Goal: Task Accomplishment & Management: Manage account settings

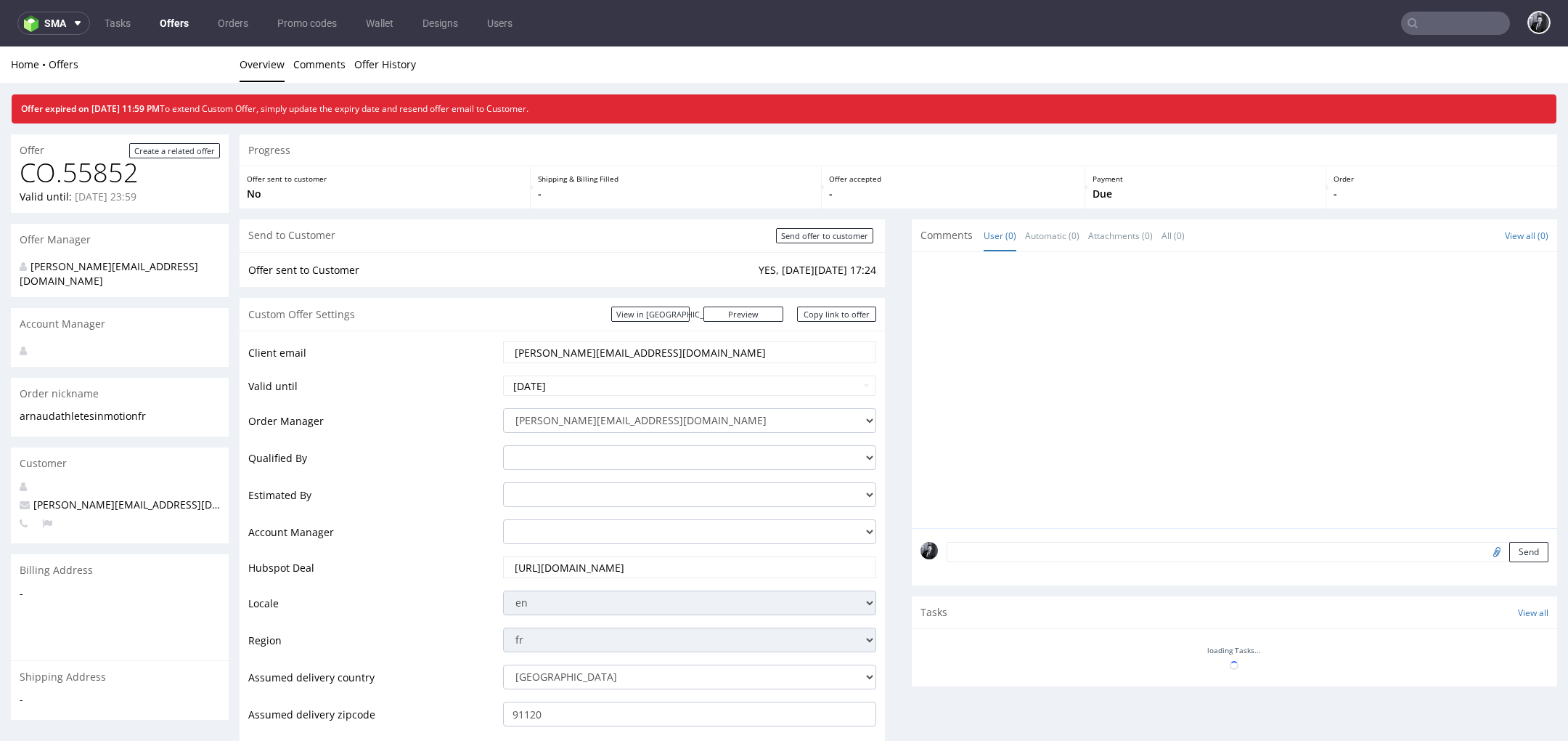
click at [164, 33] on link "Offers" at bounding box center [174, 23] width 46 height 24
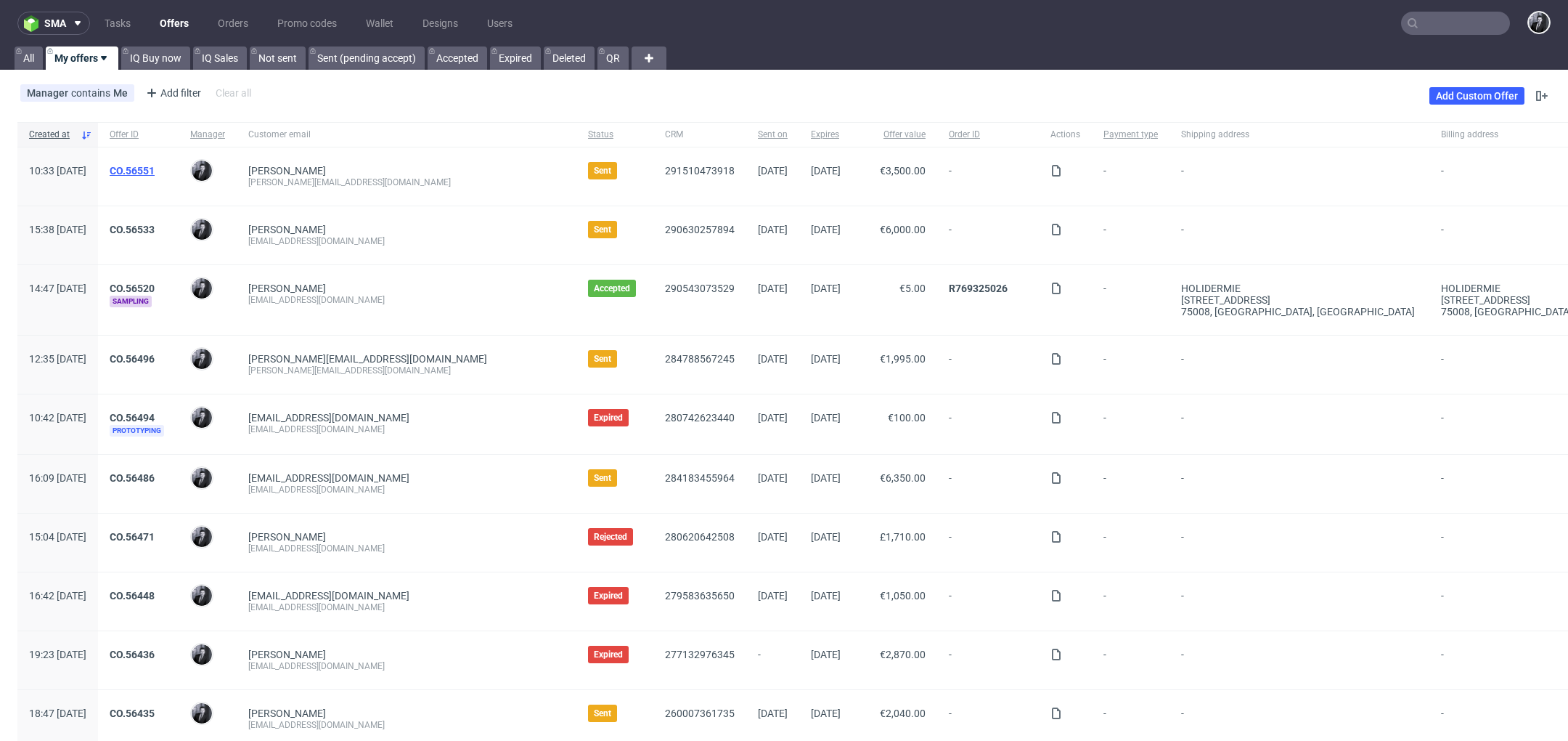
click at [155, 174] on link "CO.56551" at bounding box center [132, 170] width 45 height 11
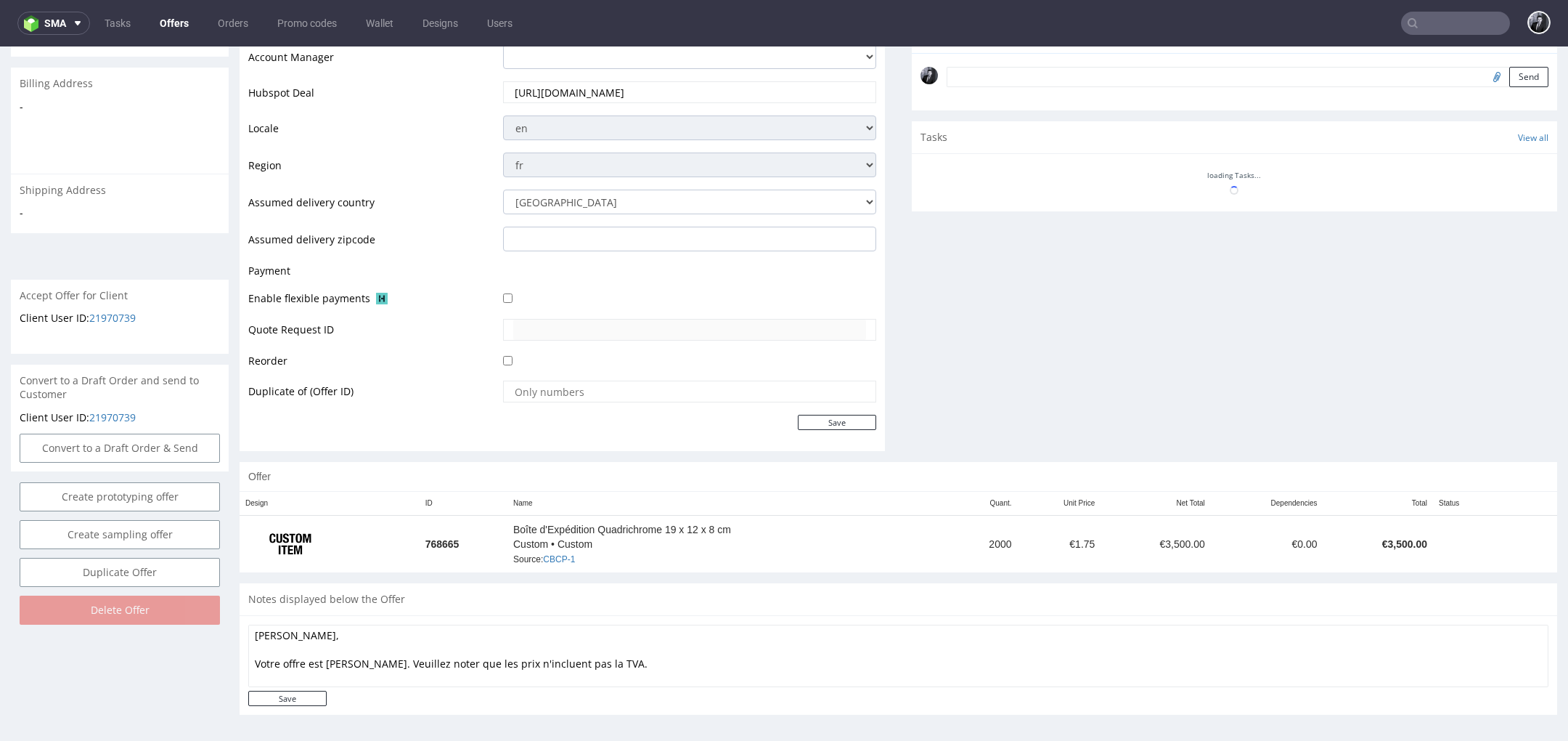
scroll to position [5, 0]
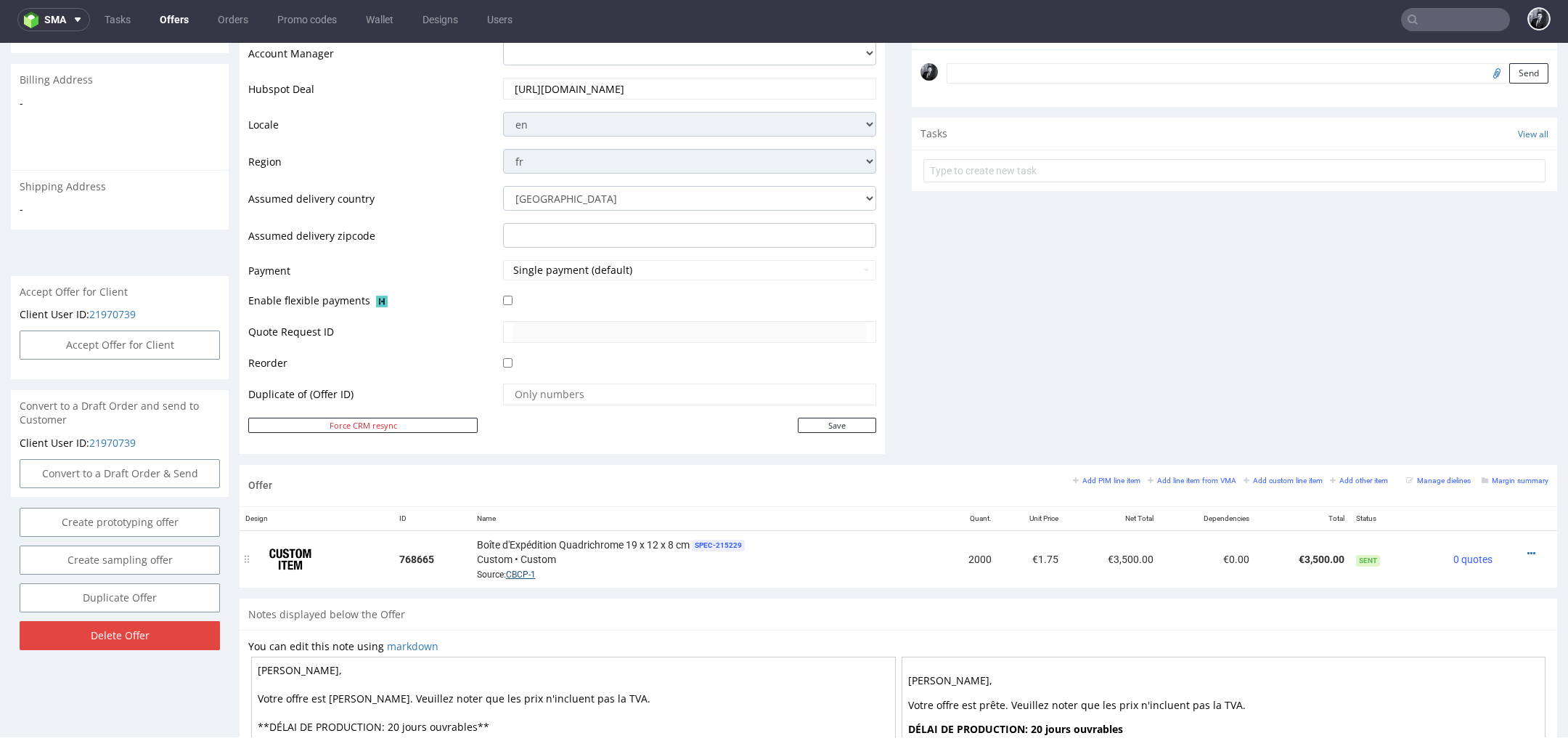
click at [526, 572] on link "CBCP-1" at bounding box center [520, 574] width 29 height 10
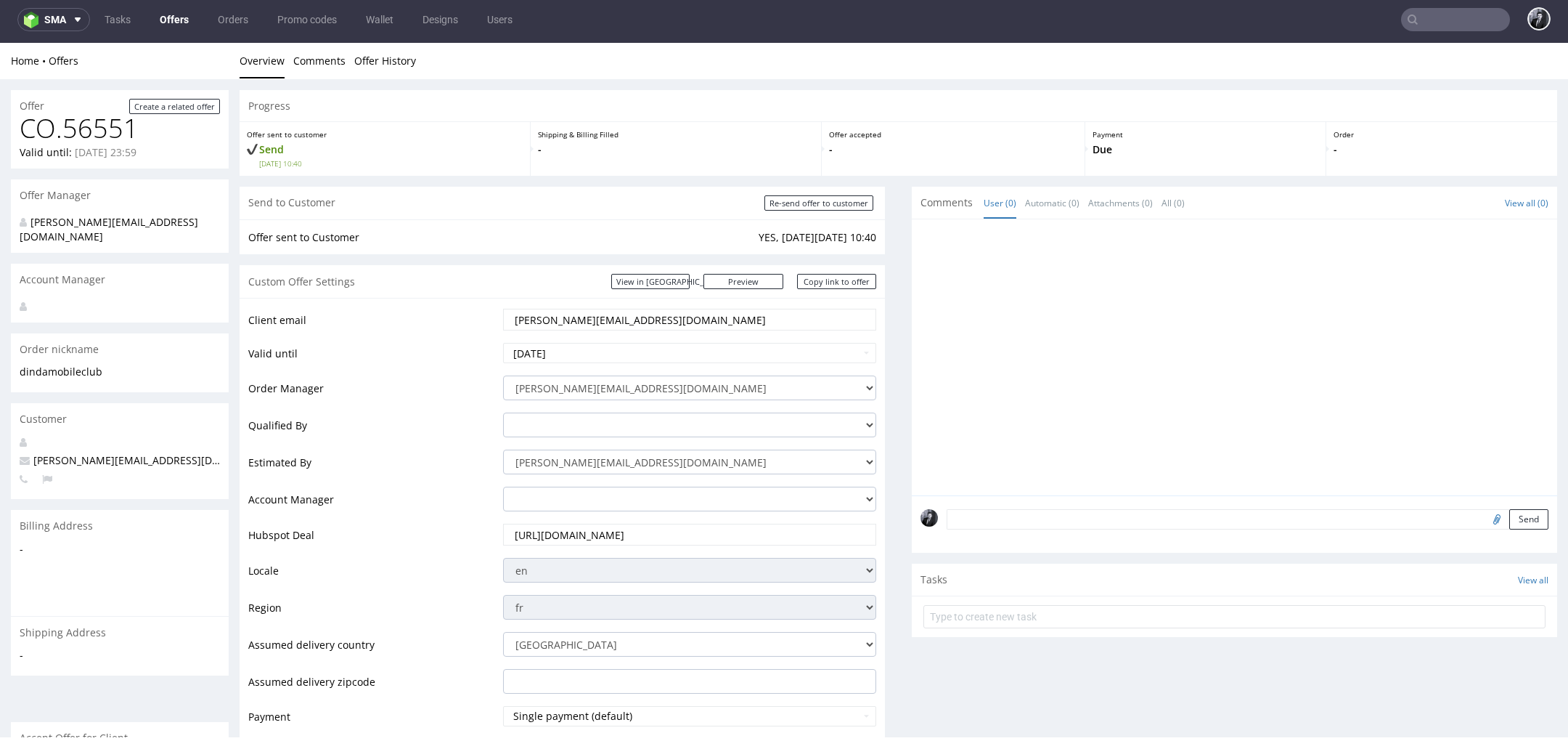
scroll to position [0, 0]
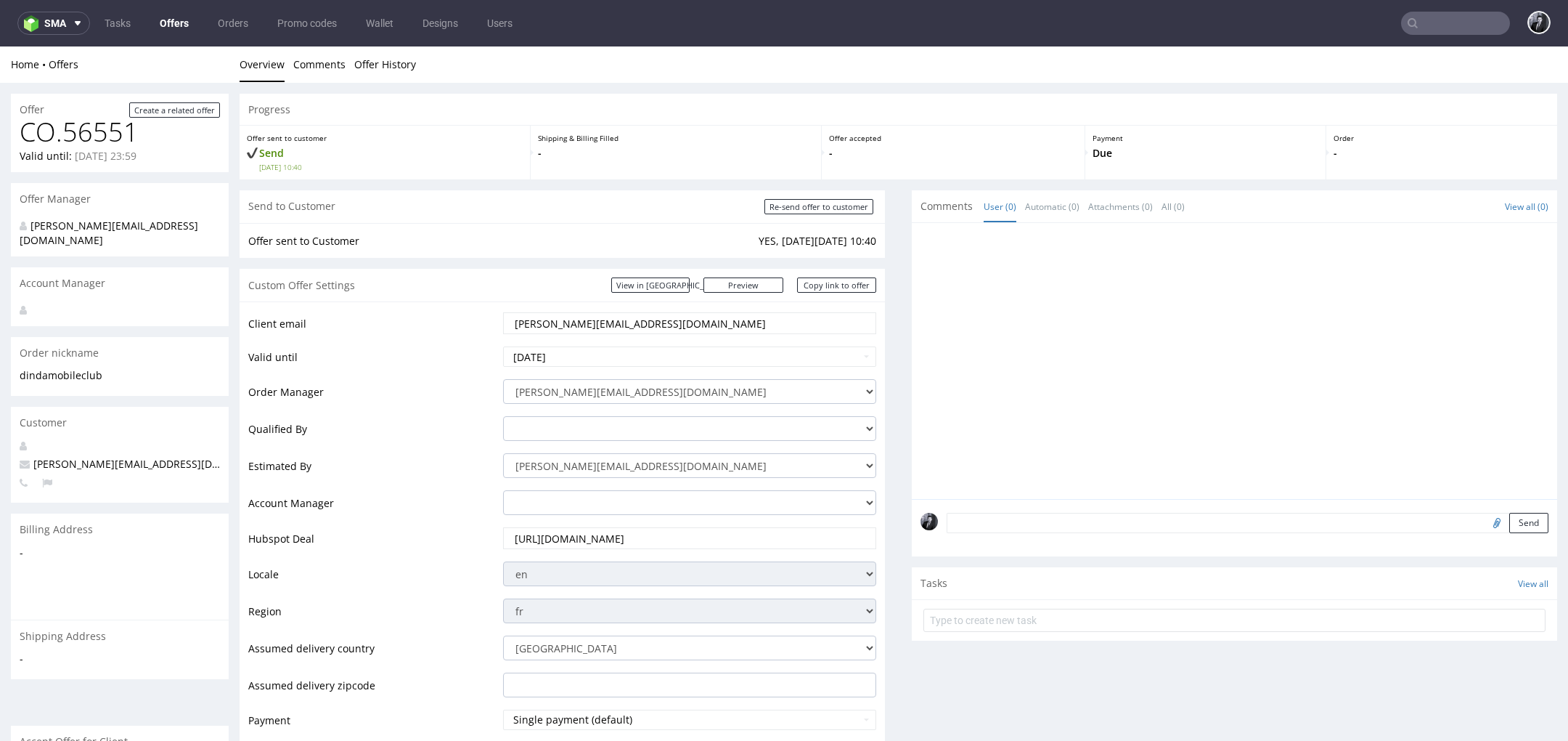
click at [1414, 25] on input "text" at bounding box center [1456, 23] width 109 height 24
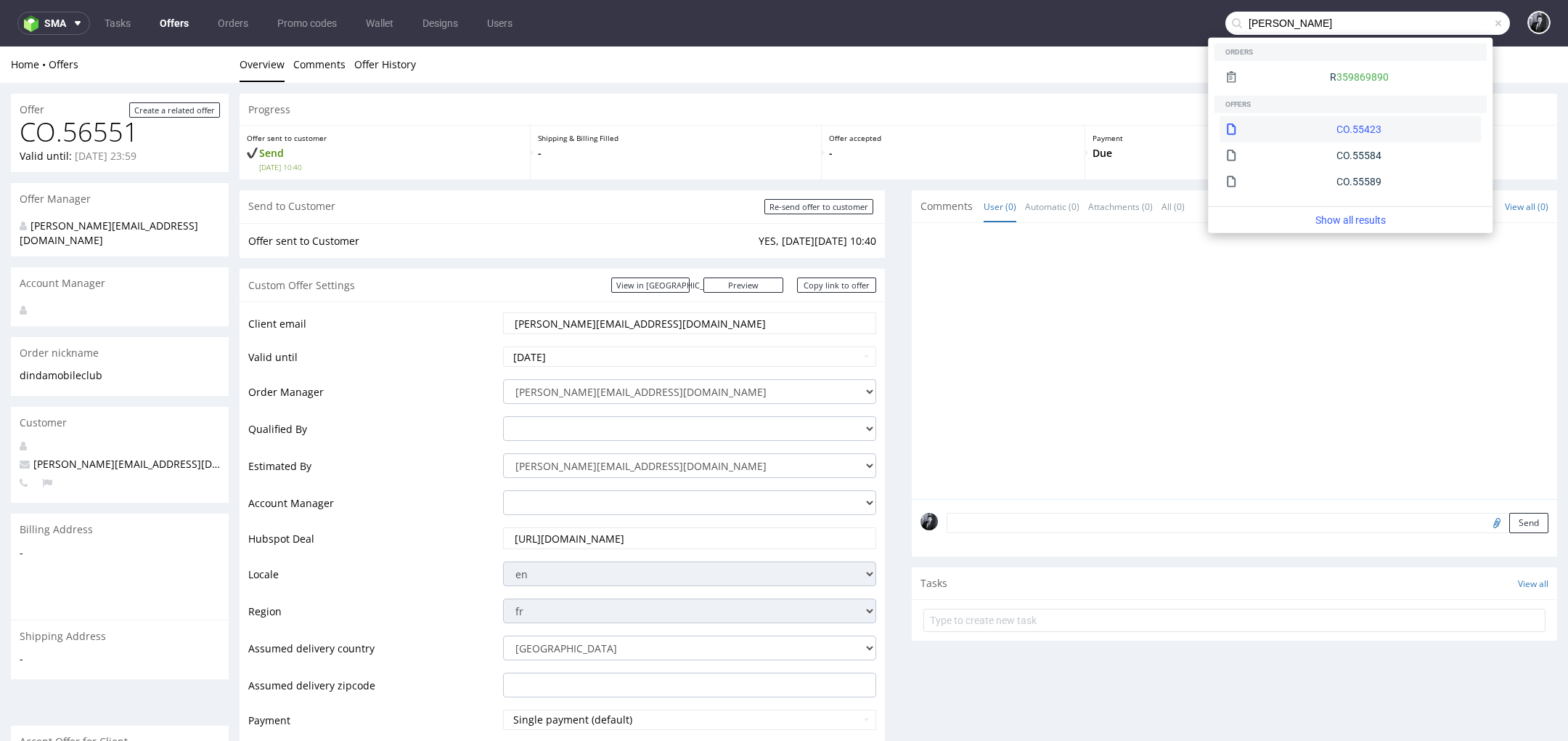
type input "francois meyssignac"
click at [1370, 122] on div "CO.55423" at bounding box center [1351, 129] width 262 height 26
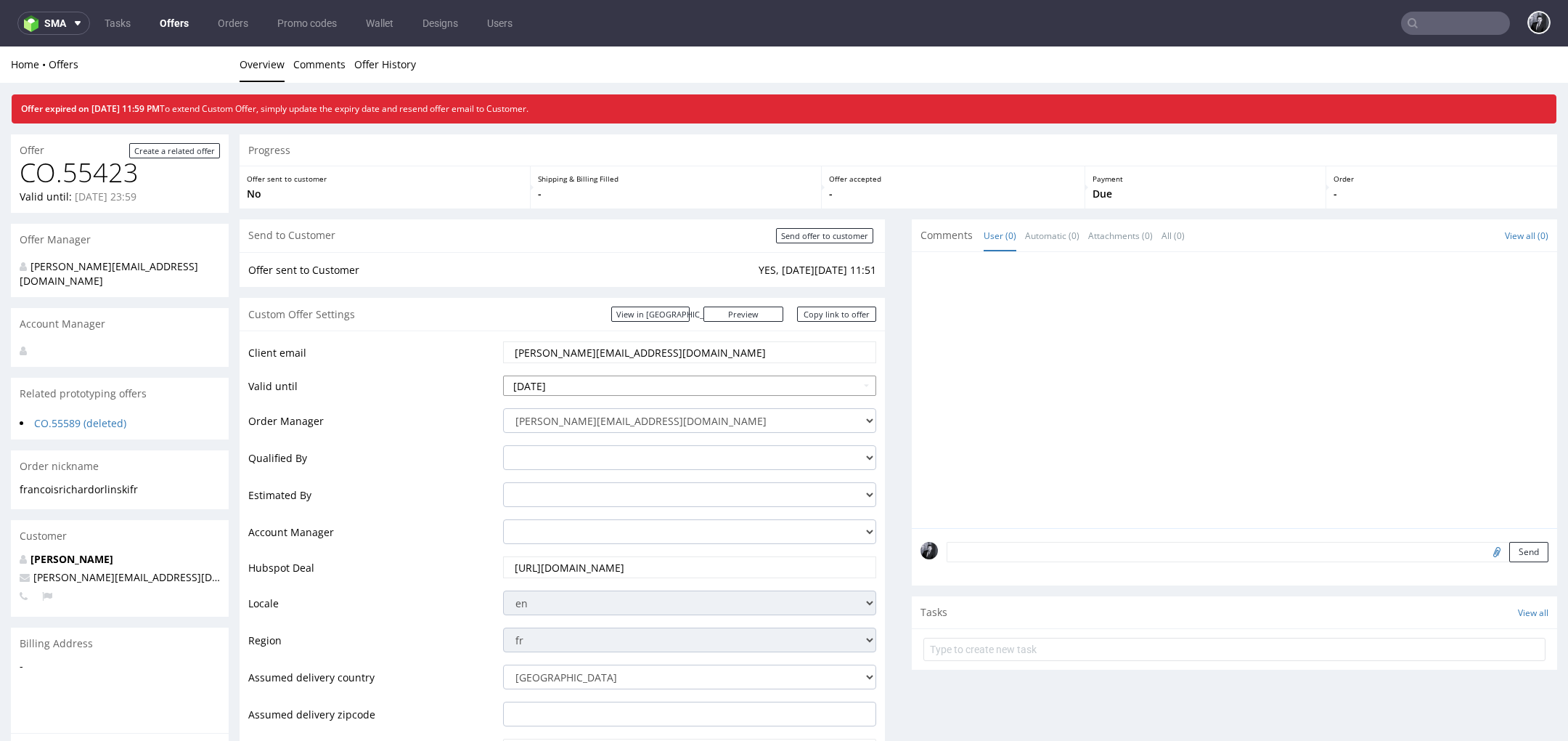
click at [636, 388] on input "2025-08-15" at bounding box center [689, 386] width 373 height 21
click at [629, 336] on td "29" at bounding box center [625, 341] width 22 height 22
type input "[DATE]"
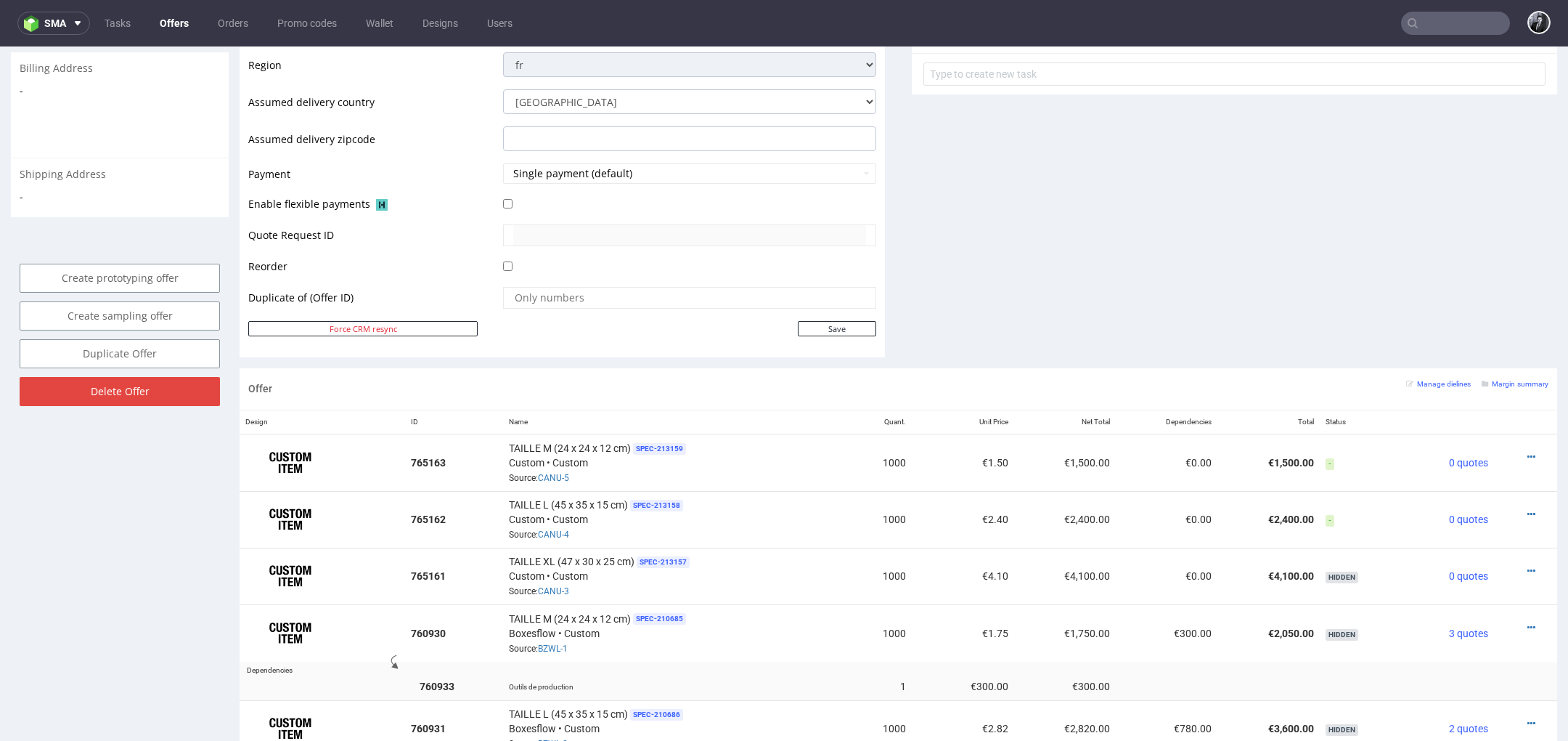
scroll to position [576, 0]
click at [826, 327] on input "Save" at bounding box center [836, 328] width 78 height 15
type input "In progress..."
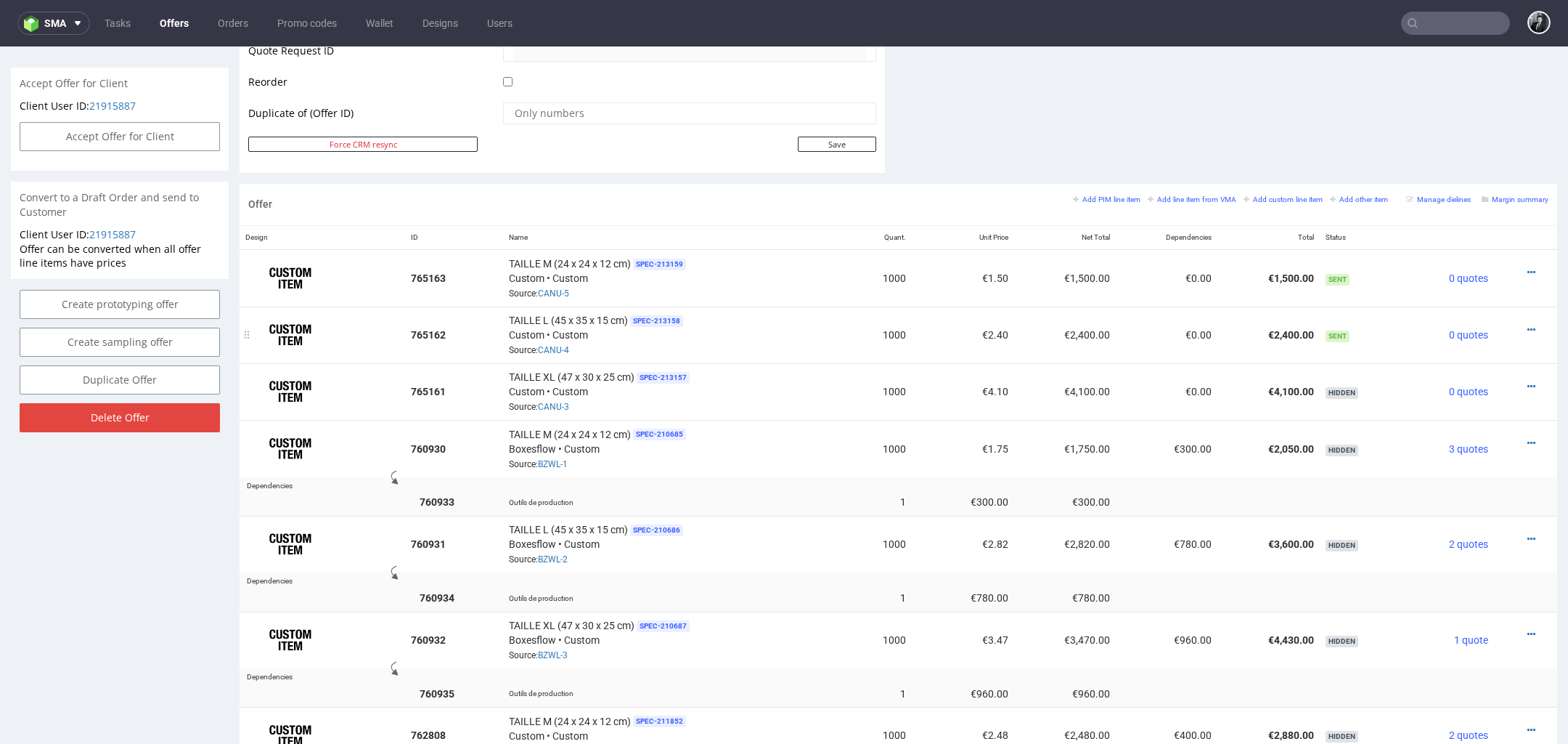
scroll to position [721, 0]
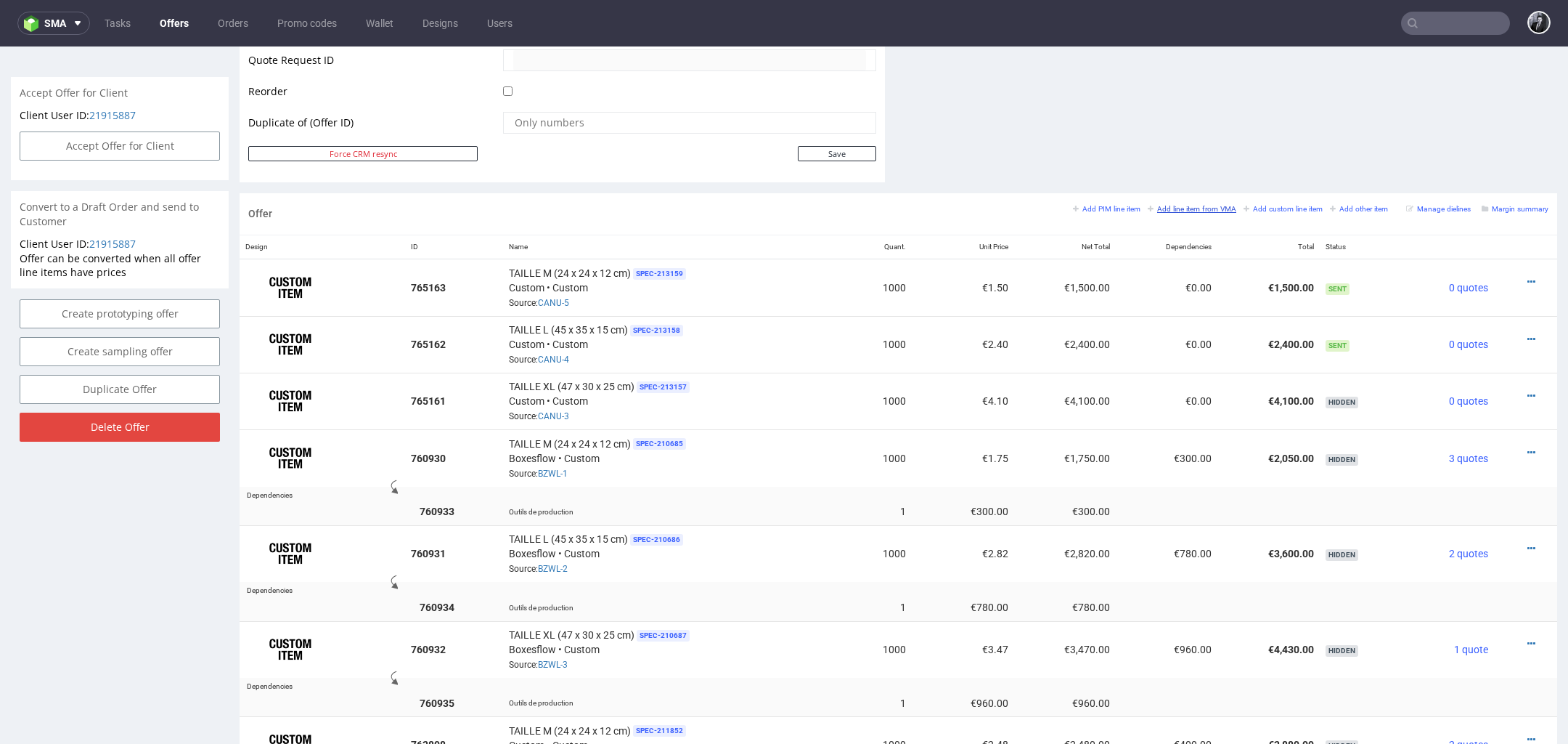
click at [1182, 207] on small "Add line item from VMA" at bounding box center [1192, 209] width 89 height 8
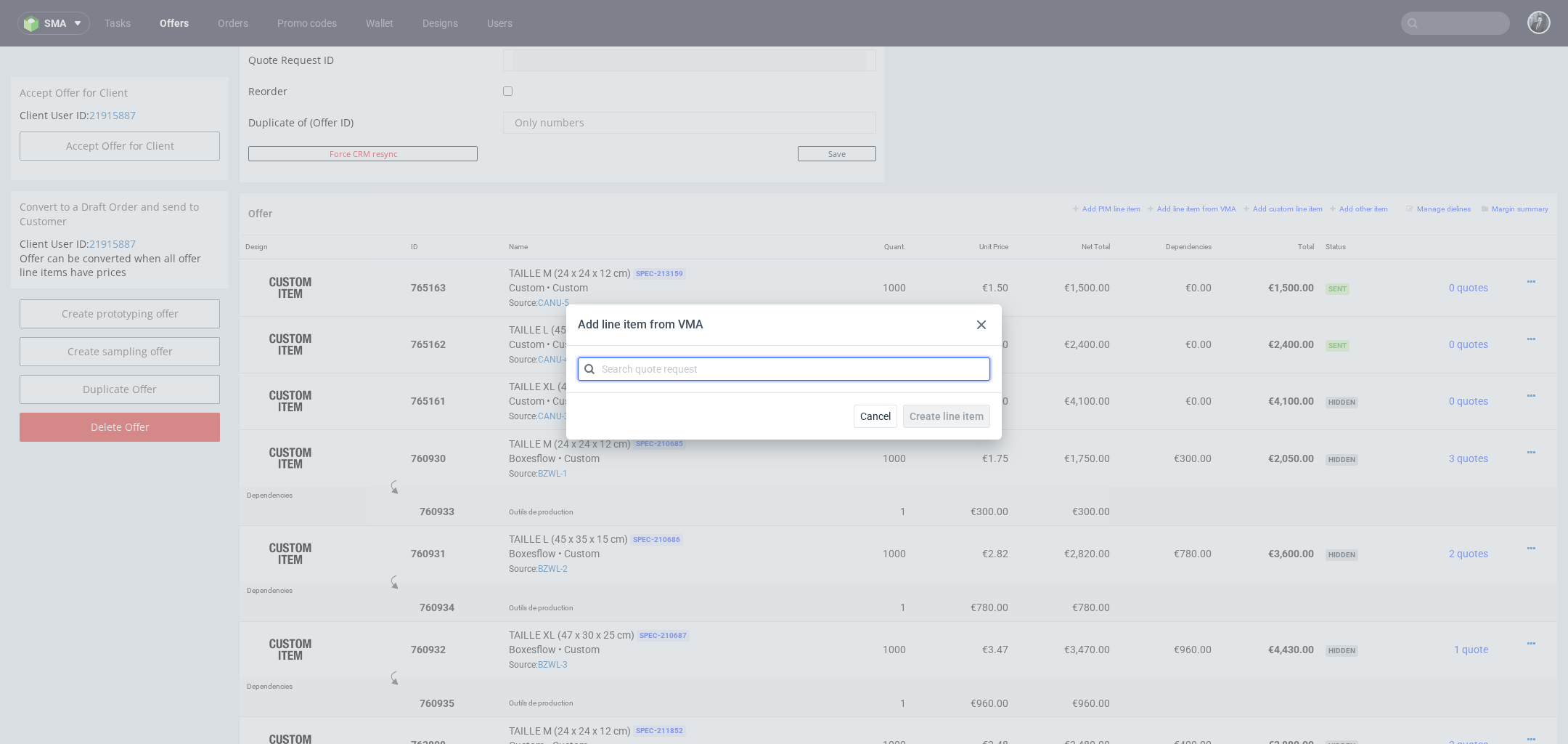
click at [775, 362] on input "text" at bounding box center [784, 369] width 412 height 24
type input "CANU"
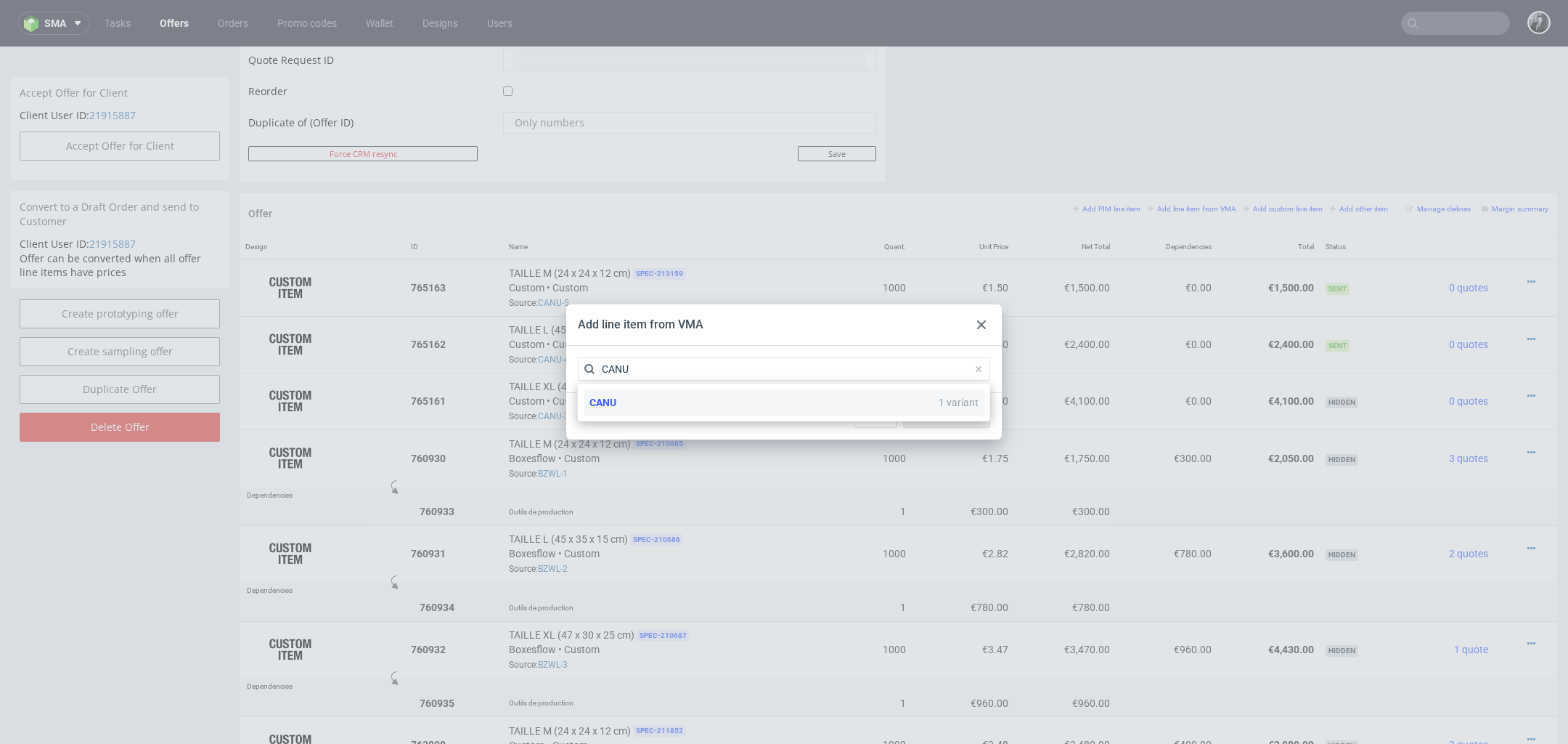
click at [720, 407] on div "CANU 1 variant" at bounding box center [784, 403] width 401 height 26
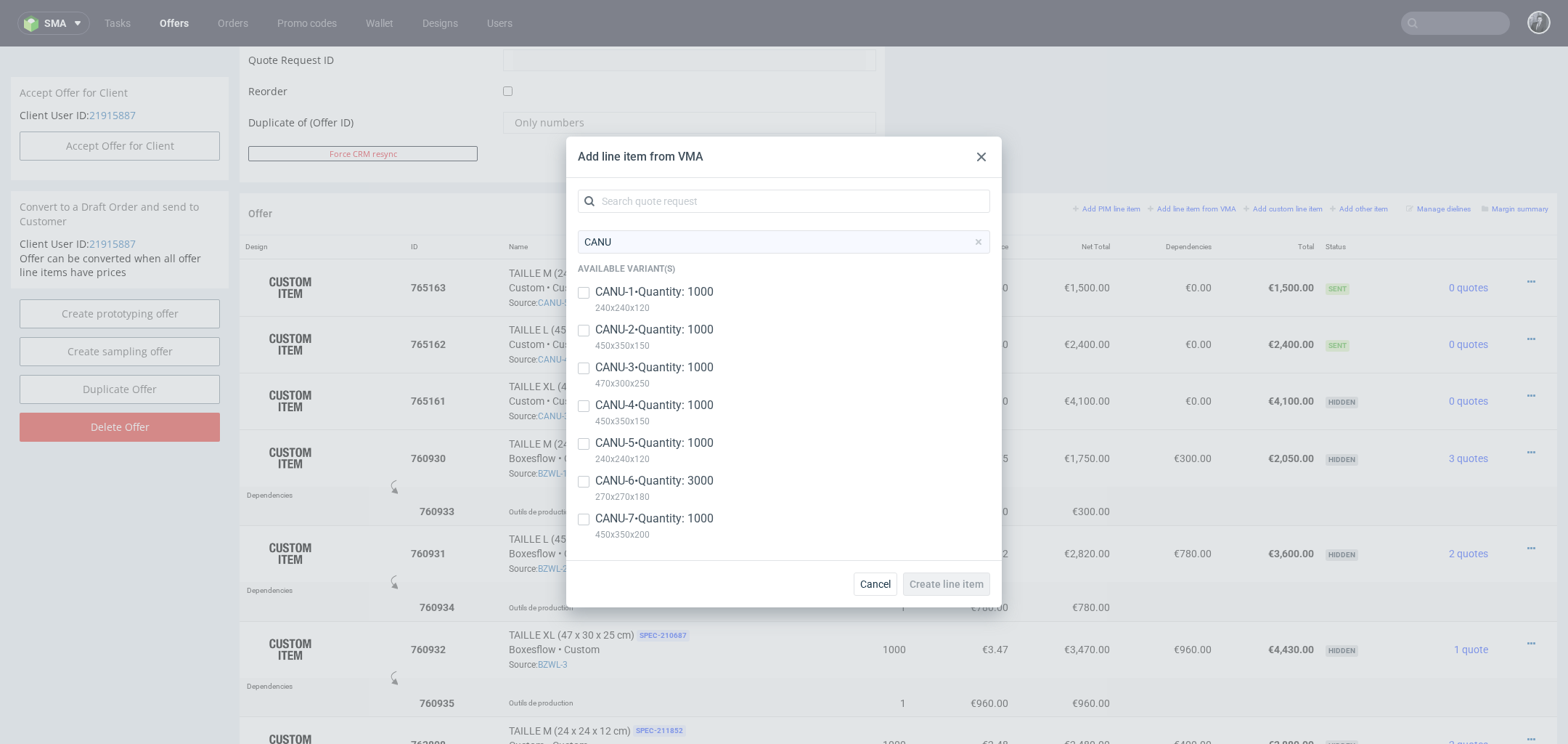
click at [594, 488] on div "CANU-6 • Quantity: 3000 270x270x180" at bounding box center [784, 492] width 412 height 38
checkbox input "true"
click at [973, 584] on span "Create line item" at bounding box center [947, 583] width 74 height 10
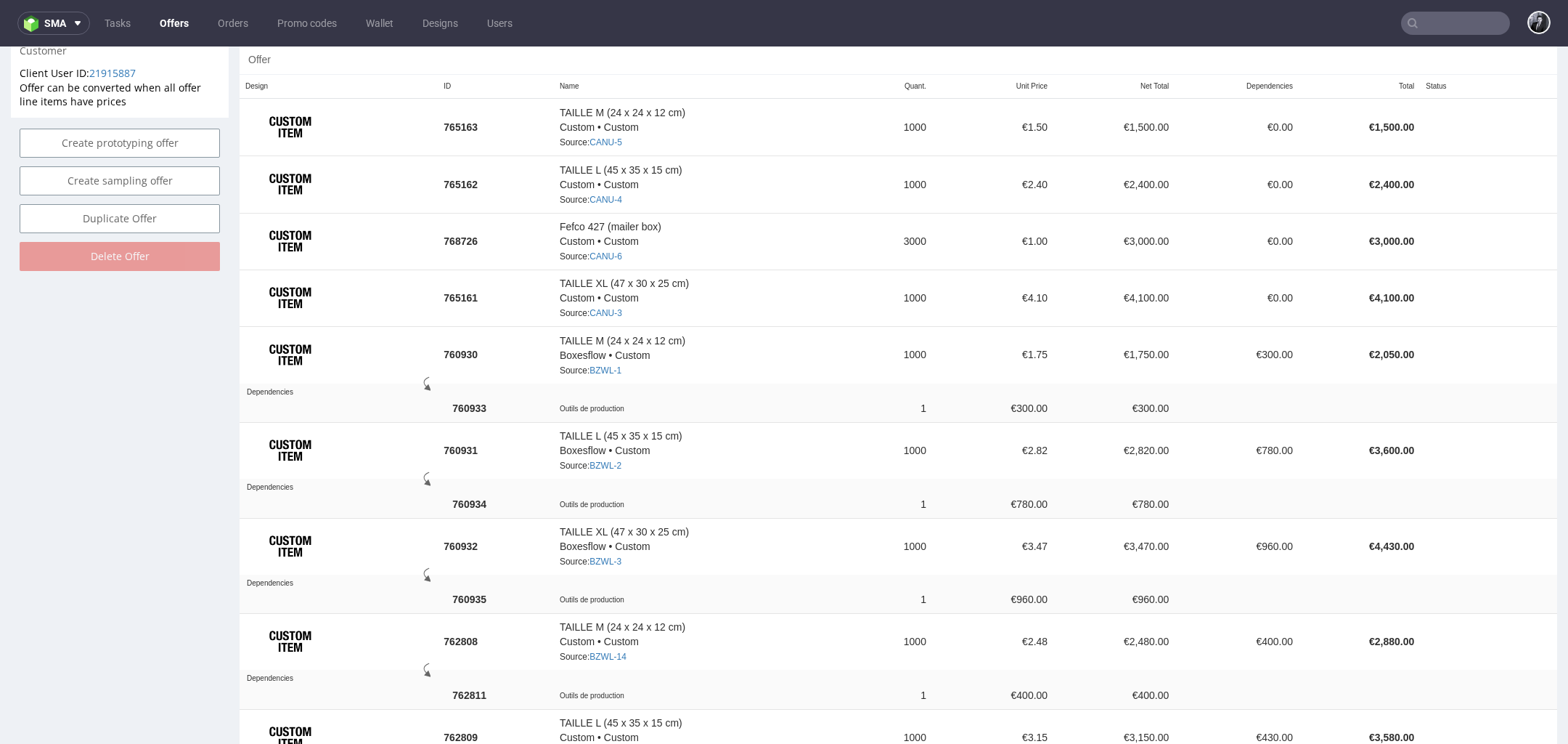
scroll to position [776, 0]
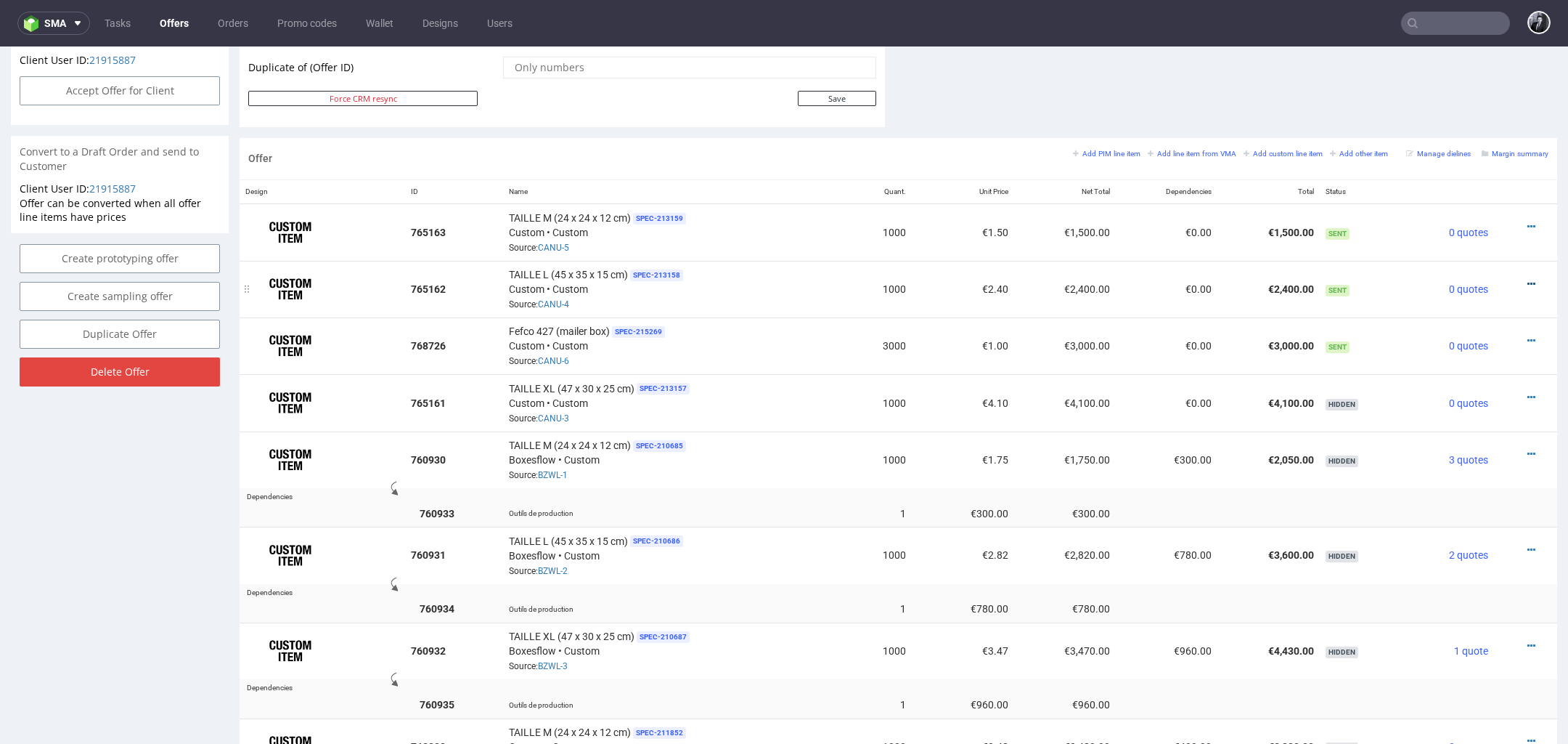
click at [1527, 279] on icon at bounding box center [1531, 284] width 8 height 10
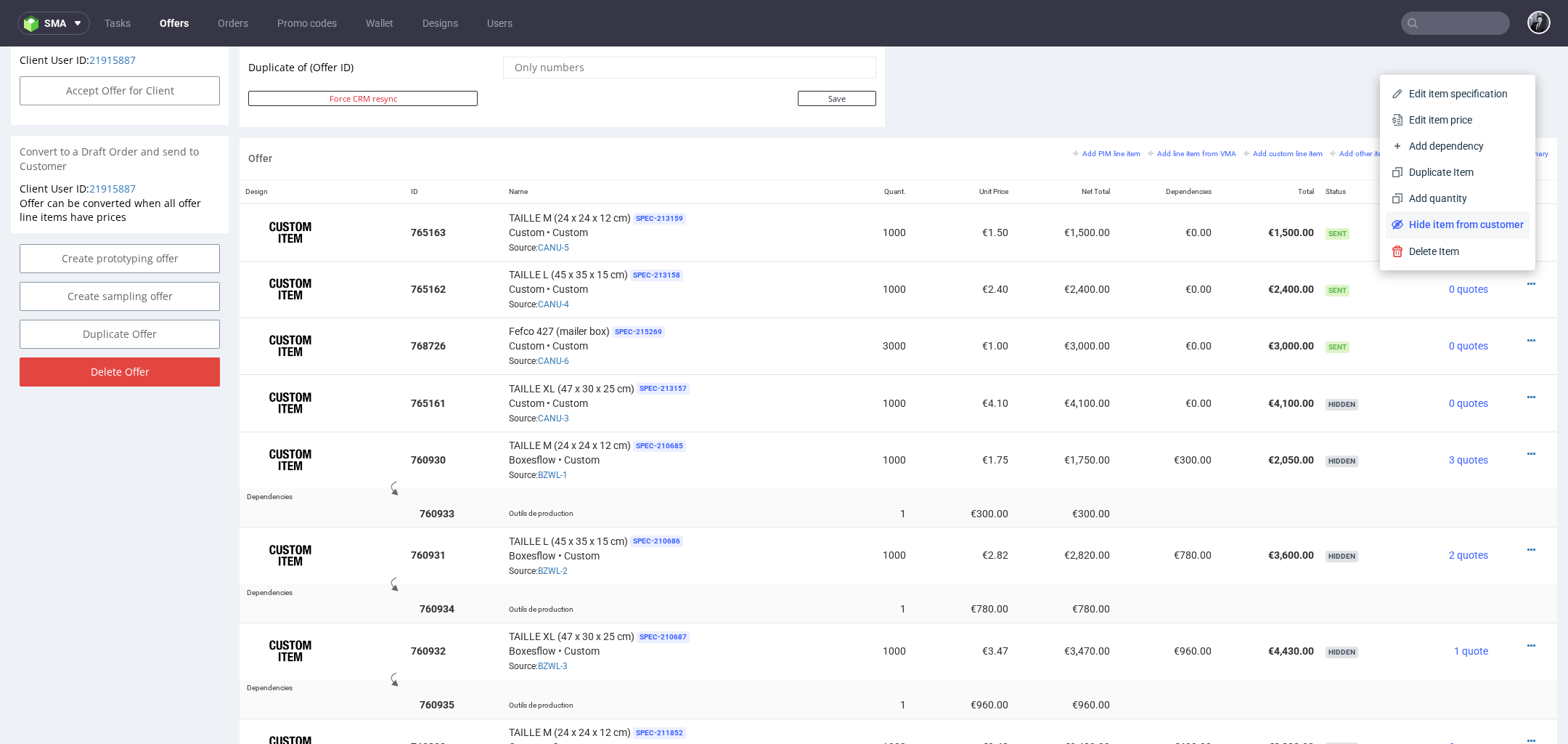
click at [1462, 220] on span "Hide item from customer" at bounding box center [1464, 224] width 121 height 14
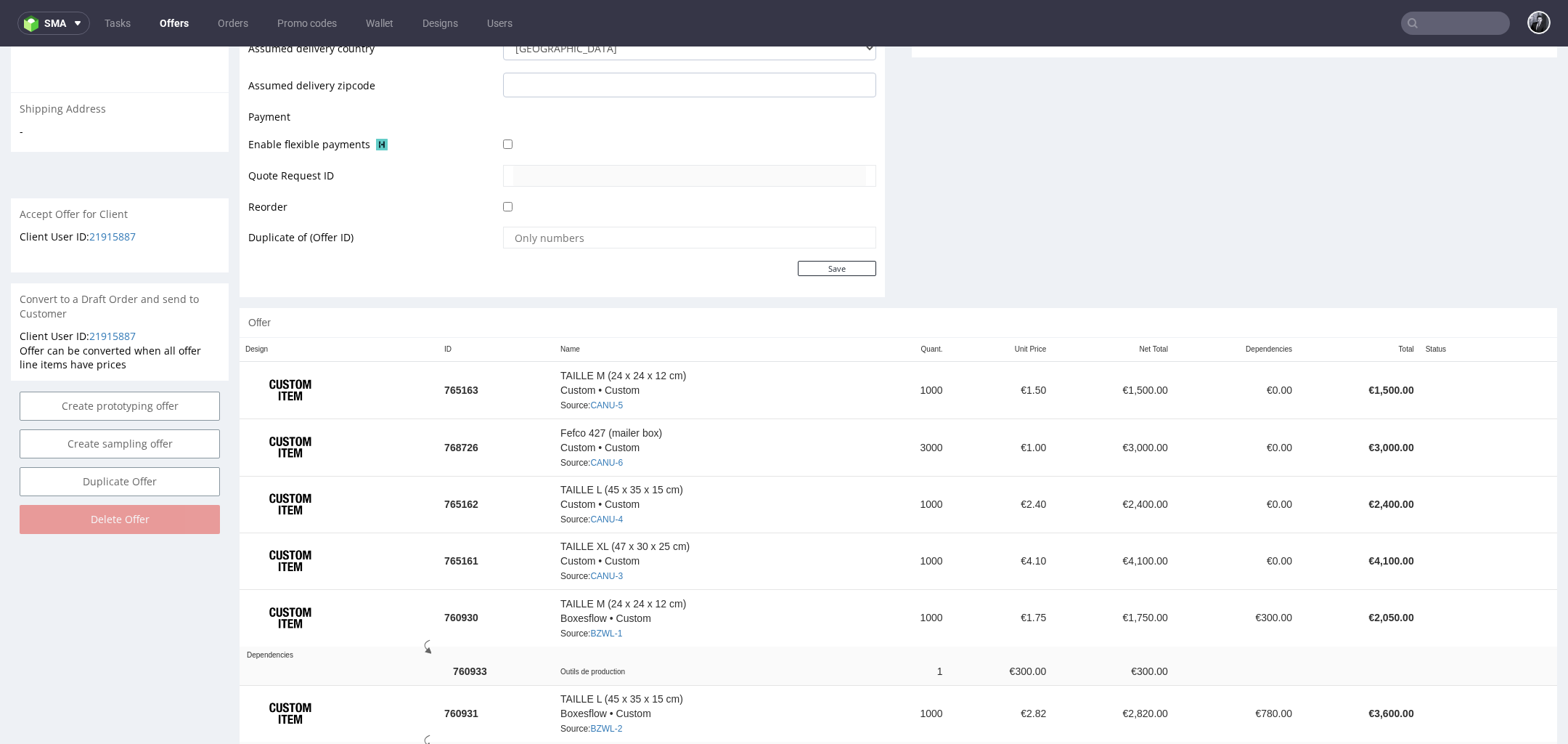
scroll to position [595, 0]
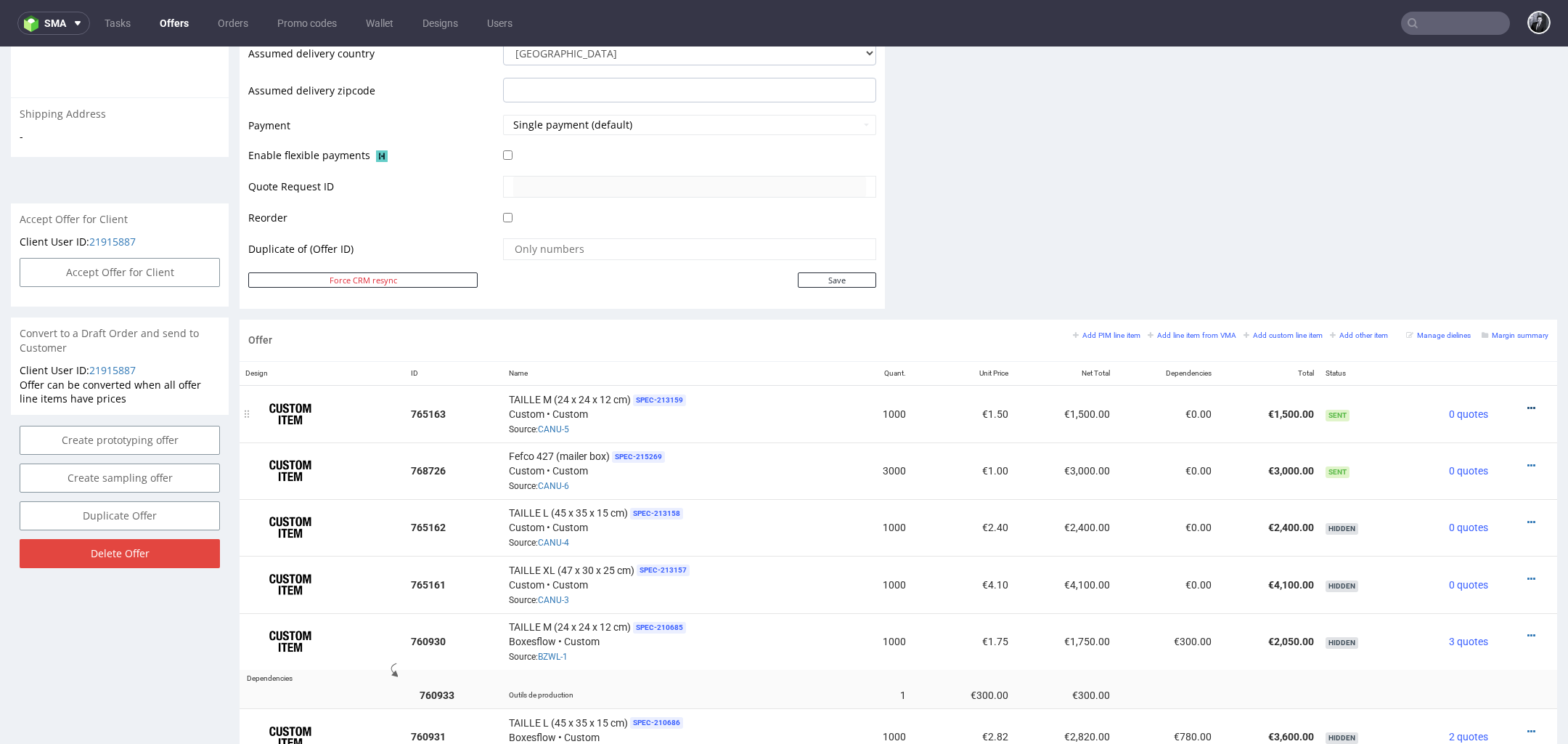
click at [1527, 403] on icon at bounding box center [1531, 407] width 8 height 10
click at [525, 386] on td "TAILLE M (24 x 24 x 12 cm) SPEC- 213159 Custom • Custom Source: CANU-5" at bounding box center [676, 413] width 347 height 58
drag, startPoint x: 508, startPoint y: 394, endPoint x: 630, endPoint y: 396, distance: 122.0
click at [630, 396] on div "TAILLE M (24 x 24 x 12 cm) SPEC- 213159 Custom • Custom Source: CANU-5" at bounding box center [676, 414] width 336 height 45
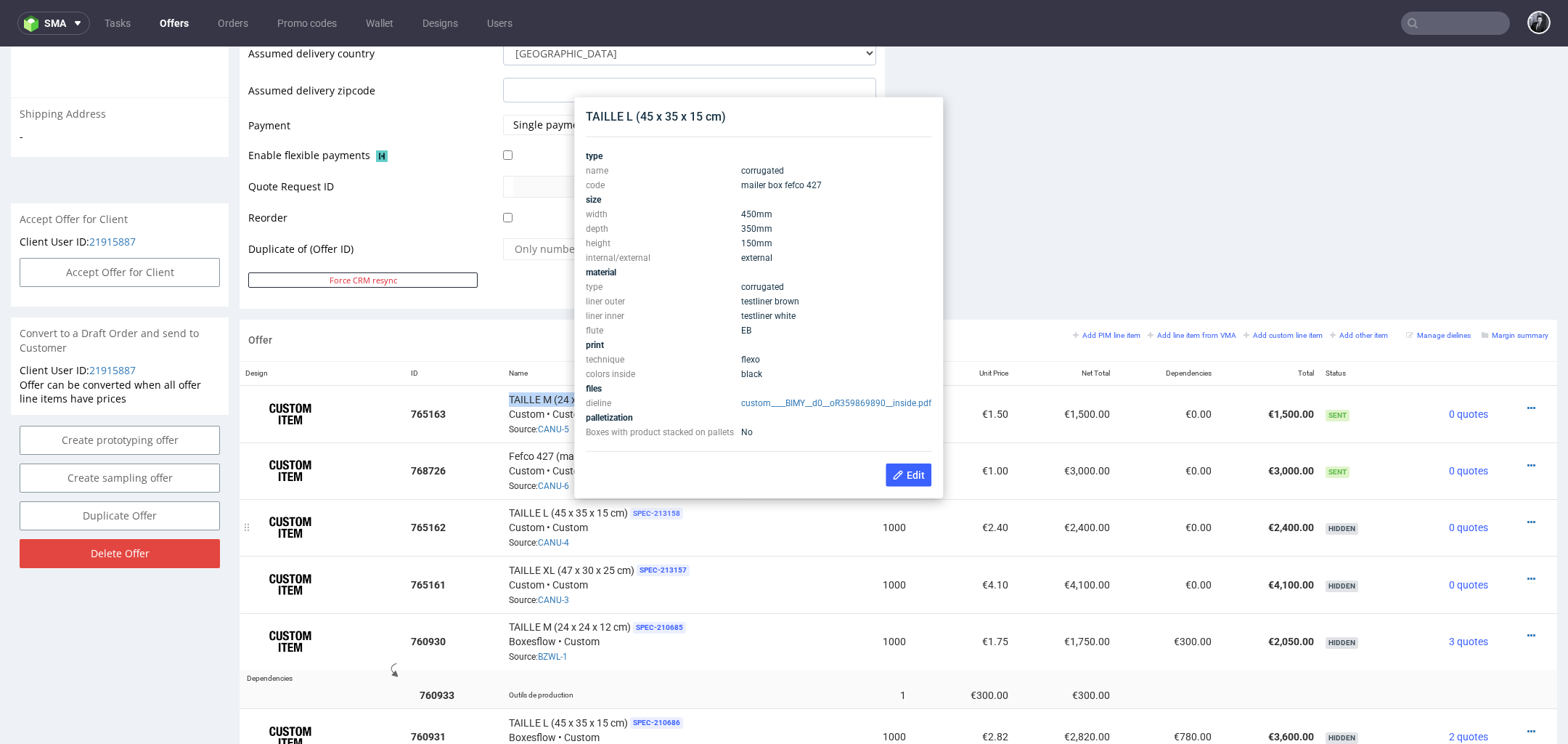
copy span "TAILLE M (24 x 24 x 12 cm)"
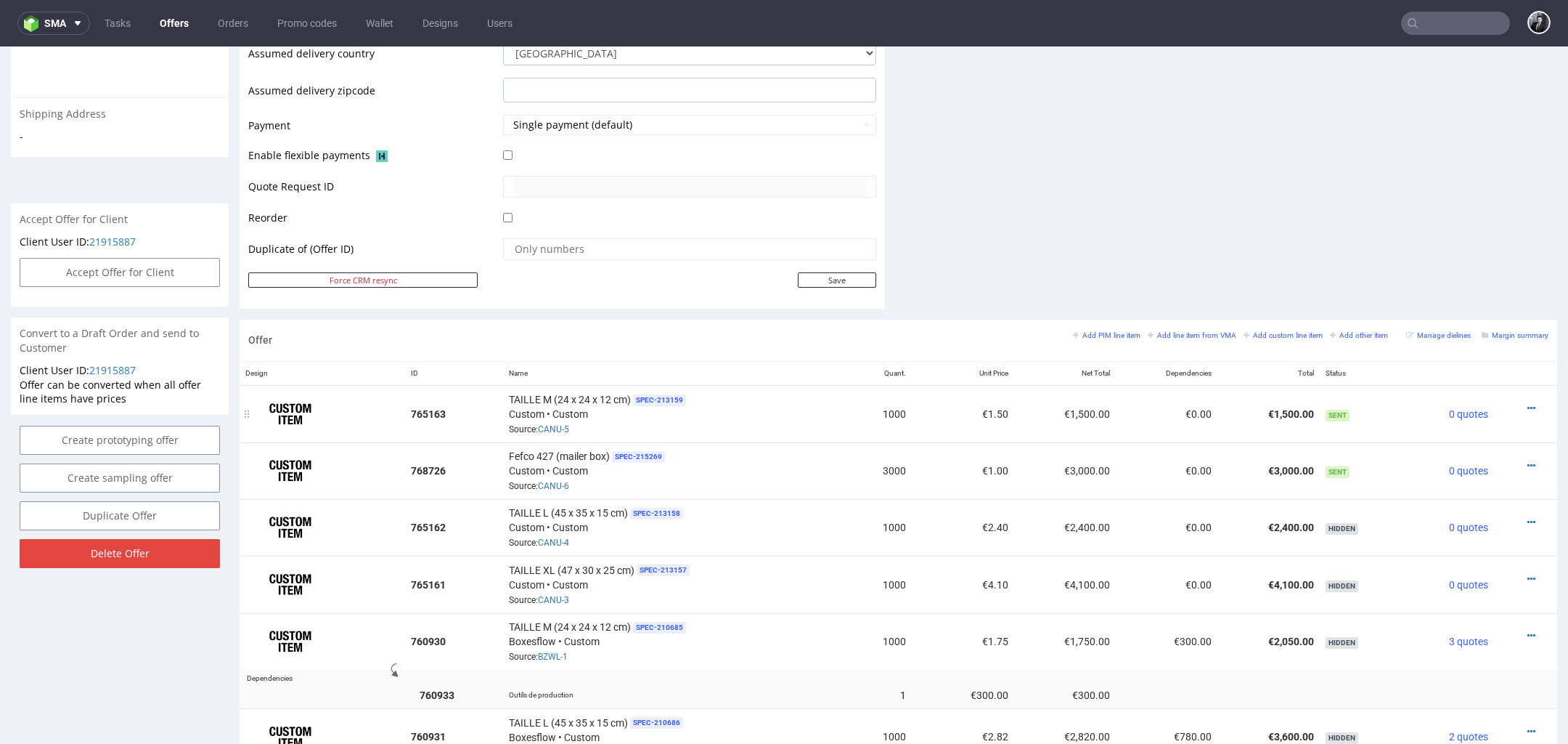
click at [1518, 401] on div at bounding box center [1521, 407] width 43 height 14
click at [1527, 403] on icon at bounding box center [1531, 407] width 8 height 10
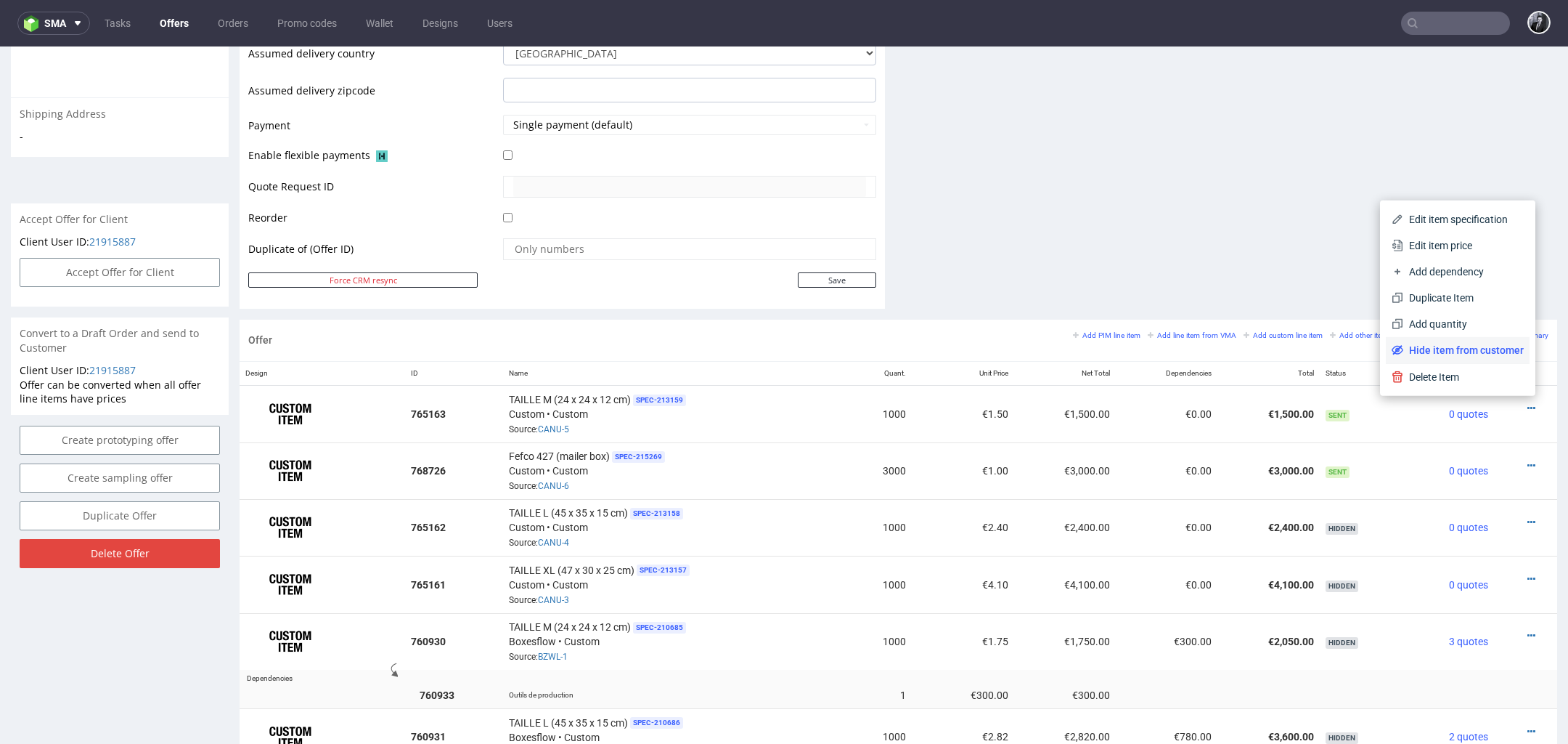
click at [1476, 347] on span "Hide item from customer" at bounding box center [1464, 350] width 121 height 14
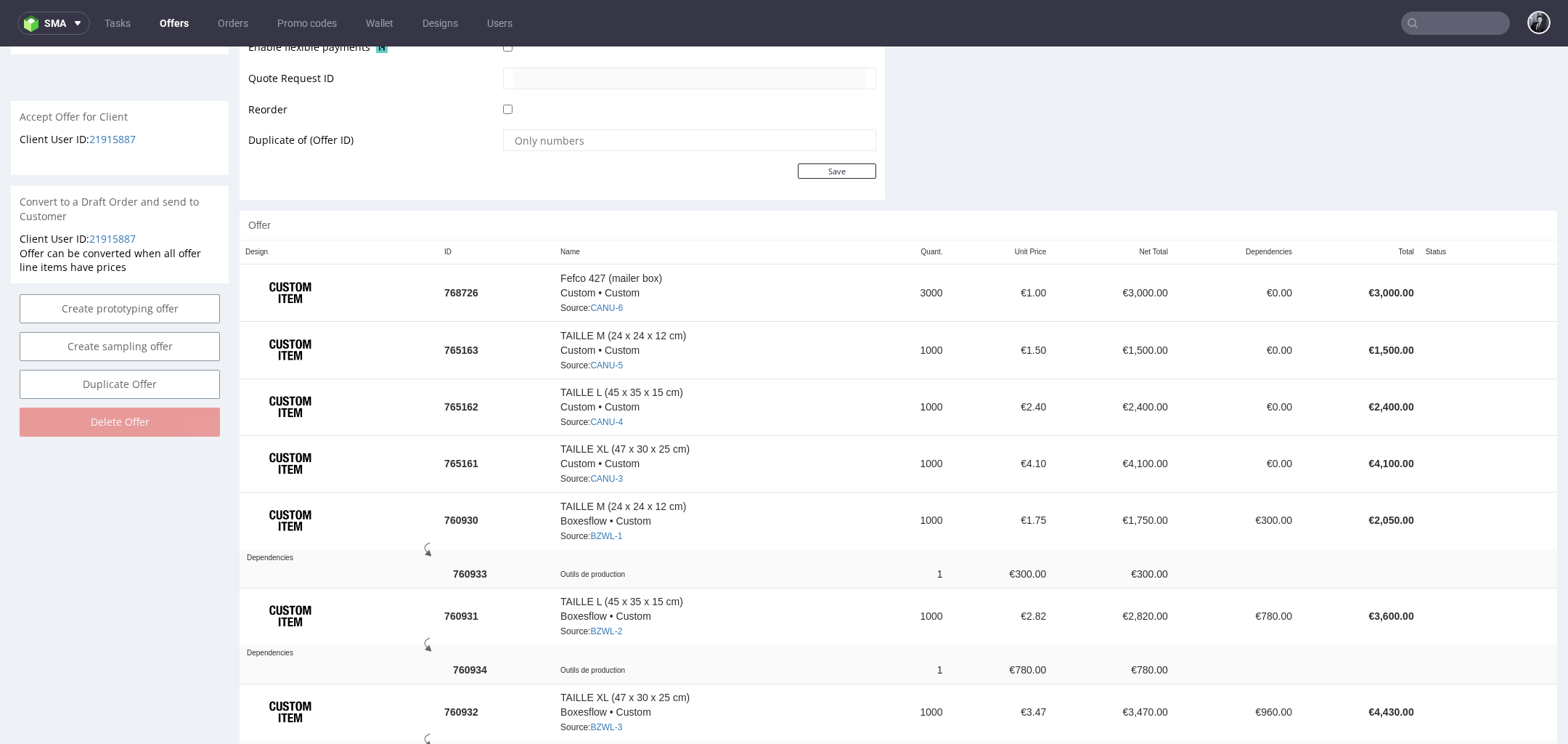
scroll to position [697, 0]
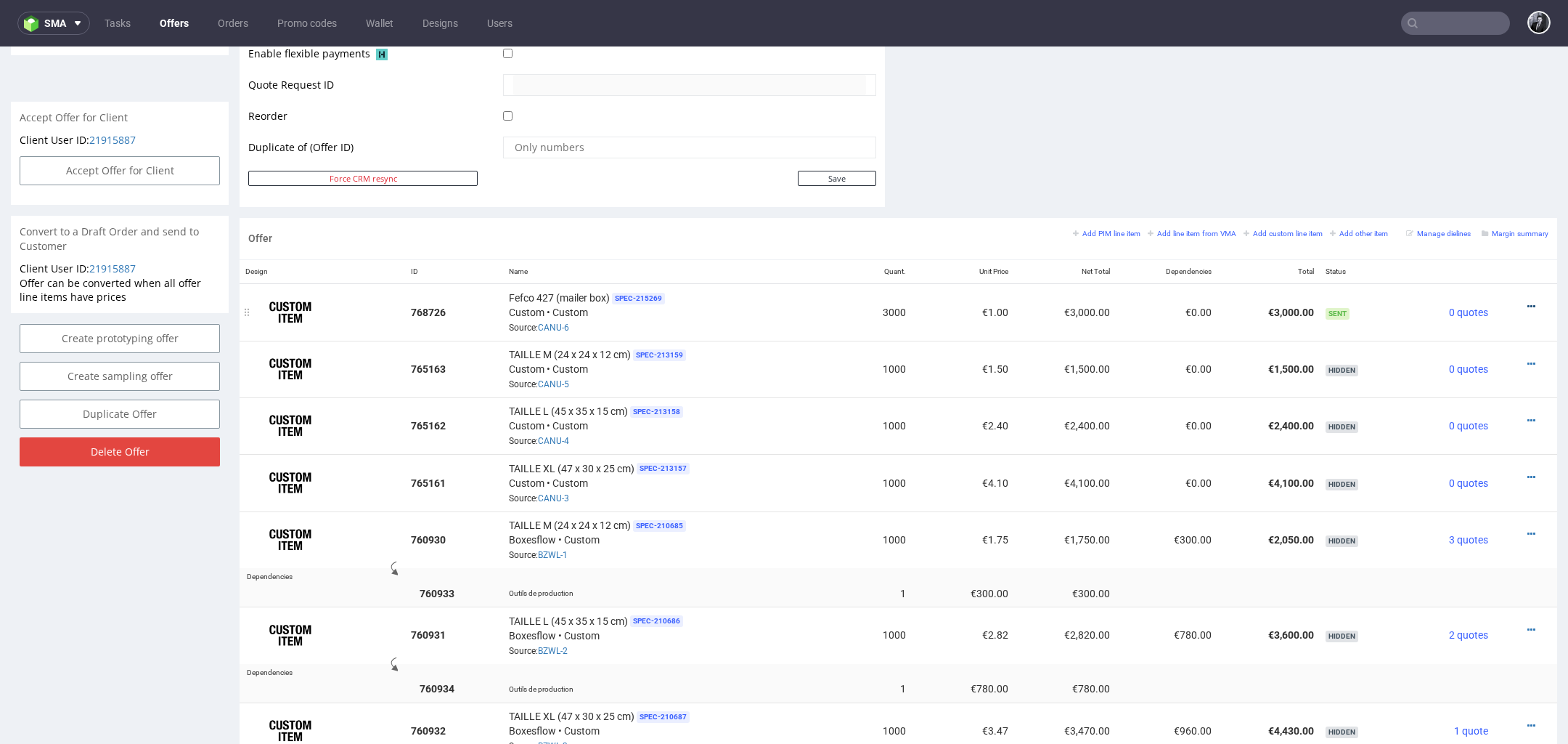
click at [1527, 302] on icon at bounding box center [1531, 306] width 8 height 10
click at [1480, 120] on span "Edit item specification" at bounding box center [1466, 117] width 117 height 14
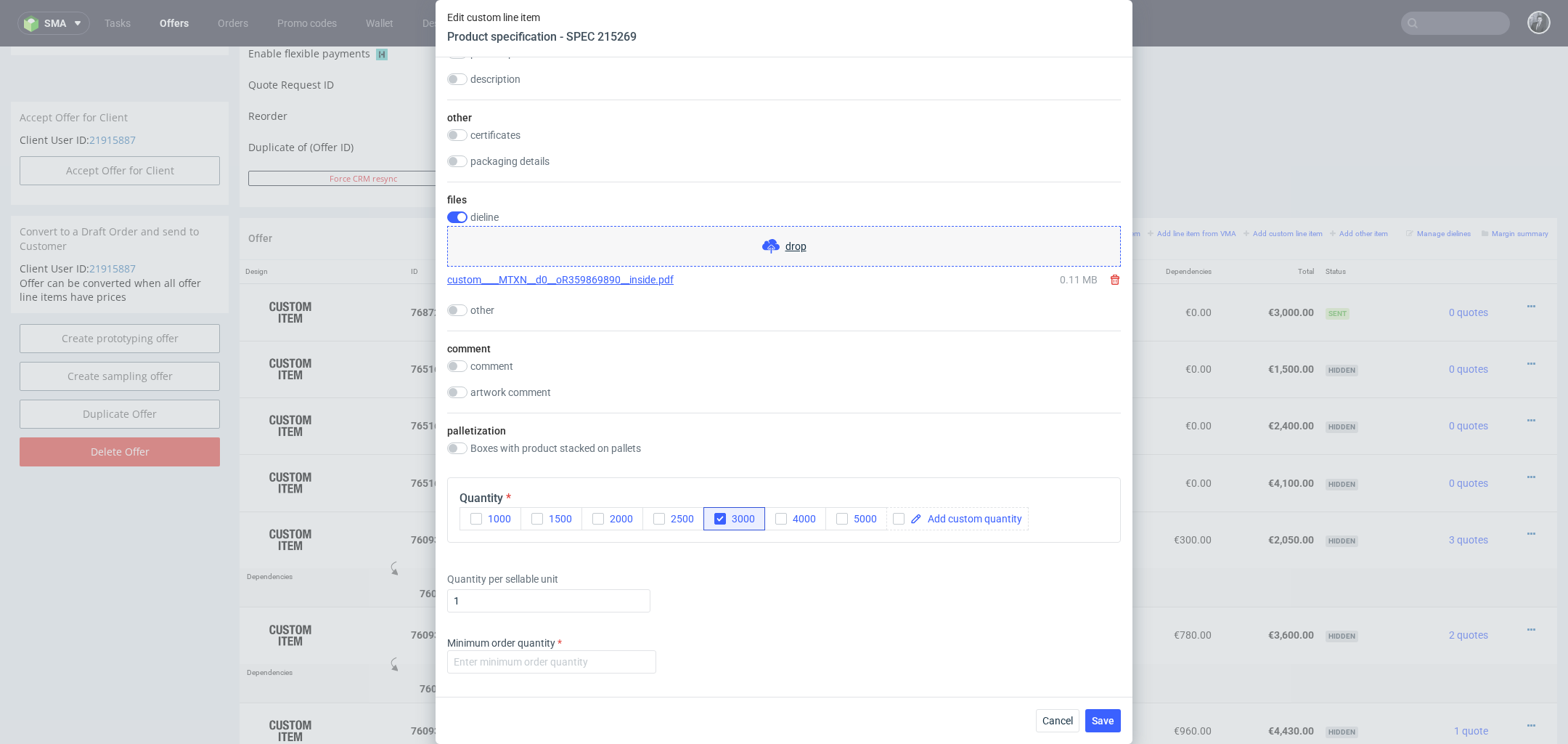
scroll to position [1254, 0]
click at [543, 654] on input "number" at bounding box center [551, 659] width 209 height 24
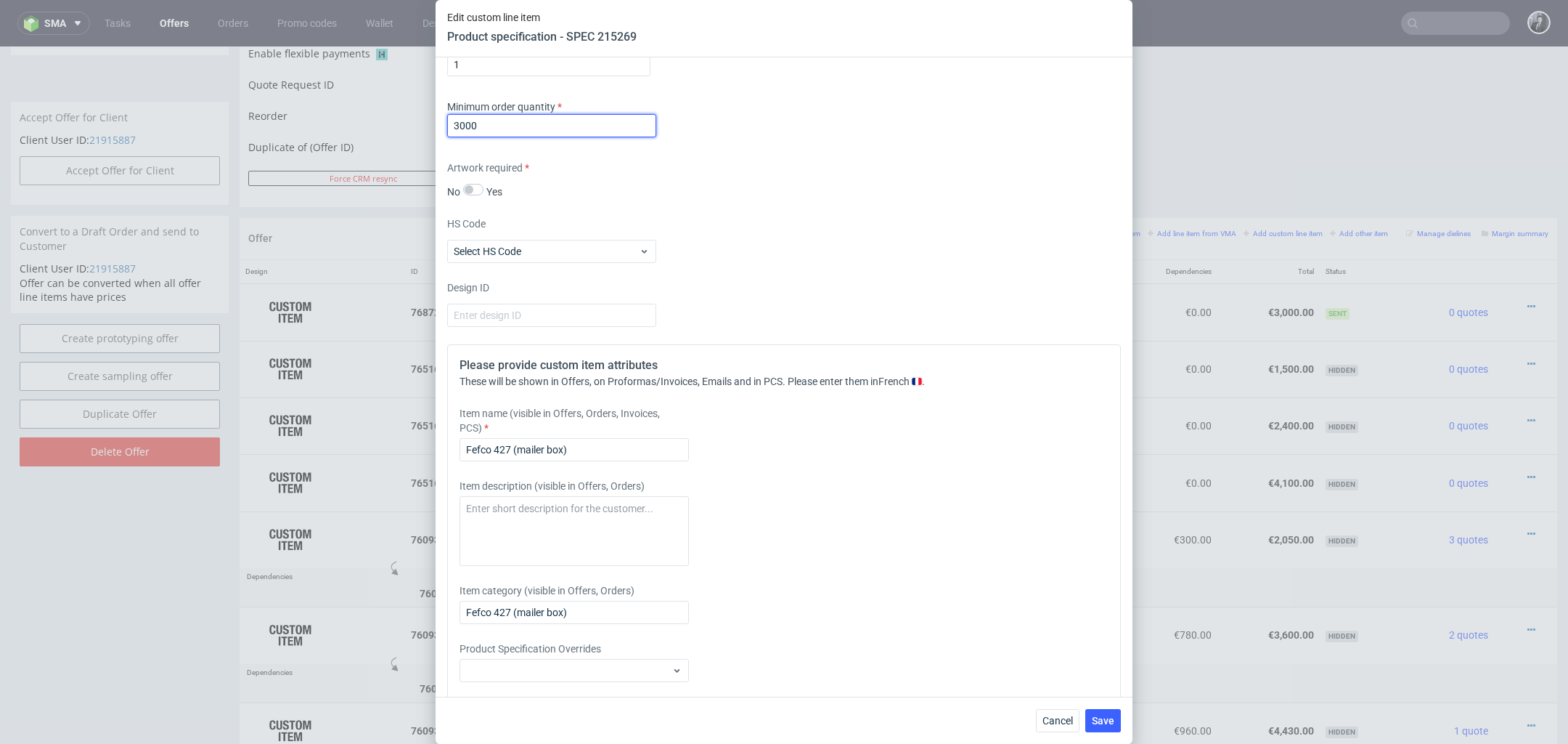
scroll to position [1793, 0]
type input "3000"
drag, startPoint x: 587, startPoint y: 445, endPoint x: 358, endPoint y: 445, distance: 229.0
click at [358, 445] on div "Edit custom line item Product specification - SPEC 215269 Supplier Marex Techni…" at bounding box center [784, 372] width 1568 height 744
paste input "TAILLE M (24 x 24 x 12 cm)"
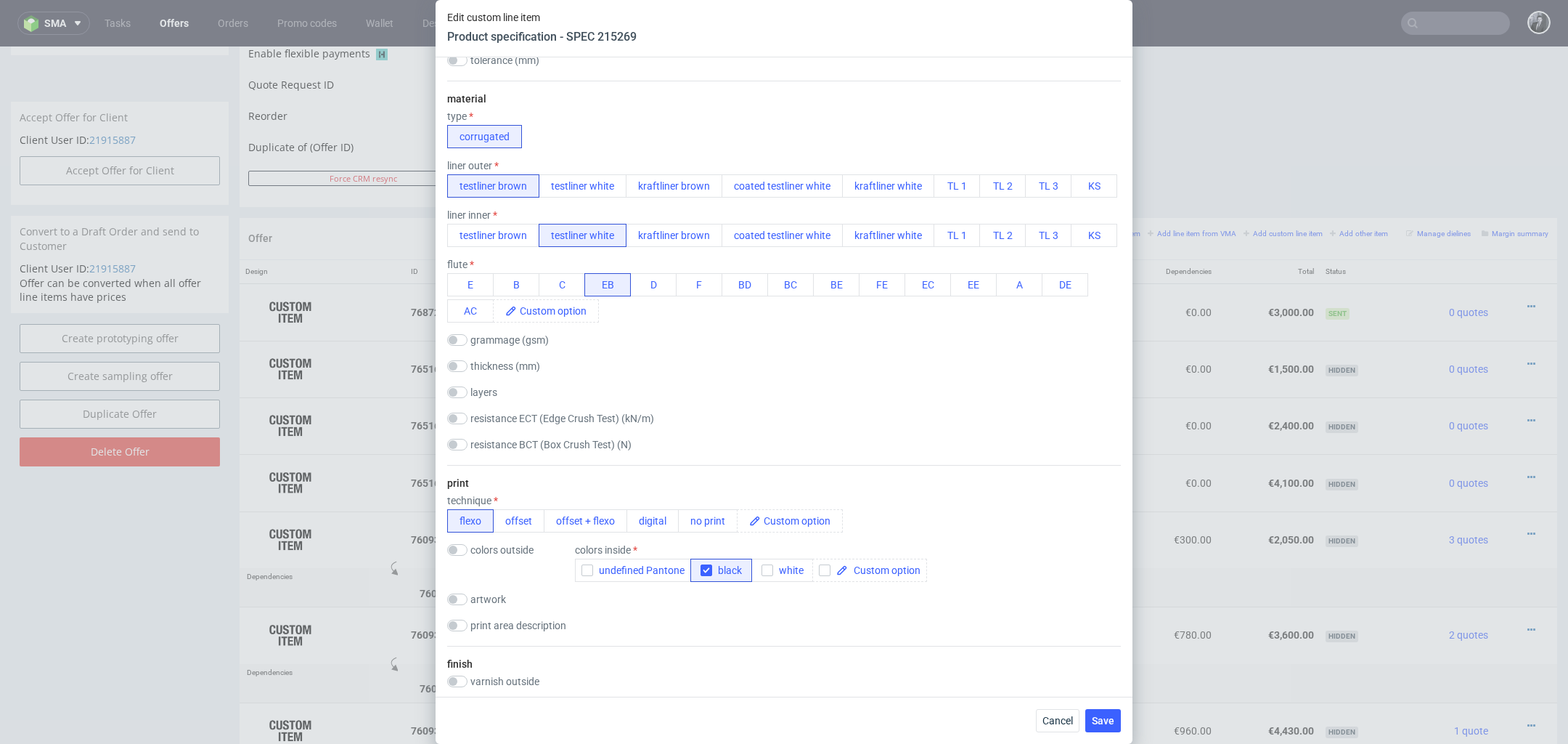
scroll to position [390, 0]
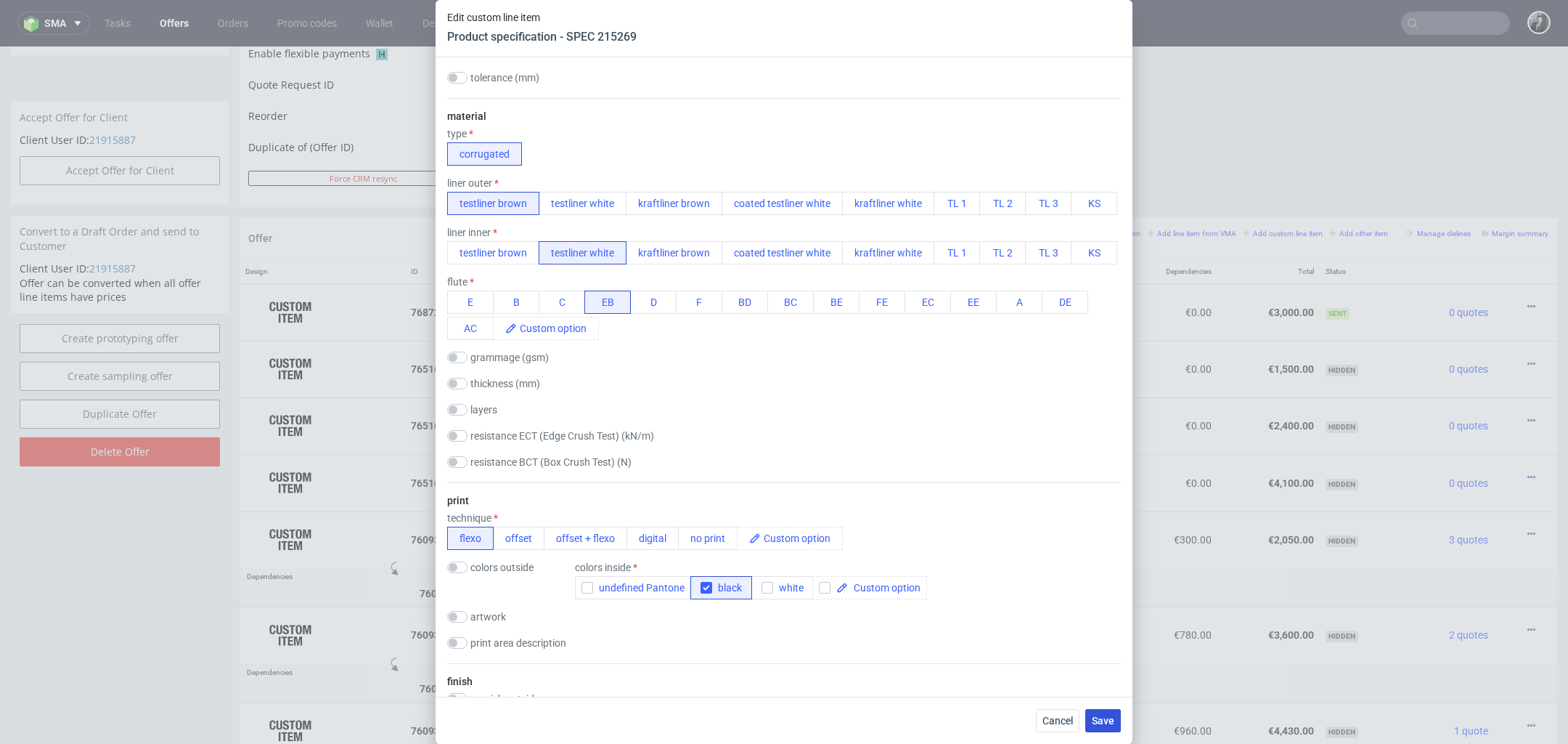
type input "TAILLE M (24 x 24 x 12 cm)"
click at [1110, 725] on span "Save" at bounding box center [1103, 720] width 23 height 10
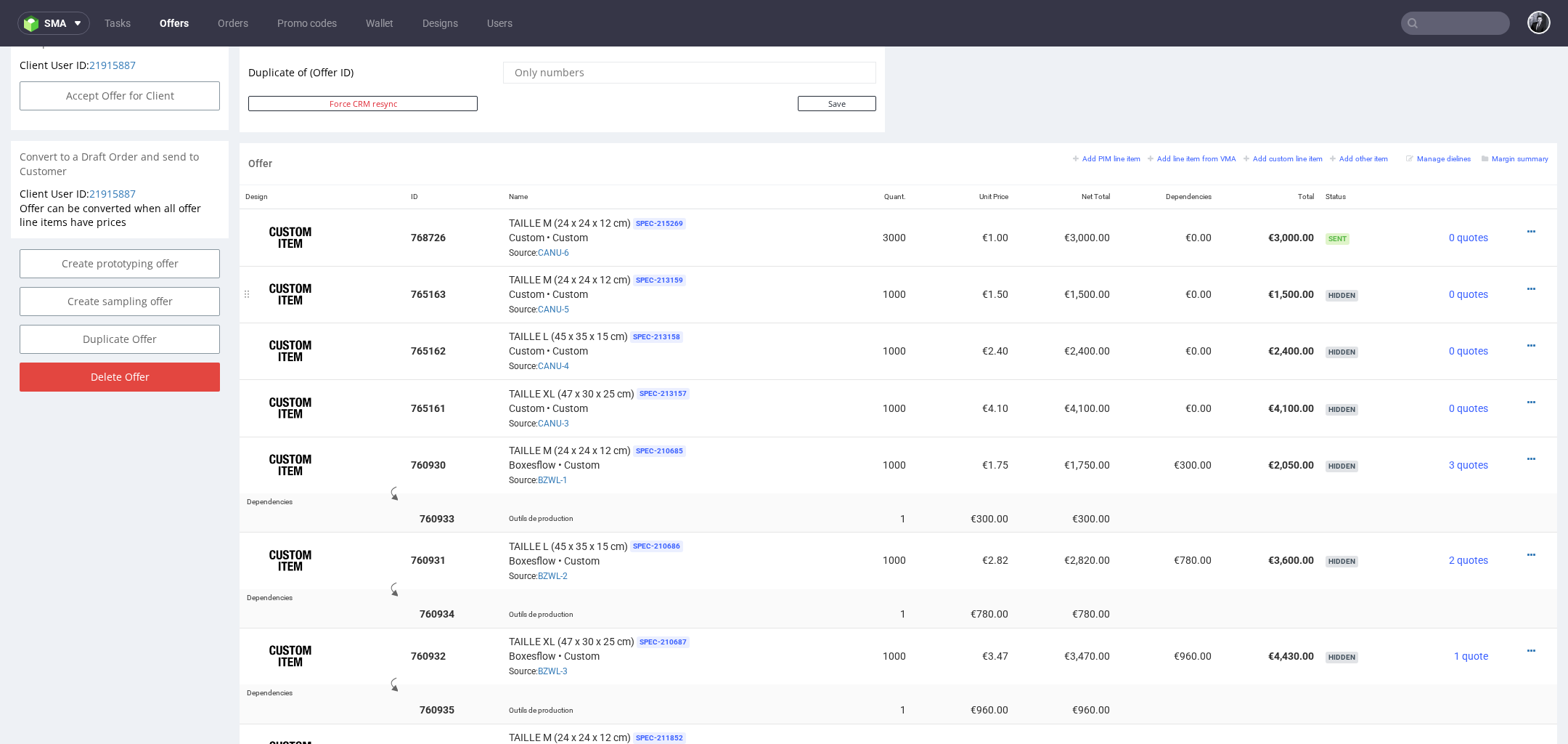
scroll to position [675, 0]
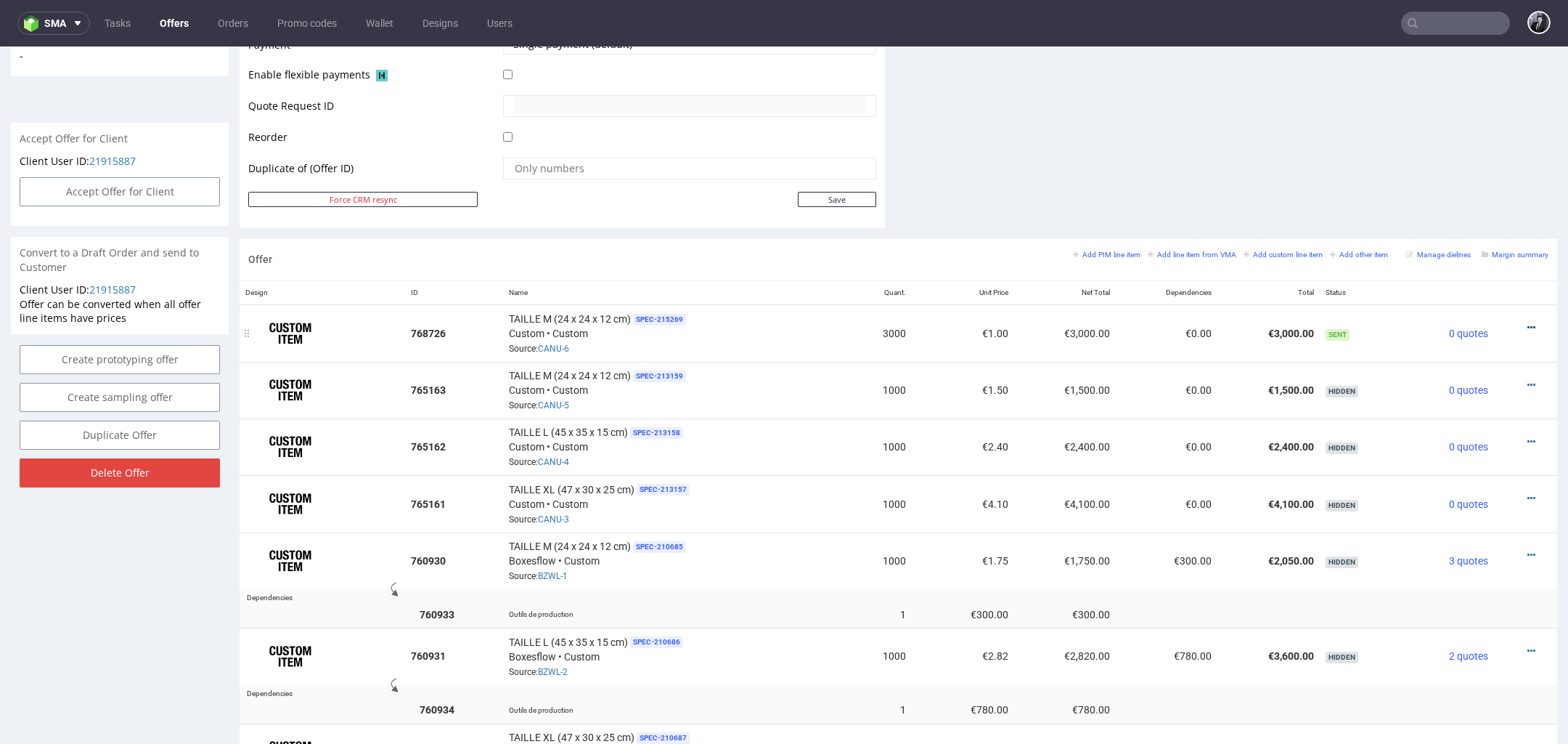
click at [1527, 322] on icon at bounding box center [1531, 327] width 8 height 10
click at [1456, 169] on span "Edit item price" at bounding box center [1466, 164] width 117 height 14
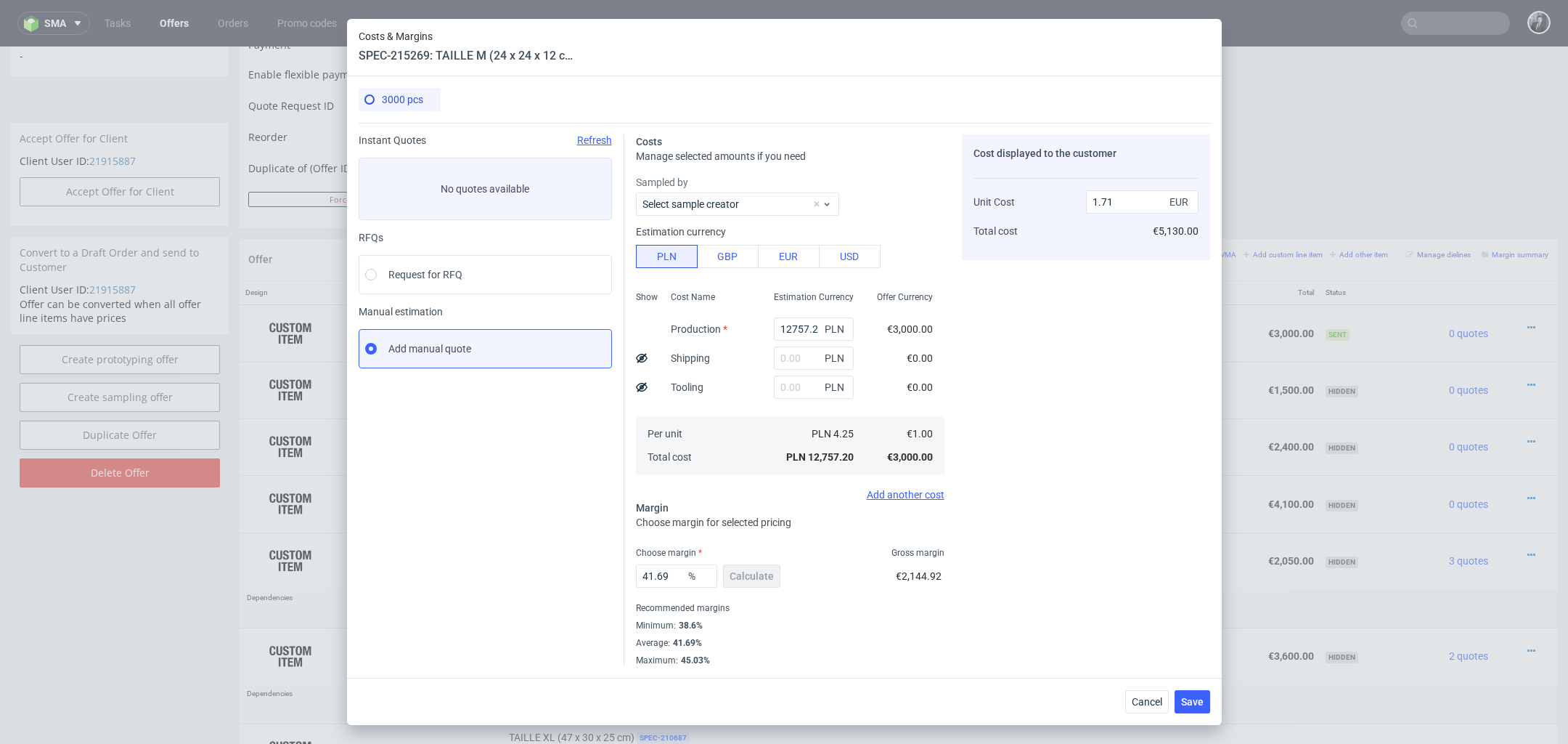
click at [822, 328] on span "PLN" at bounding box center [836, 329] width 29 height 21
drag, startPoint x: 818, startPoint y: 329, endPoint x: 726, endPoint y: 325, distance: 92.1
click at [726, 325] on div "Show Cost Name Production Shipping Tooling Per unit Total cost Estimation Curre…" at bounding box center [790, 381] width 308 height 192
type input "0"
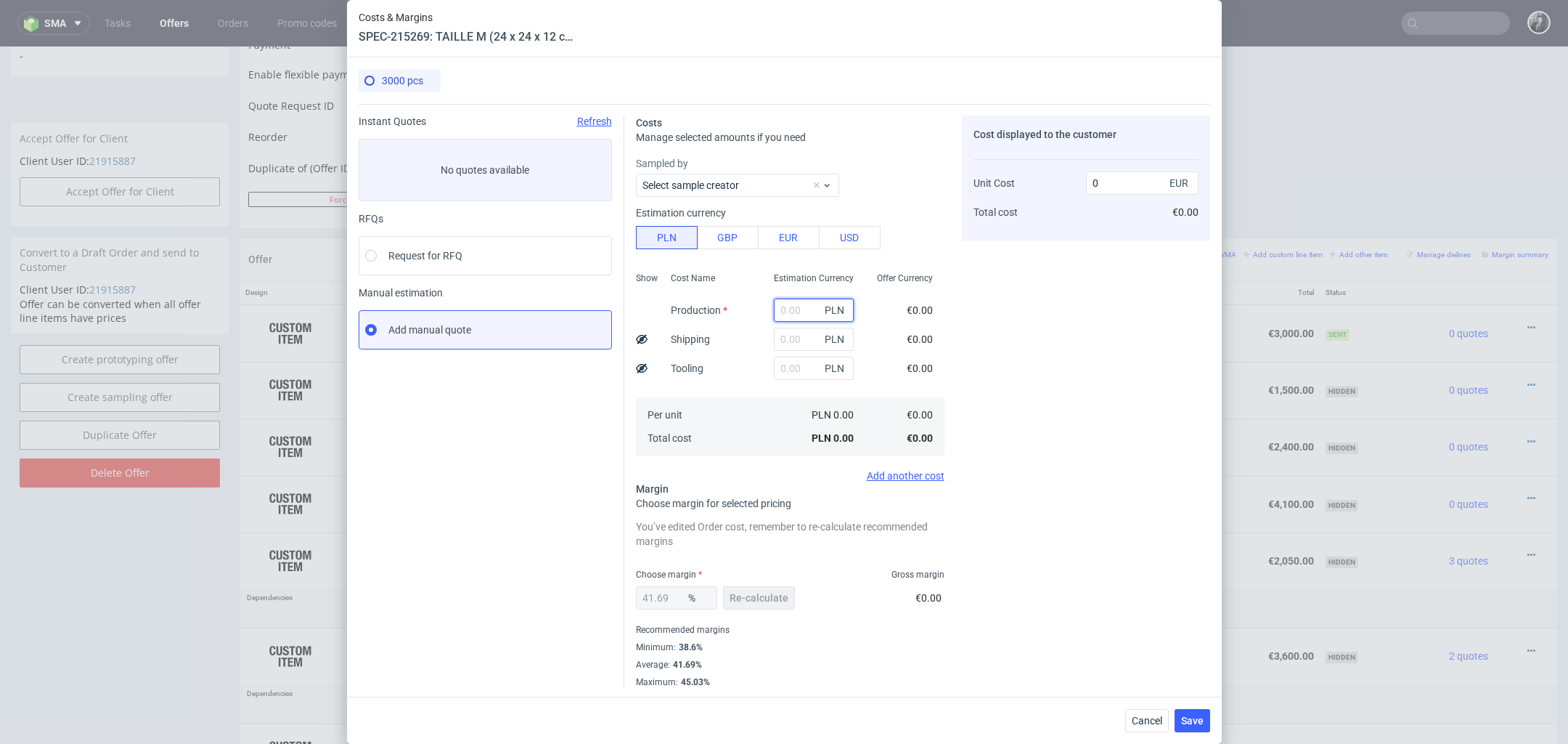
paste input "9420"
type input "9420"
type input "1.27"
type input "9420"
click at [794, 362] on input "text" at bounding box center [814, 368] width 79 height 24
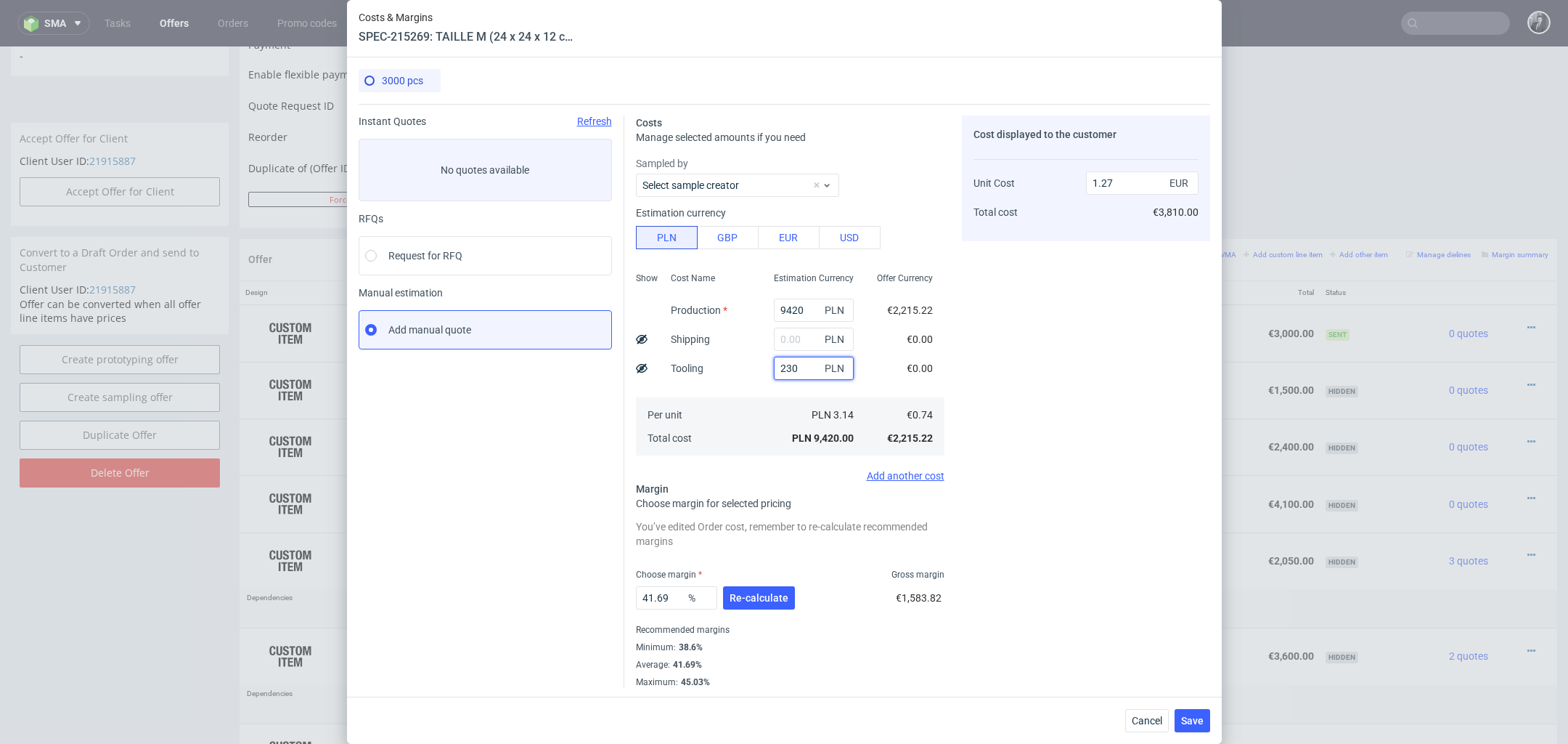
type input "2300"
type input "1.58"
type input "2300"
click at [799, 343] on input "text" at bounding box center [814, 338] width 79 height 24
click at [745, 372] on div "Cost Name Production Shipping Tooling Per unit Total cost" at bounding box center [710, 362] width 103 height 192
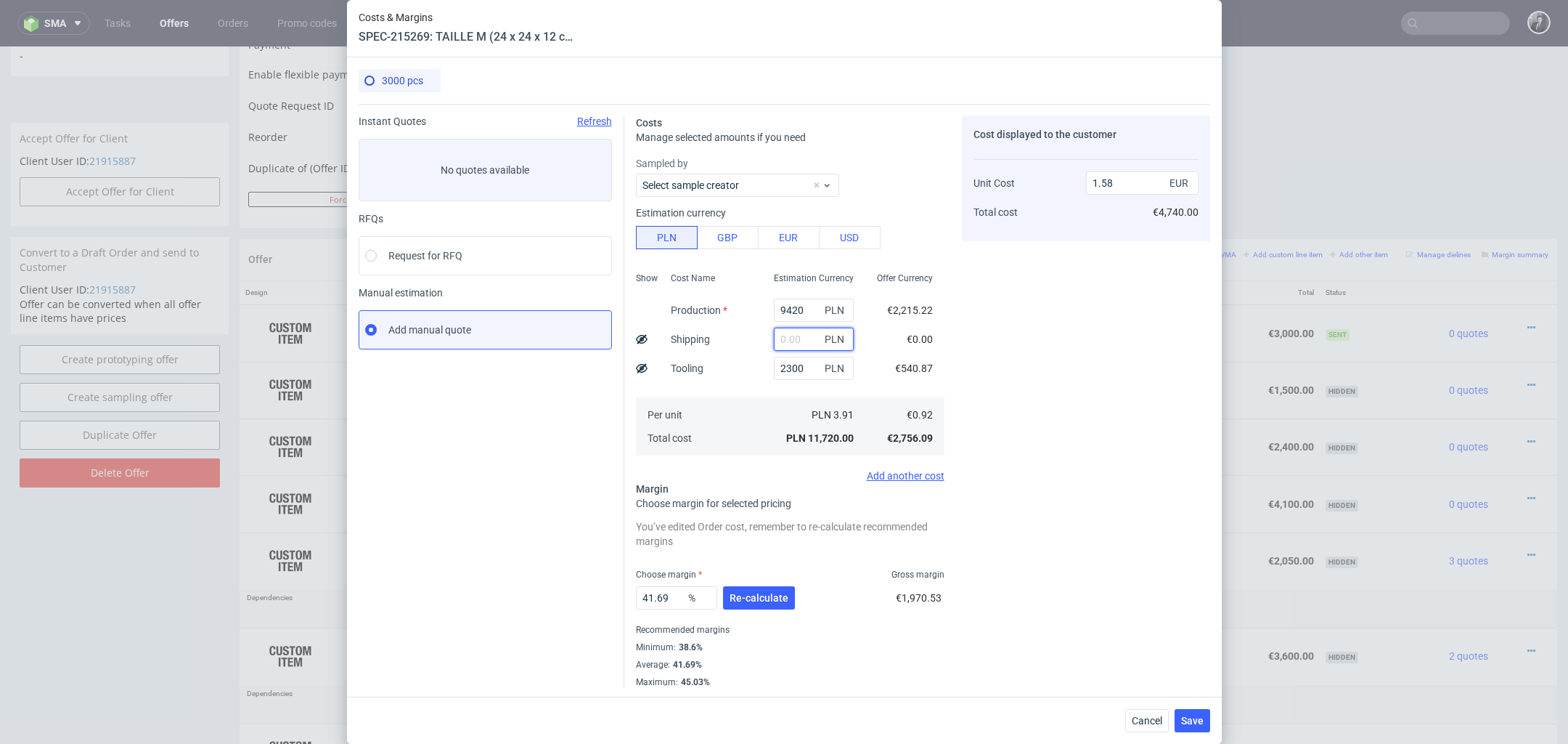
click at [803, 339] on input "text" at bounding box center [814, 338] width 79 height 24
click at [777, 598] on span "Re-calculate" at bounding box center [759, 597] width 59 height 10
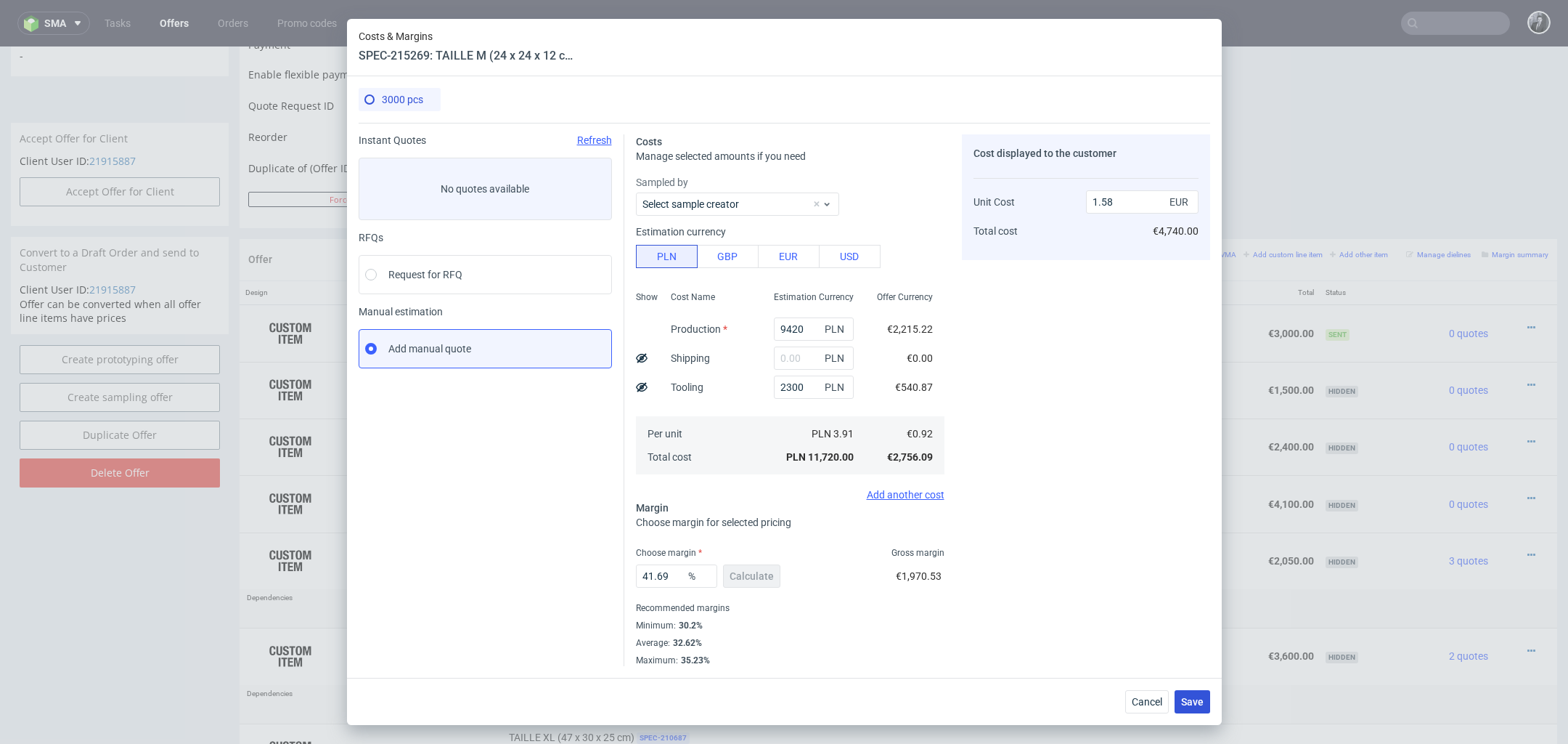
click at [1191, 700] on span "Save" at bounding box center [1193, 701] width 23 height 10
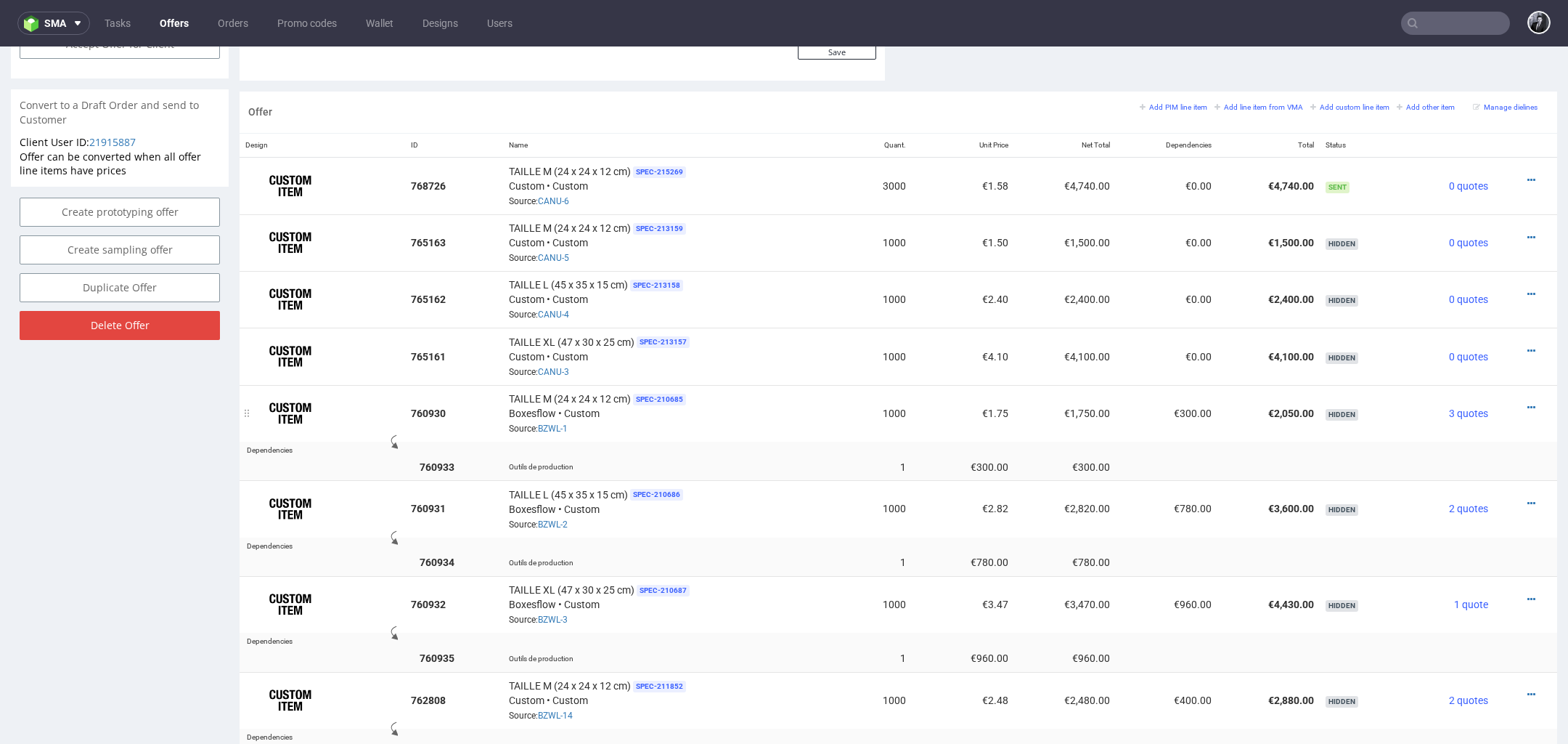
scroll to position [852, 0]
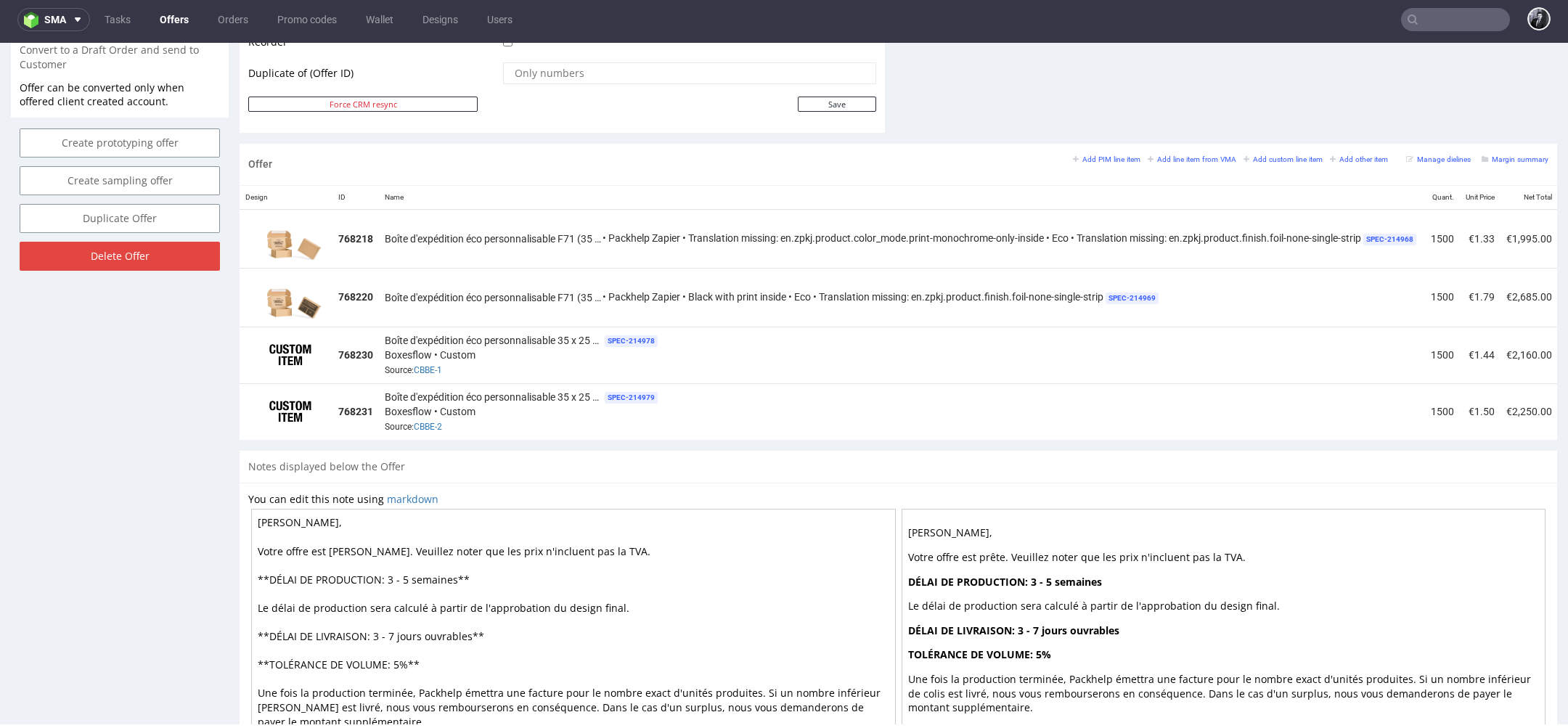
scroll to position [735, 0]
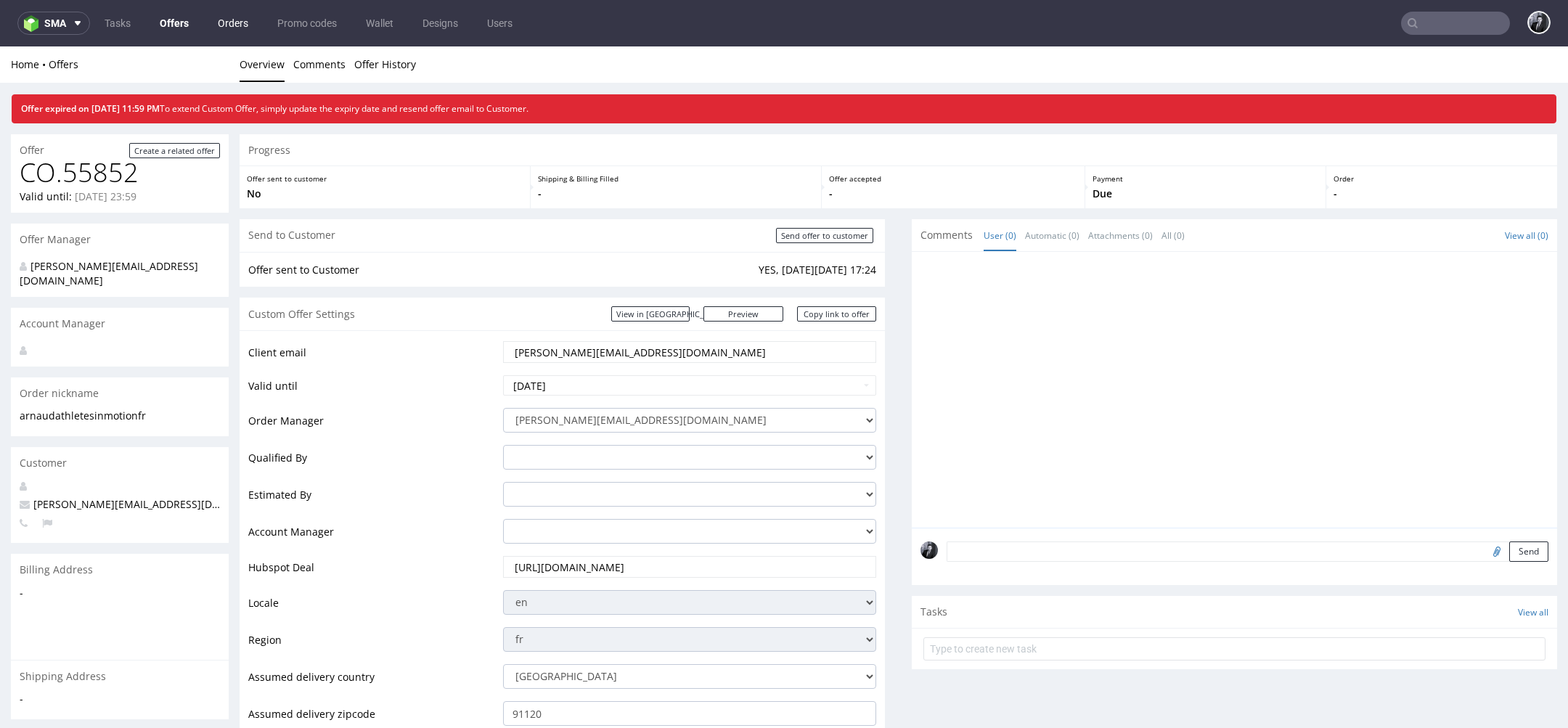
click at [234, 20] on link "Orders" at bounding box center [233, 23] width 48 height 24
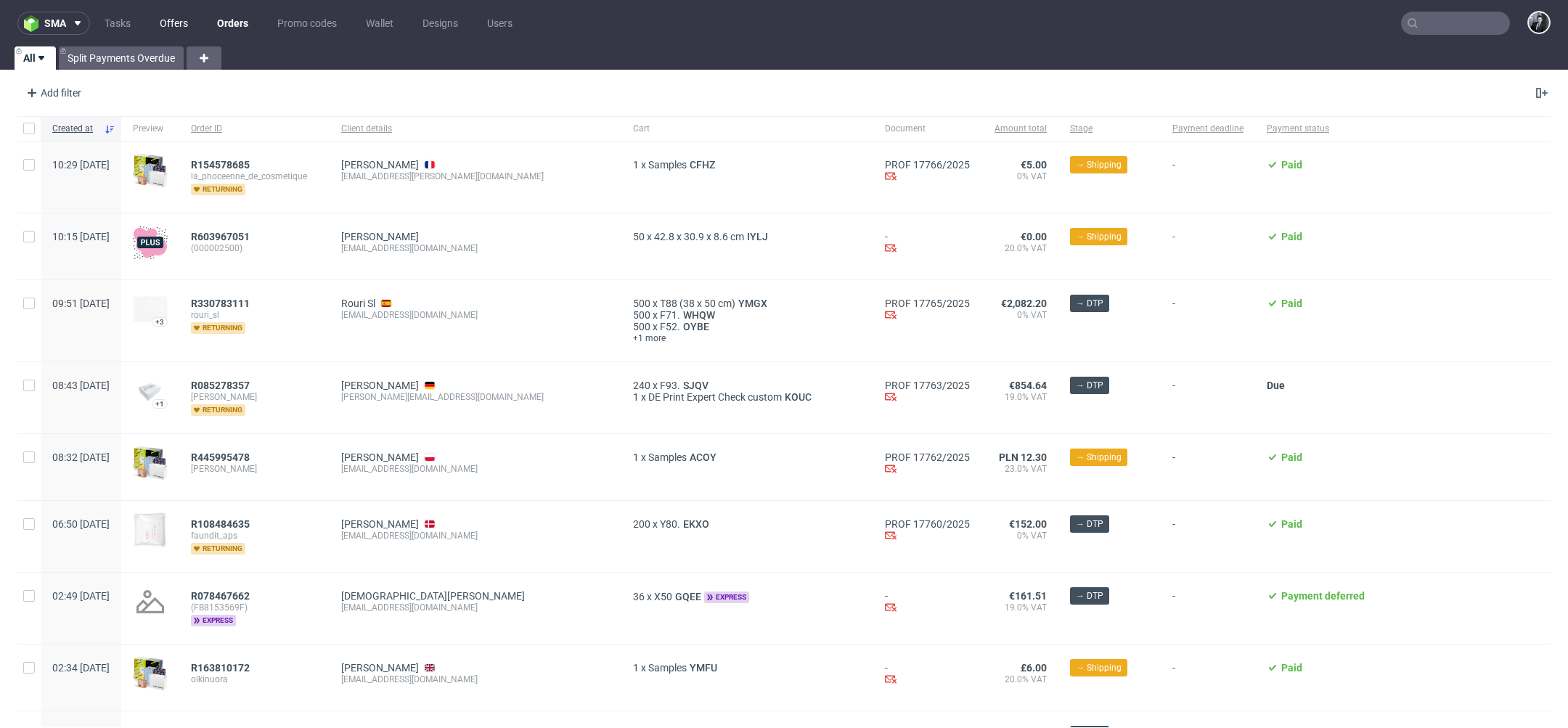
click at [180, 18] on link "Offers" at bounding box center [174, 23] width 45 height 24
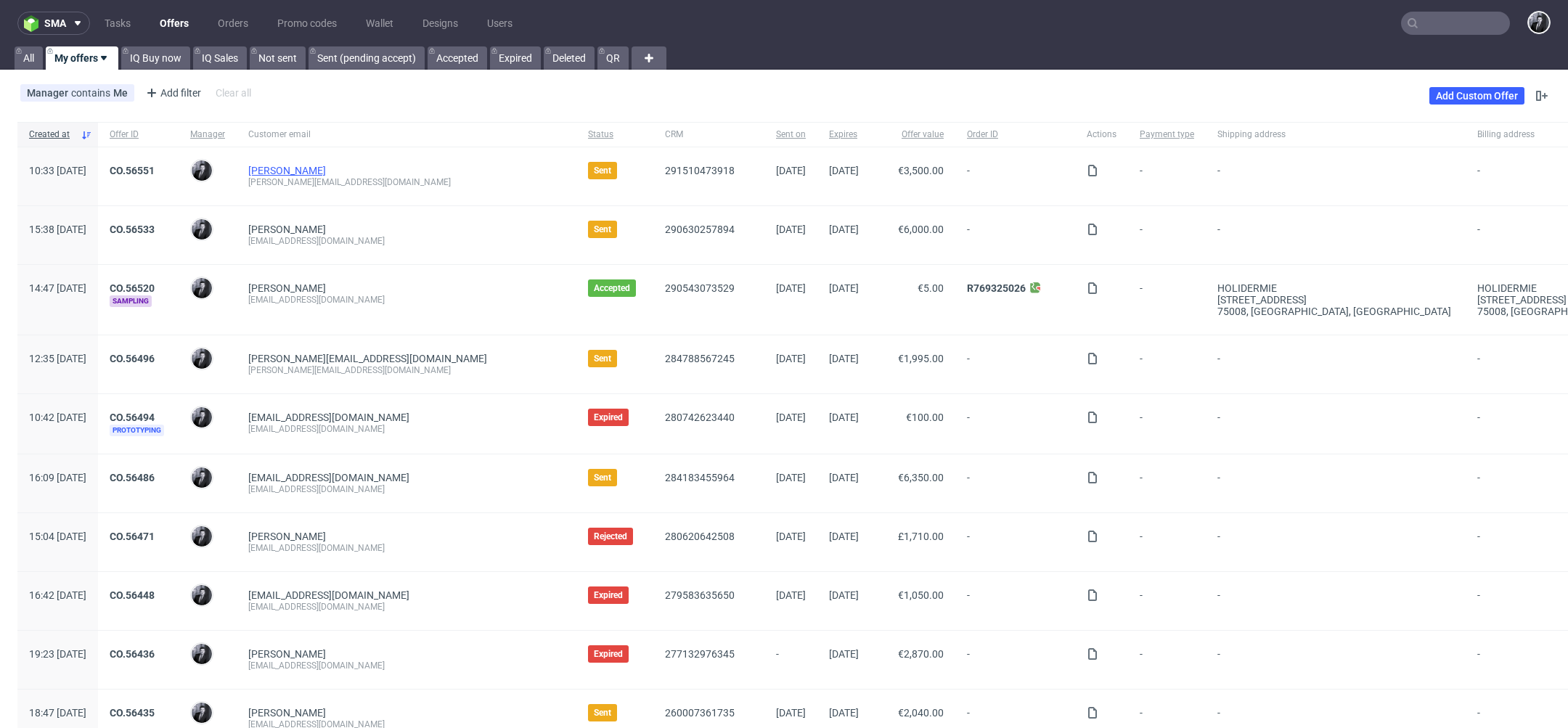
click at [308, 165] on link "DINDA ANNISA" at bounding box center [287, 170] width 78 height 11
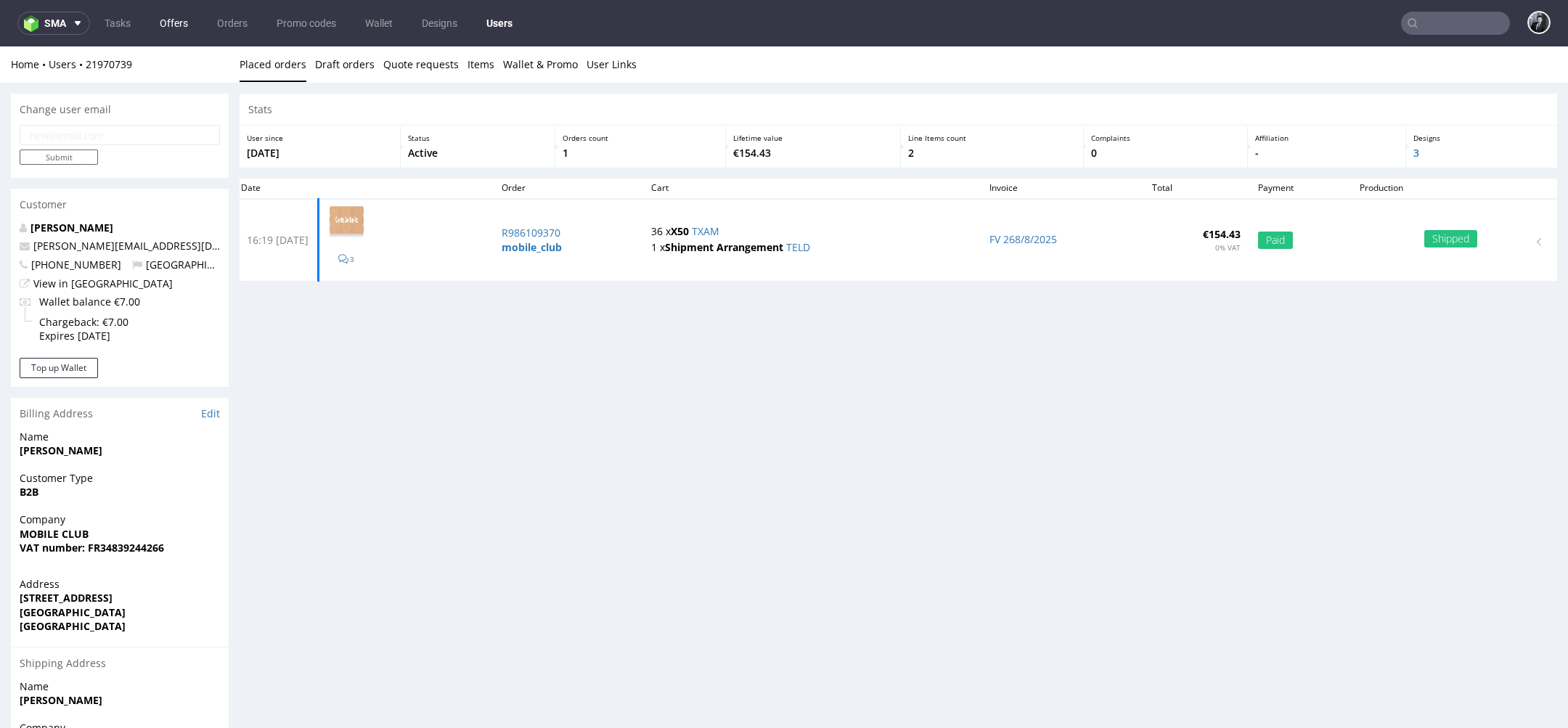
click at [184, 15] on link "Offers" at bounding box center [174, 23] width 45 height 24
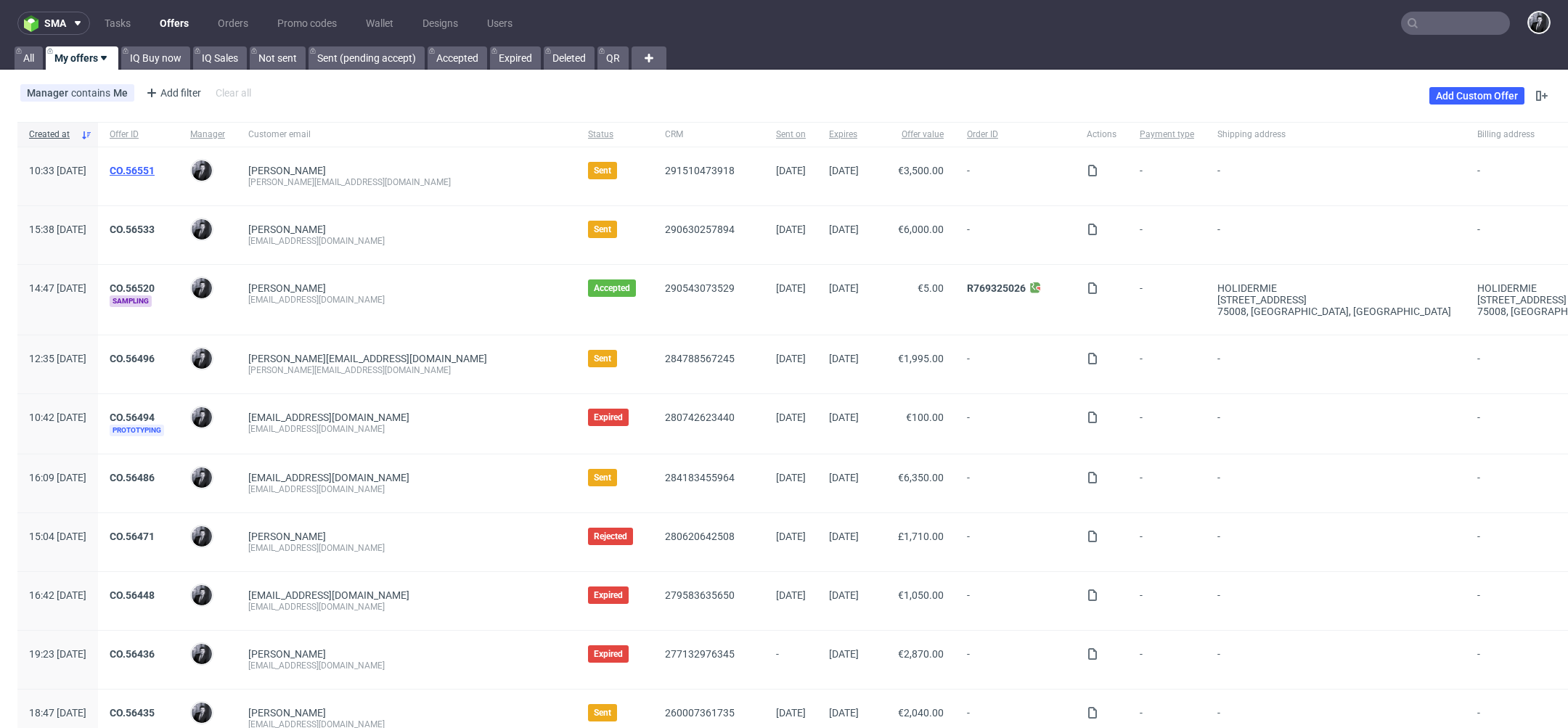
click at [155, 168] on link "CO.56551" at bounding box center [132, 170] width 45 height 11
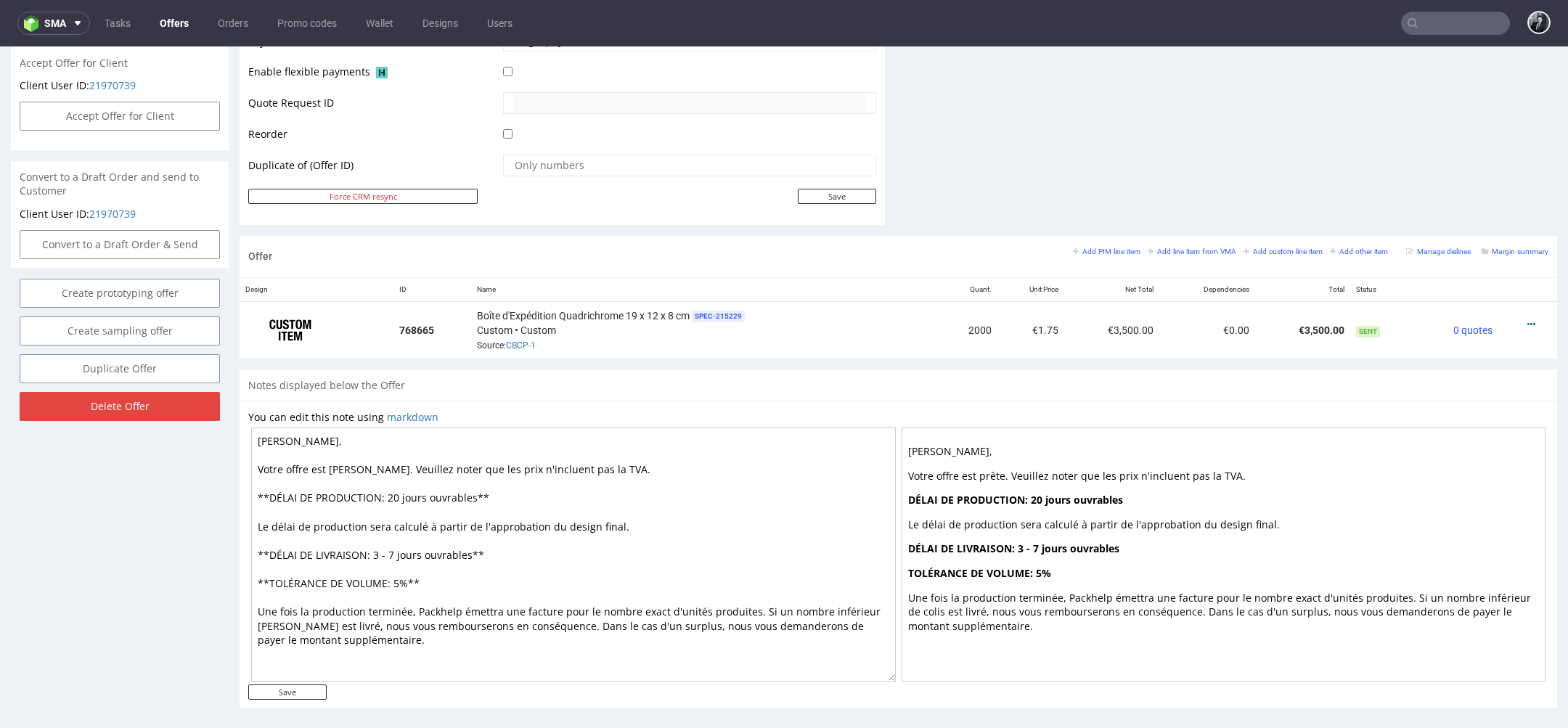
scroll to position [685, 0]
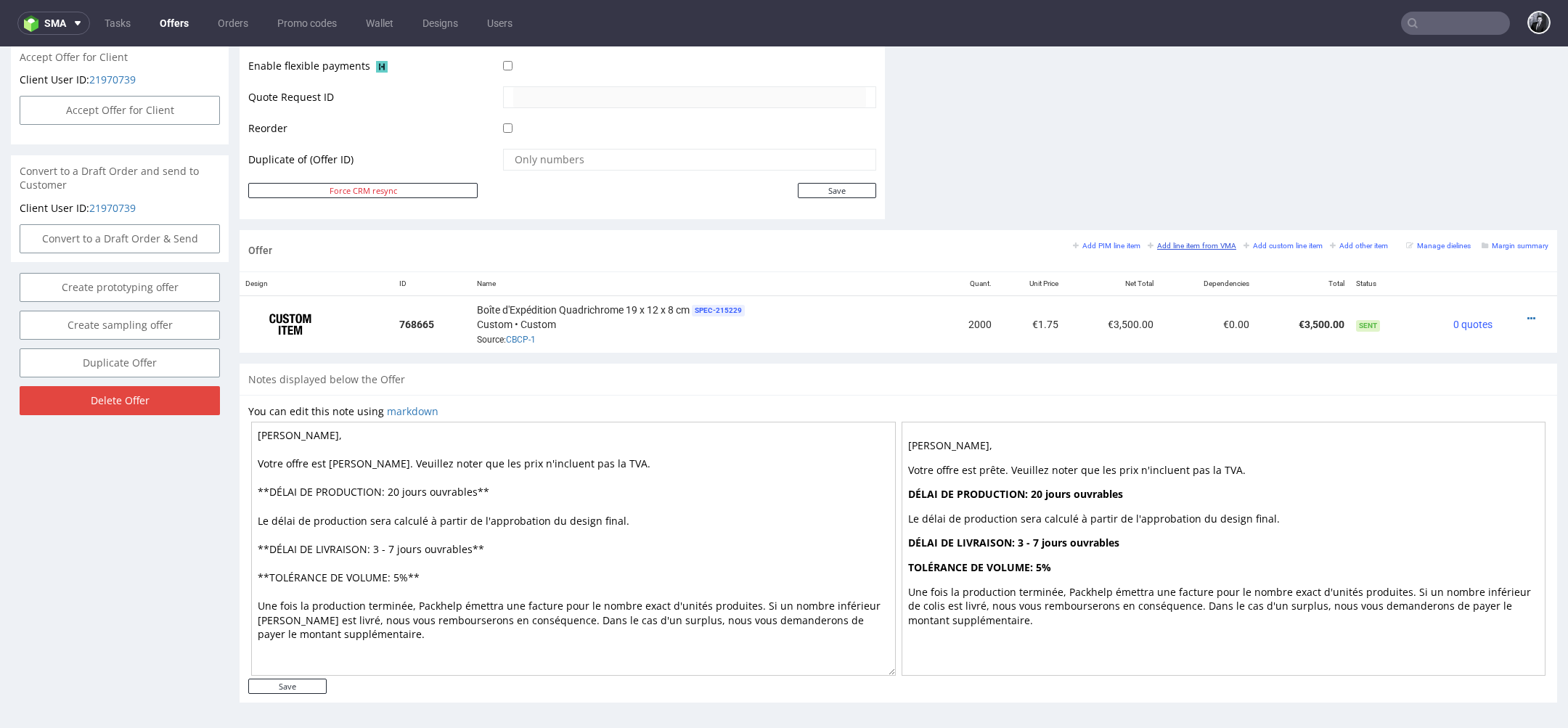
click at [1170, 243] on small "Add line item from VMA" at bounding box center [1192, 246] width 89 height 8
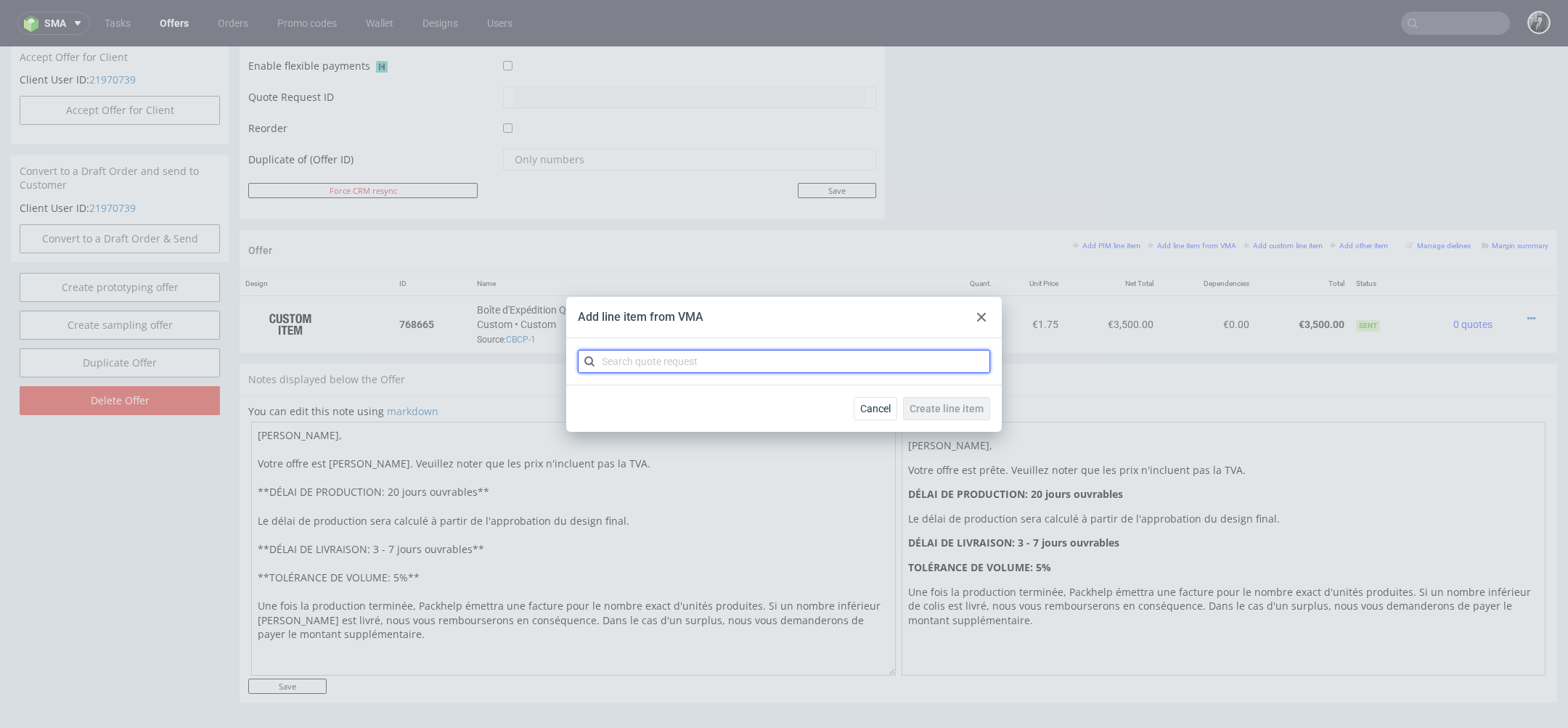
click at [784, 365] on input "text" at bounding box center [784, 361] width 412 height 24
type input "CBCP"
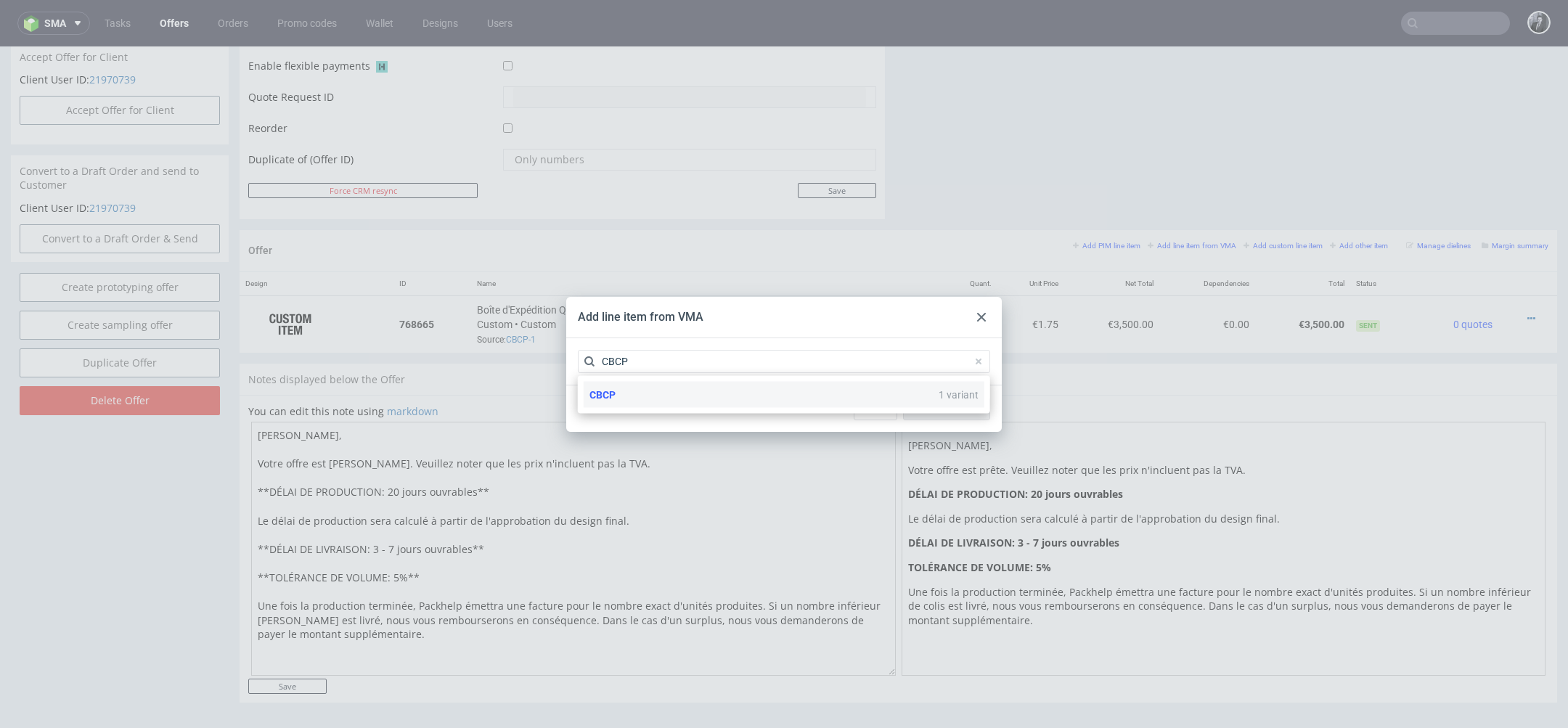
click at [665, 390] on div "CBCP 1 variant" at bounding box center [784, 395] width 401 height 26
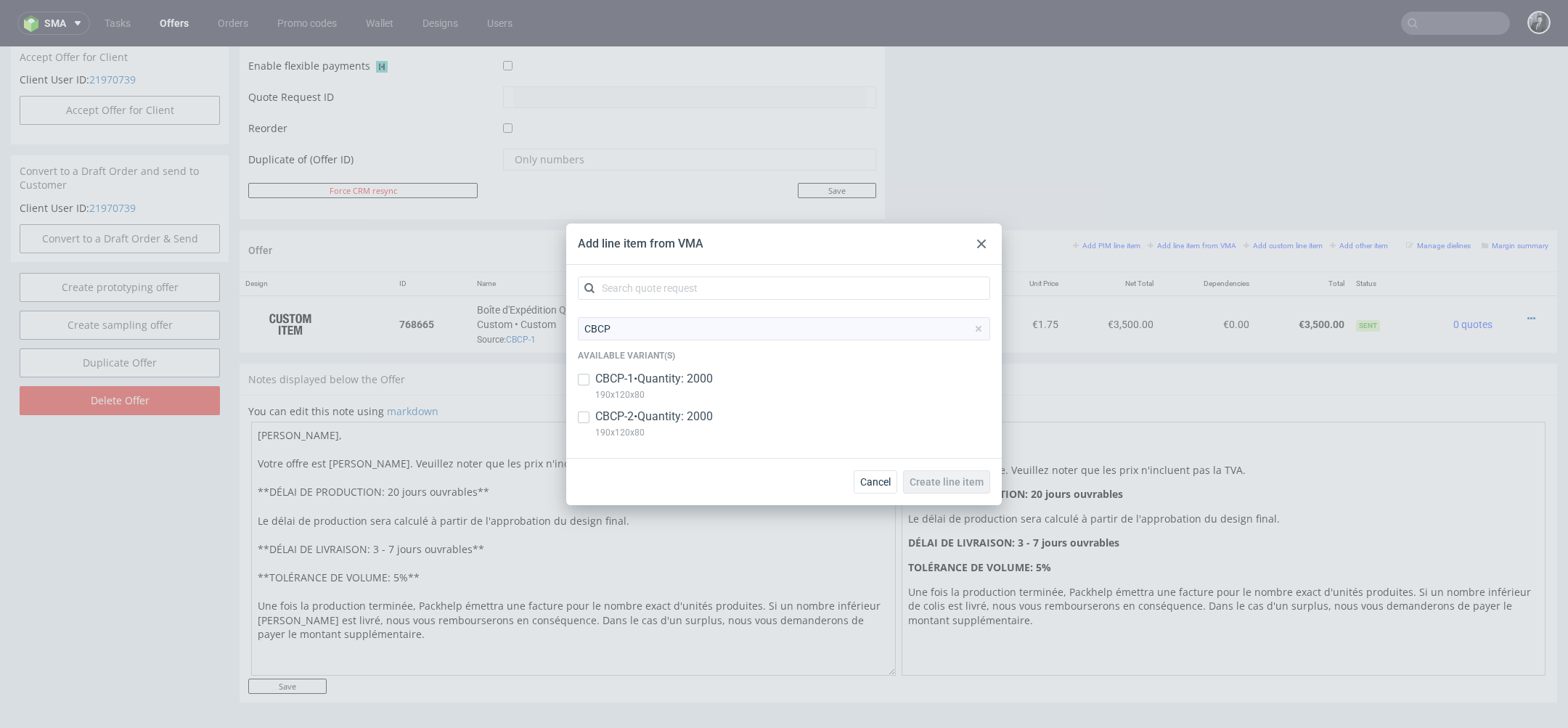
click at [650, 421] on p "CBCP-2 • Quantity: 2000" at bounding box center [654, 416] width 117 height 16
checkbox input "true"
click at [967, 487] on button "Create line item" at bounding box center [947, 482] width 87 height 24
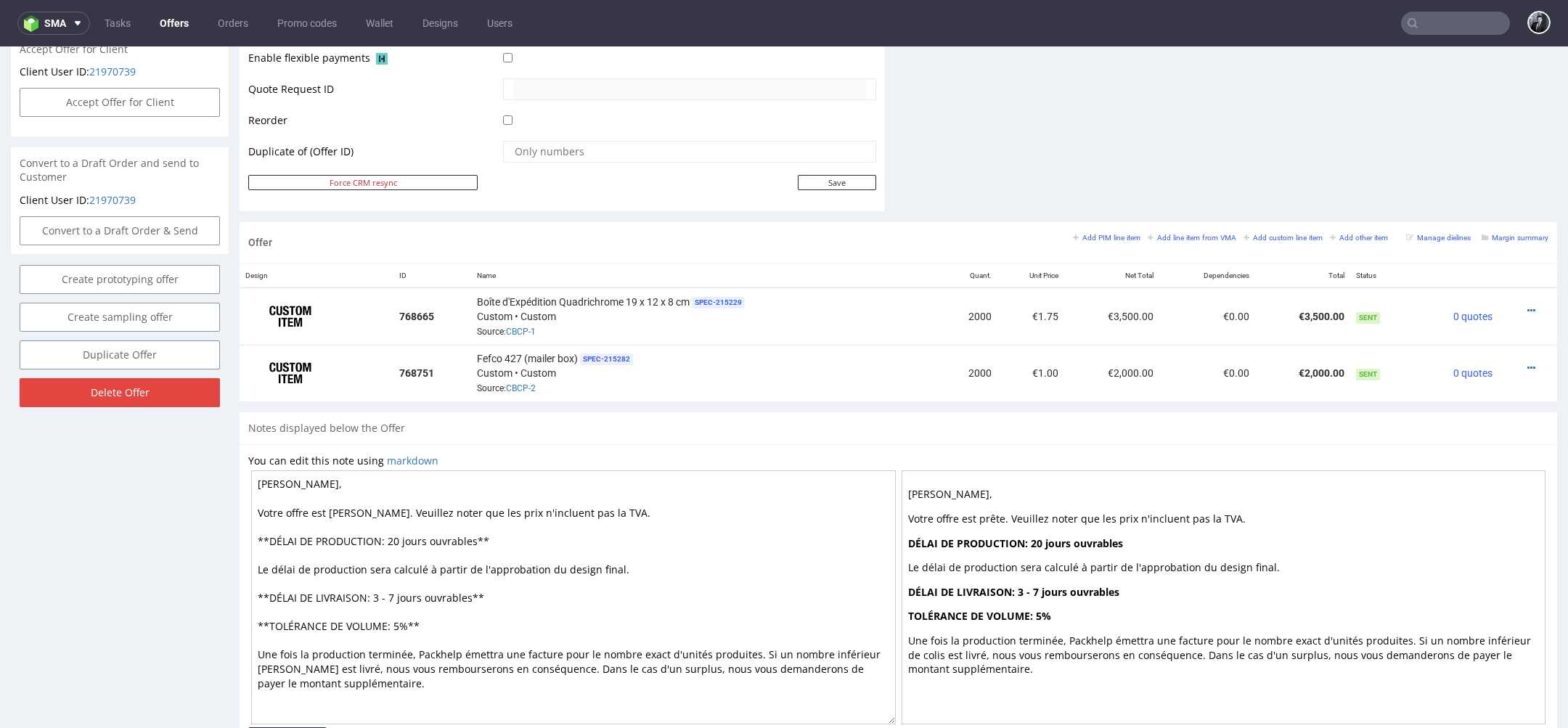
scroll to position [682, 0]
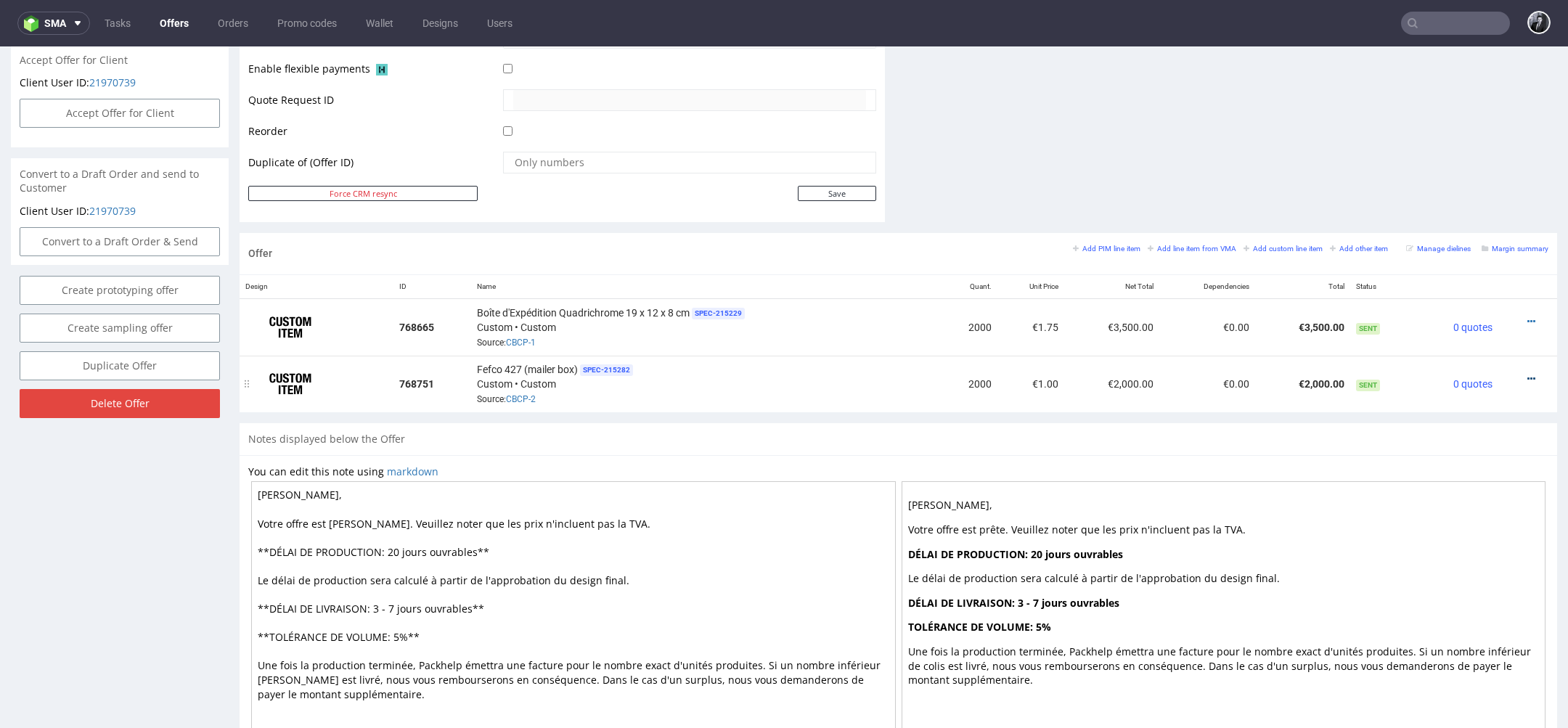
click at [1527, 374] on icon at bounding box center [1531, 379] width 8 height 10
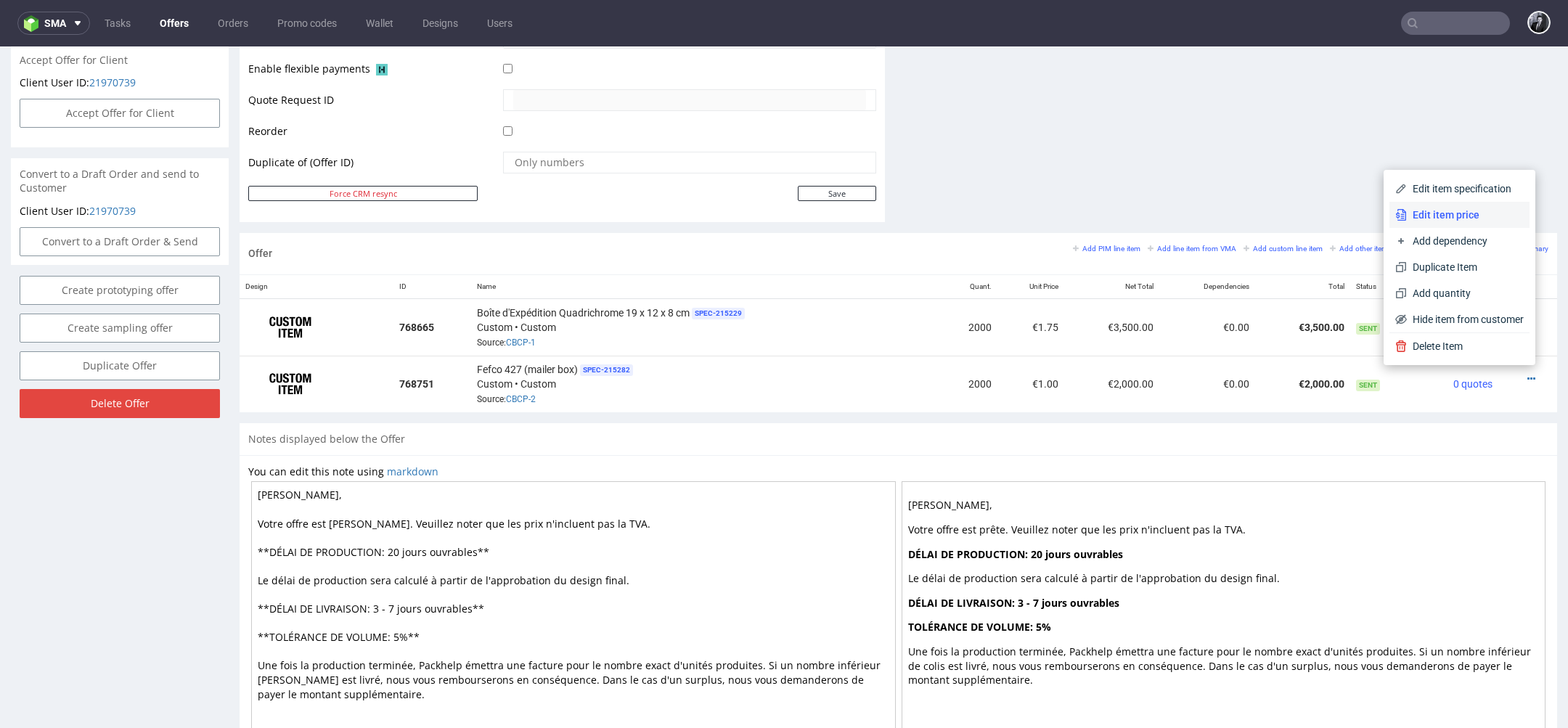
click at [1459, 224] on li "Edit item price" at bounding box center [1459, 216] width 140 height 26
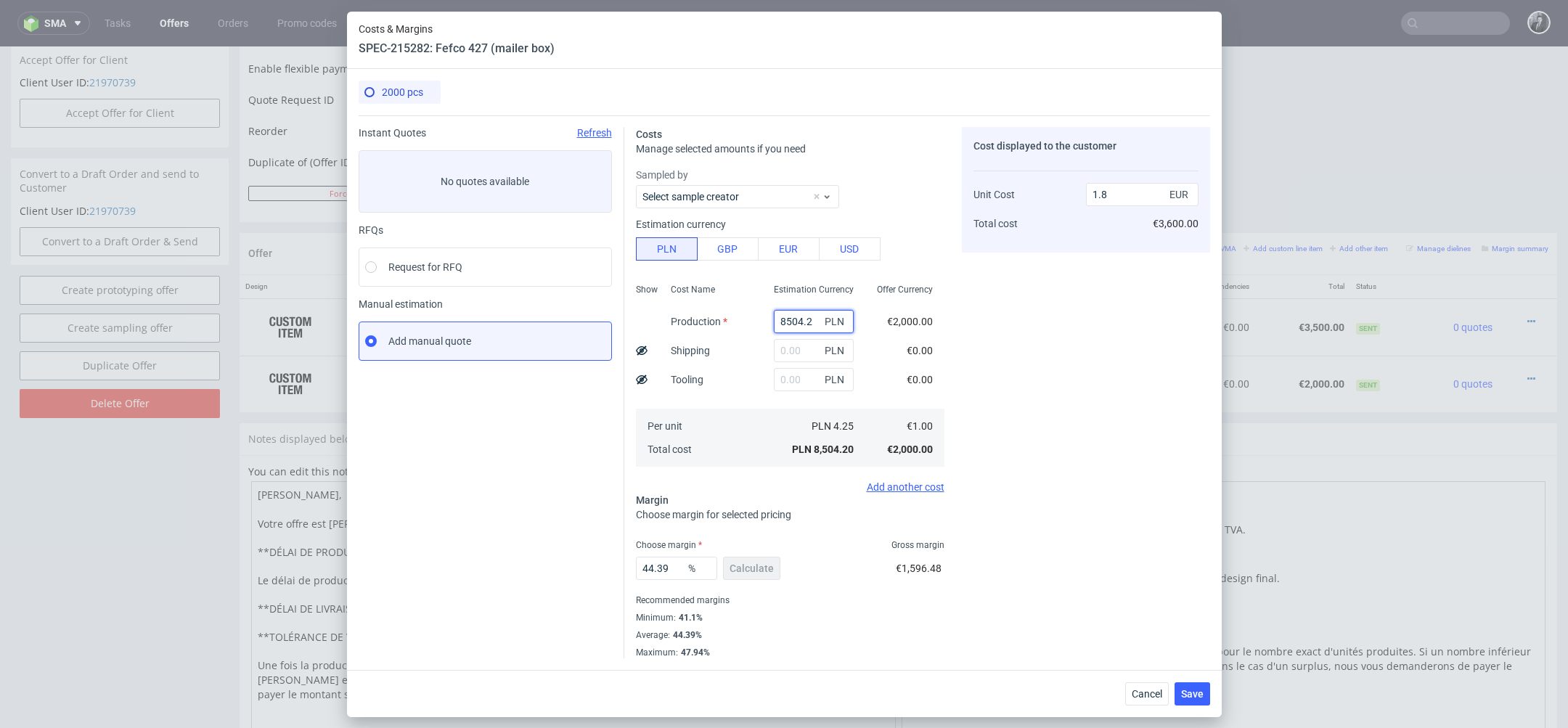
drag, startPoint x: 816, startPoint y: 317, endPoint x: 732, endPoint y: 310, distance: 84.3
click at [732, 311] on div "Show Cost Name Production Shipping Tooling Per unit Total cost Estimation Curre…" at bounding box center [790, 373] width 308 height 192
paste input "6780"
type input "6780"
type input "1.43"
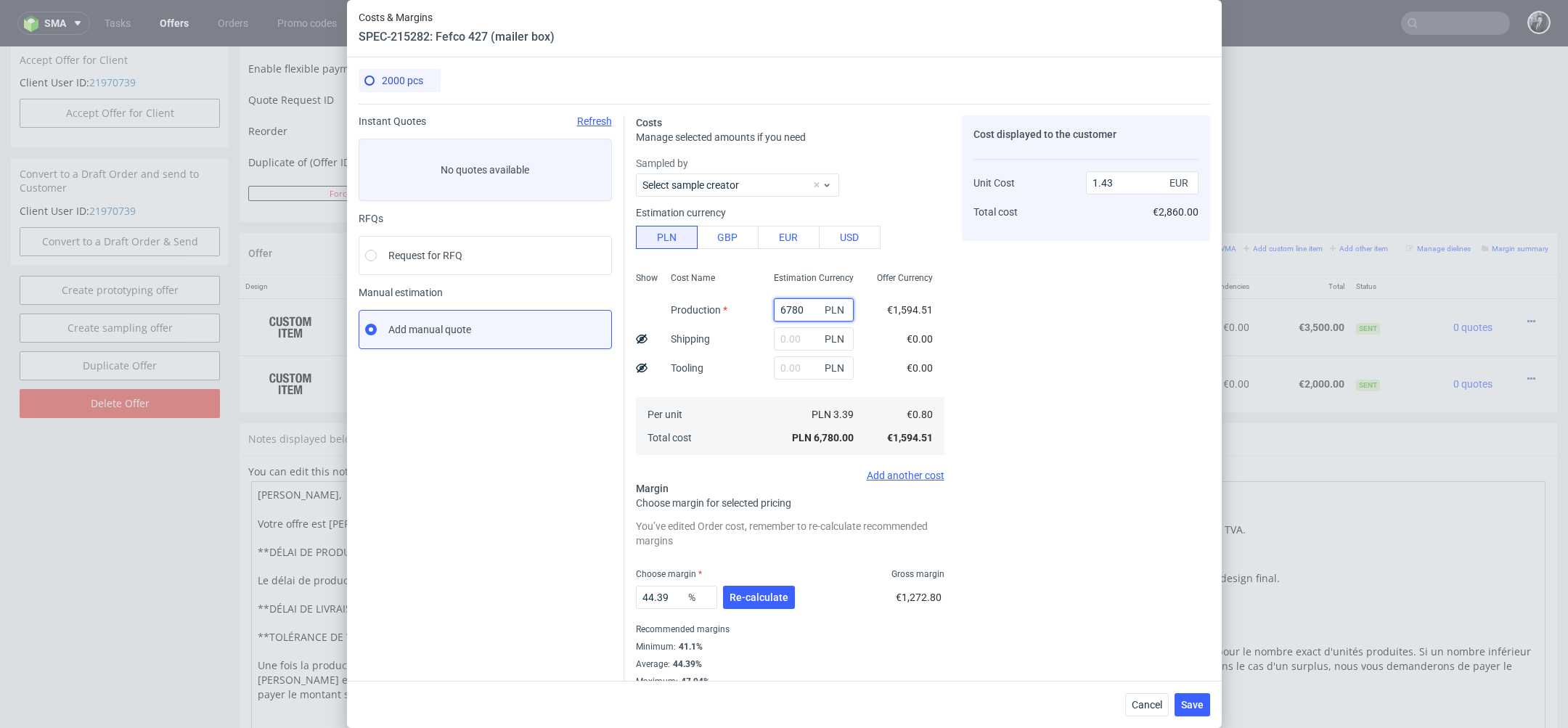
type input "678"
type input "0.14"
type input "6780"
type input "1.43"
type input "6780"
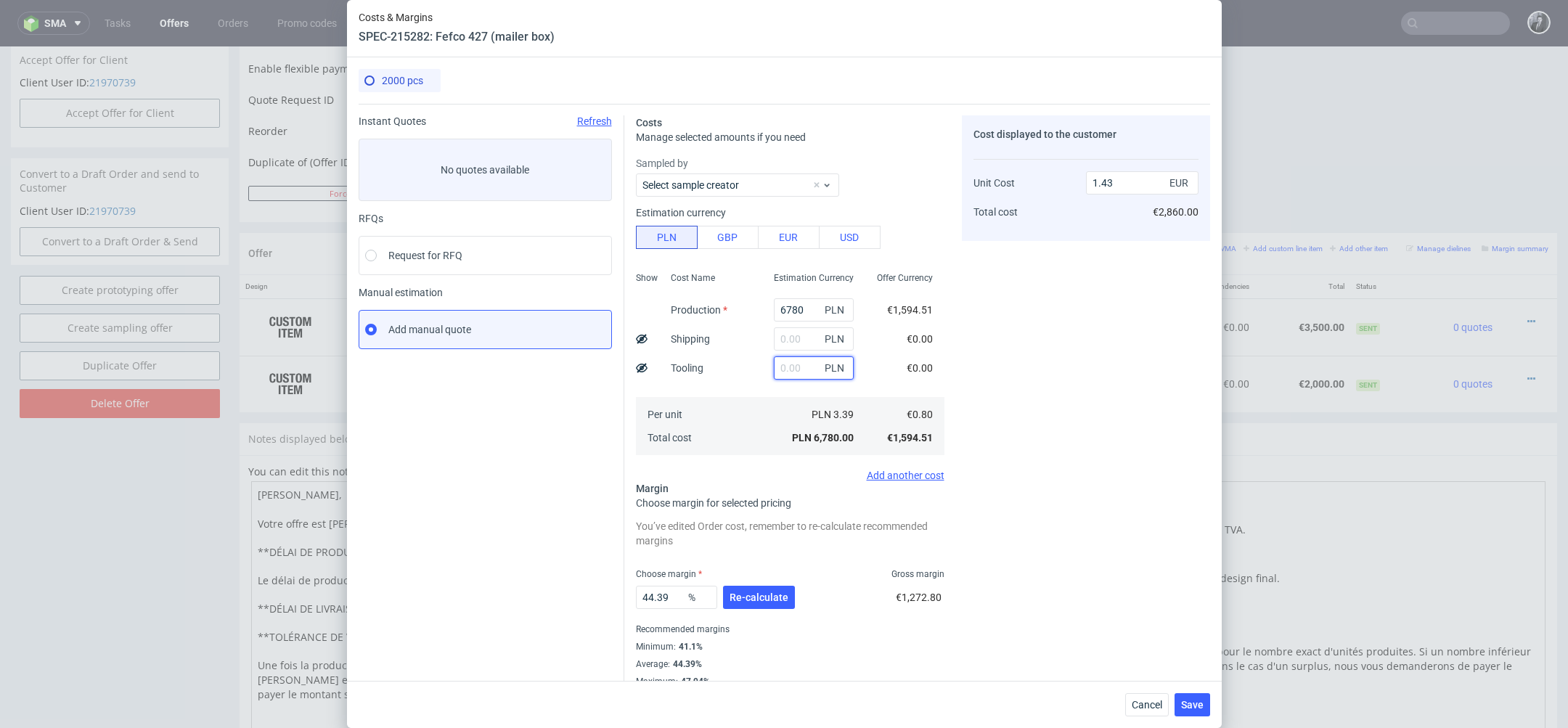
click at [795, 362] on input "text" at bounding box center [814, 368] width 79 height 24
type input "258"
type input "1.49"
type input "2580"
type input "1.98"
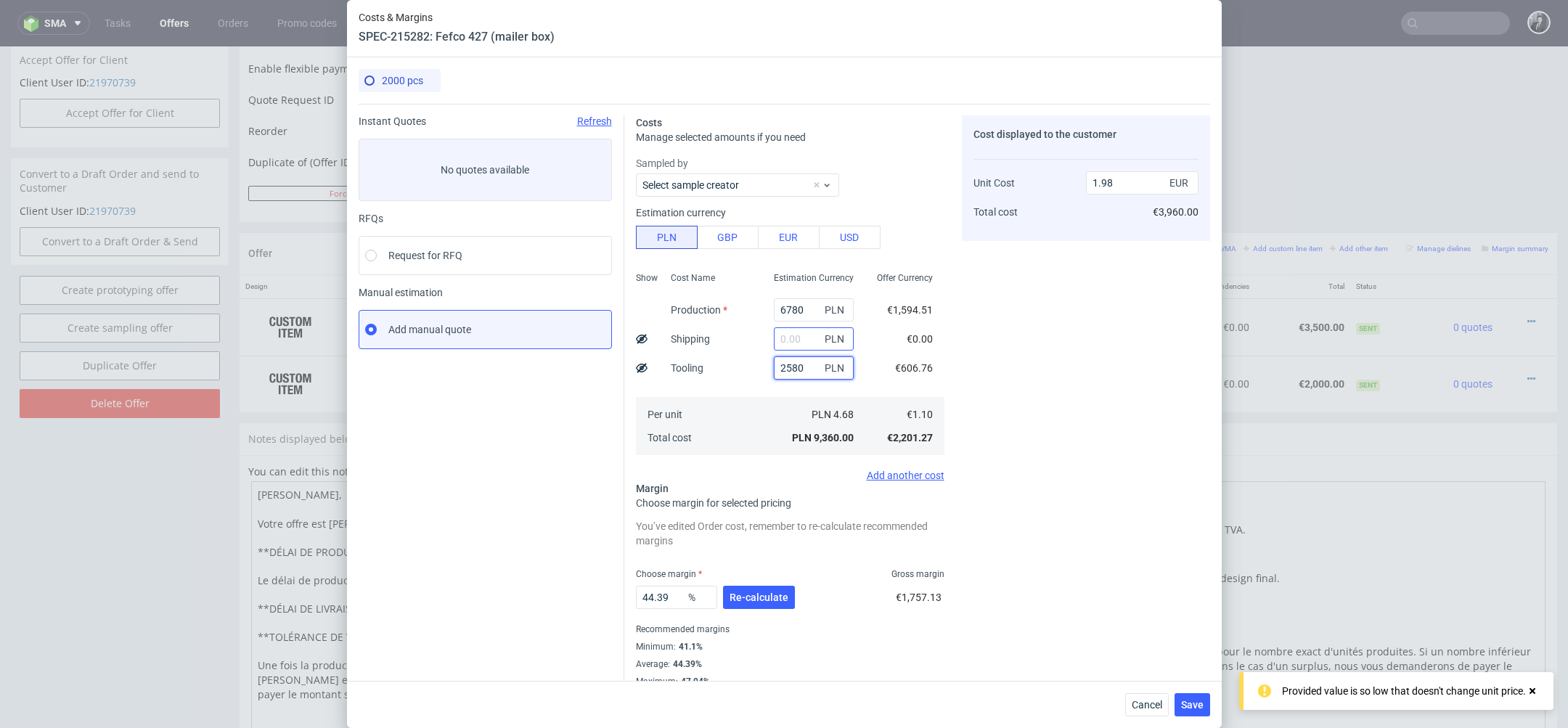
type input "2580"
click at [798, 337] on input "text" at bounding box center [814, 338] width 79 height 24
type input "9000"
type input "3.88"
type input "9"
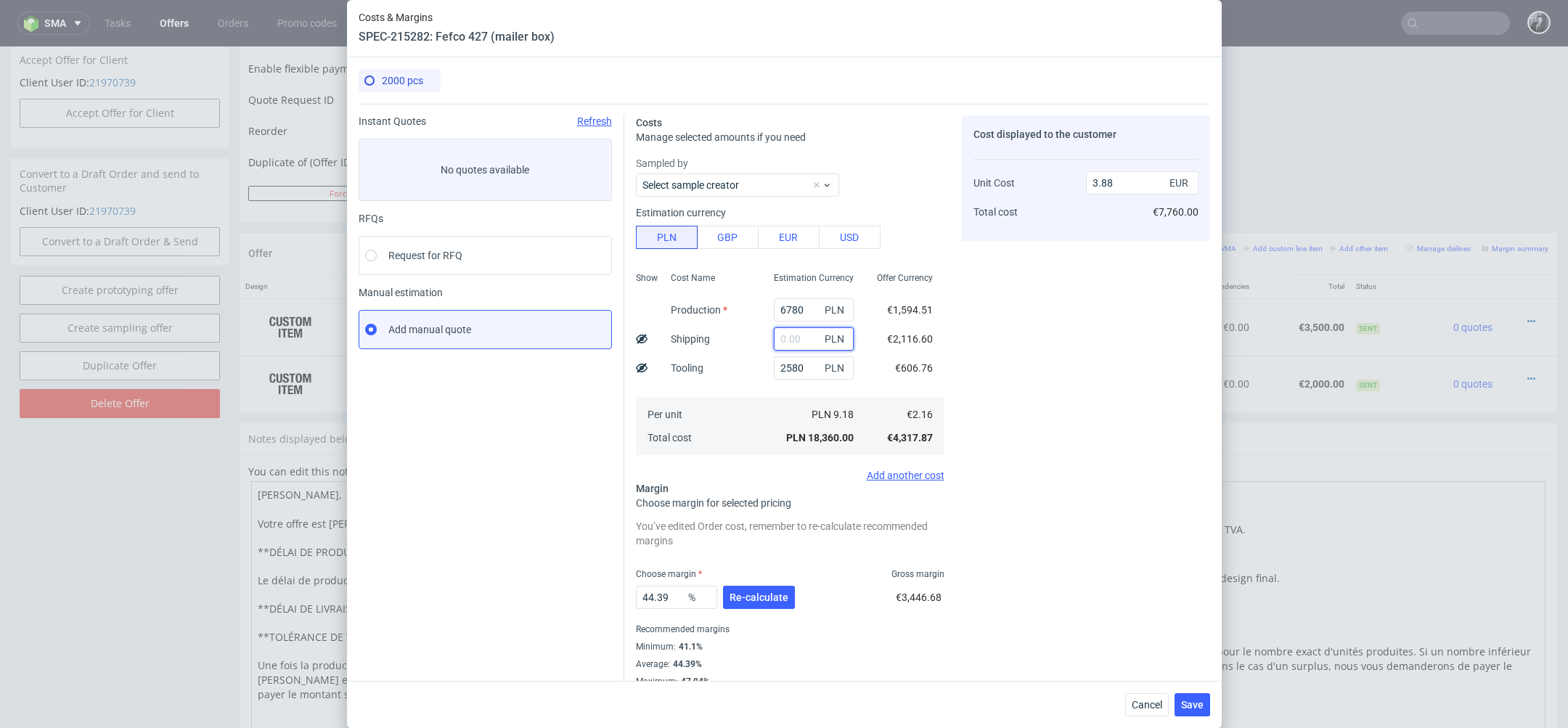
type input "1.98"
type input "800"
type input "2.14"
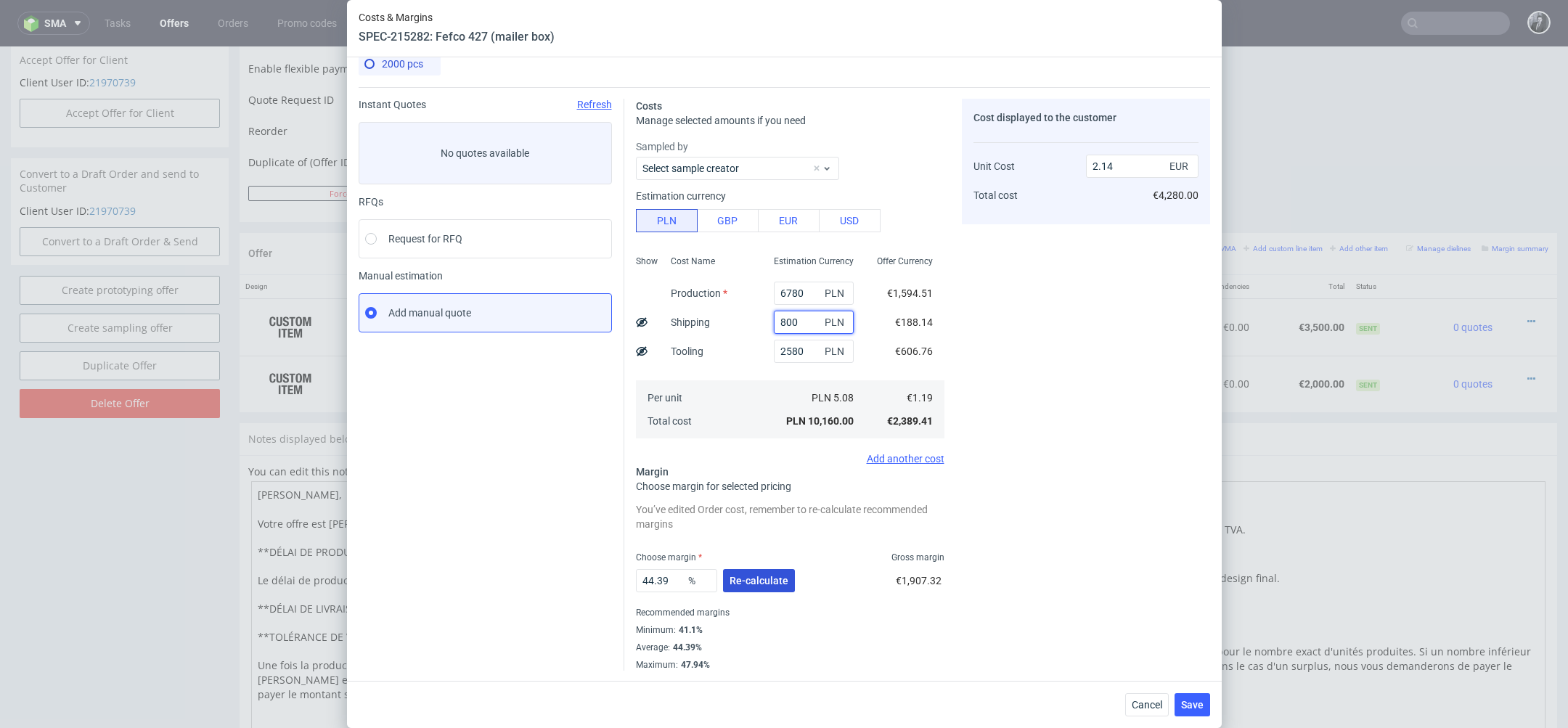
type input "800"
click at [764, 580] on span "Re-calculate" at bounding box center [759, 581] width 59 height 10
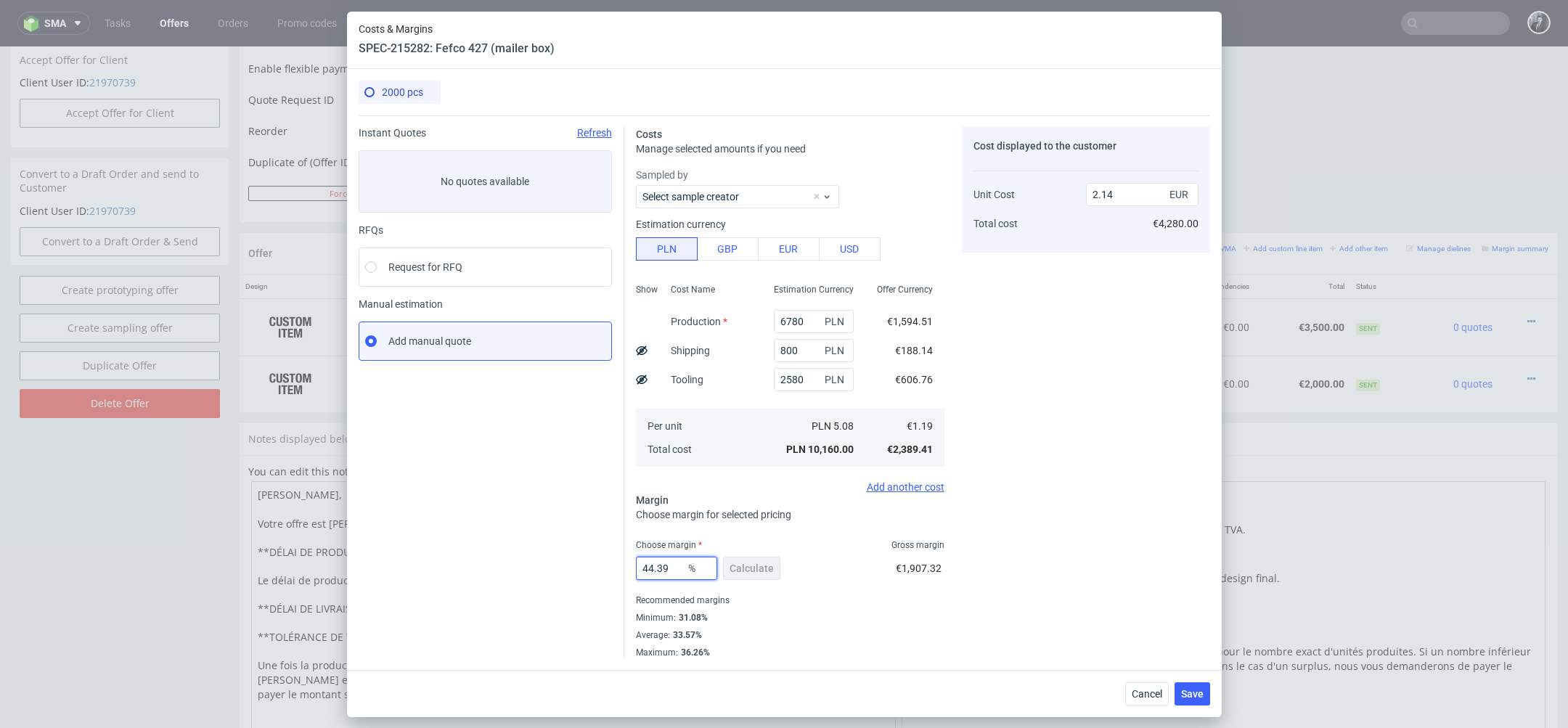
click at [672, 565] on input "44.39" at bounding box center [677, 568] width 81 height 24
type input "4"
type input "0"
type input "1.19"
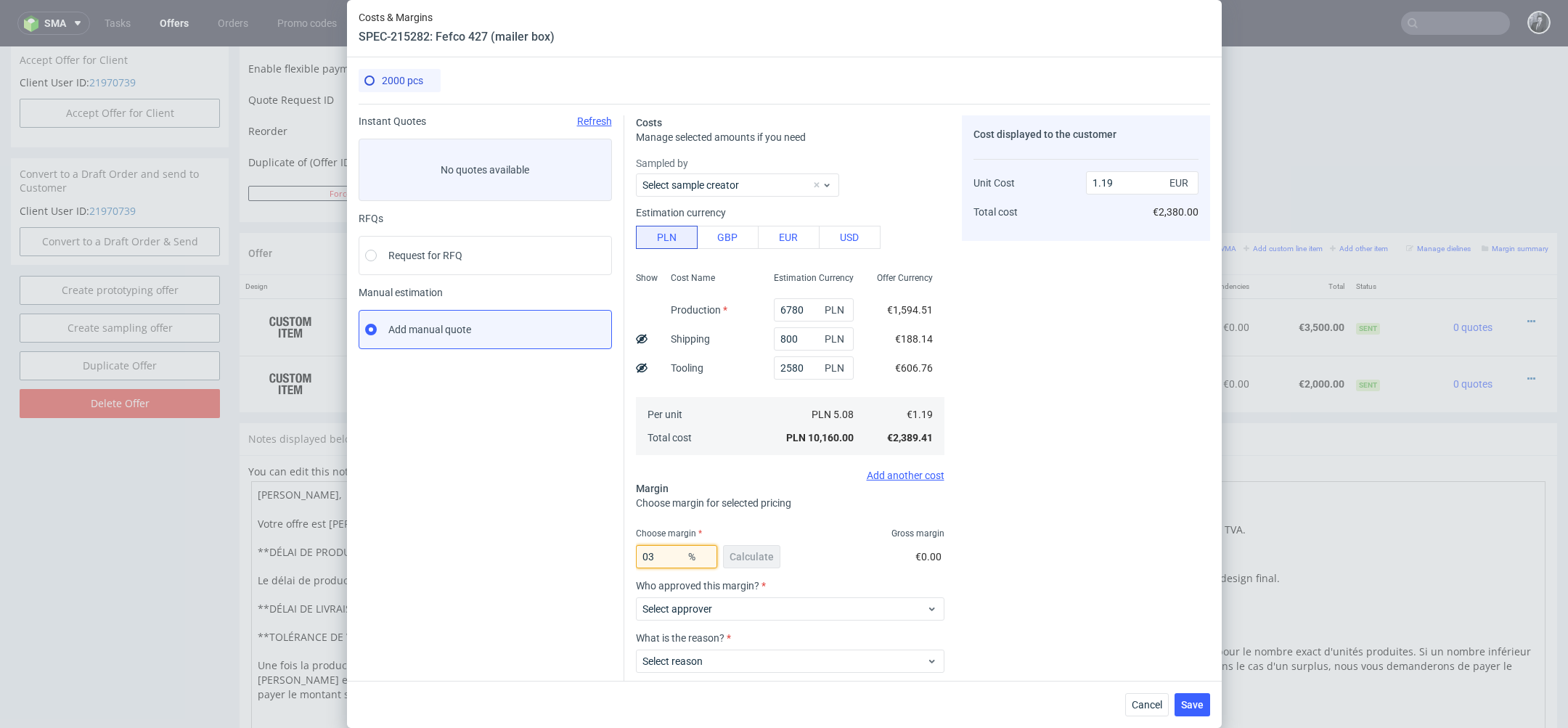
type input "3"
type input "1.22"
type input "355"
type input "-0.48"
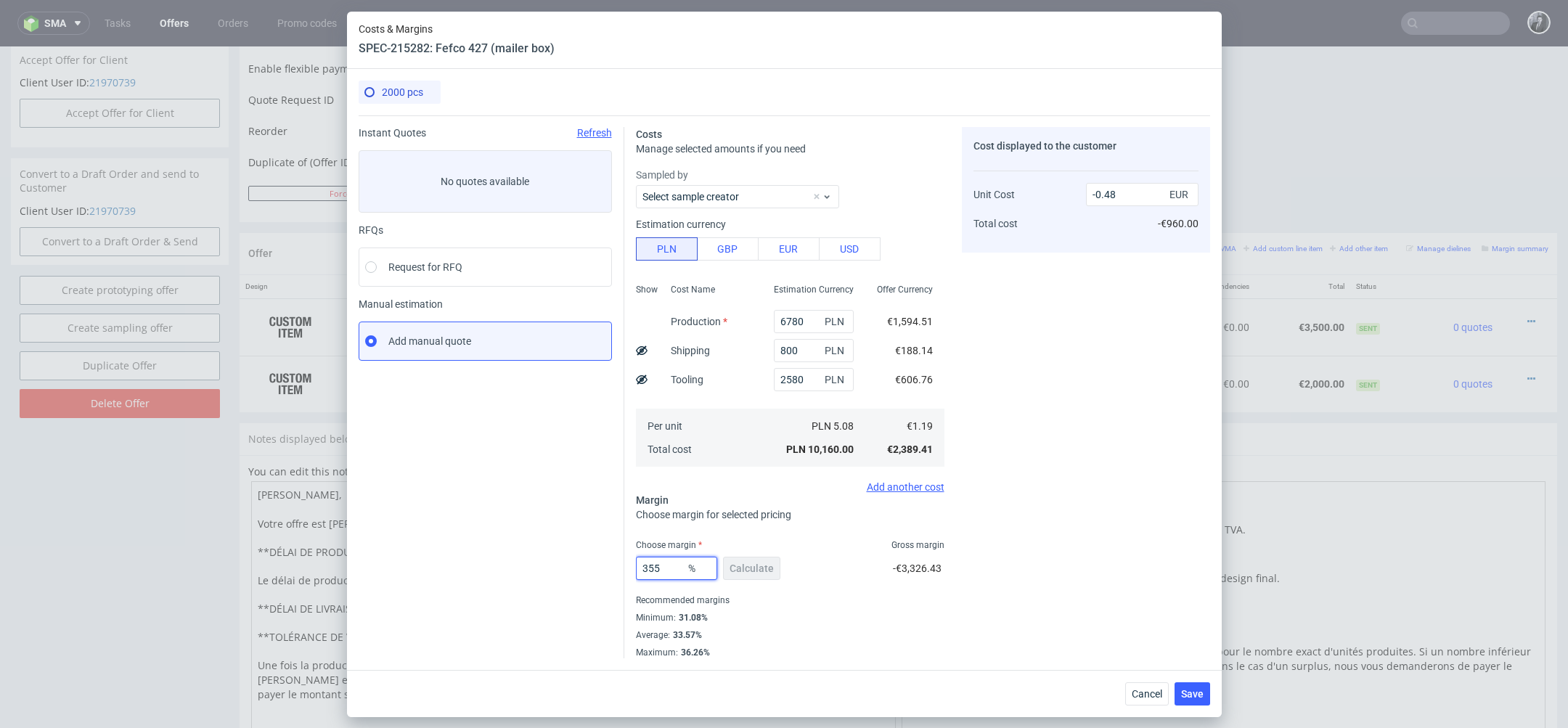
type input "35"
type input "1.83"
type input "3"
type input "1.22"
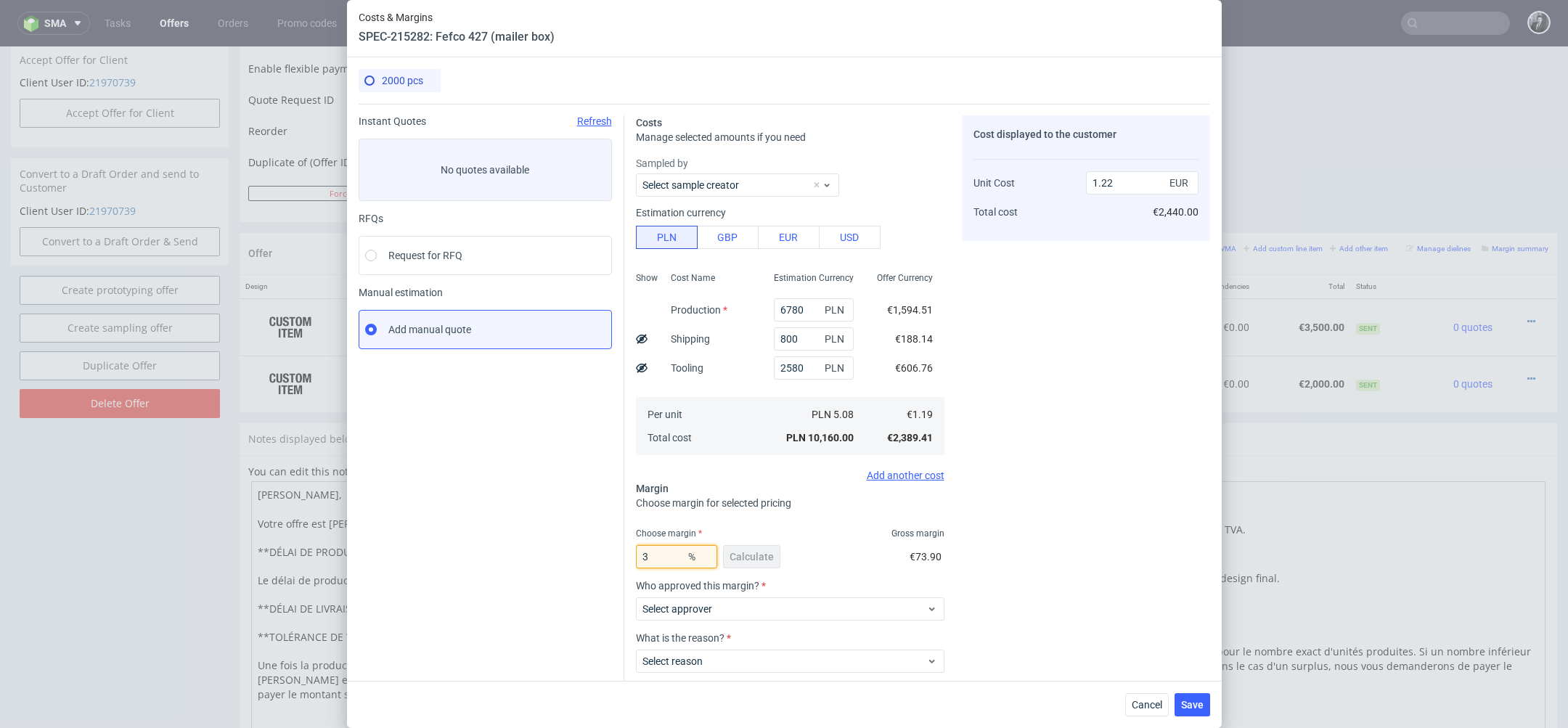
type input "36"
type input "1.86"
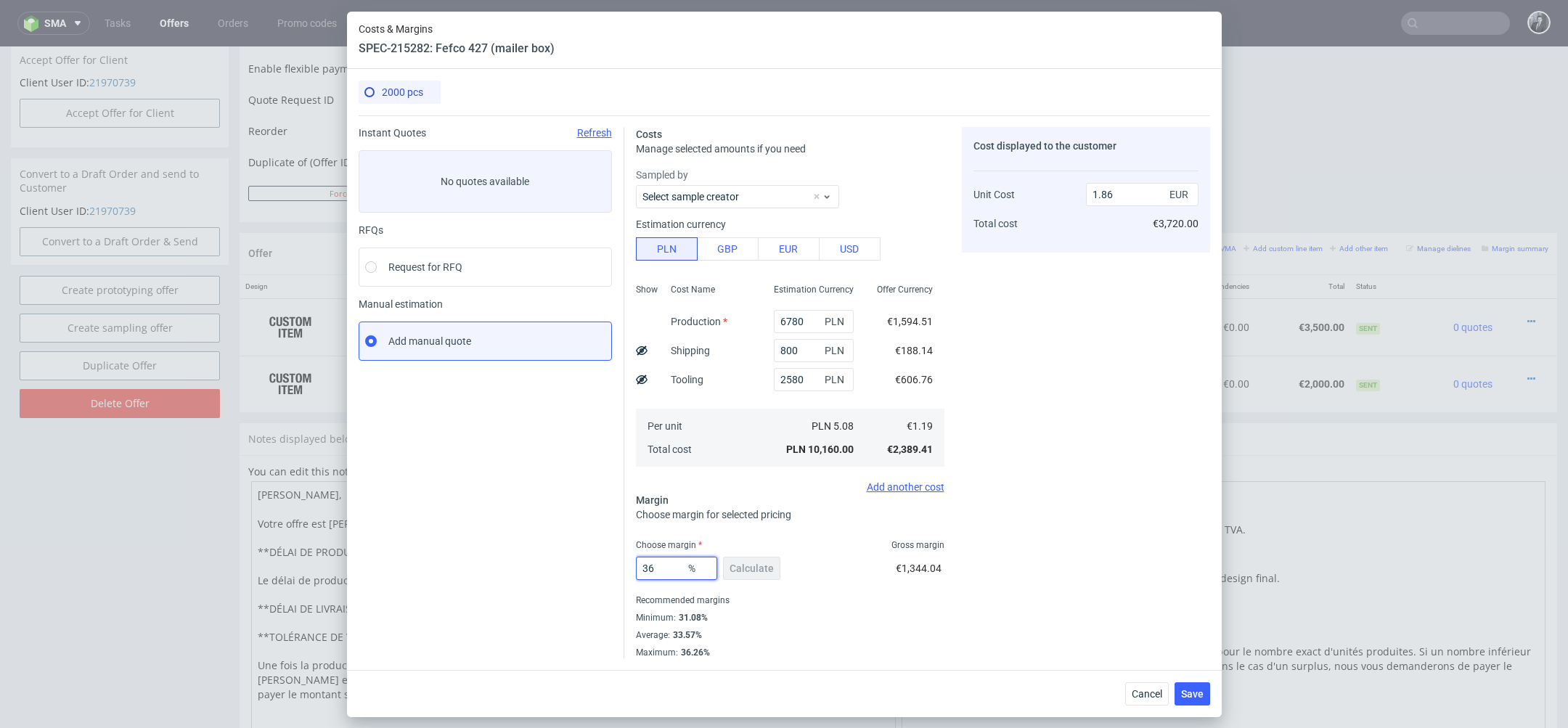
type input "36"
click at [1078, 506] on div "Cost displayed to the customer Unit Cost Total cost 1.86 EUR €3,720.00" at bounding box center [1086, 392] width 249 height 531
click at [1191, 694] on span "Save" at bounding box center [1193, 694] width 23 height 10
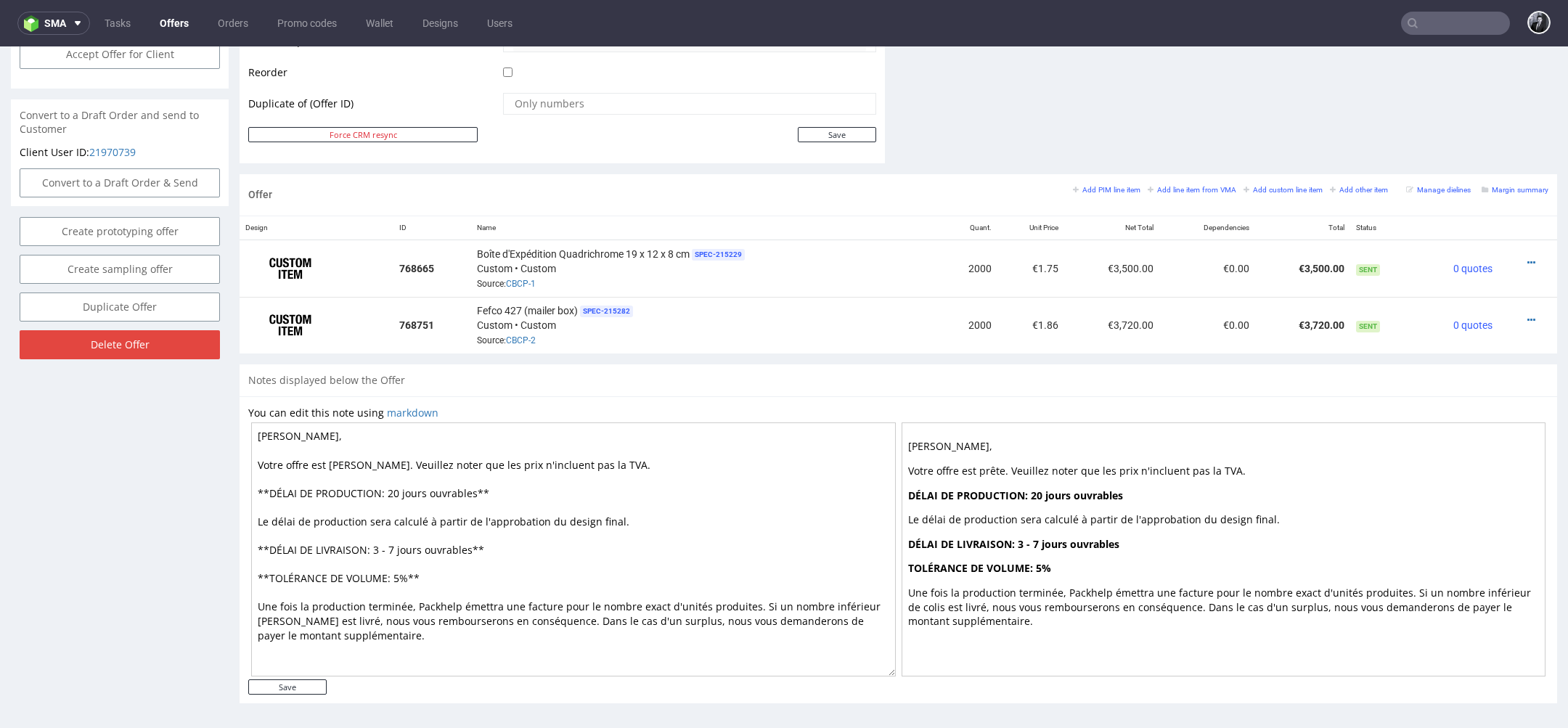
scroll to position [5, 0]
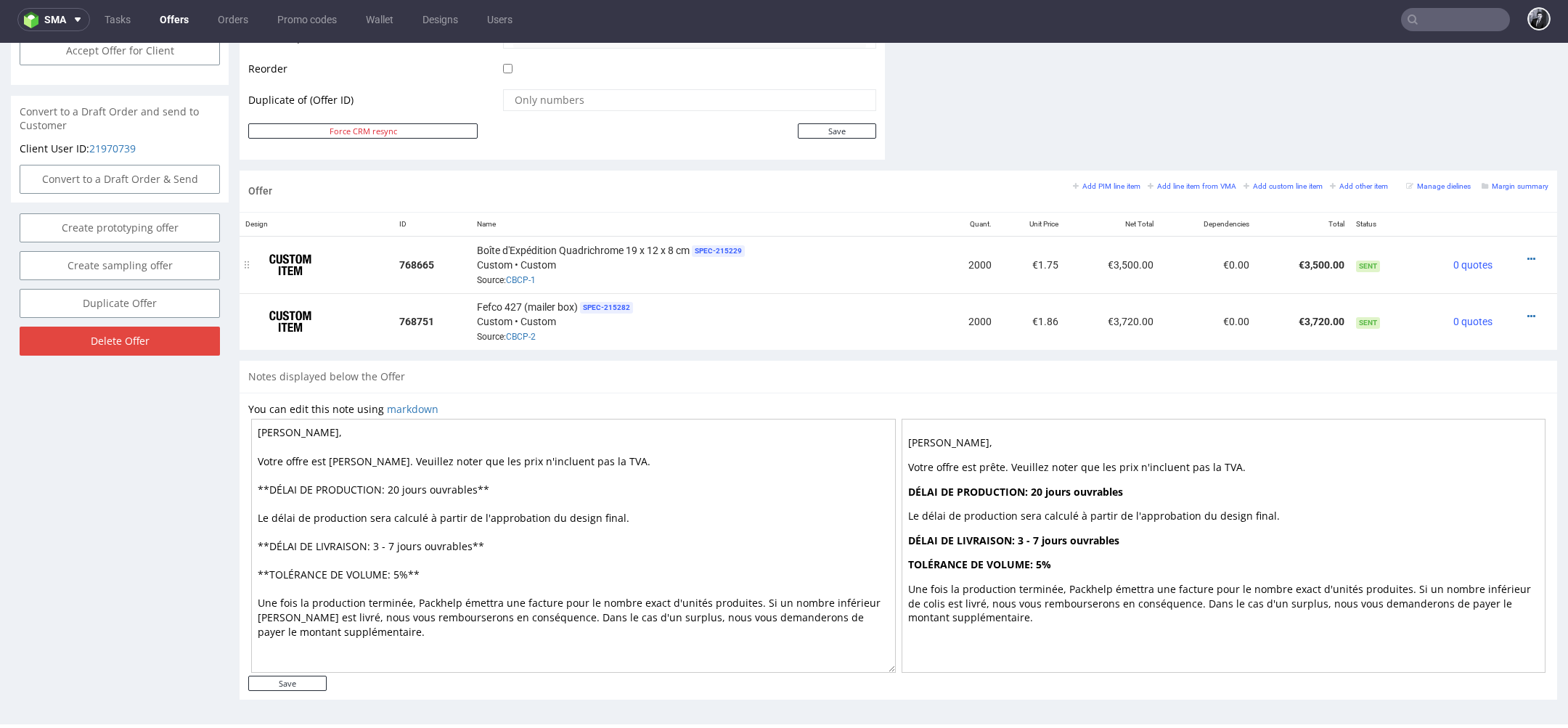
drag, startPoint x: 474, startPoint y: 246, endPoint x: 687, endPoint y: 249, distance: 213.0
click at [687, 249] on span "Boîte d'Expédition Quadrichrome 19 x 12 x 8 cm" at bounding box center [583, 250] width 213 height 14
copy span "Boîte d'Expédition Quadrichrome 19 x 12 x 8 cm"
click at [1527, 312] on icon at bounding box center [1531, 317] width 8 height 10
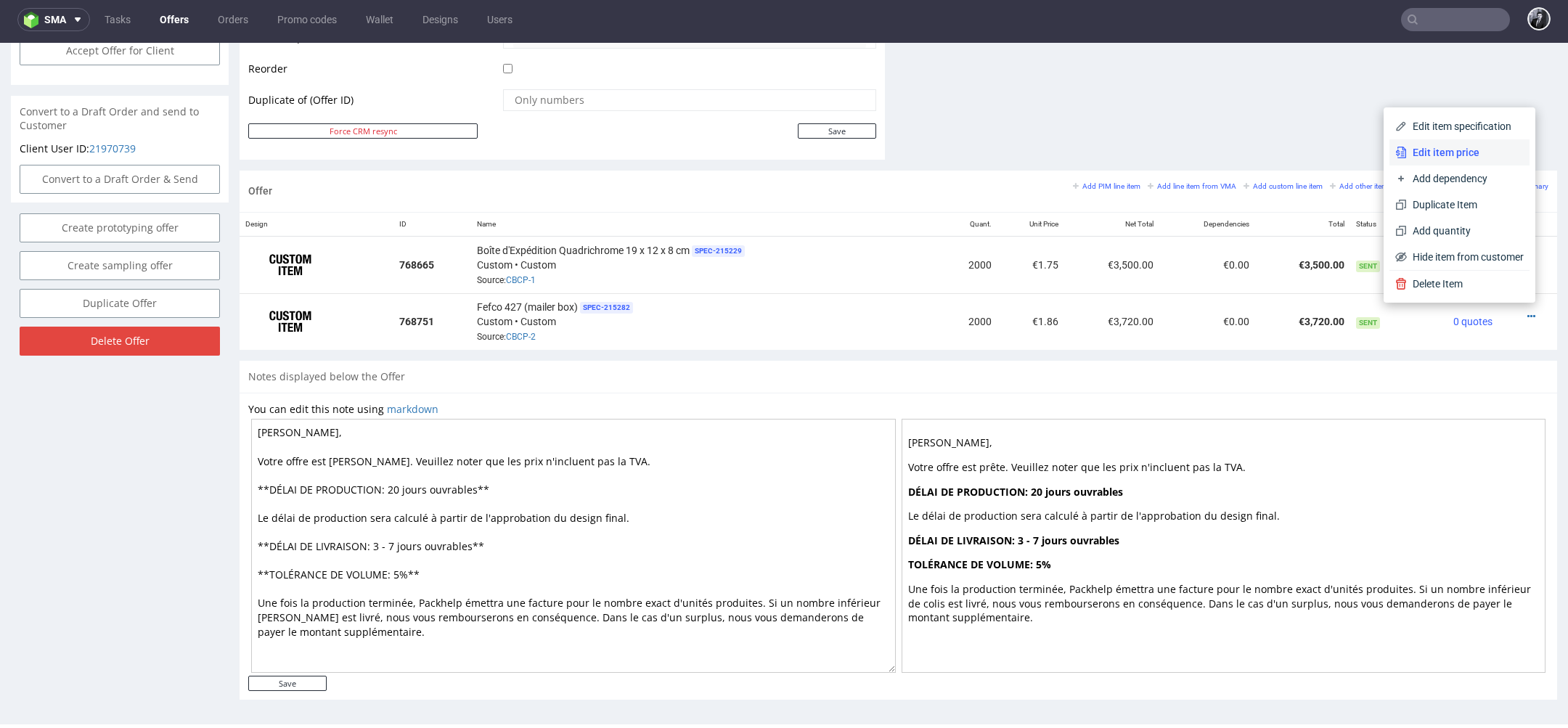
click at [1454, 155] on span "Edit item price" at bounding box center [1466, 152] width 117 height 14
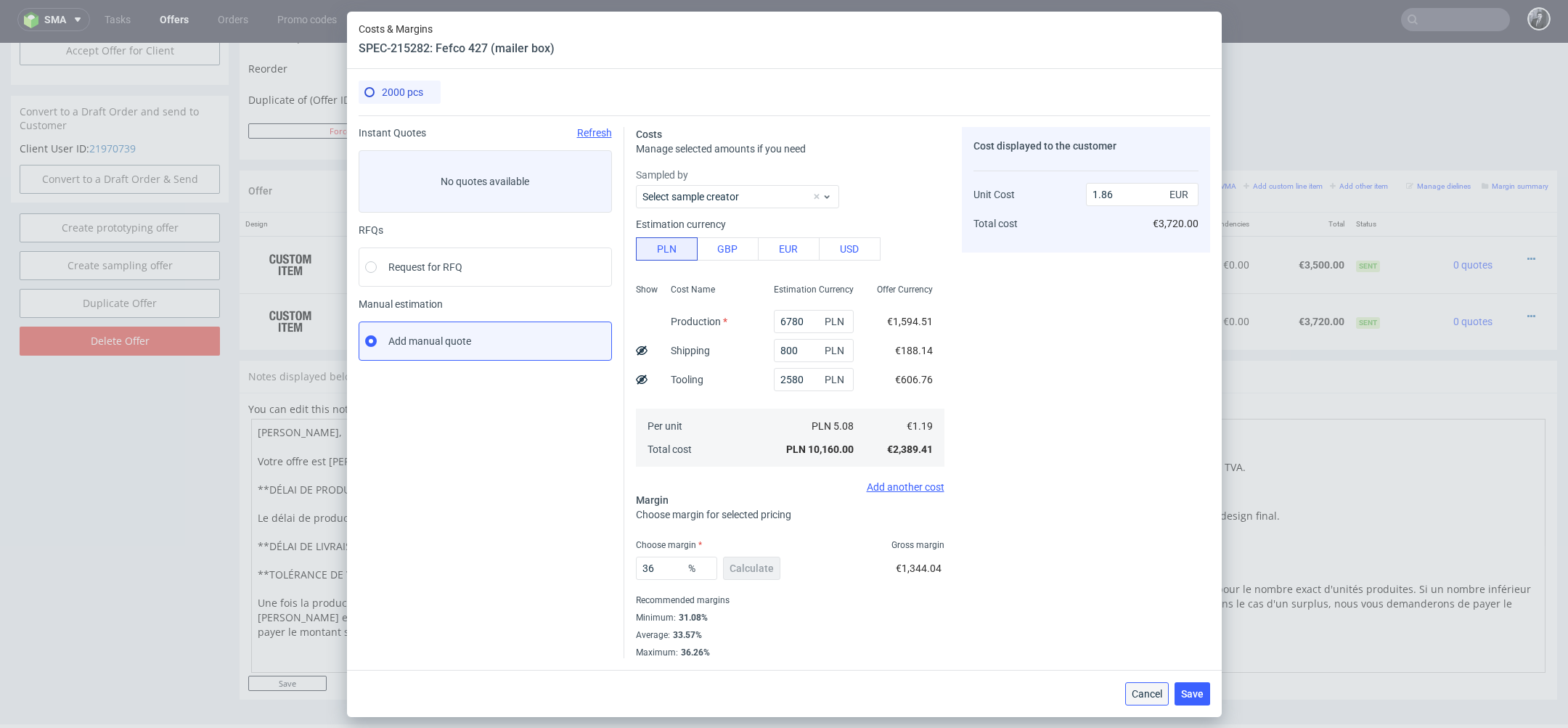
click at [1151, 703] on button "Cancel" at bounding box center [1147, 694] width 43 height 24
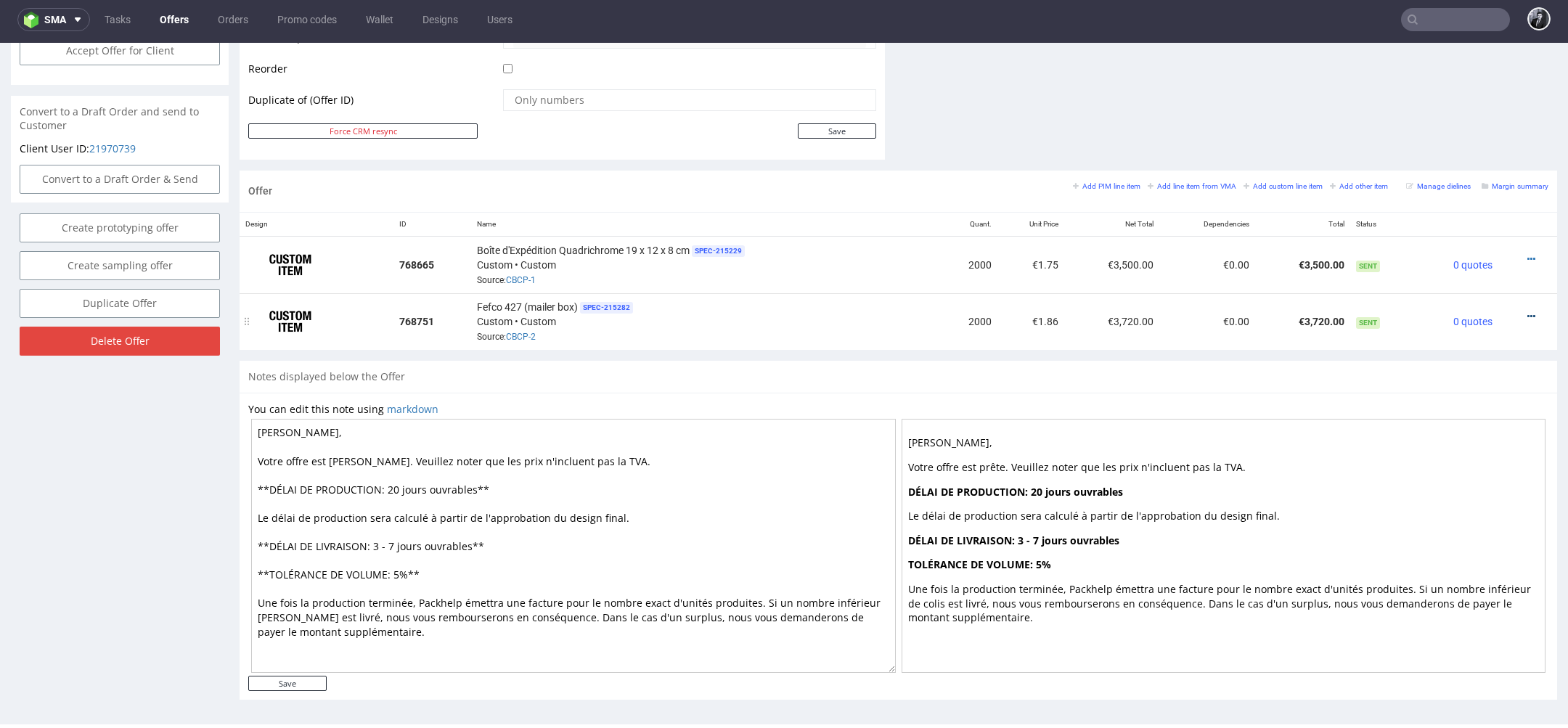
click at [1527, 313] on icon at bounding box center [1531, 317] width 8 height 10
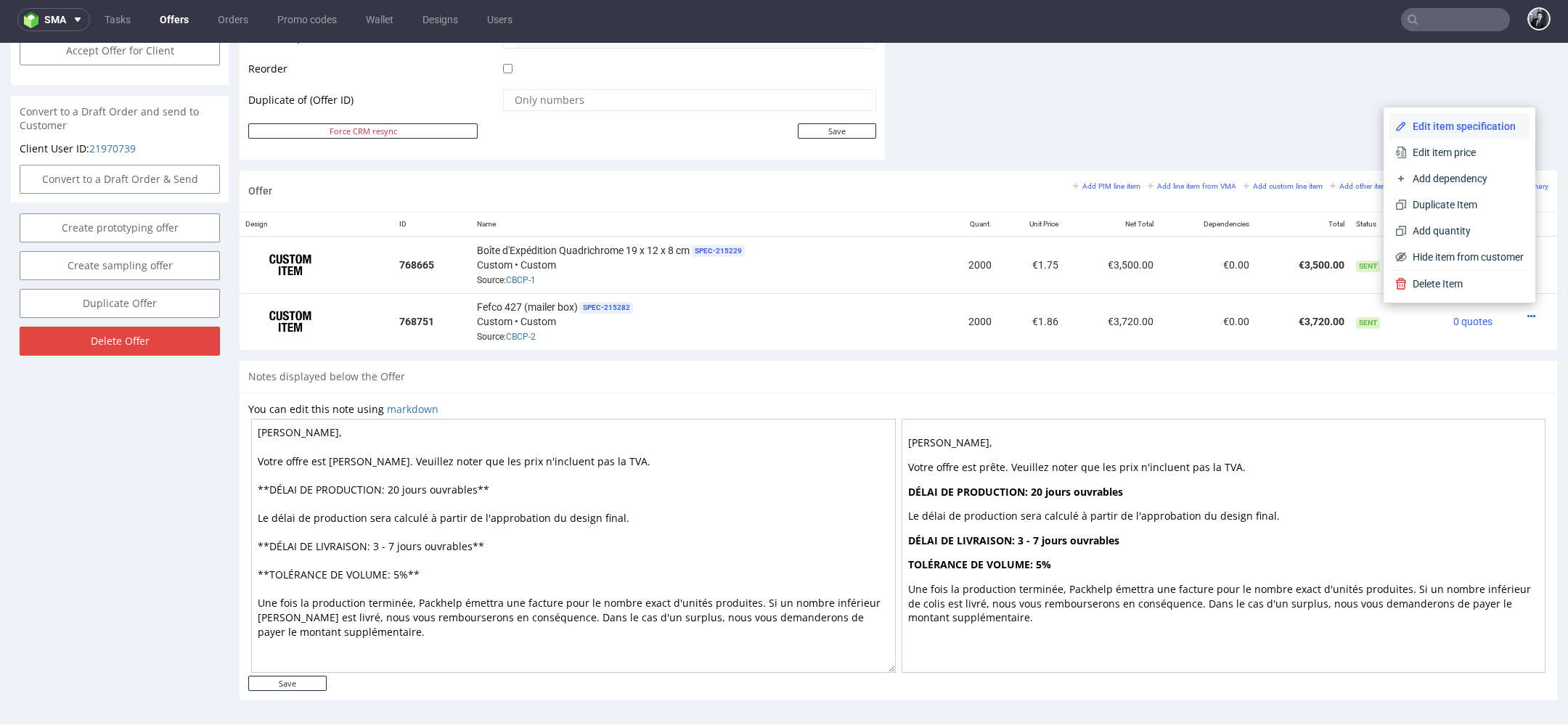
click at [1453, 131] on span "Edit item specification" at bounding box center [1466, 126] width 117 height 14
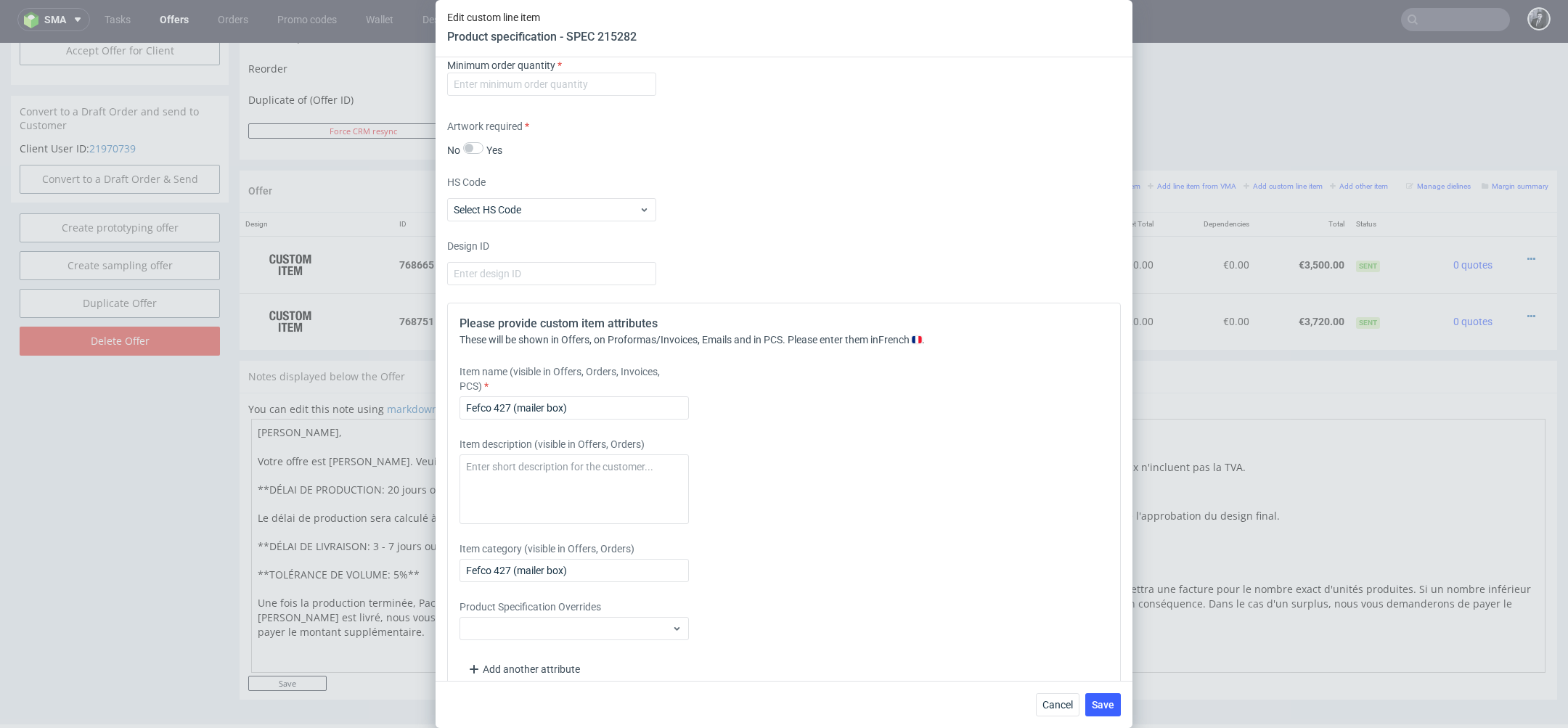
scroll to position [1274, 0]
drag, startPoint x: 645, startPoint y: 410, endPoint x: 335, endPoint y: 388, distance: 310.8
click at [336, 388] on div "Edit custom line item Product specification - SPEC 215282 Supplier Adams Packag…" at bounding box center [784, 364] width 1568 height 728
paste input "Boîte d'Expédition Quadrichrome 19 x 12 x 8 cm"
type input "Boîte d'Expédition Quadrichrome 19 x 12 x 8 cm"
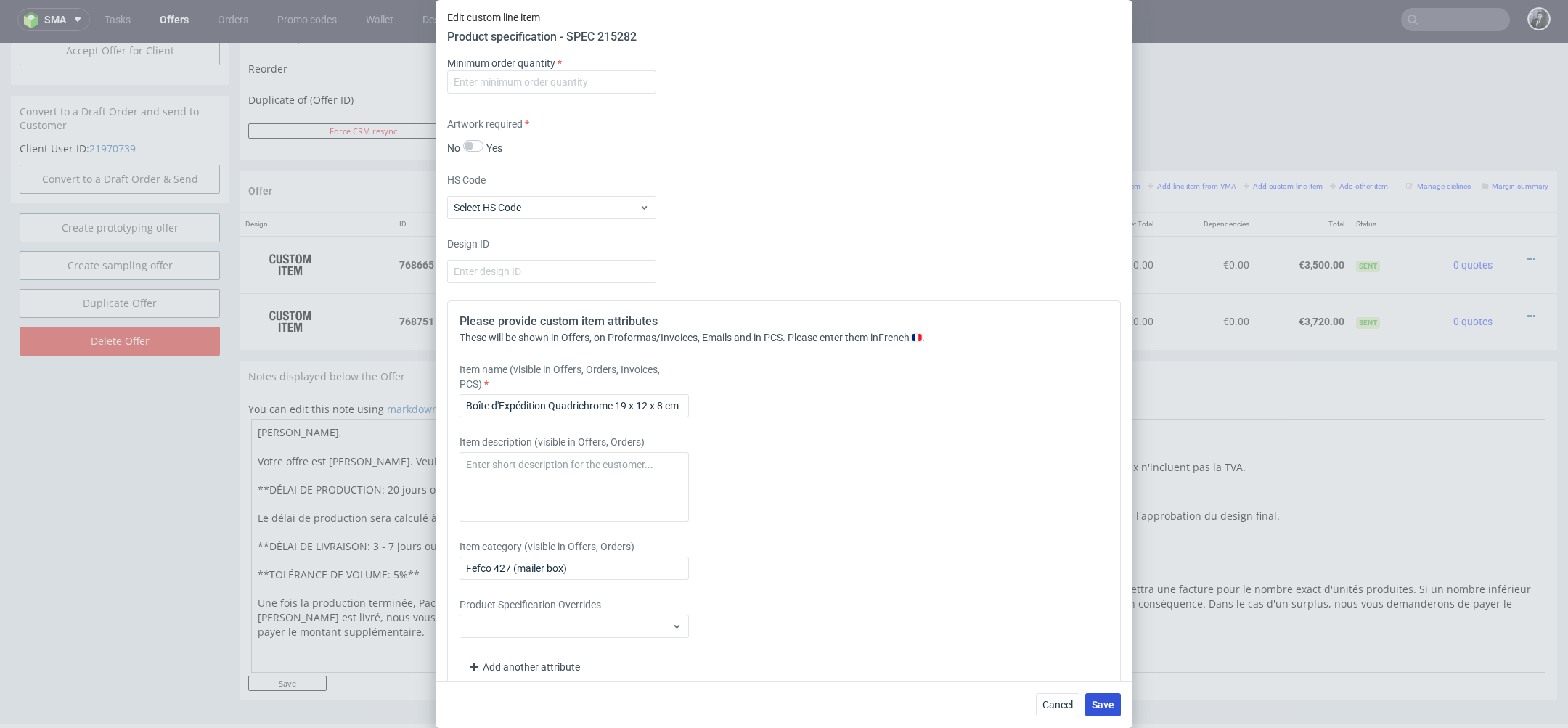
click at [1109, 711] on button "Save" at bounding box center [1103, 705] width 36 height 24
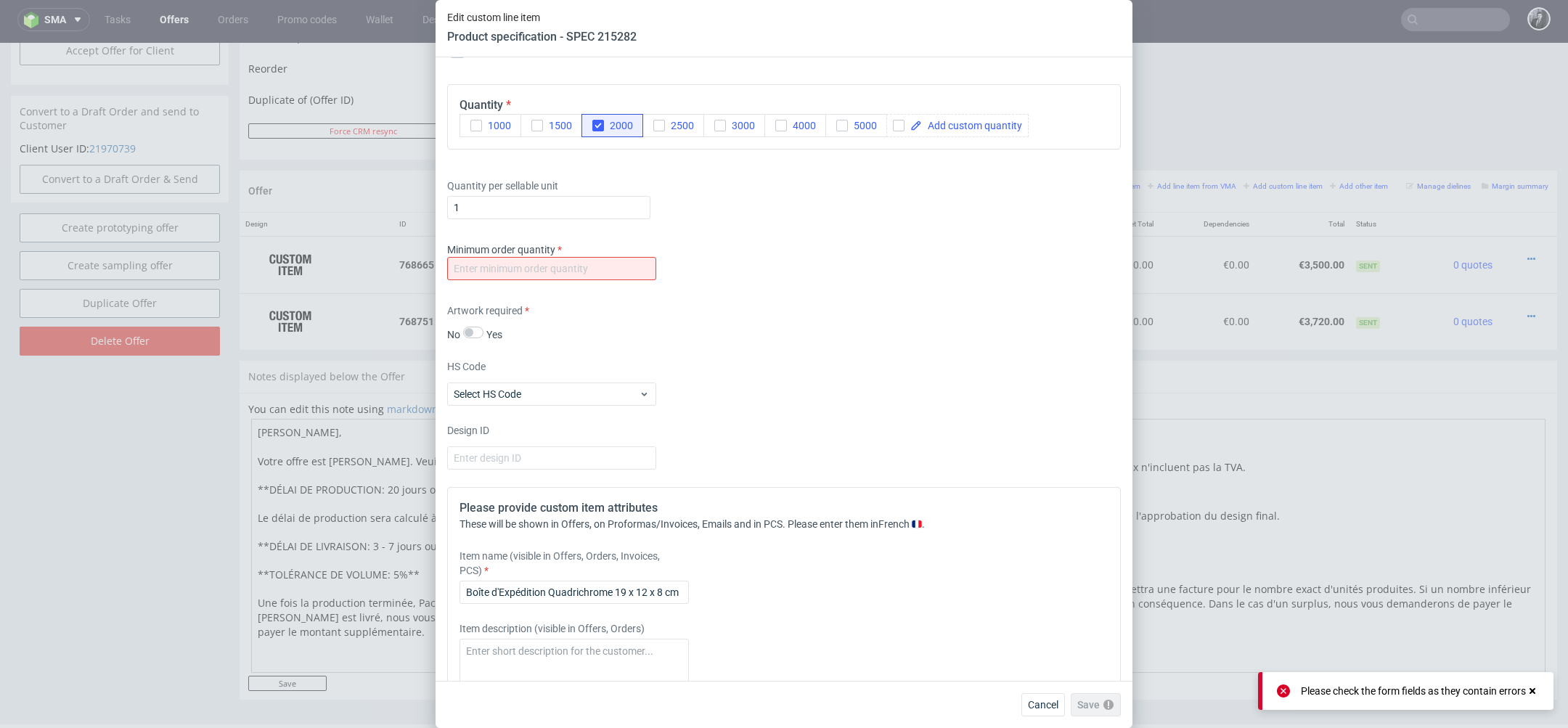
scroll to position [1016, 0]
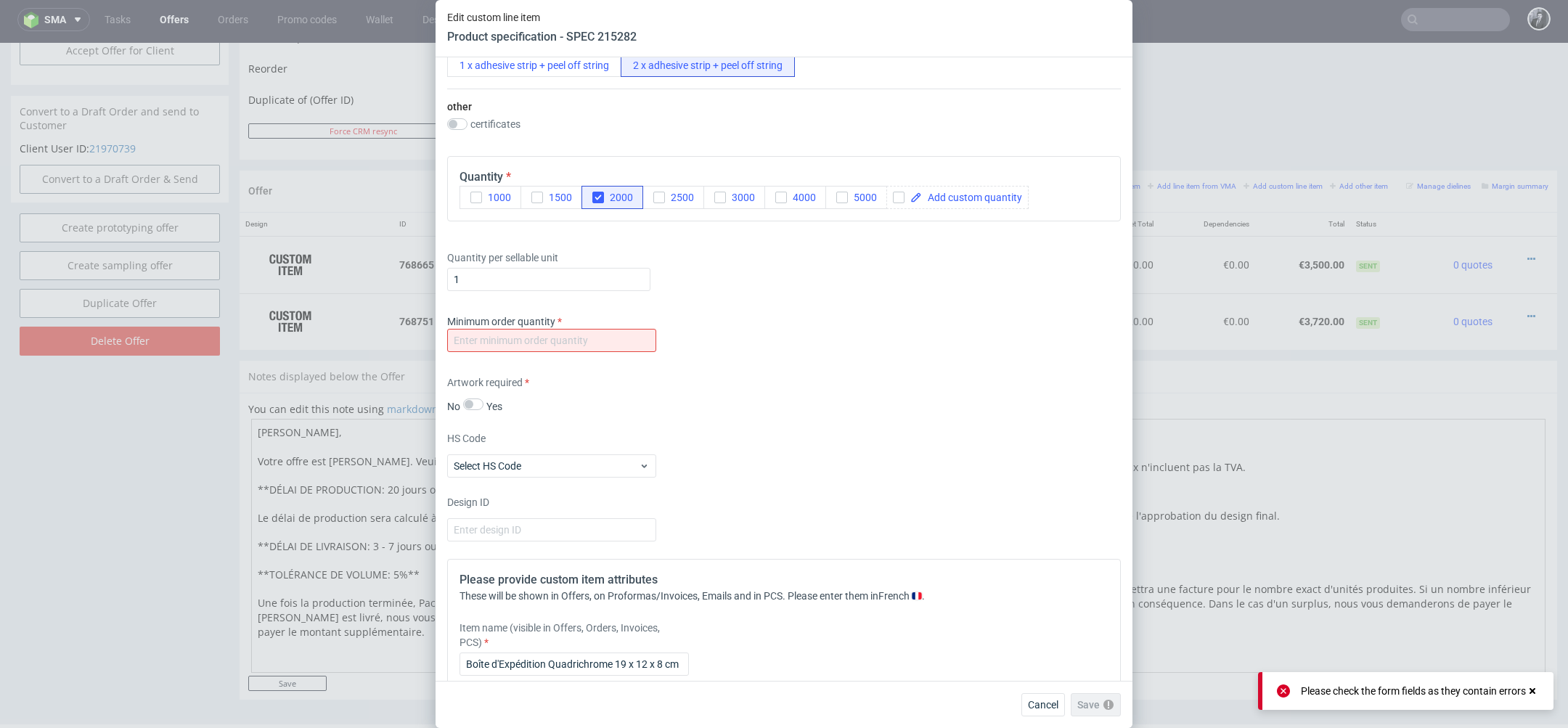
click at [629, 350] on div "Minimum order quantity" at bounding box center [784, 337] width 674 height 43
click at [621, 338] on input "number" at bounding box center [551, 340] width 209 height 24
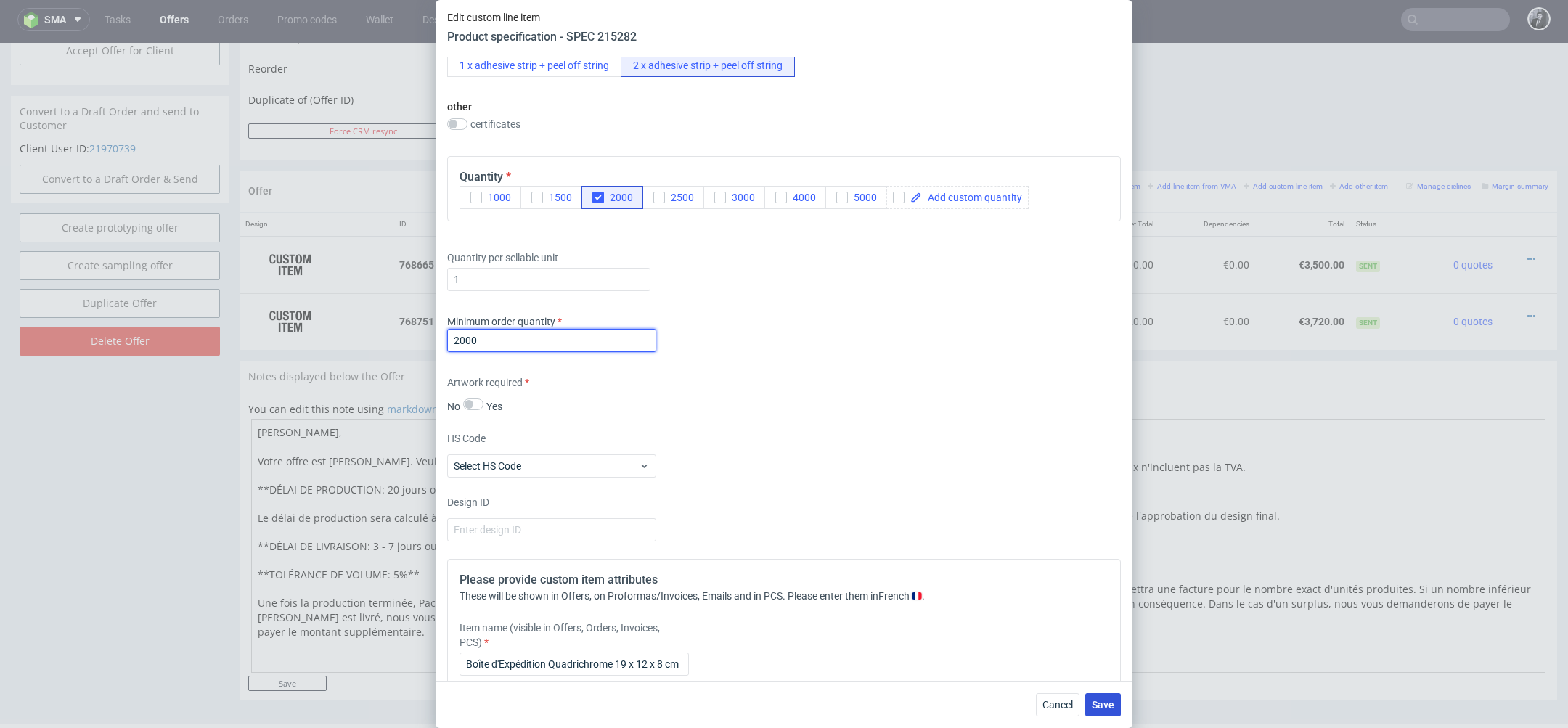
type input "2000"
click at [1101, 709] on span "Save" at bounding box center [1103, 705] width 23 height 10
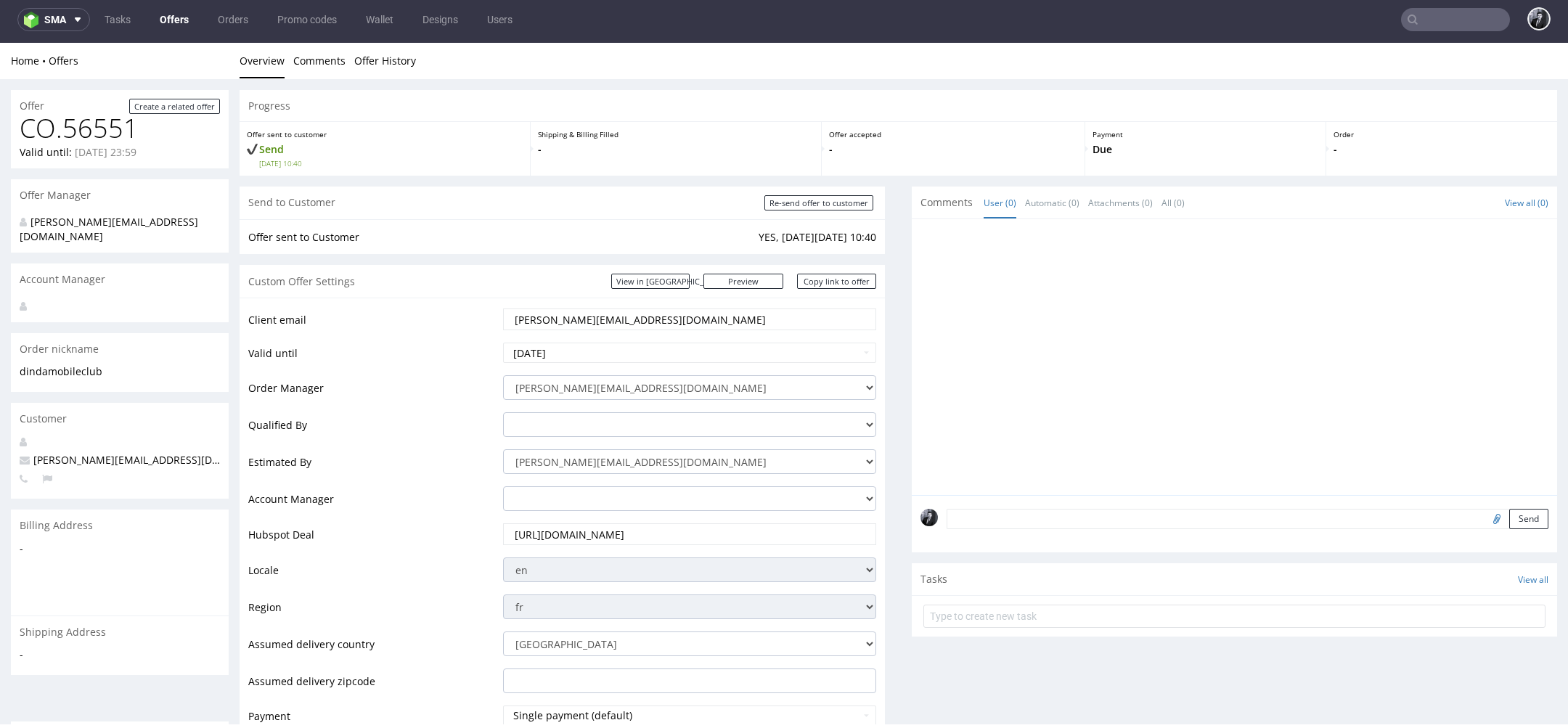
scroll to position [16, 0]
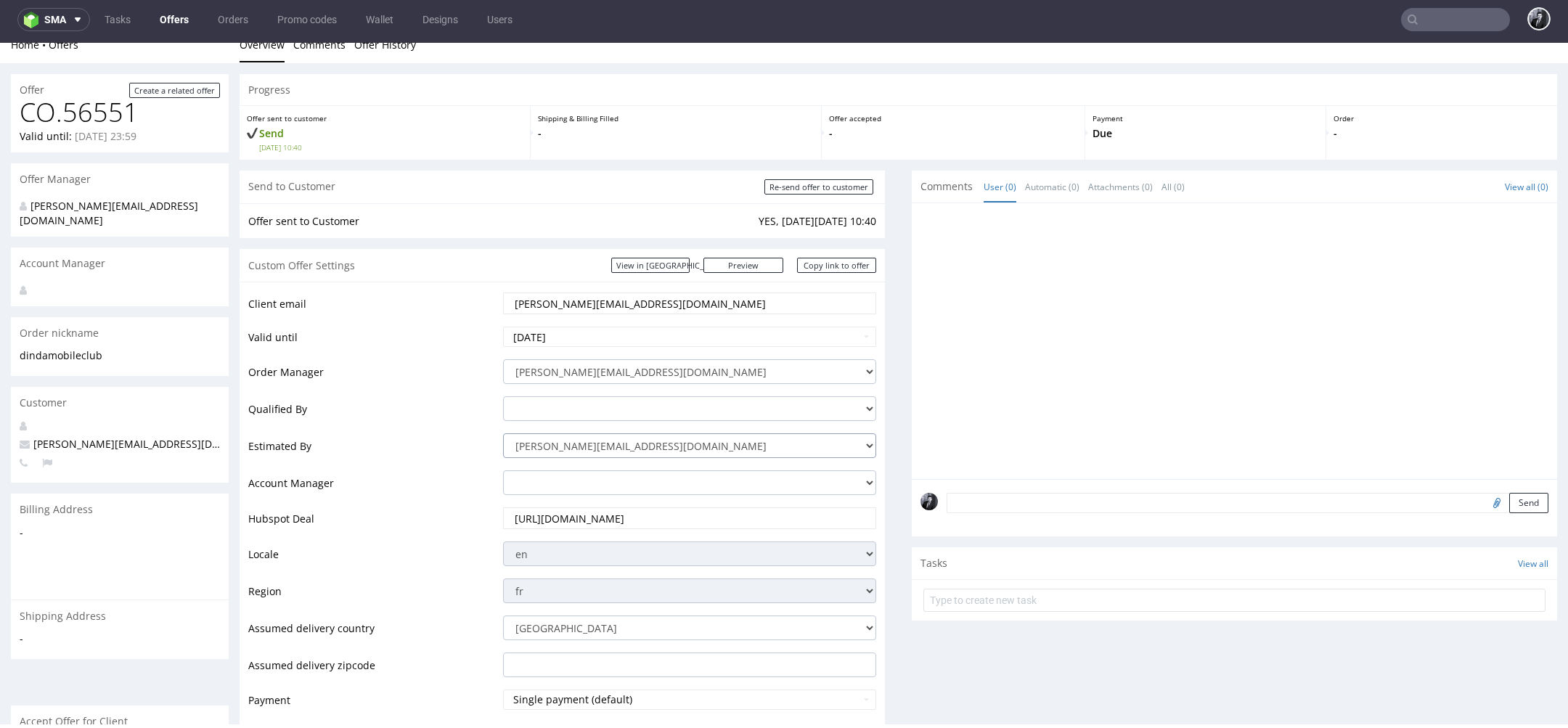
click at [835, 447] on select "sebastian.markut@packhelp.com adam.fabirkiewicz@packhelp.com antonina.plotek@pa…" at bounding box center [689, 446] width 373 height 25
select select "2921944"
click at [503, 434] on select "sebastian.markut@packhelp.com adam.fabirkiewicz@packhelp.com antonina.plotek@pa…" at bounding box center [689, 446] width 373 height 25
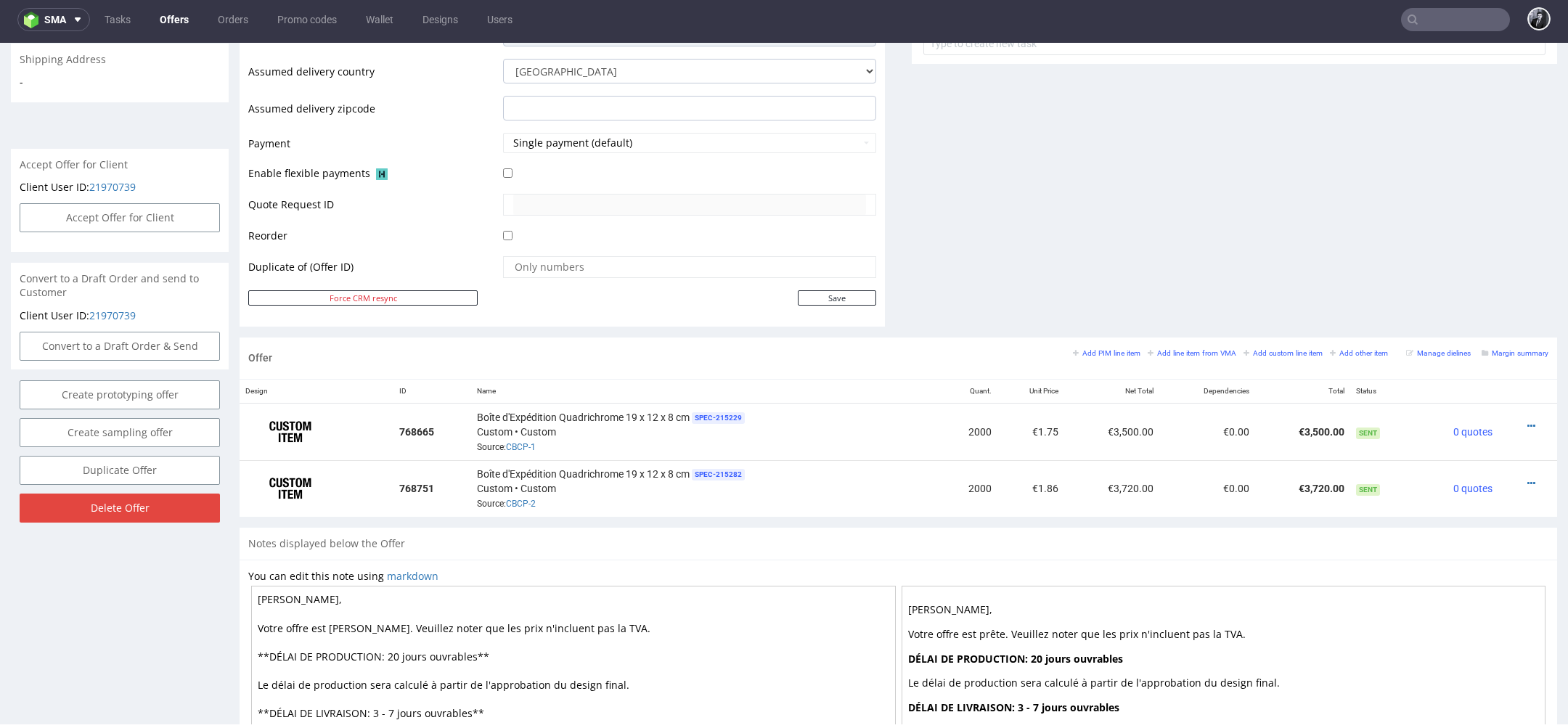
scroll to position [572, 0]
click at [1527, 422] on icon at bounding box center [1531, 426] width 8 height 10
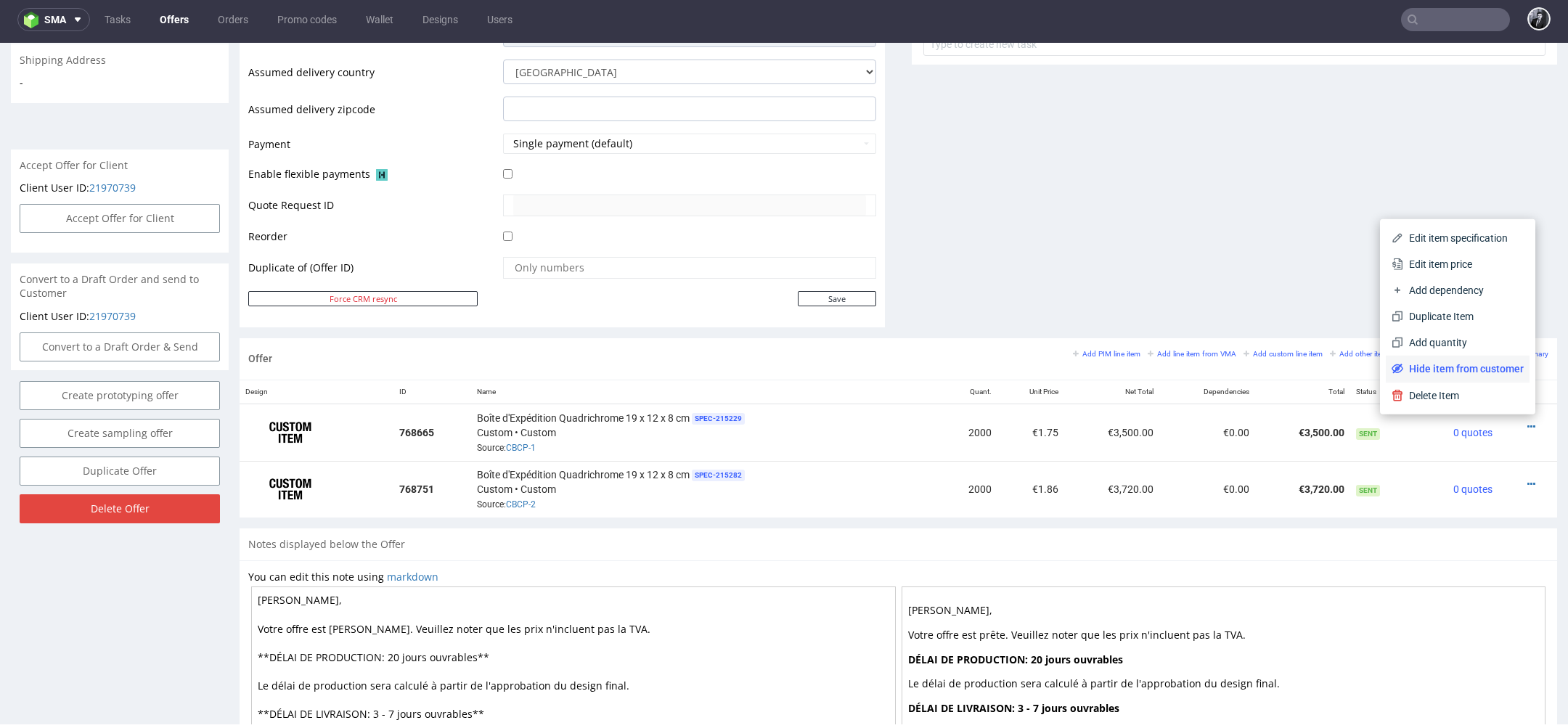
click at [1457, 369] on span "Hide item from customer" at bounding box center [1464, 369] width 121 height 14
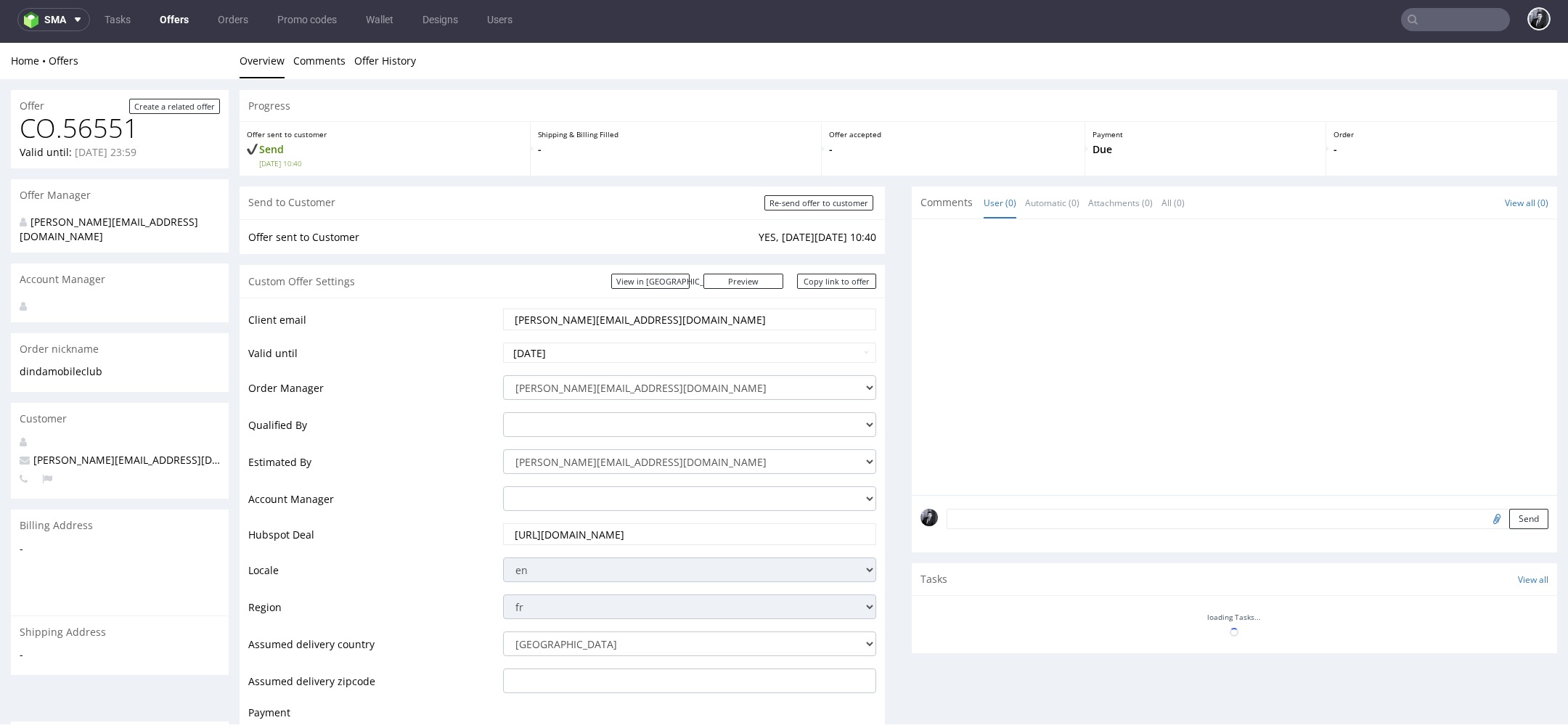
scroll to position [514, 0]
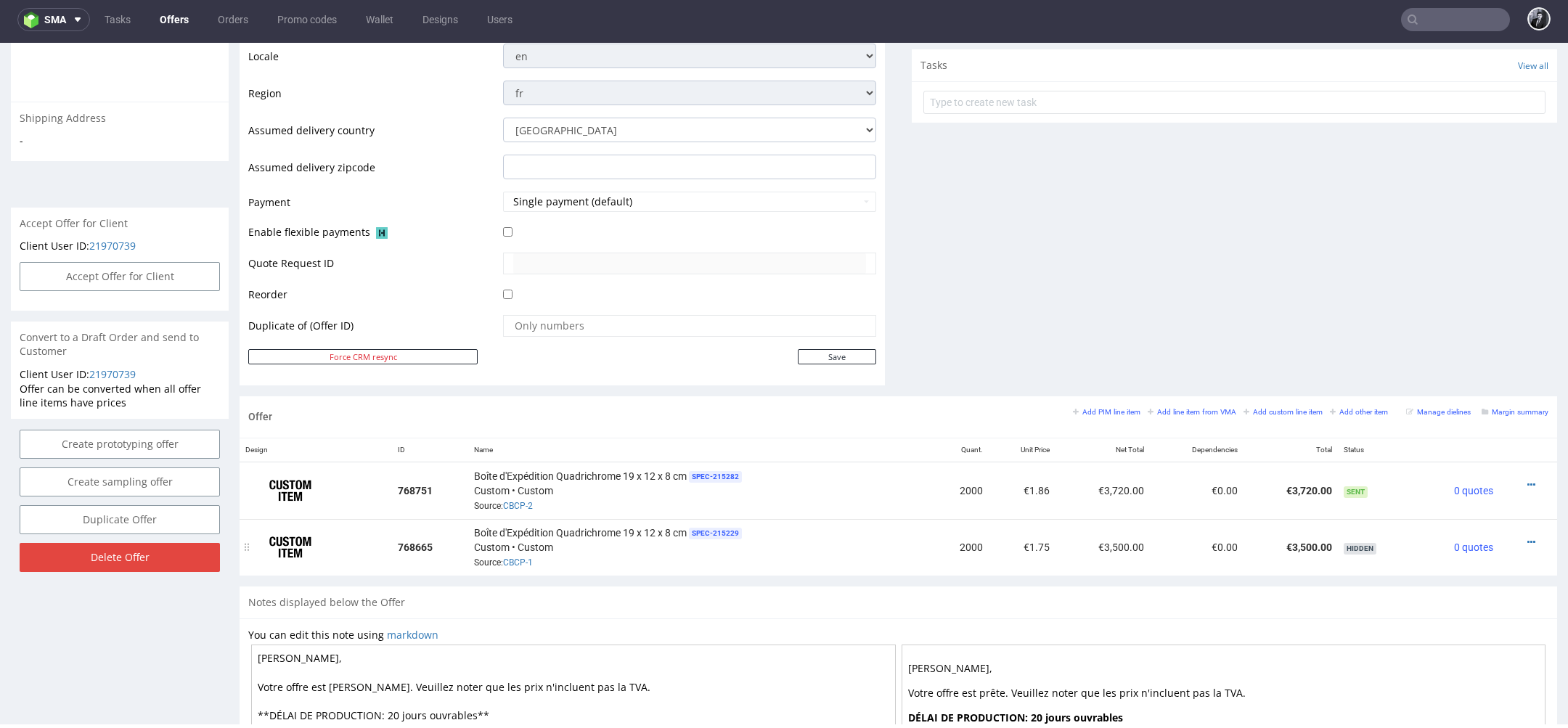
click at [1518, 538] on div at bounding box center [1524, 542] width 38 height 14
click at [1527, 539] on icon at bounding box center [1531, 542] width 8 height 10
click at [912, 520] on td "Boîte d'Expédition Quadrichrome 19 x 12 x 8 cm SPEC- 215229 Custom • Custom Sou…" at bounding box center [699, 547] width 463 height 57
click at [1527, 481] on icon at bounding box center [1531, 485] width 8 height 10
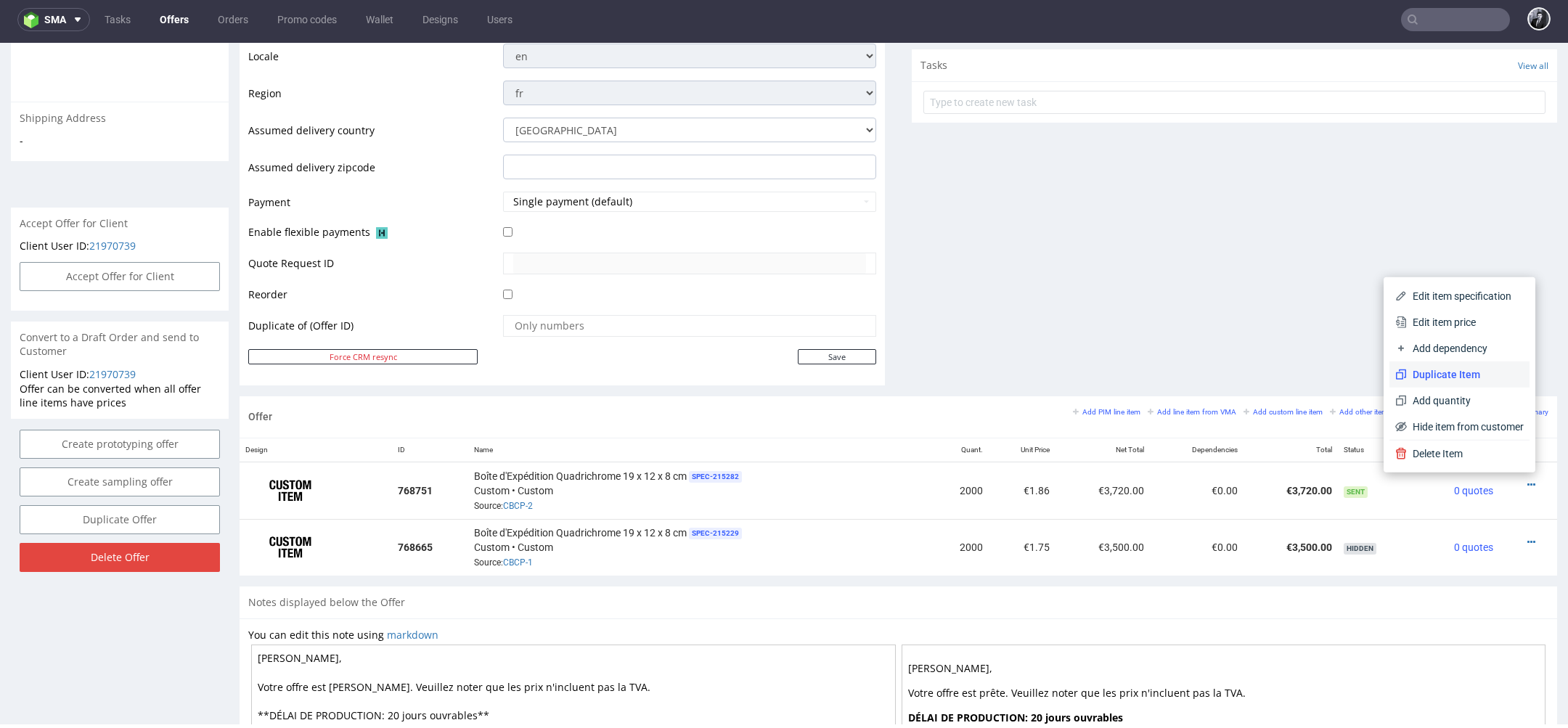
click at [1473, 381] on span "Duplicate Item" at bounding box center [1466, 374] width 117 height 14
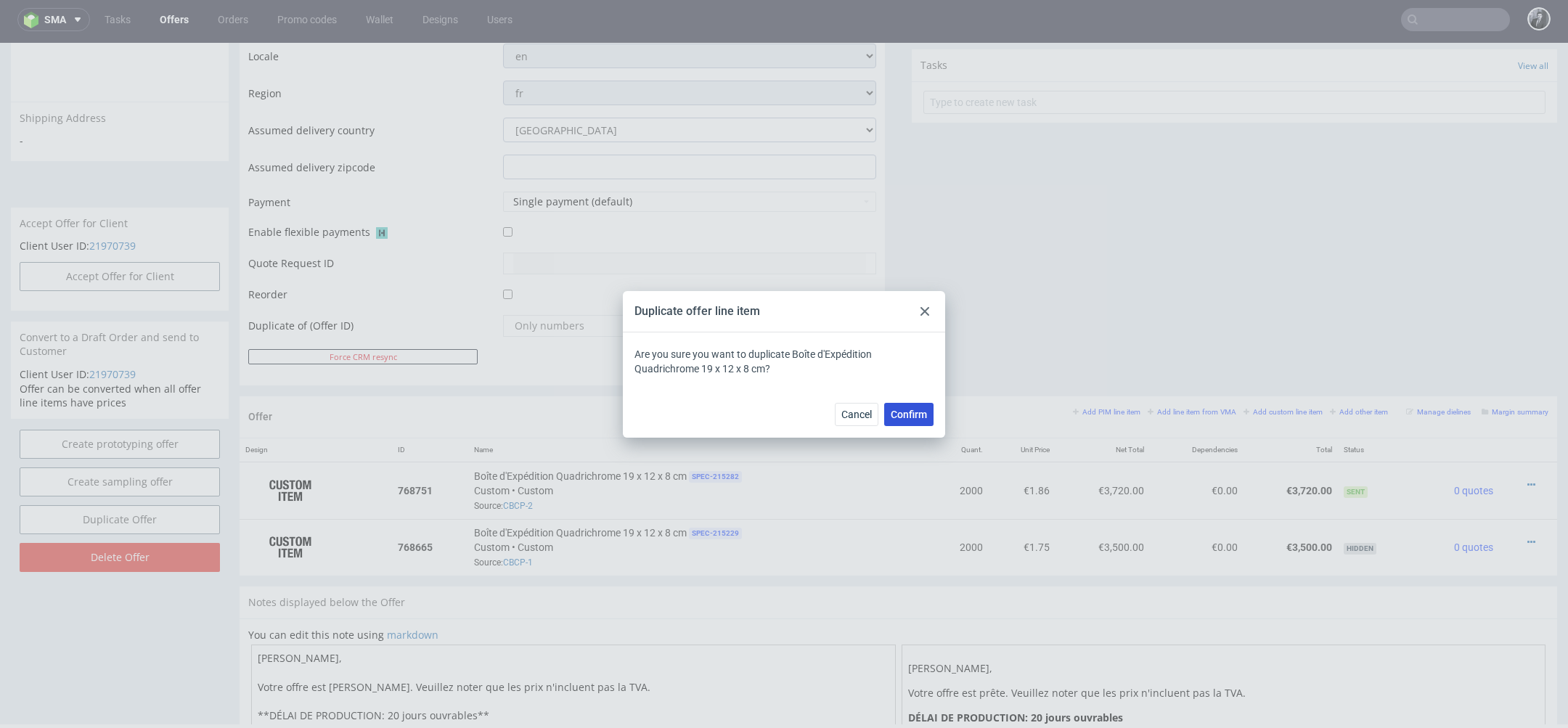
click at [909, 416] on span "Confirm" at bounding box center [909, 414] width 36 height 10
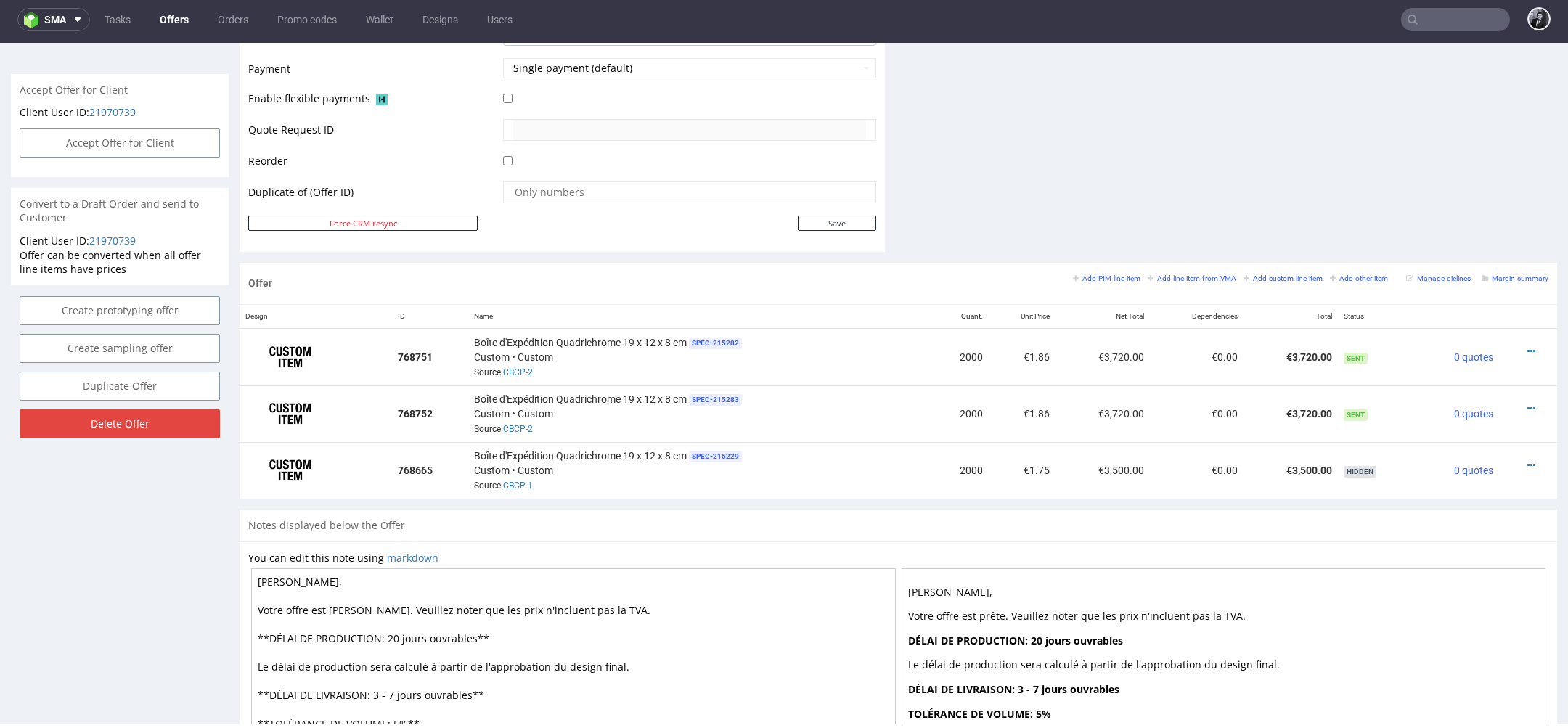
scroll to position [780, 0]
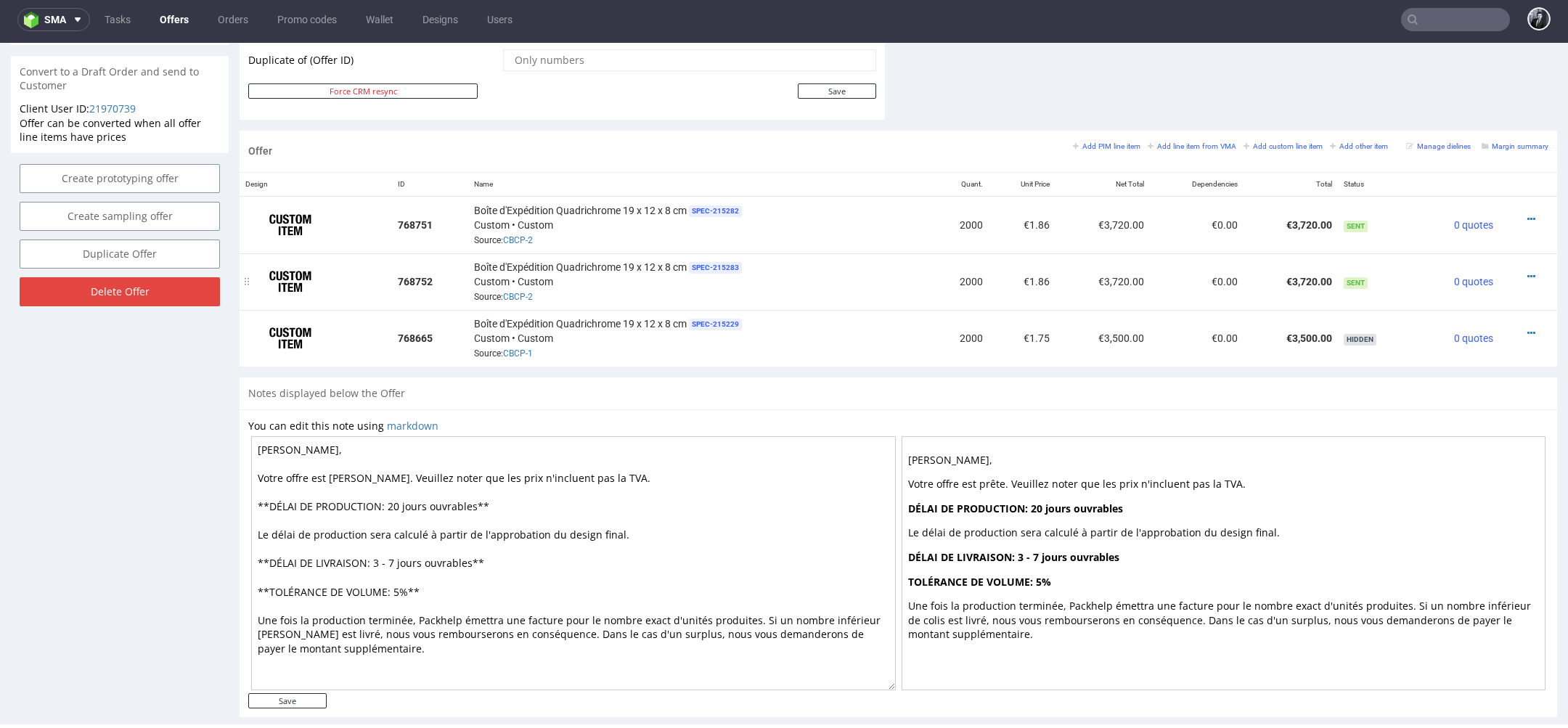
click at [1518, 269] on div at bounding box center [1524, 276] width 38 height 14
click at [1527, 271] on icon at bounding box center [1531, 276] width 8 height 10
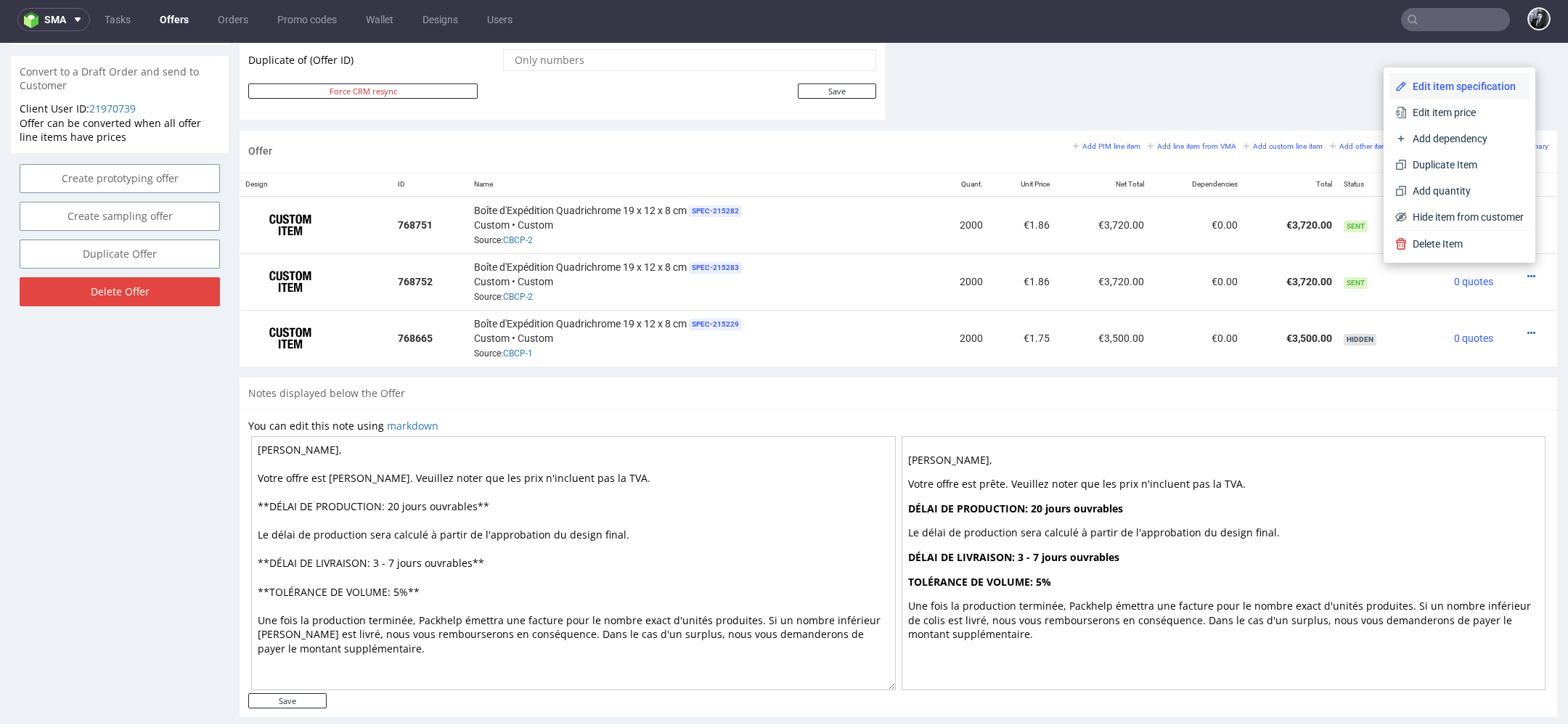
click at [1448, 80] on span "Edit item specification" at bounding box center [1466, 86] width 117 height 14
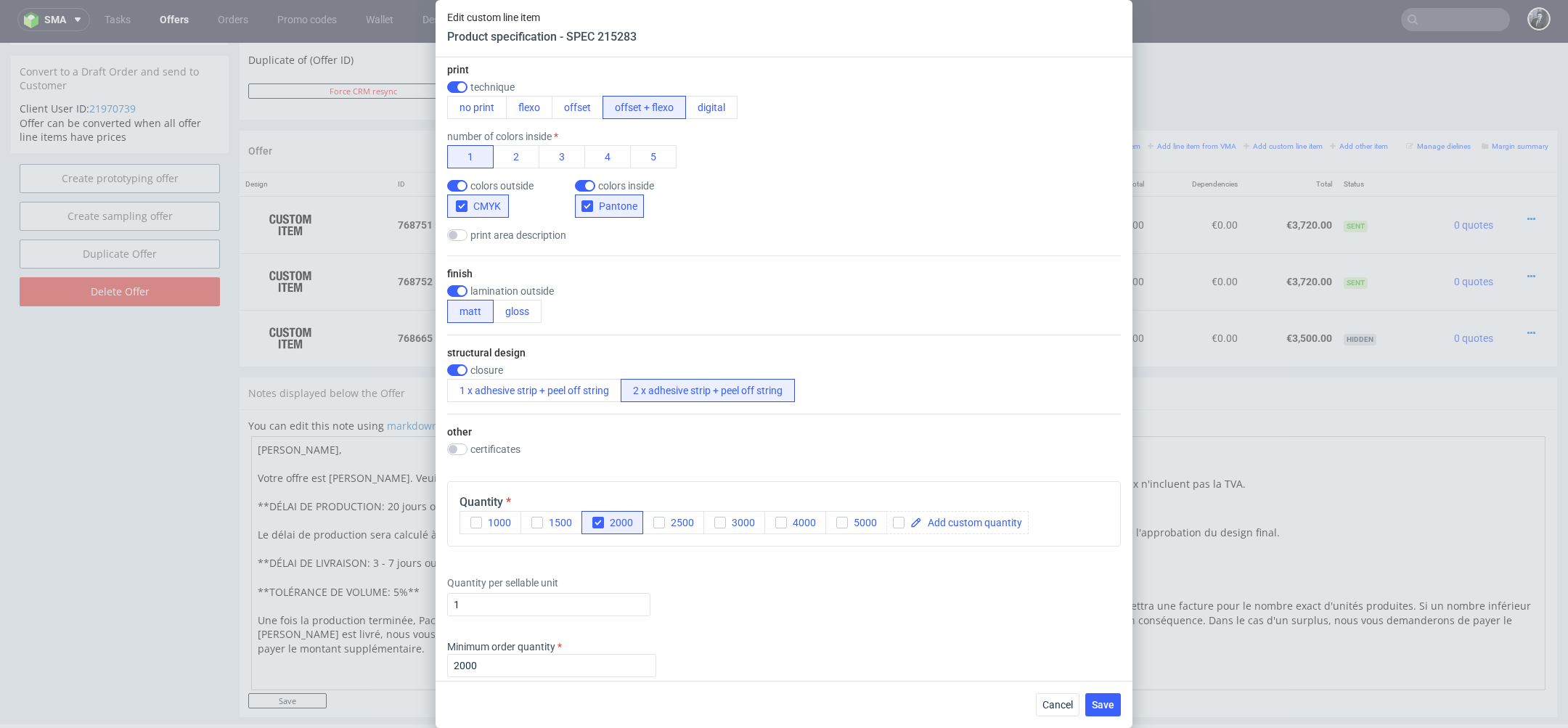
scroll to position [693, 0]
click at [455, 281] on div "finish lamination outside matt gloss" at bounding box center [784, 293] width 674 height 79
click at [456, 286] on input "checkbox" at bounding box center [457, 289] width 21 height 11
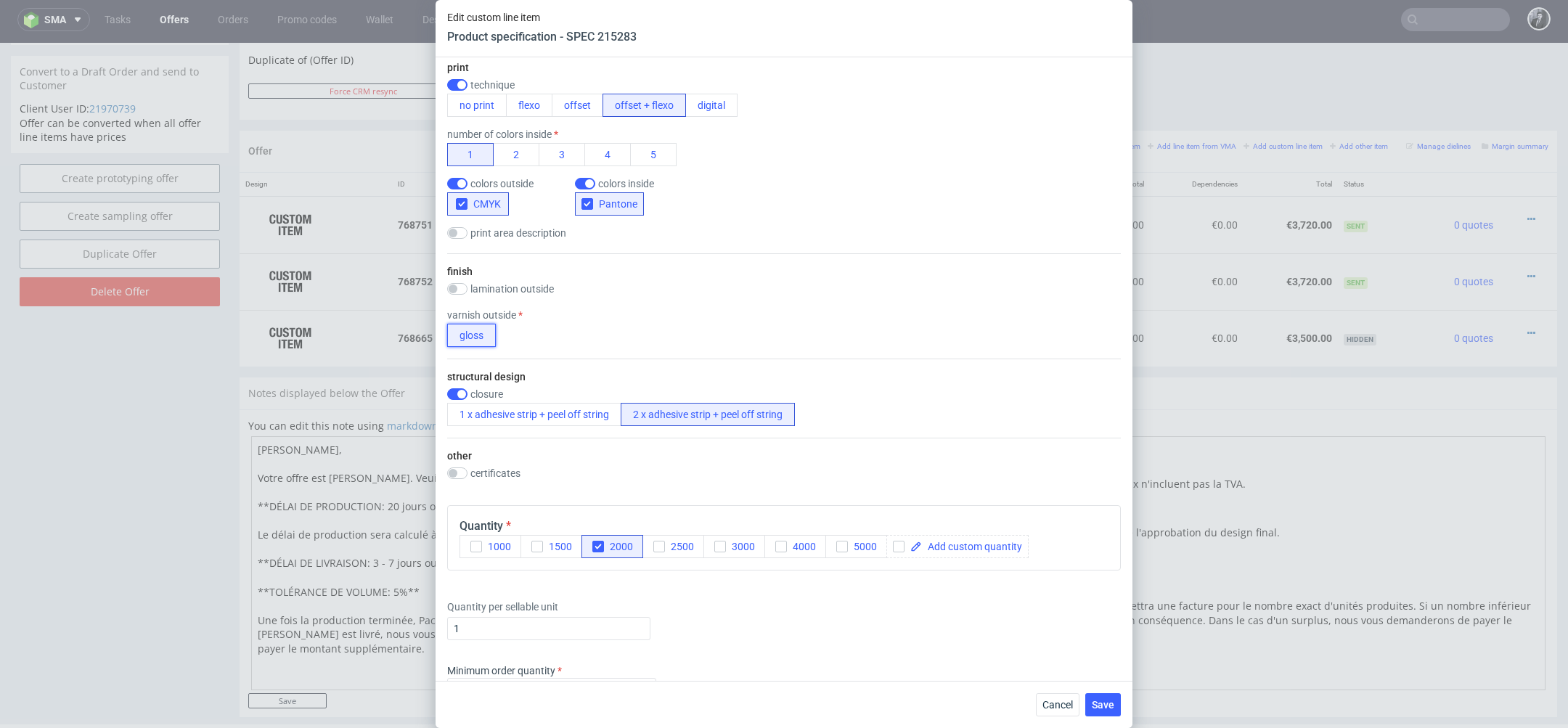
click at [484, 339] on button "gloss" at bounding box center [471, 336] width 48 height 24
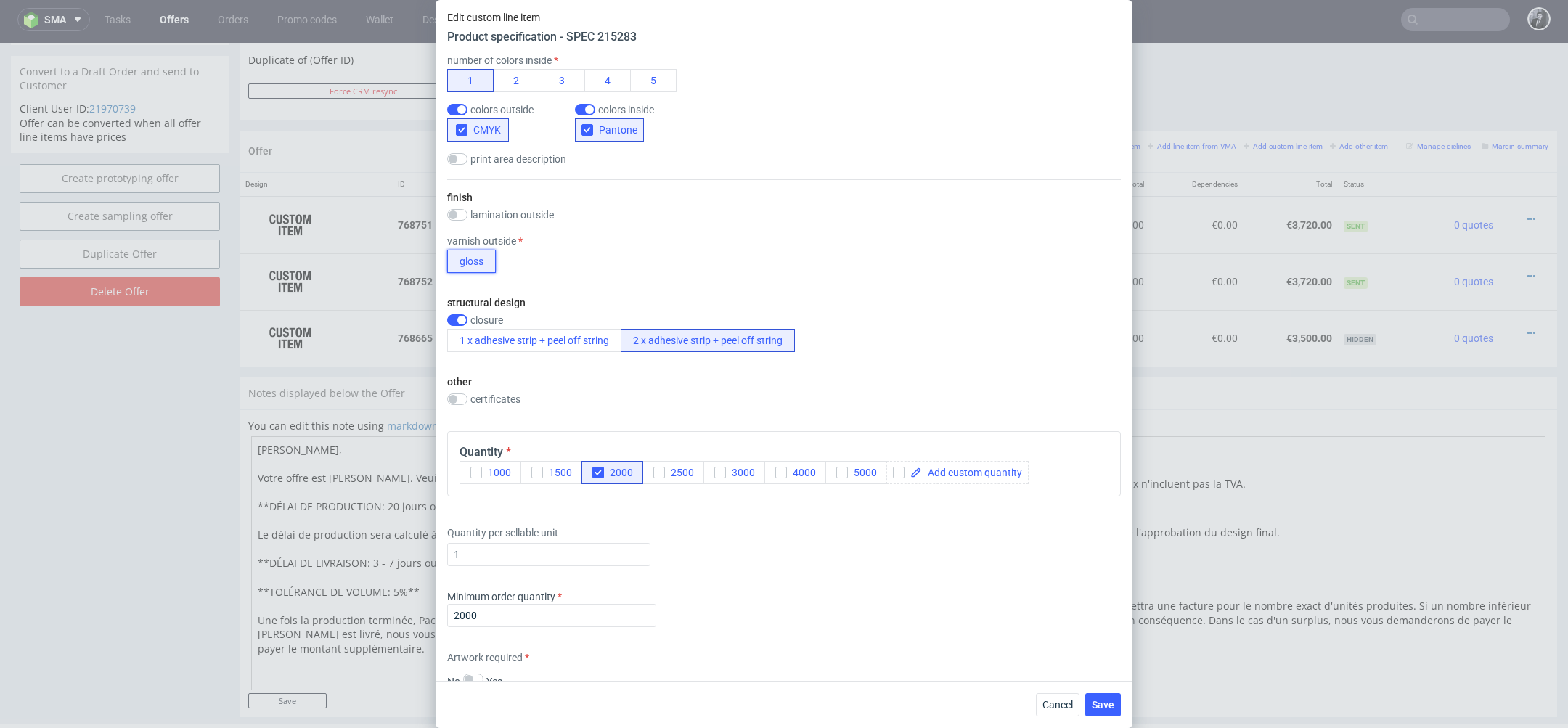
scroll to position [768, 0]
click at [457, 213] on input "checkbox" at bounding box center [457, 214] width 21 height 11
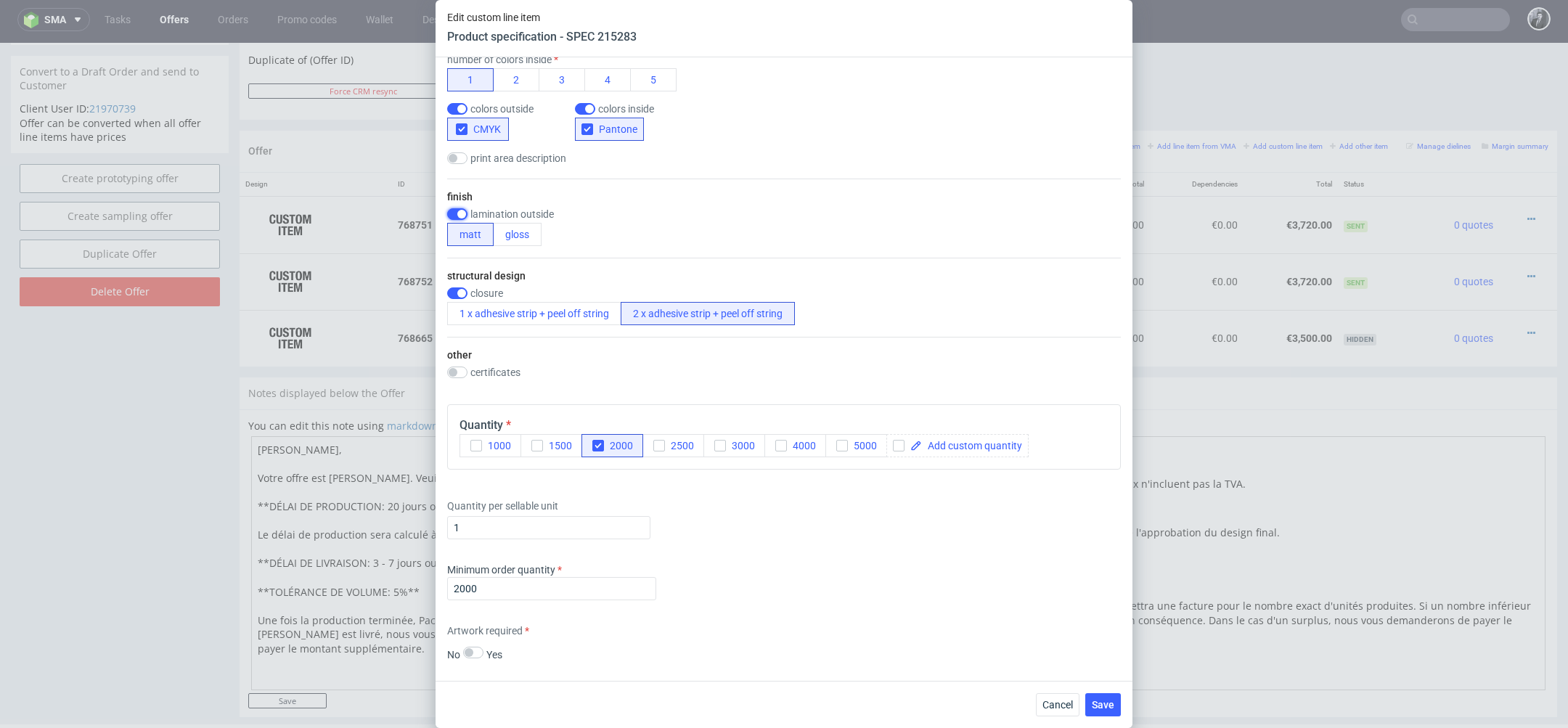
click at [457, 213] on input "checkbox" at bounding box center [457, 214] width 21 height 11
checkbox input "false"
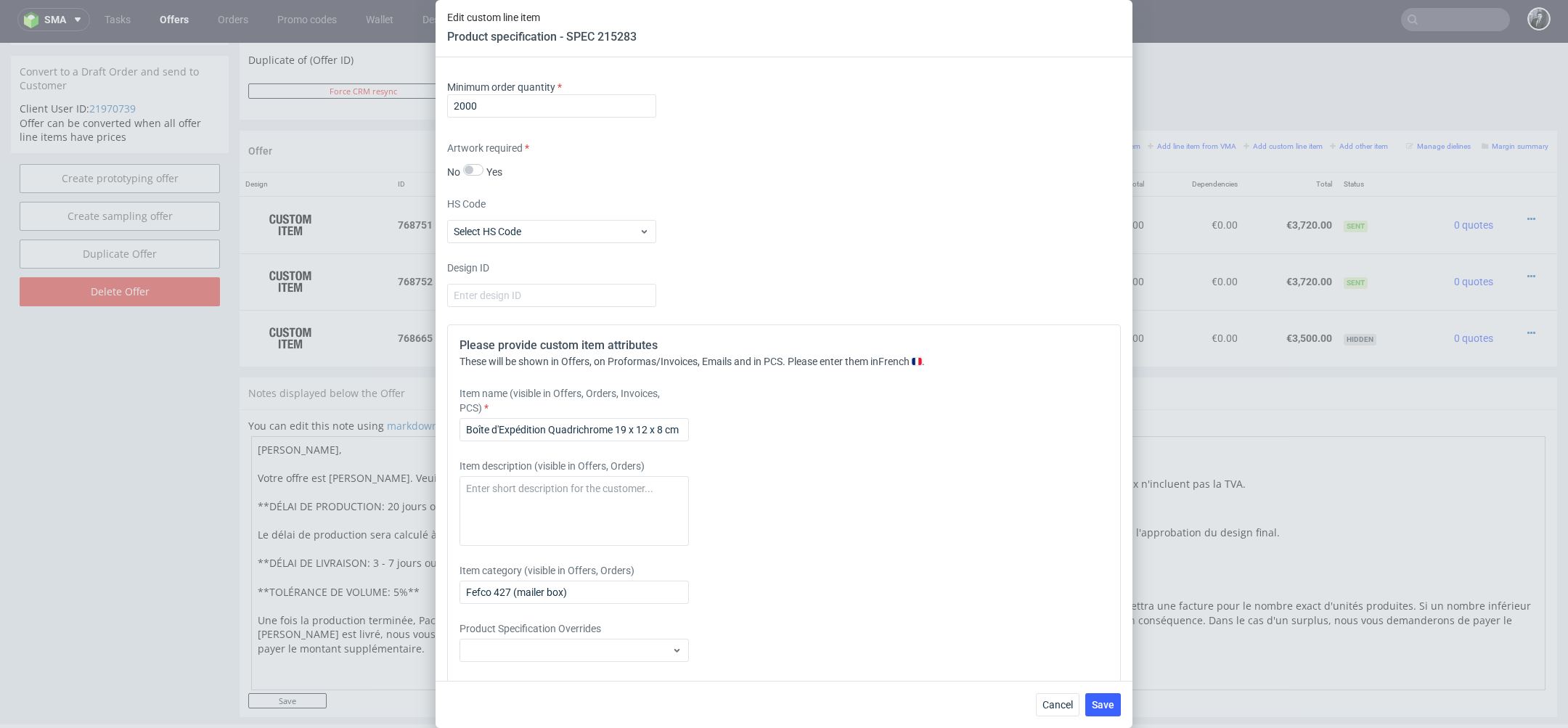
scroll to position [1290, 0]
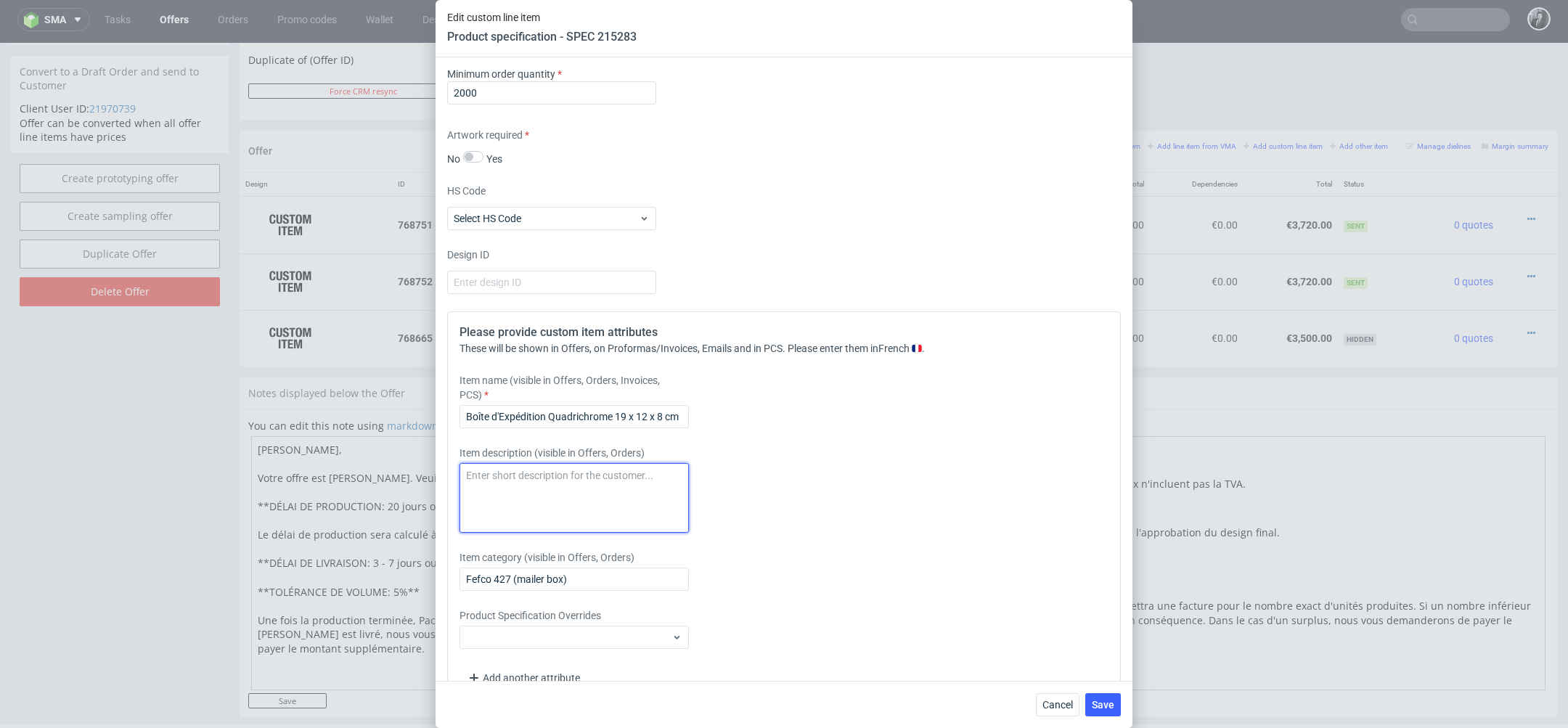
click at [575, 487] on textarea at bounding box center [574, 498] width 230 height 70
type textarea "N"
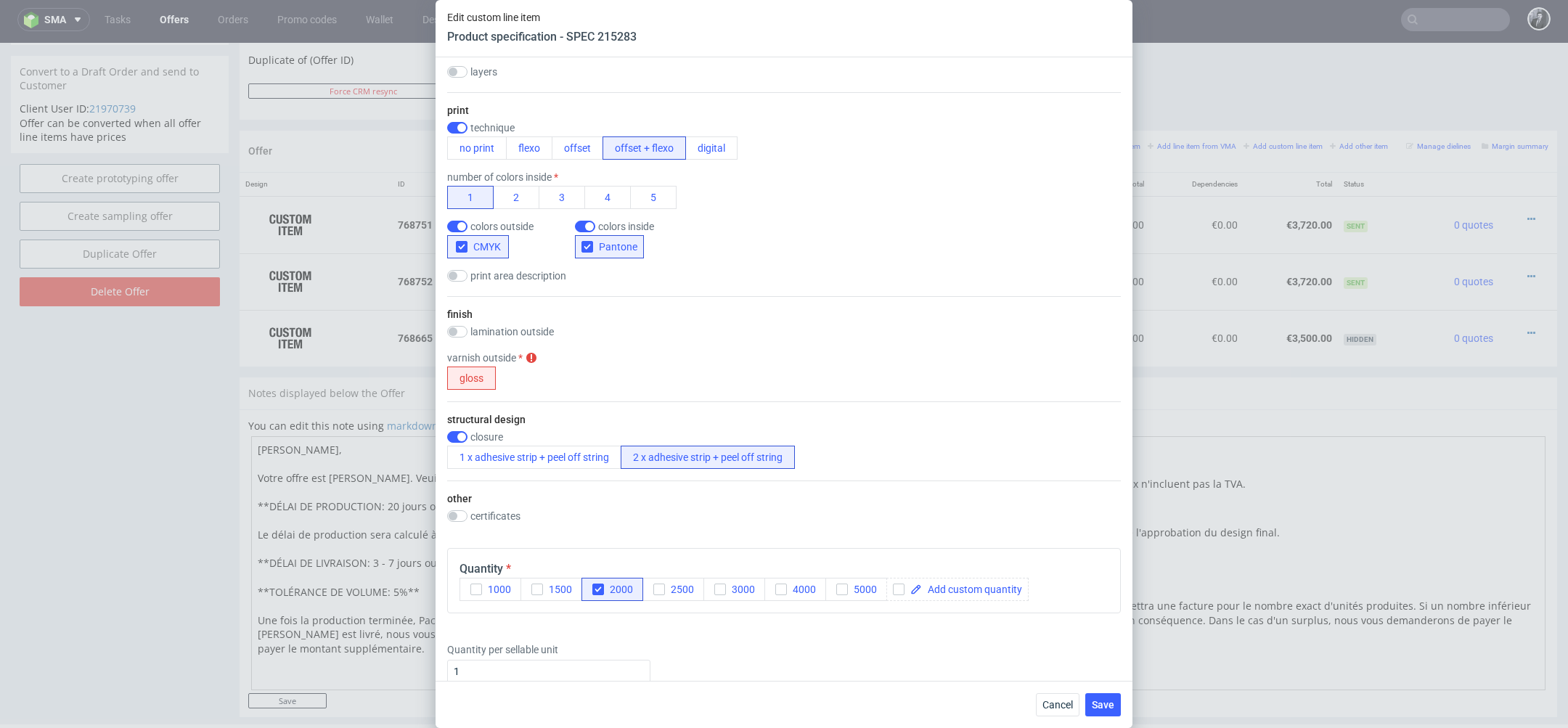
scroll to position [1042, 0]
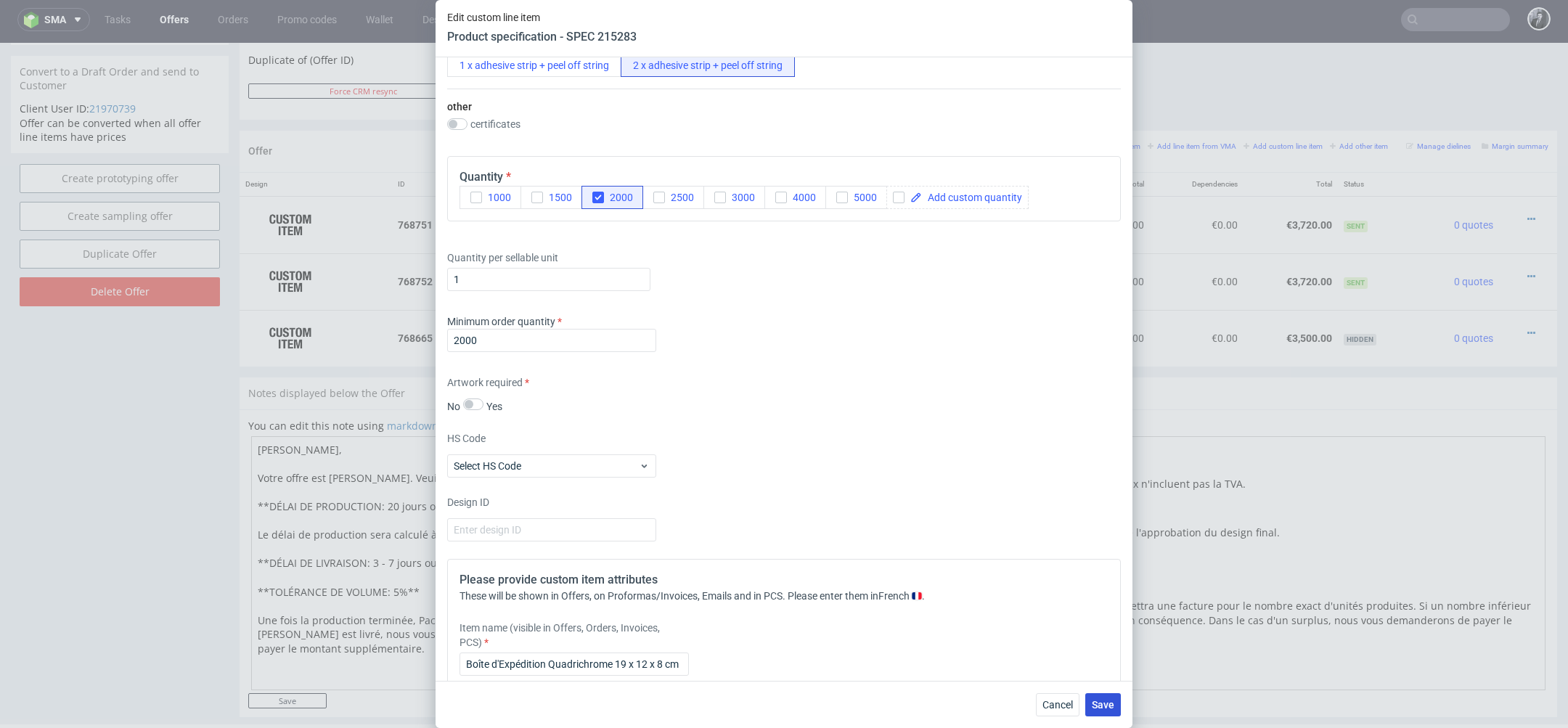
type textarea "Sans vernis"
click at [1101, 705] on span "Save" at bounding box center [1103, 705] width 23 height 10
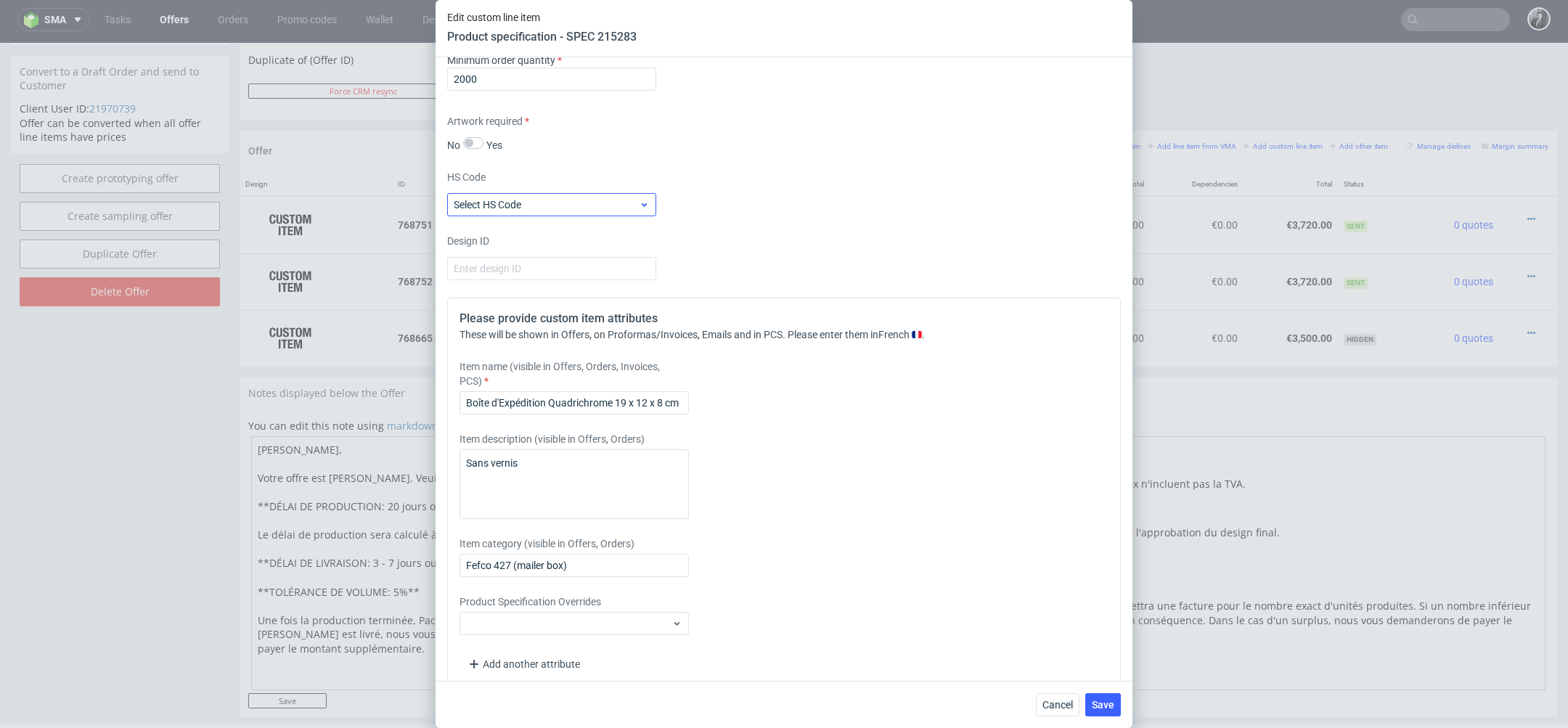
scroll to position [1321, 0]
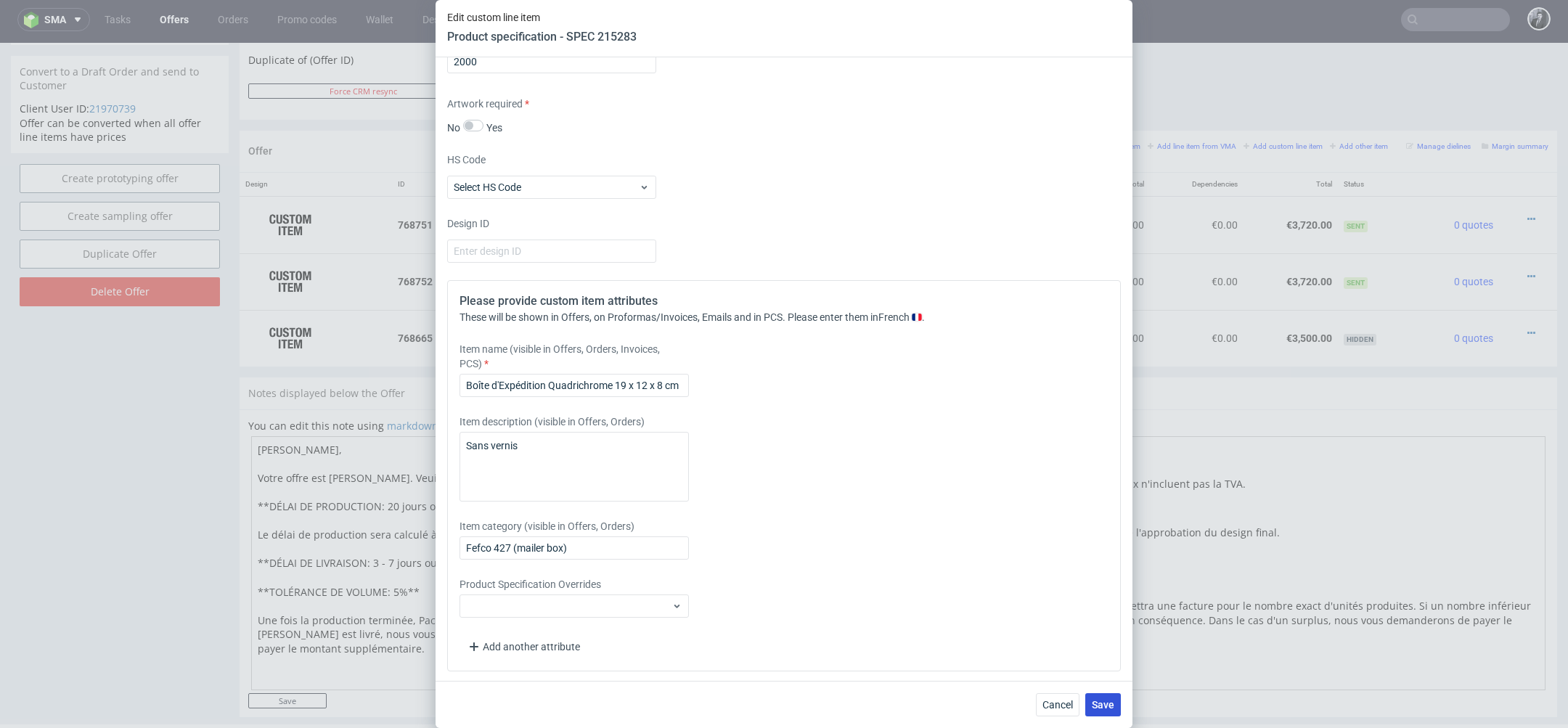
click at [1106, 712] on button "Save" at bounding box center [1103, 705] width 36 height 24
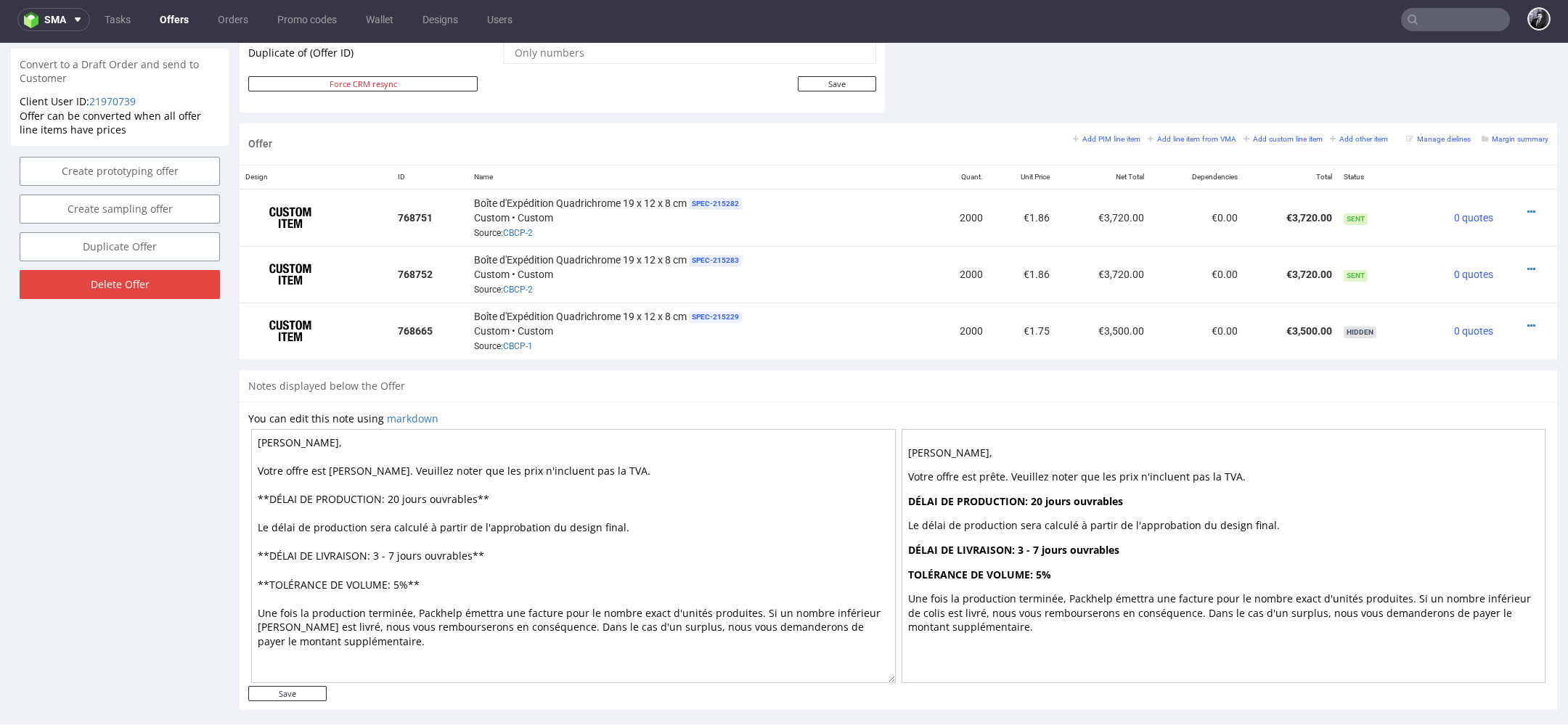
scroll to position [791, 0]
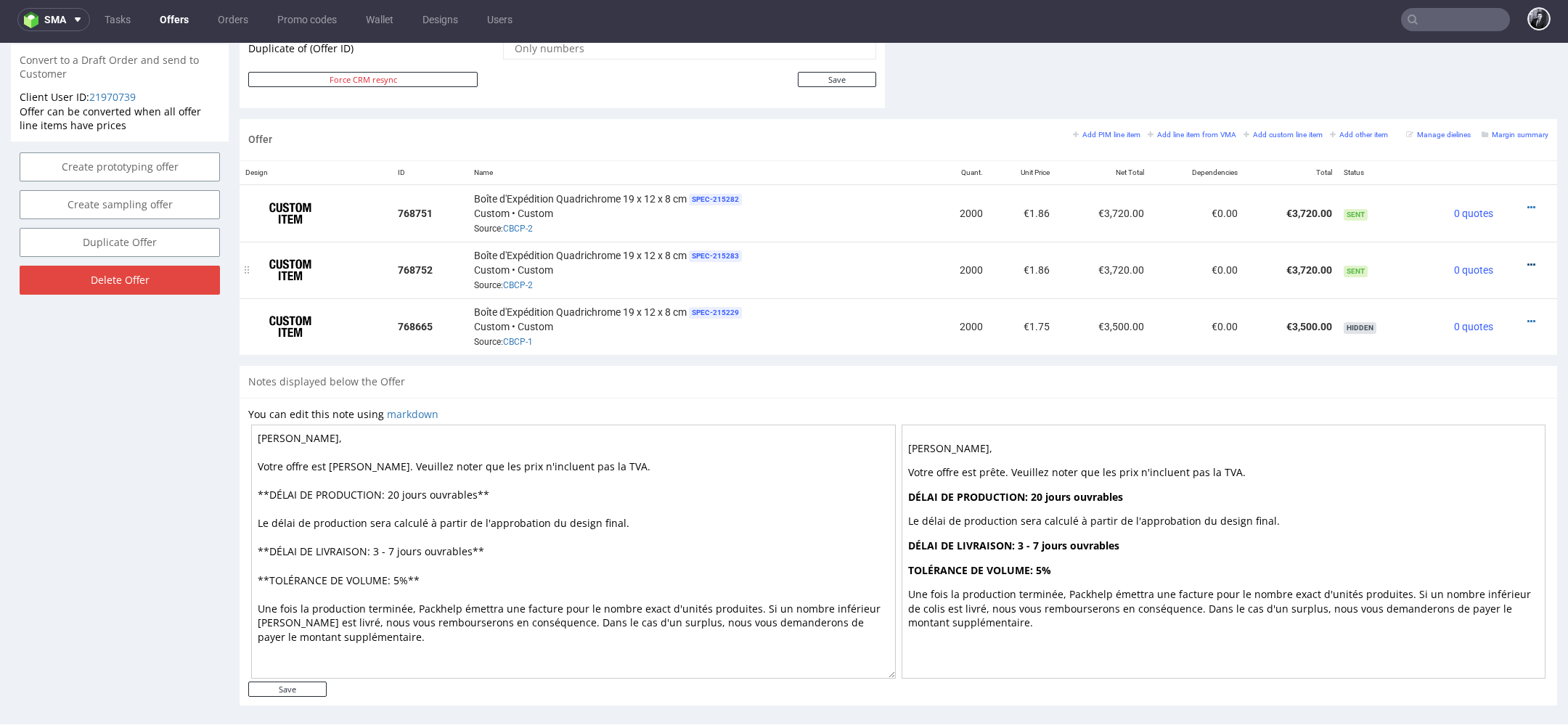
click at [1527, 260] on icon at bounding box center [1531, 265] width 8 height 10
click at [1457, 93] on li "Edit item price" at bounding box center [1459, 101] width 140 height 26
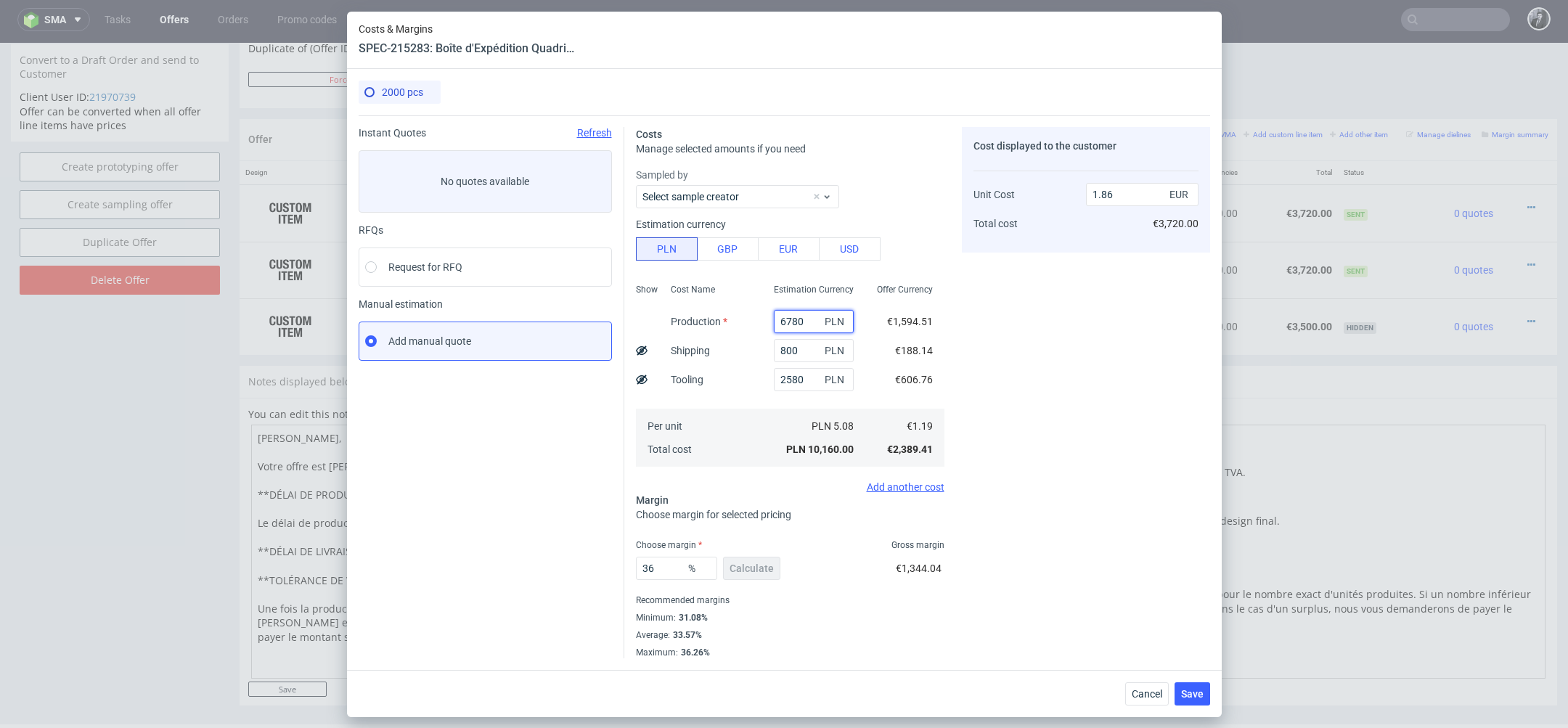
click at [809, 315] on input "6780" at bounding box center [814, 321] width 79 height 24
type input "6"
type input "0.61"
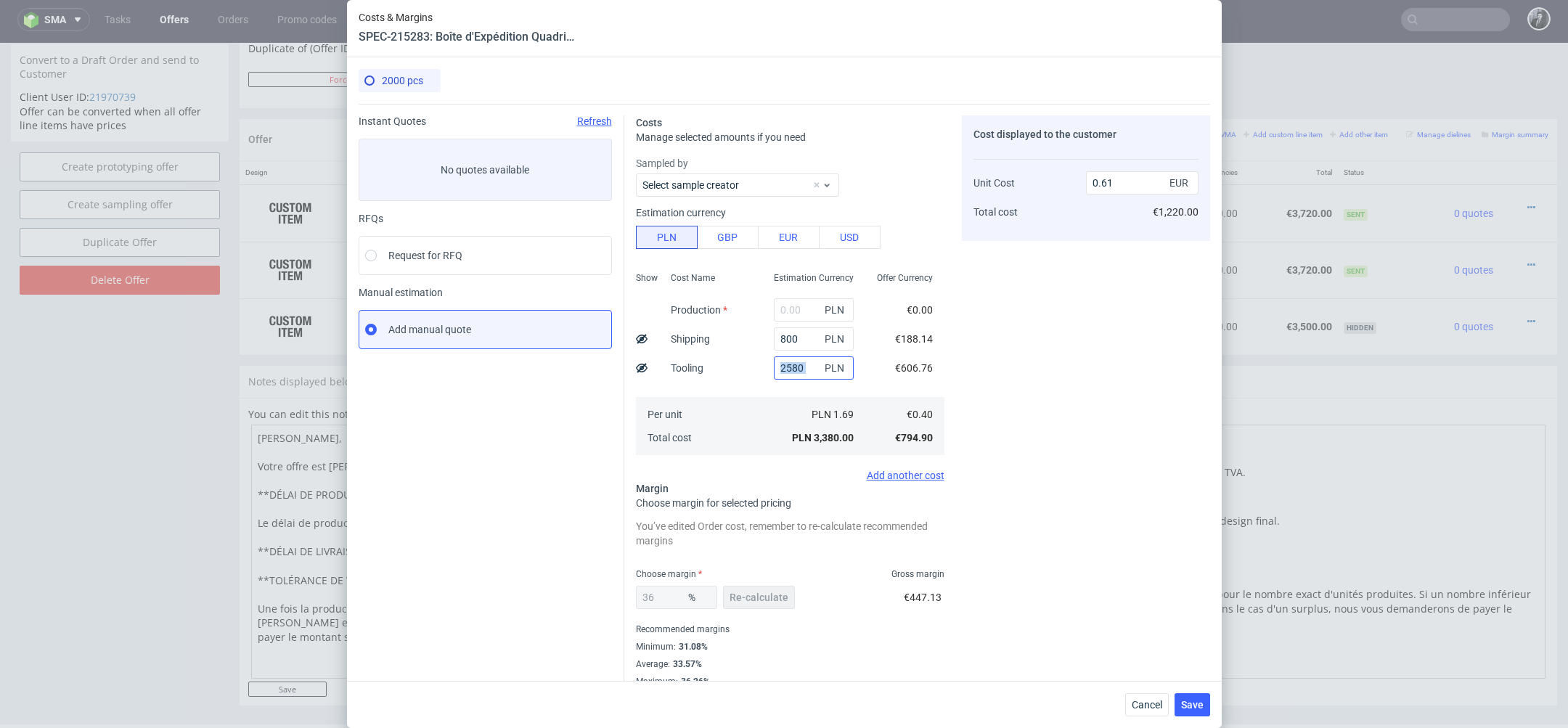
drag, startPoint x: 822, startPoint y: 368, endPoint x: 809, endPoint y: 368, distance: 13.0
click at [809, 368] on div "2580 PLN" at bounding box center [814, 368] width 79 height 24
drag, startPoint x: 809, startPoint y: 368, endPoint x: 698, endPoint y: 368, distance: 111.0
click at [698, 368] on div "Show Cost Name Production Shipping Tooling Per unit Total cost Estimation Curre…" at bounding box center [790, 362] width 308 height 192
type input "0.14"
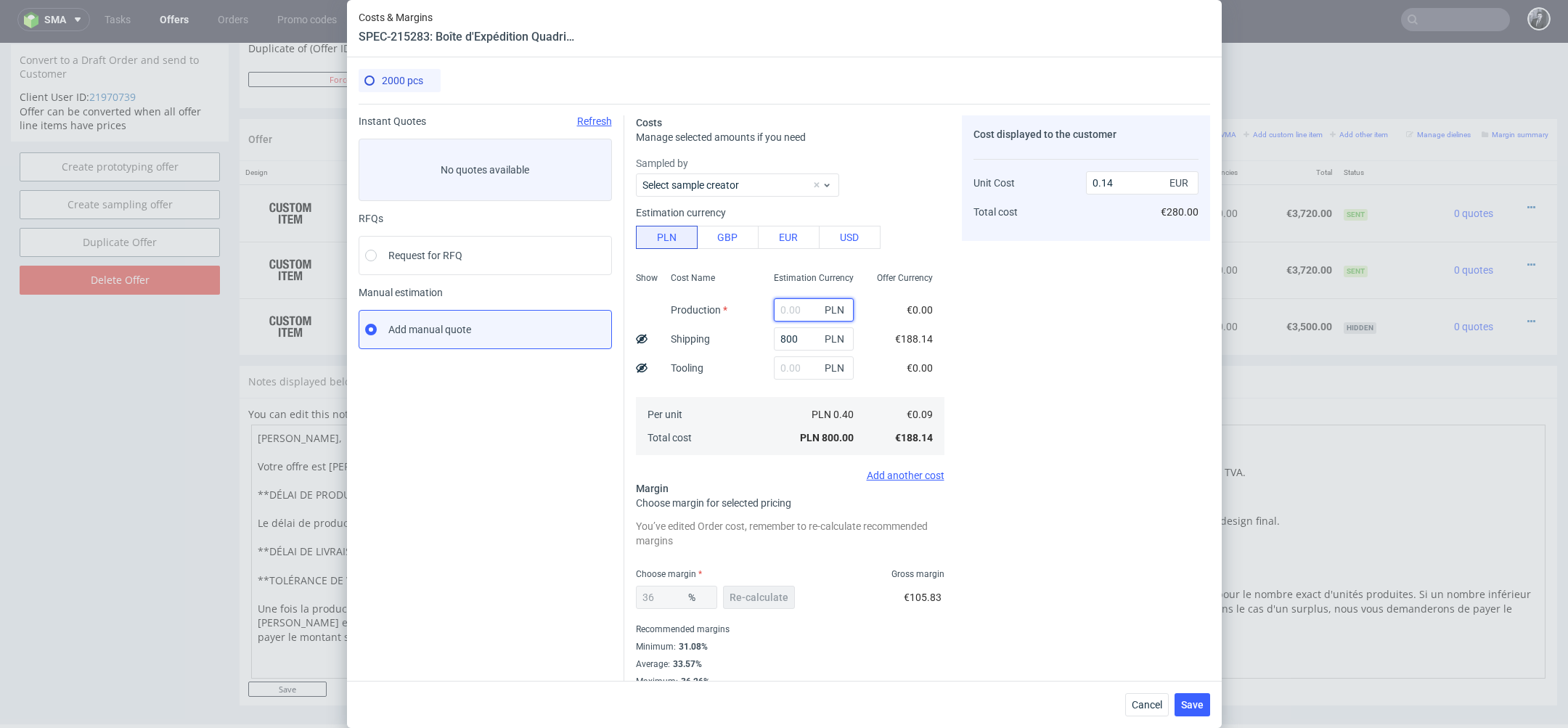
click at [809, 303] on input "text" at bounding box center [814, 310] width 79 height 24
type input "564"
type input "0.25"
type input "5640"
type input "1.18"
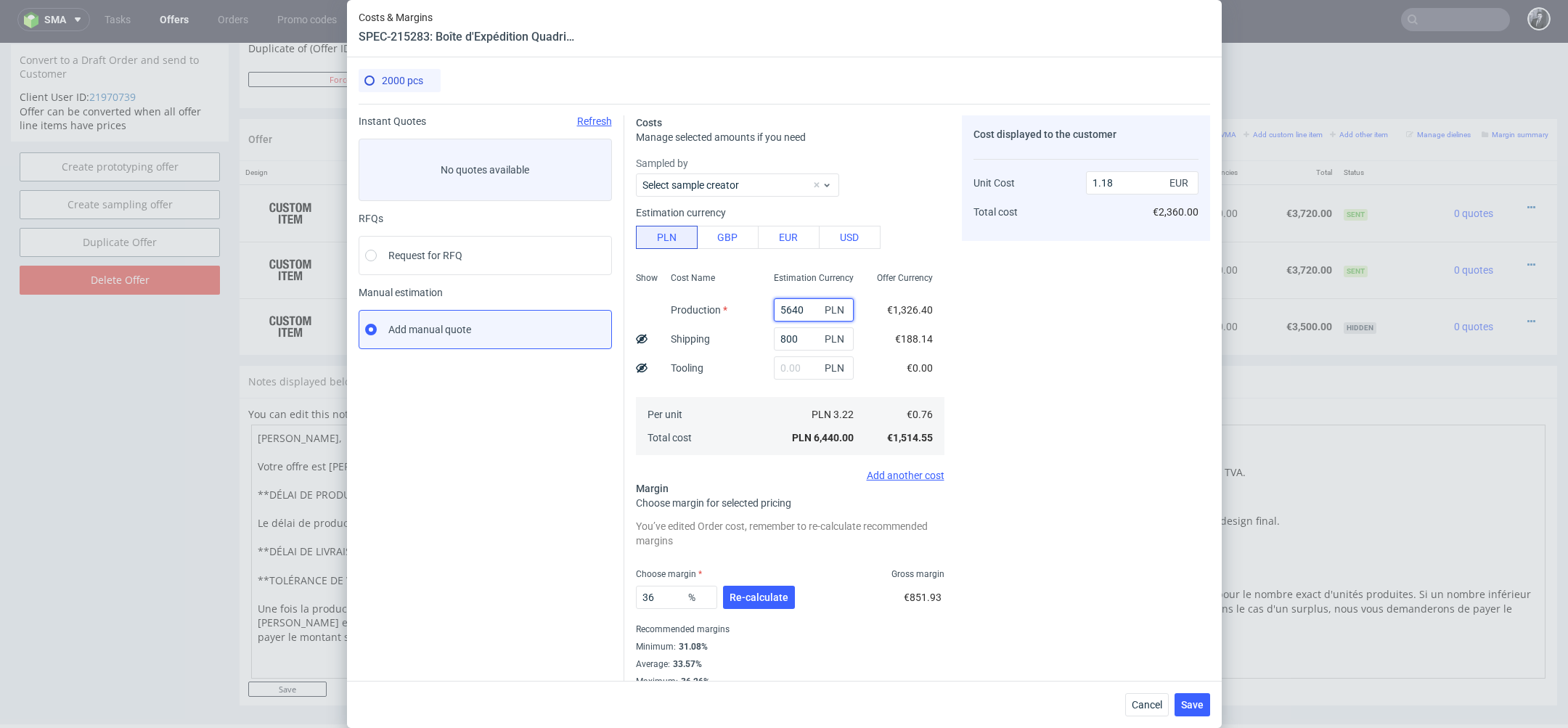
type input "5640"
click at [868, 374] on div "Offer Currency €1,326.40 €188.14 €0.00 €0.76 €1,514.55" at bounding box center [905, 362] width 79 height 192
click at [767, 597] on span "Re-calculate" at bounding box center [759, 598] width 59 height 10
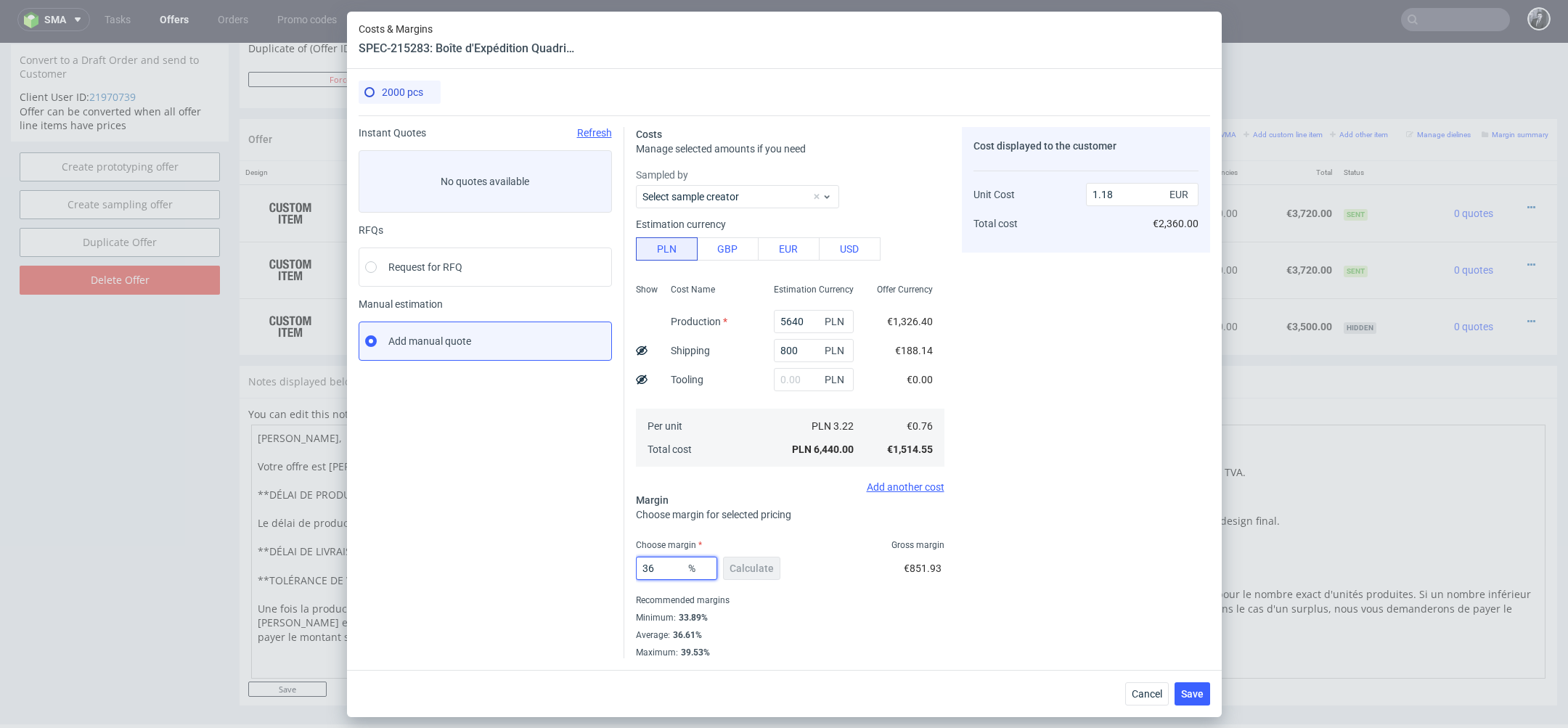
click at [665, 565] on input "36" at bounding box center [677, 568] width 81 height 24
type input "3"
type input "0"
type input "0.75"
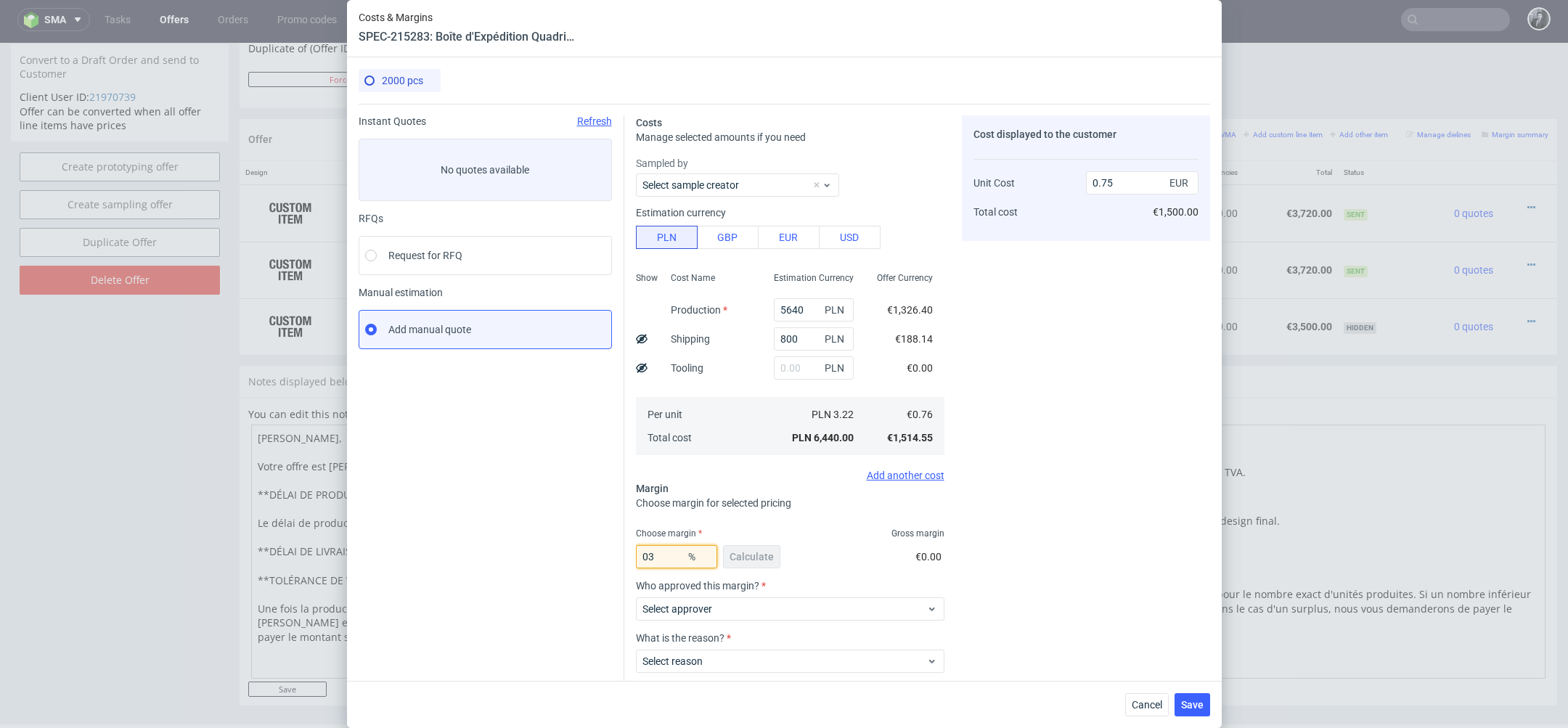
type input "0"
type input "40"
type input "1.26"
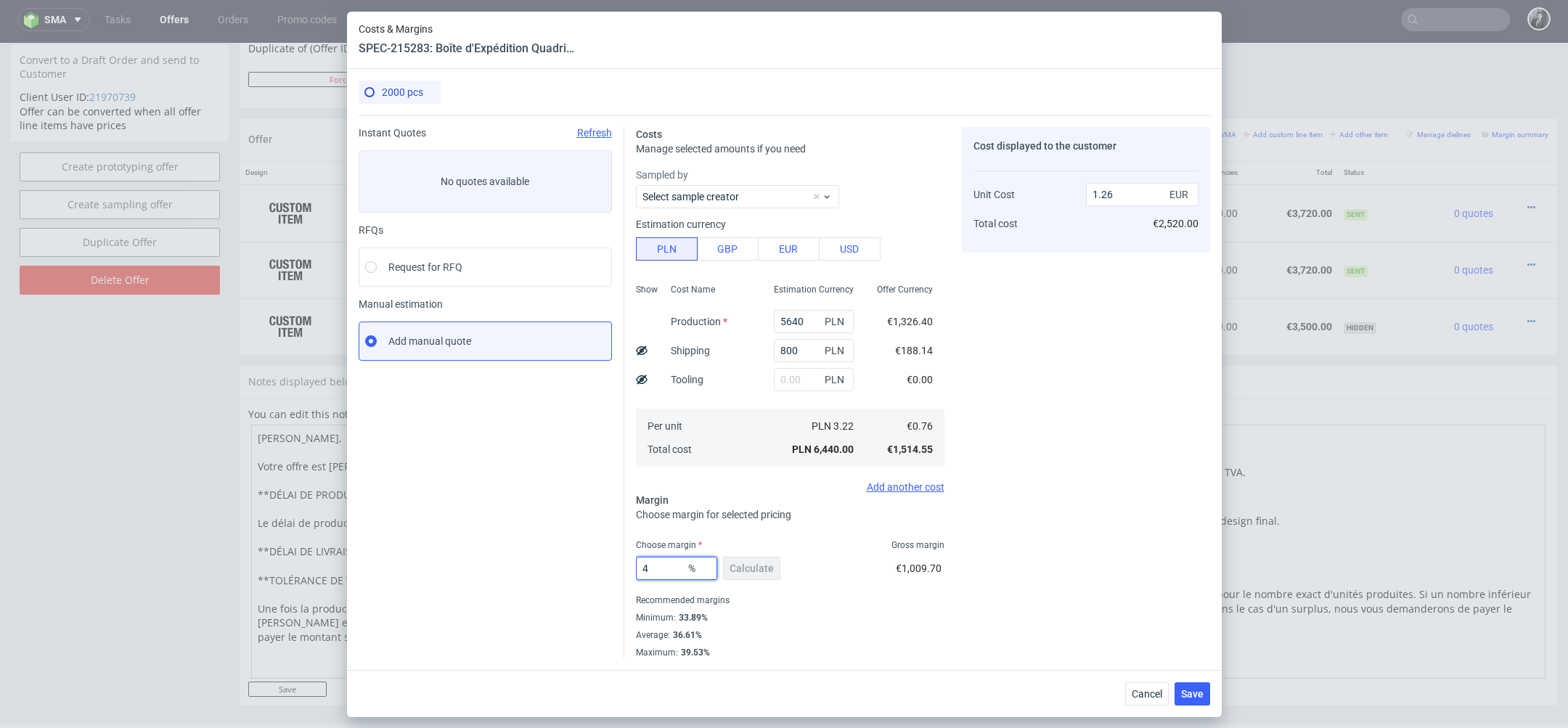
type input "45"
type input "1.37"
type input "4"
type input "50"
type input "1.51"
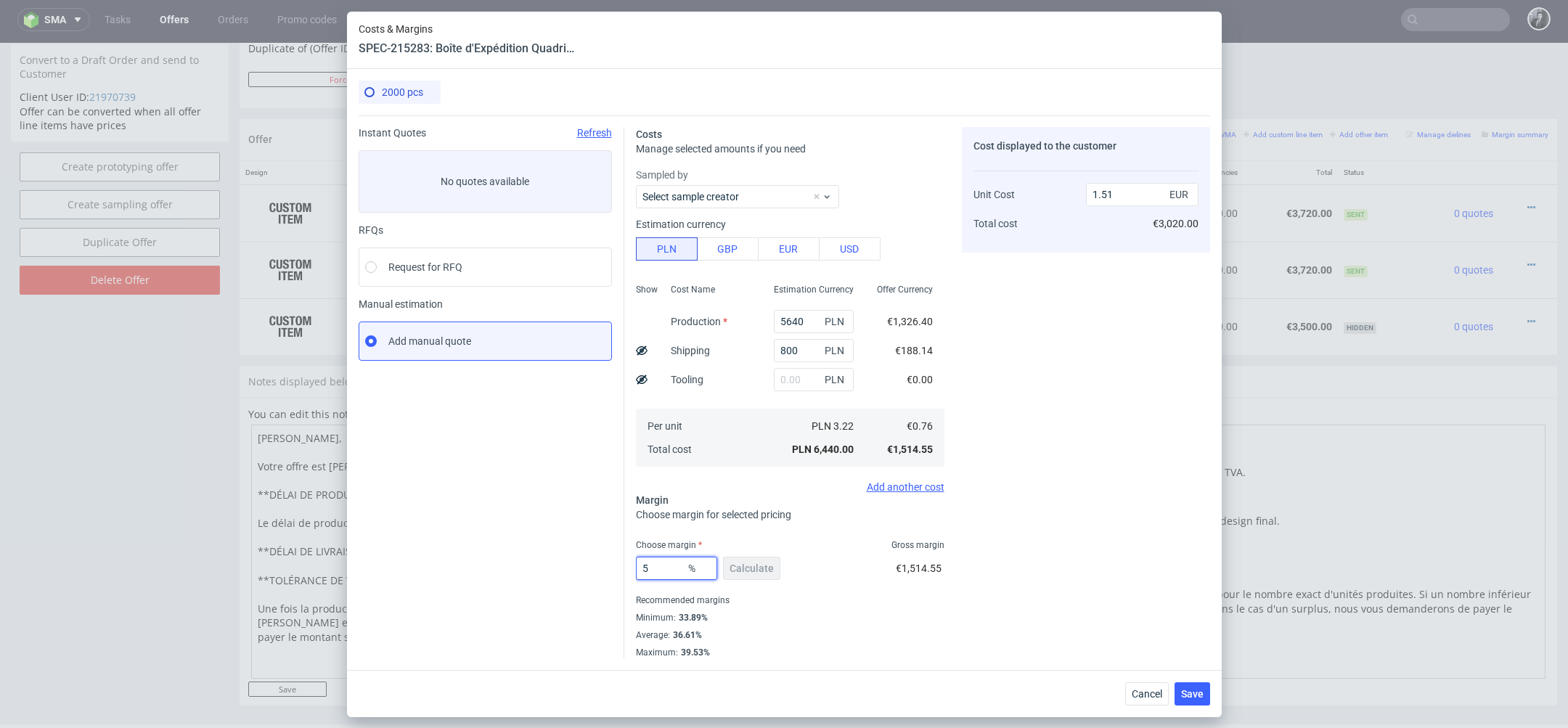
type input "55"
type input "1.68"
type input "5"
type input "0.79"
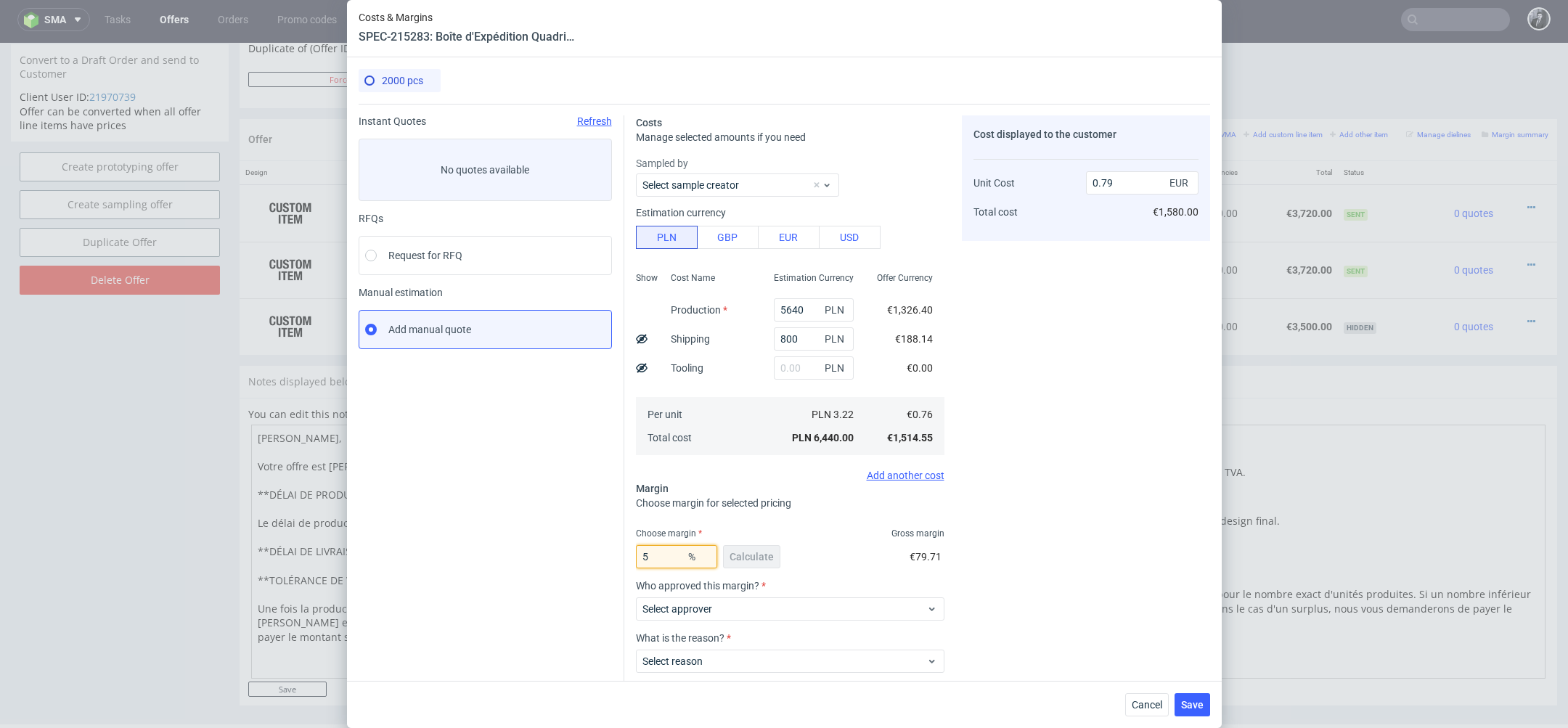
type input "55"
type input "1.68"
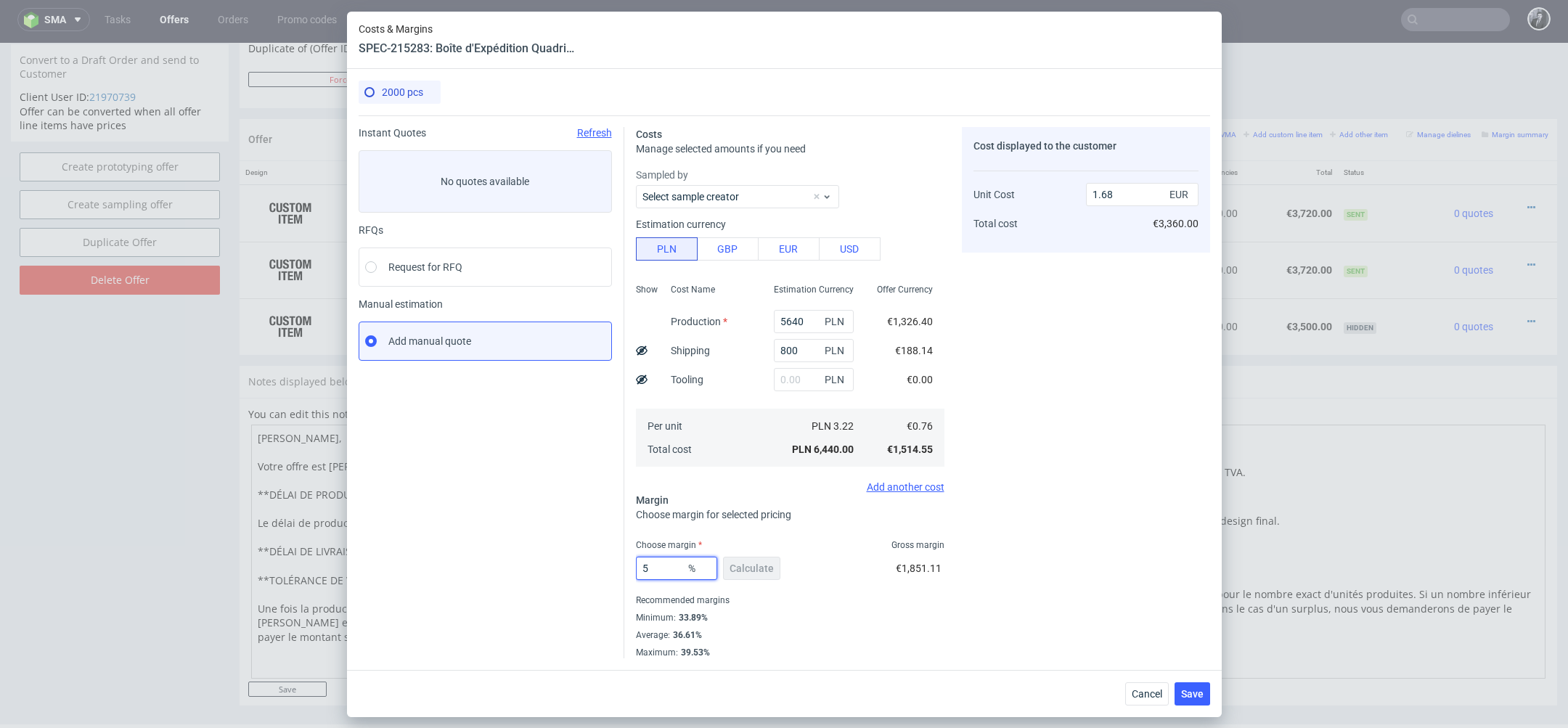
type input "54"
type input "1.64"
type input "5"
type input "06"
type input "0.75"
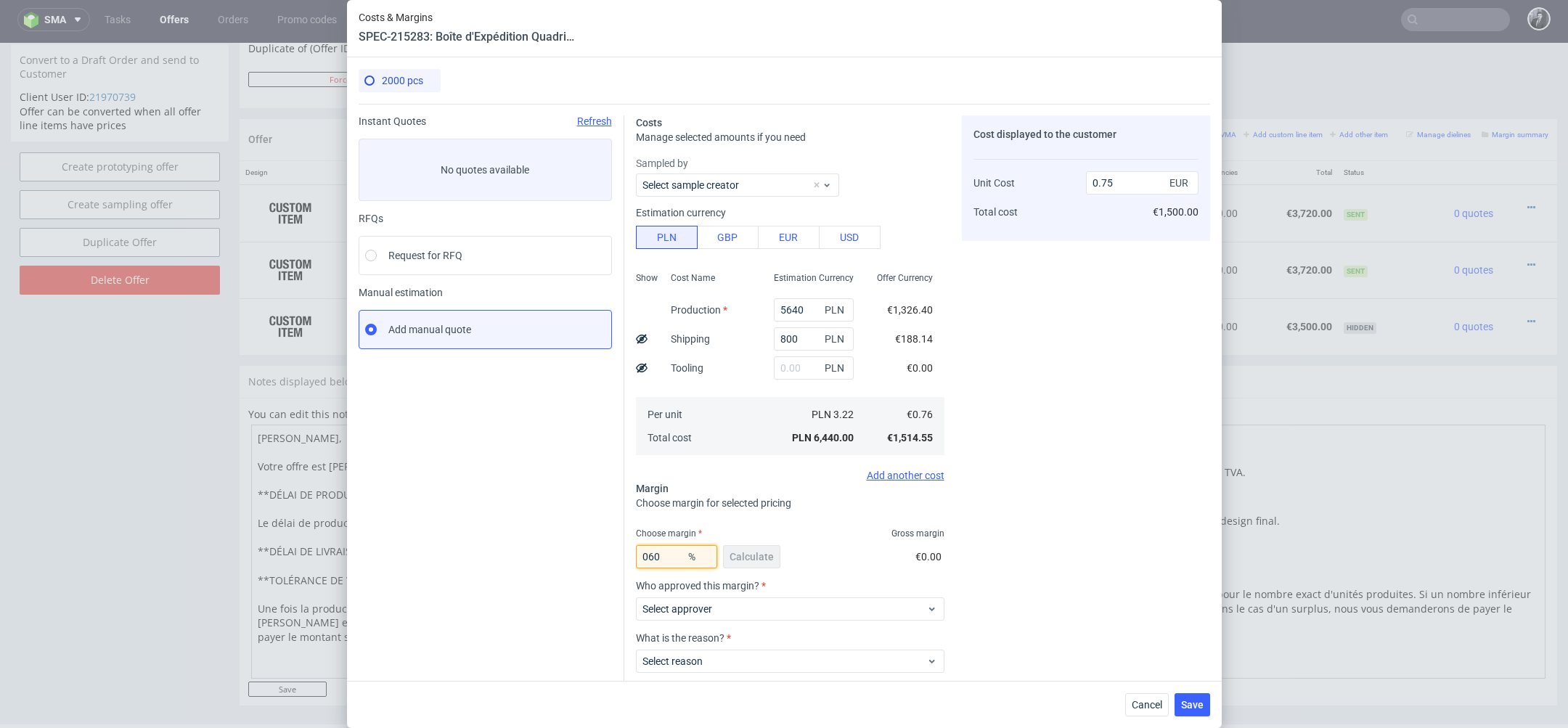
type input "60"
type input "1.89"
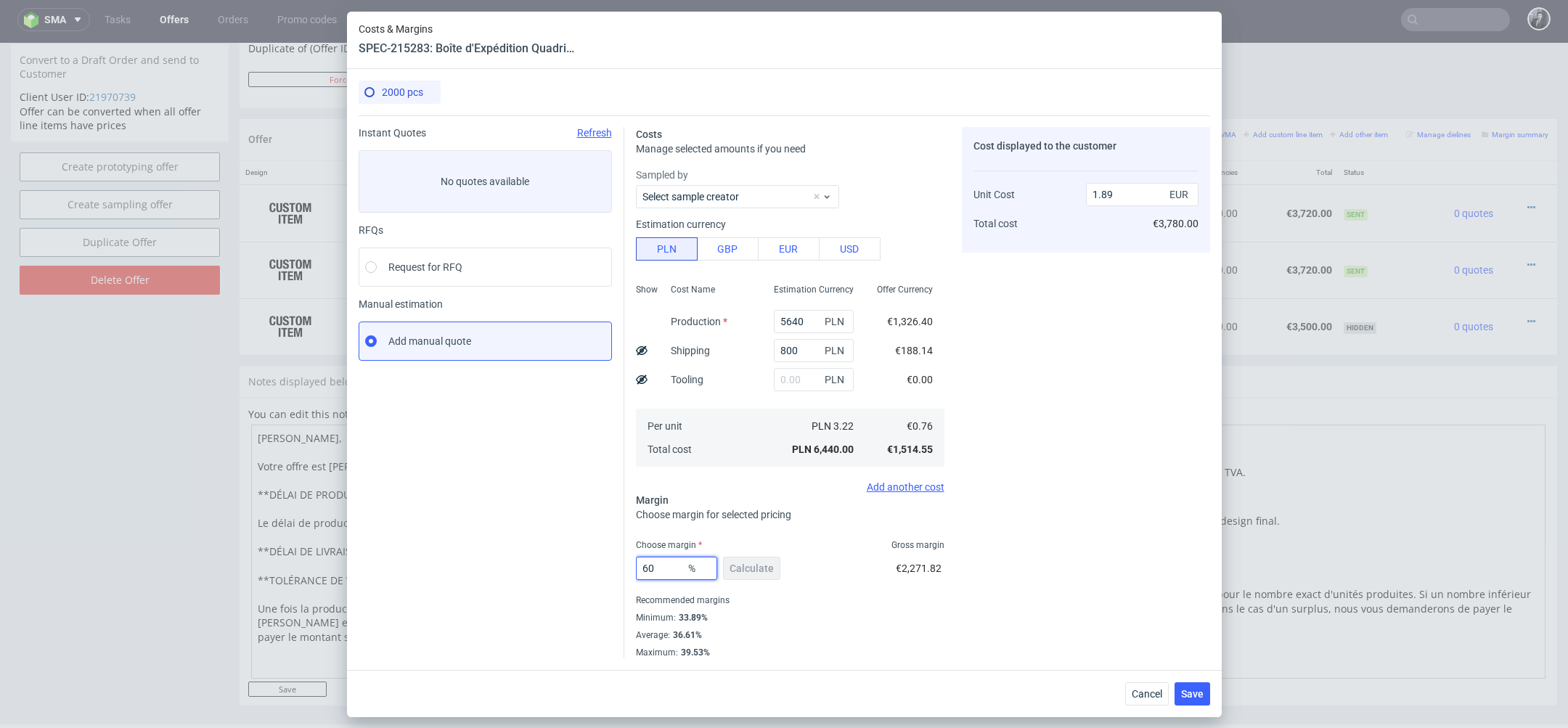
type input "6"
type input "0"
type input "0.75"
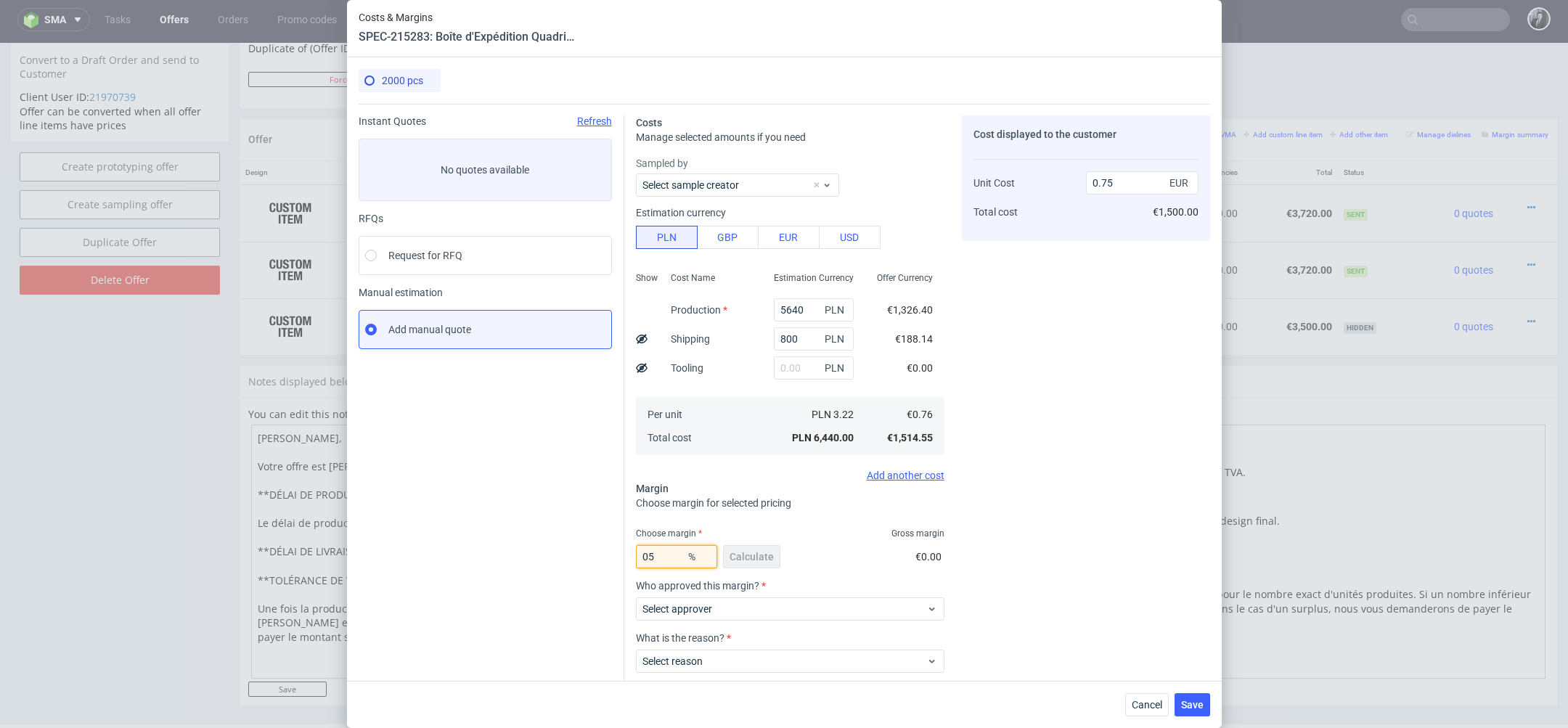
type input "5"
type input "0.79"
type input "58"
type input "1.8"
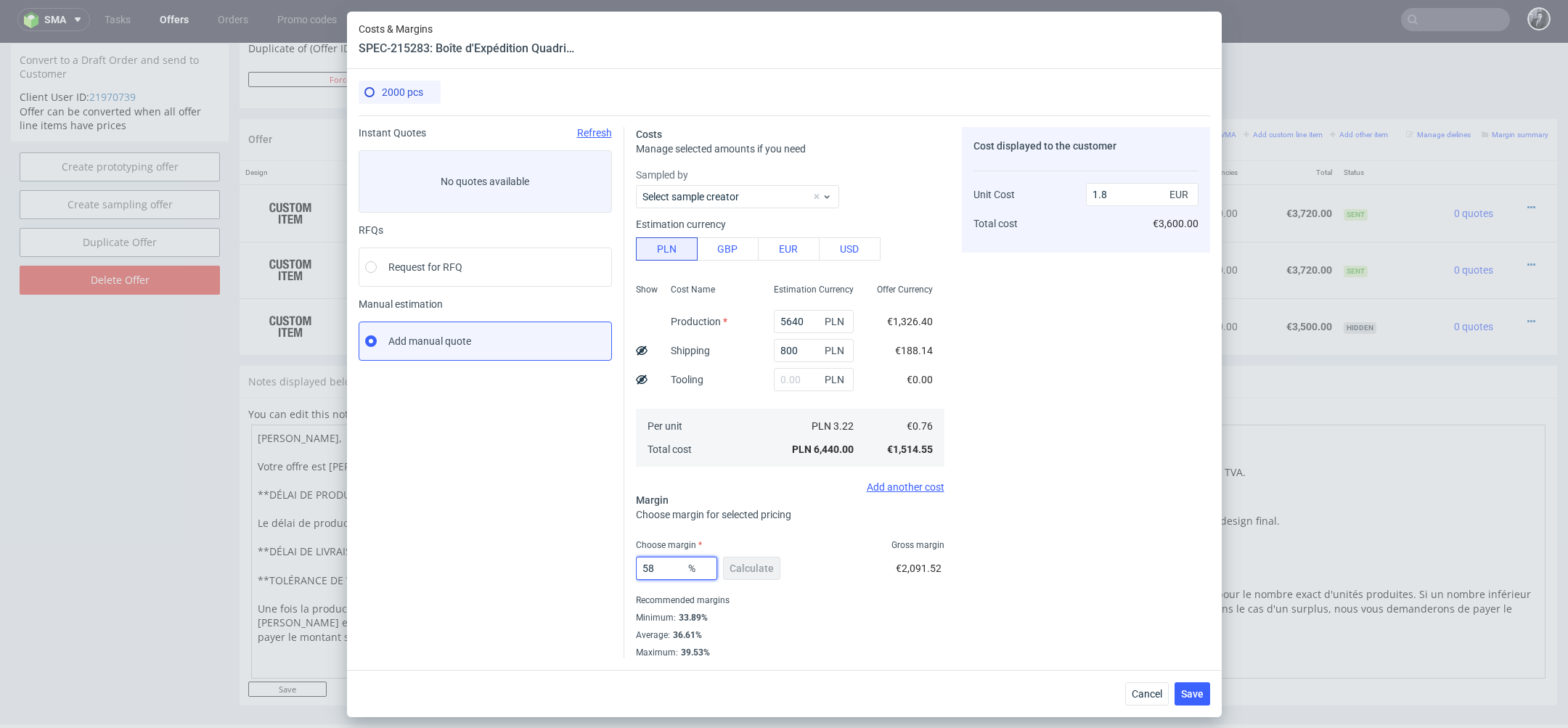
type input "5"
type input "0"
type input "0.75"
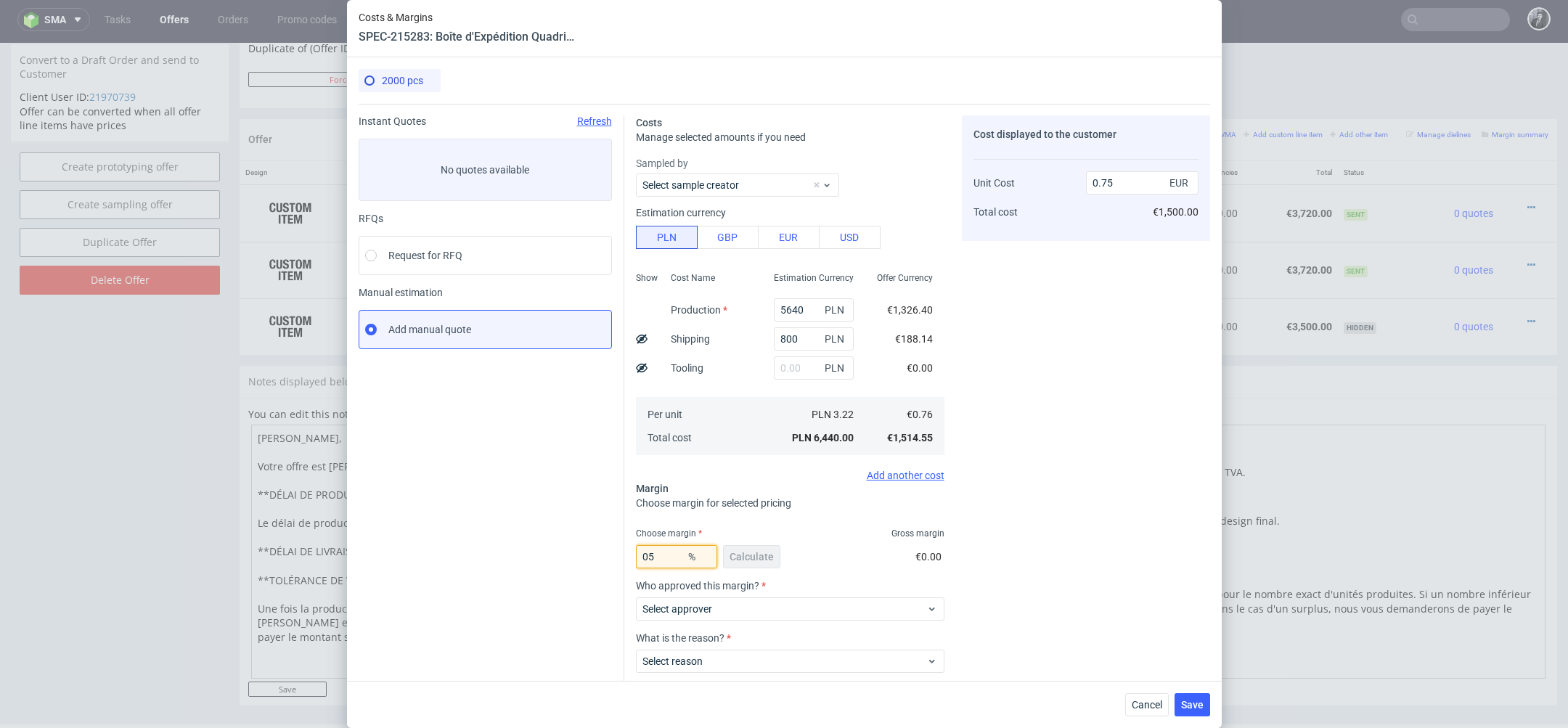
type input "5"
type input "0.79"
type input "52"
type input "1.57"
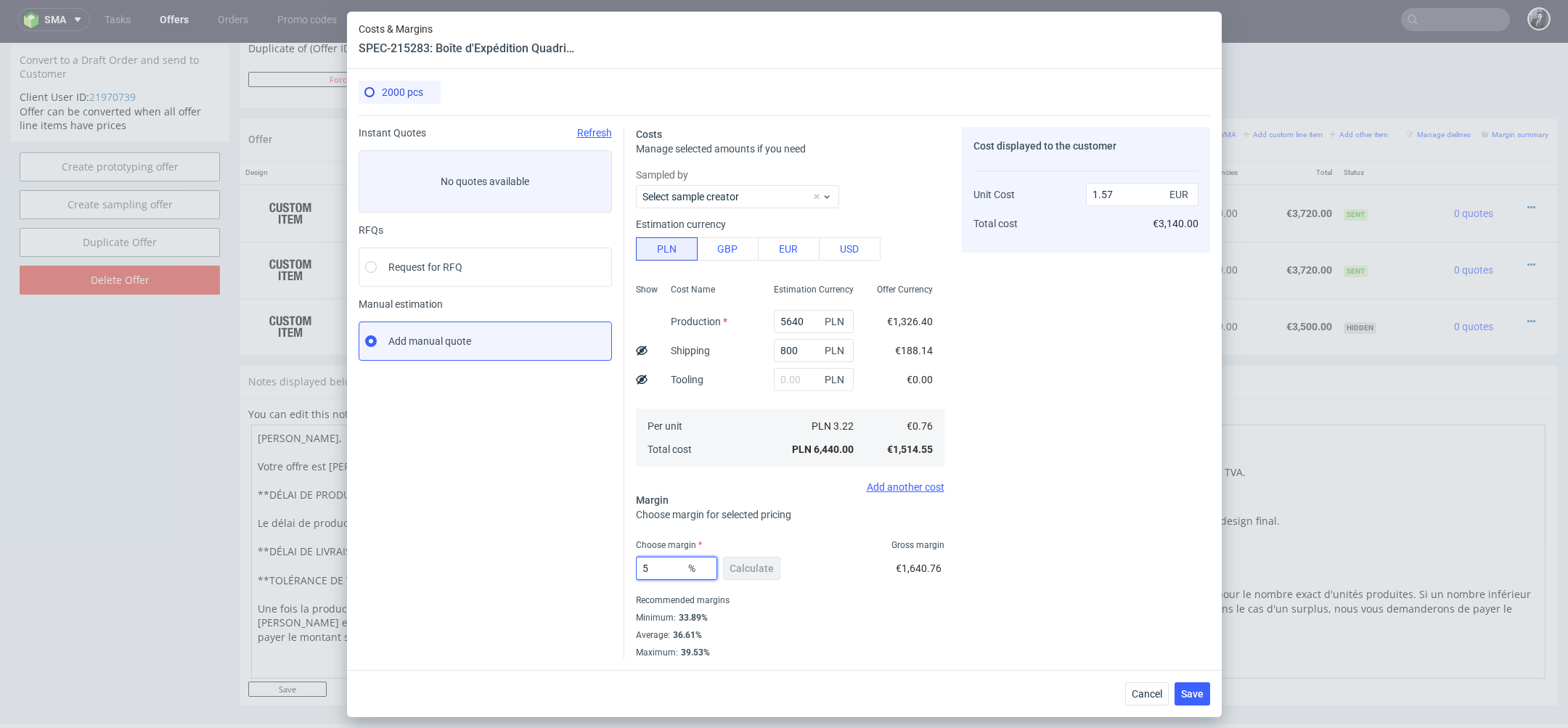
type input "5"
type input "0.79"
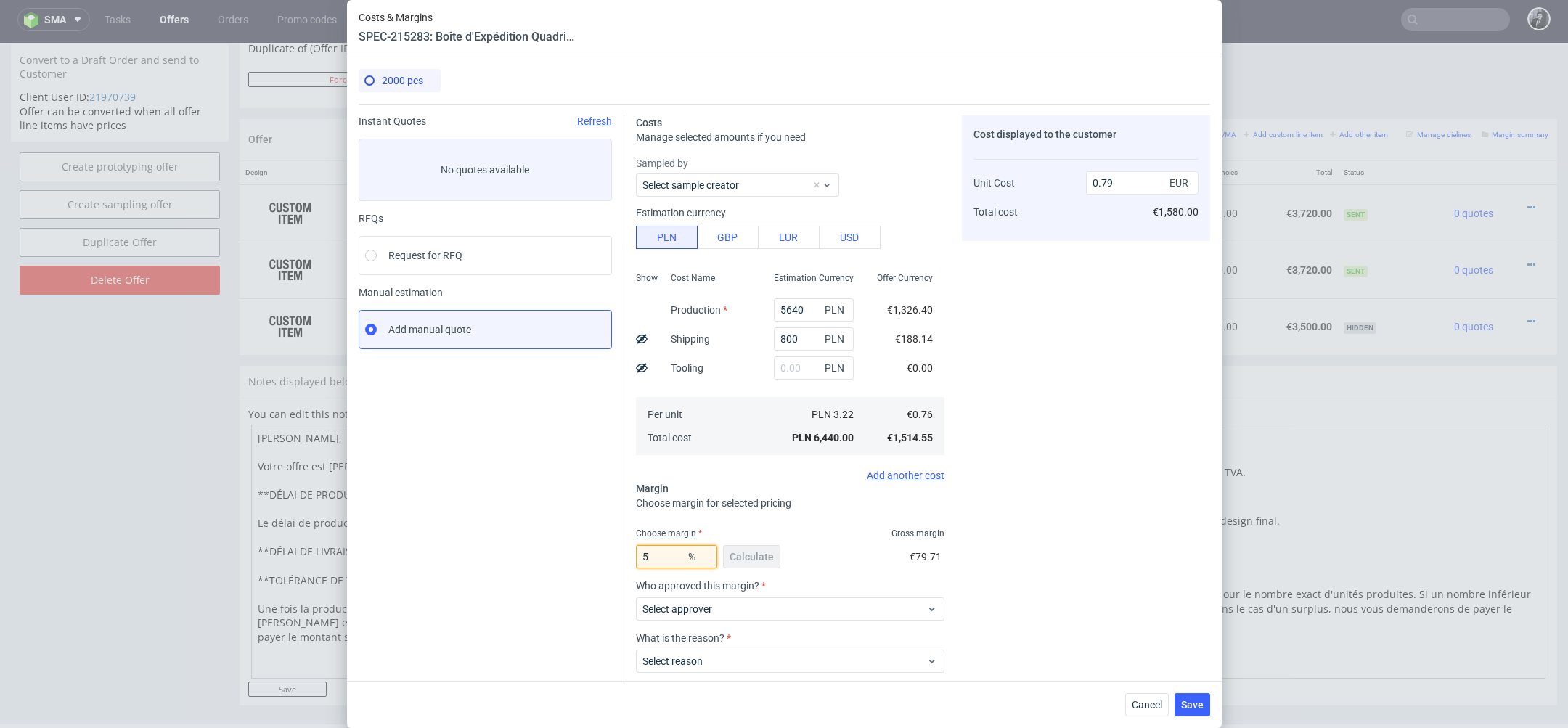
click at [663, 550] on input "5" at bounding box center [677, 557] width 81 height 24
type input "51"
type input "1.54"
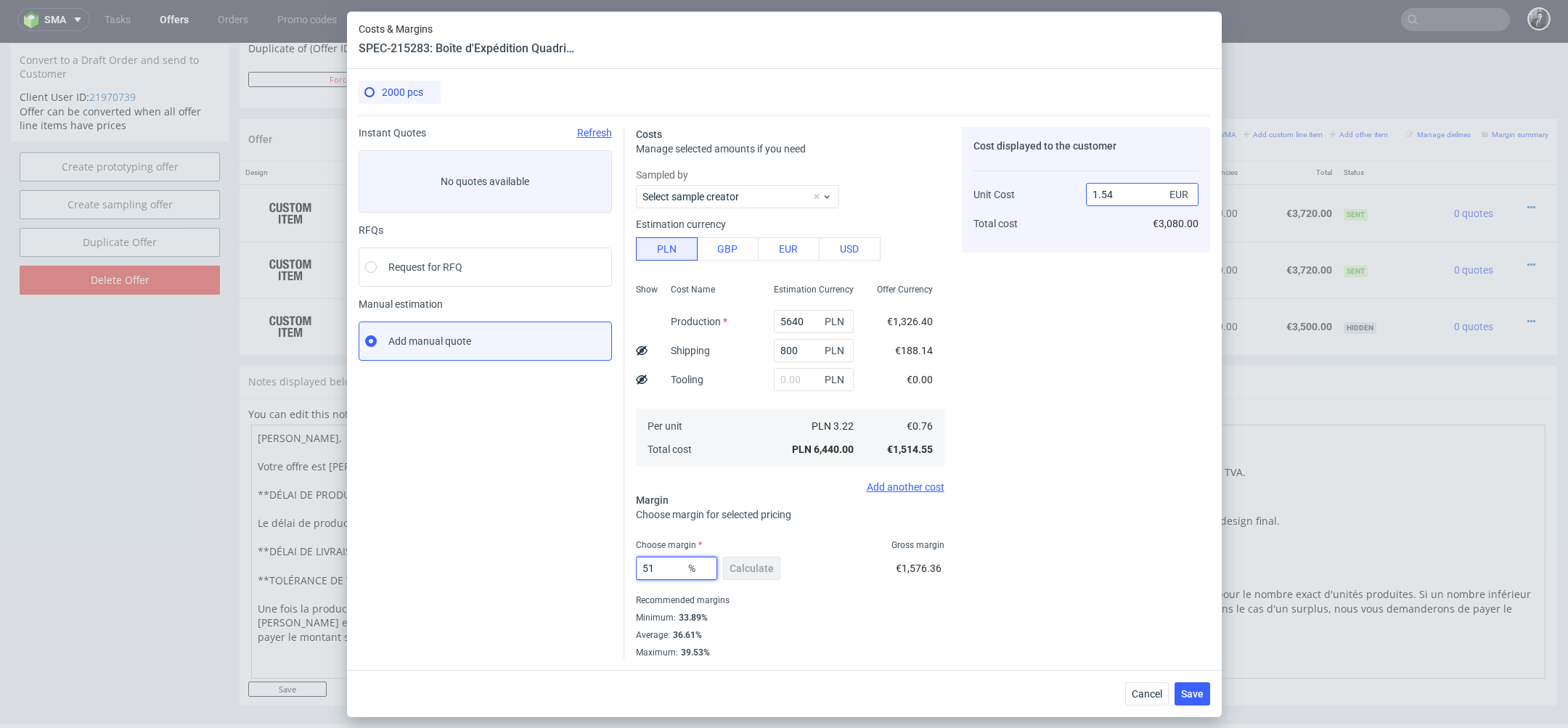
type input "51"
click at [1132, 202] on input "1.54" at bounding box center [1142, 195] width 112 height 24
type input "1.55"
type input "50.967741935483865"
type input "1.55"
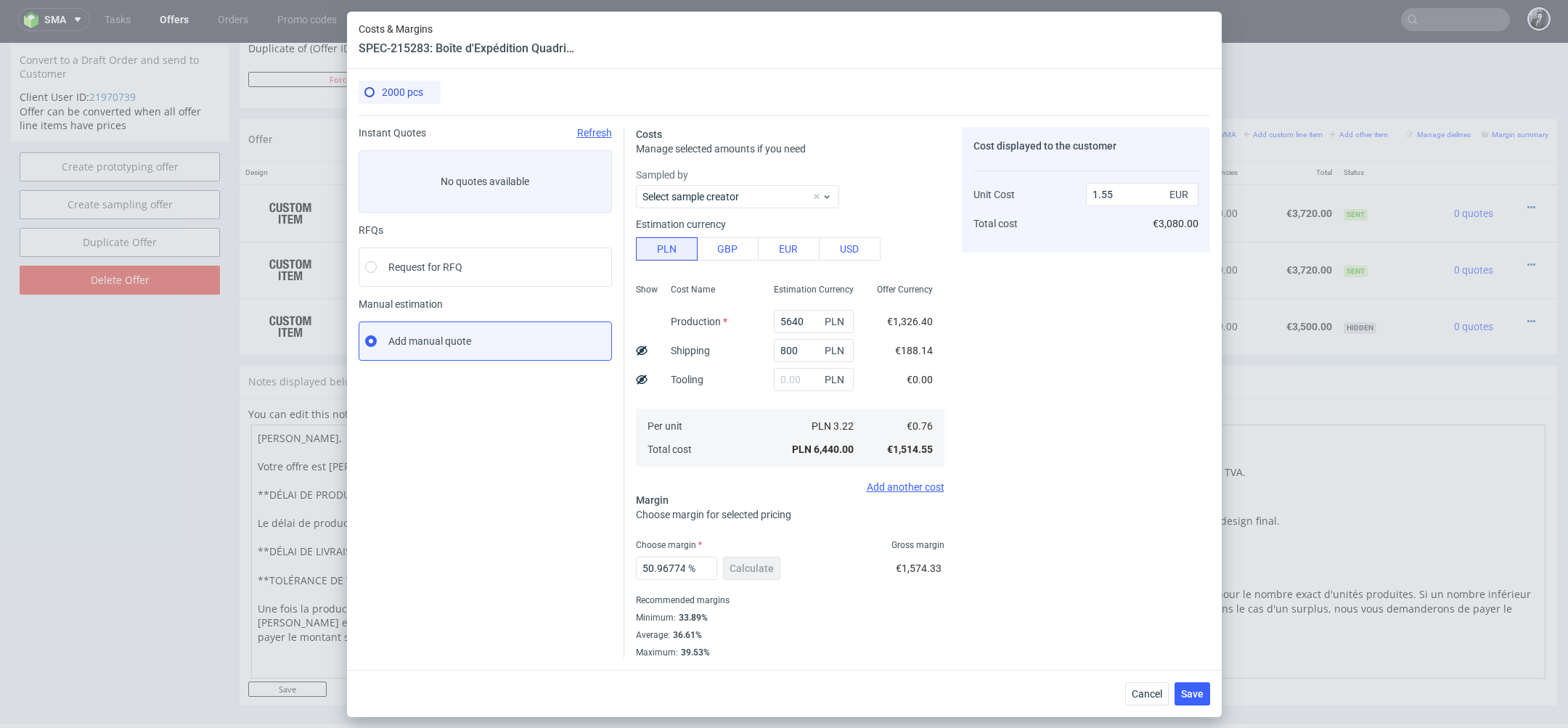
click at [1045, 435] on div "Cost displayed to the customer Unit Cost Total cost 1.55 EUR €3,080.00" at bounding box center [1086, 392] width 249 height 531
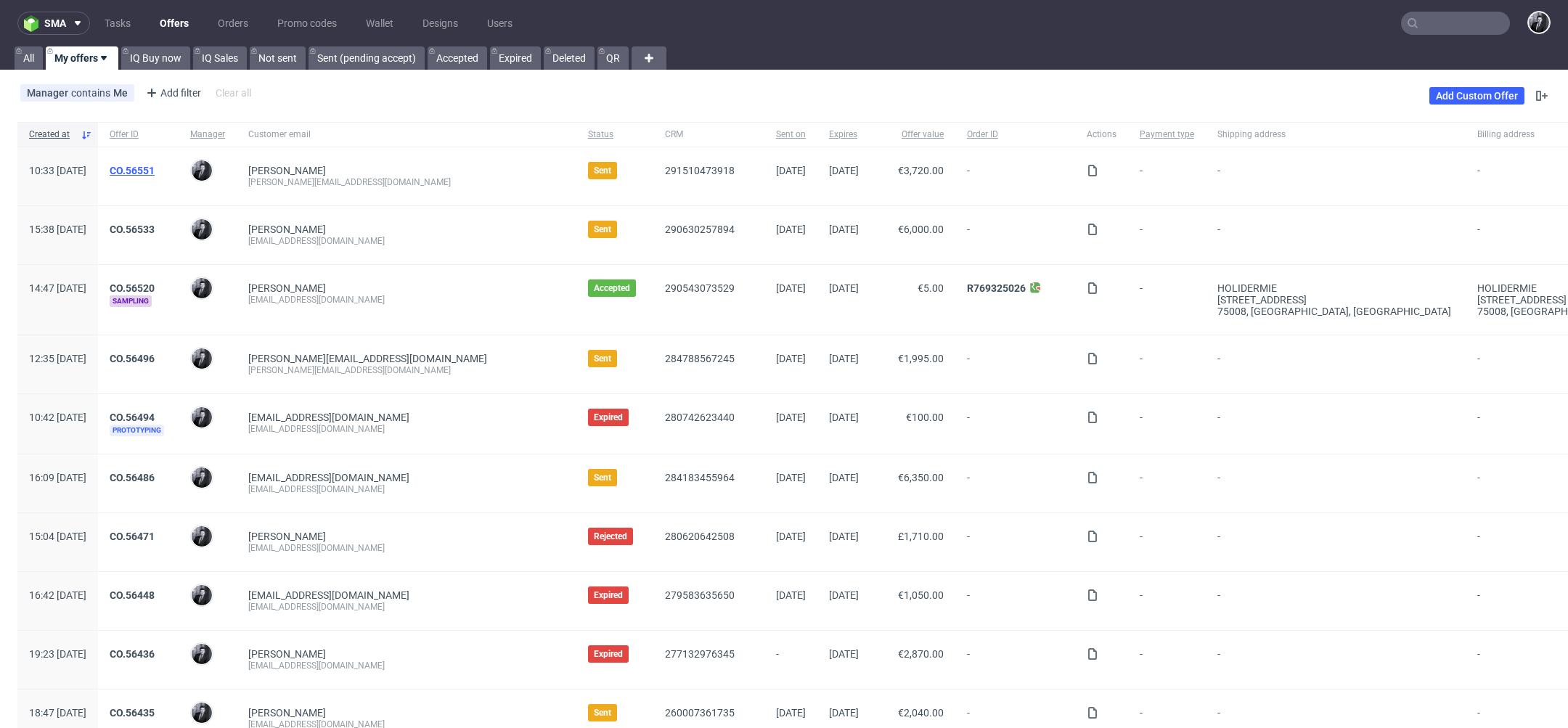
click at [155, 174] on link "CO.56551" at bounding box center [132, 170] width 45 height 11
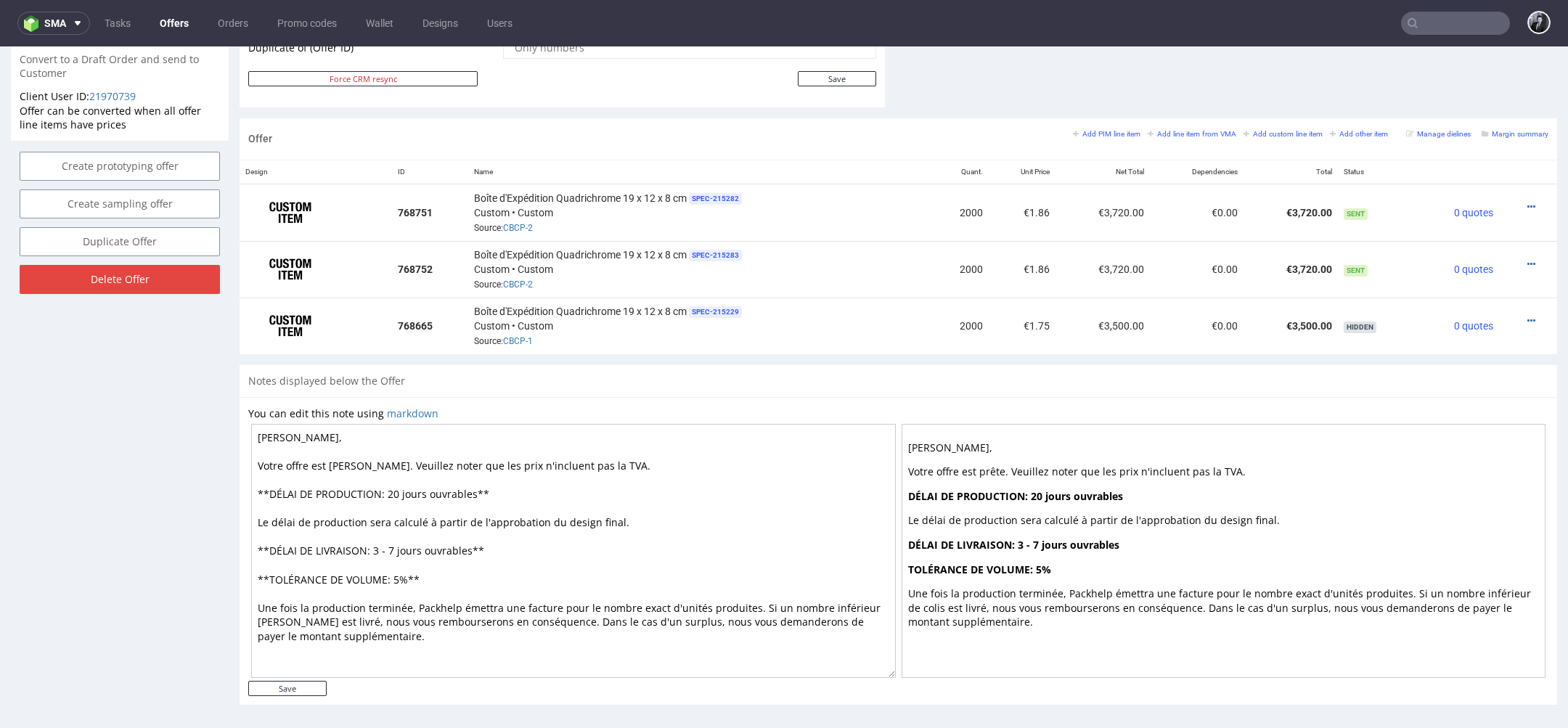
scroll to position [5, 0]
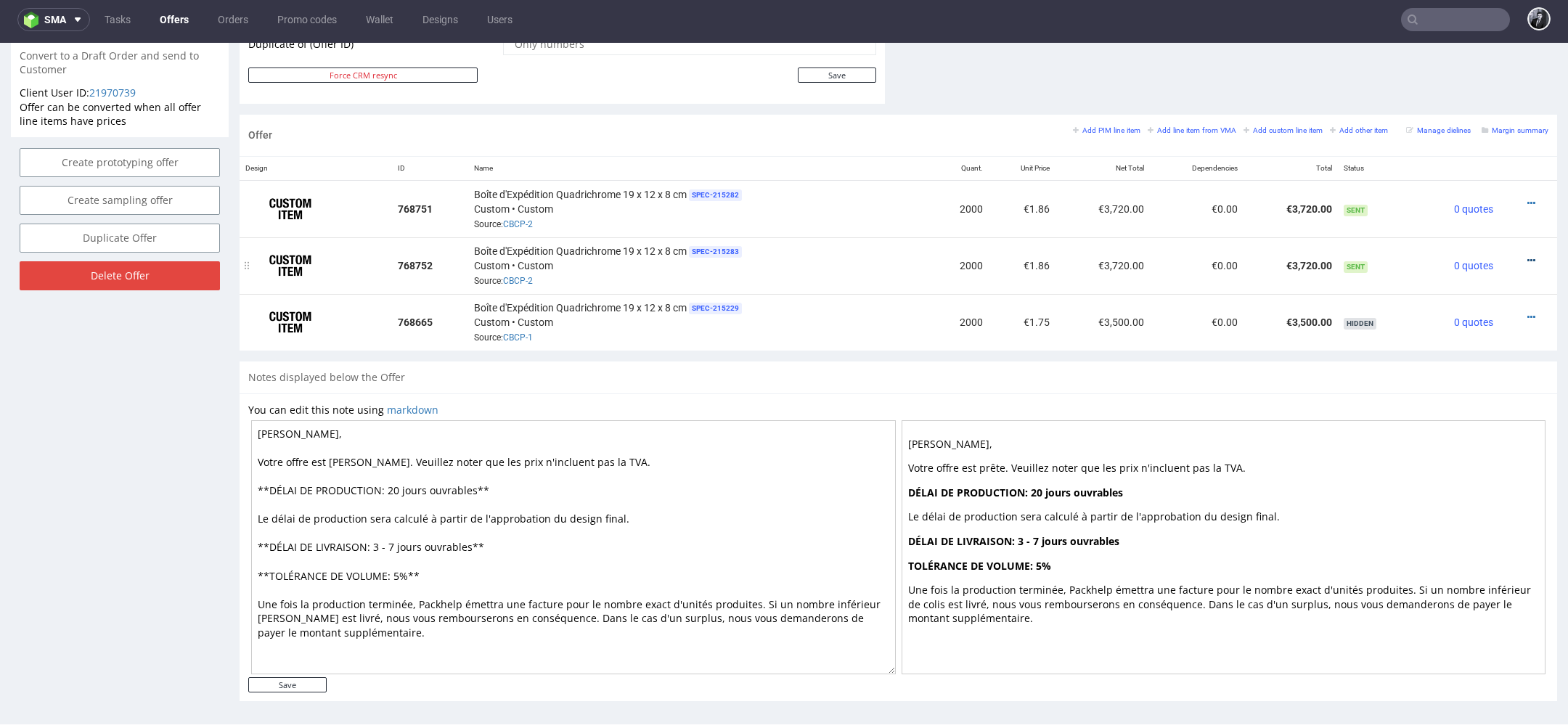
click at [1527, 255] on icon at bounding box center [1531, 260] width 8 height 10
click at [1437, 104] on span "Edit item price" at bounding box center [1466, 95] width 117 height 14
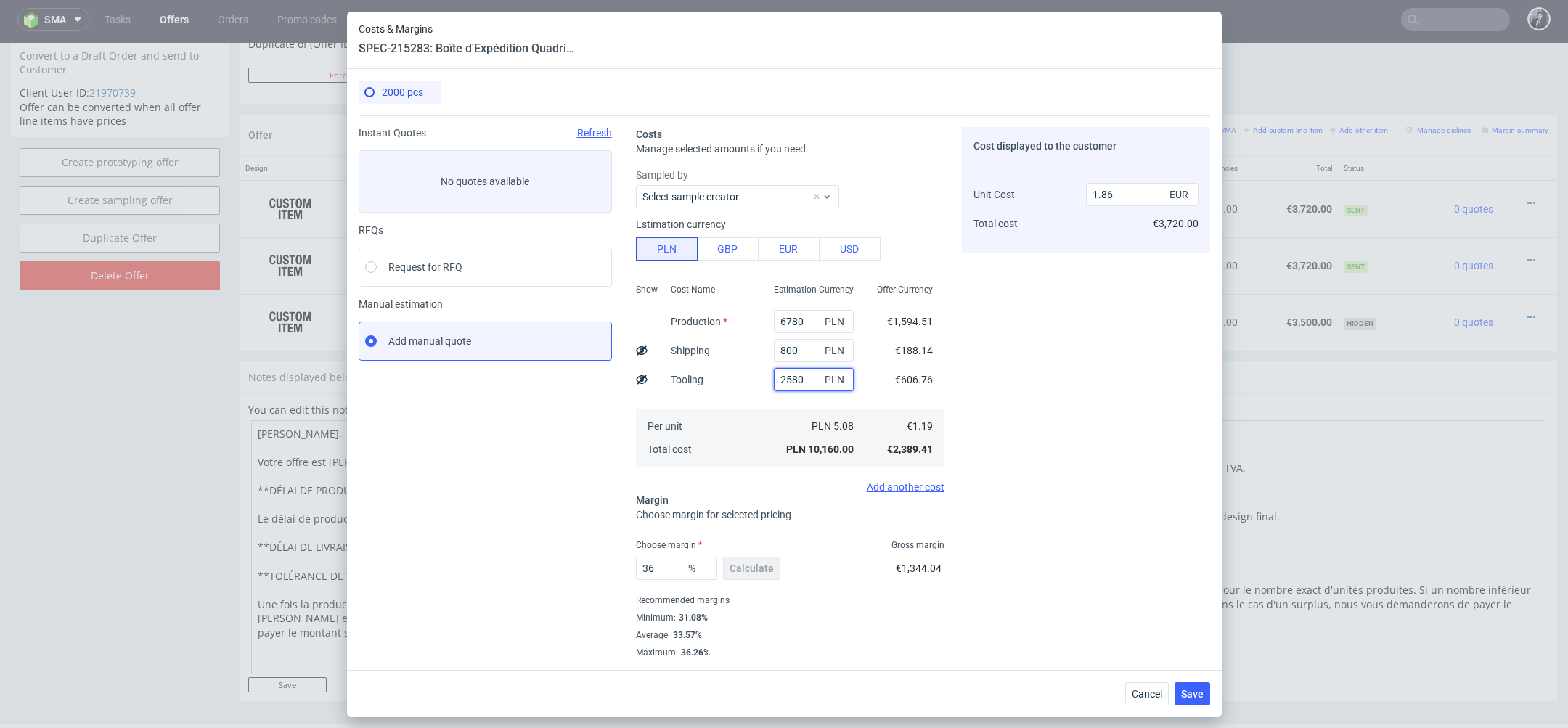
drag, startPoint x: 816, startPoint y: 377, endPoint x: 700, endPoint y: 377, distance: 116.0
click at [703, 377] on div "Show Cost Name Production Shipping Tooling Per unit Total cost Estimation Curre…" at bounding box center [790, 373] width 308 height 192
type input "1.39"
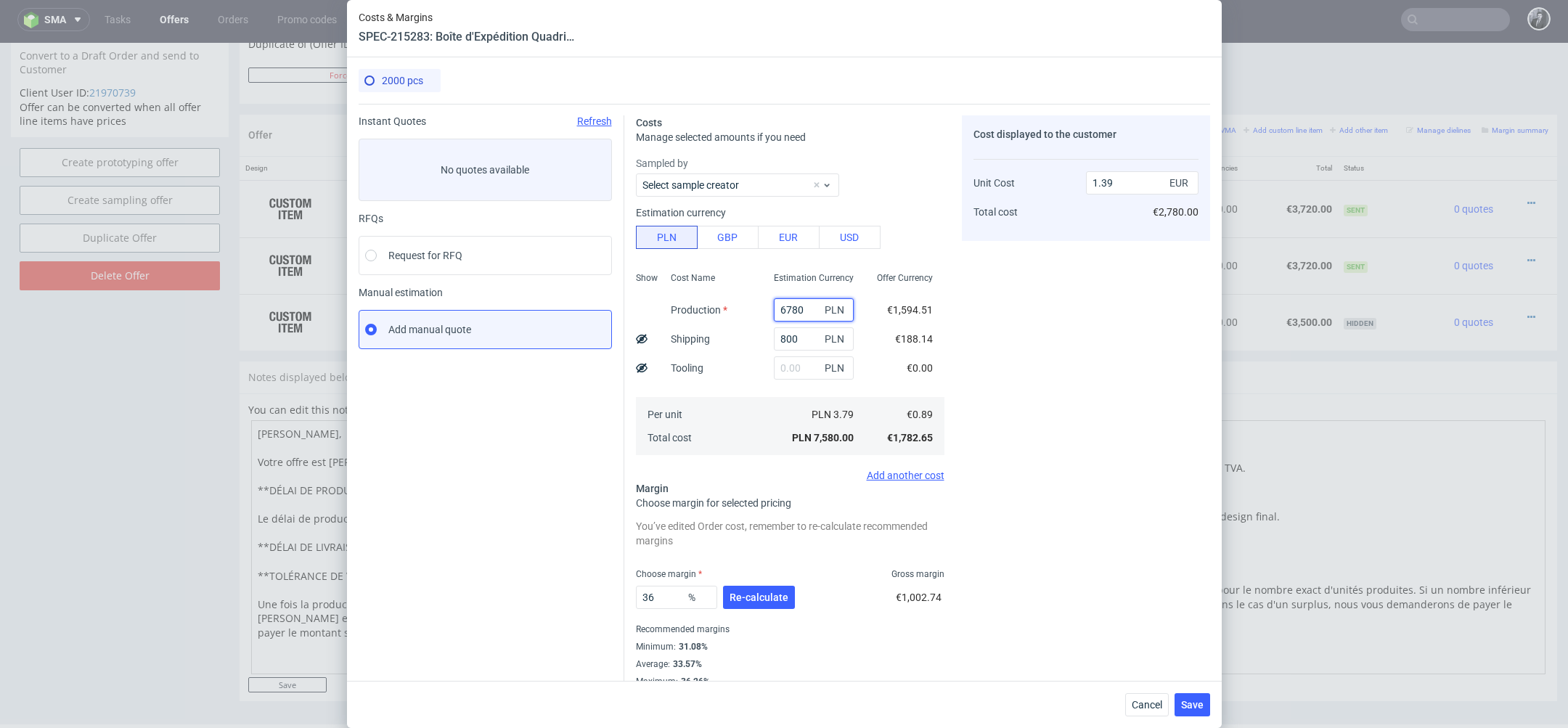
drag, startPoint x: 806, startPoint y: 312, endPoint x: 726, endPoint y: 312, distance: 80.0
click at [726, 312] on div "Show Cost Name Production Shipping Tooling Per unit Total cost Estimation Curre…" at bounding box center [790, 362] width 308 height 192
type input "0.14"
type input "56"
type input "0.15"
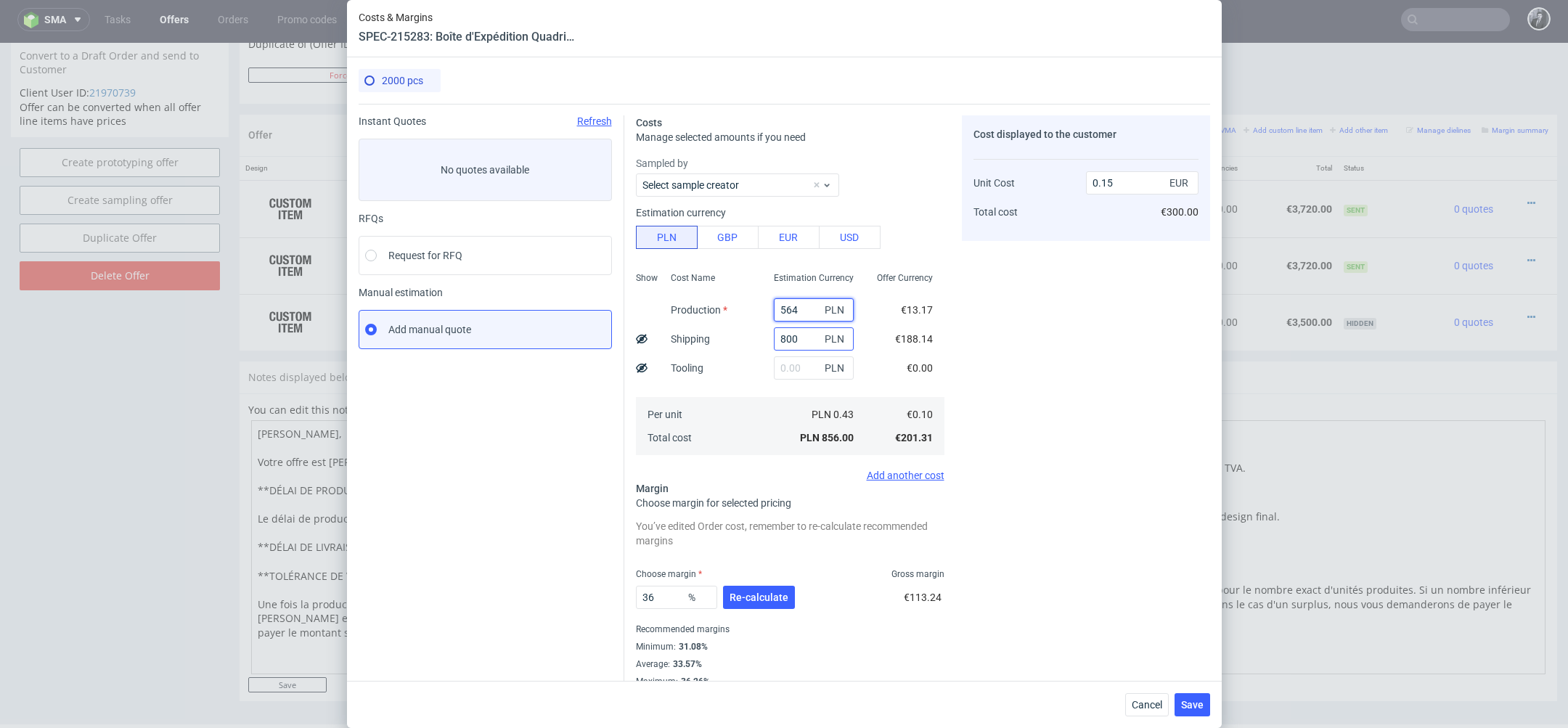
type input "5640"
type input "1.18"
type input "5640"
click at [758, 594] on span "Re-calculate" at bounding box center [759, 598] width 59 height 10
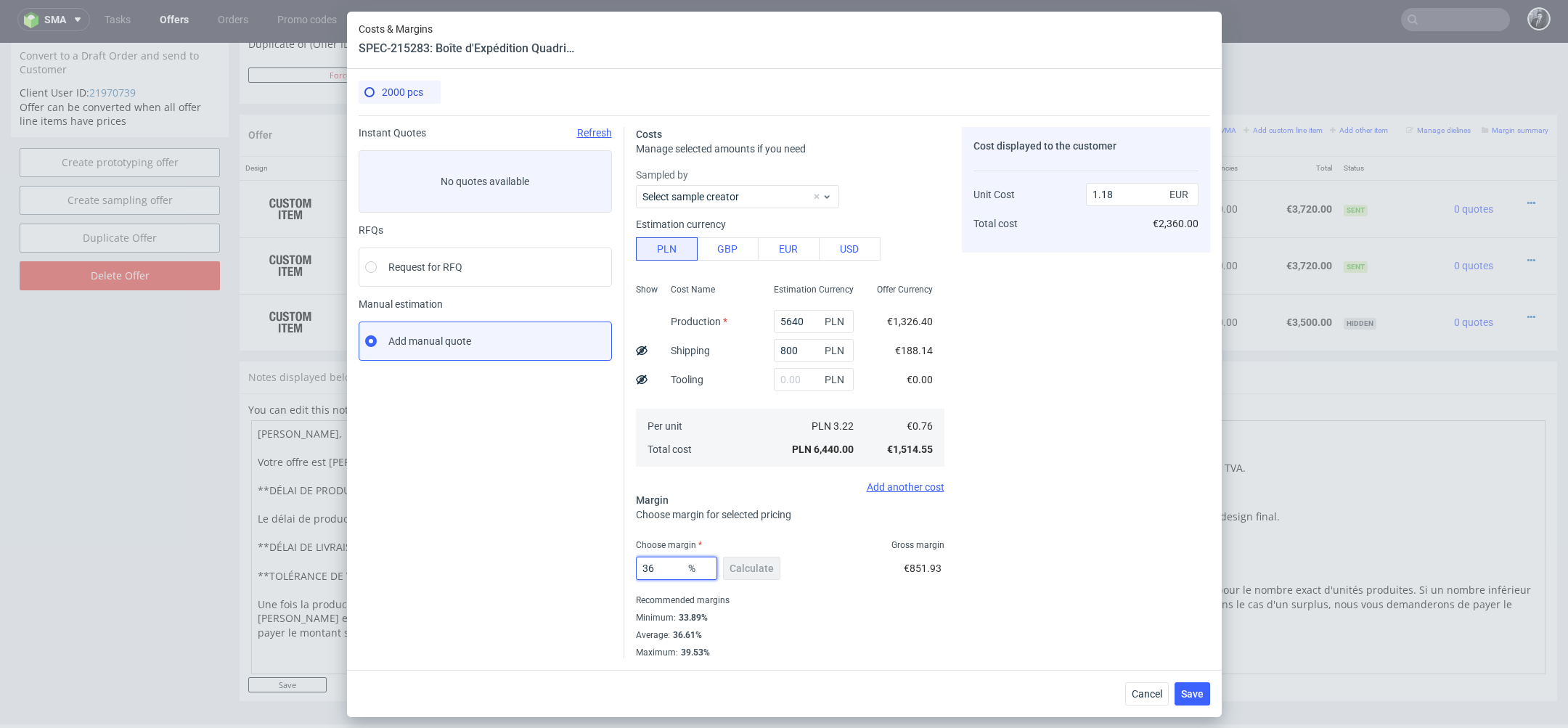
drag, startPoint x: 663, startPoint y: 568, endPoint x: 622, endPoint y: 560, distance: 41.8
click at [622, 560] on div "Instant Quotes Refresh No quotes available RFQs Request for RFQ Manual estimati…" at bounding box center [784, 387] width 852 height 544
type input "50"
type input "1.51"
type input "50"
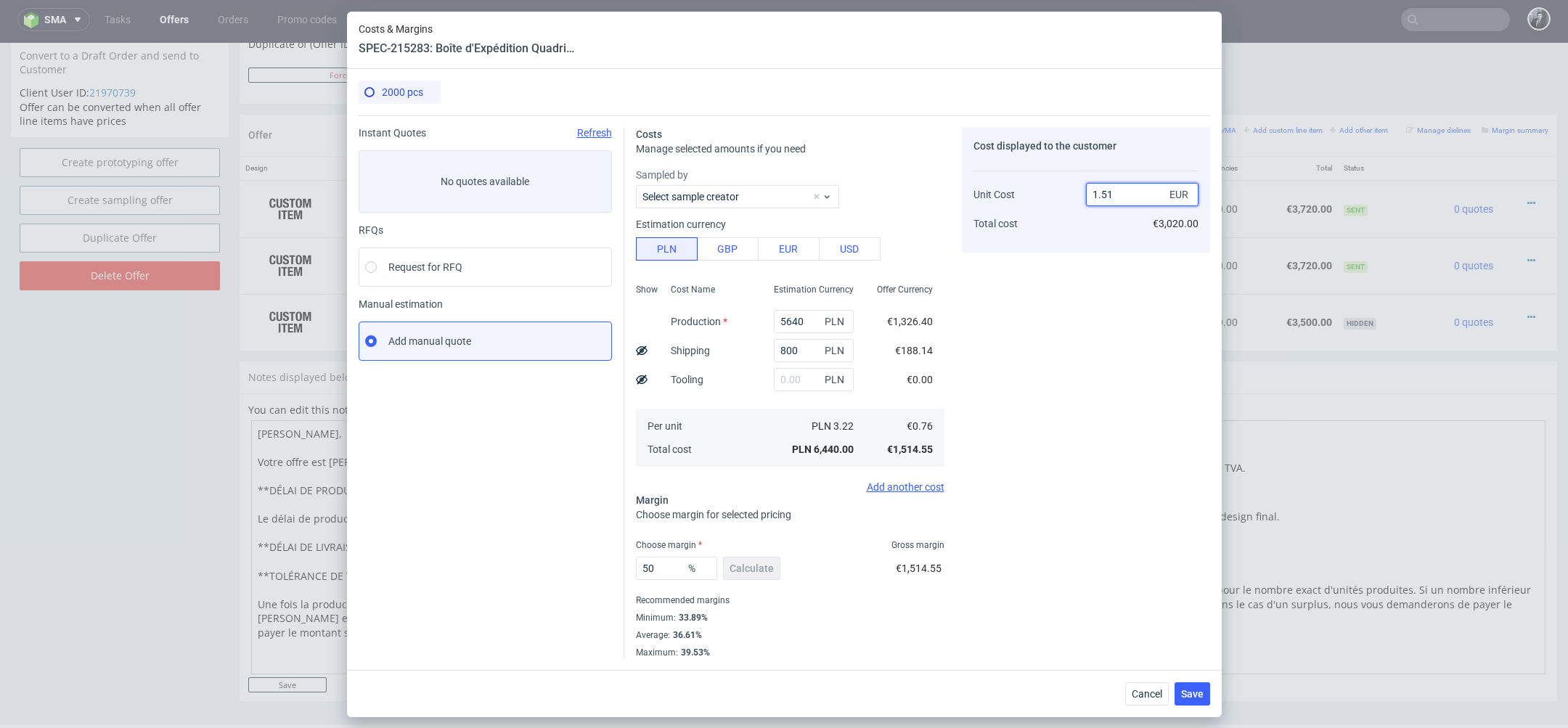
click at [1137, 194] on input "1.51" at bounding box center [1142, 195] width 112 height 24
type input "1.55"
type input "50.967741935483865"
click at [1063, 441] on div "Cost displayed to the customer Unit Cost Total cost 1.54 EUR €3,080.00" at bounding box center [1086, 392] width 249 height 531
click at [1138, 199] on input "1.54" at bounding box center [1142, 195] width 112 height 24
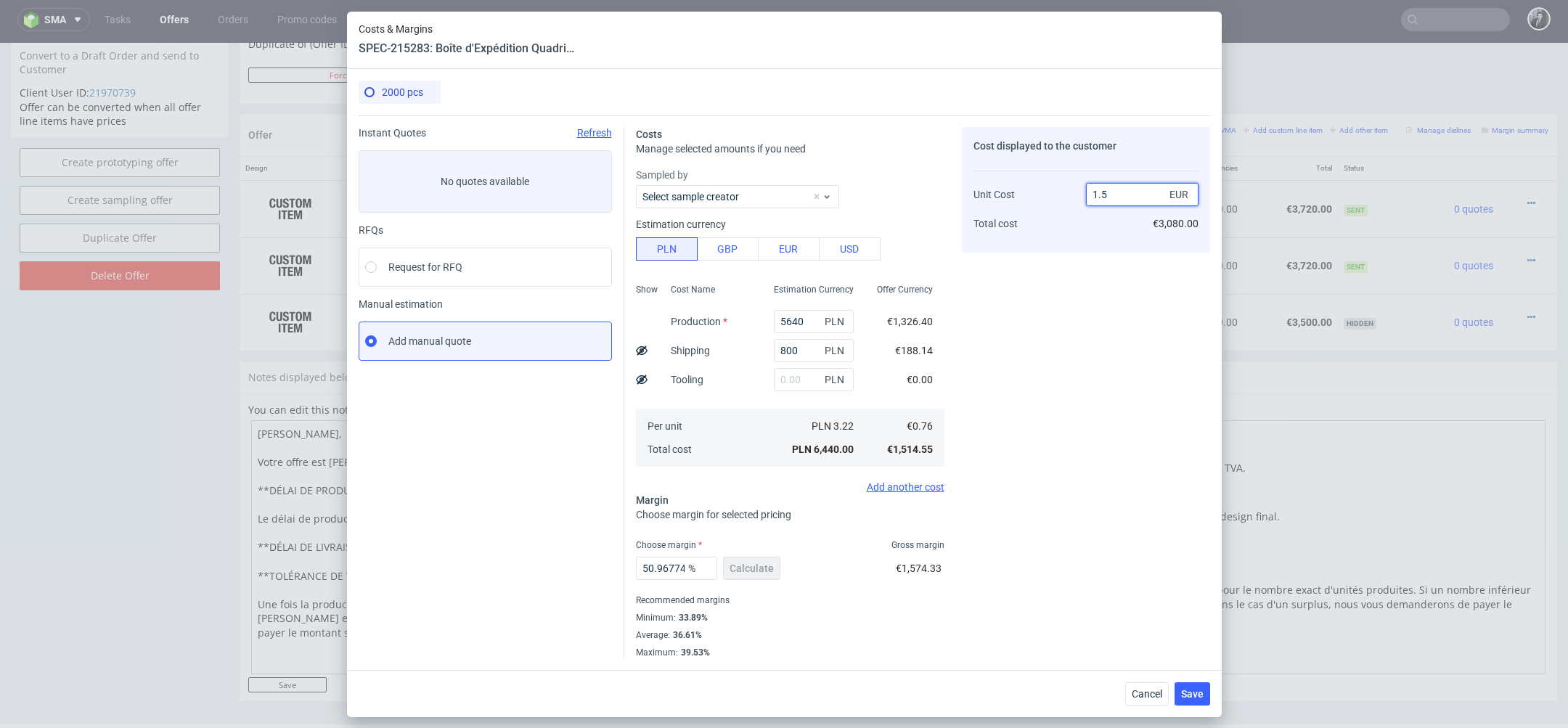
type input "1.56"
type input "51.28205128205128"
type input "1.55"
click at [1084, 343] on div "Cost displayed to the customer Unit Cost Total cost 1.55 EUR €3,100.00" at bounding box center [1086, 392] width 249 height 531
click at [1201, 696] on span "Save" at bounding box center [1193, 694] width 23 height 10
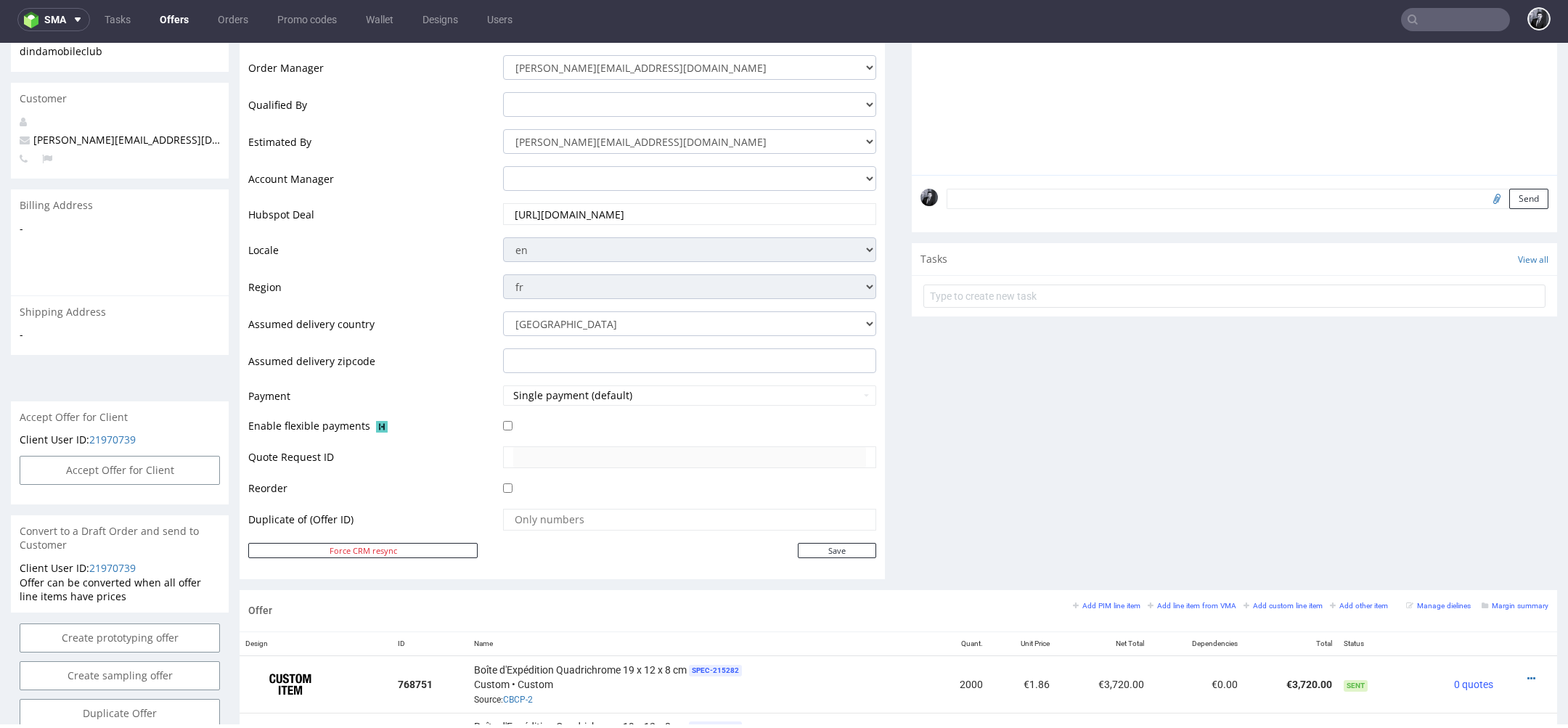
scroll to position [0, 0]
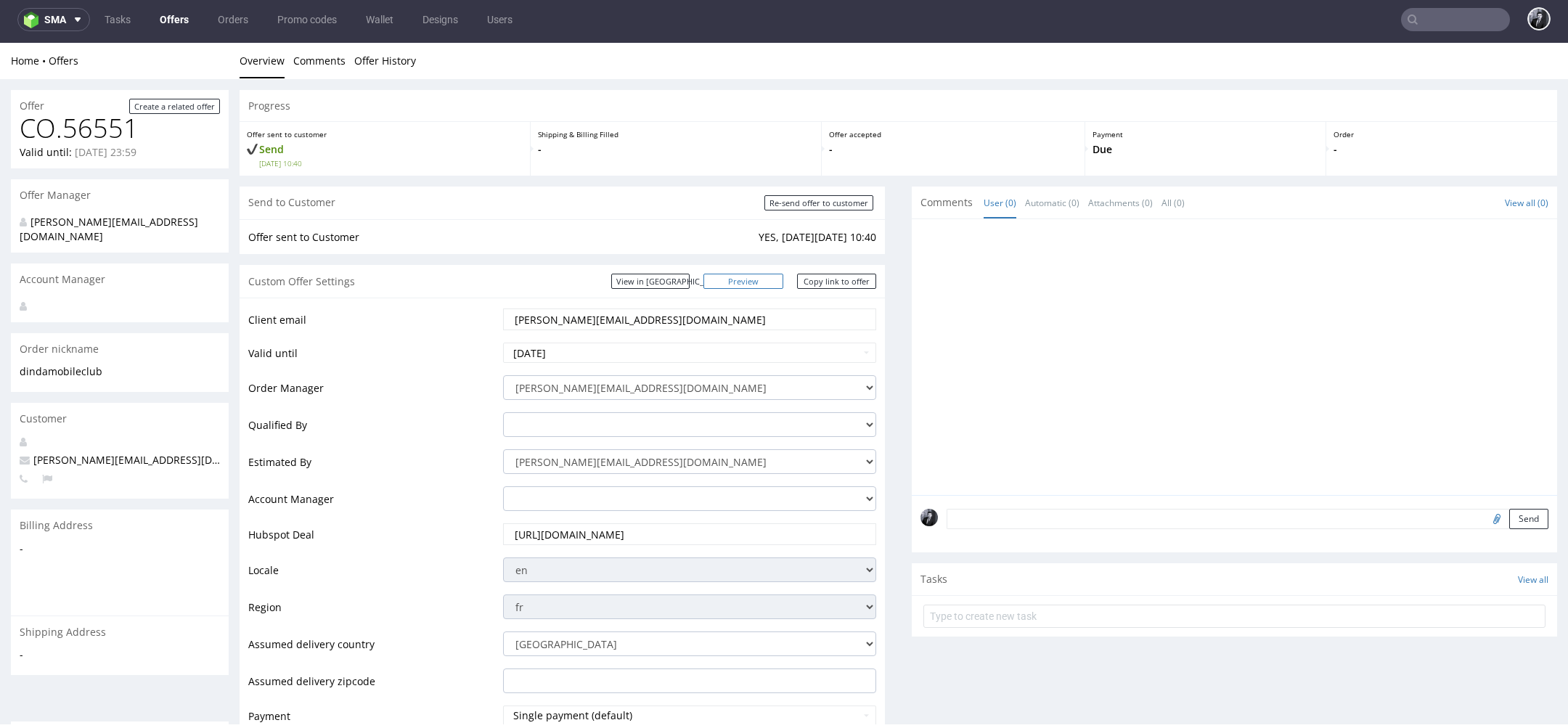
click at [759, 276] on link "Preview" at bounding box center [743, 282] width 79 height 15
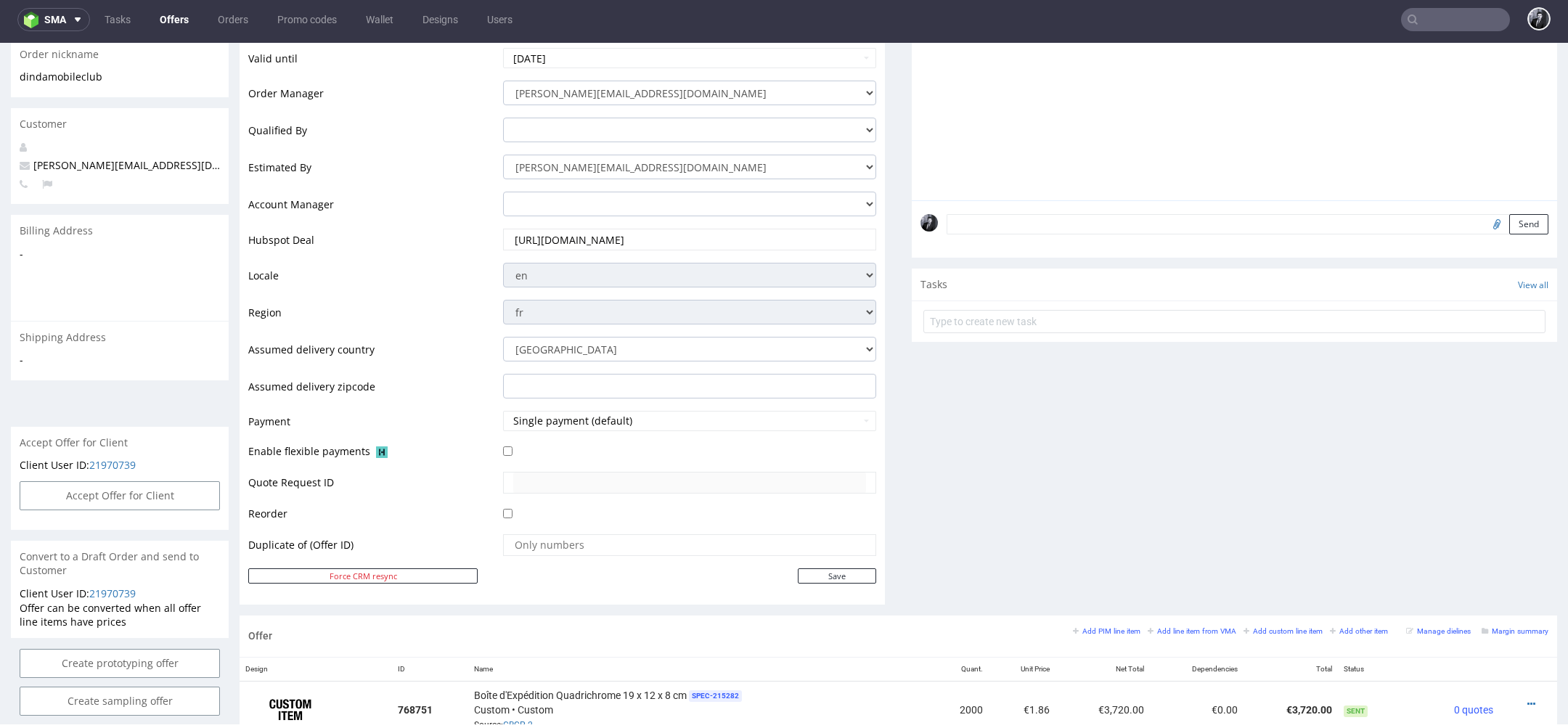
scroll to position [796, 0]
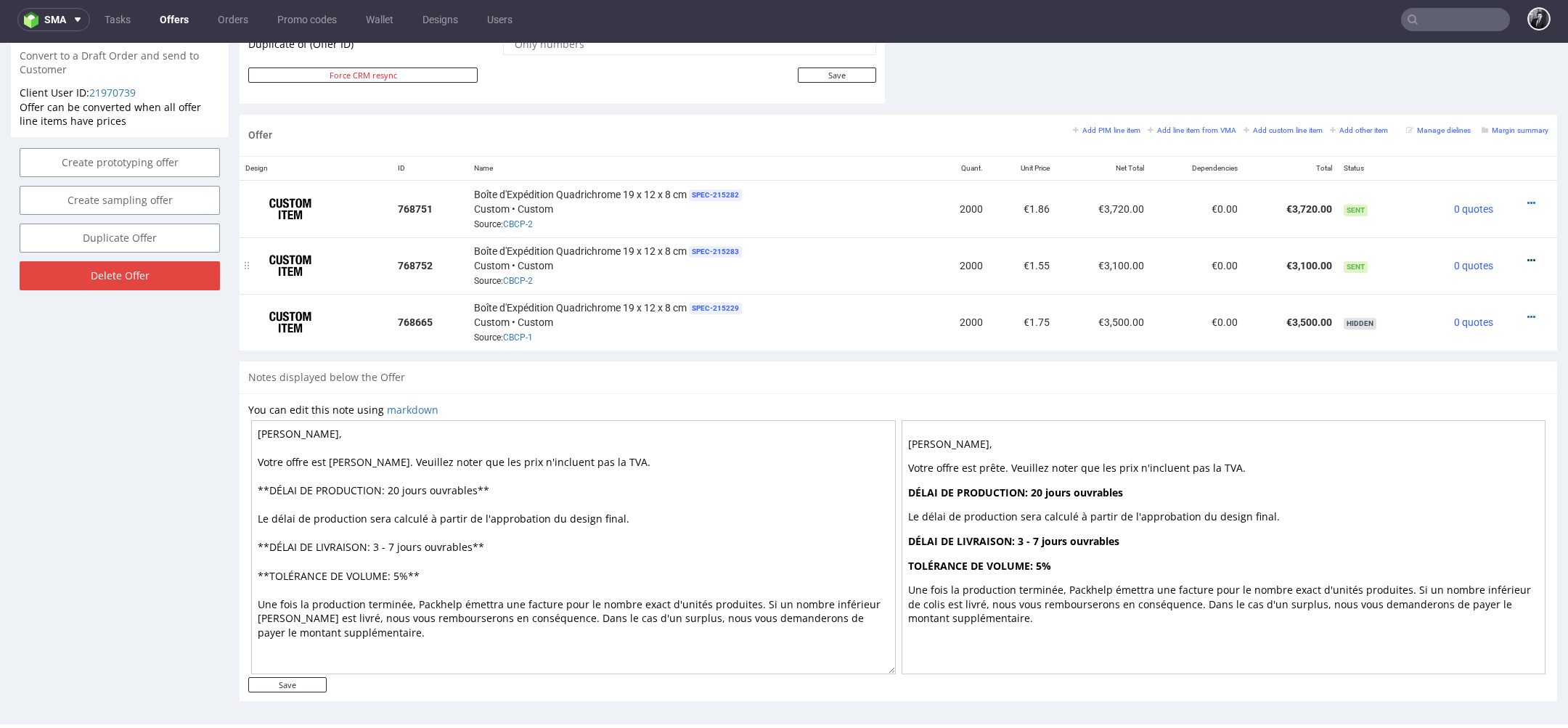
click at [1527, 255] on icon at bounding box center [1531, 260] width 8 height 10
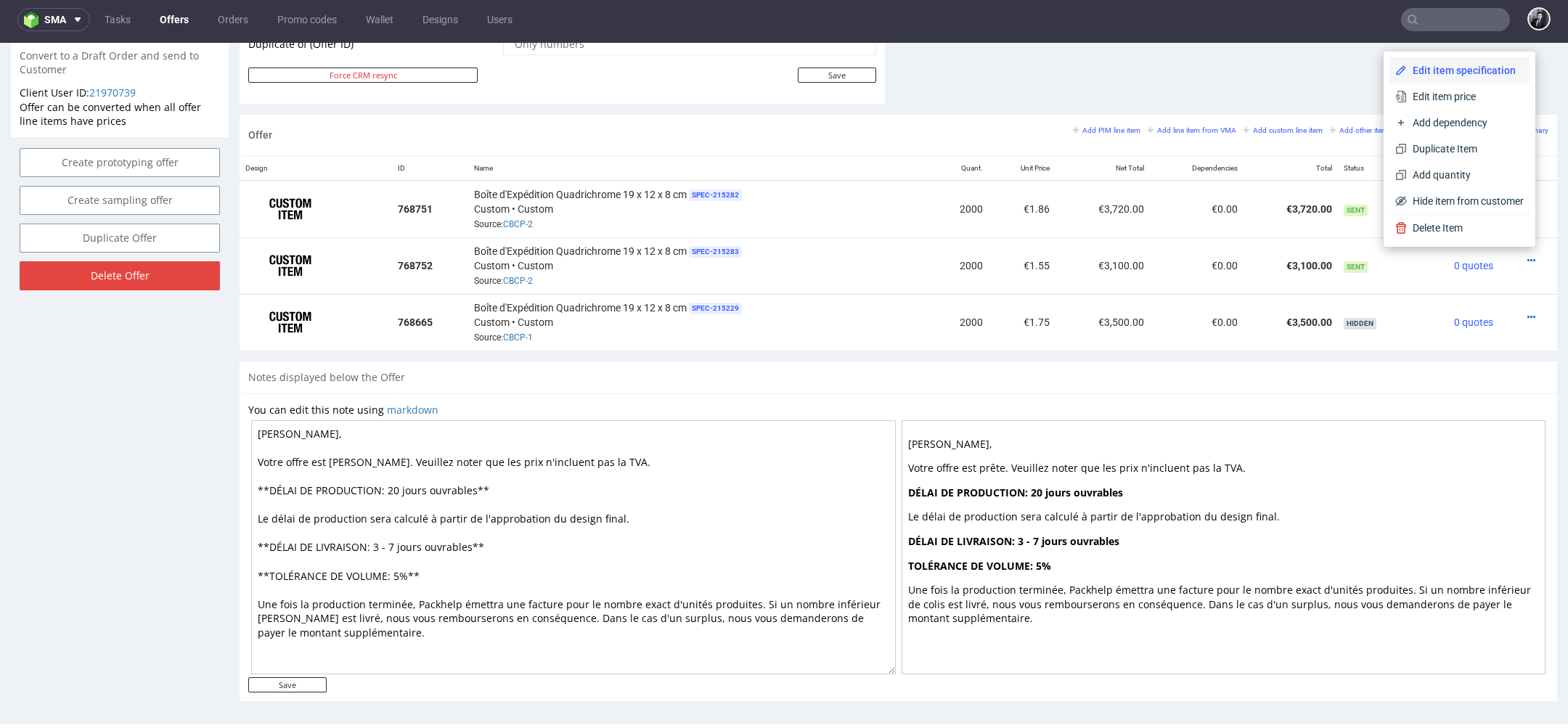
click at [1465, 78] on li "Edit item specification" at bounding box center [1459, 71] width 140 height 26
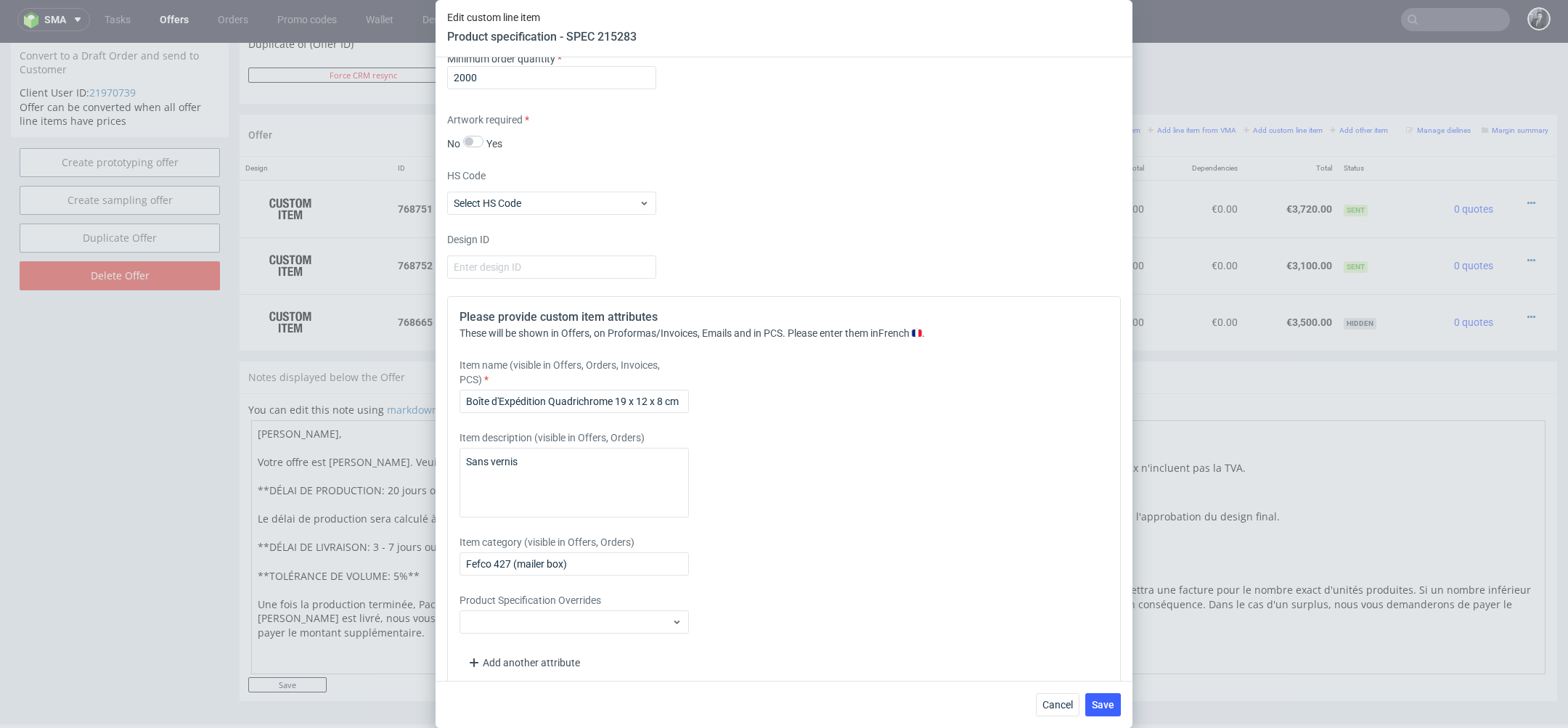
scroll to position [1321, 0]
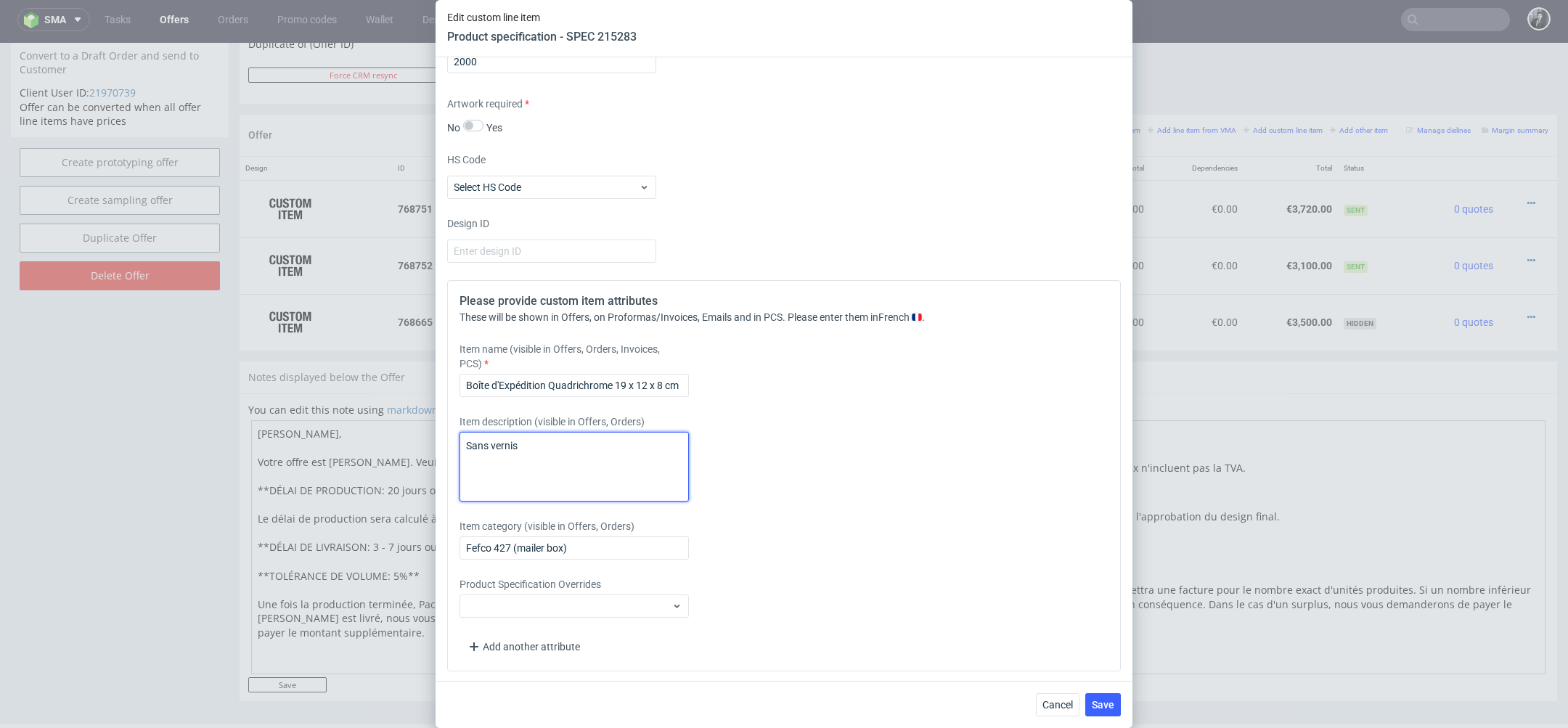
click at [554, 468] on textarea "Sans vernis" at bounding box center [574, 467] width 230 height 70
click at [468, 442] on textarea "Sans vernis" at bounding box center [574, 467] width 230 height 70
drag, startPoint x: 586, startPoint y: 439, endPoint x: 484, endPoint y: 440, distance: 102.0
click at [484, 440] on textarea "NB . Sans vernis" at bounding box center [574, 467] width 230 height 70
type textarea "NB : OPTION SANS VERNIS"
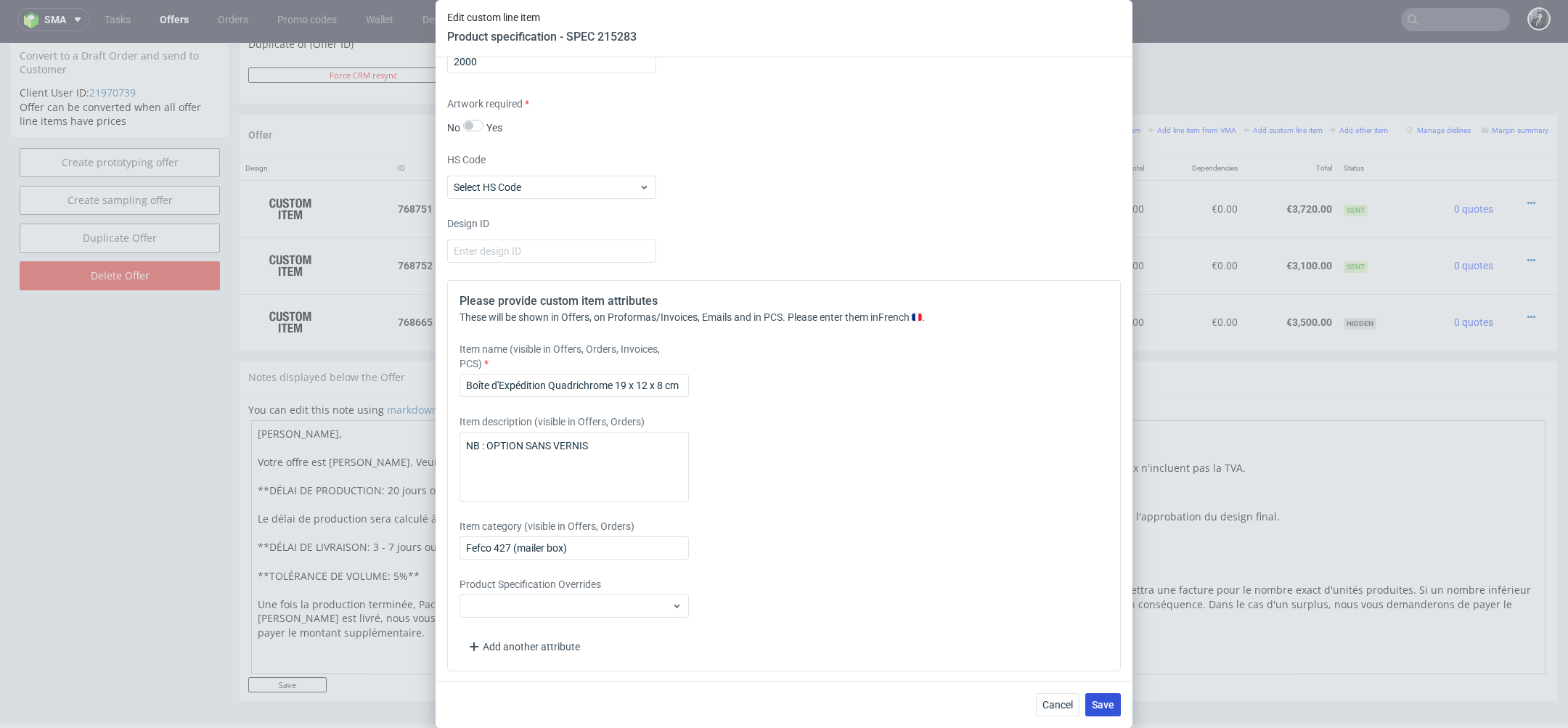
click at [1099, 702] on span "Save" at bounding box center [1103, 705] width 23 height 10
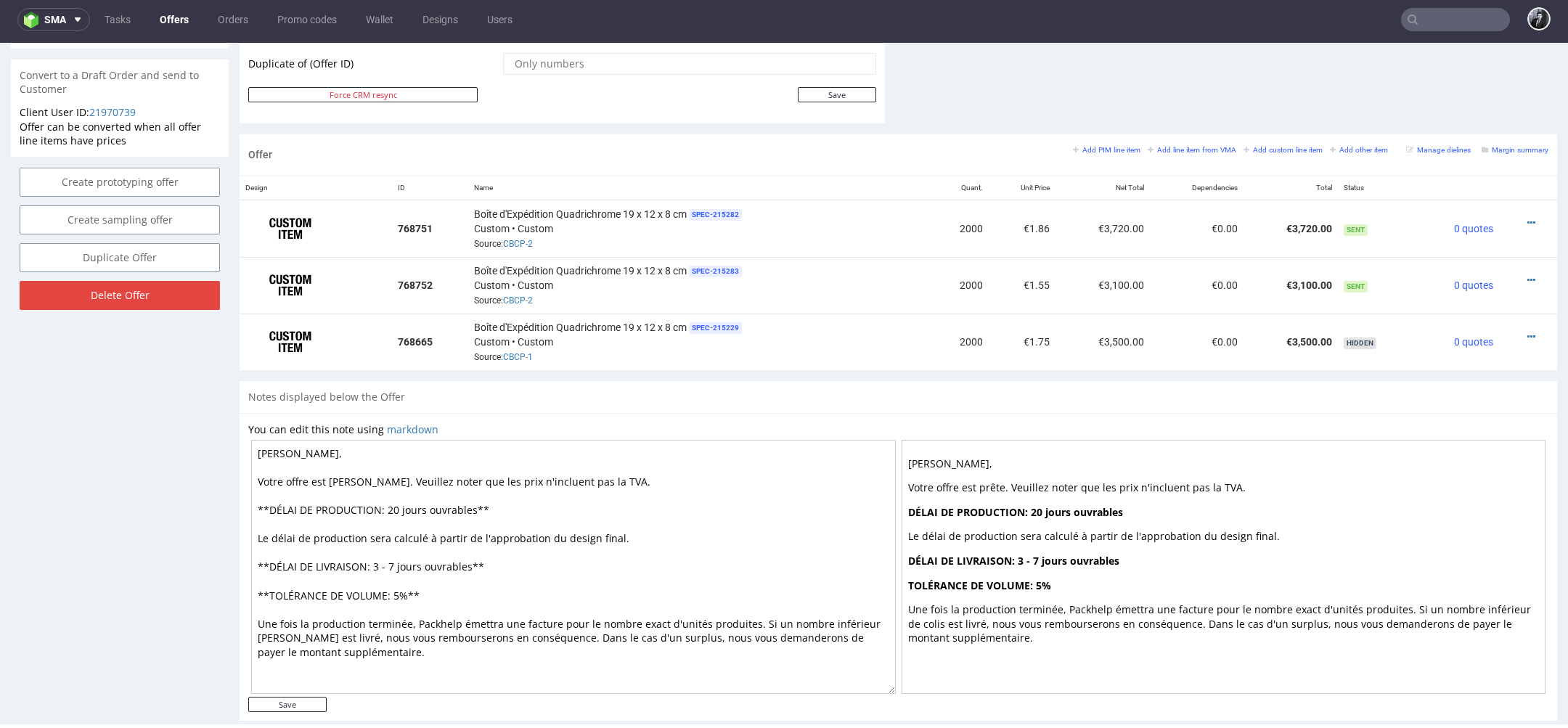
scroll to position [778, 0]
click at [1527, 274] on icon at bounding box center [1531, 279] width 8 height 10
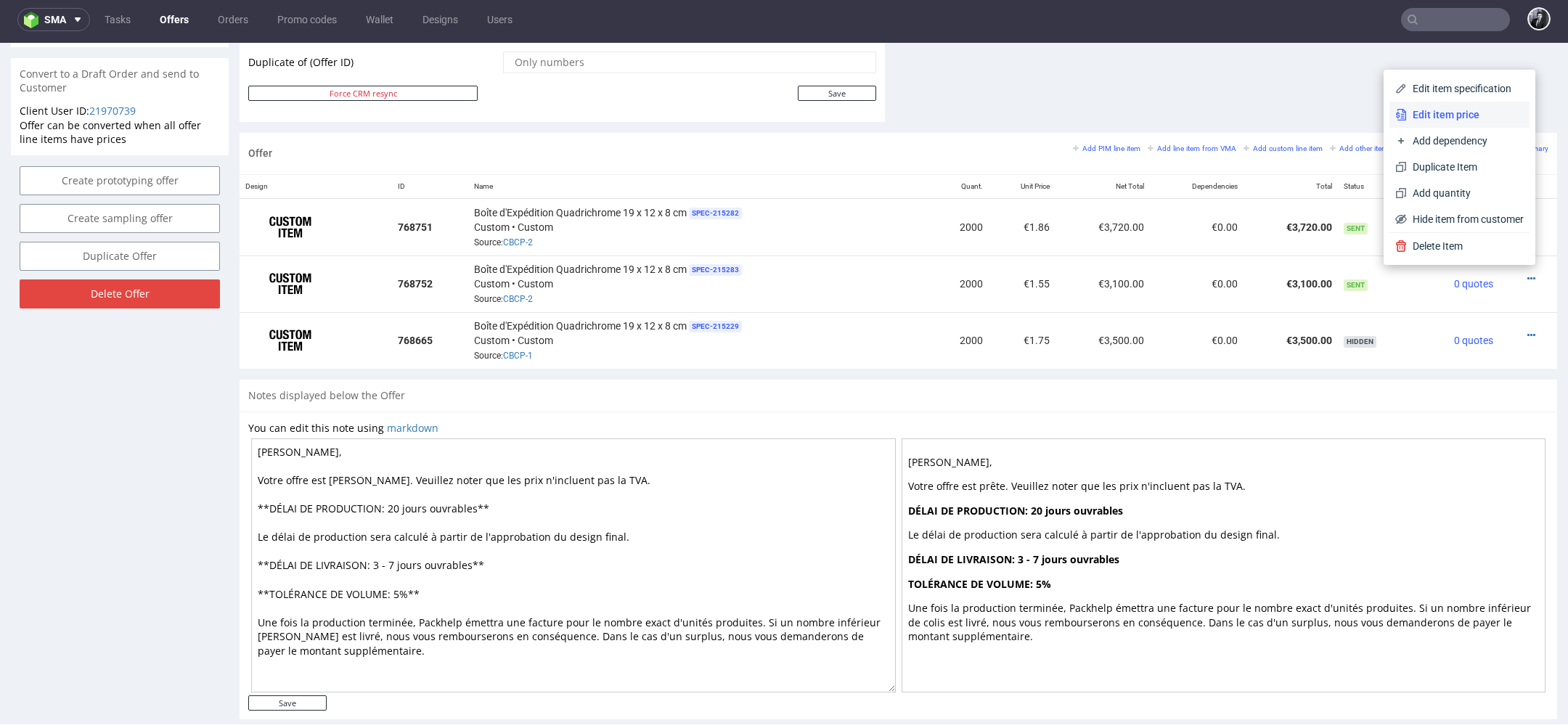
click at [1451, 121] on span "Edit item price" at bounding box center [1466, 114] width 117 height 14
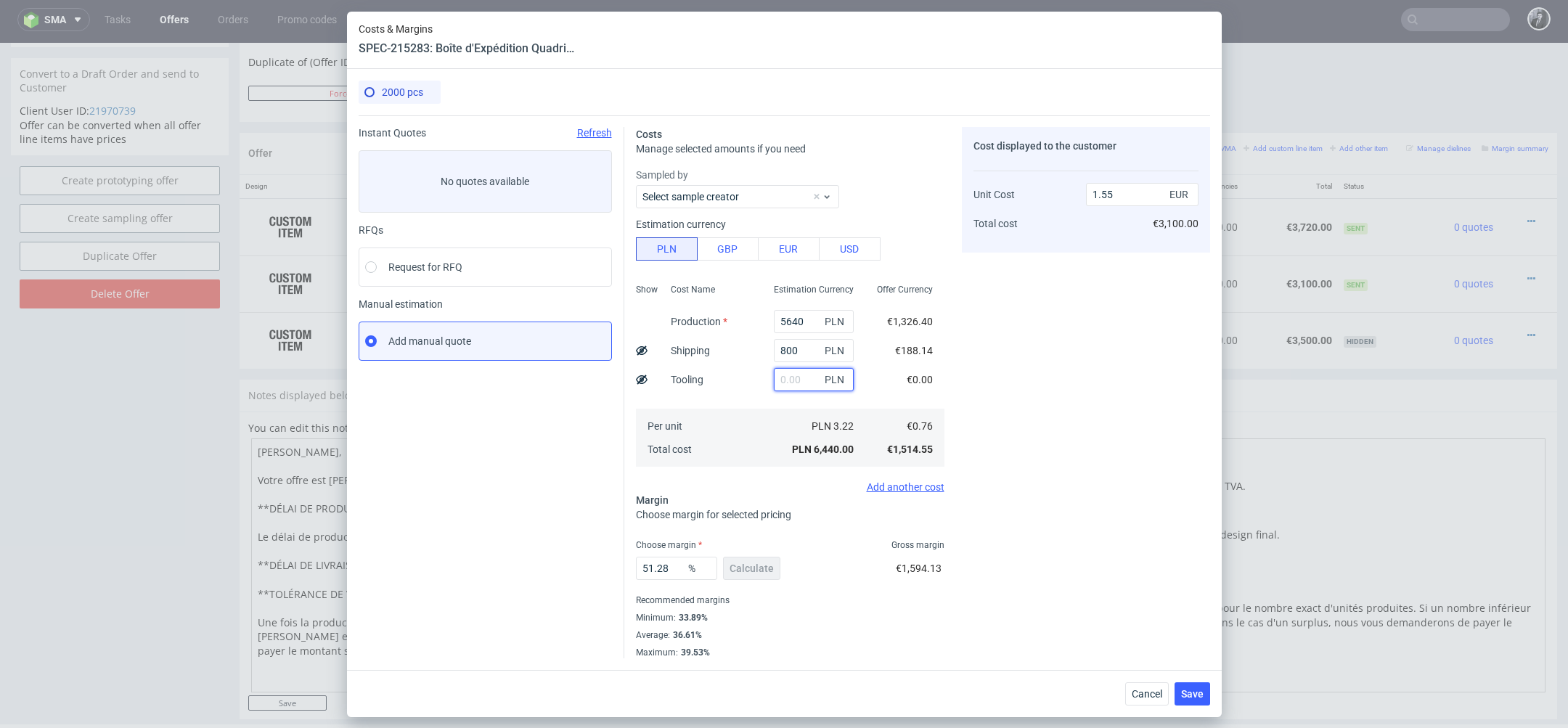
click at [791, 378] on input "text" at bounding box center [814, 379] width 79 height 24
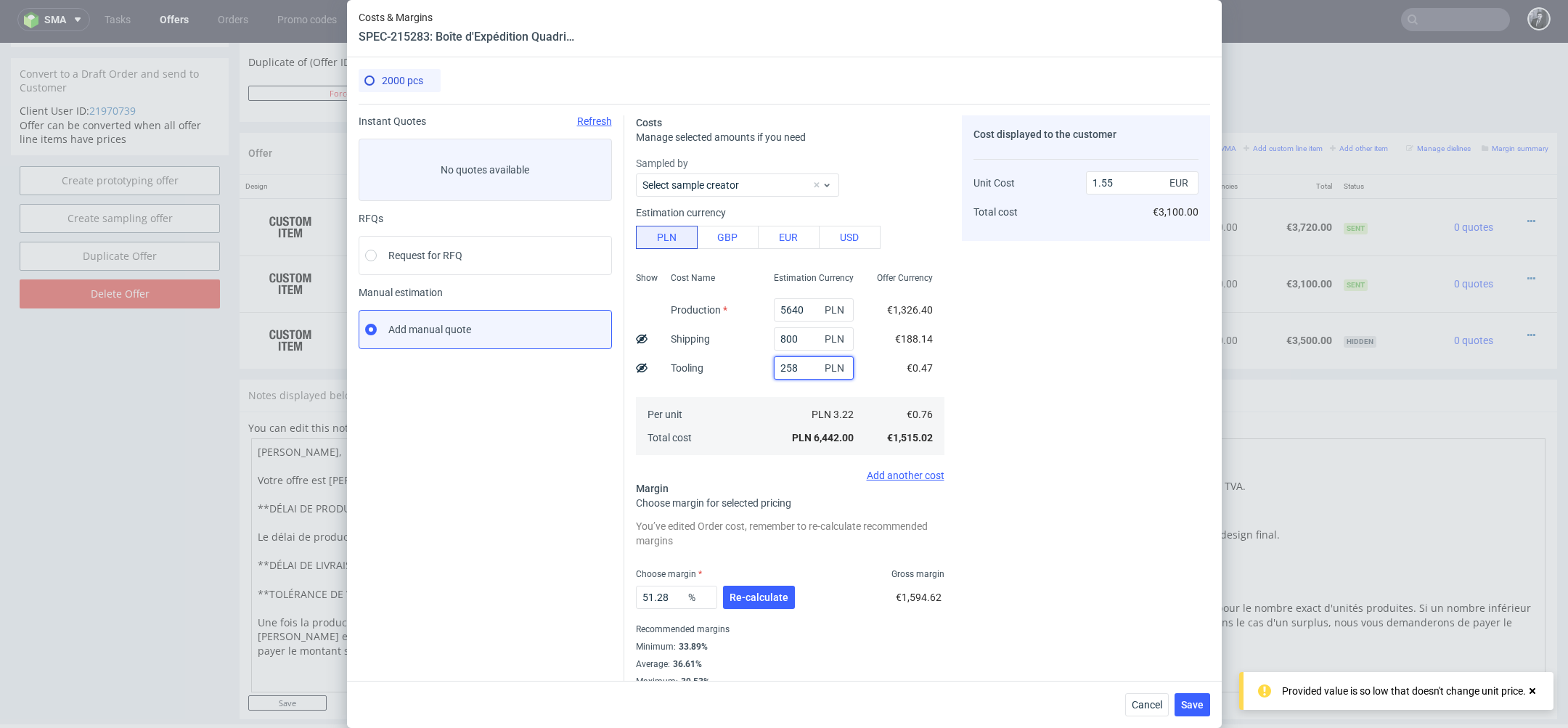
type input "2589"
type input "2.17"
type input "258"
type input "1.61"
type input "2580"
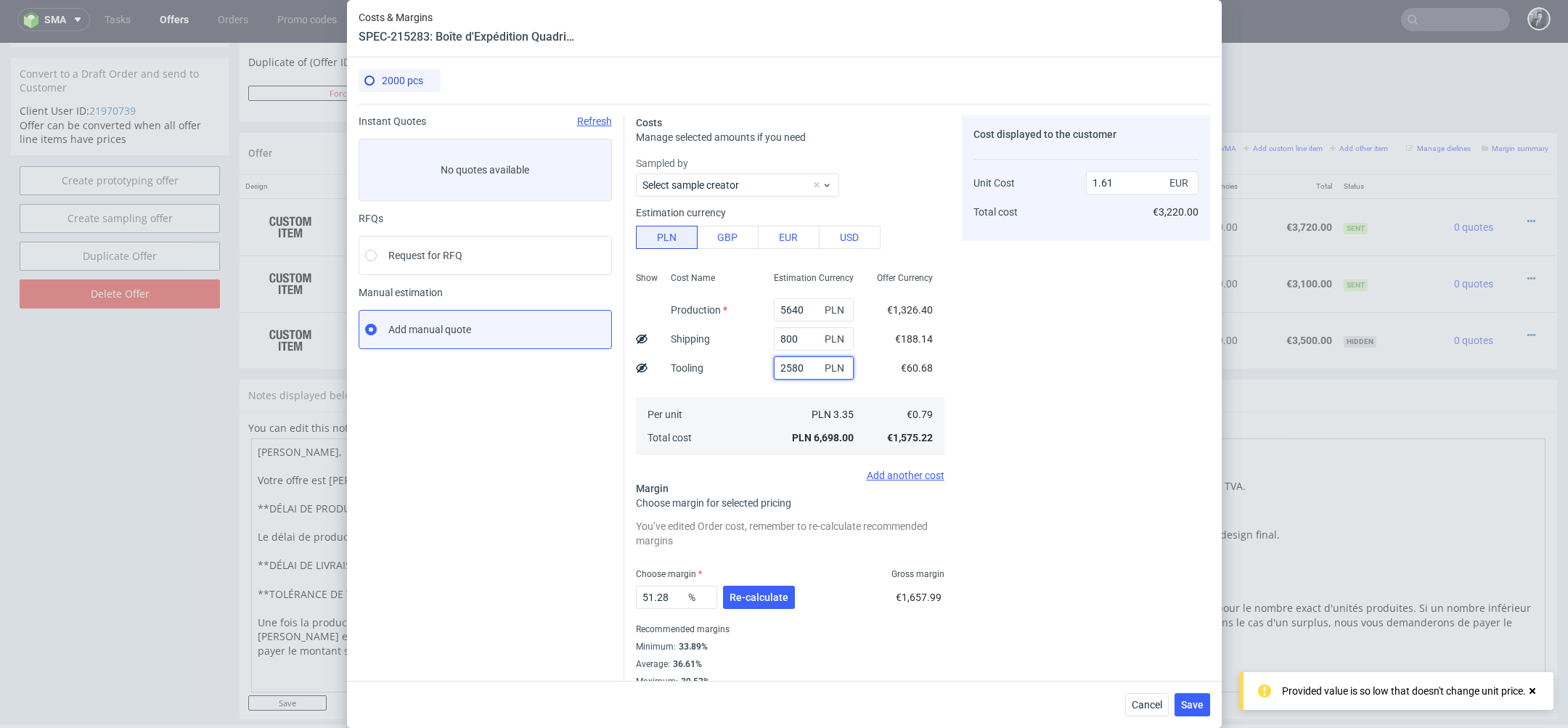
type input "2.17"
type input "2580"
click at [665, 589] on input "51.28" at bounding box center [677, 598] width 81 height 24
click at [678, 599] on input "51.28" at bounding box center [677, 598] width 81 height 24
click at [732, 596] on span "Re-calculate" at bounding box center [759, 598] width 59 height 10
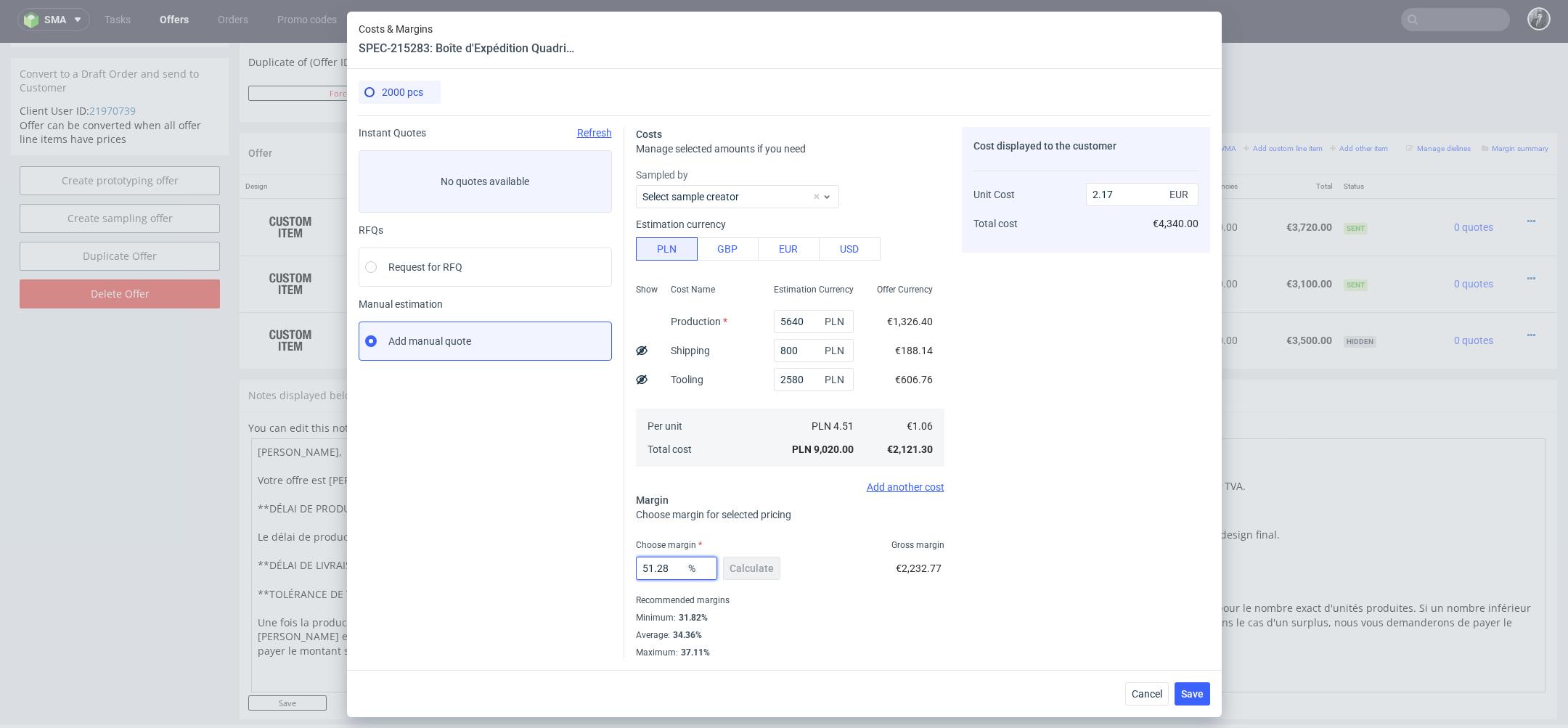
click at [676, 574] on input "51.28" at bounding box center [677, 568] width 81 height 24
type input "5"
type input "0"
type input "1.05"
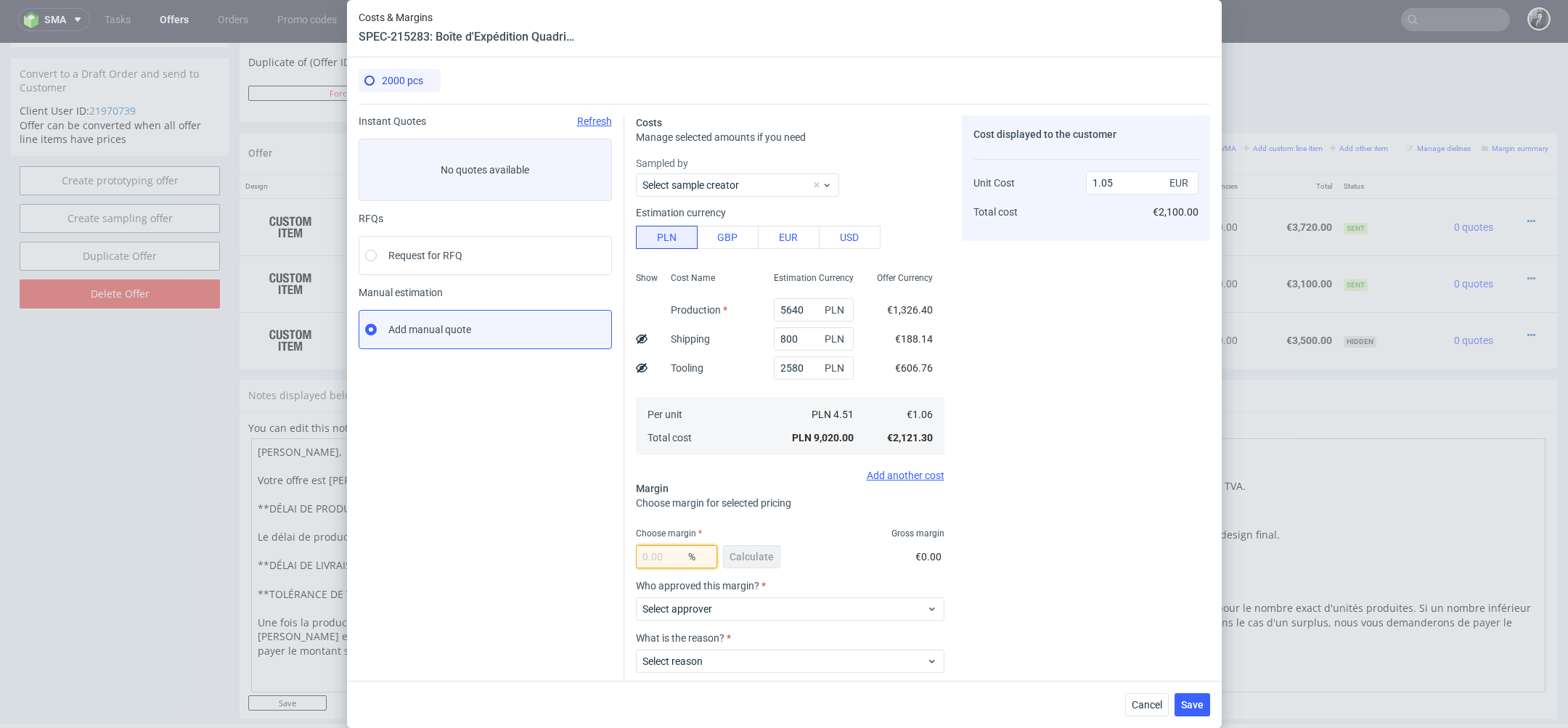
type input "3"
type input "1.09"
type input "40"
type input "1.76"
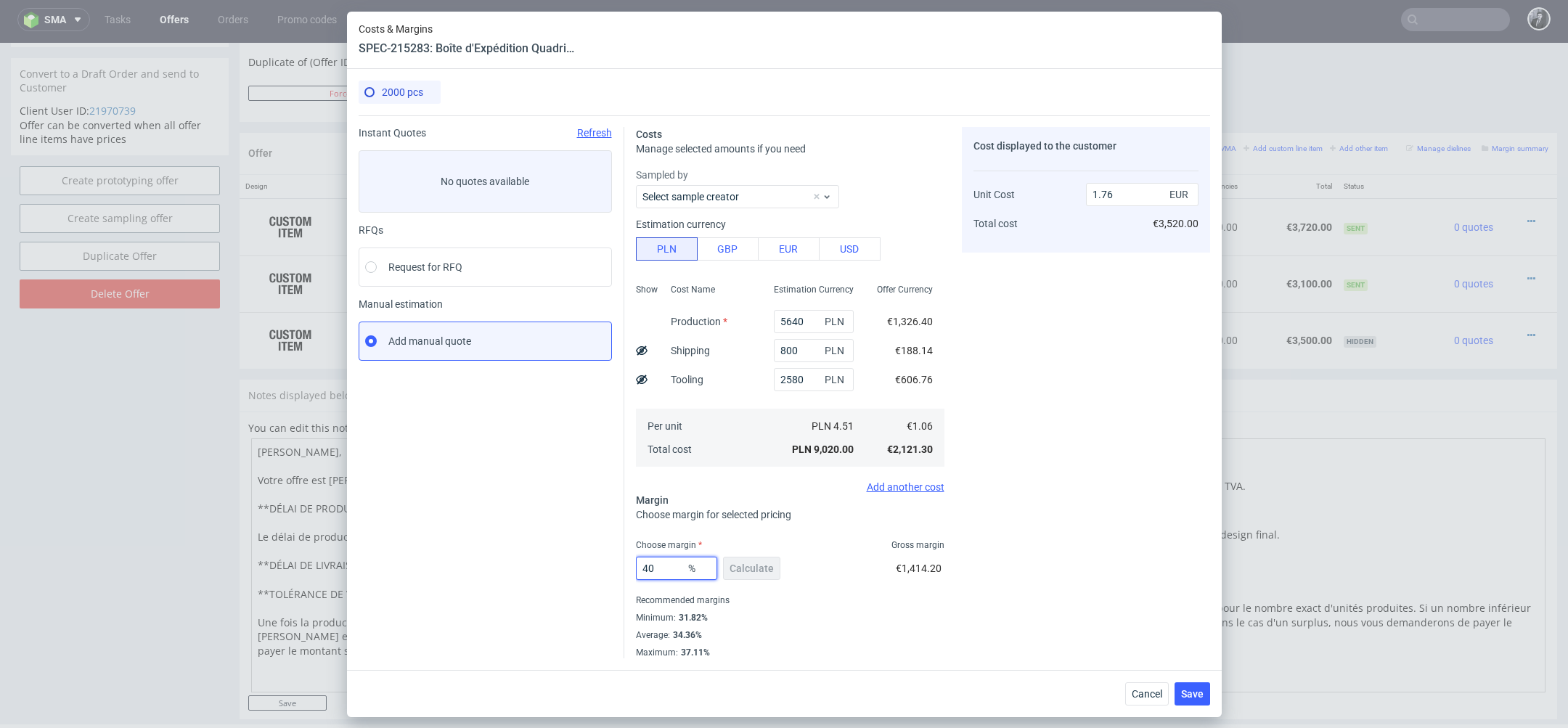
type input "40"
click at [1003, 518] on div "Cost displayed to the customer Unit Cost Total cost 1.76 EUR €3,520.00" at bounding box center [1086, 392] width 249 height 531
click at [1203, 700] on button "Save" at bounding box center [1193, 694] width 36 height 24
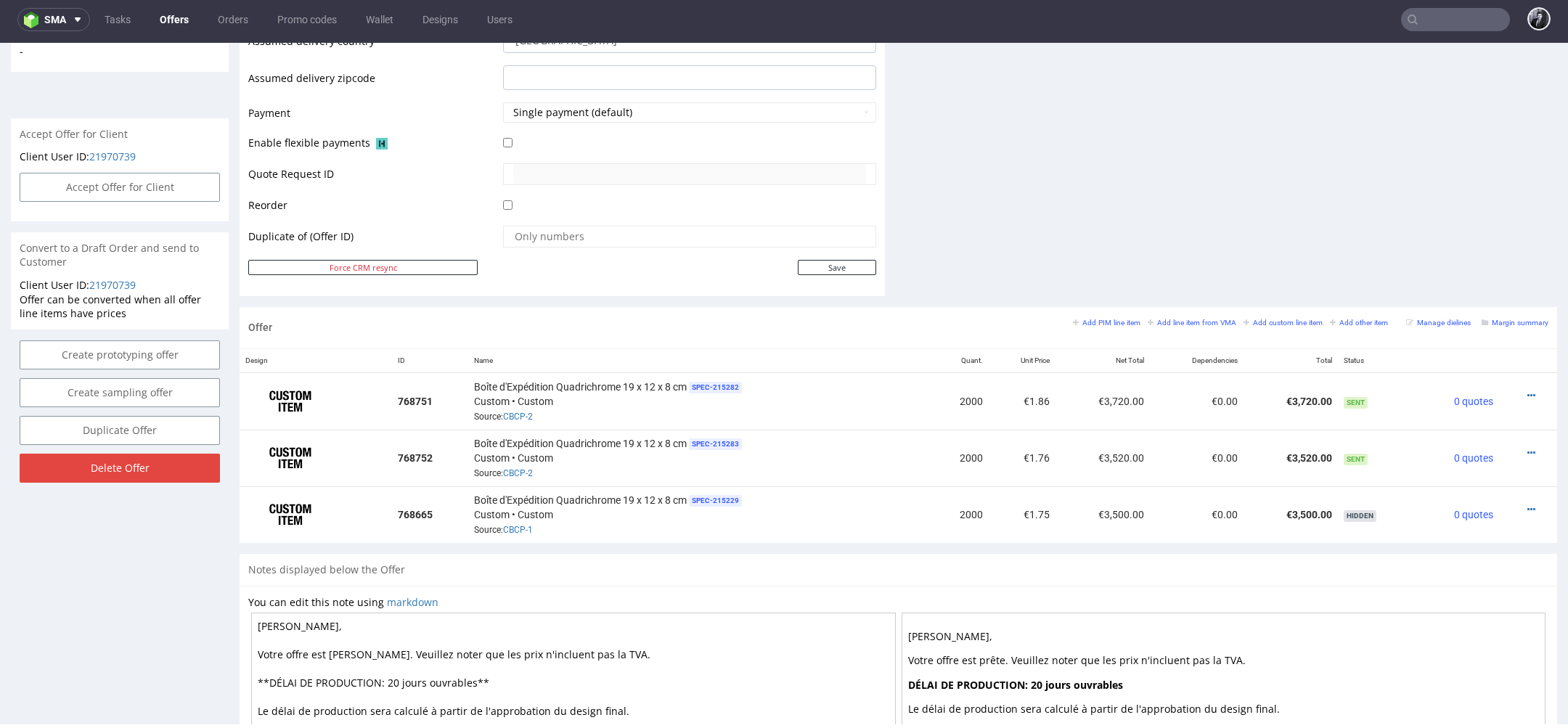
scroll to position [611, 0]
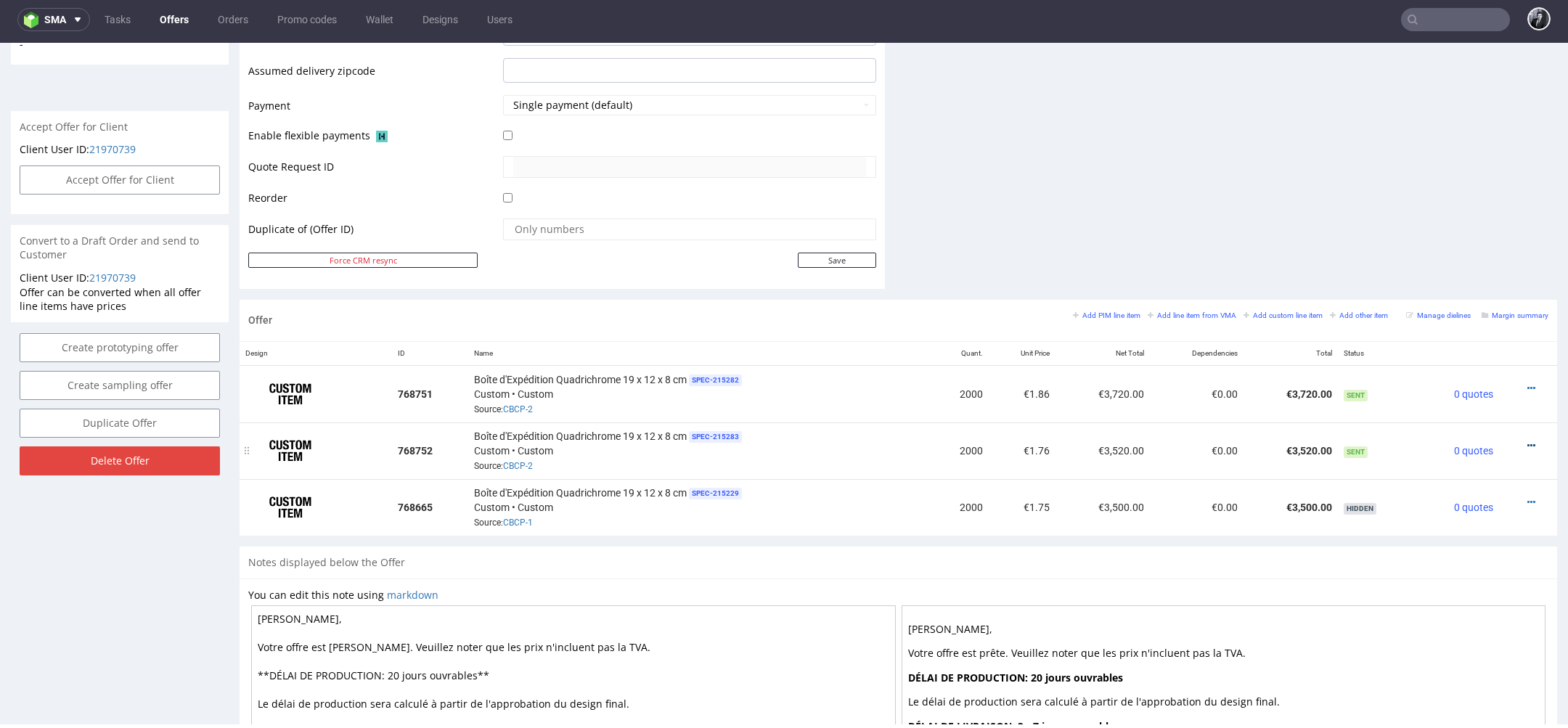
click at [1527, 441] on icon at bounding box center [1531, 445] width 8 height 10
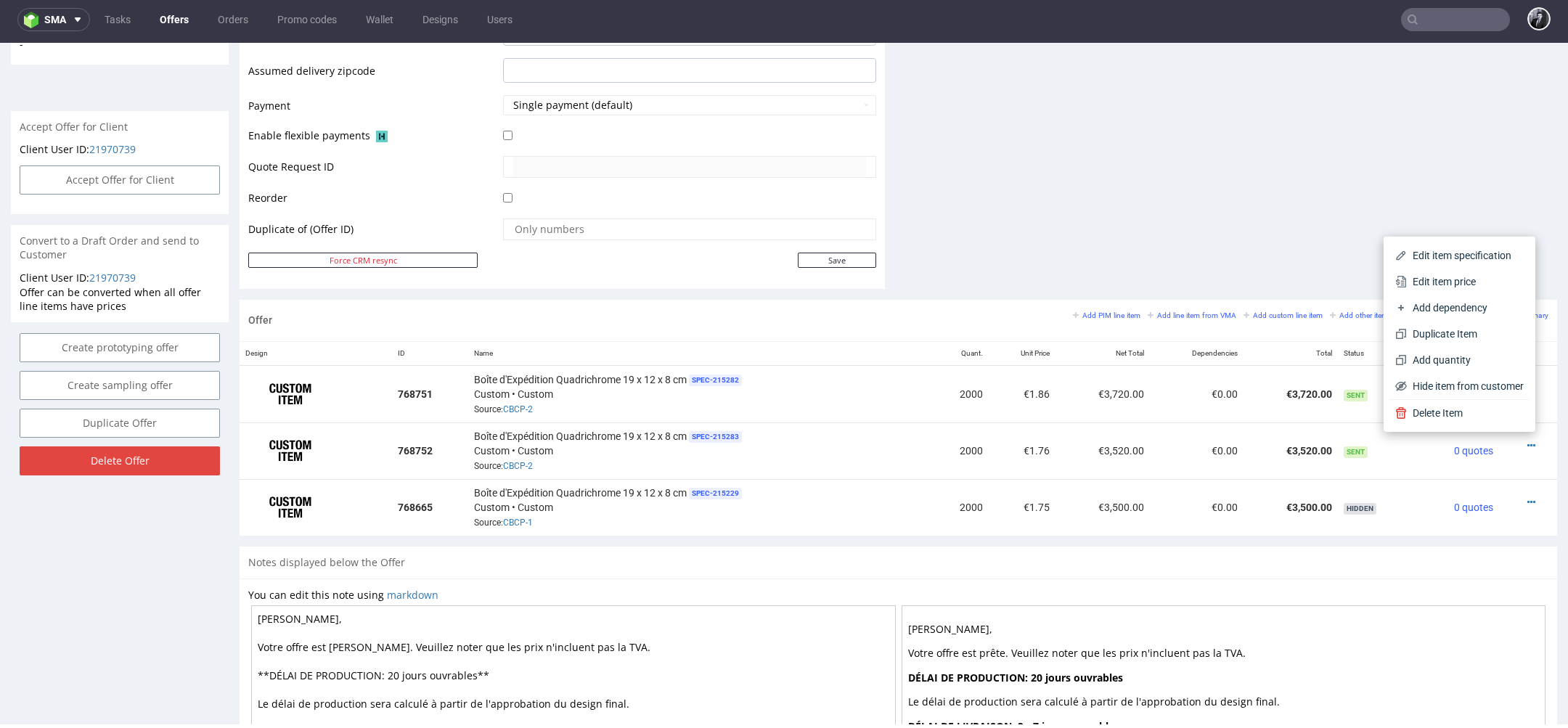
click at [1285, 305] on div "Offer Add PIM line item Add line item from VMA Add custom line item Add other i…" at bounding box center [898, 321] width 1318 height 42
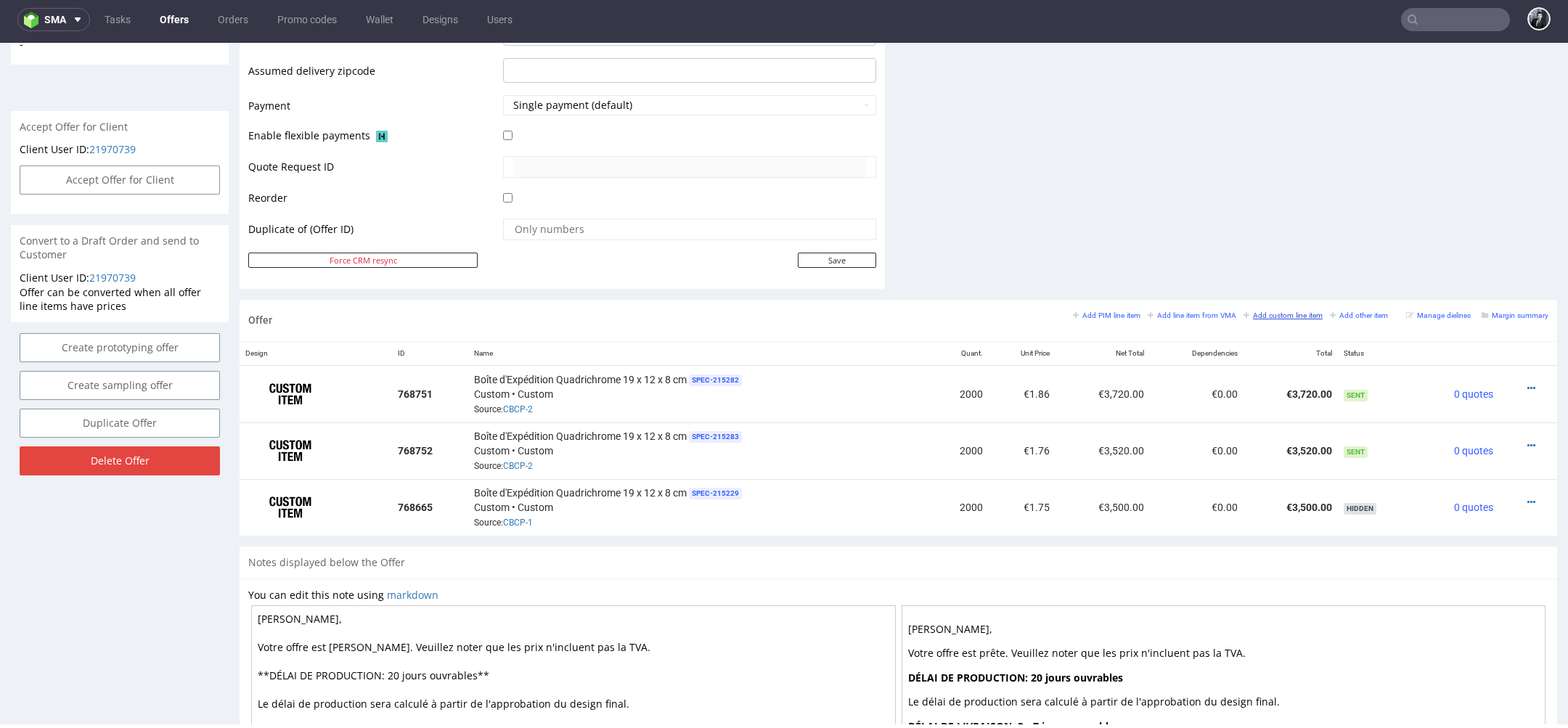
click at [1281, 315] on small "Add custom line item" at bounding box center [1284, 316] width 79 height 8
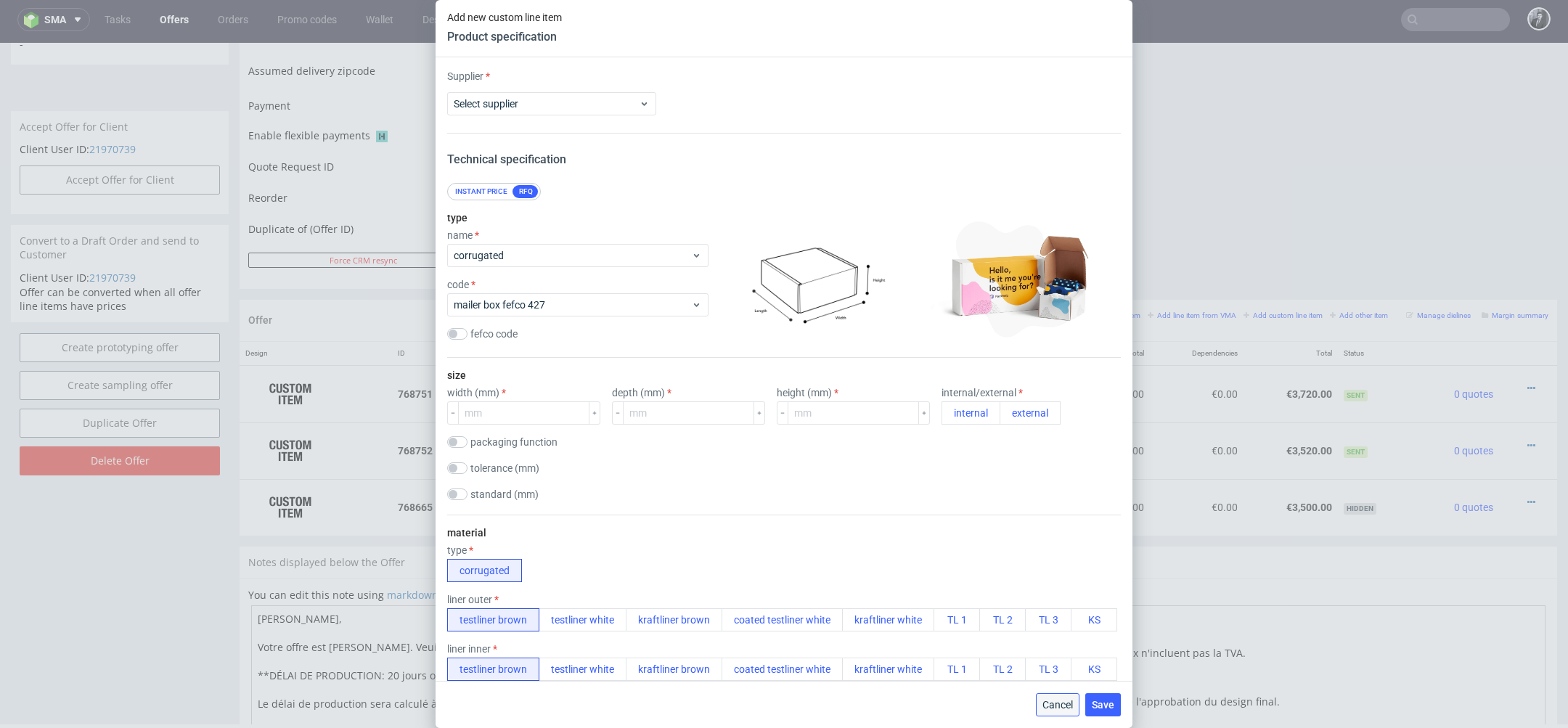
click at [1067, 716] on button "Cancel" at bounding box center [1058, 705] width 43 height 24
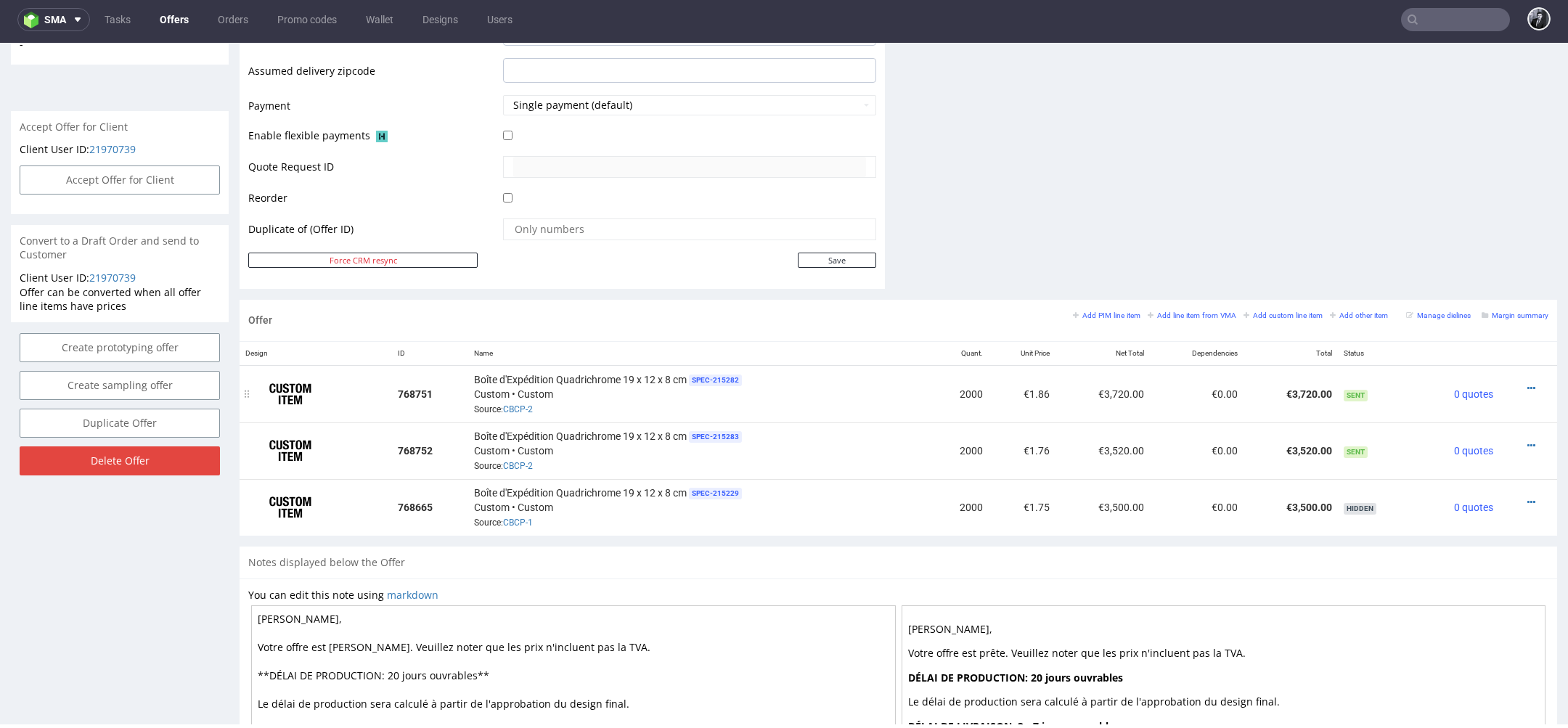
click at [1518, 385] on div at bounding box center [1524, 388] width 38 height 14
click at [1527, 441] on icon at bounding box center [1531, 445] width 8 height 10
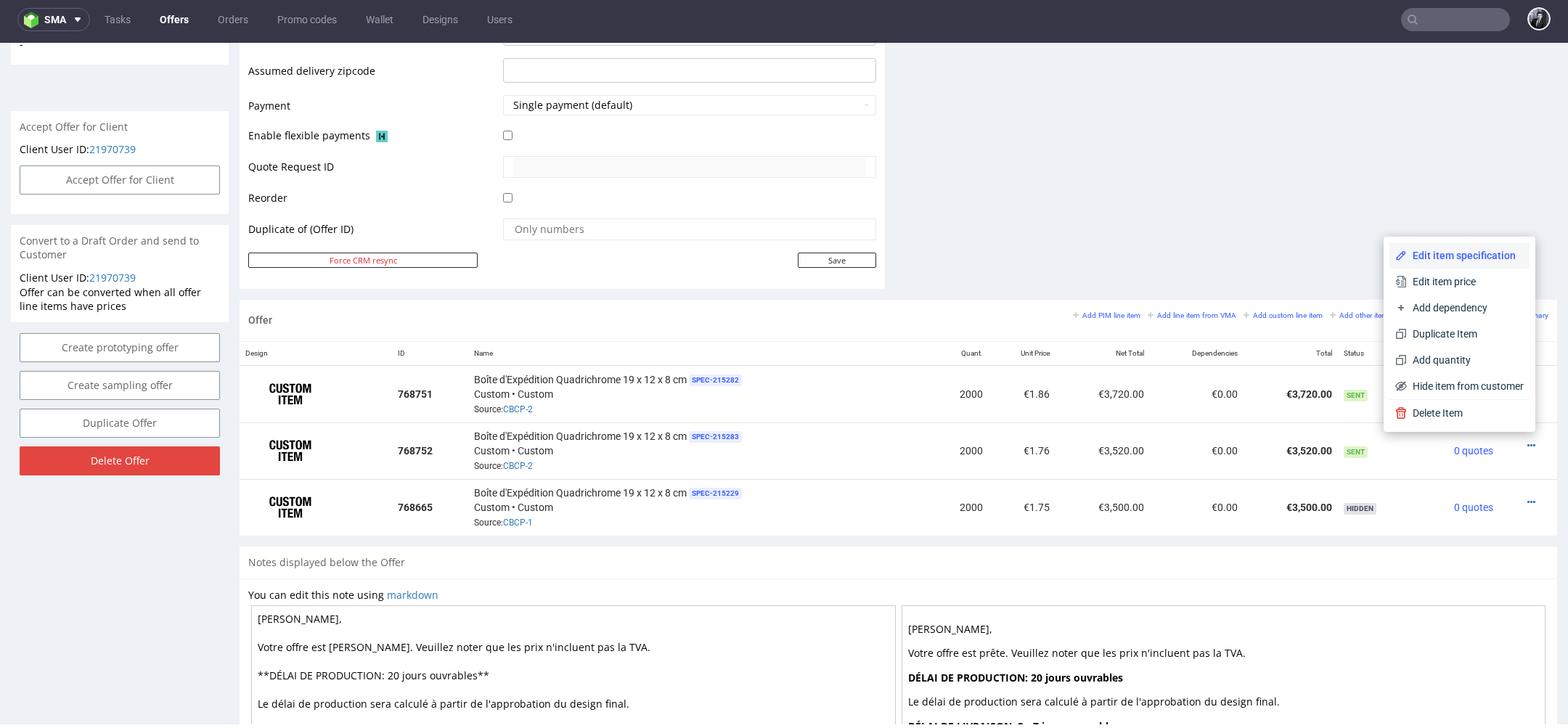
click at [1454, 263] on span "Edit item specification" at bounding box center [1466, 255] width 117 height 14
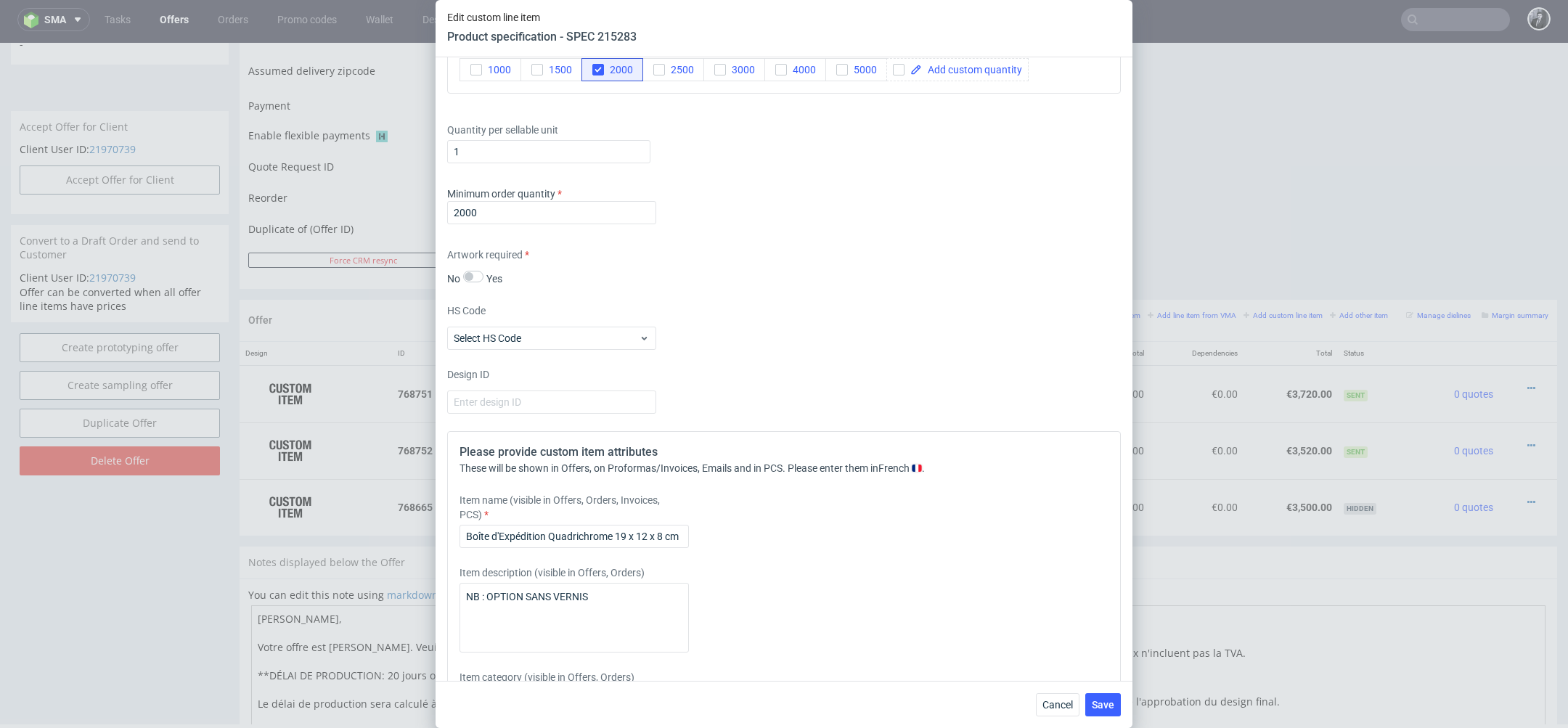
scroll to position [1321, 0]
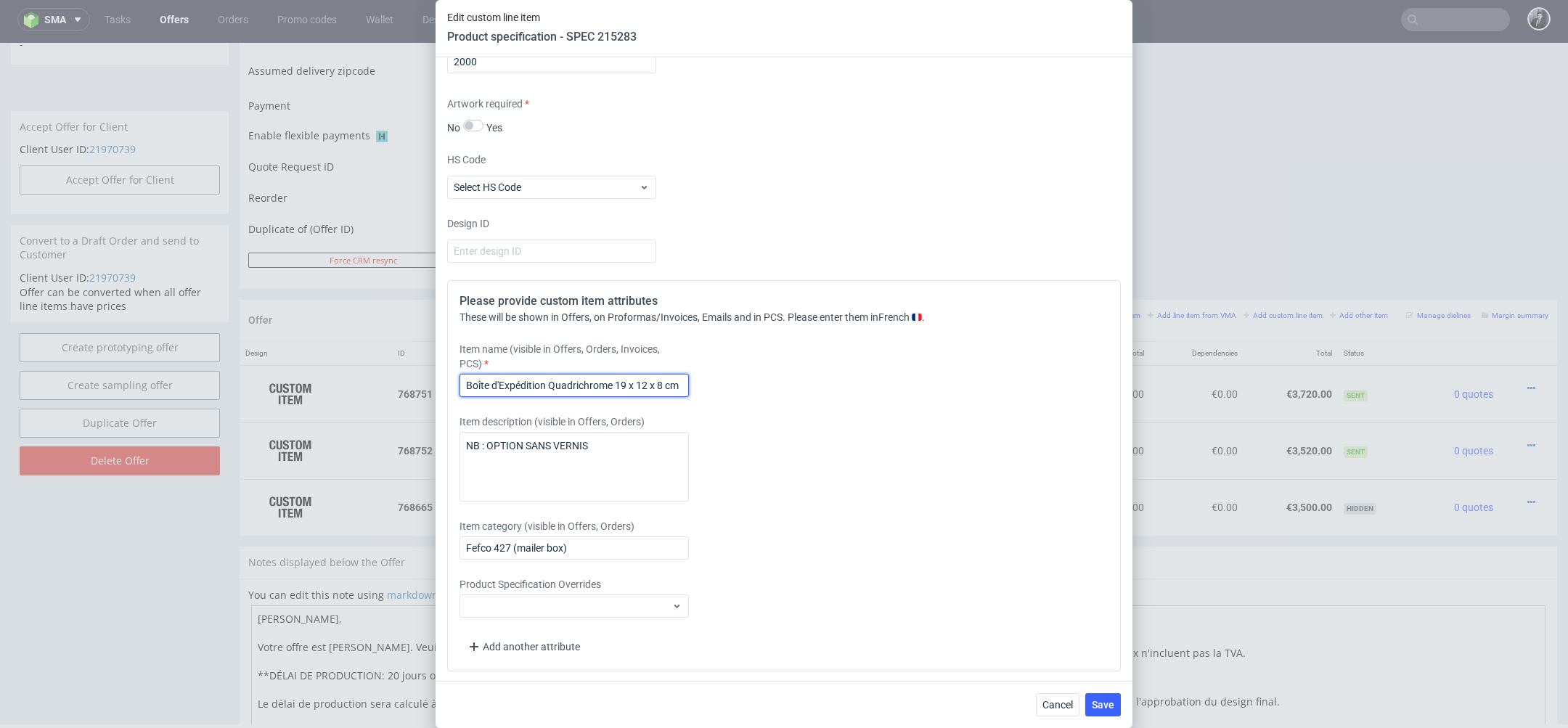
drag, startPoint x: 466, startPoint y: 388, endPoint x: 722, endPoint y: 380, distance: 256.1
click at [722, 380] on div "Item name (visible in Offers, Orders, Invoices, PCS) Boîte d'Expédition Quadric…" at bounding box center [700, 370] width 482 height 55
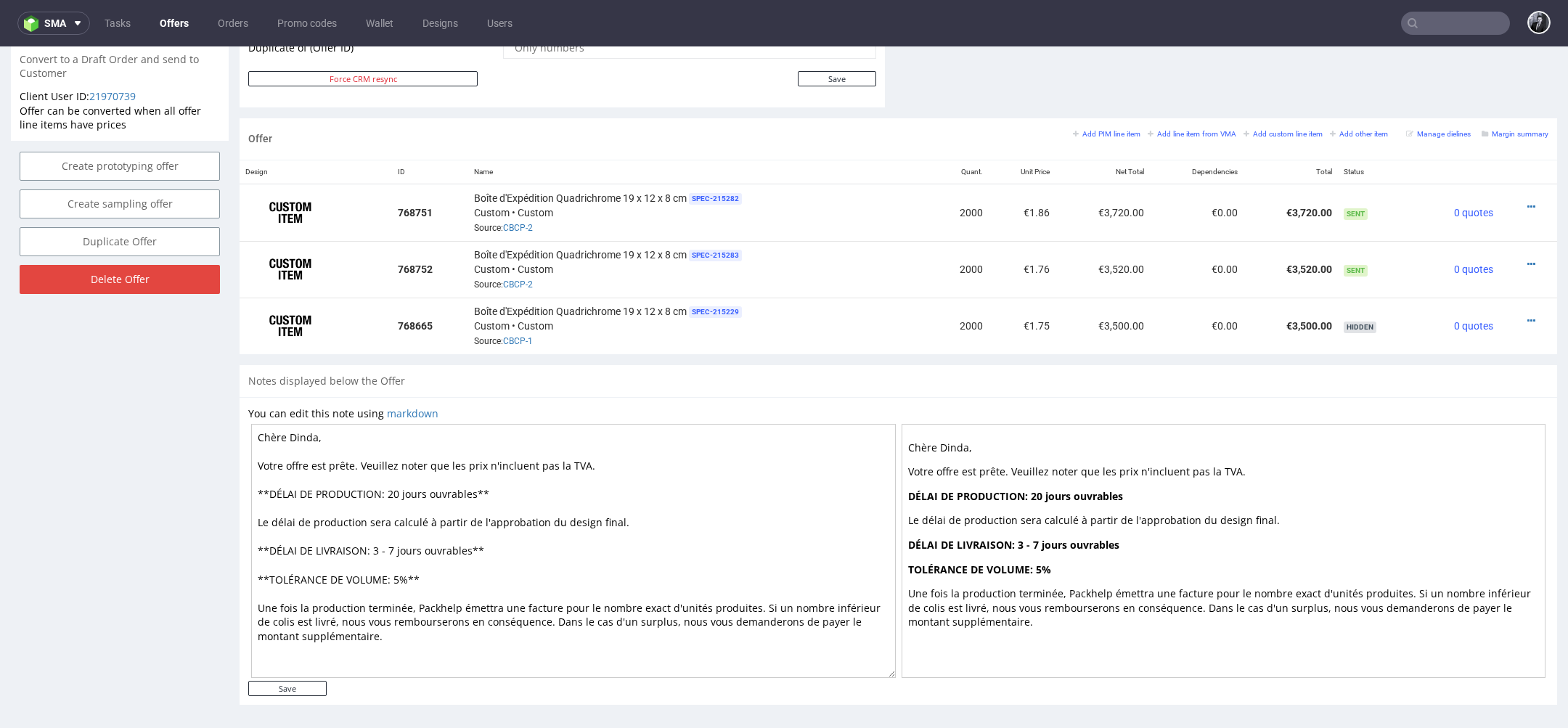
scroll to position [5, 0]
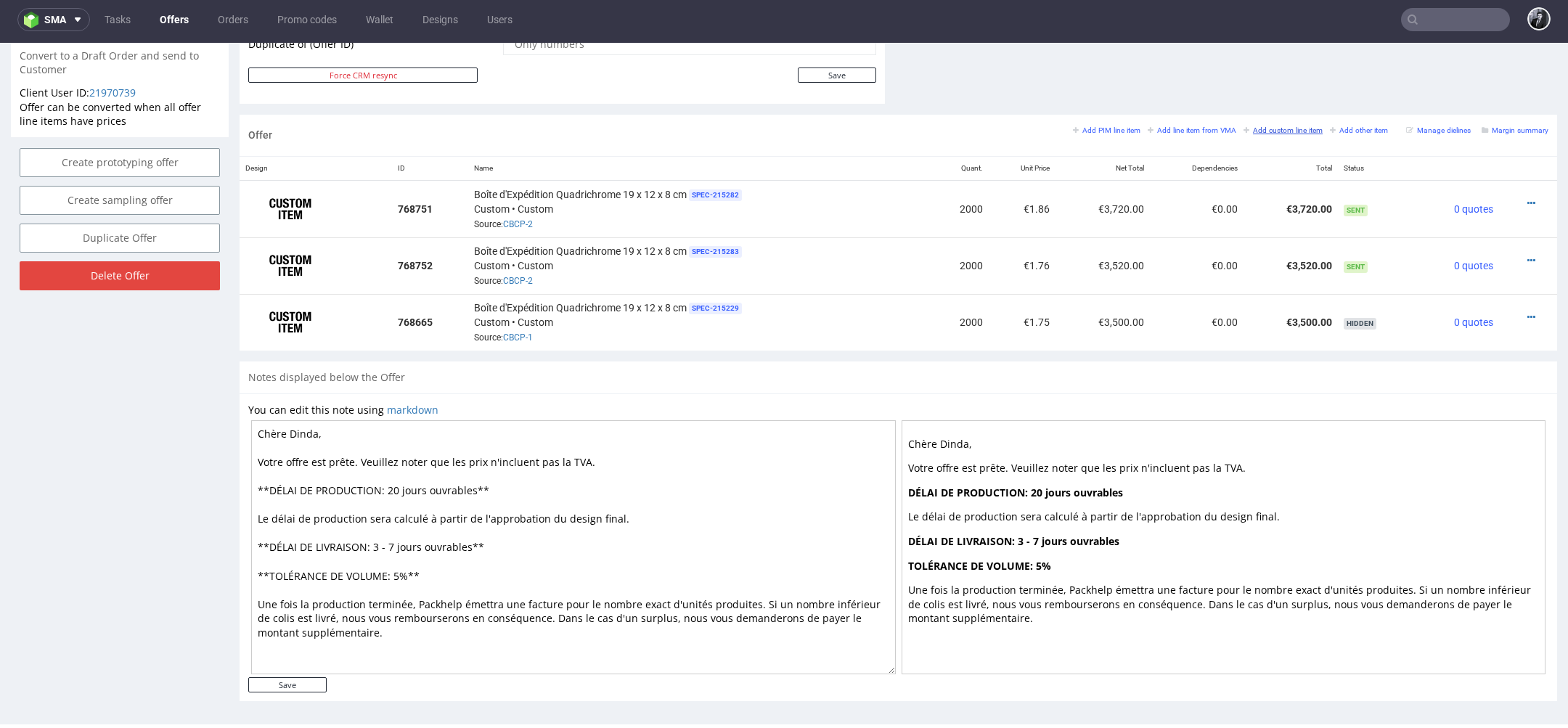
click at [1272, 127] on small "Add custom line item" at bounding box center [1284, 130] width 79 height 8
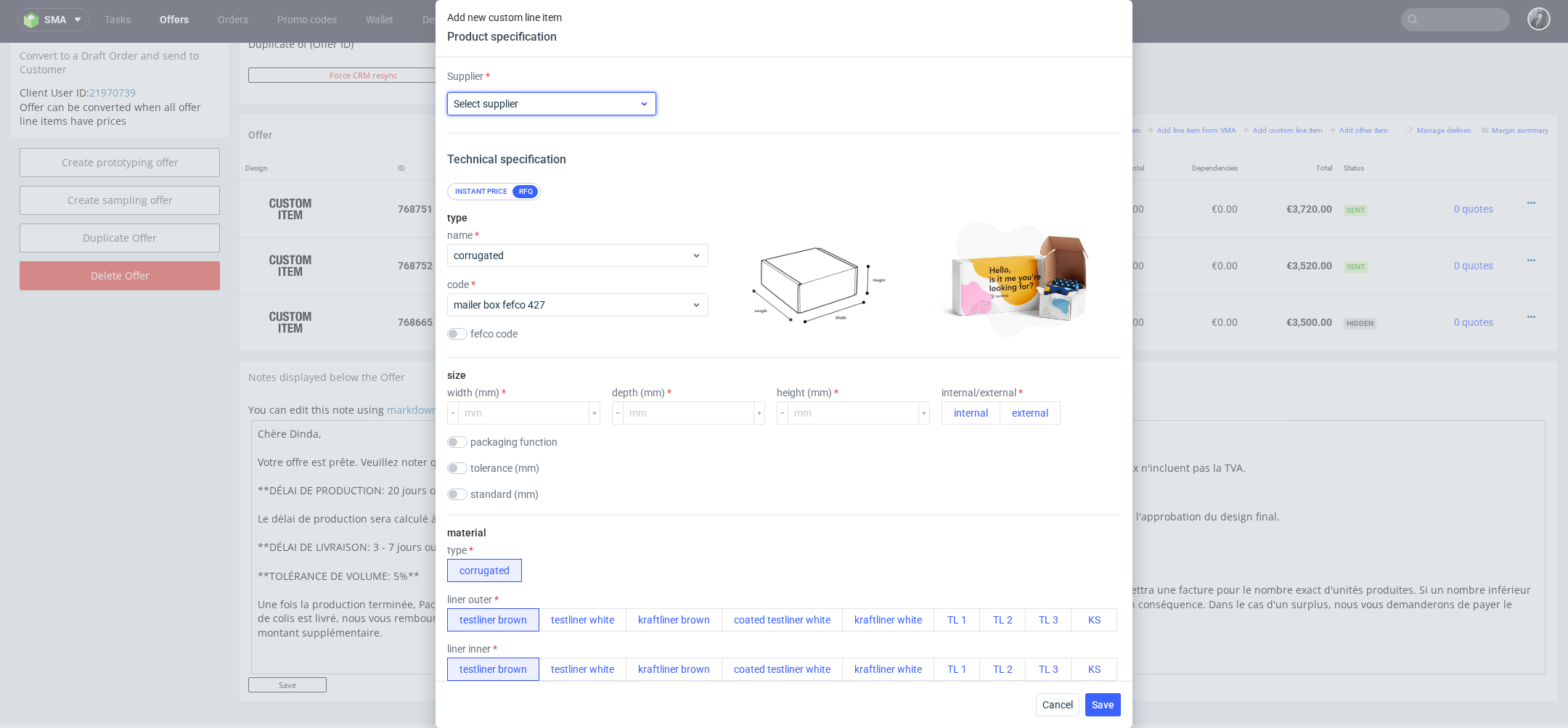
click at [631, 103] on span "Select supplier" at bounding box center [546, 103] width 185 height 14
type input "ada"
click at [599, 142] on div "Adams Packaging" at bounding box center [551, 137] width 198 height 26
click at [513, 407] on input "number" at bounding box center [524, 413] width 131 height 24
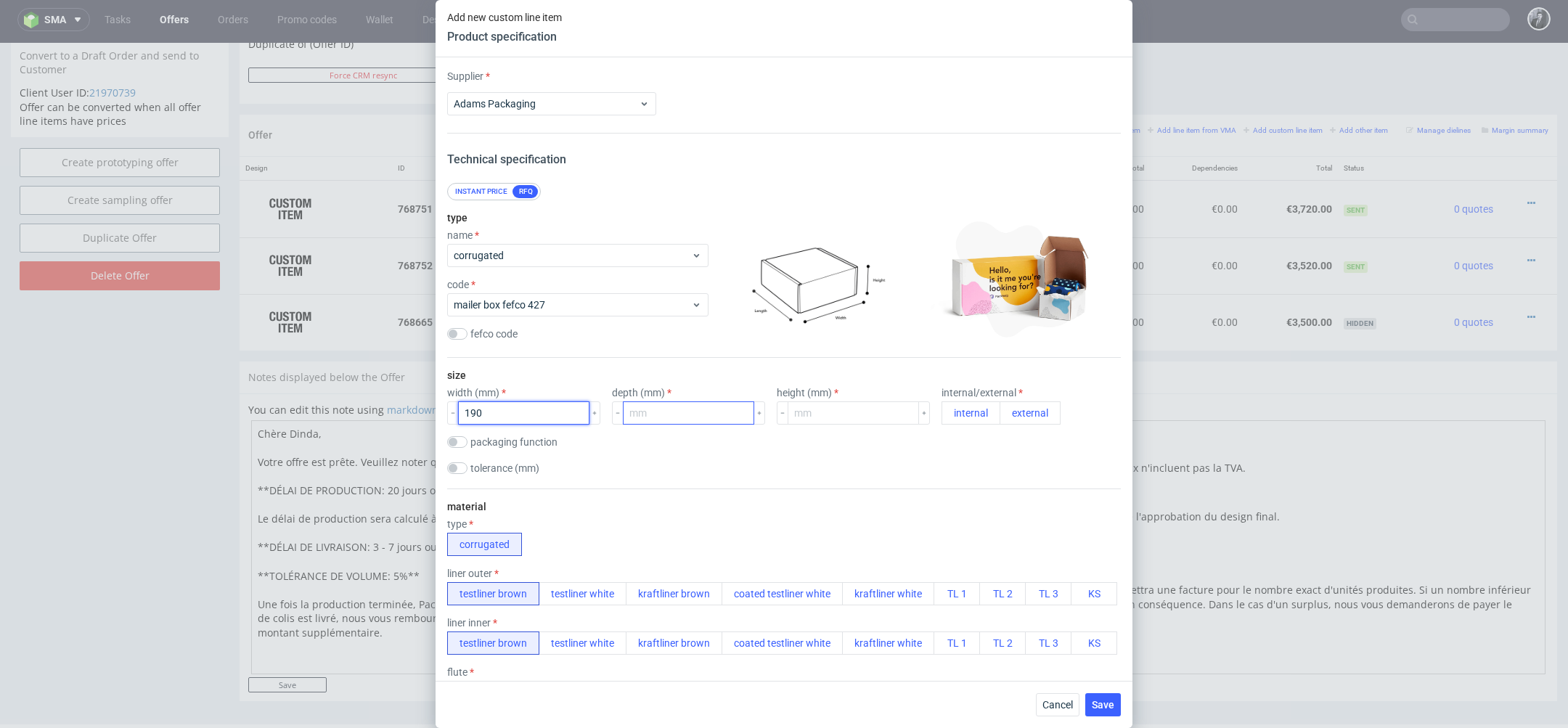
type input "190"
click at [644, 420] on input "number" at bounding box center [688, 413] width 131 height 24
type input "120"
click at [815, 412] on input "number" at bounding box center [853, 413] width 131 height 24
type input "80"
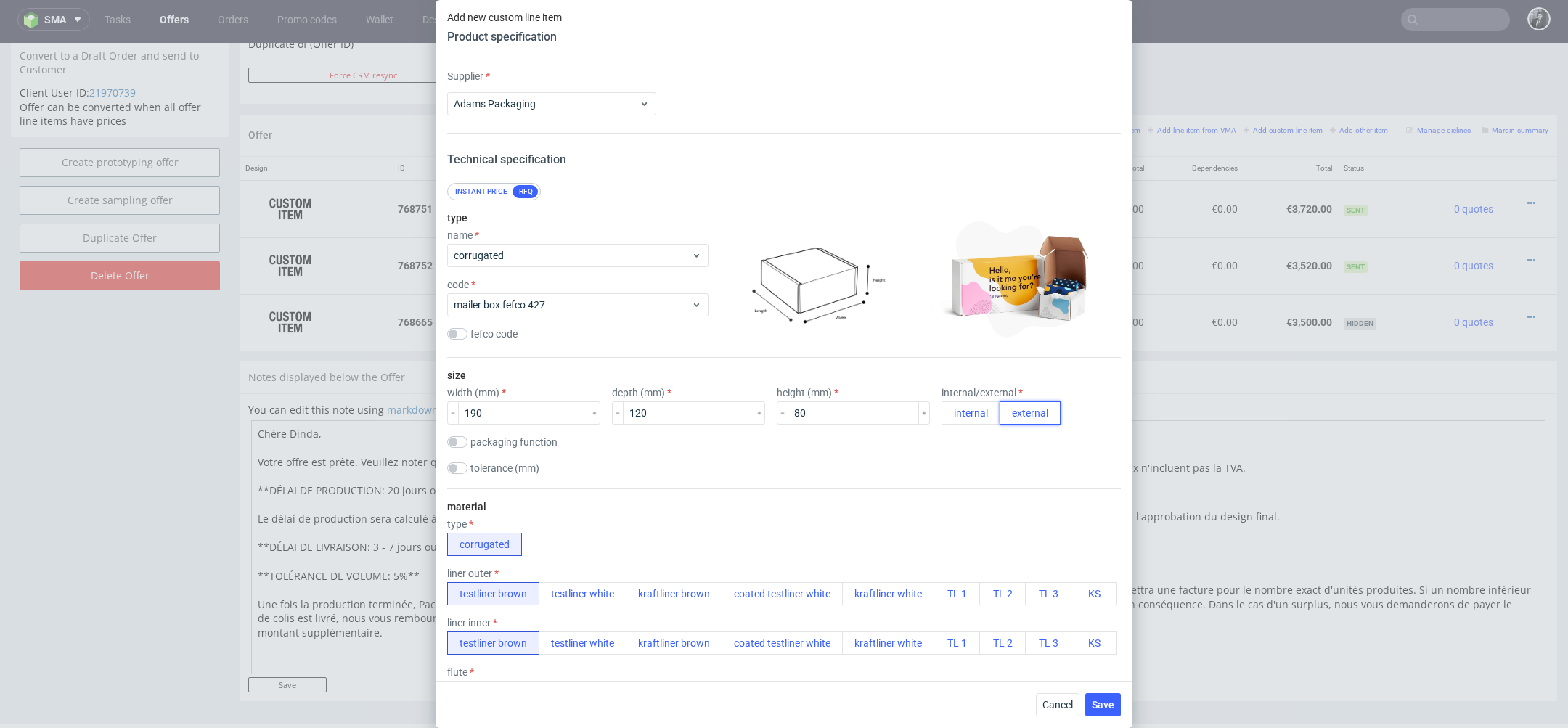
click at [1000, 402] on button "external" at bounding box center [1030, 413] width 61 height 24
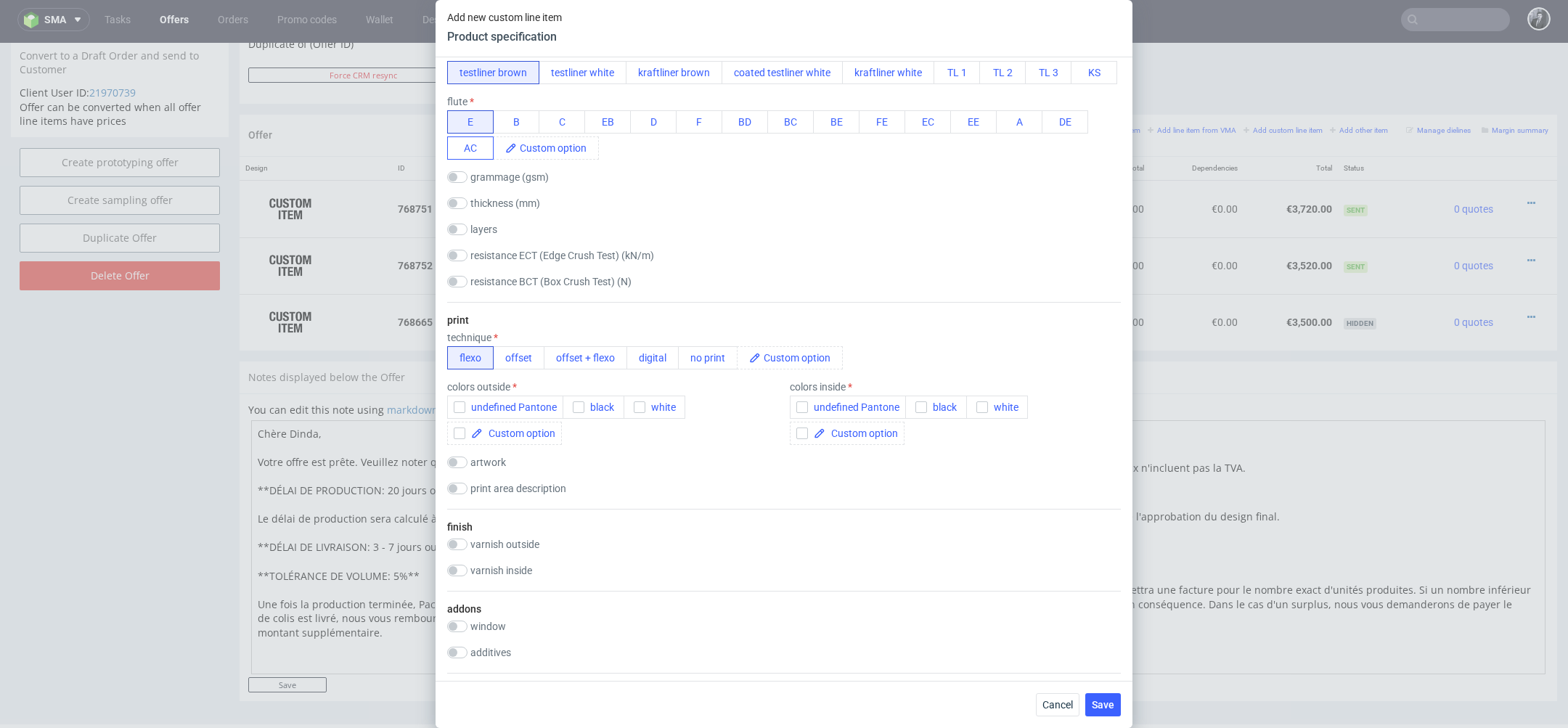
scroll to position [578, 0]
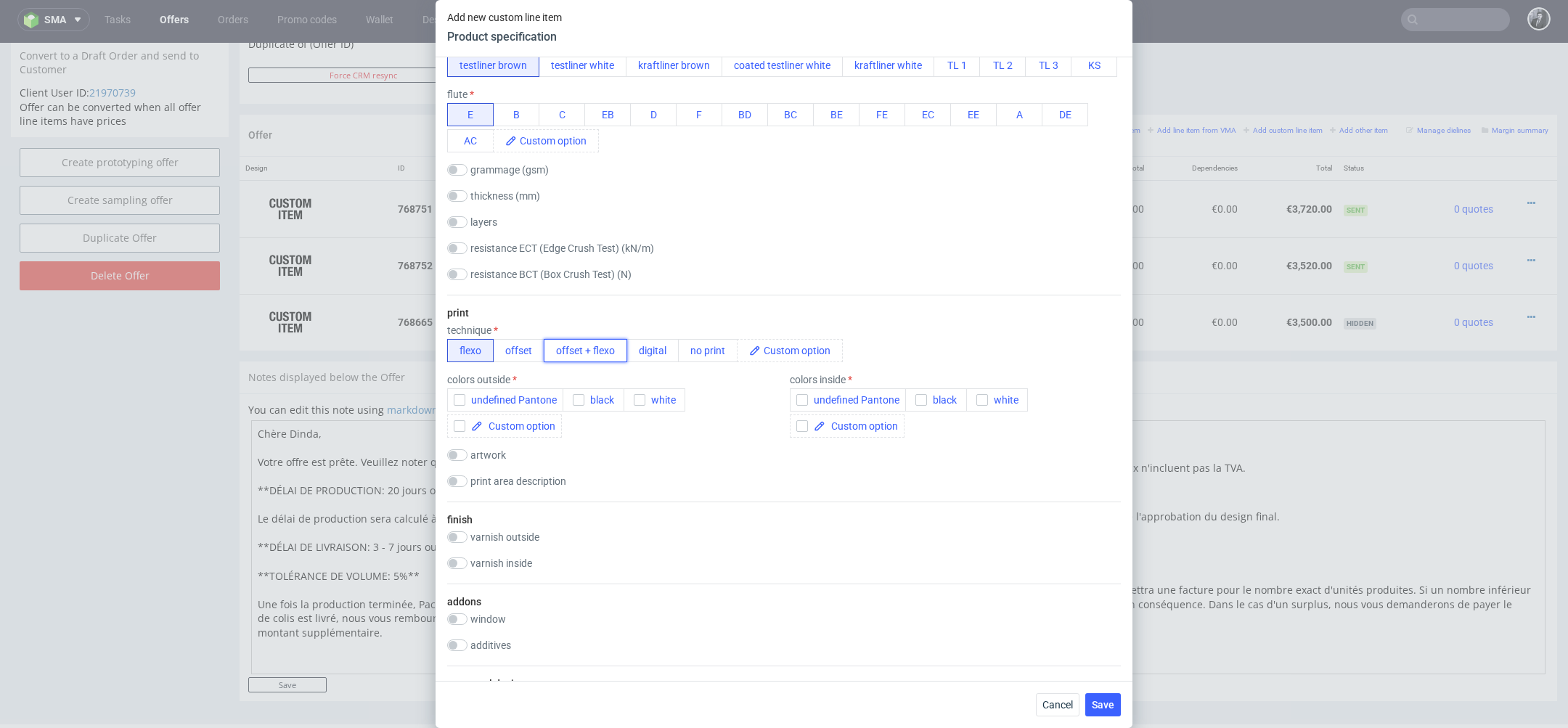
click at [594, 355] on button "offset + flexo" at bounding box center [585, 351] width 83 height 24
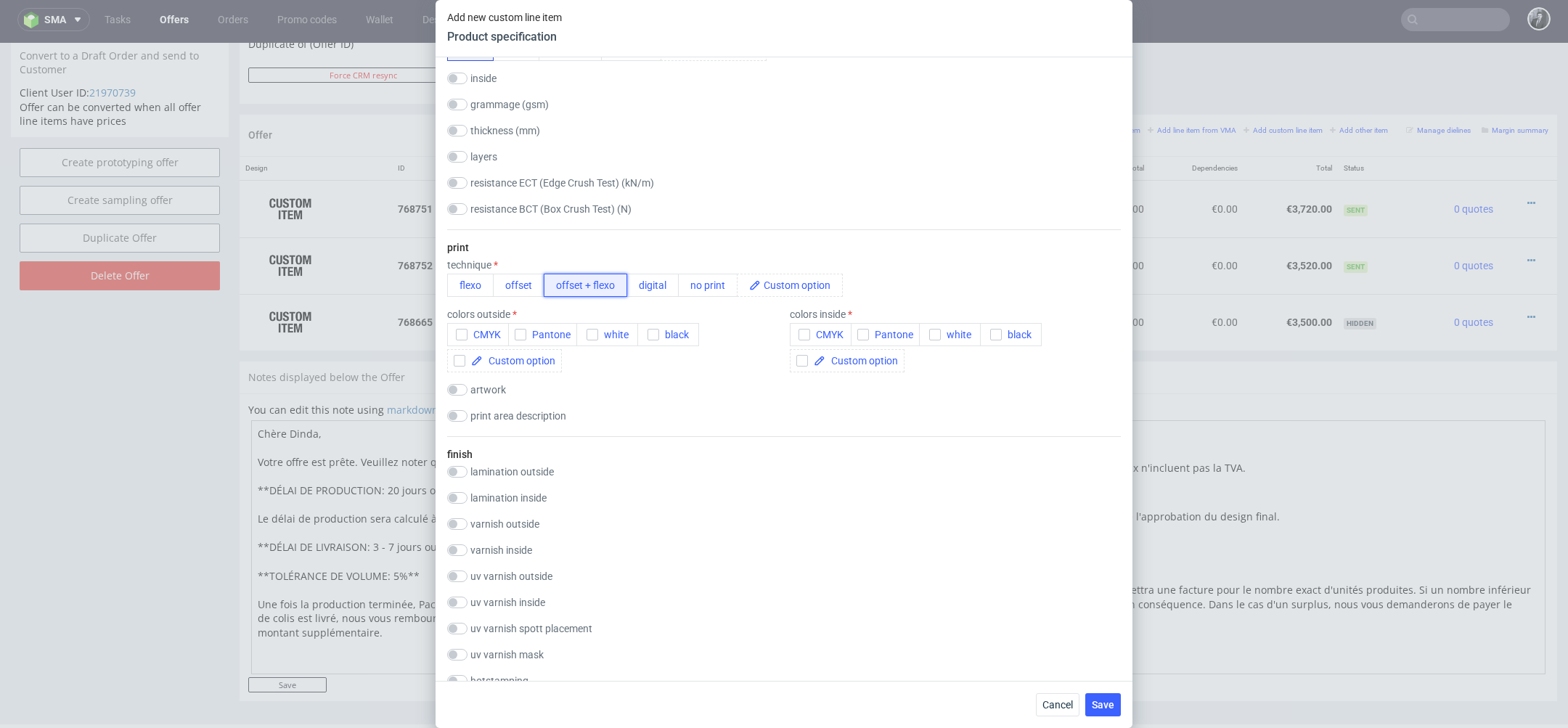
scroll to position [722, 0]
click at [468, 327] on span "CMYK" at bounding box center [484, 332] width 33 height 11
click at [878, 334] on span "Pantone" at bounding box center [890, 332] width 44 height 11
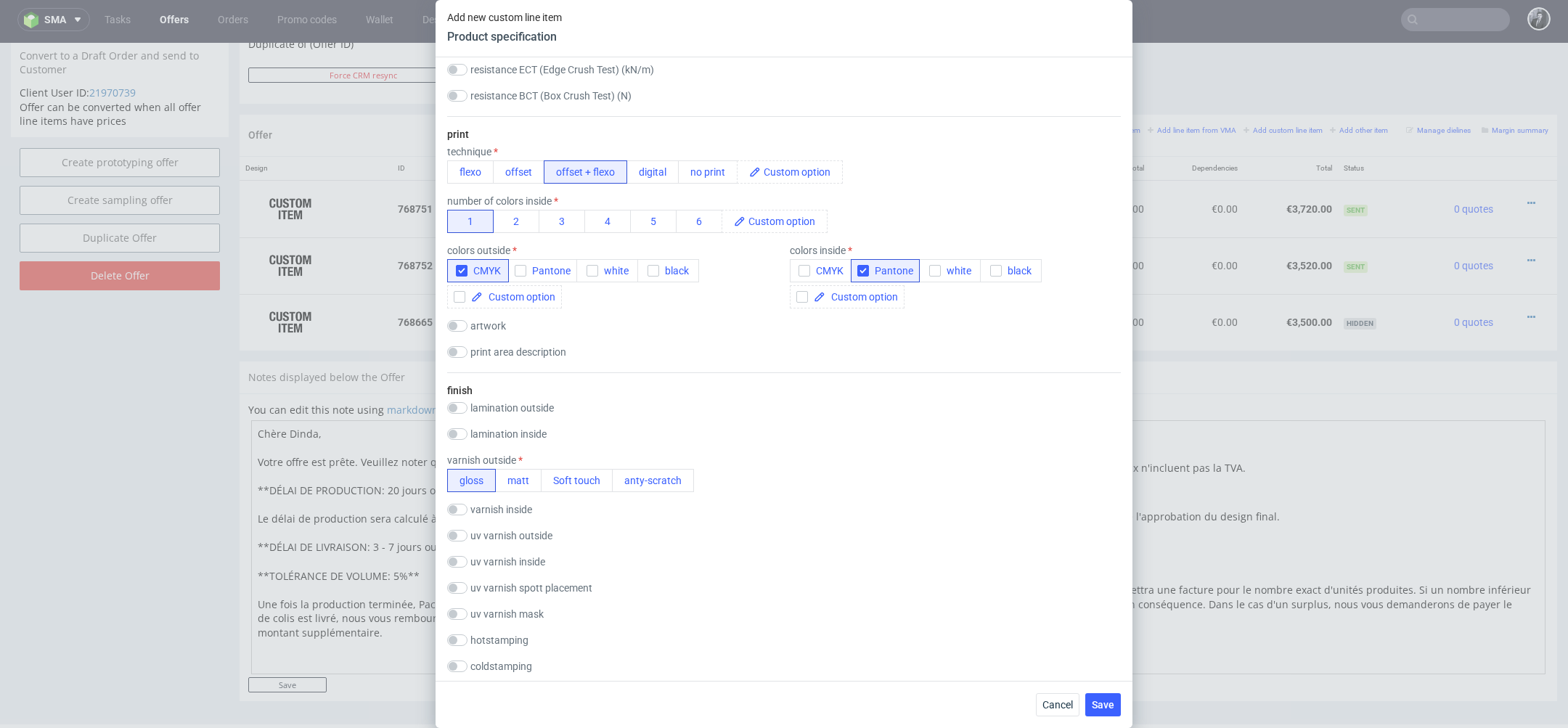
scroll to position [983, 0]
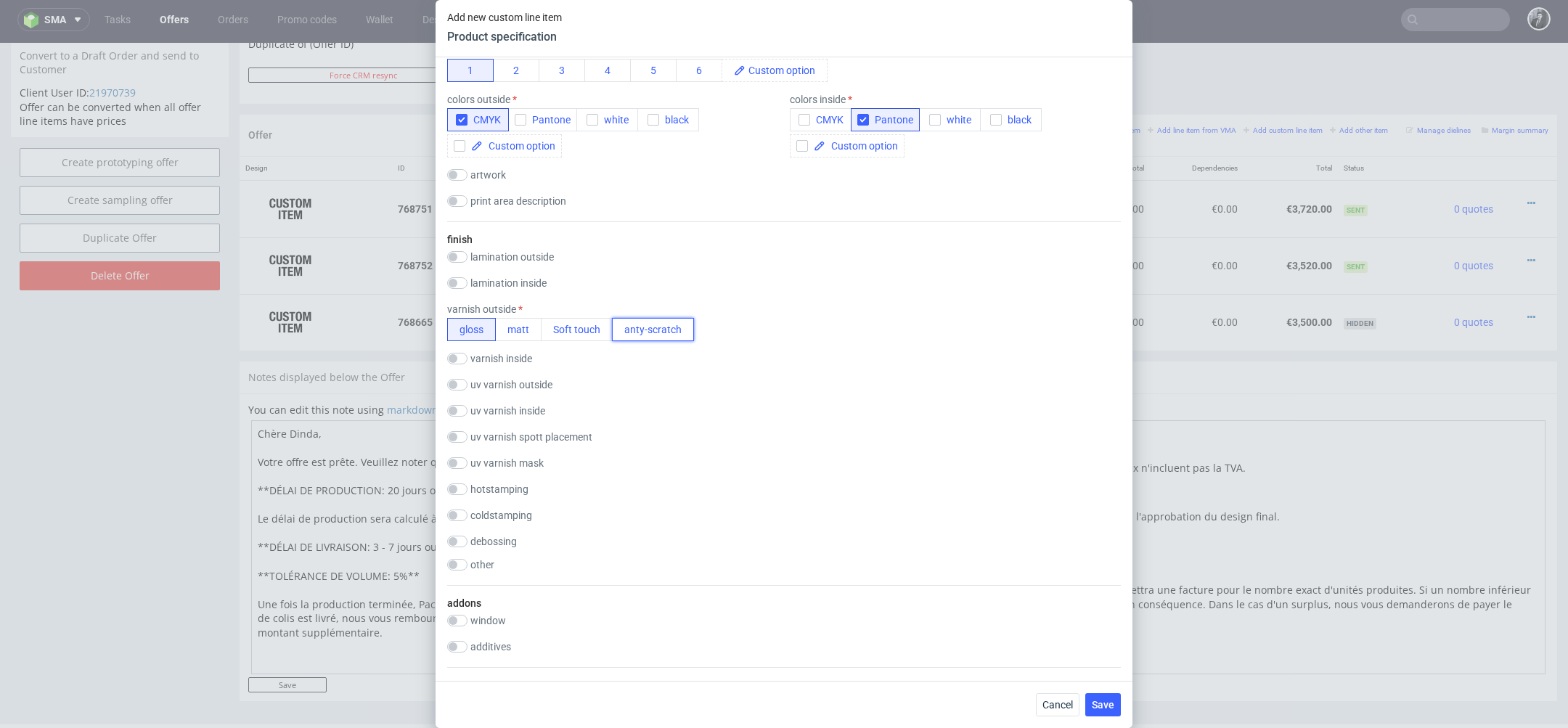
click at [646, 334] on button "anty-scratch" at bounding box center [653, 329] width 82 height 24
click at [468, 337] on button "gloss" at bounding box center [471, 329] width 48 height 24
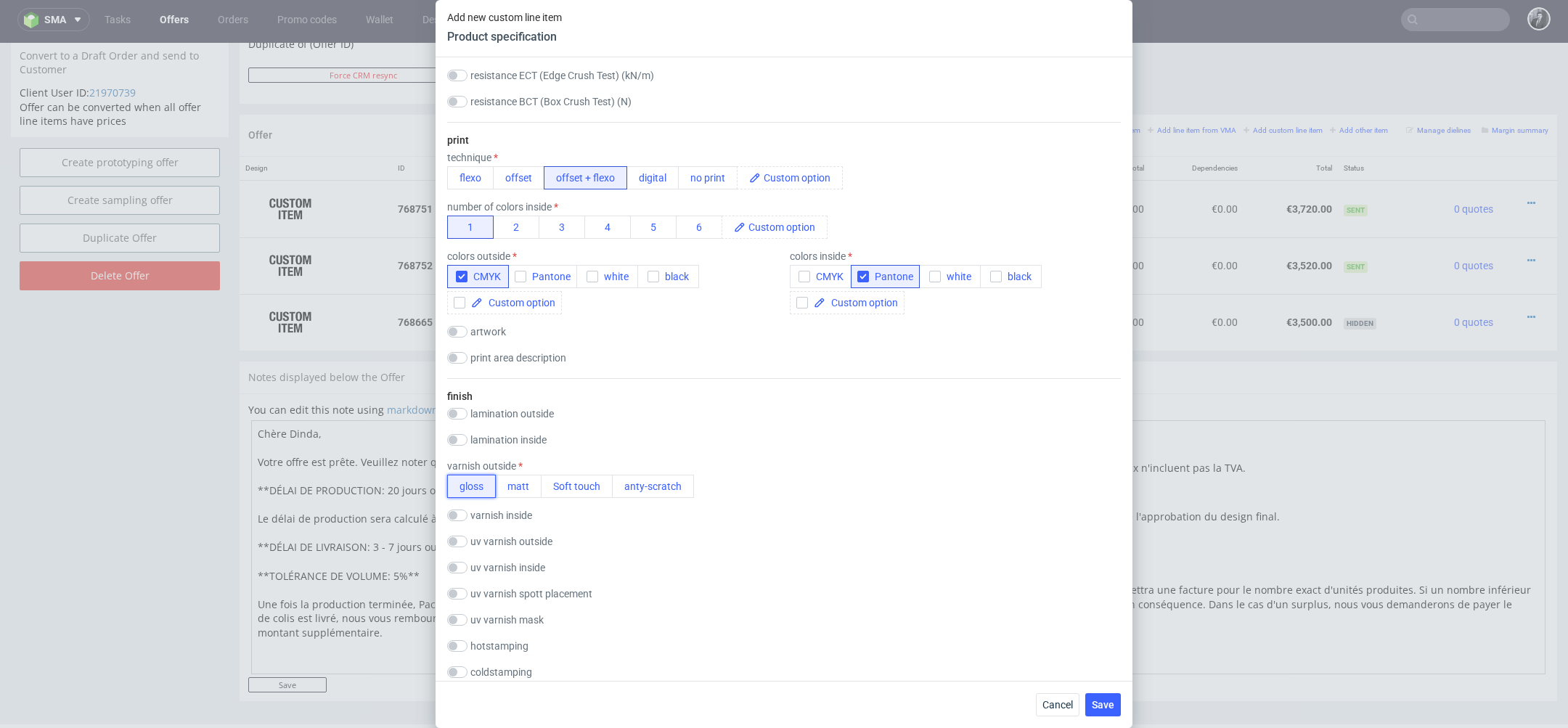
scroll to position [945, 0]
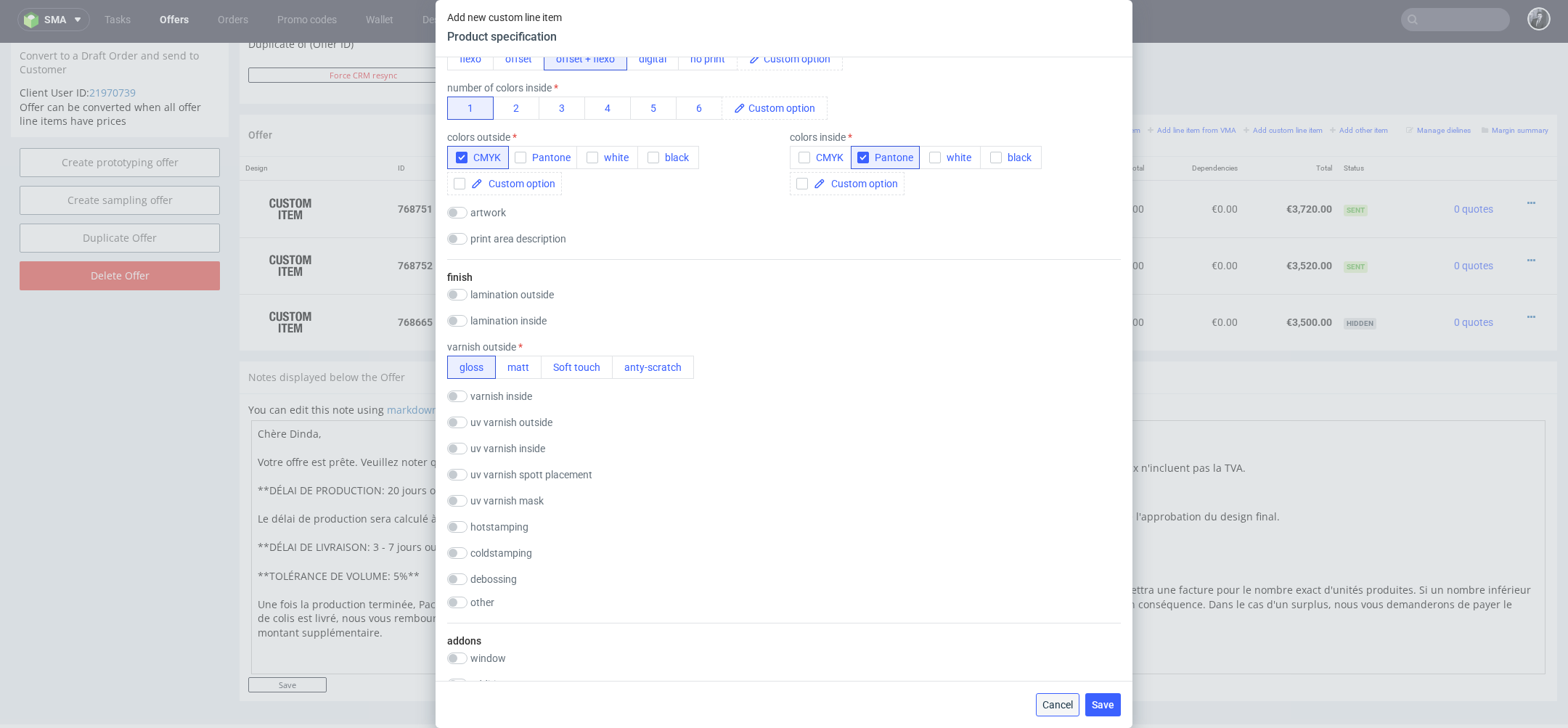
click at [1057, 702] on span "Cancel" at bounding box center [1058, 705] width 30 height 10
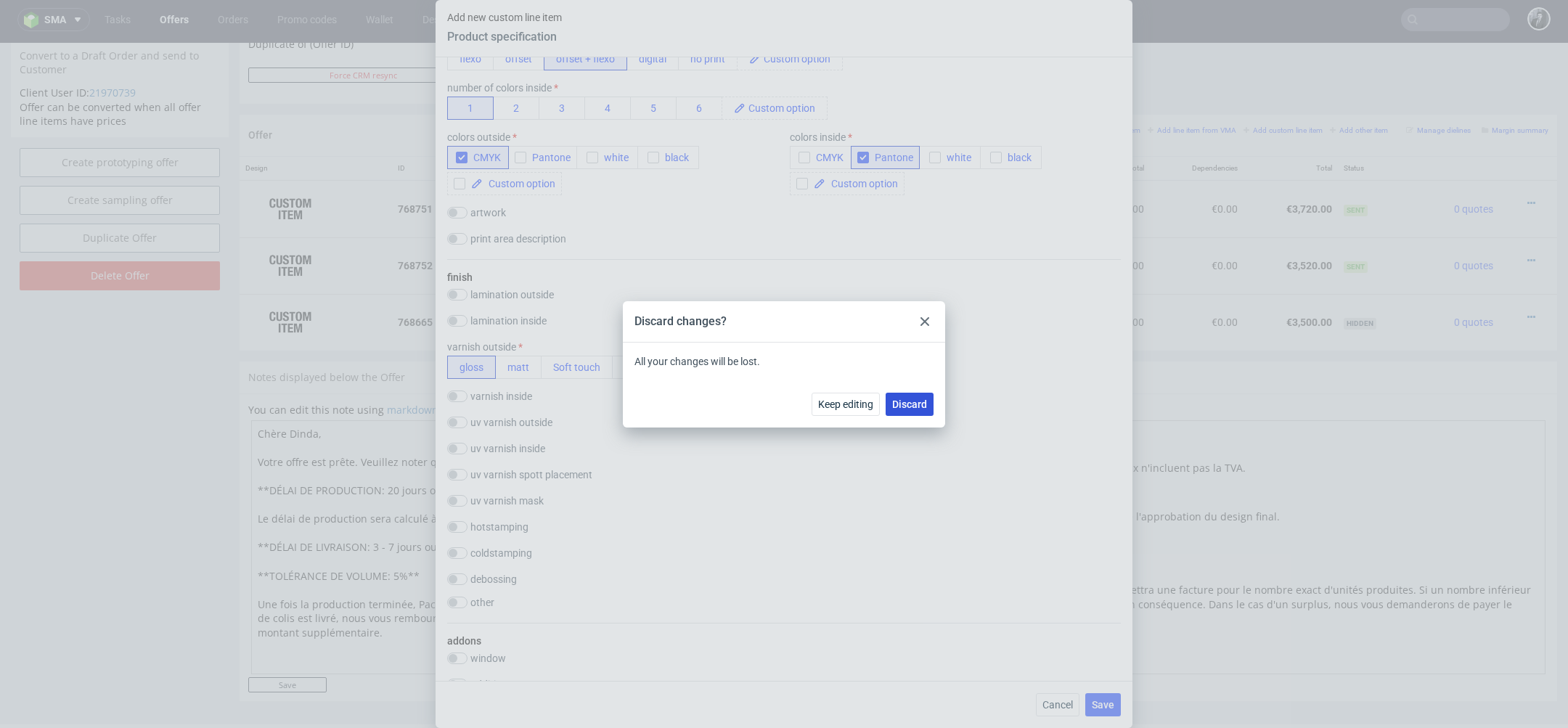
click at [913, 413] on button "Discard" at bounding box center [909, 405] width 48 height 24
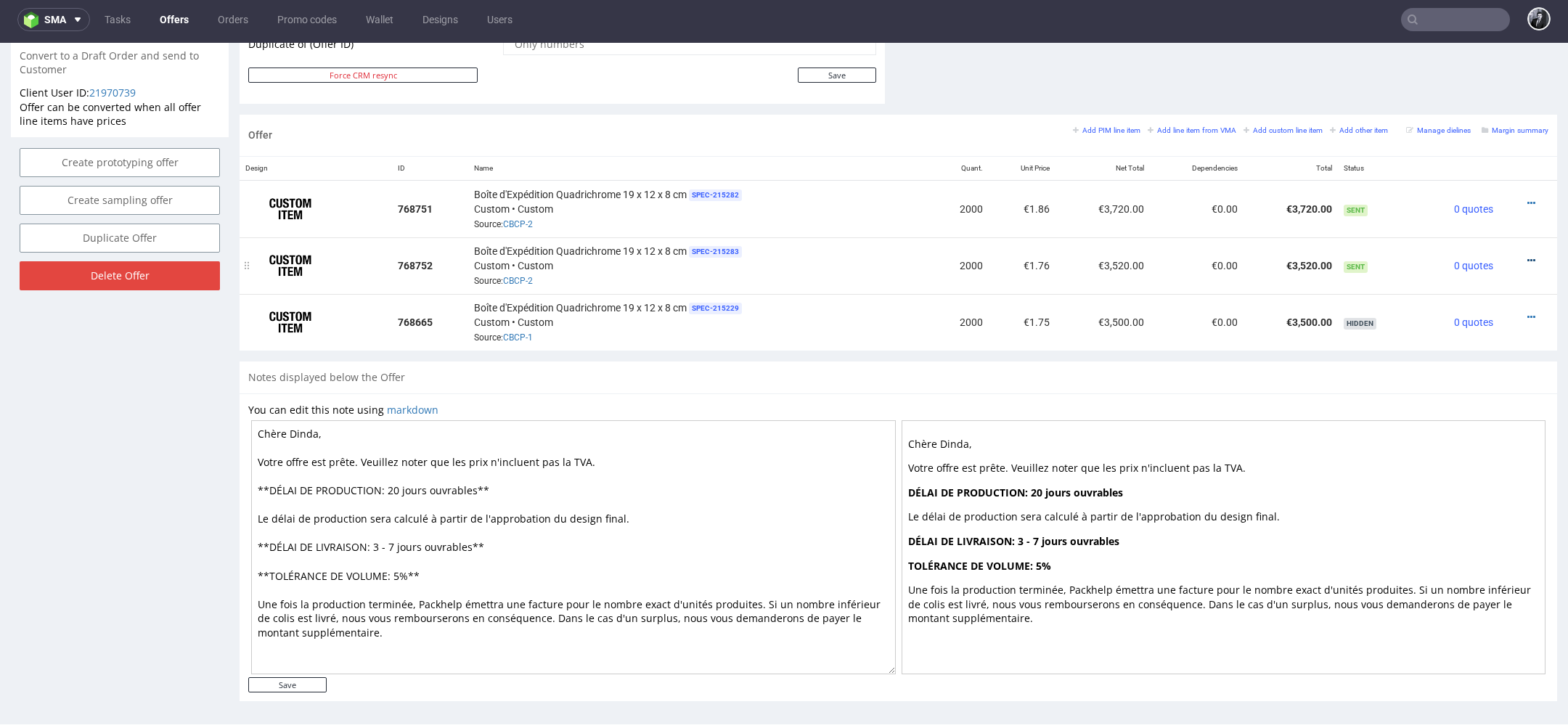
click at [1527, 255] on icon at bounding box center [1531, 260] width 8 height 10
click at [1455, 102] on span "Edit item price" at bounding box center [1466, 95] width 117 height 14
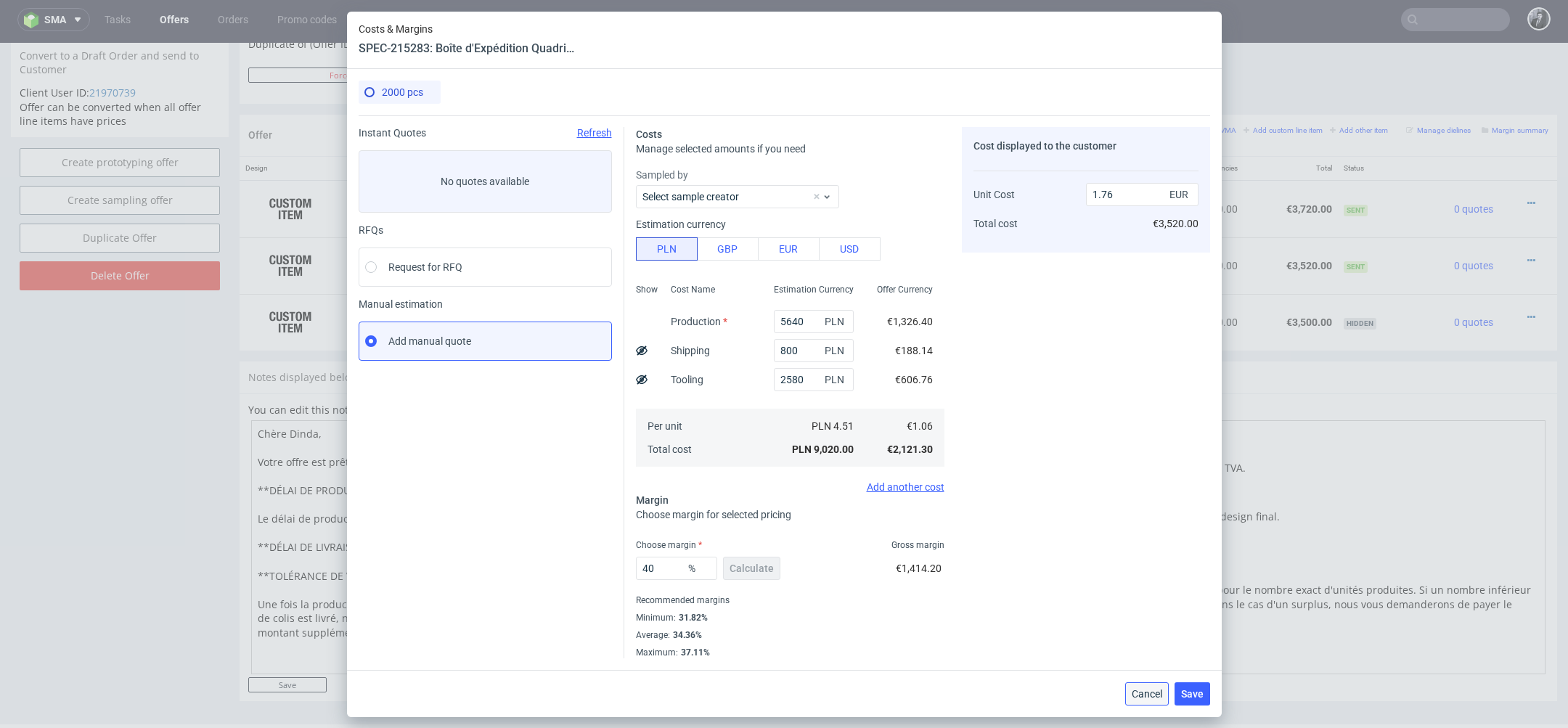
click at [1151, 691] on span "Cancel" at bounding box center [1147, 694] width 30 height 10
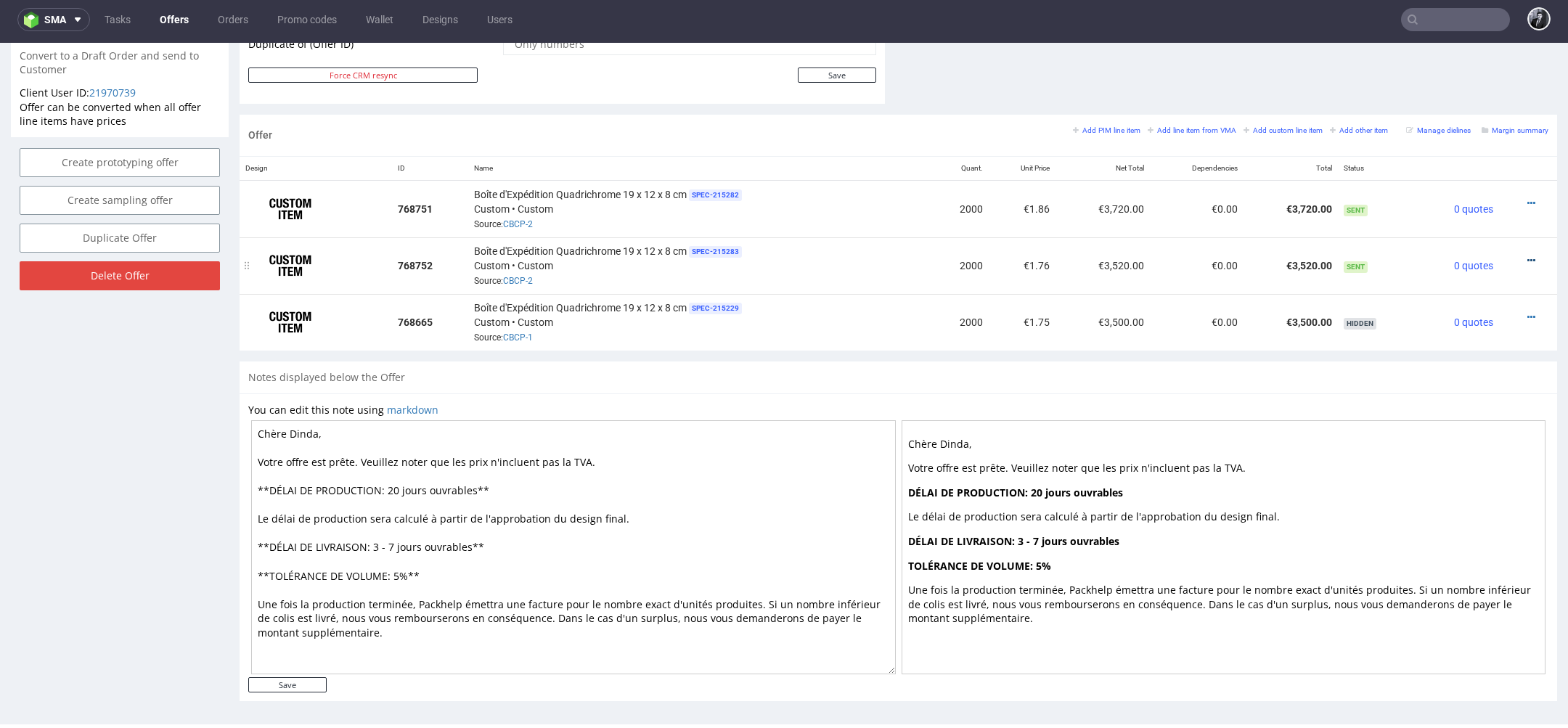
click at [1527, 255] on icon at bounding box center [1531, 260] width 8 height 10
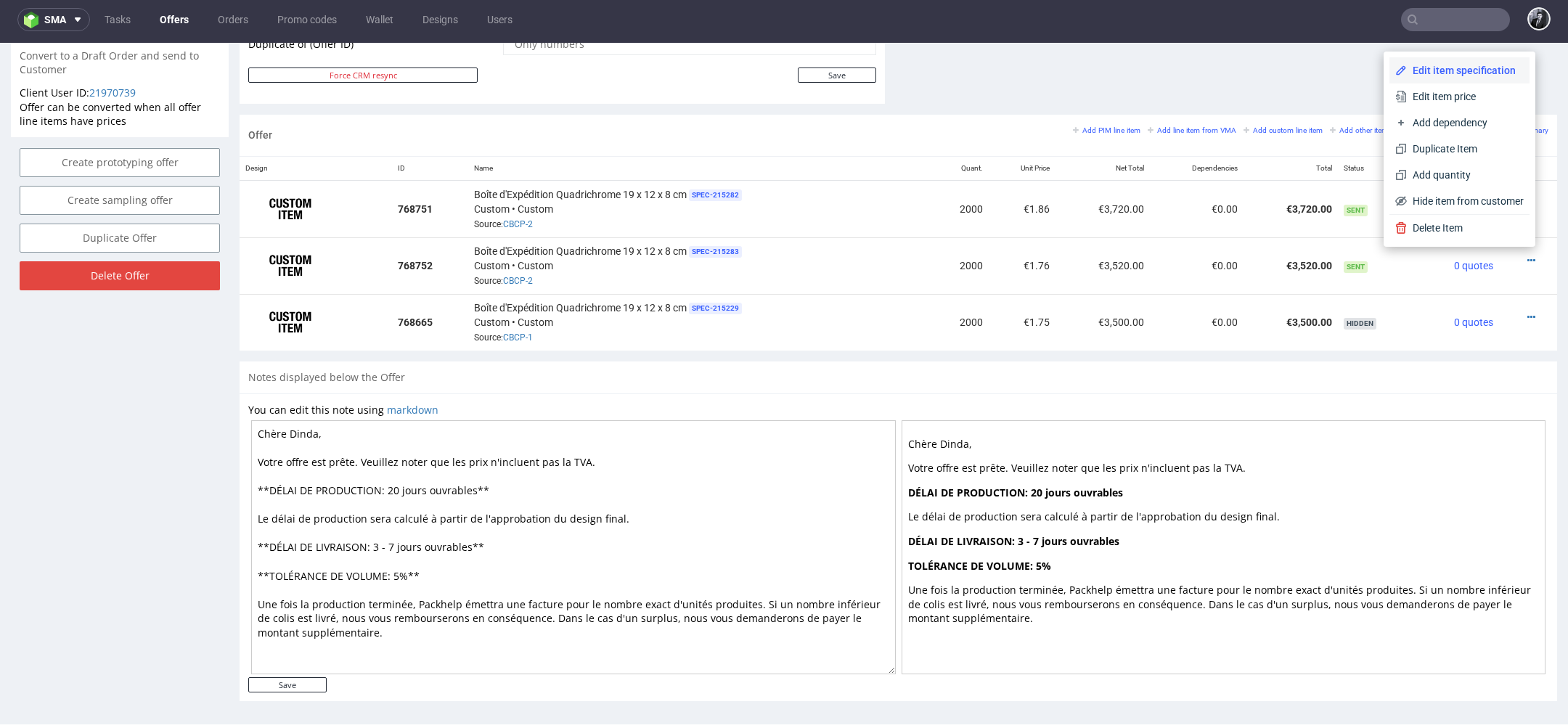
click at [1453, 77] on span "Edit item specification" at bounding box center [1466, 70] width 117 height 14
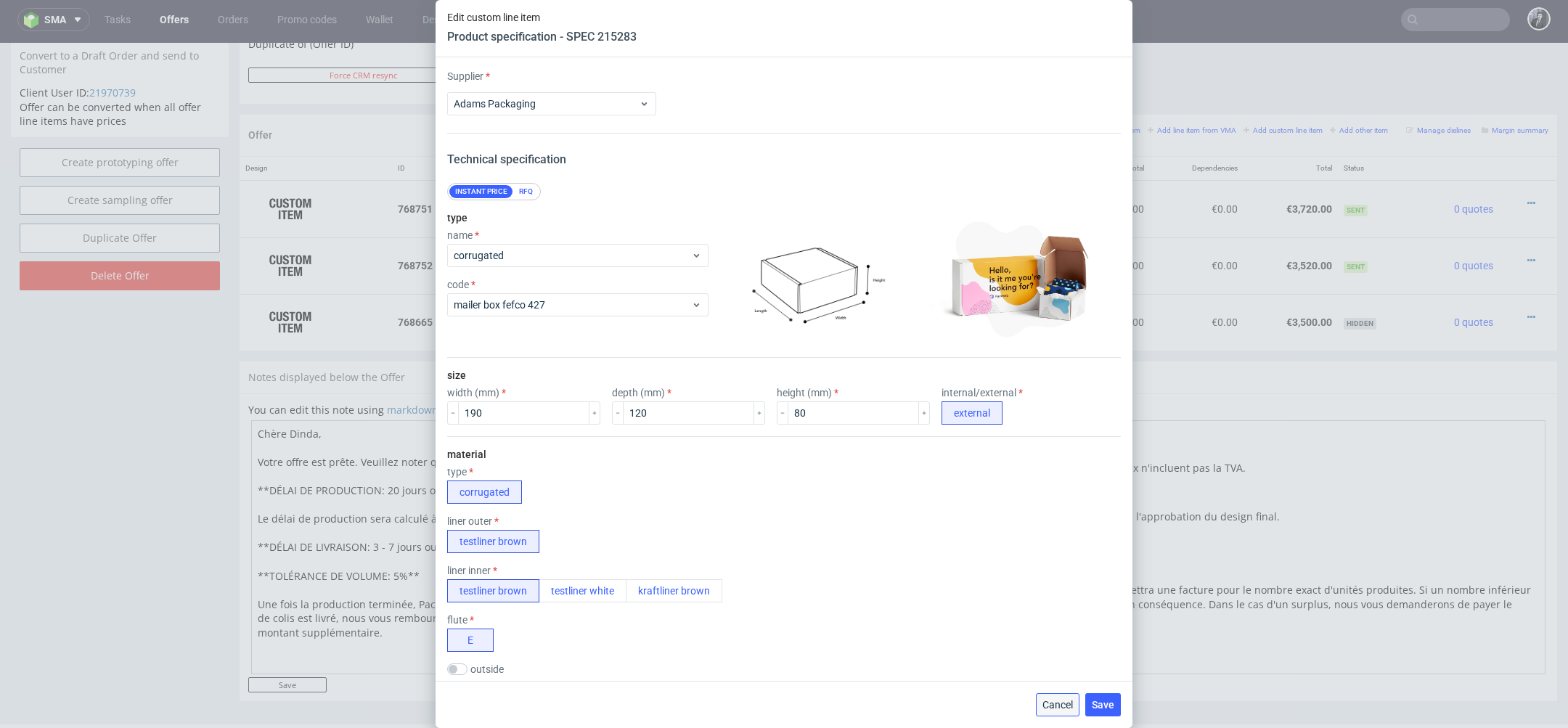
click at [1054, 703] on span "Cancel" at bounding box center [1058, 705] width 30 height 10
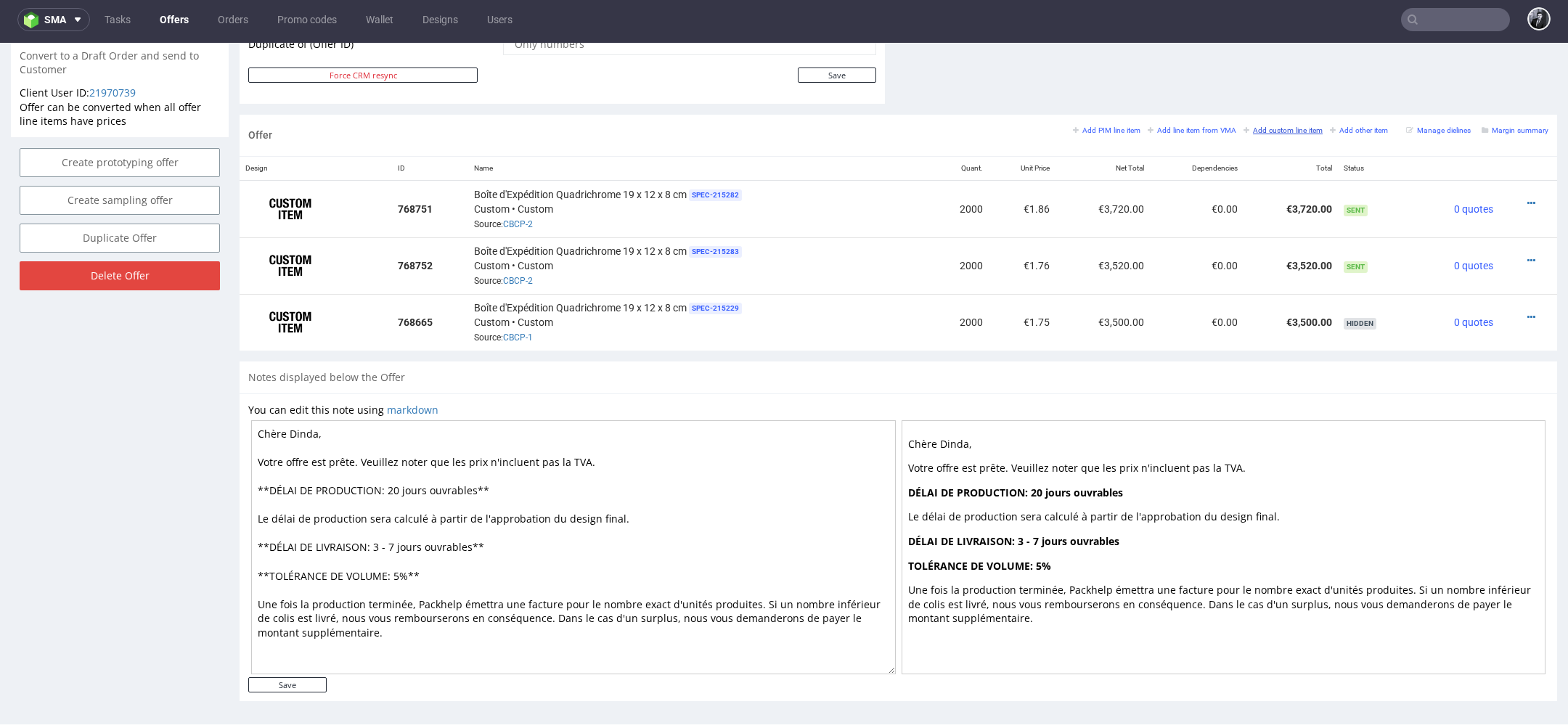
click at [1256, 129] on small "Add custom line item" at bounding box center [1284, 130] width 79 height 8
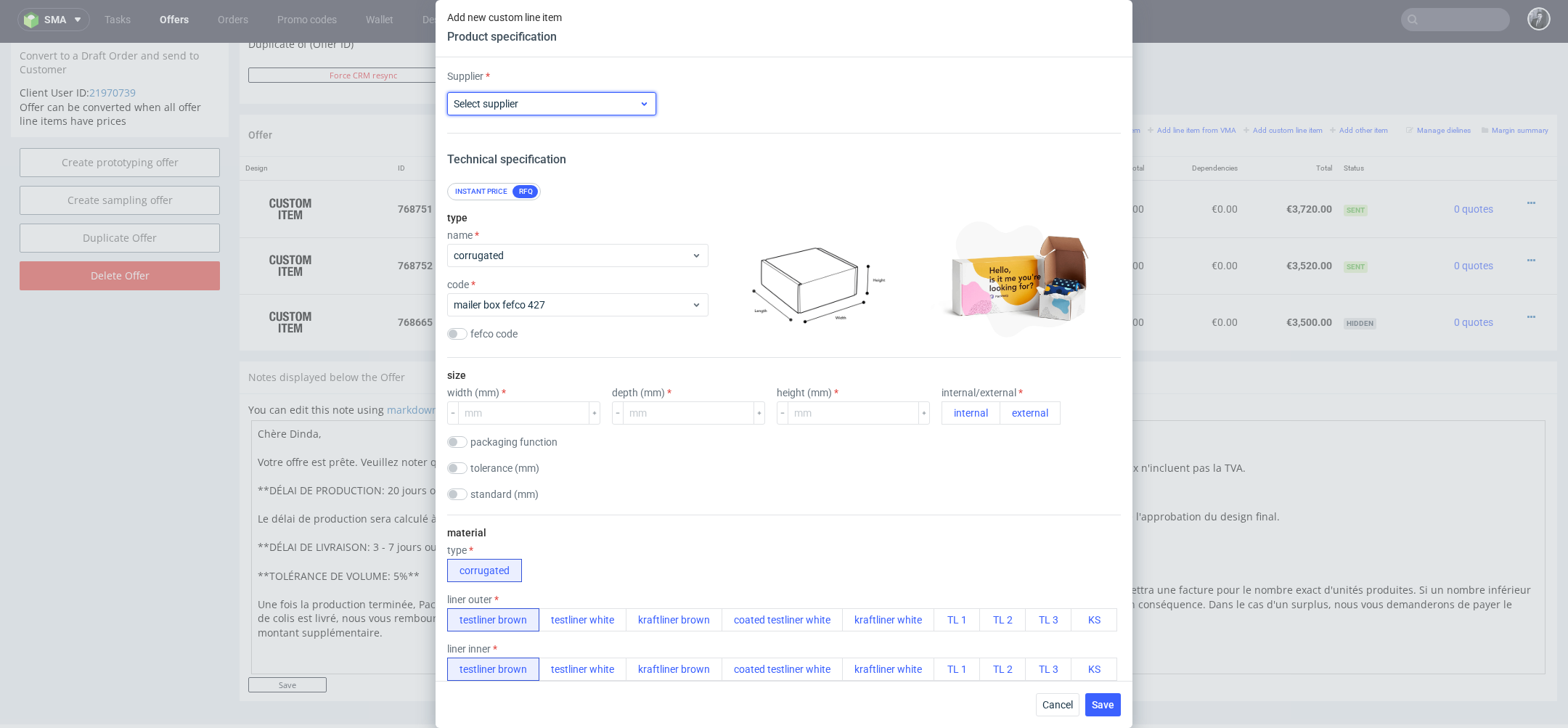
click at [598, 105] on span "Select supplier" at bounding box center [546, 103] width 185 height 14
type input "c"
type input "Custom"
click at [544, 137] on div "Custom" at bounding box center [551, 137] width 198 height 26
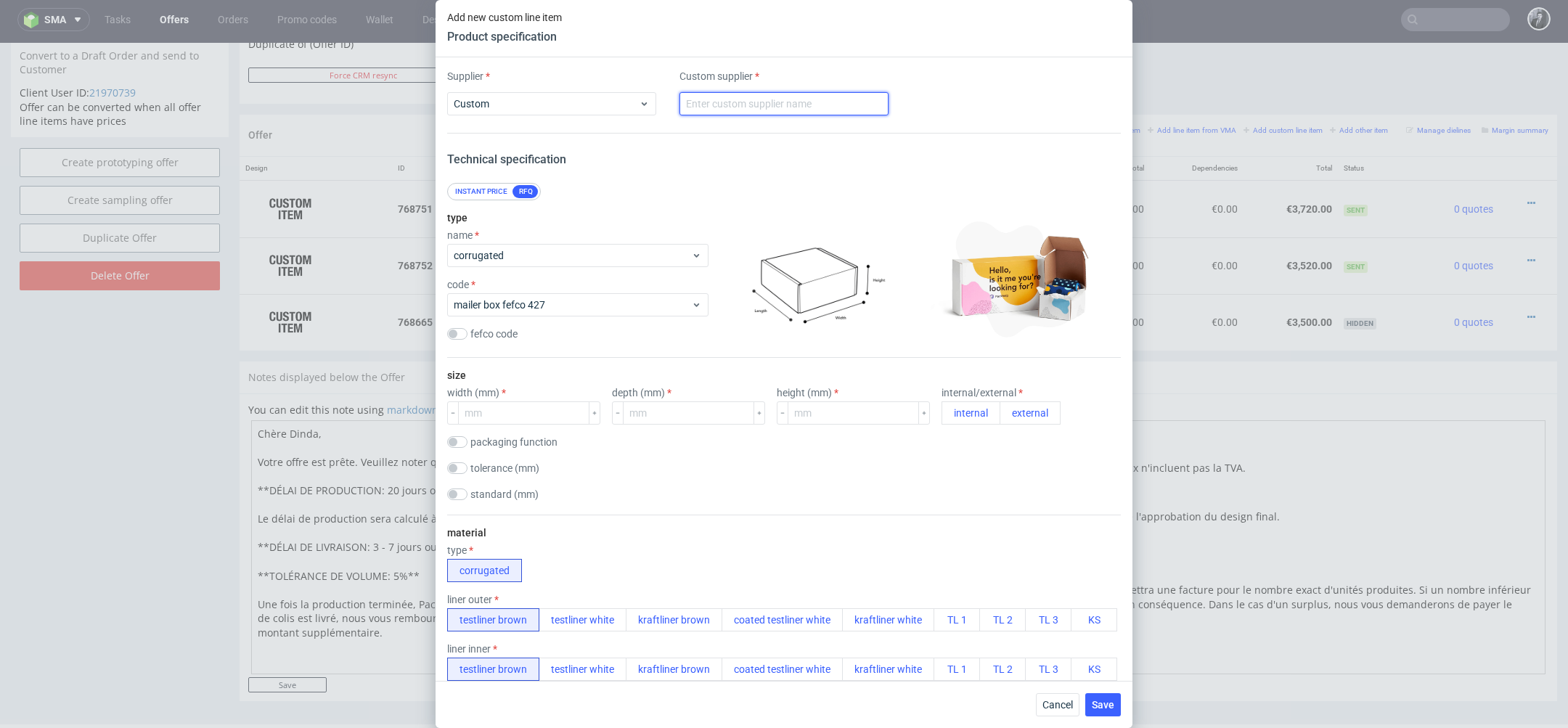
click at [739, 103] on input "text" at bounding box center [784, 104] width 209 height 24
type input "CustomPack"
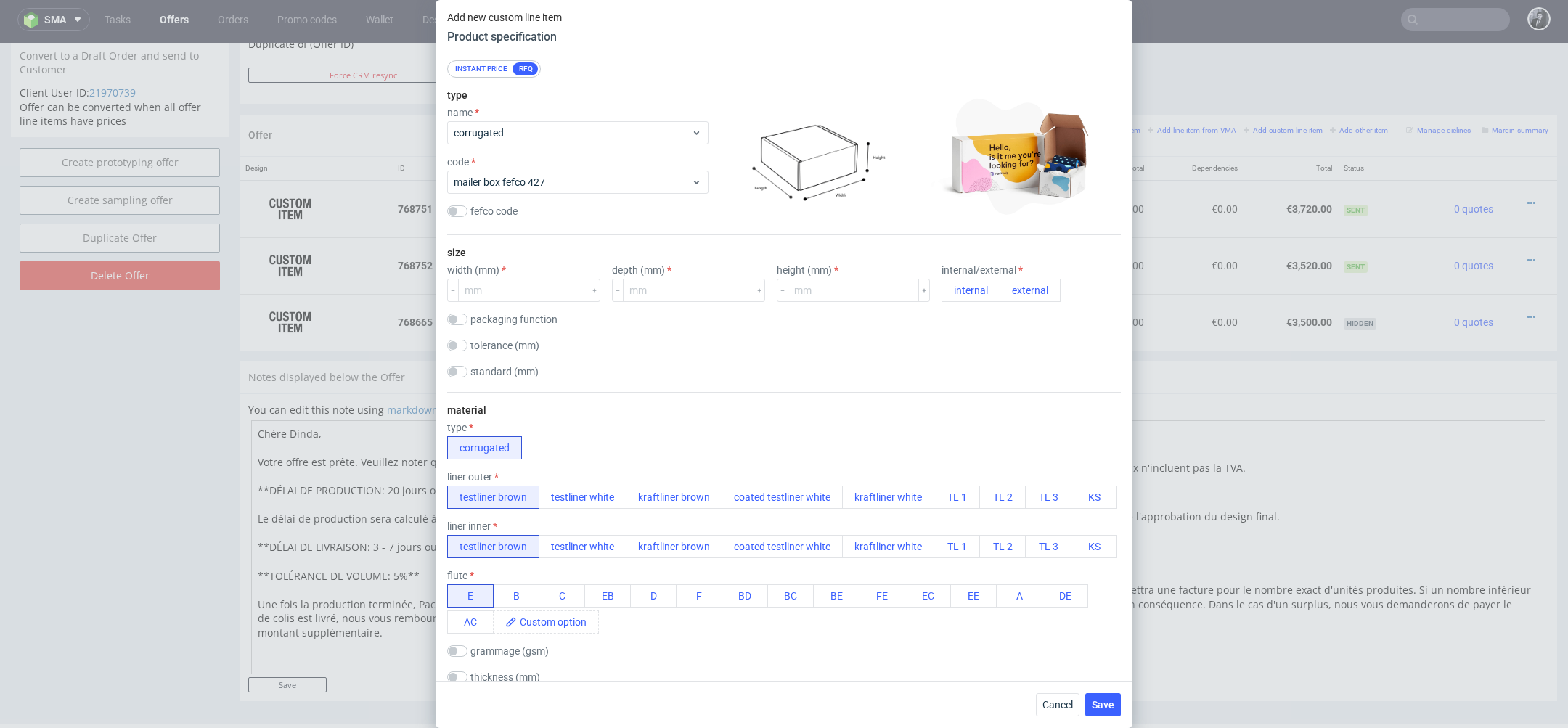
scroll to position [124, 0]
click at [527, 281] on input "number" at bounding box center [524, 288] width 131 height 24
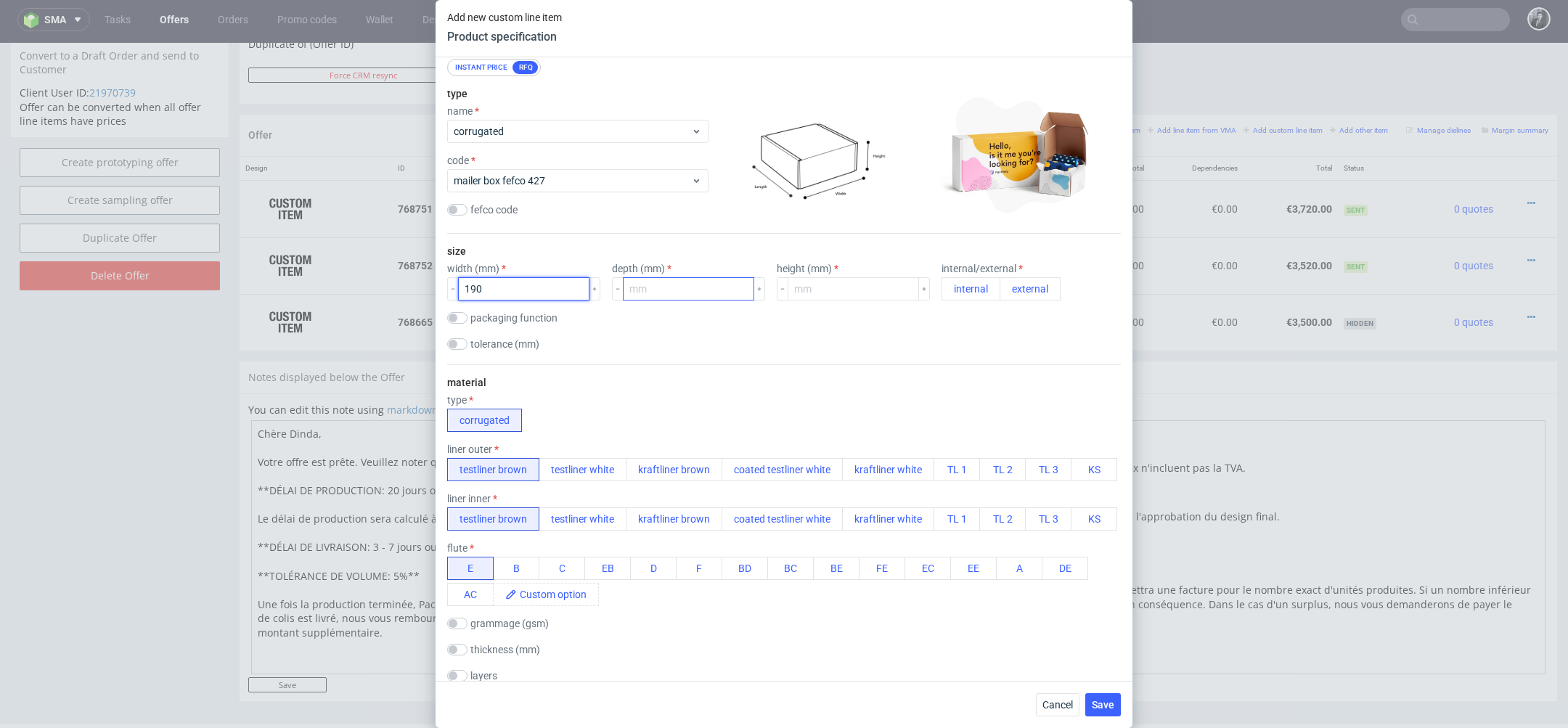
type input "190"
click at [662, 293] on input "number" at bounding box center [688, 288] width 131 height 24
type input "120"
click at [828, 299] on input "number" at bounding box center [853, 288] width 131 height 24
type input "80"
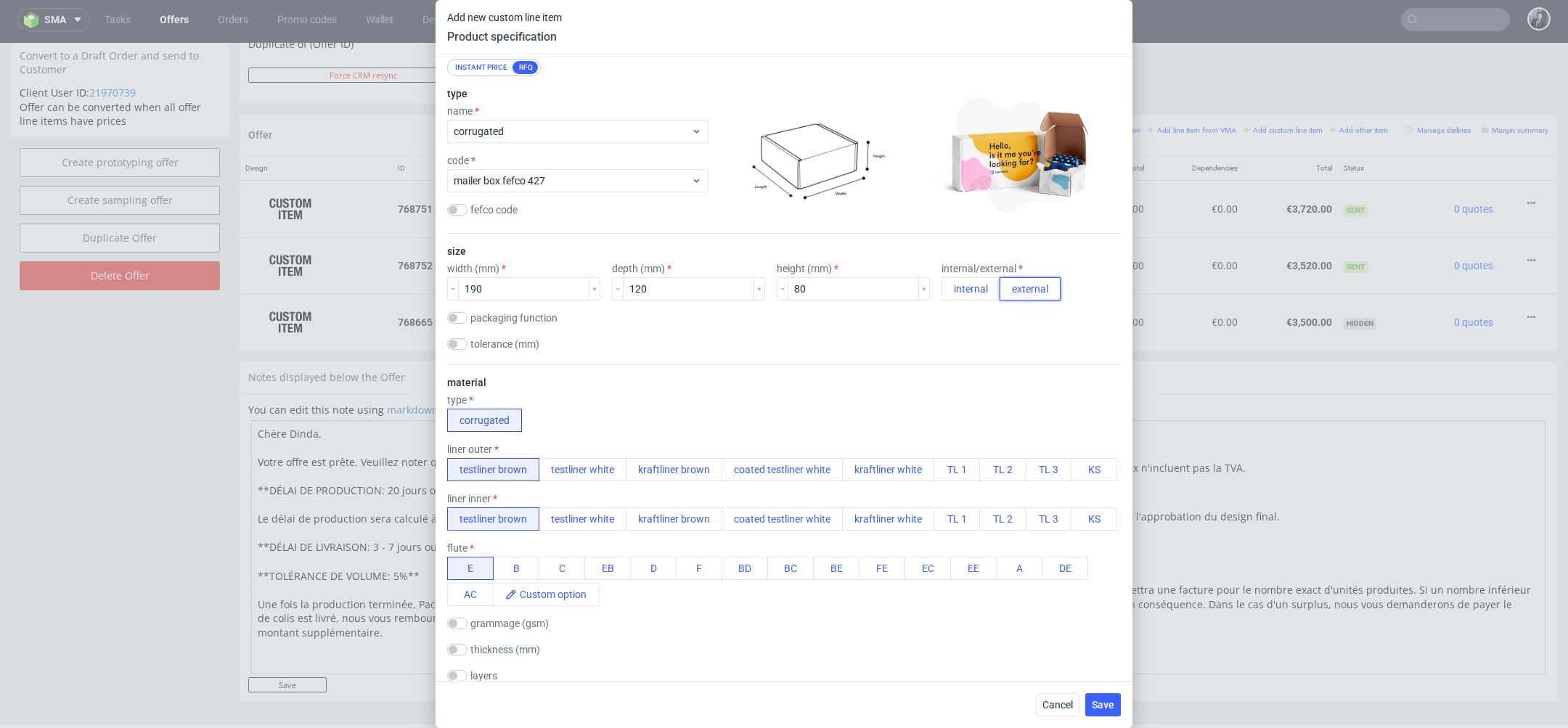
click at [1000, 286] on button "external" at bounding box center [1030, 288] width 61 height 24
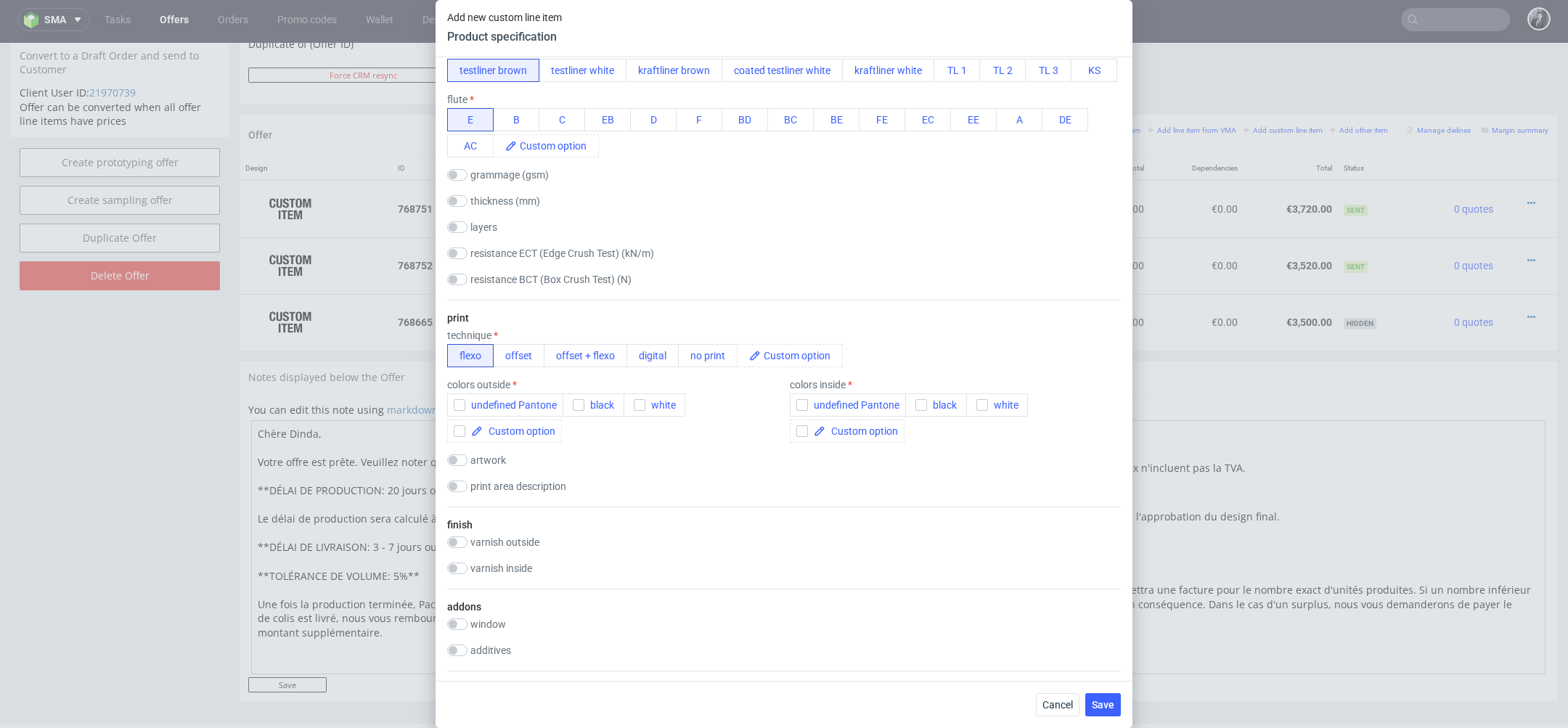
scroll to position [594, 0]
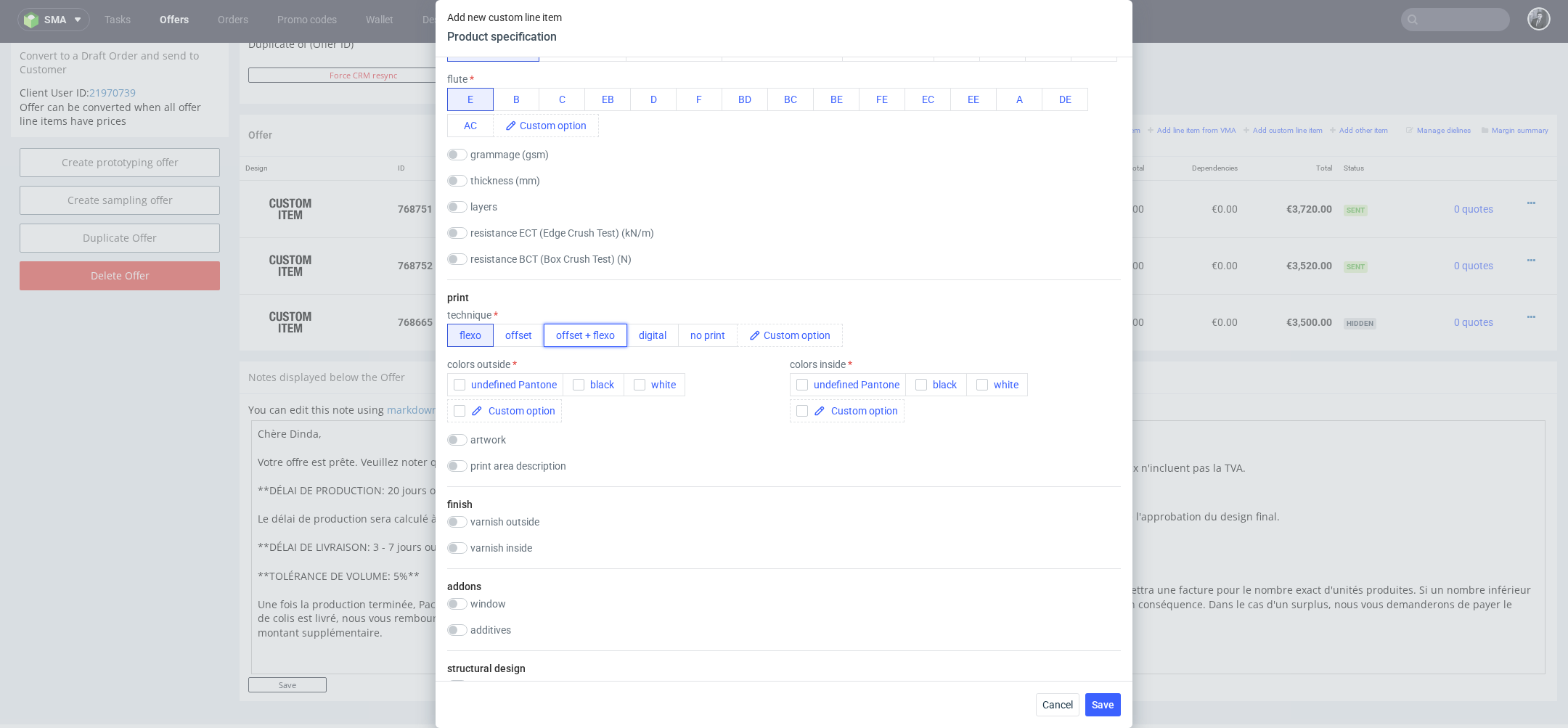
click at [575, 337] on button "offset + flexo" at bounding box center [585, 336] width 83 height 24
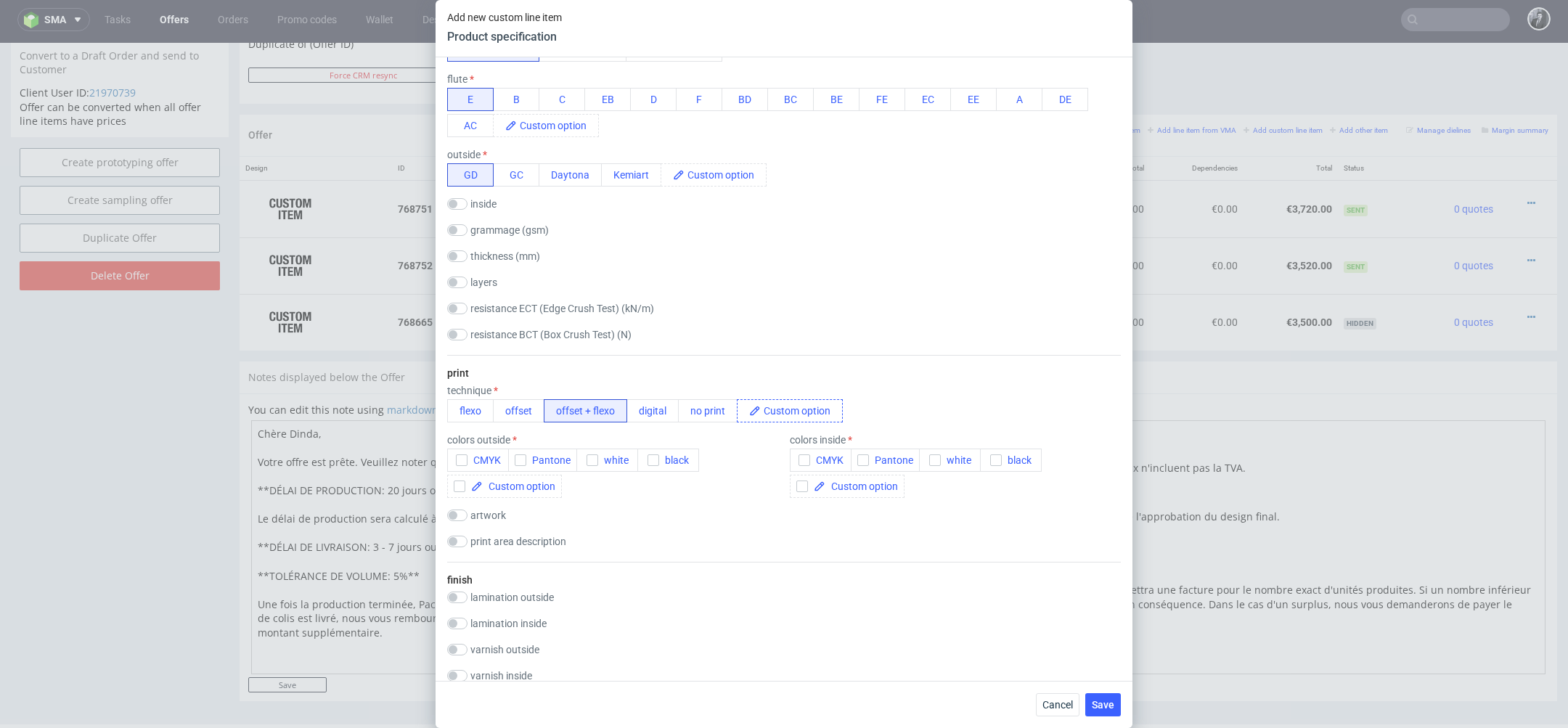
click at [755, 412] on icon at bounding box center [755, 411] width 11 height 11
click at [784, 404] on span at bounding box center [801, 410] width 81 height 22
click at [564, 481] on span at bounding box center [579, 486] width 73 height 10
checkbox input "true"
click at [1013, 441] on input "checkbox" at bounding box center [1015, 440] width 21 height 11
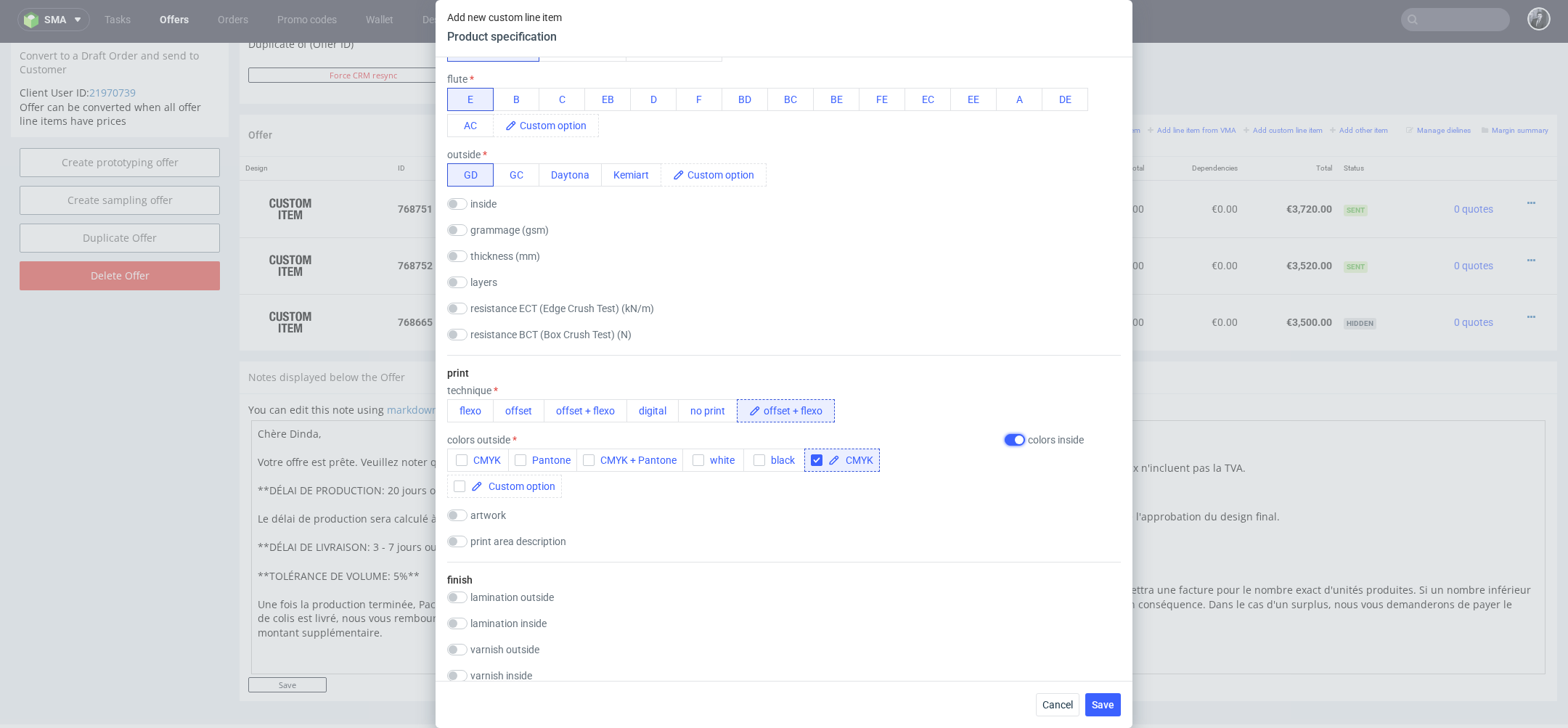
checkbox input "true"
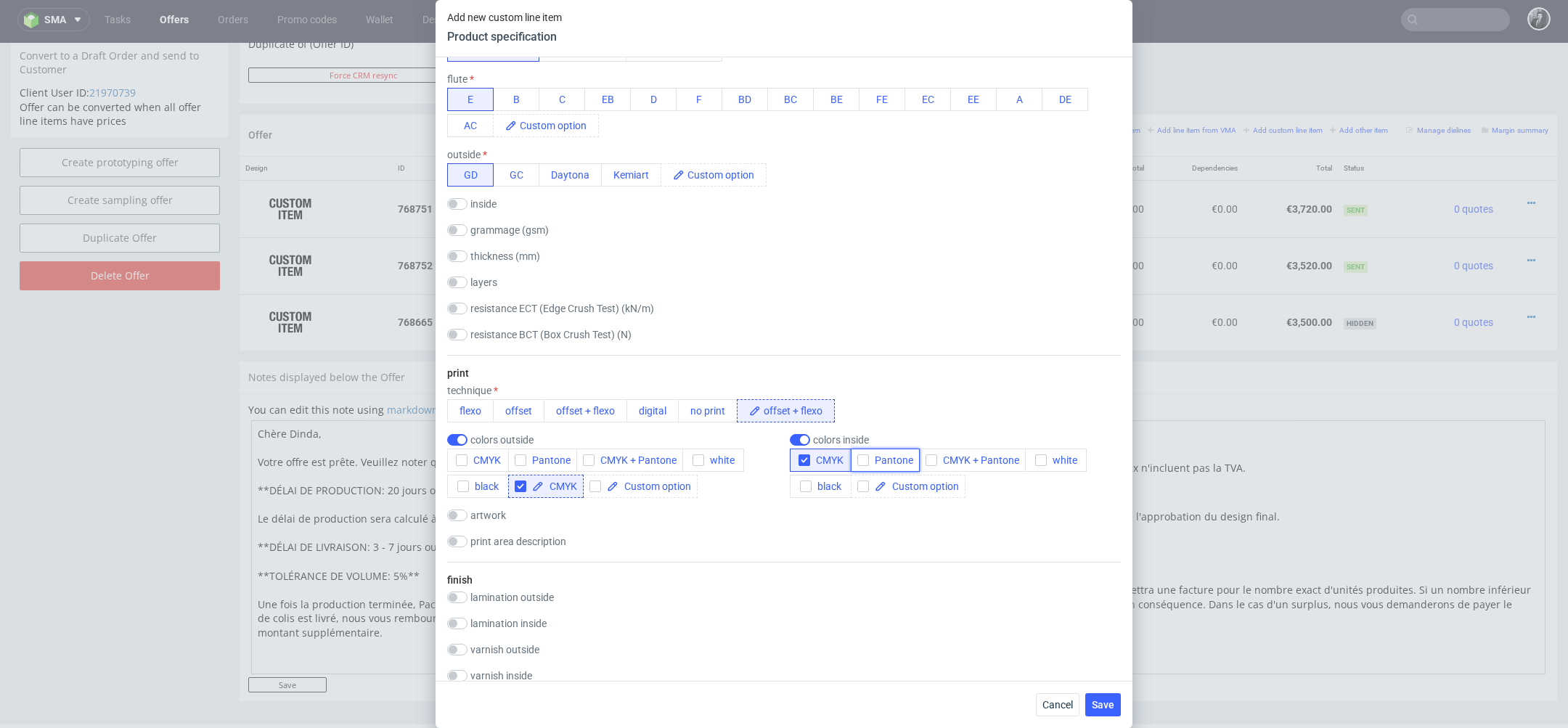
click at [898, 461] on span "Pantone" at bounding box center [890, 460] width 44 height 11
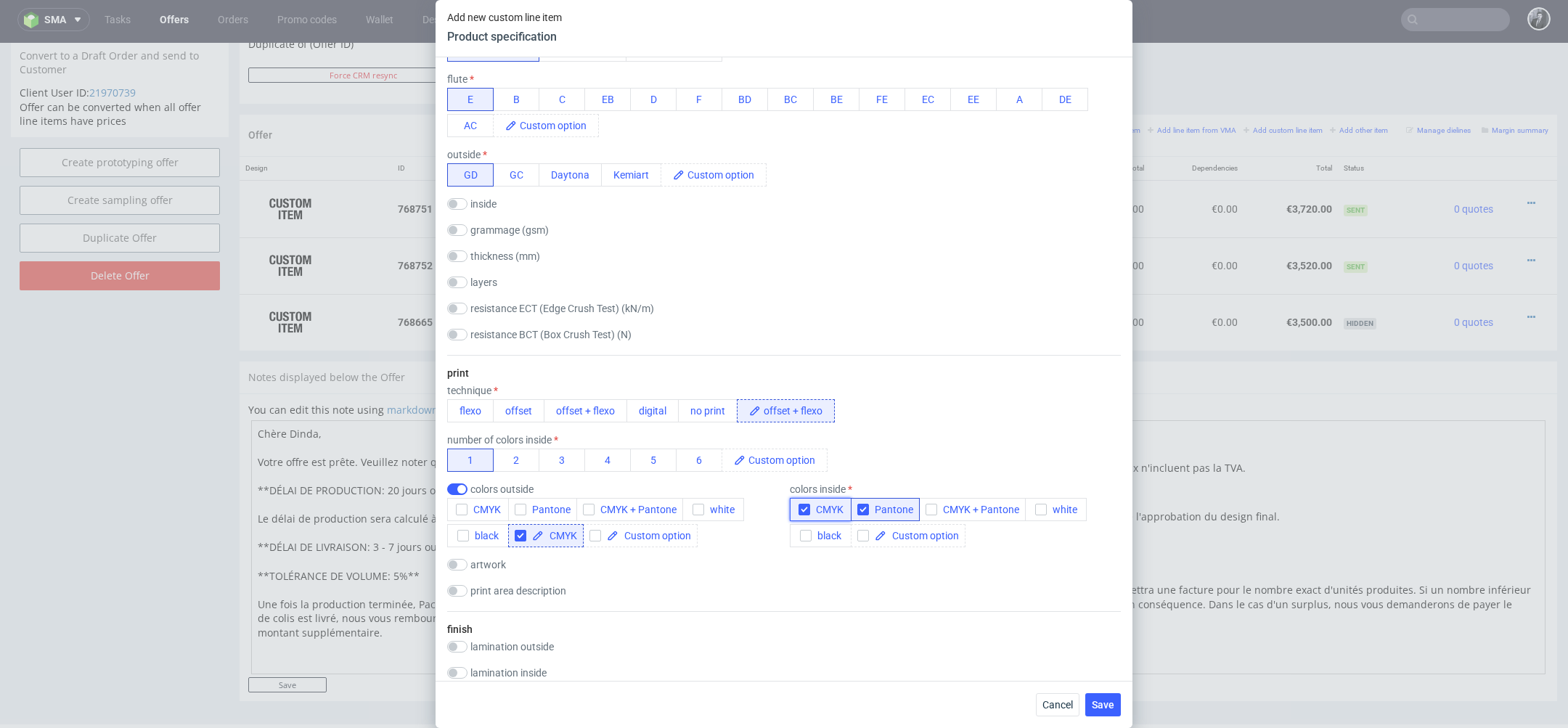
click at [824, 509] on span "CMYK" at bounding box center [826, 510] width 33 height 11
click at [775, 580] on div "print technique flexo offset offset + flexo digital no print offset + flexo num…" at bounding box center [784, 483] width 674 height 256
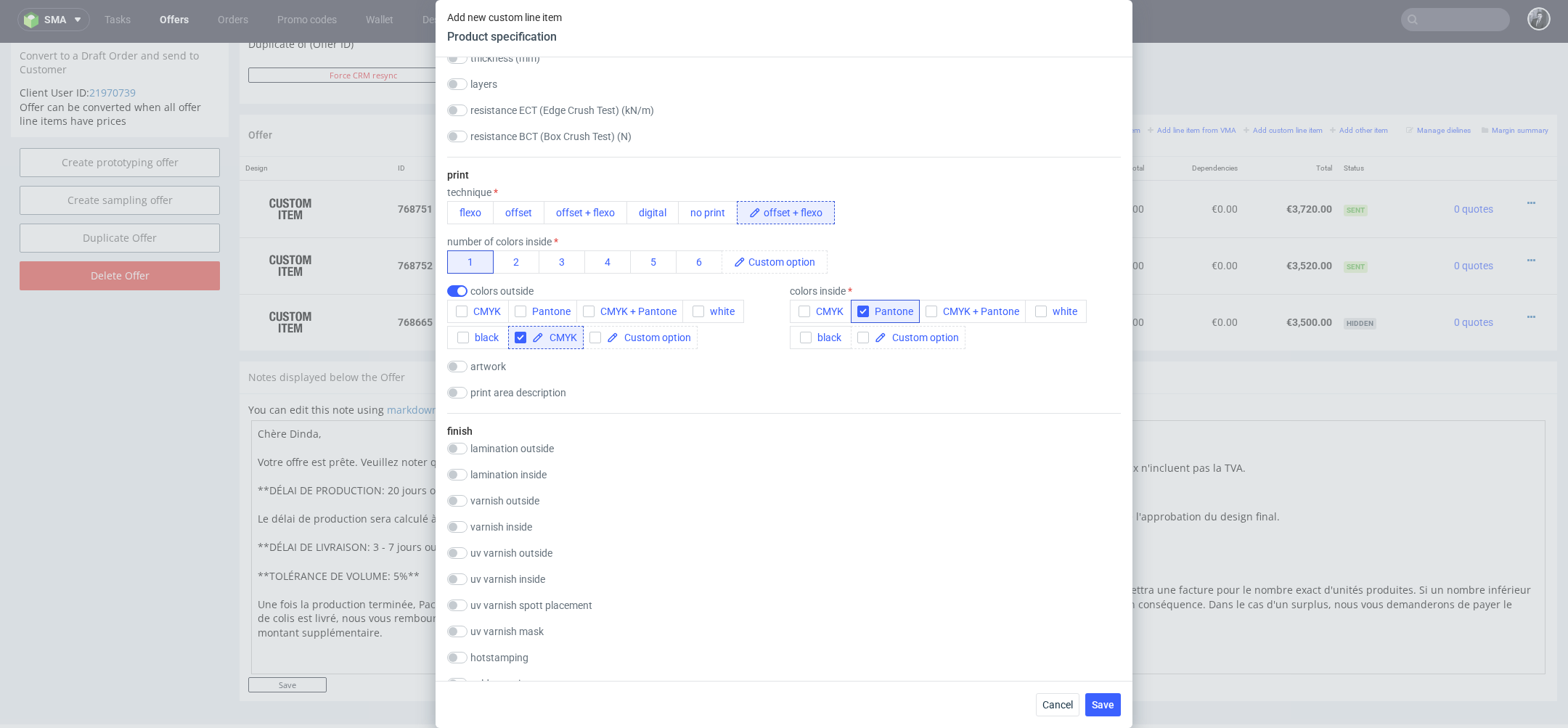
scroll to position [794, 0]
click at [601, 215] on button "offset + flexo" at bounding box center [585, 210] width 83 height 24
checkbox input "false"
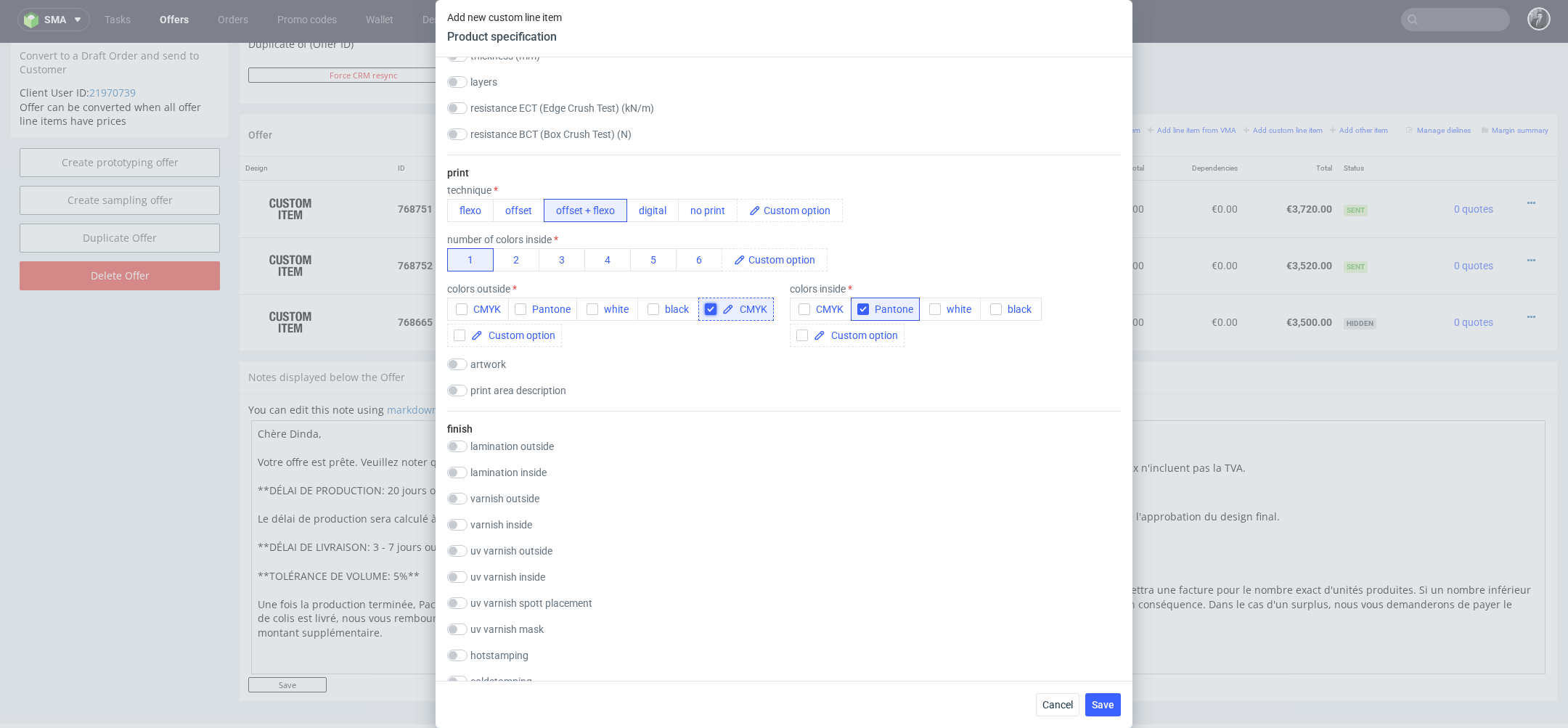
click at [705, 306] on input "checkbox" at bounding box center [711, 309] width 11 height 11
checkbox input "false"
click at [469, 308] on span "CMYK" at bounding box center [484, 309] width 33 height 11
click at [508, 529] on div "finish lamination outside gloss matt Soft touch anty-scratch PE(HDPE) laminatio…" at bounding box center [784, 593] width 674 height 364
click at [522, 518] on button "matt" at bounding box center [518, 519] width 46 height 24
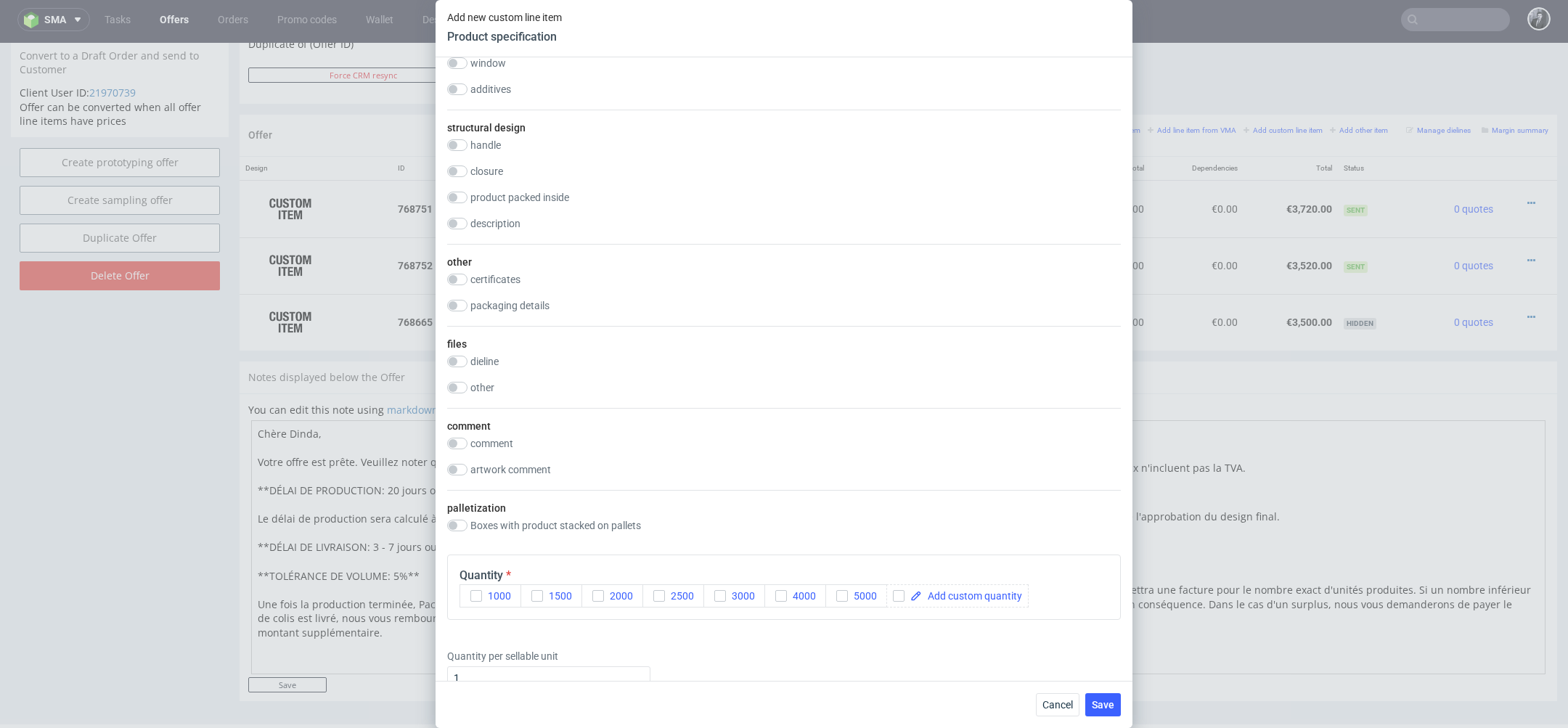
scroll to position [1608, 0]
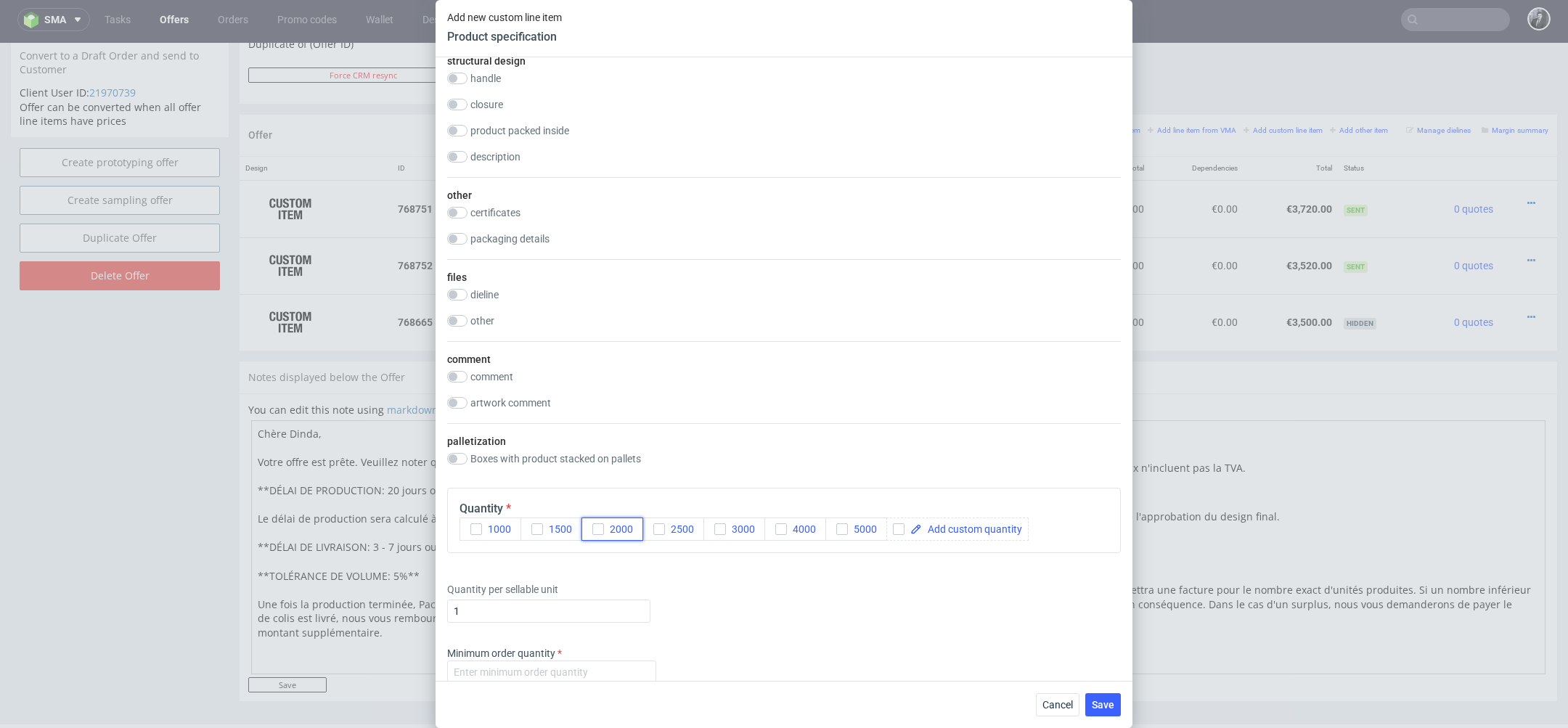
click at [595, 529] on icon "button" at bounding box center [598, 529] width 10 height 10
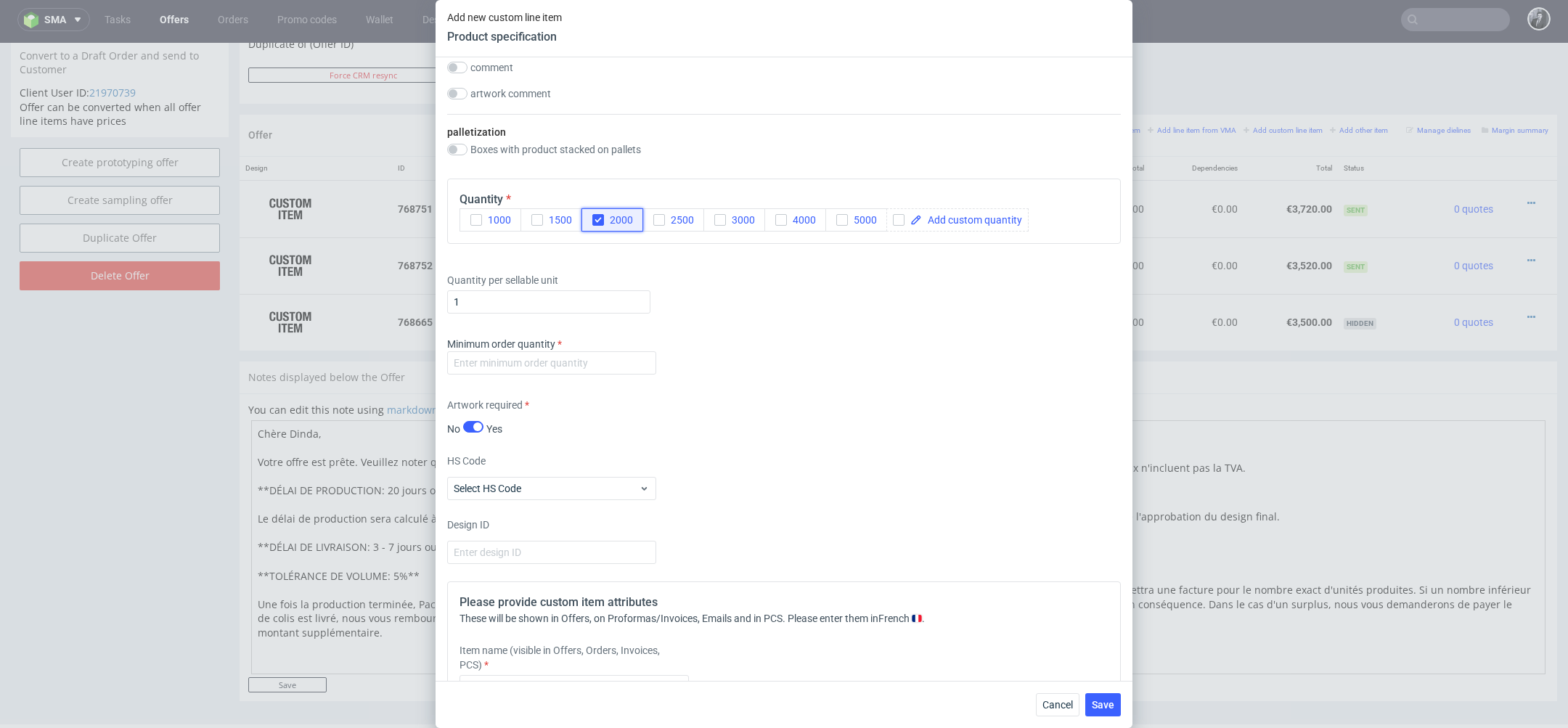
scroll to position [1922, 0]
click at [591, 359] on input "number" at bounding box center [551, 358] width 209 height 24
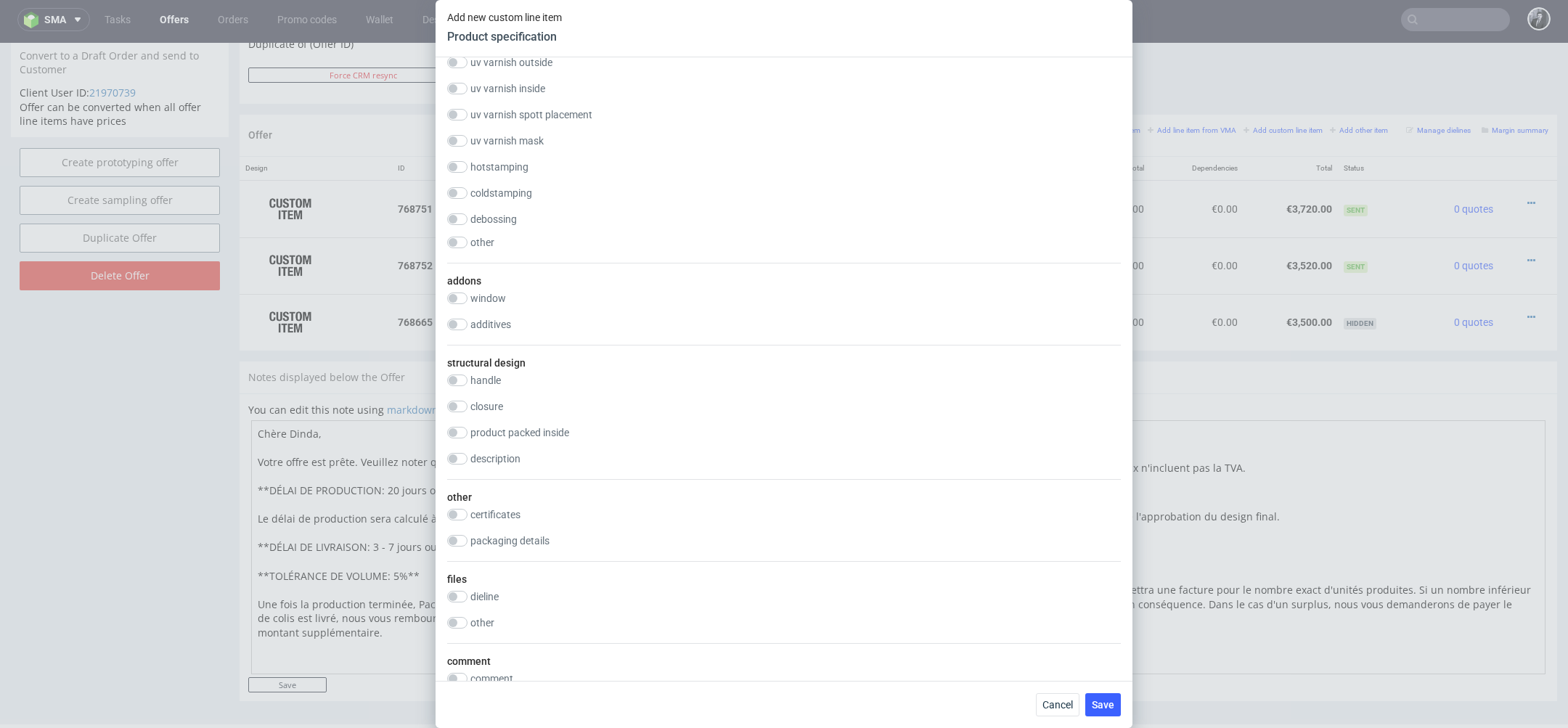
scroll to position [1264, 0]
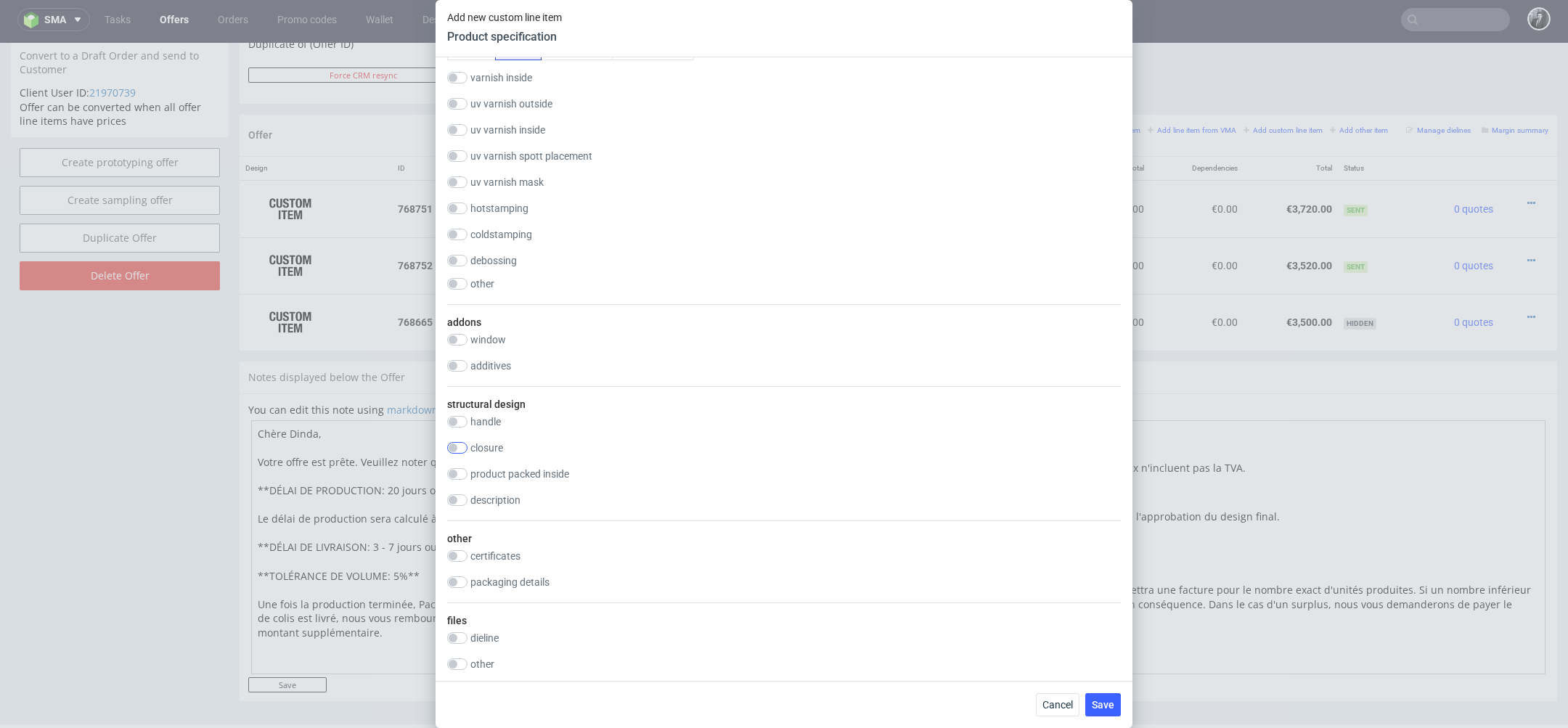
type input "2000"
click at [452, 448] on input "checkbox" at bounding box center [457, 448] width 21 height 11
checkbox input "true"
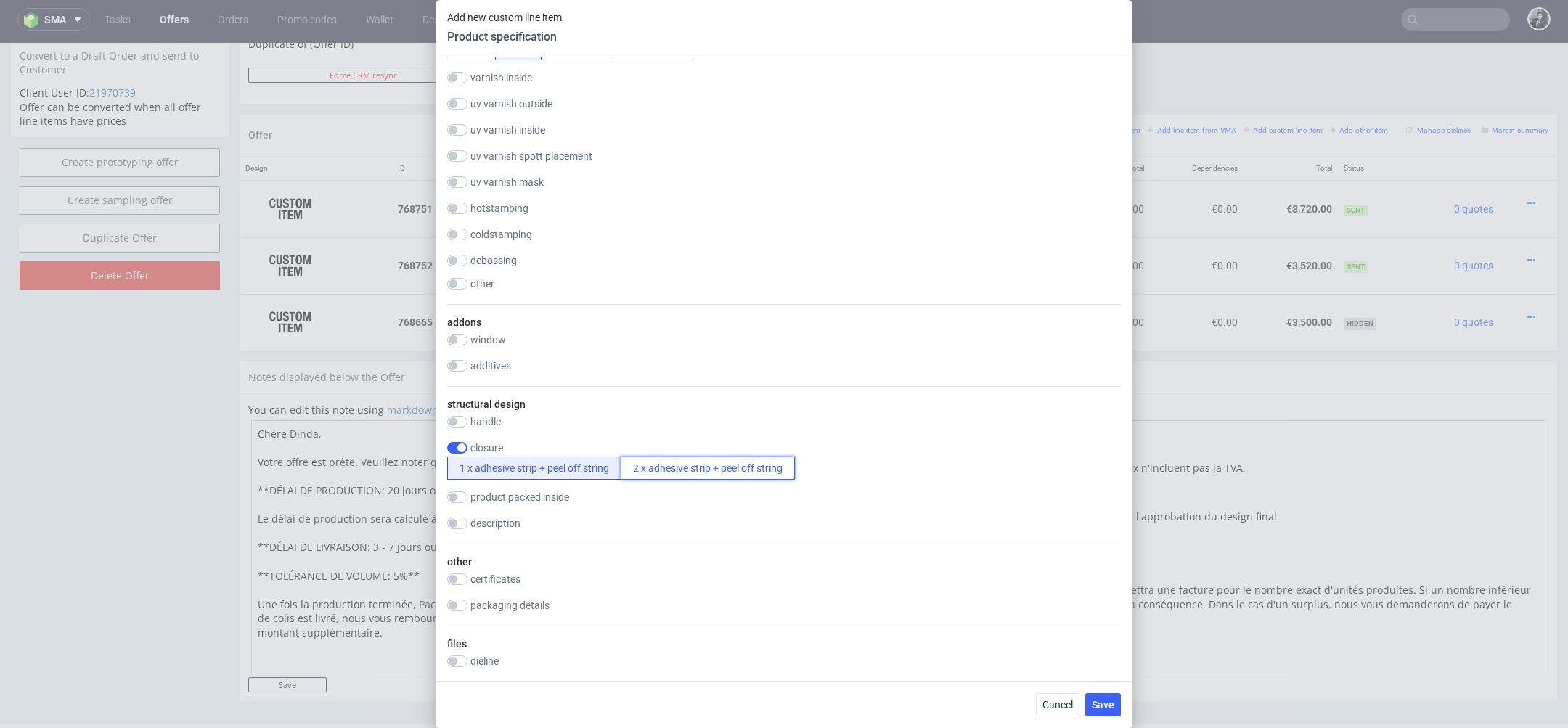
click at [756, 473] on button "2 x adhesive strip + peel off string" at bounding box center [708, 468] width 174 height 24
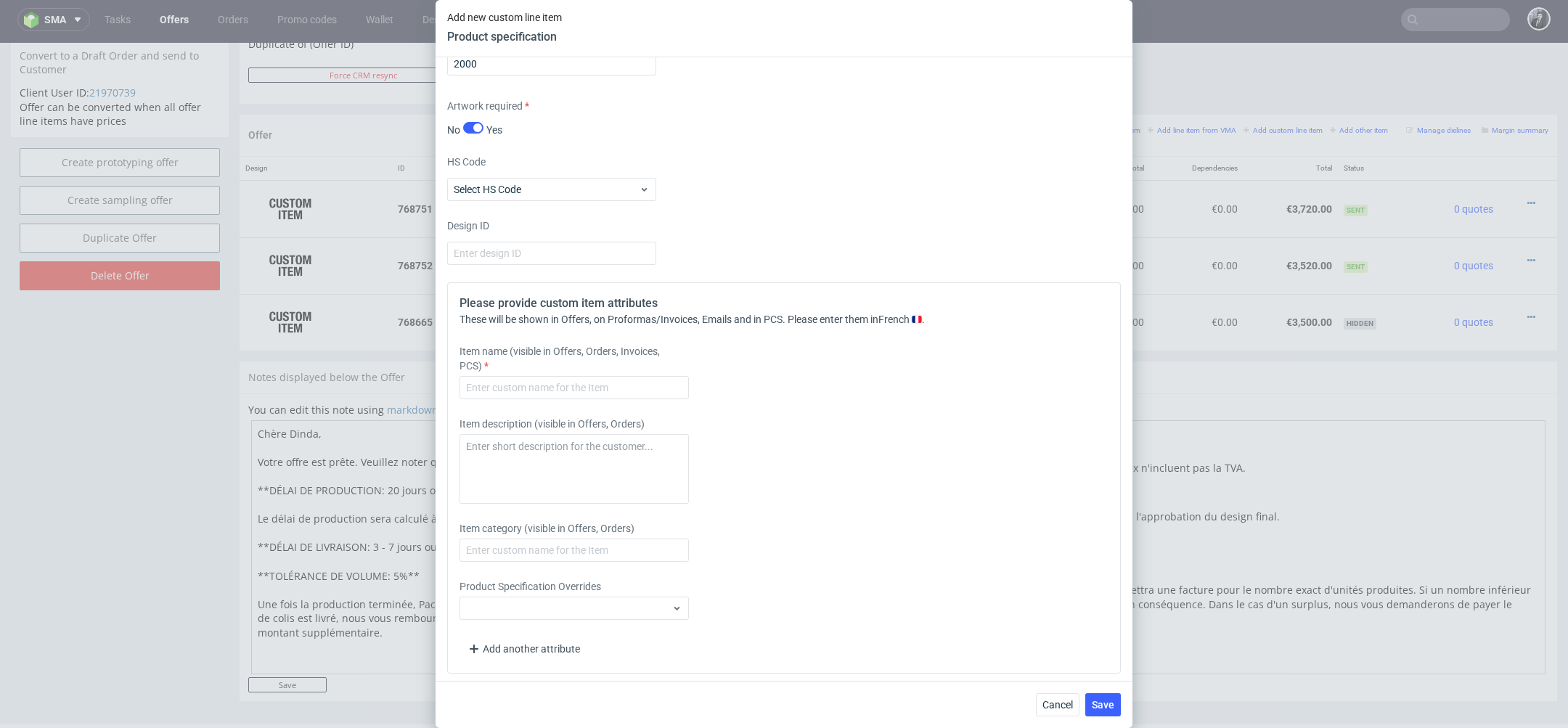
scroll to position [2241, 0]
click at [619, 380] on input "text" at bounding box center [574, 387] width 230 height 24
paste input "Boîte d'Expédition Quadrichrome 19 x 12 x 8 cm"
type input "Boîte d'Expédition Quadrichrome 19 x 12 x 8 cm"
click at [813, 411] on div "Please provide custom item attributes These will be shown in Offers, on Proform…" at bounding box center [784, 477] width 674 height 391
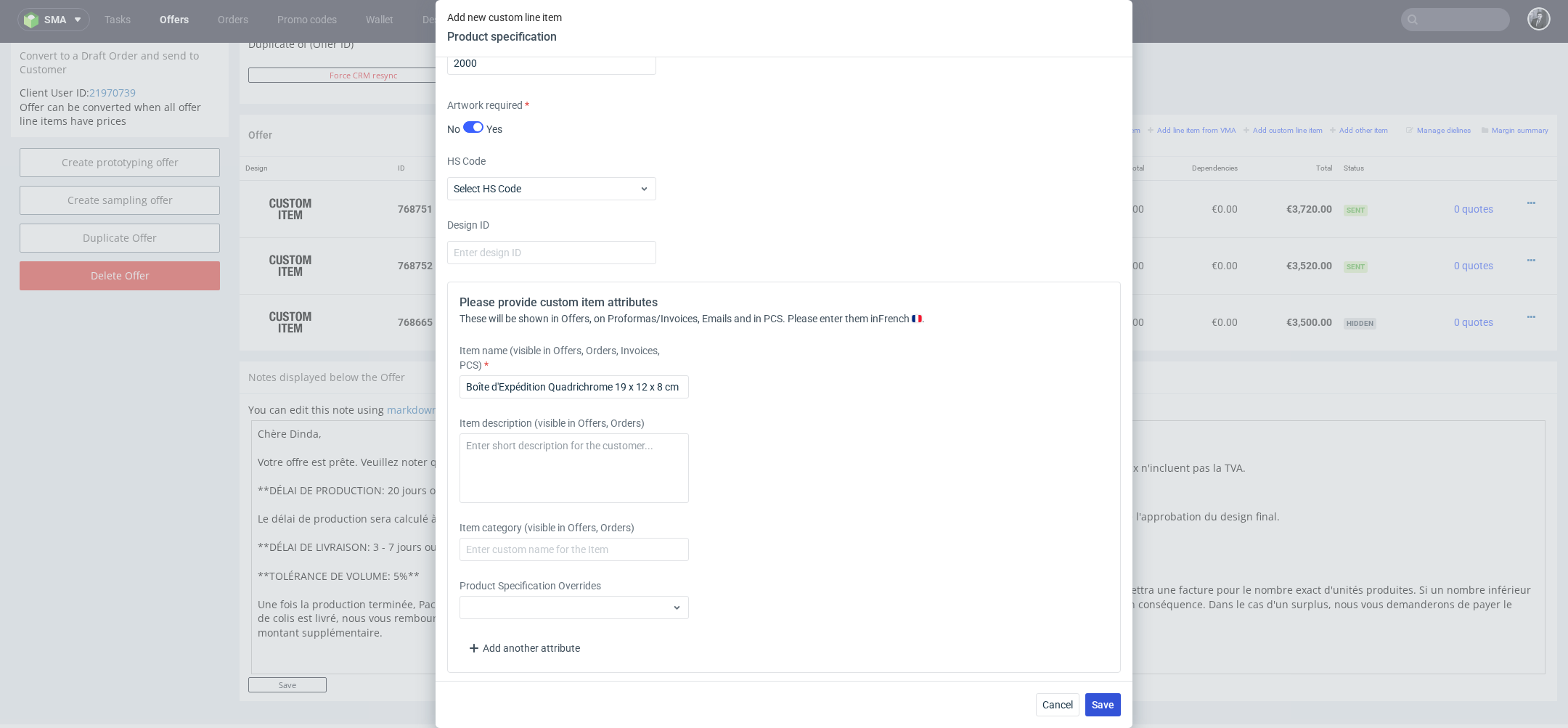
click at [1105, 702] on span "Save" at bounding box center [1103, 705] width 23 height 10
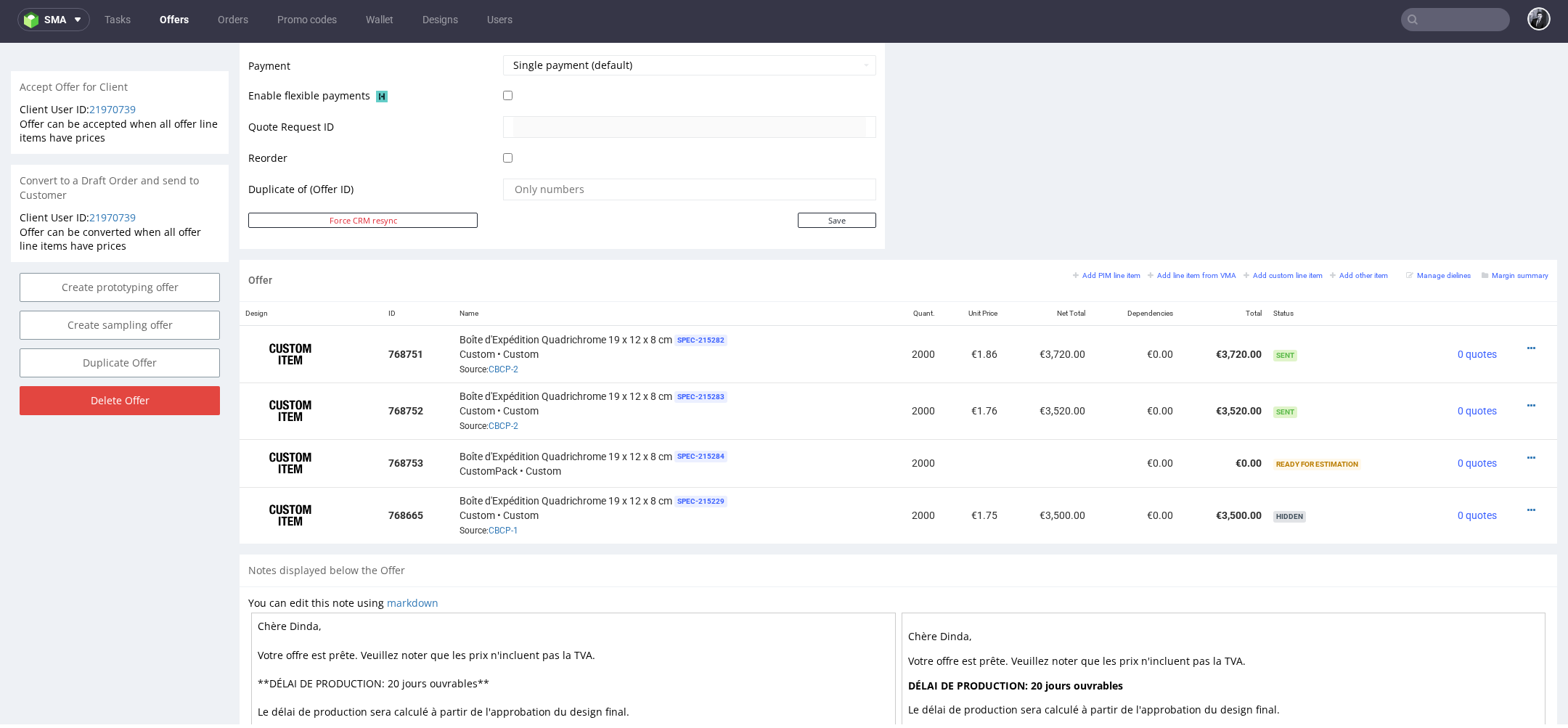
scroll to position [653, 0]
click at [1527, 453] on icon at bounding box center [1531, 456] width 8 height 10
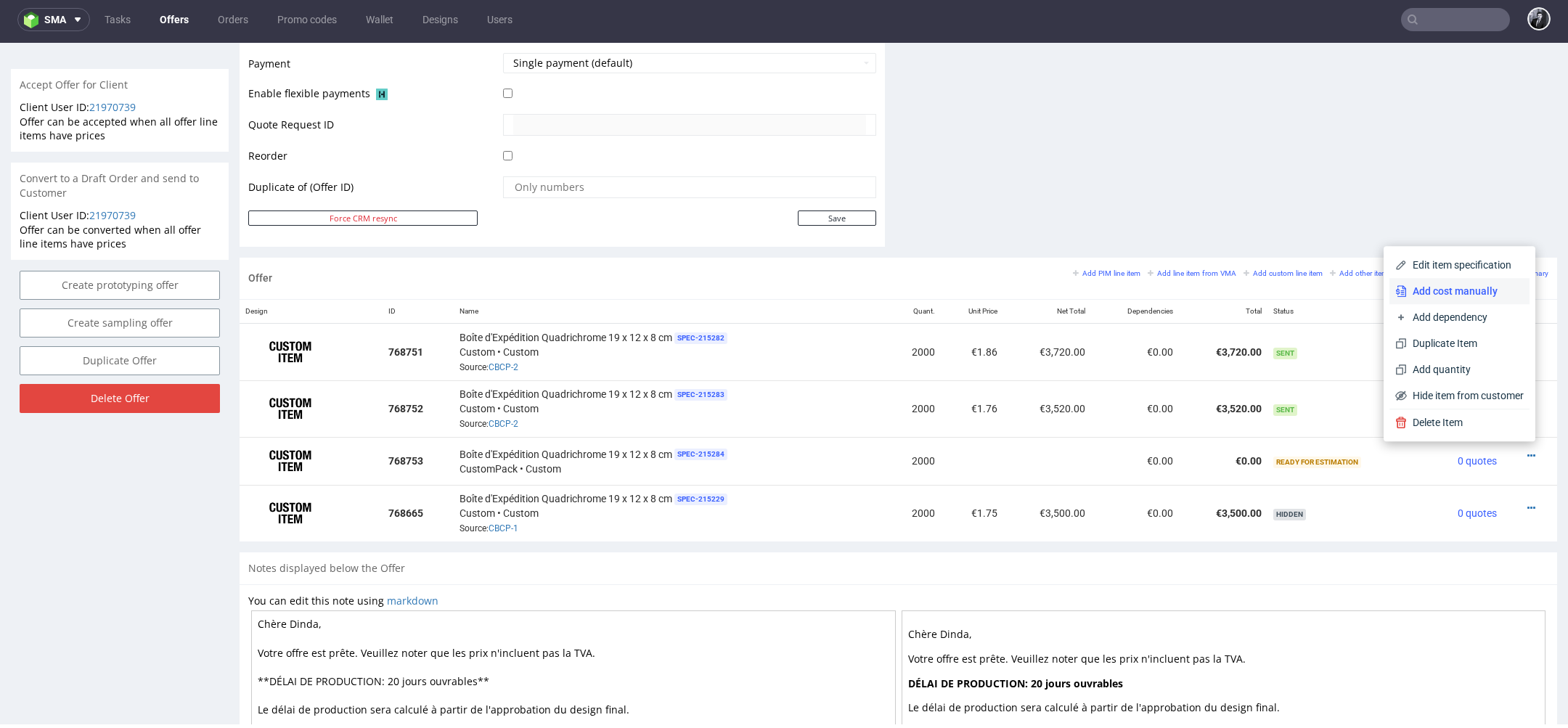
click at [1464, 292] on span "Add cost manually" at bounding box center [1466, 290] width 117 height 14
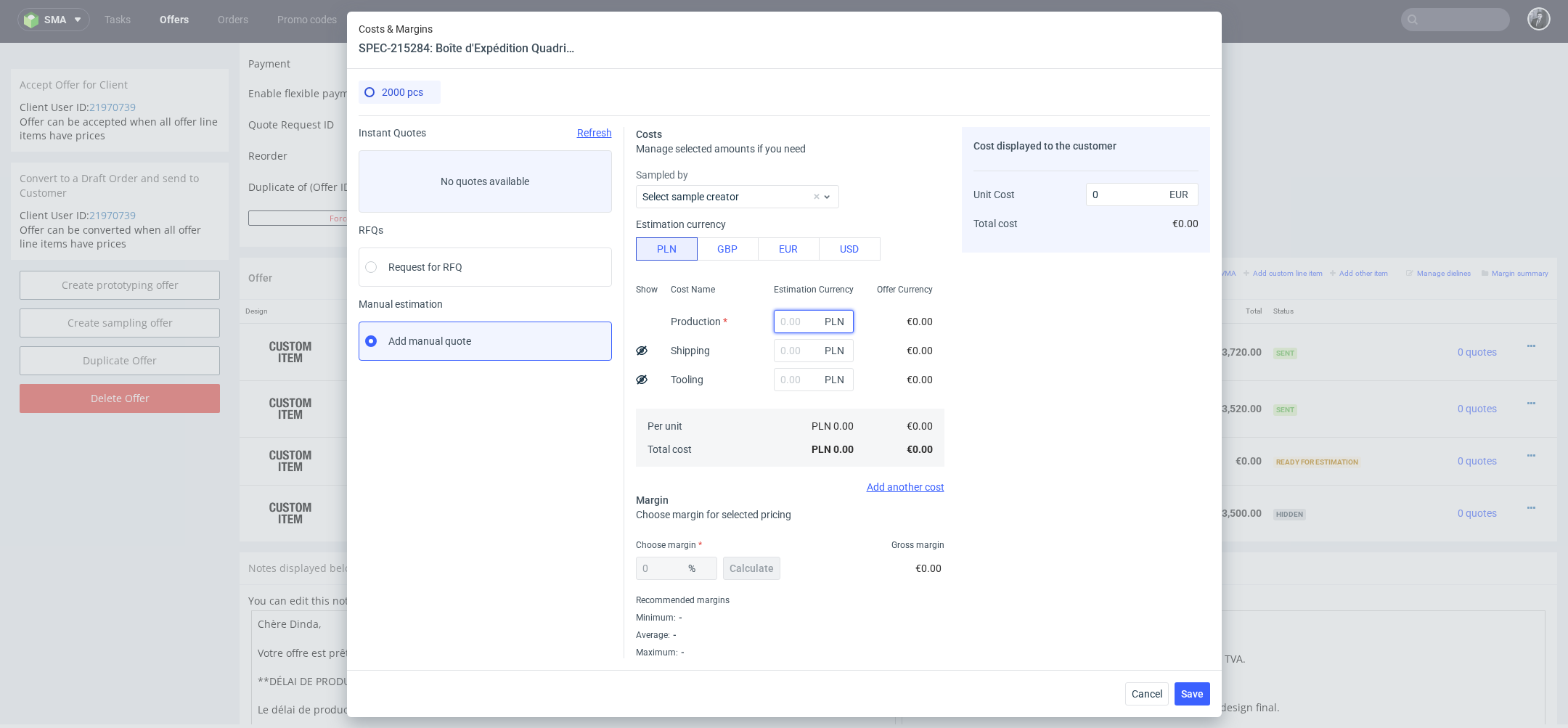
click at [802, 328] on input "text" at bounding box center [814, 321] width 79 height 24
type input "8400"
type input "0.99"
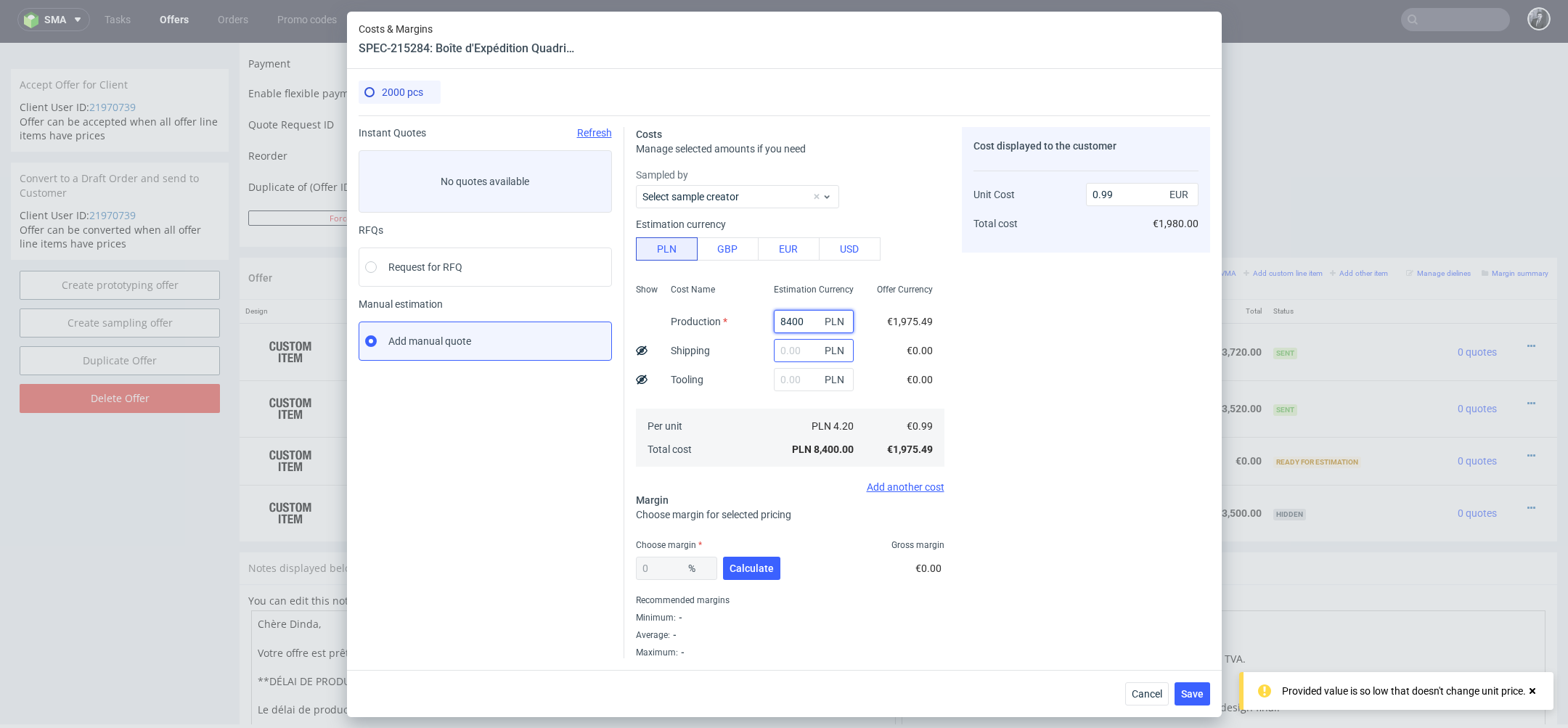
type input "8400"
click at [811, 355] on input "text" at bounding box center [814, 351] width 79 height 24
type input "800"
type input "1.08"
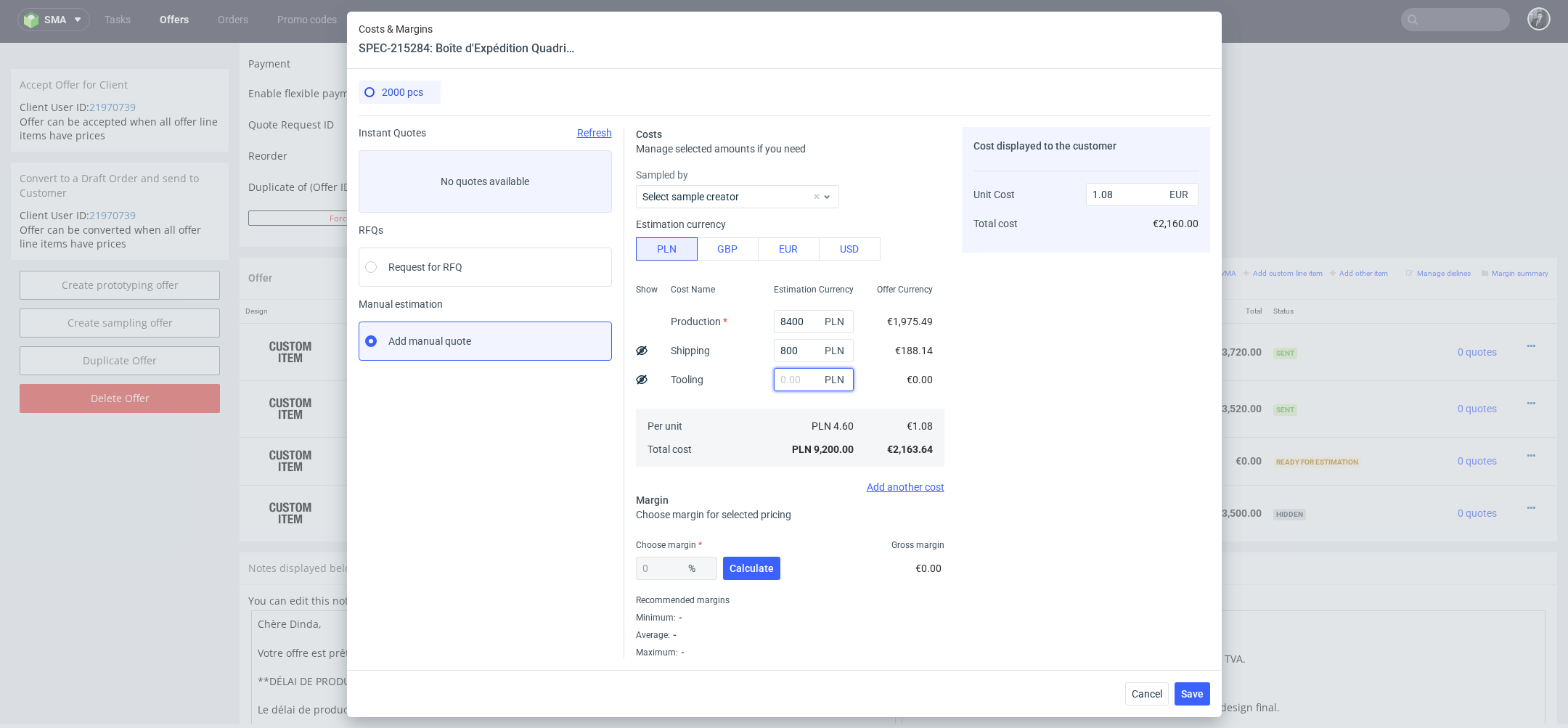
click at [800, 381] on input "text" at bounding box center [814, 379] width 79 height 24
type input "1500"
type input "1.26"
type input "1500"
click at [1082, 517] on div "Cost displayed to the customer Unit Cost Total cost 1.26 EUR €2,520.00" at bounding box center [1086, 392] width 249 height 531
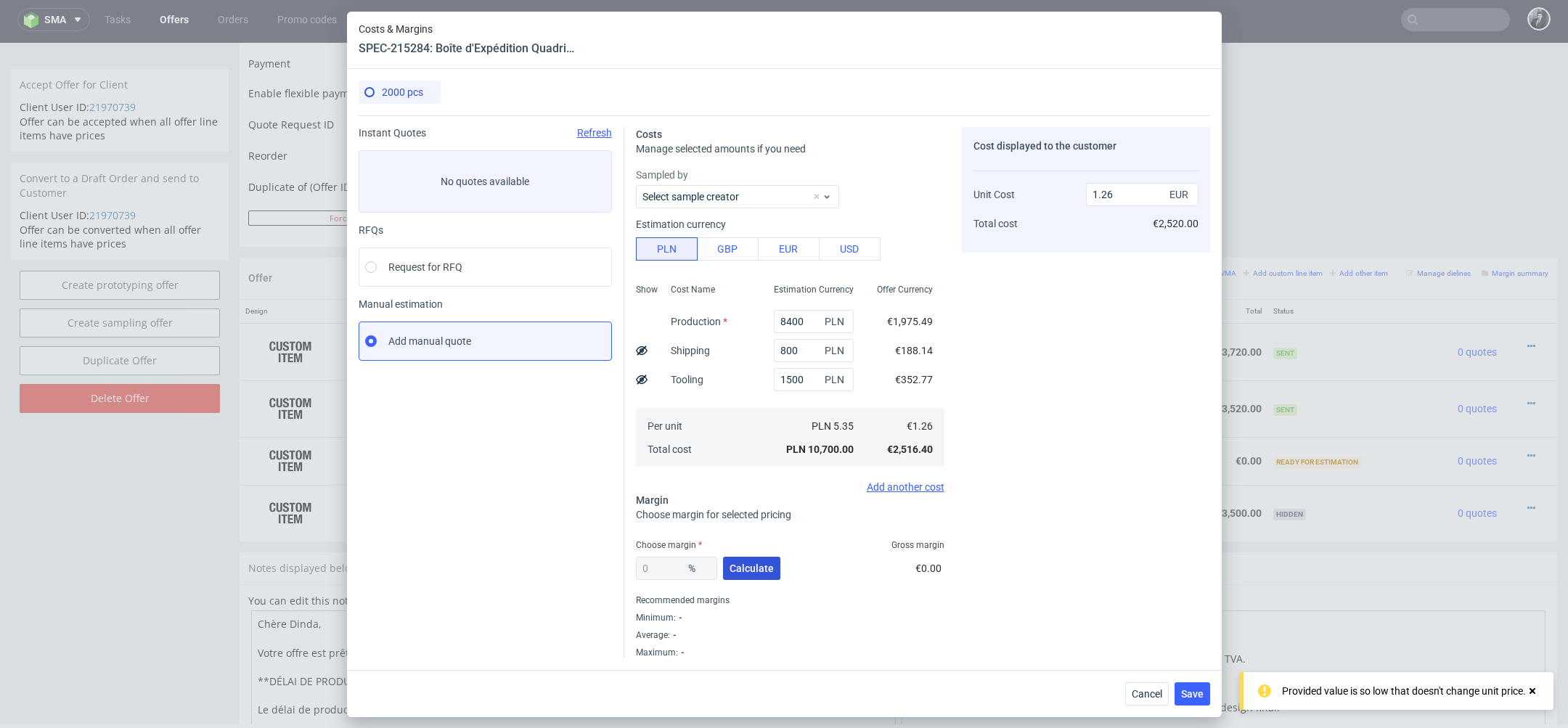
click at [763, 570] on span "Calculate" at bounding box center [751, 568] width 44 height 10
type input "33.23"
type input "1.88"
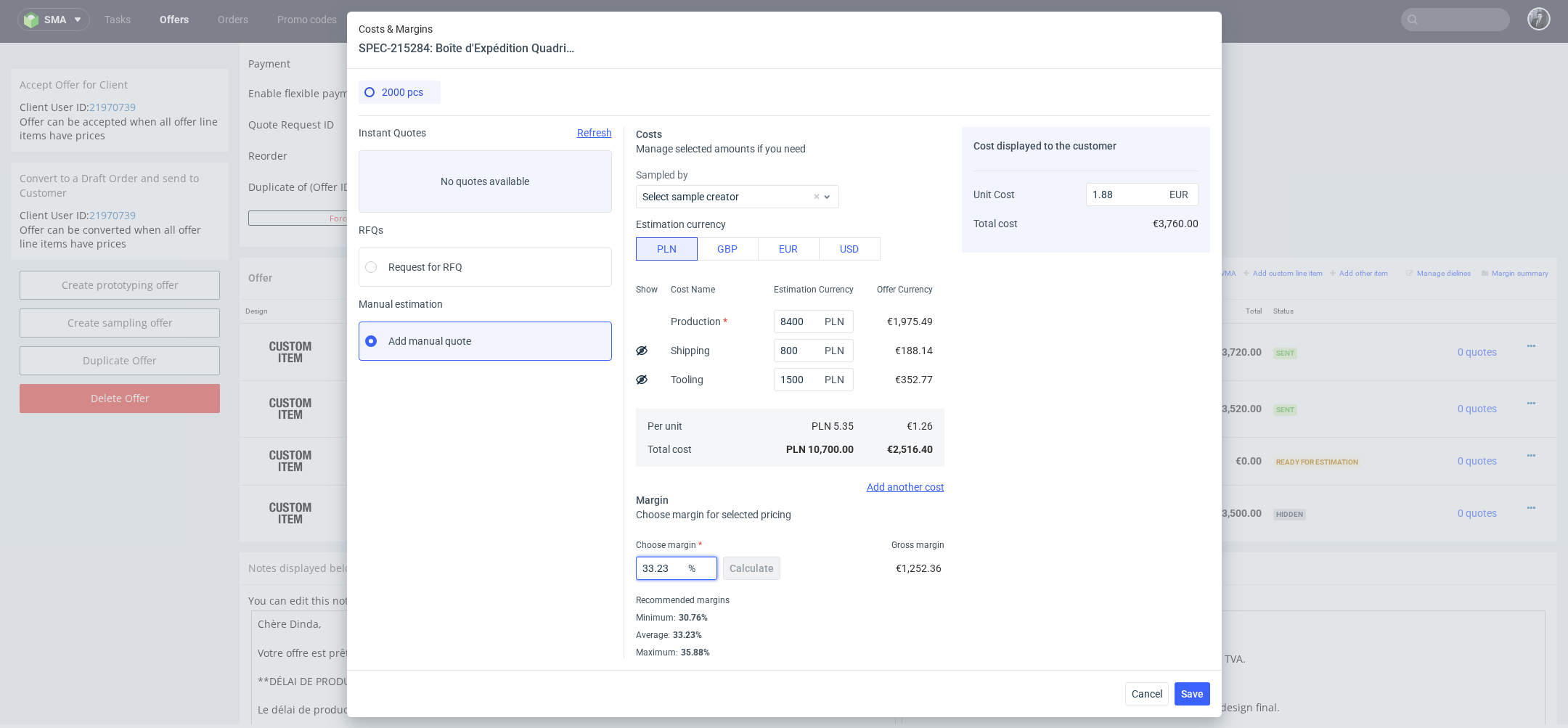
click at [672, 571] on input "33.23" at bounding box center [677, 568] width 81 height 24
type input "3"
type input "1.3"
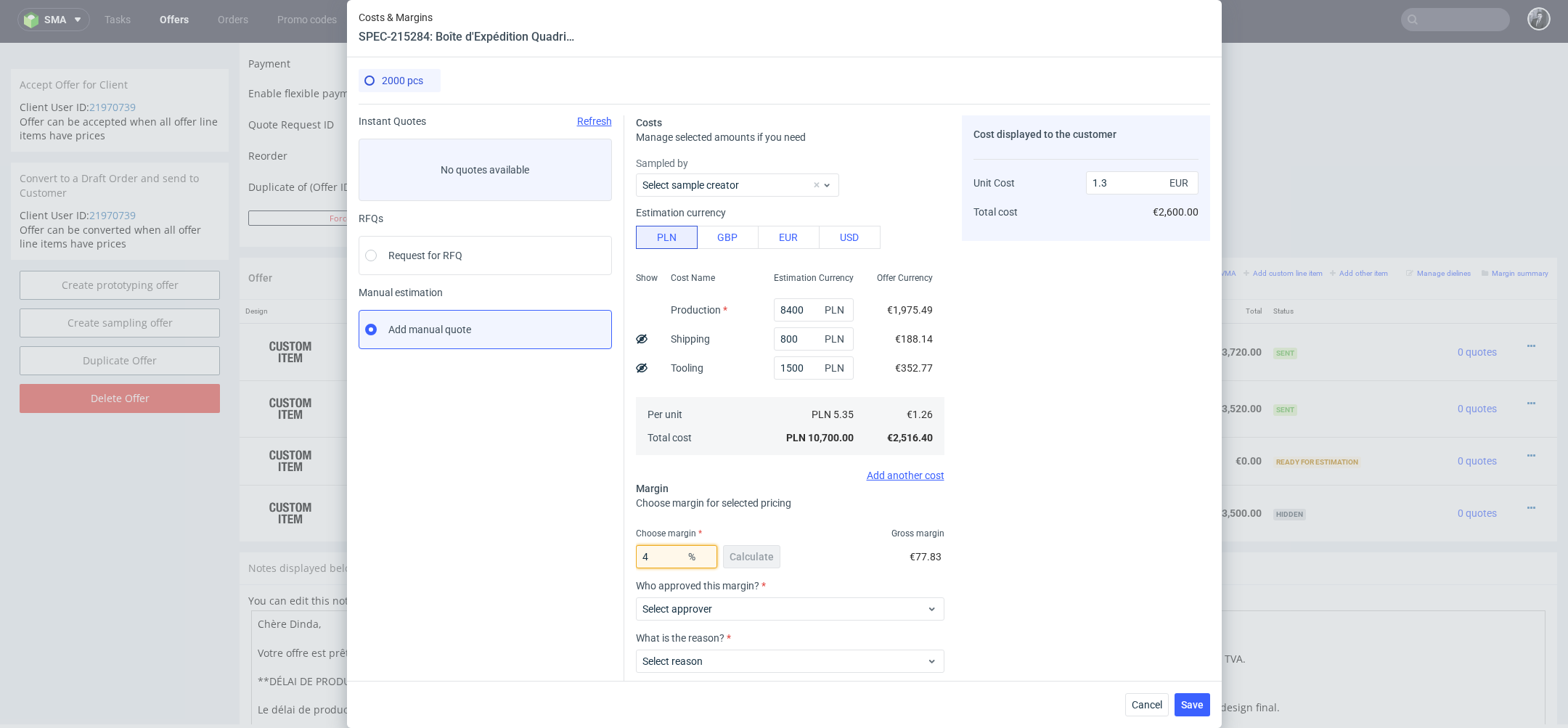
type input "40"
type input "2.1"
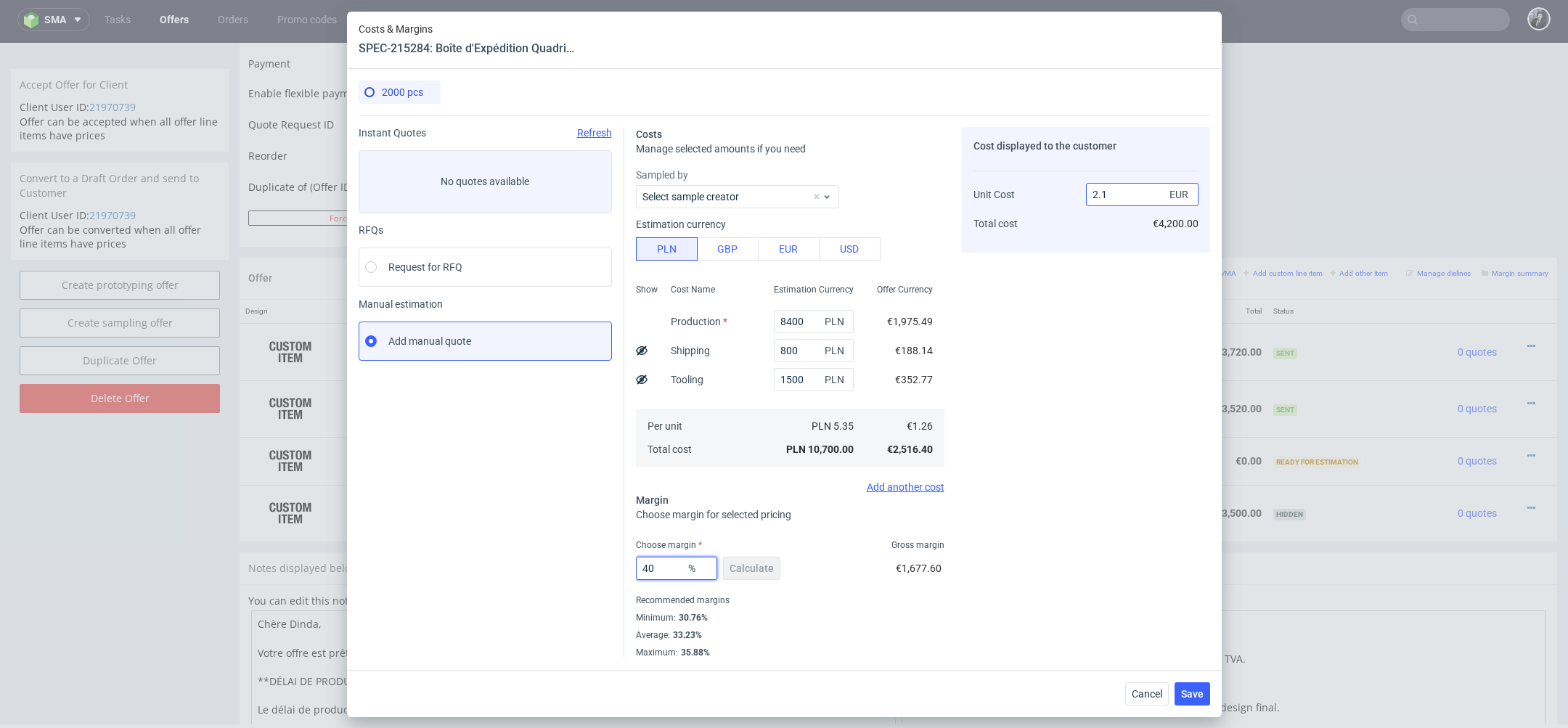
type input "40"
click at [1123, 199] on input "2.1" at bounding box center [1142, 195] width 112 height 24
type input "2."
type input "37"
type input "2"
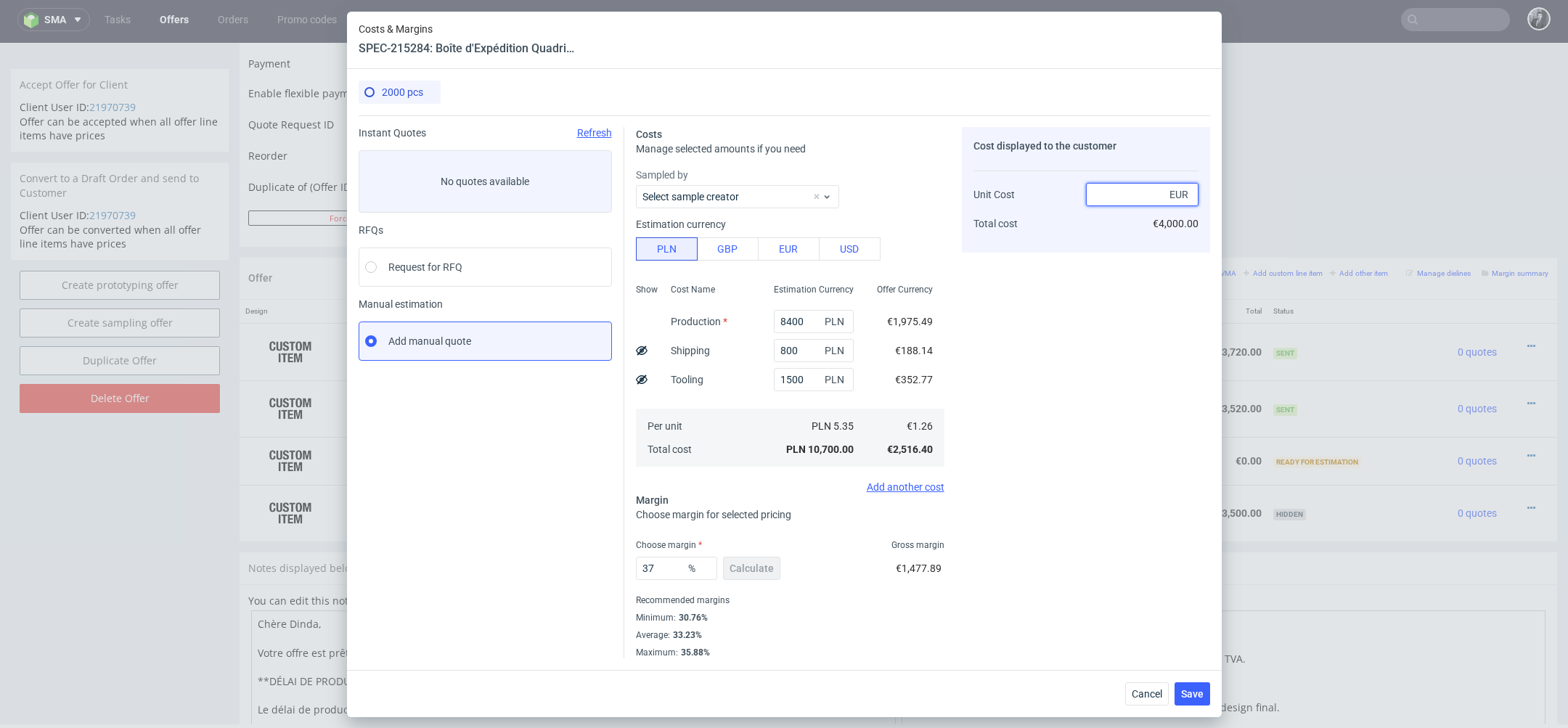
type input "-Infinity"
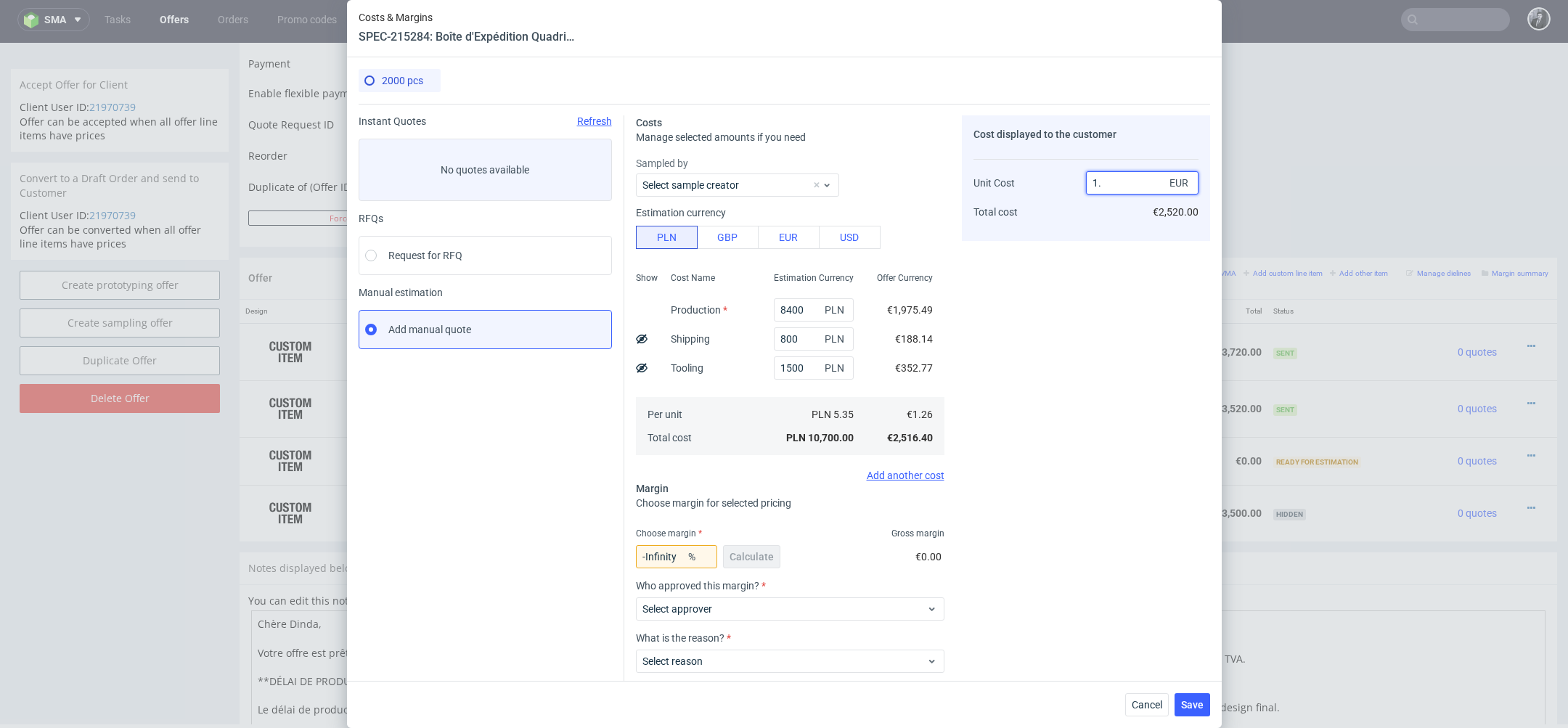
type input "1"
type input "2"
type input "37"
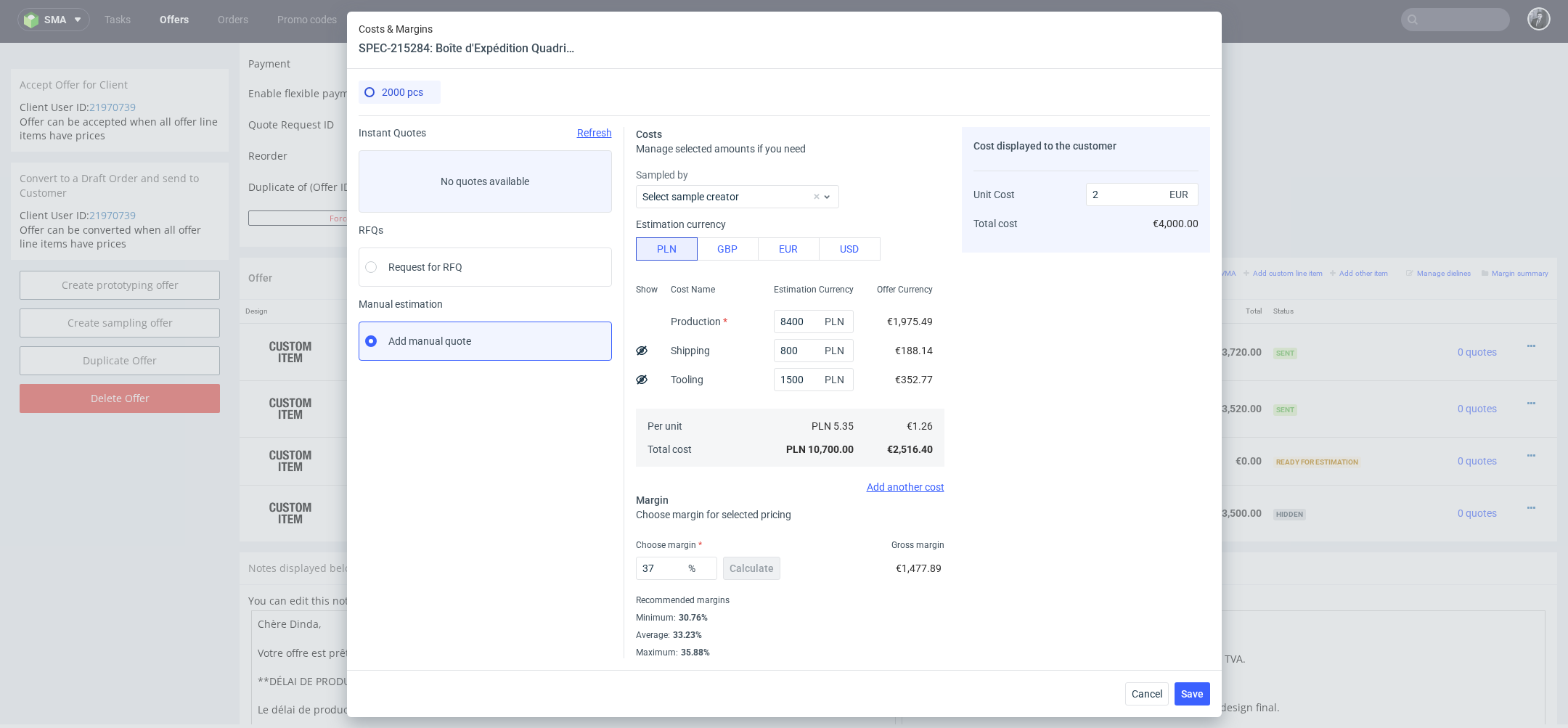
click at [1068, 363] on div "Cost displayed to the customer Unit Cost Total cost 2 EUR €4,000.00" at bounding box center [1086, 392] width 249 height 531
click at [759, 608] on div "Recommended margins" at bounding box center [790, 600] width 308 height 17
click at [1113, 191] on input "2" at bounding box center [1142, 195] width 112 height 24
type input "1.26"
type input "NaN"
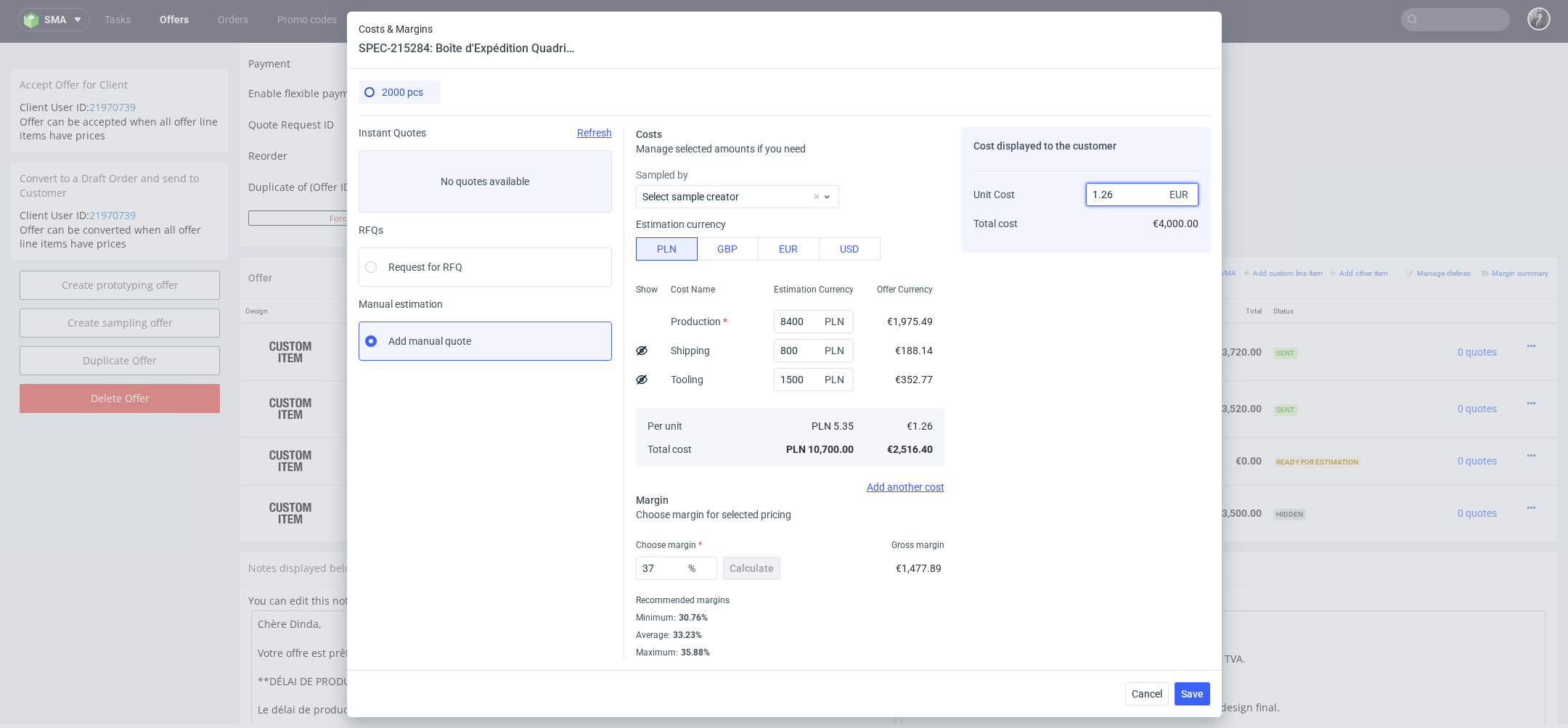
type input "1.2"
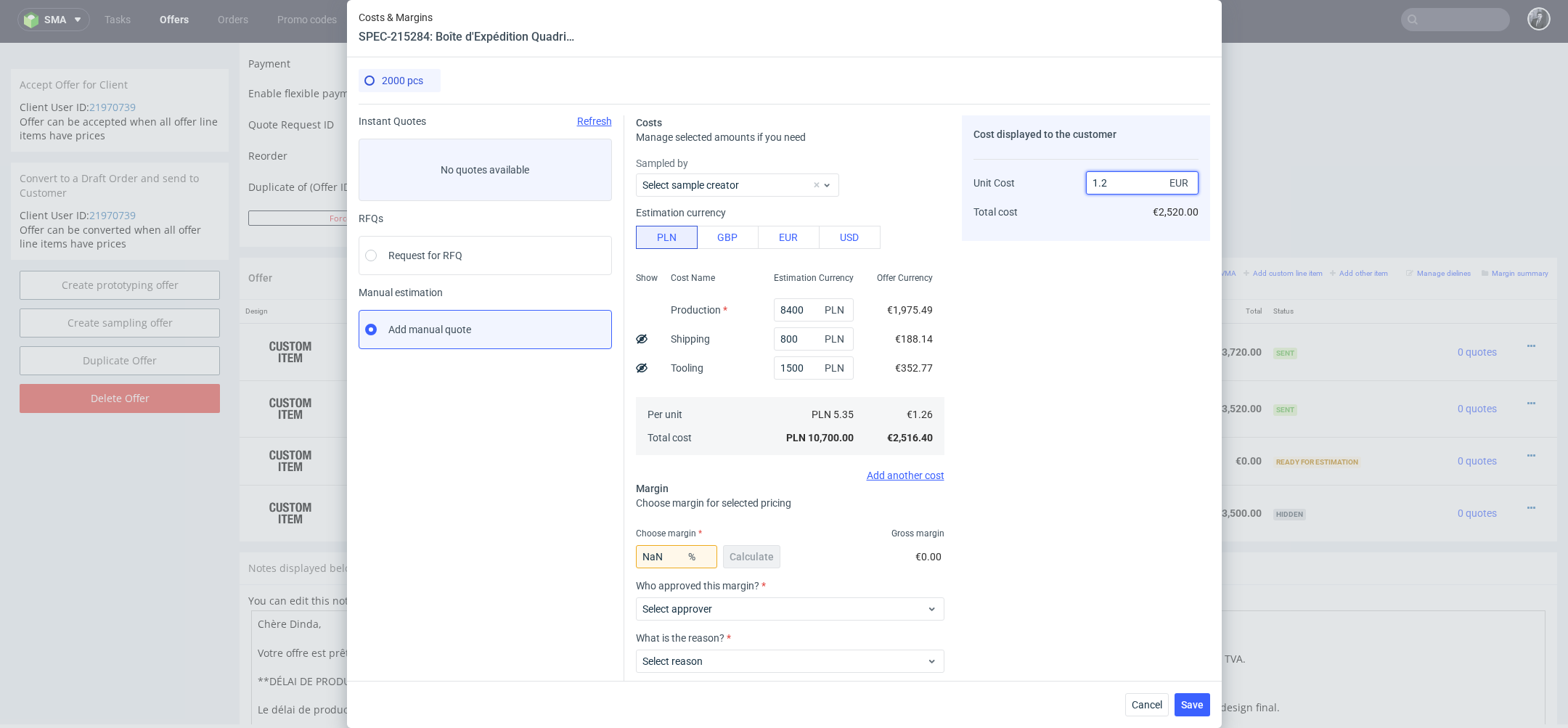
type input "-5"
type input "1"
type input "2?"
type input "NaN"
type input "1.2"
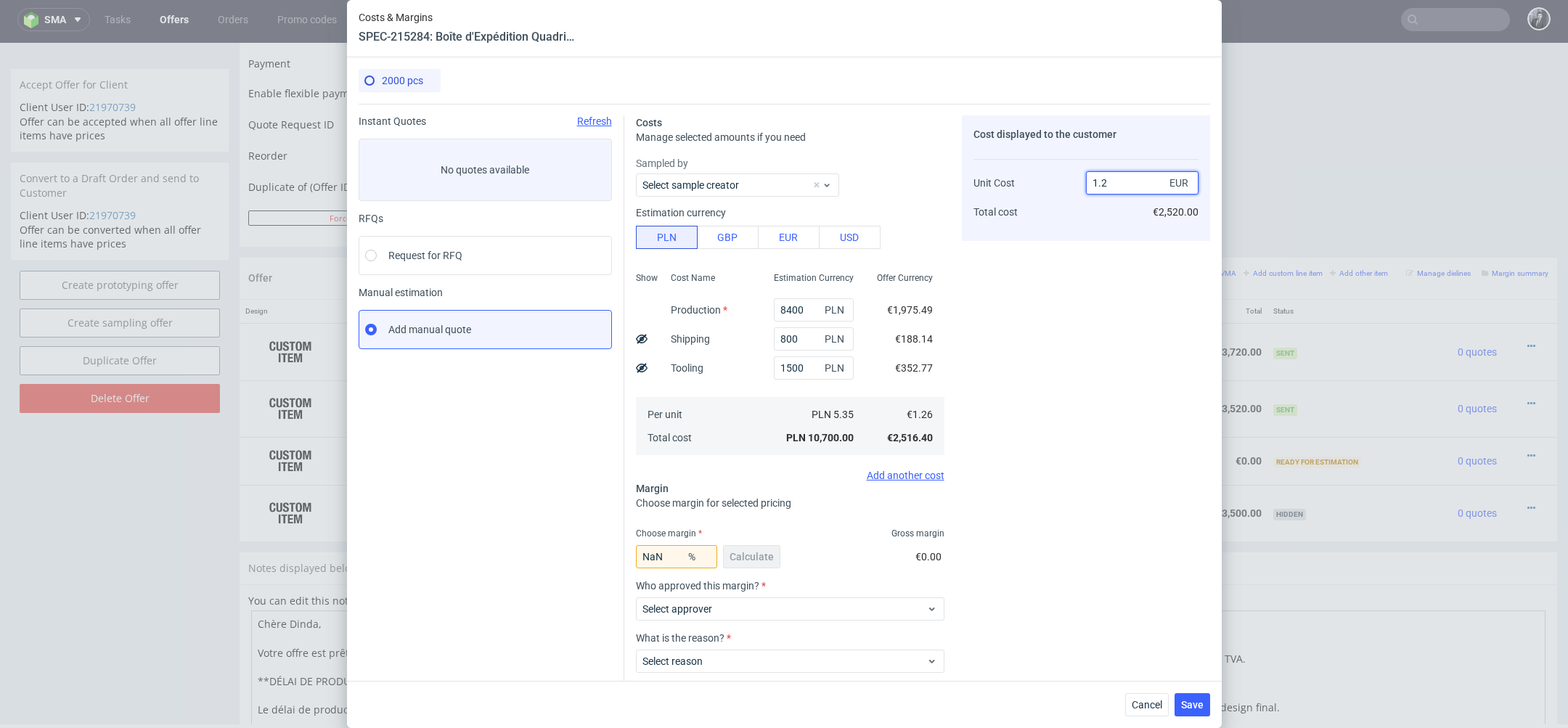
type input "-5"
type input "1"
type input "1.26"
type input "NaN"
type input "1.2"
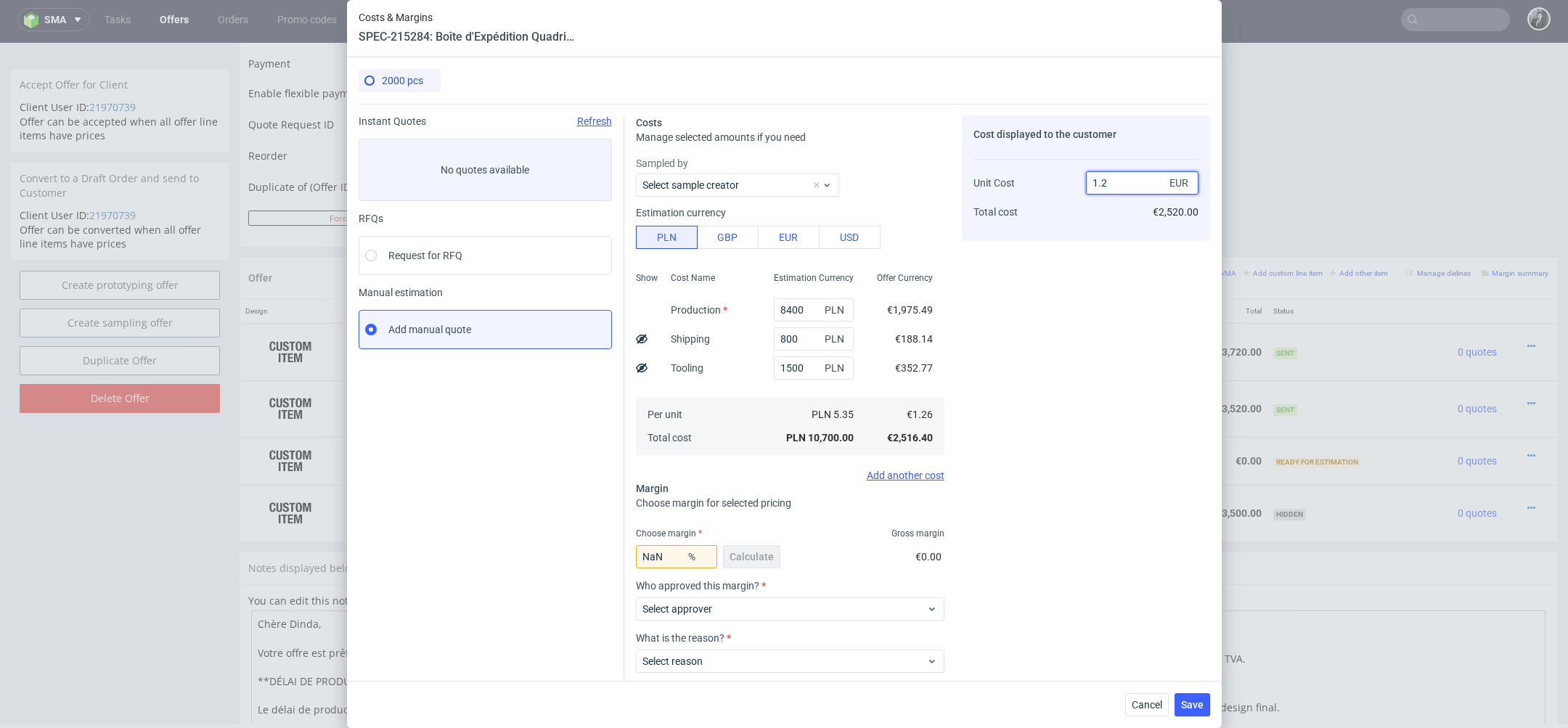
type input "-5"
type input "1"
type input "2?"
type input "NaN"
type input "1"
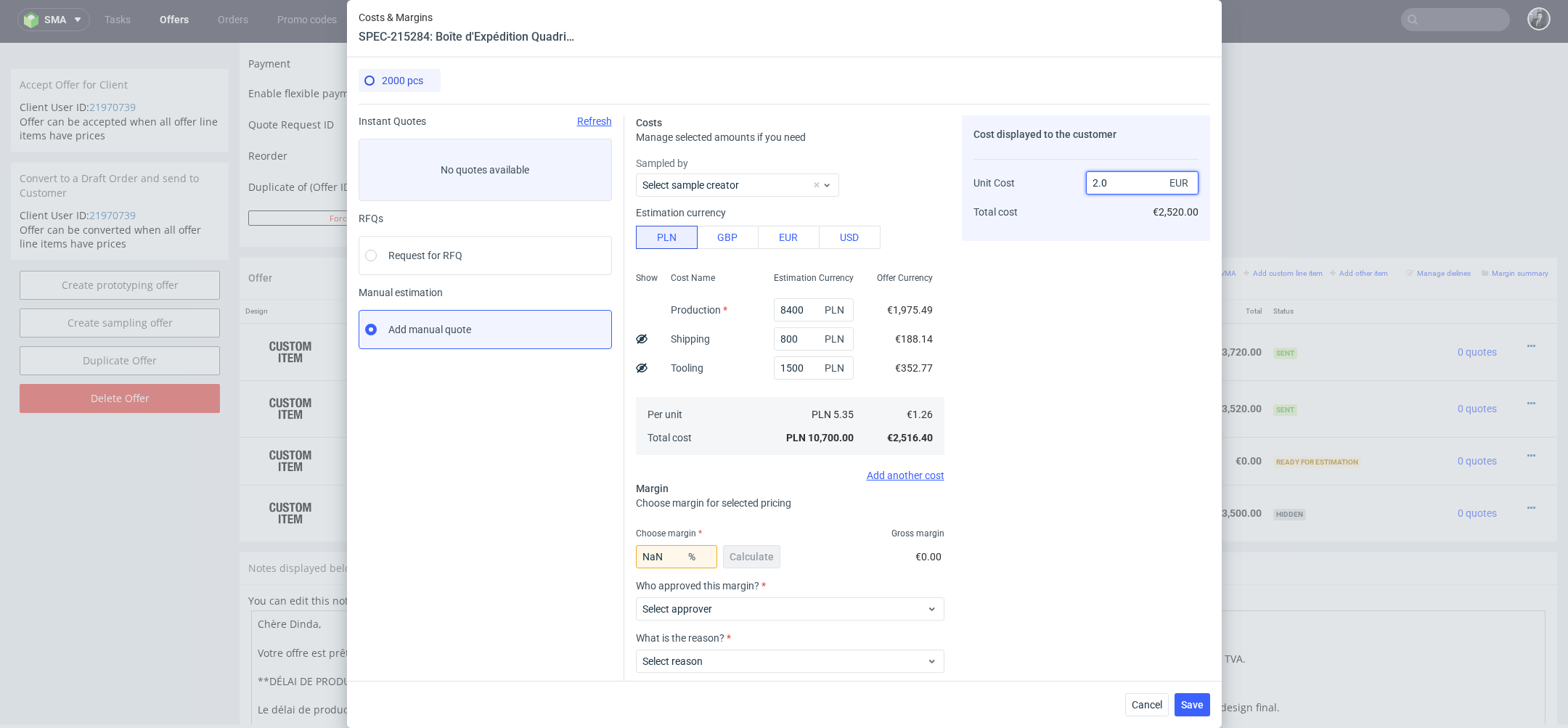
type input "2.05"
type input "38.53658536585366"
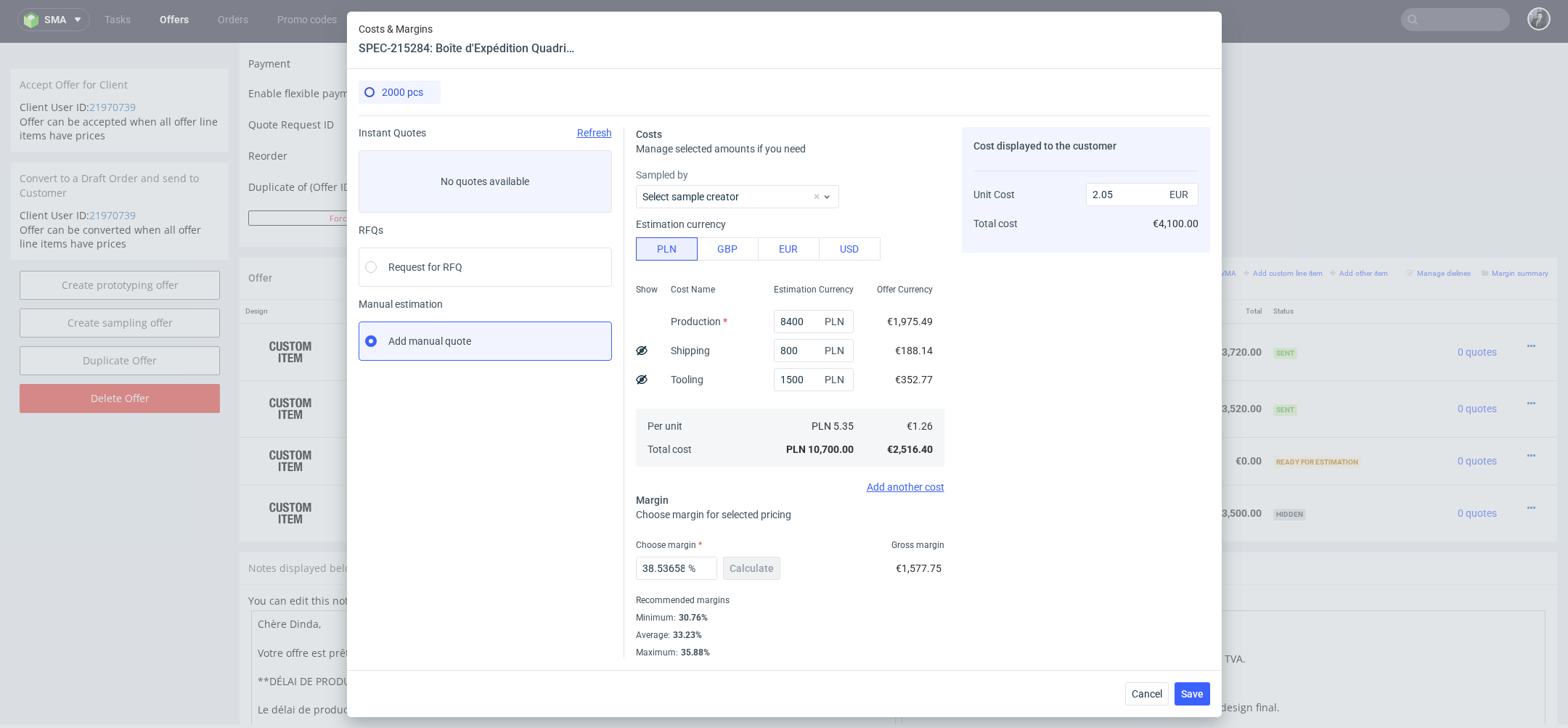
click at [1097, 440] on div "Cost displayed to the customer Unit Cost Total cost 2.05 EUR €4,100.00" at bounding box center [1086, 392] width 249 height 531
click at [1142, 197] on input "2.05" at bounding box center [1142, 195] width 112 height 24
type input "2.06"
type input "38.83495145631068"
type input "2.0"
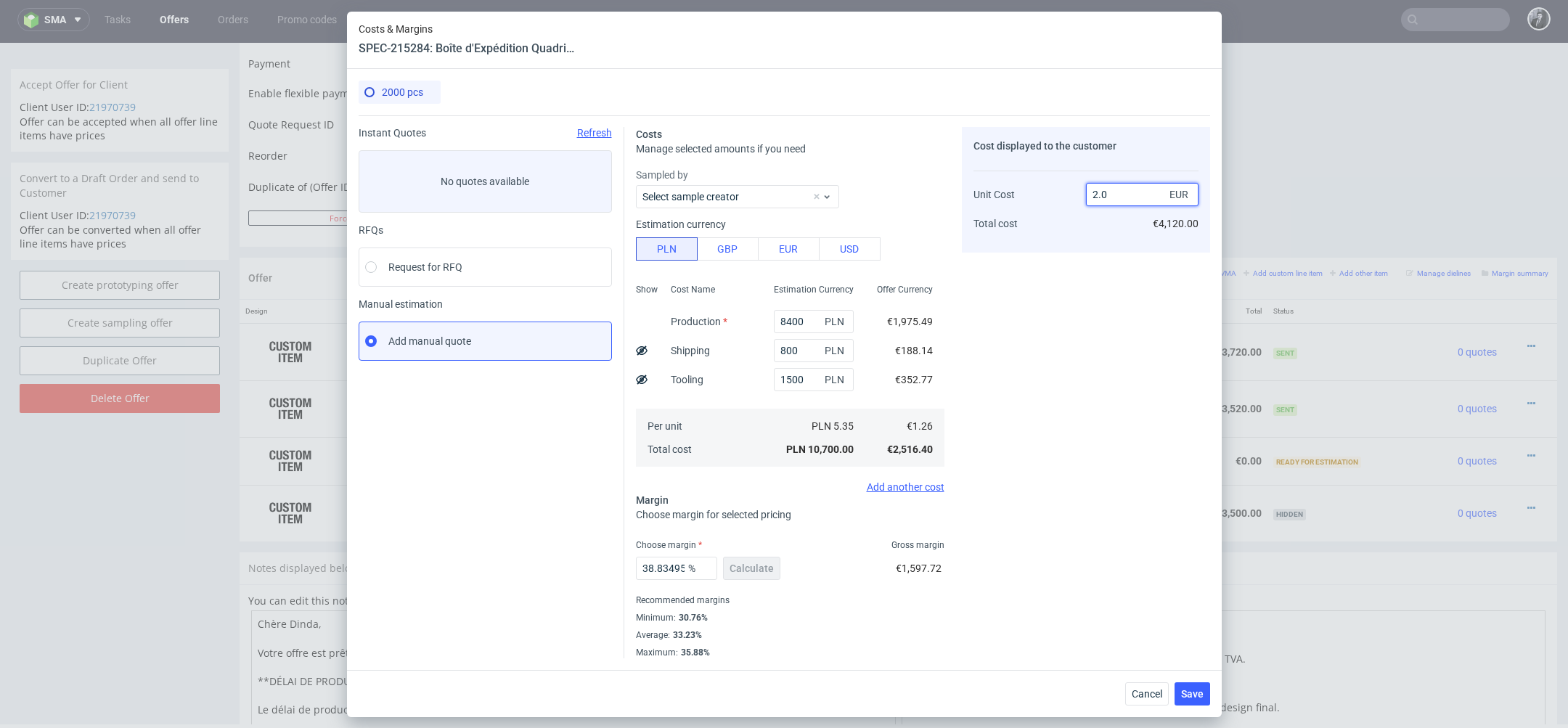
type input "37"
type input "27"
type input "95.33333333333334"
type input "25.96"
type input "95.15384615384616"
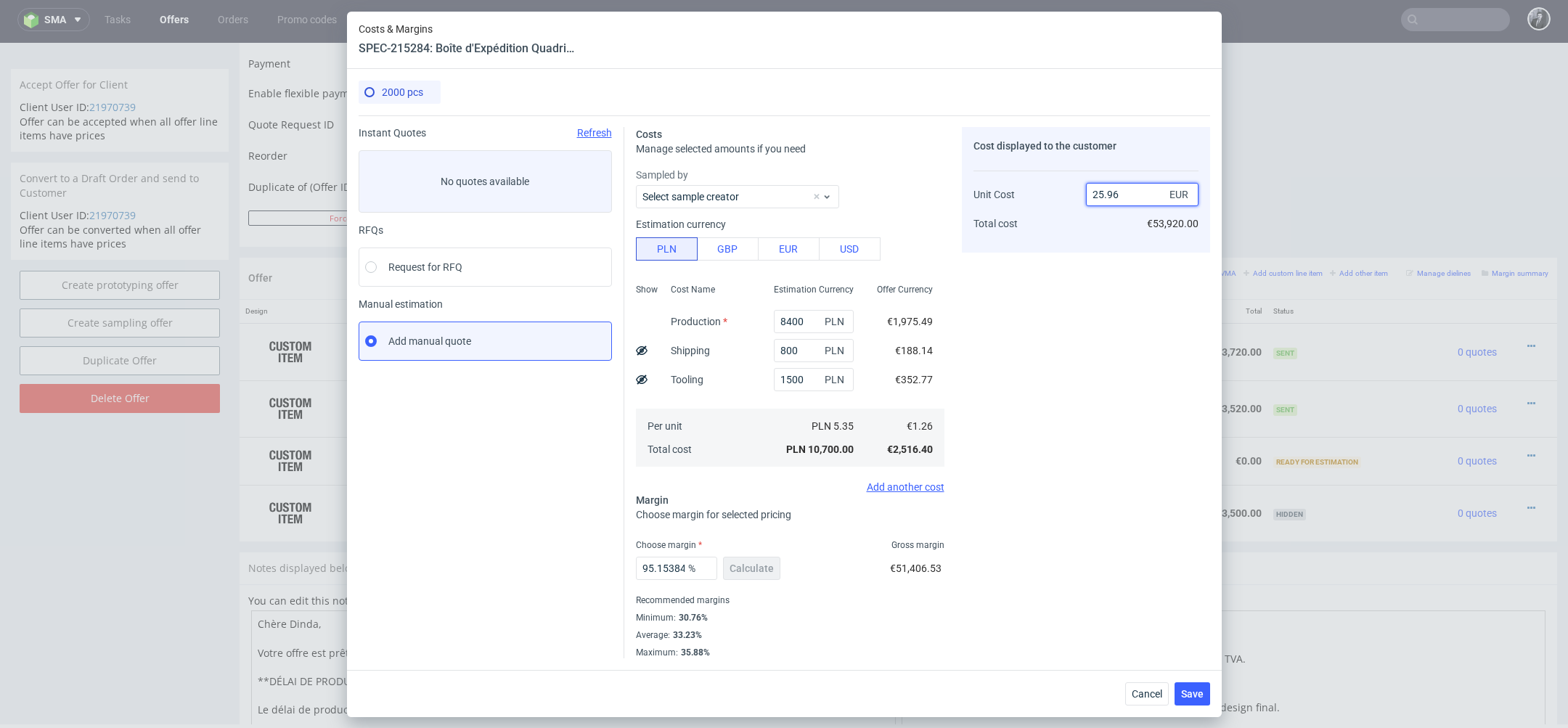
type input "25.9"
type input "95.13513513513514"
type input "24.96"
type input "94.96"
type input "2"
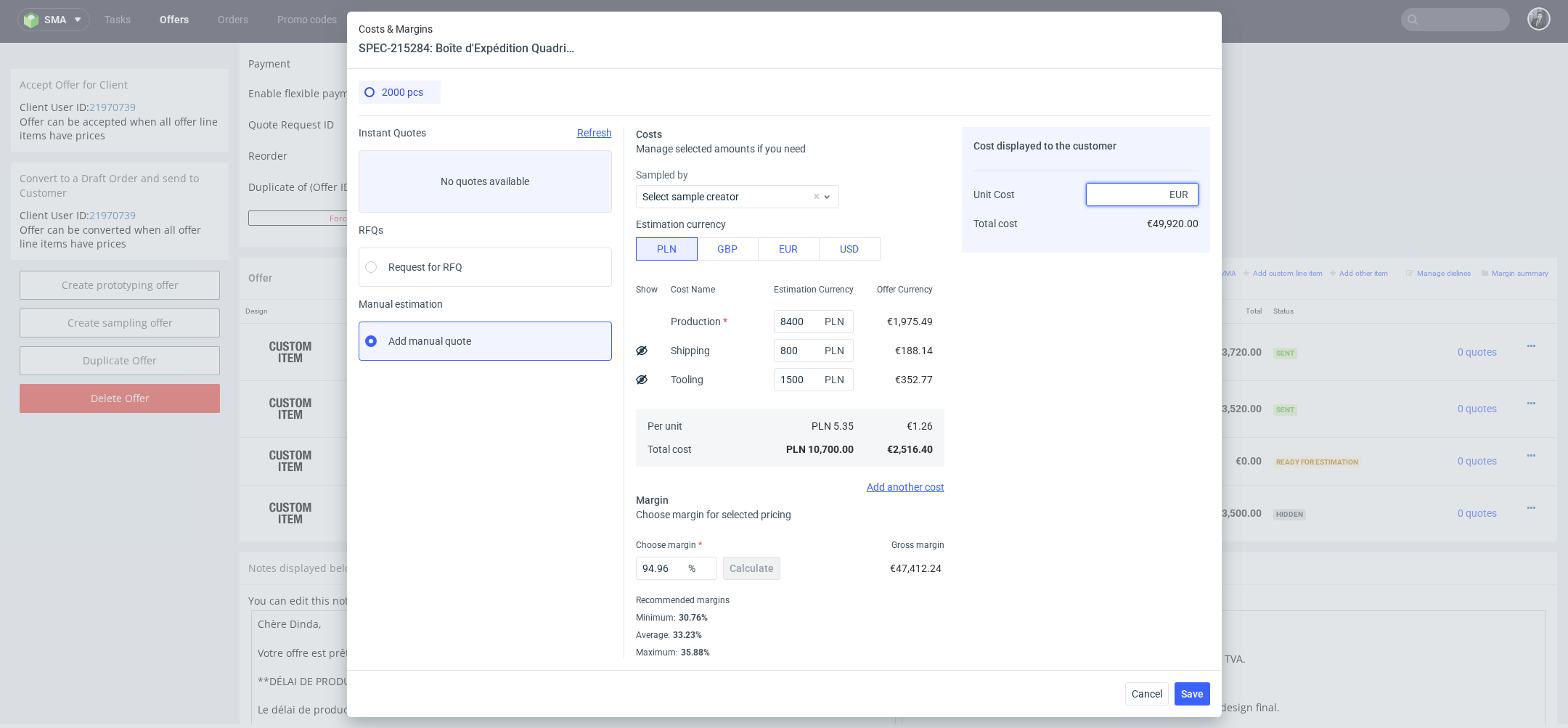
type input "1.26"
type input "-Infinity"
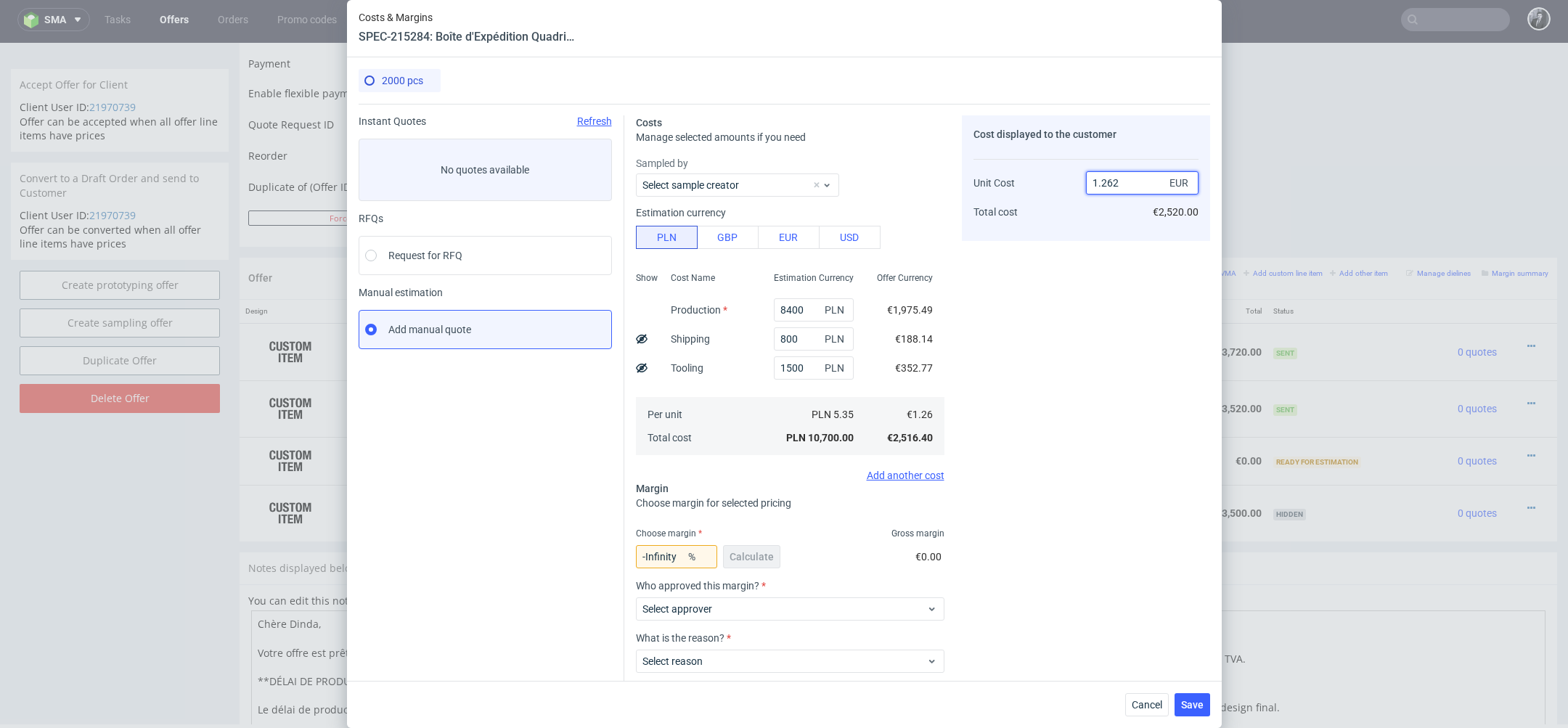
type input "1.26"
type input "0"
type input "1"
type input "2.0"
type input "37"
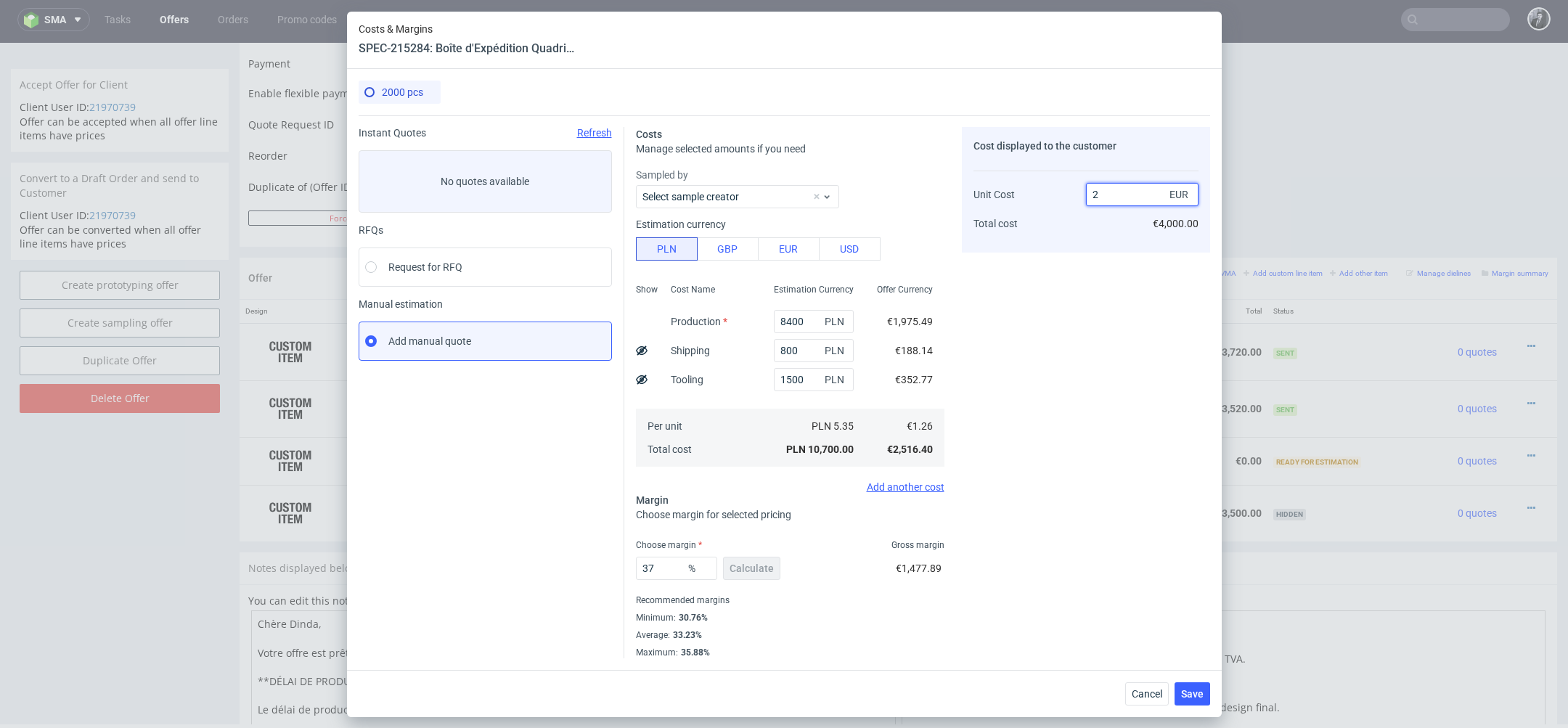
type input "28"
type input "95.5"
type input "2.98"
type input "57.71812080536913"
type input "2.9"
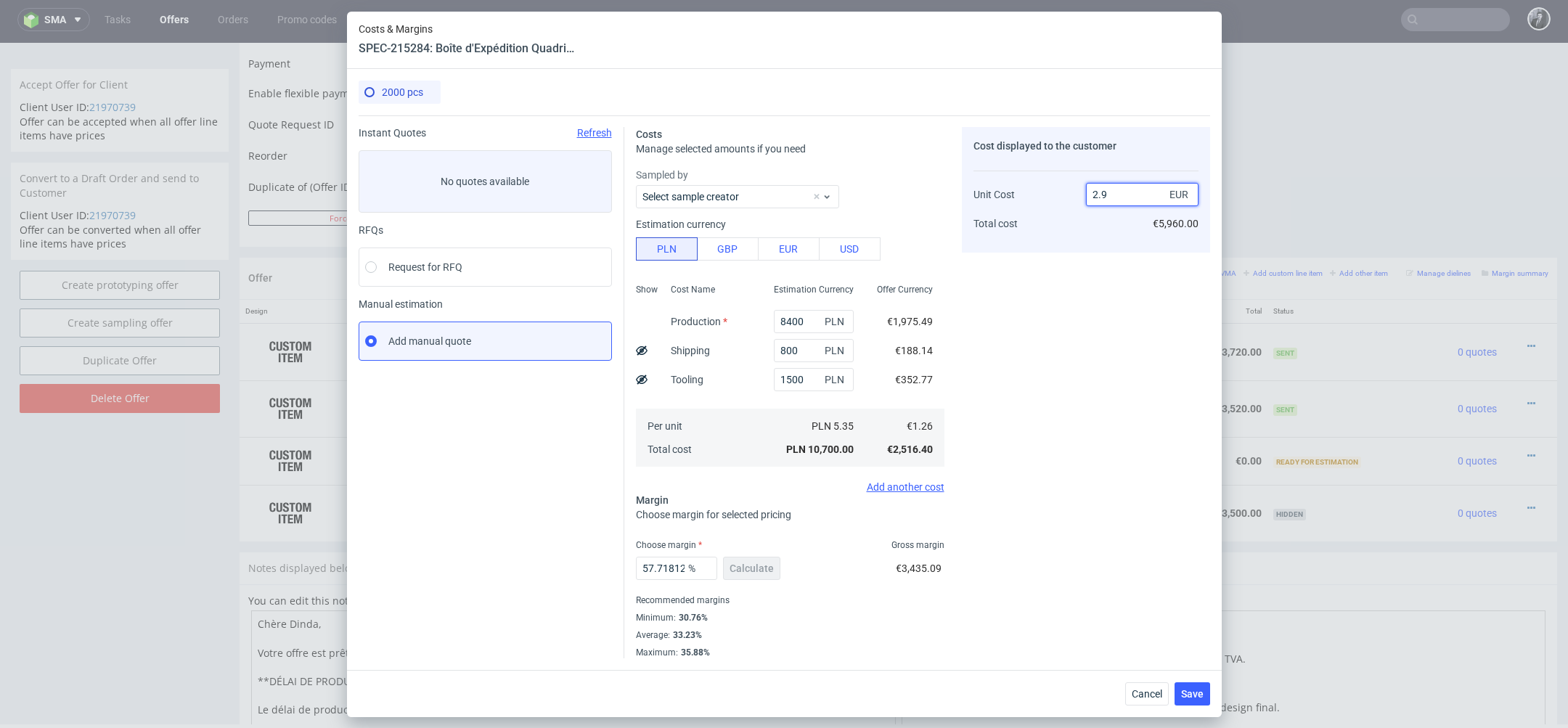
type input "56.55172413793104"
type input "2"
type input "37"
type input "2?"
type input "NaN"
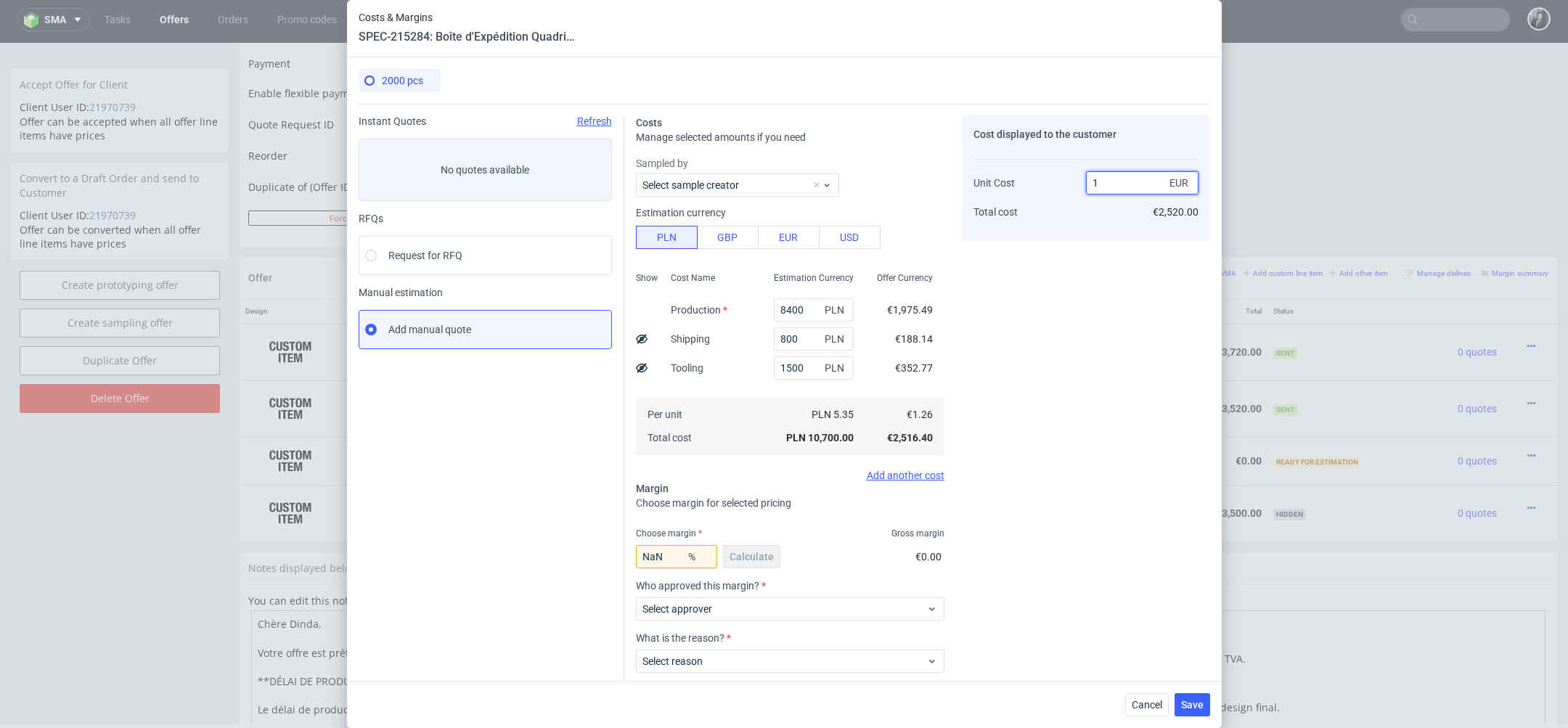
type input "1."
type input "-26"
type input "1"
type input "1.26"
type input "-Infinity"
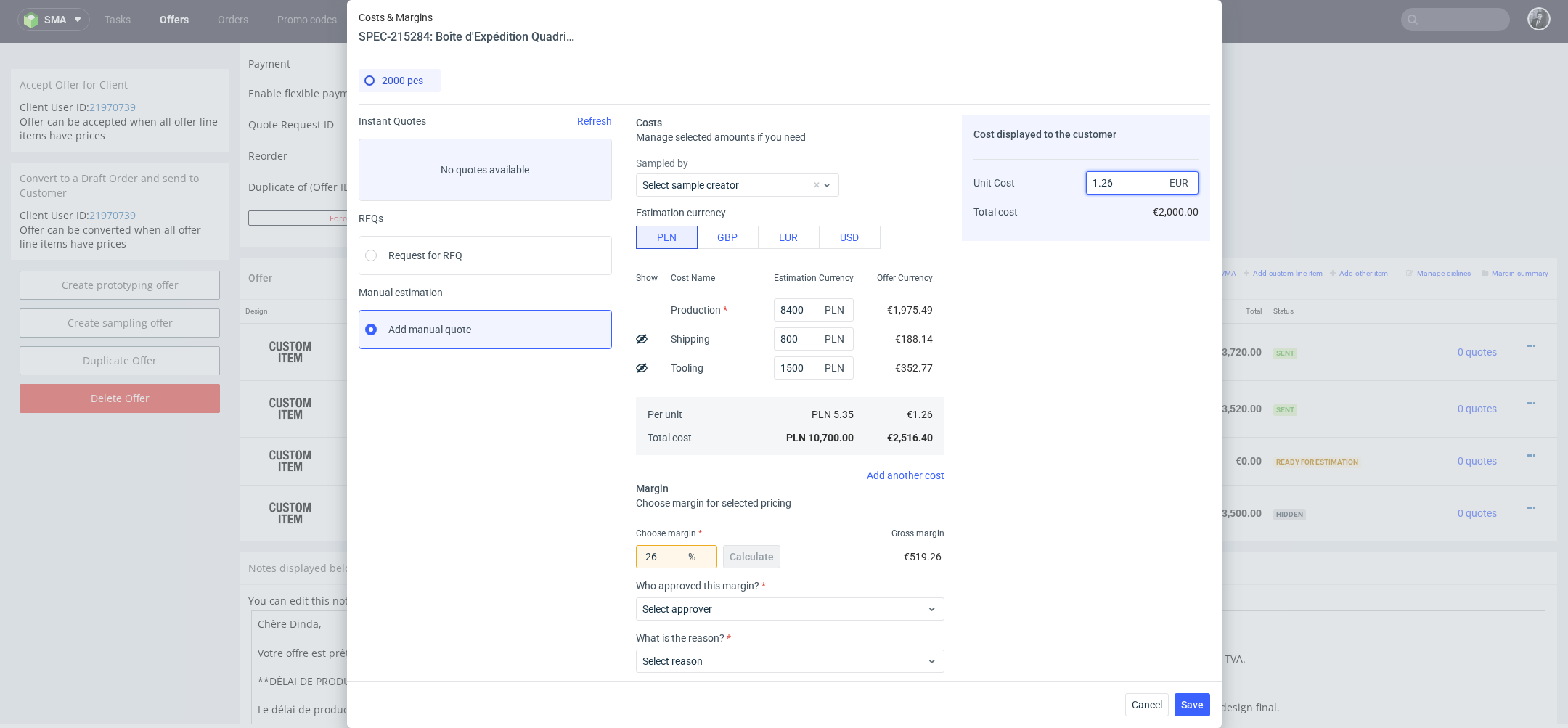
type input "1.262"
type input "0.15847860538827258"
type input "1"
type input "2."
type input "37"
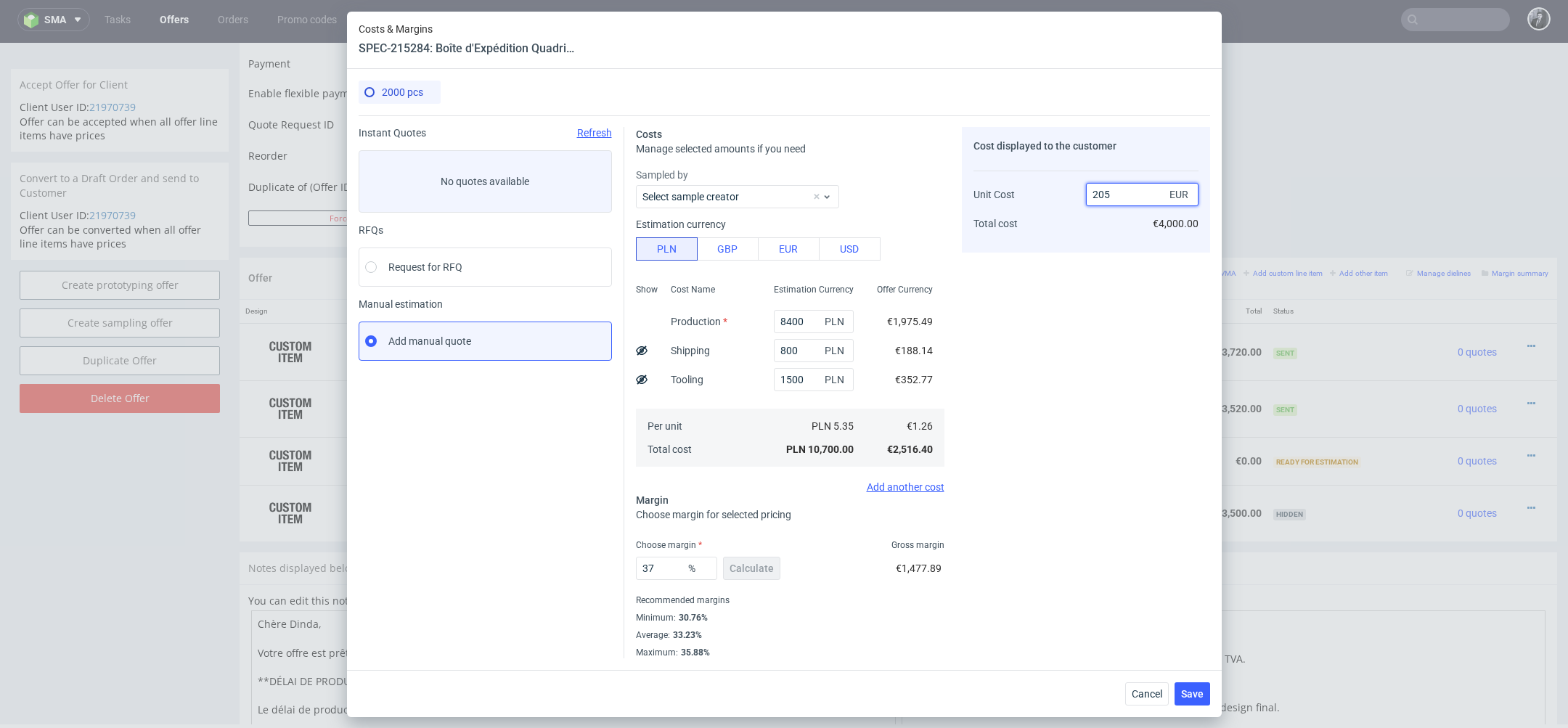
type input "204.71"
type input "99.38536585365854"
type input "2"
type input "-Infinity"
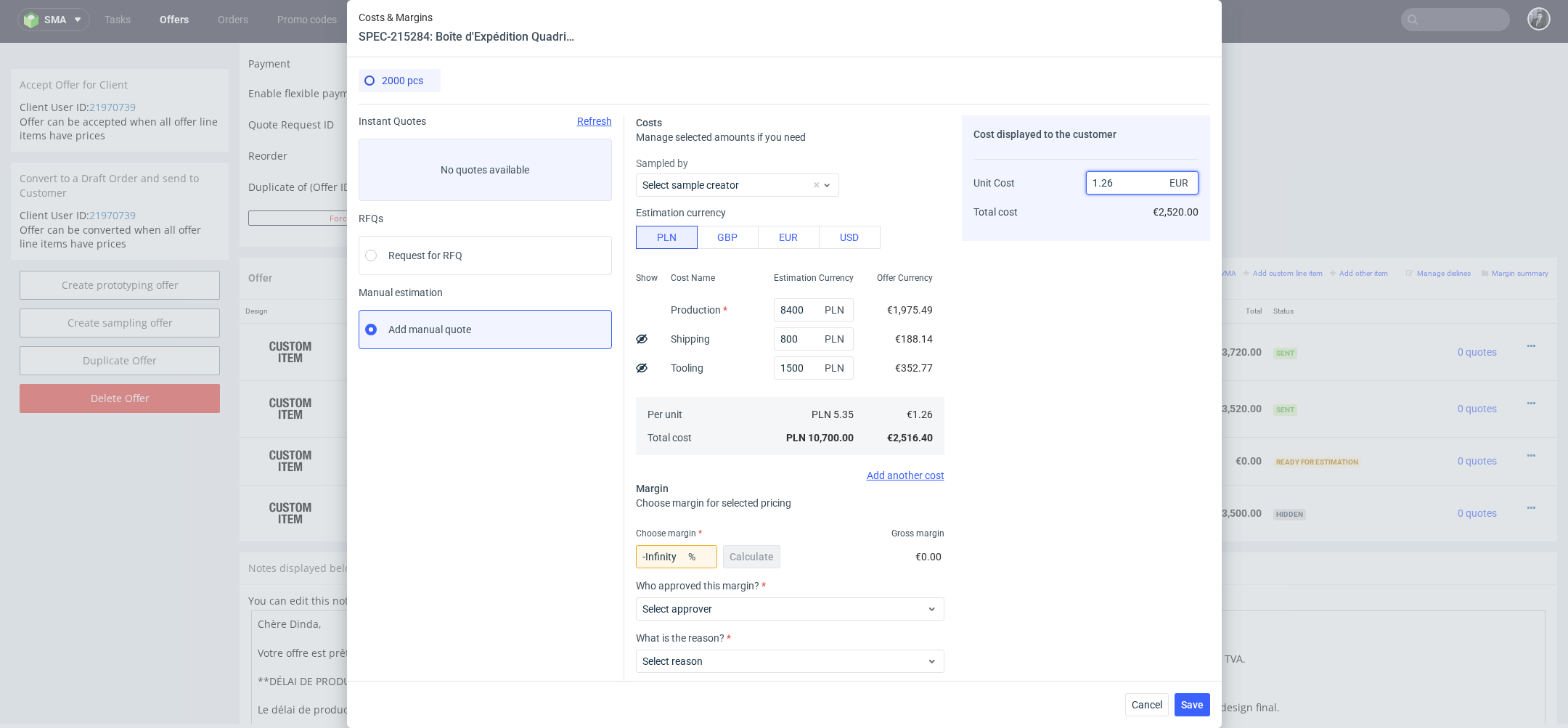
type input "1.26"
click at [681, 556] on input "-Infinity" at bounding box center [677, 557] width 81 height 24
type input "N"
type input "40"
type input "2.1"
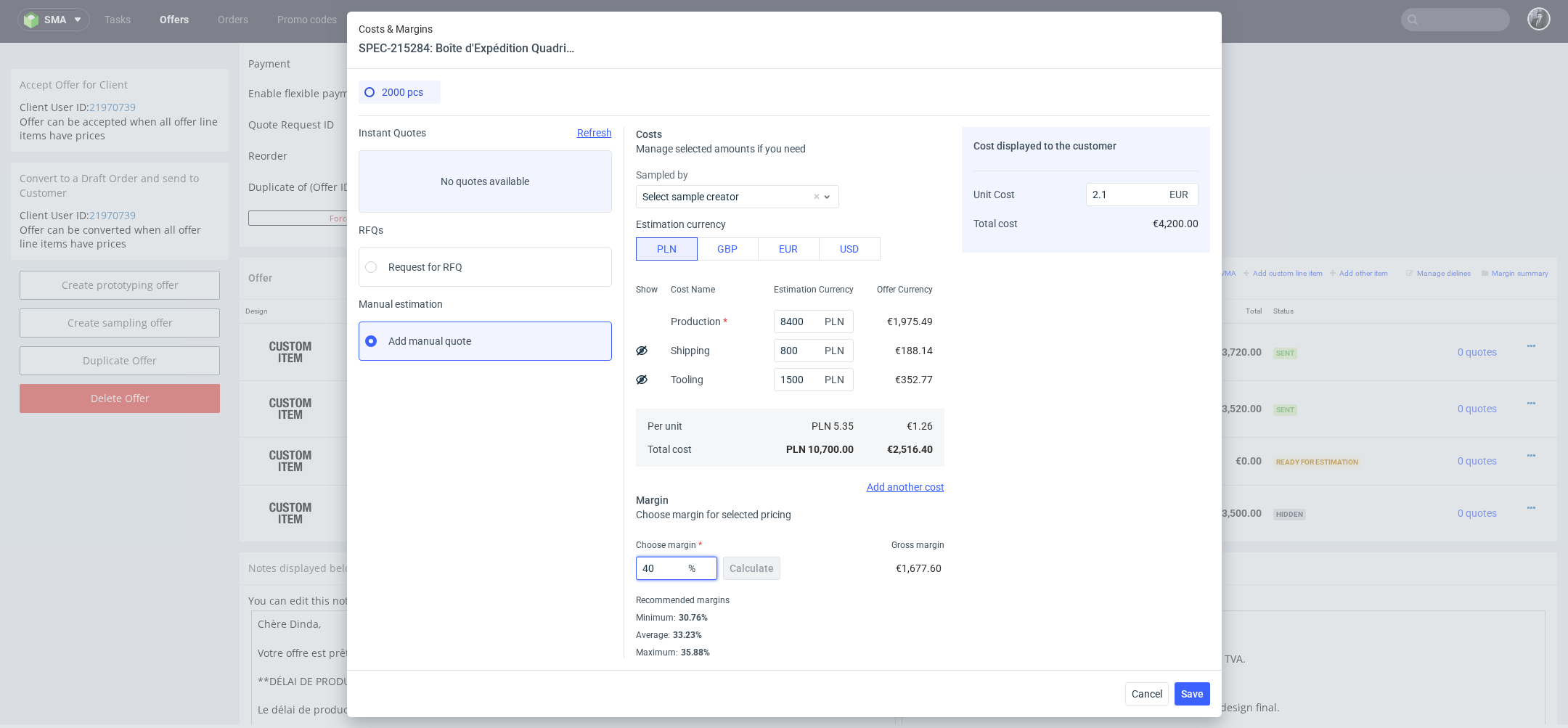
type input "40"
click at [1023, 468] on div "Cost displayed to the customer Unit Cost Total cost 2.1 EUR €4,200.00" at bounding box center [1086, 392] width 249 height 531
click at [1193, 691] on span "Save" at bounding box center [1193, 694] width 23 height 10
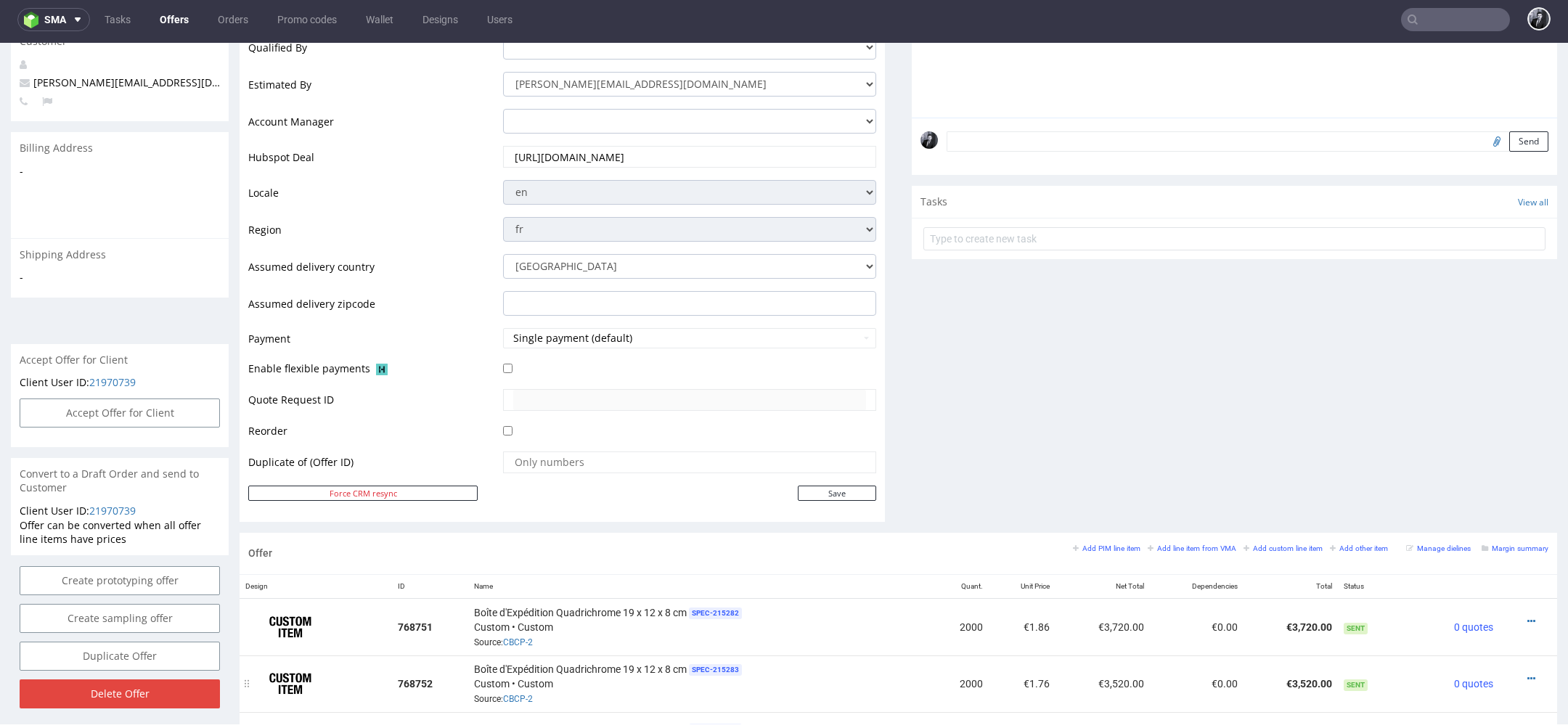
scroll to position [0, 0]
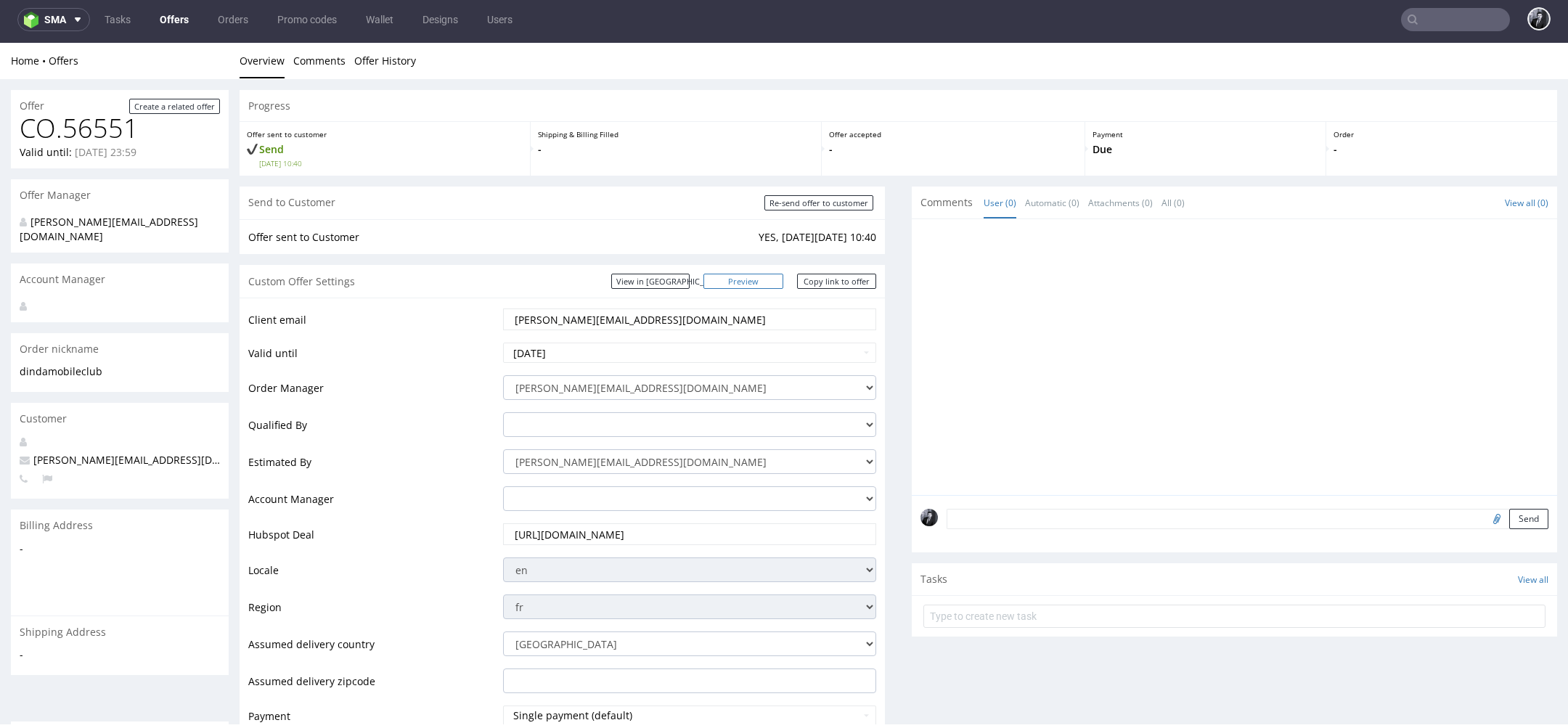
click at [749, 281] on link "Preview" at bounding box center [743, 282] width 79 height 15
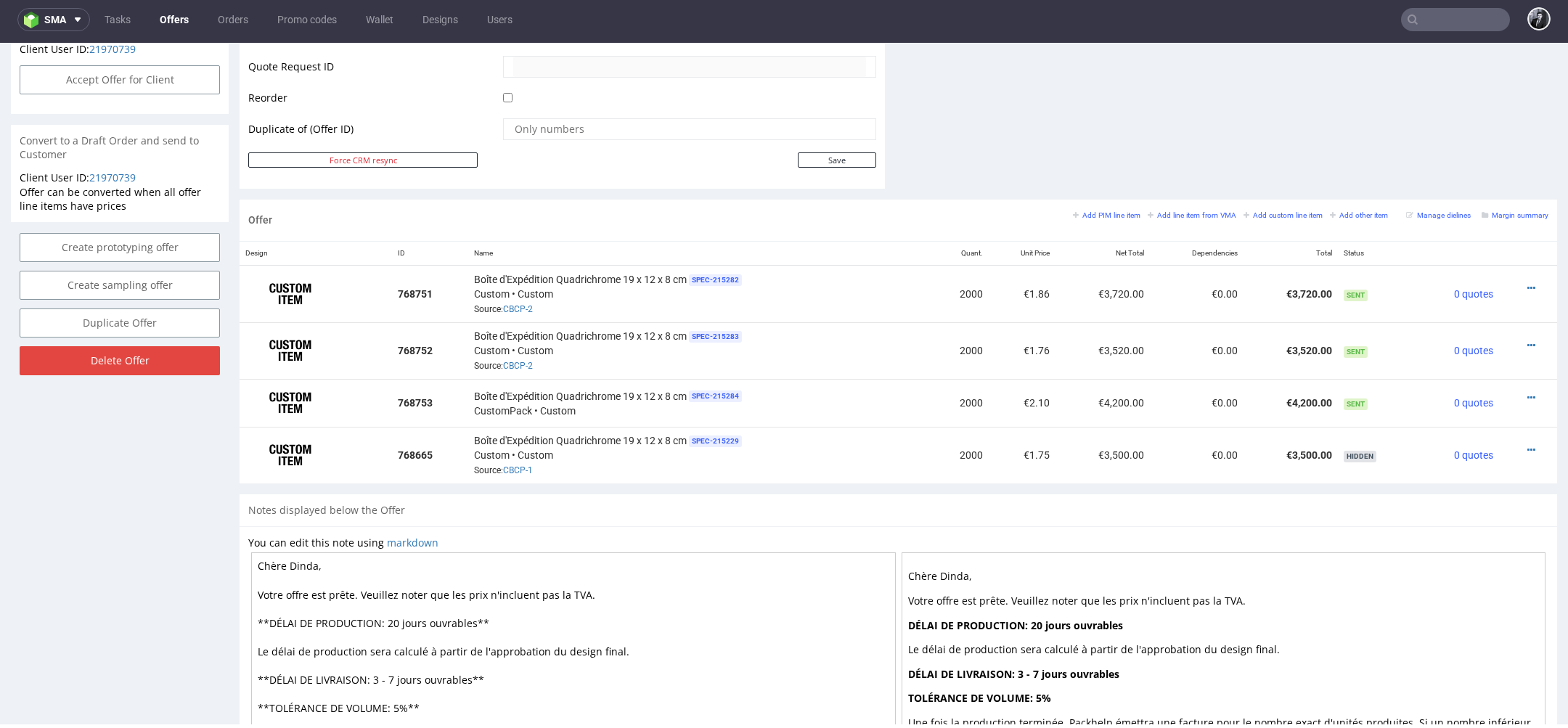
scroll to position [844, 0]
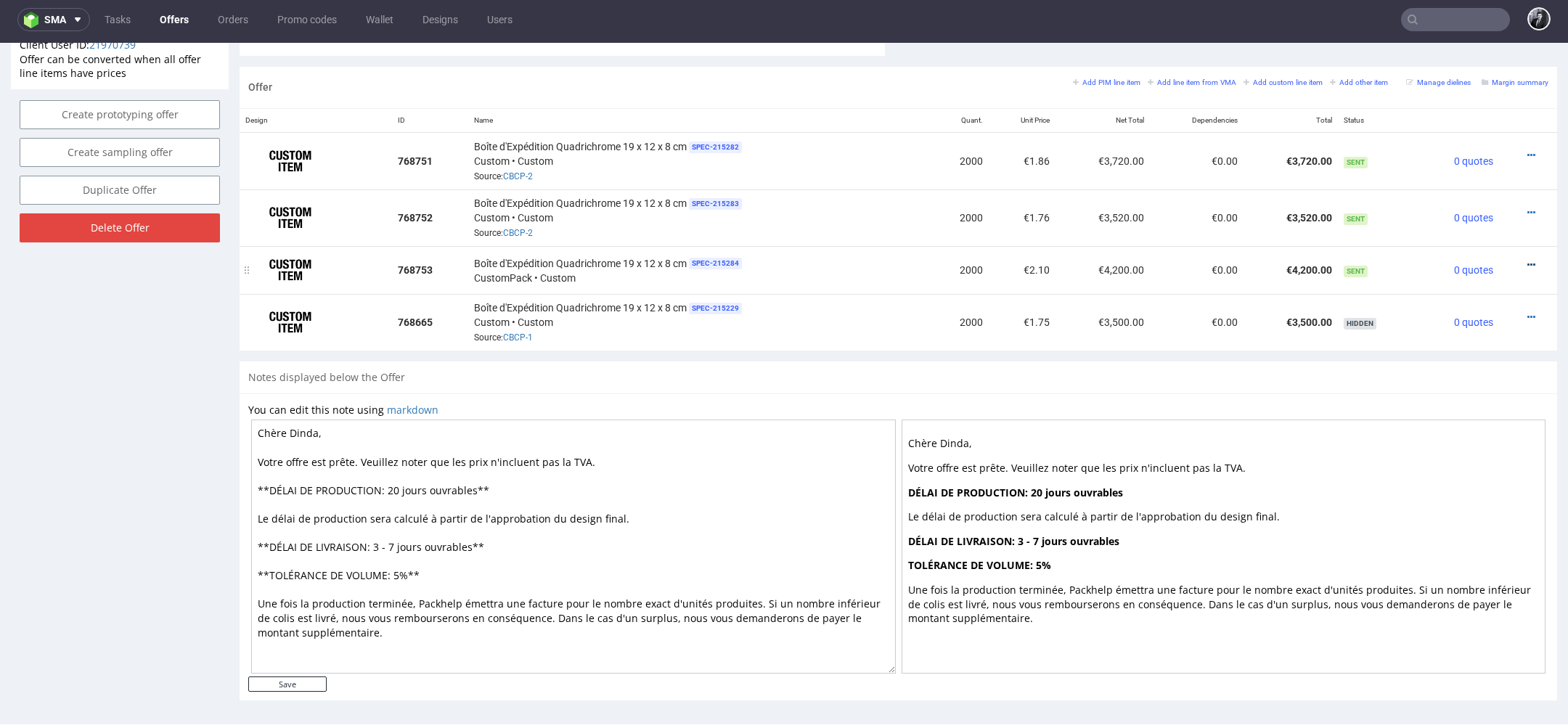
click at [1527, 260] on icon at bounding box center [1531, 265] width 8 height 10
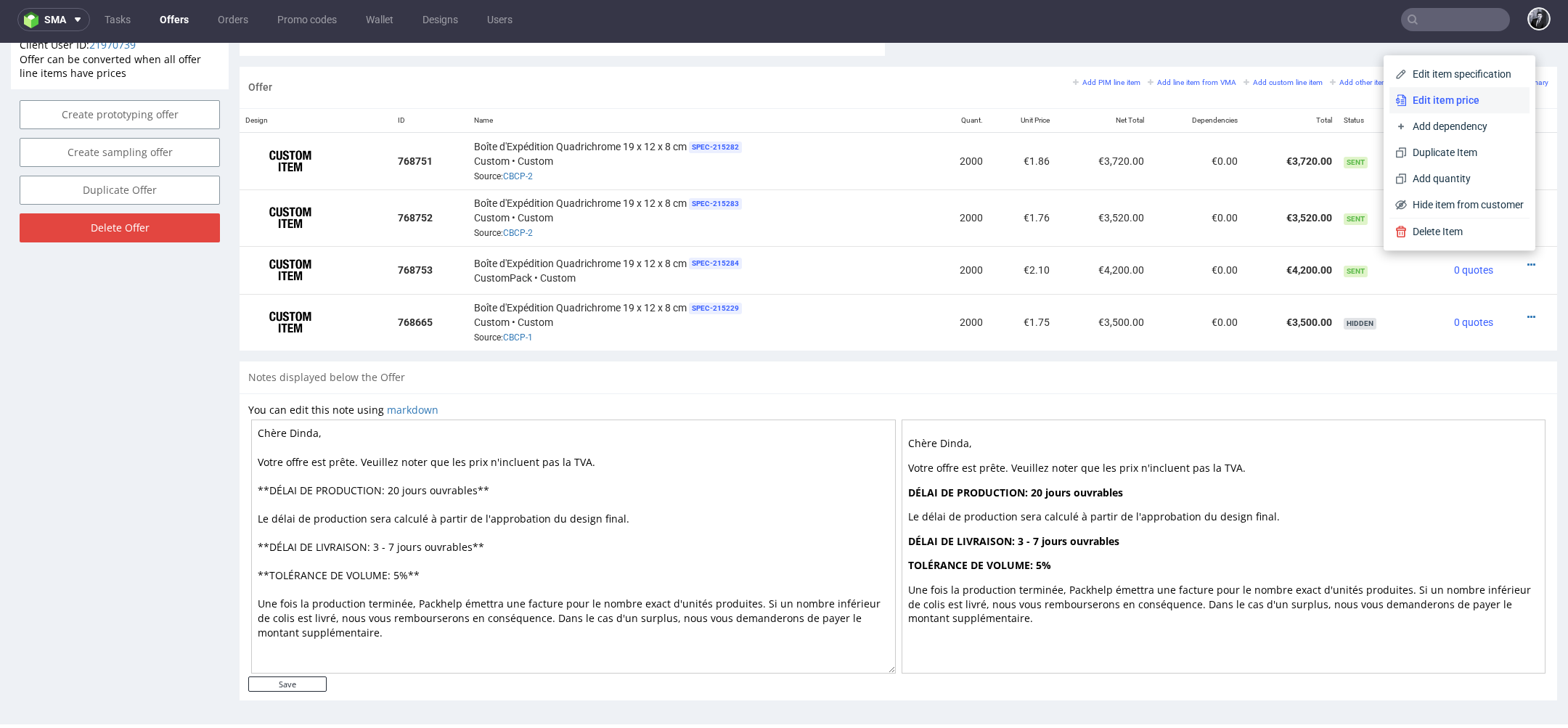
click at [1449, 106] on span "Edit item price" at bounding box center [1466, 99] width 117 height 14
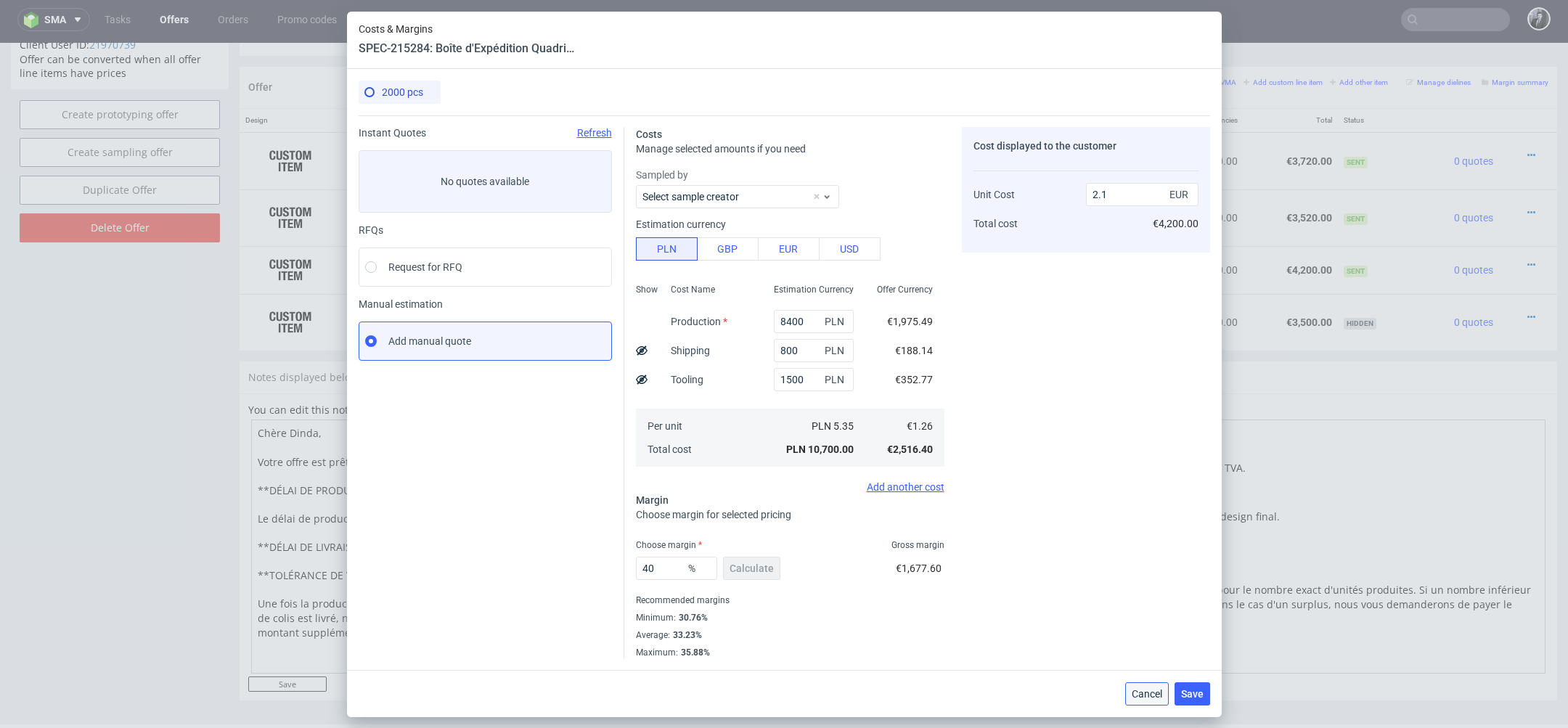
click at [1135, 689] on span "Cancel" at bounding box center [1147, 694] width 30 height 10
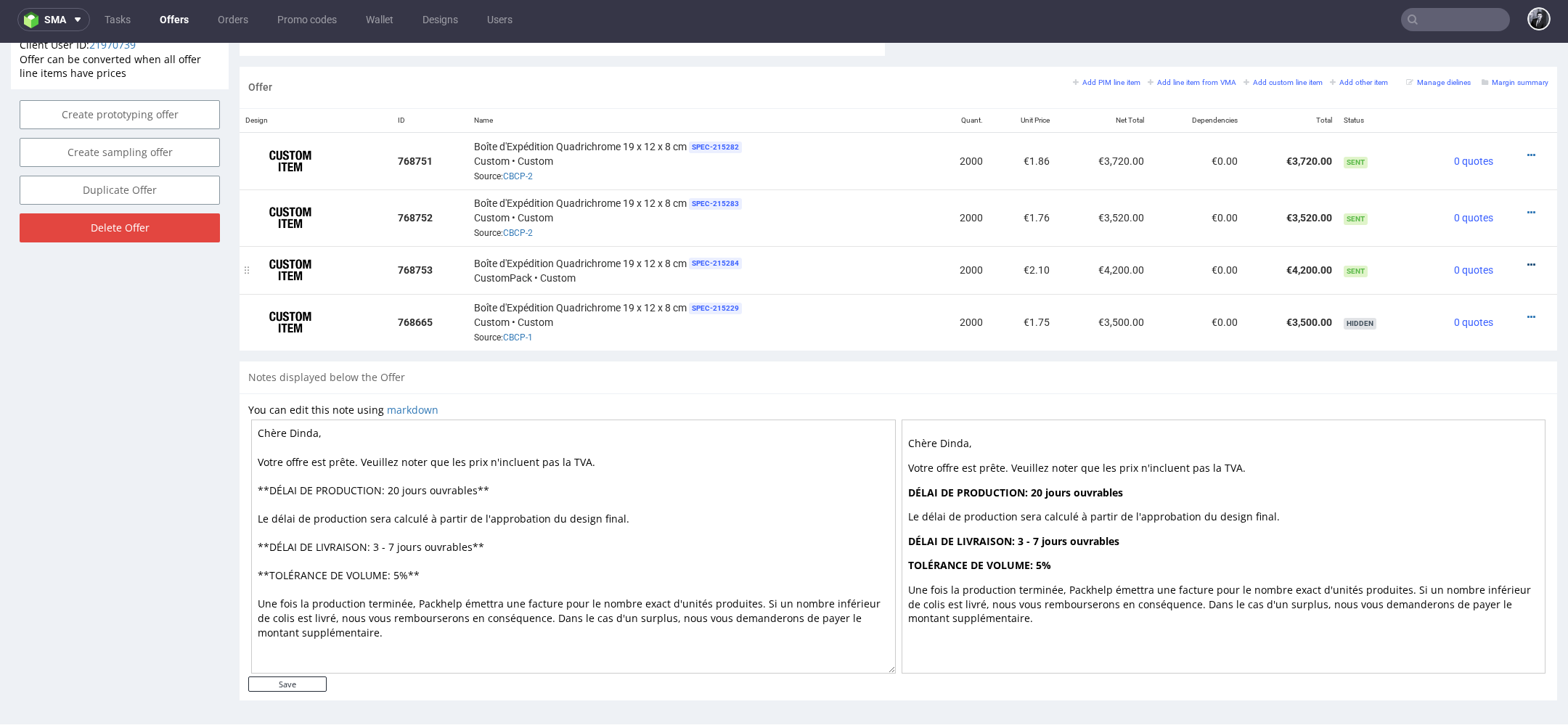
click at [1527, 260] on icon at bounding box center [1531, 265] width 8 height 10
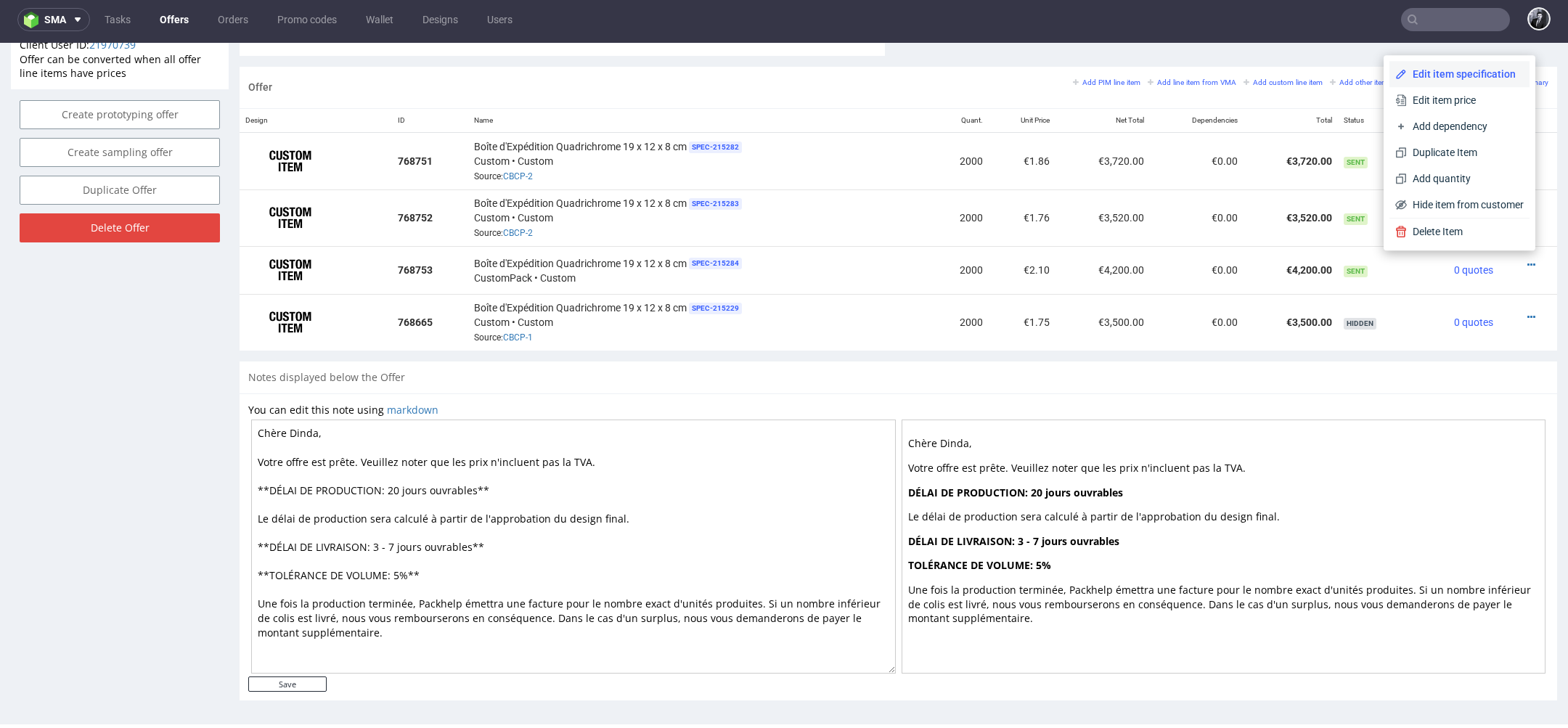
click at [1473, 83] on li "Edit item specification" at bounding box center [1459, 75] width 140 height 26
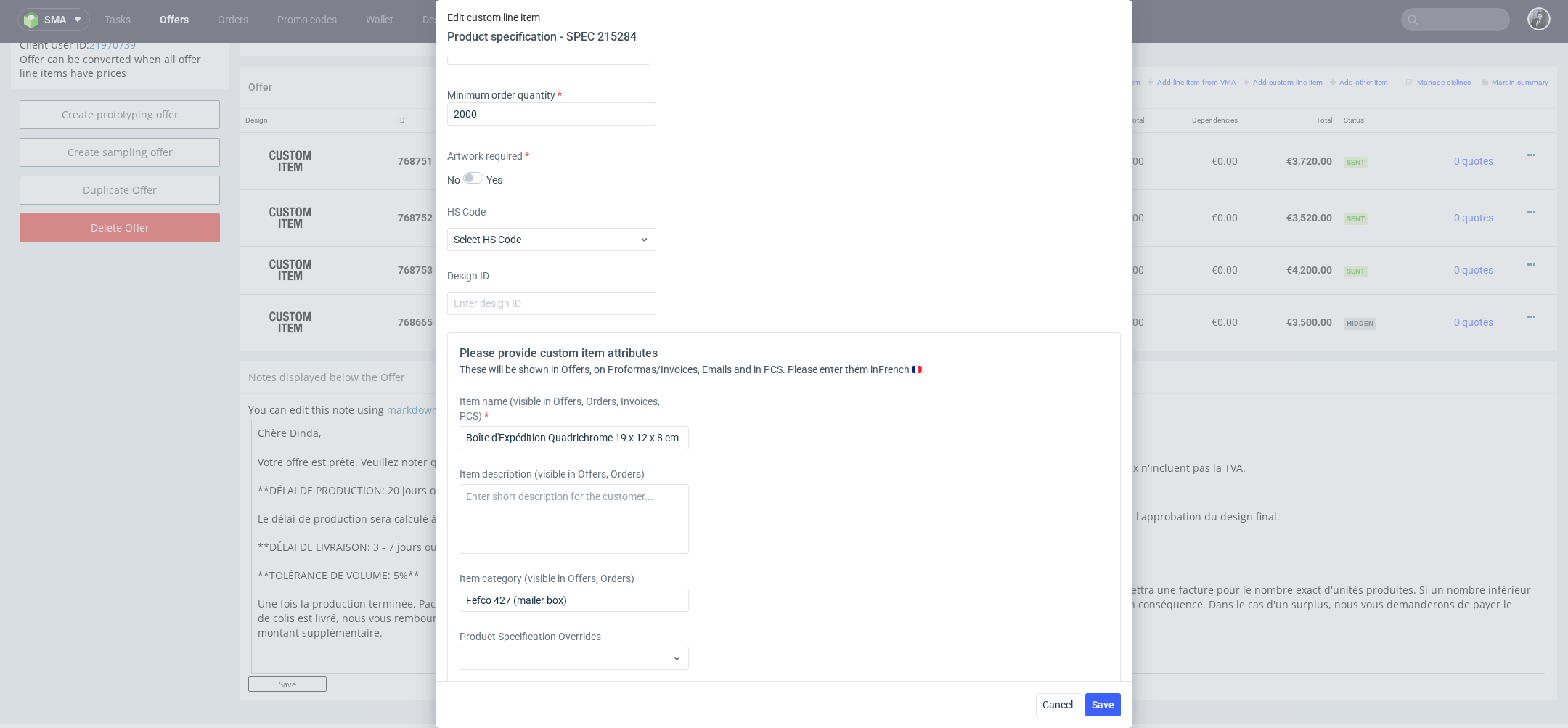
scroll to position [2241, 0]
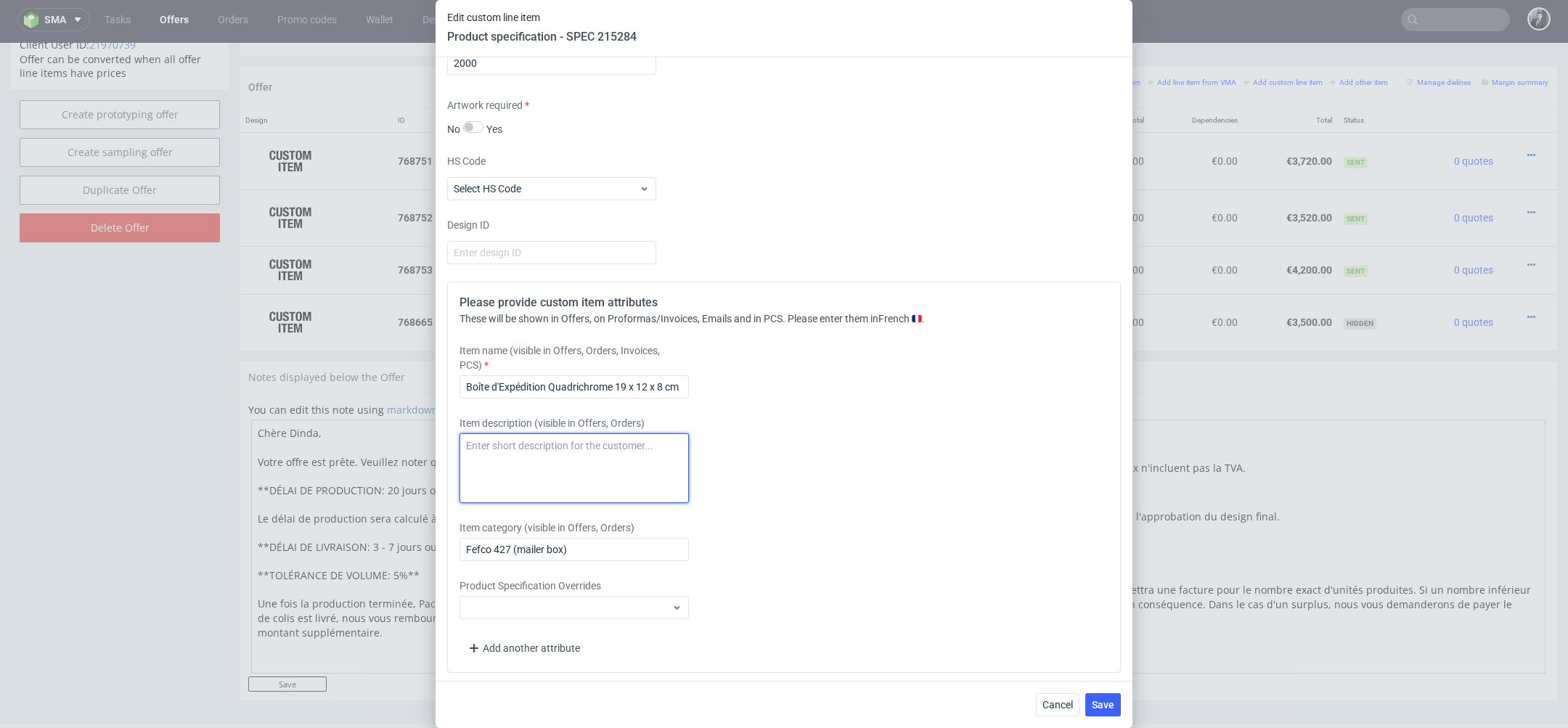
click at [647, 453] on textarea at bounding box center [574, 469] width 230 height 70
paste textarea "É"
type textarea "NB : DATE DE FIN DE PRODUCTION LE 9/O9 SI ARTWORK VALIDÉ LUNDI 25/08"
click at [1106, 708] on span "Save" at bounding box center [1103, 705] width 23 height 10
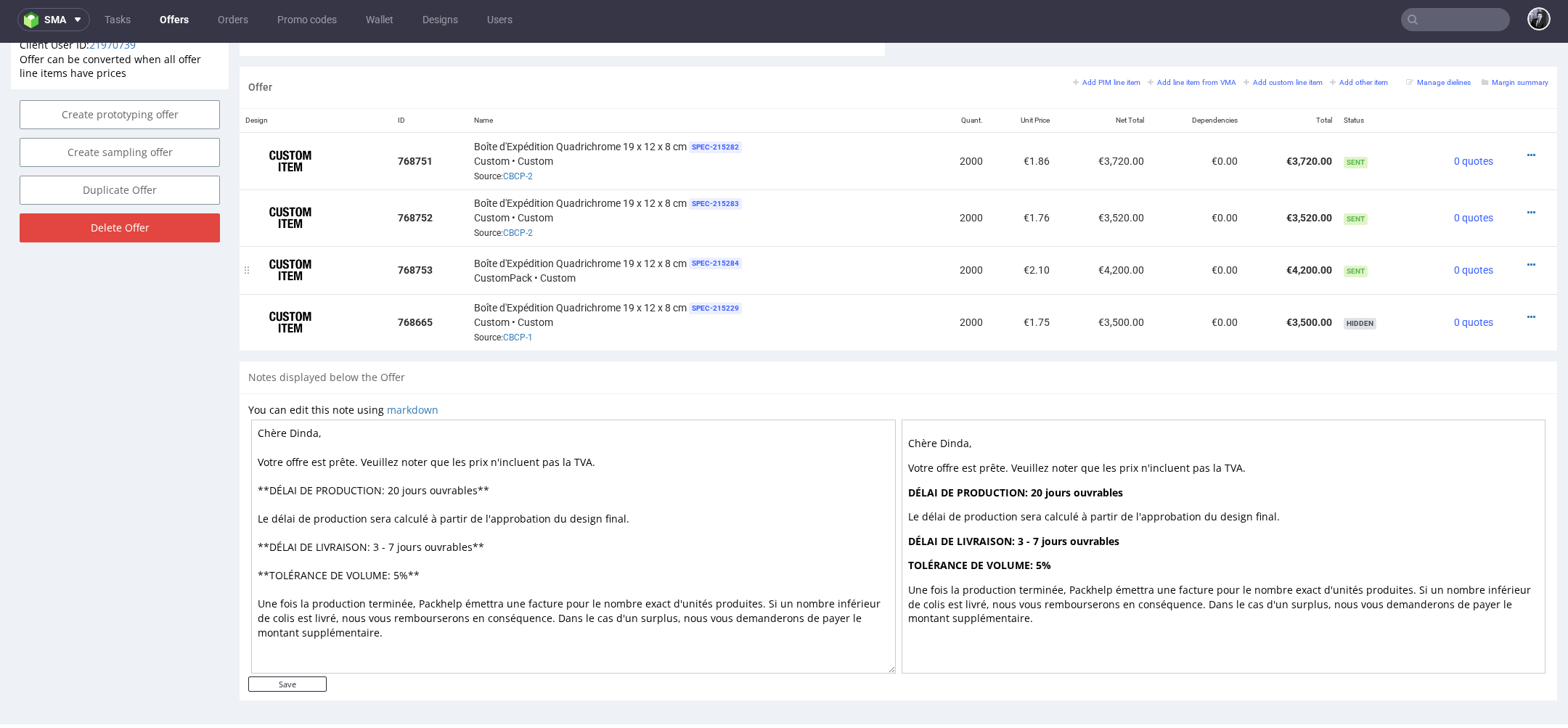
scroll to position [0, 0]
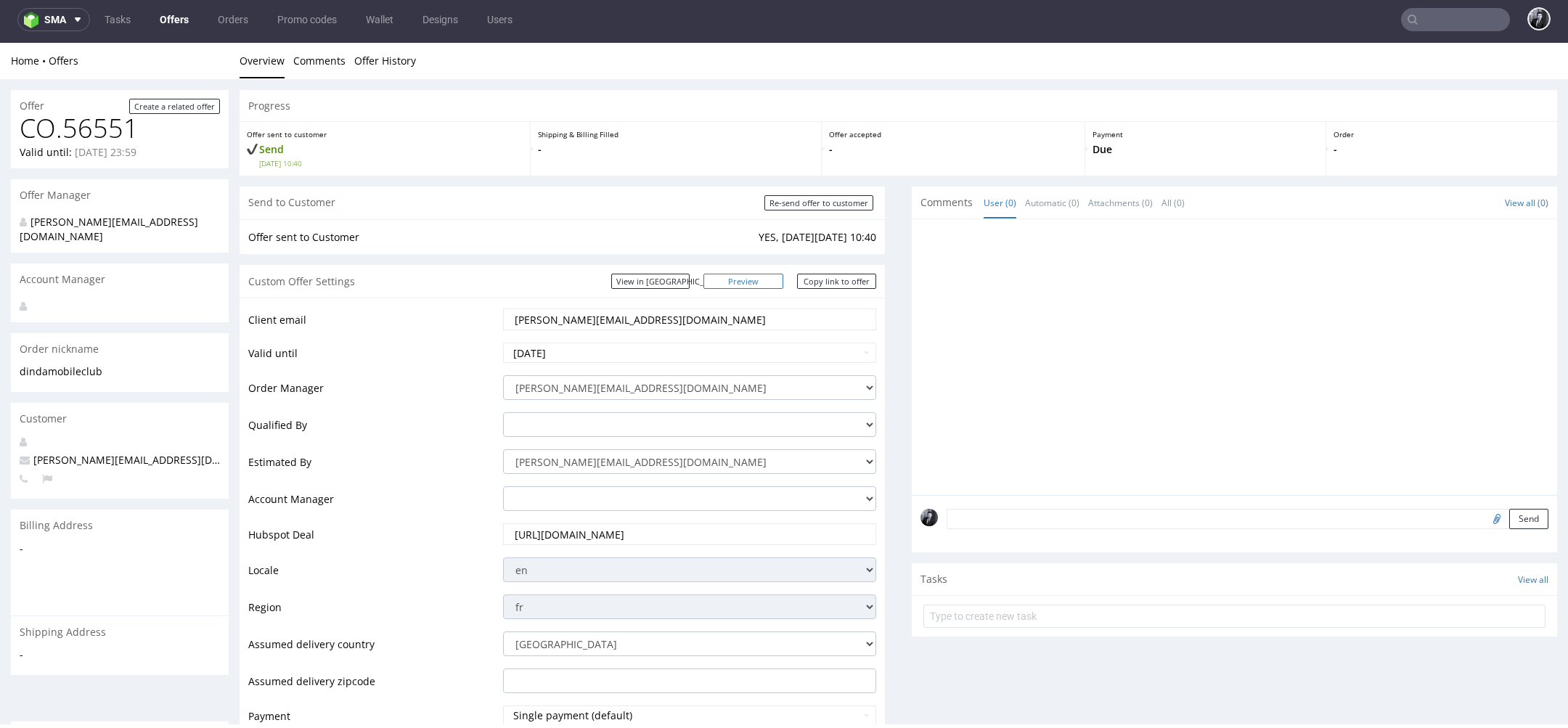
click at [757, 280] on link "Preview" at bounding box center [743, 282] width 79 height 15
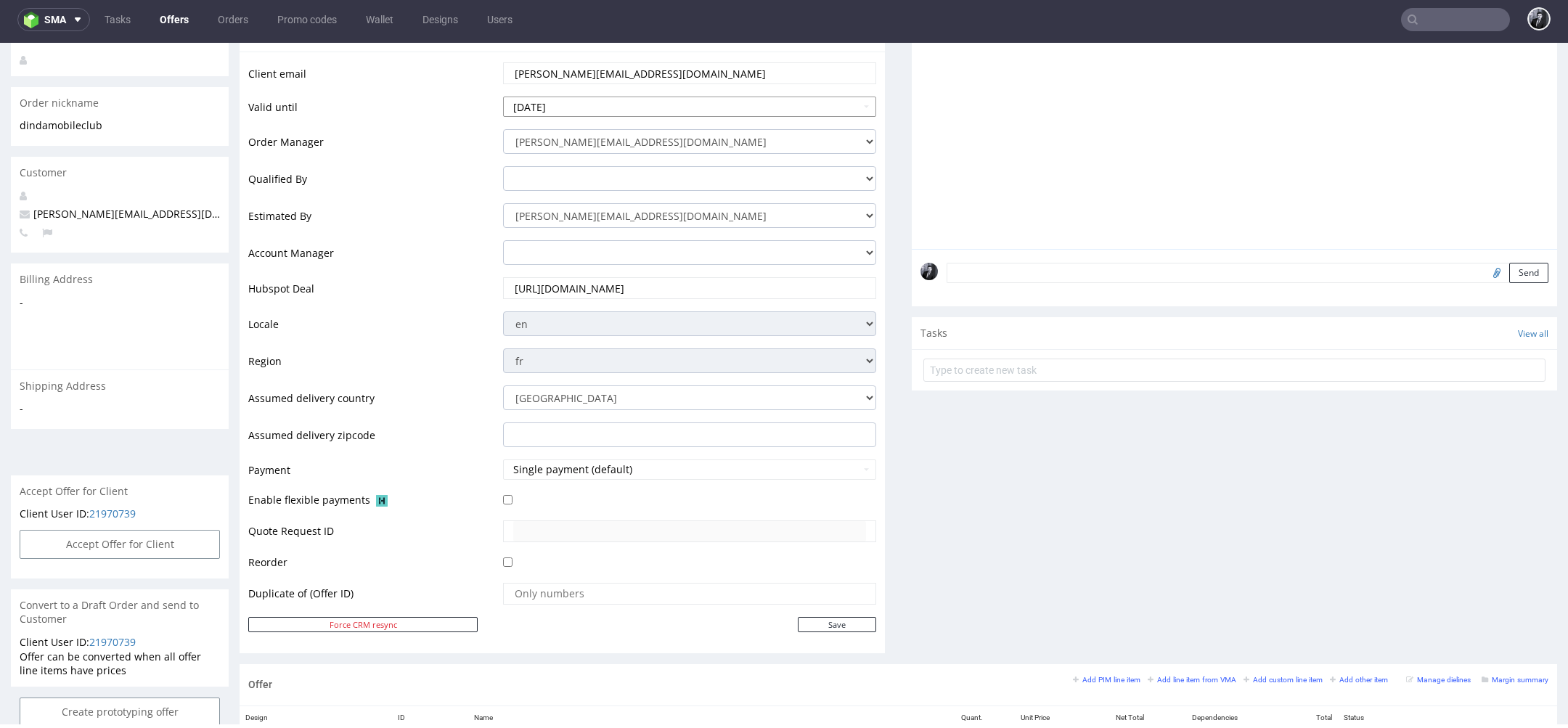
scroll to position [844, 0]
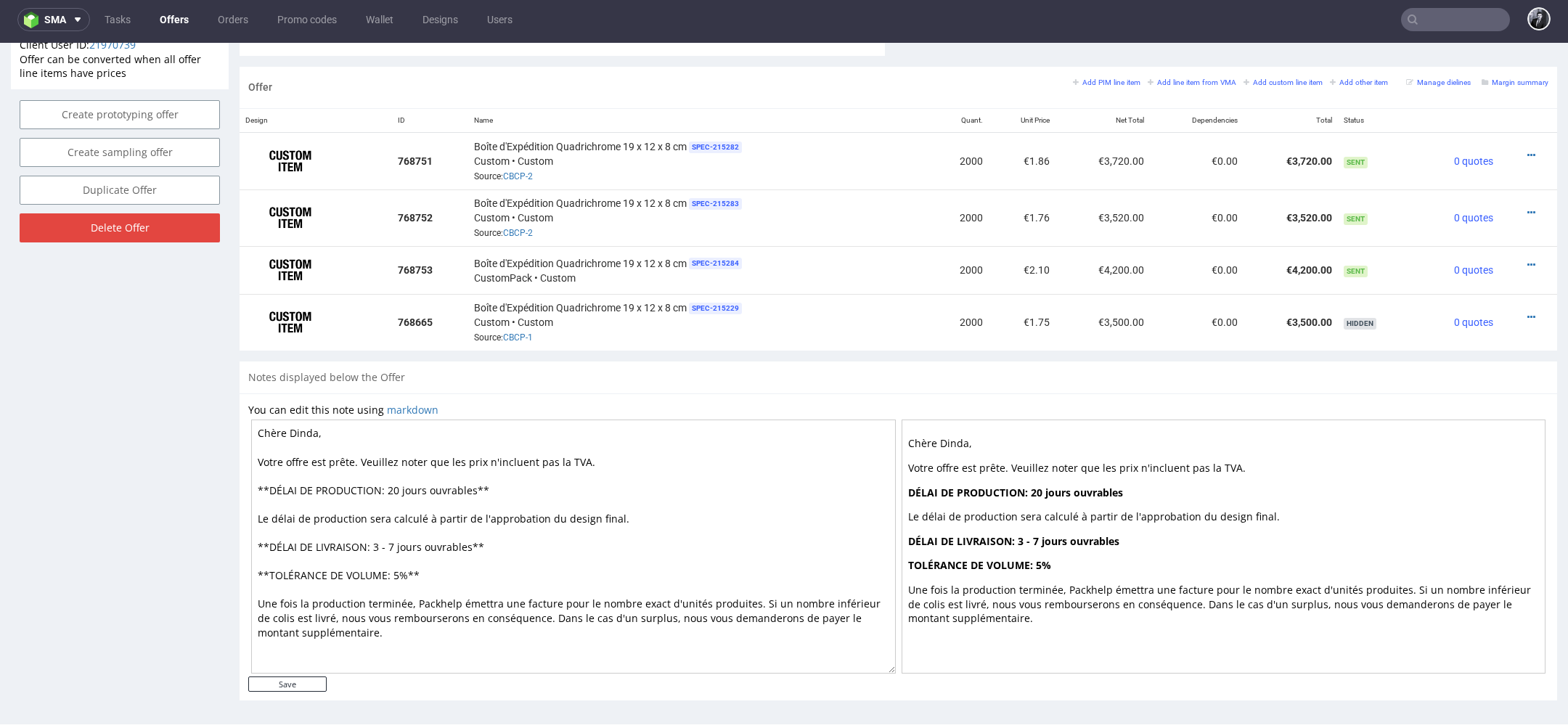
click at [518, 496] on textarea "Chère Dinda, Votre offre est prête. Veuillez noter que les prix n'incluent pas …" at bounding box center [574, 546] width 645 height 254
drag, startPoint x: 472, startPoint y: 488, endPoint x: 388, endPoint y: 488, distance: 84.0
click at [388, 488] on textarea "Chère Dinda, Votre offre est prête. Veuillez noter que les prix n'incluent pas …" at bounding box center [574, 546] width 645 height 254
type textarea "Chère Dinda, Votre offre est prête. Veuillez noter que les prix n'incluent pas …"
click at [296, 683] on input "Save" at bounding box center [287, 685] width 78 height 15
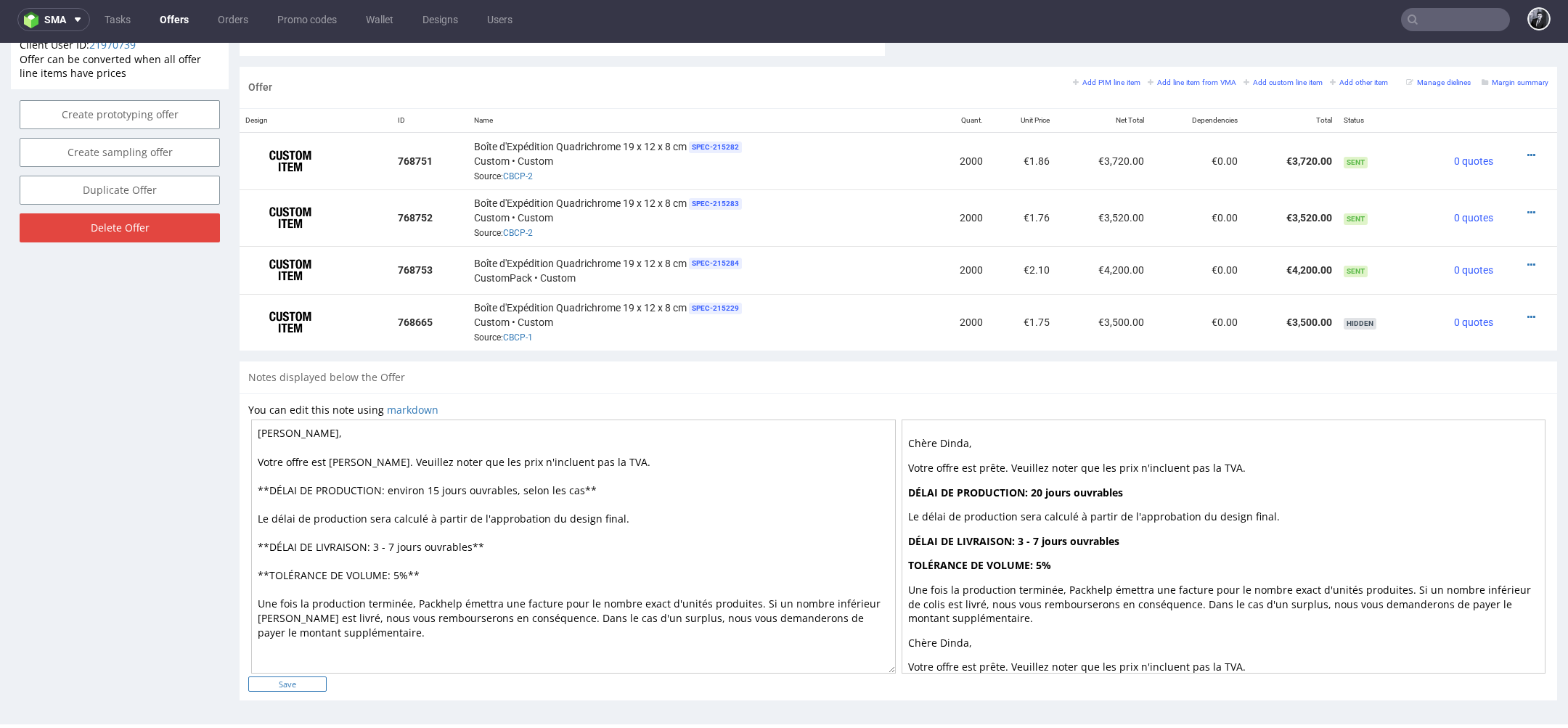
type input "In progress..."
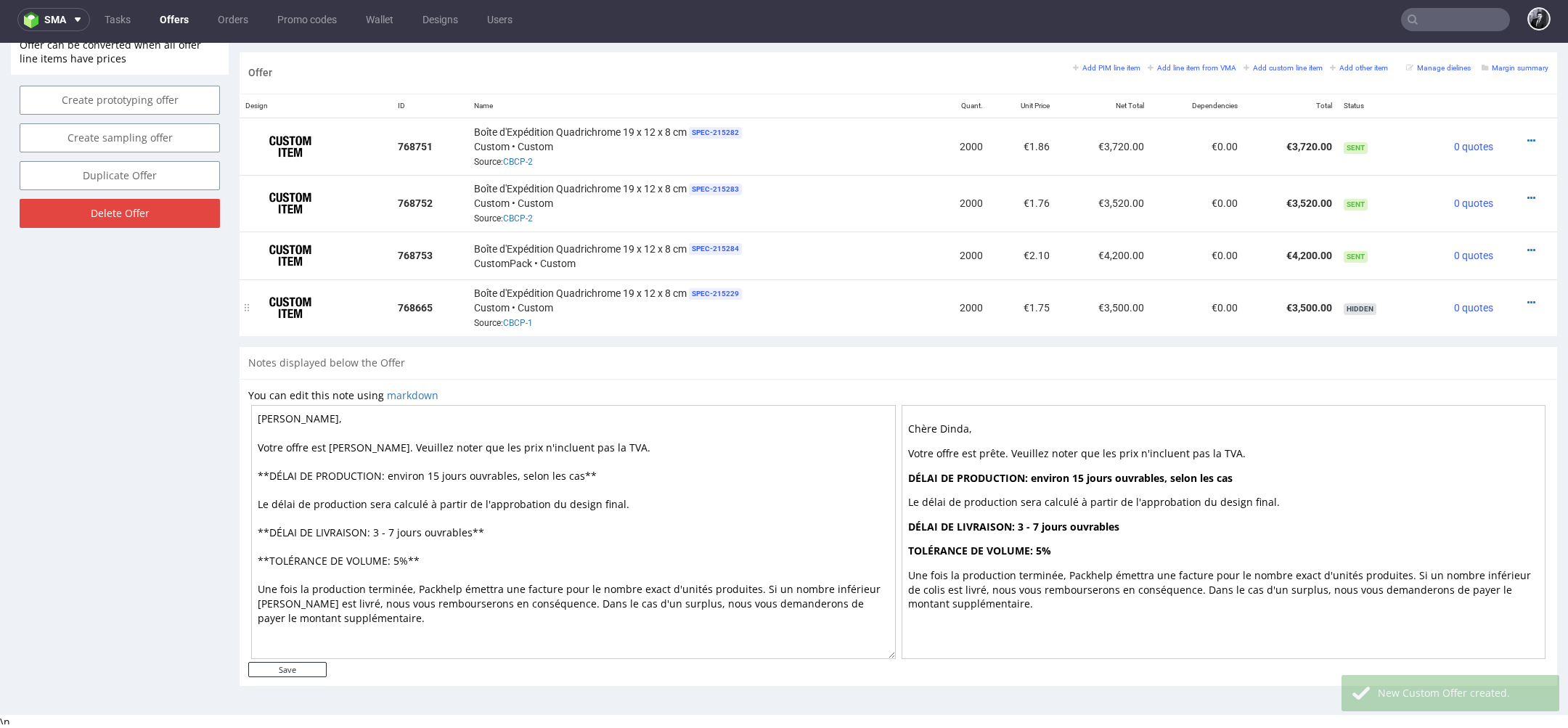
scroll to position [0, 0]
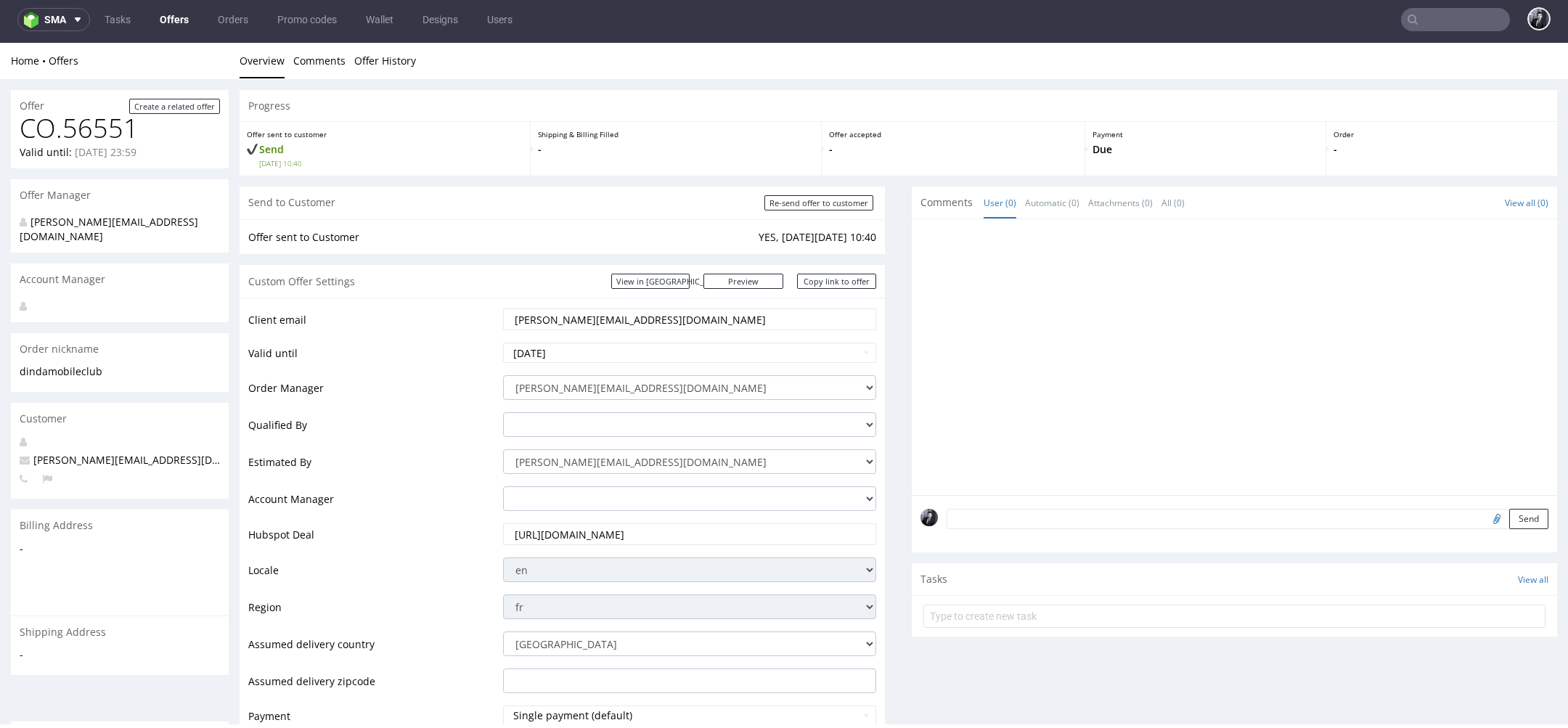
click at [177, 22] on link "Offers" at bounding box center [174, 19] width 46 height 24
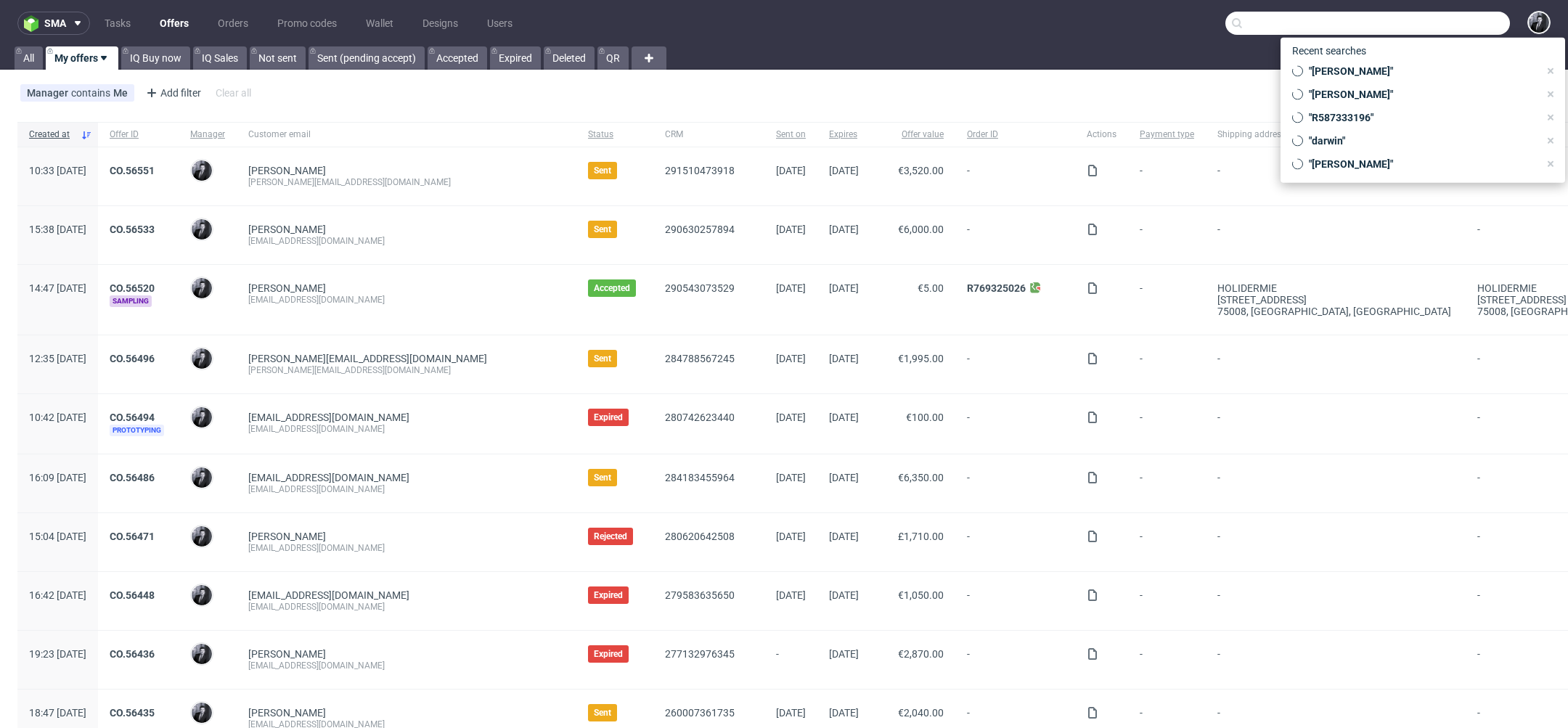
click at [1456, 26] on input "text" at bounding box center [1368, 23] width 284 height 24
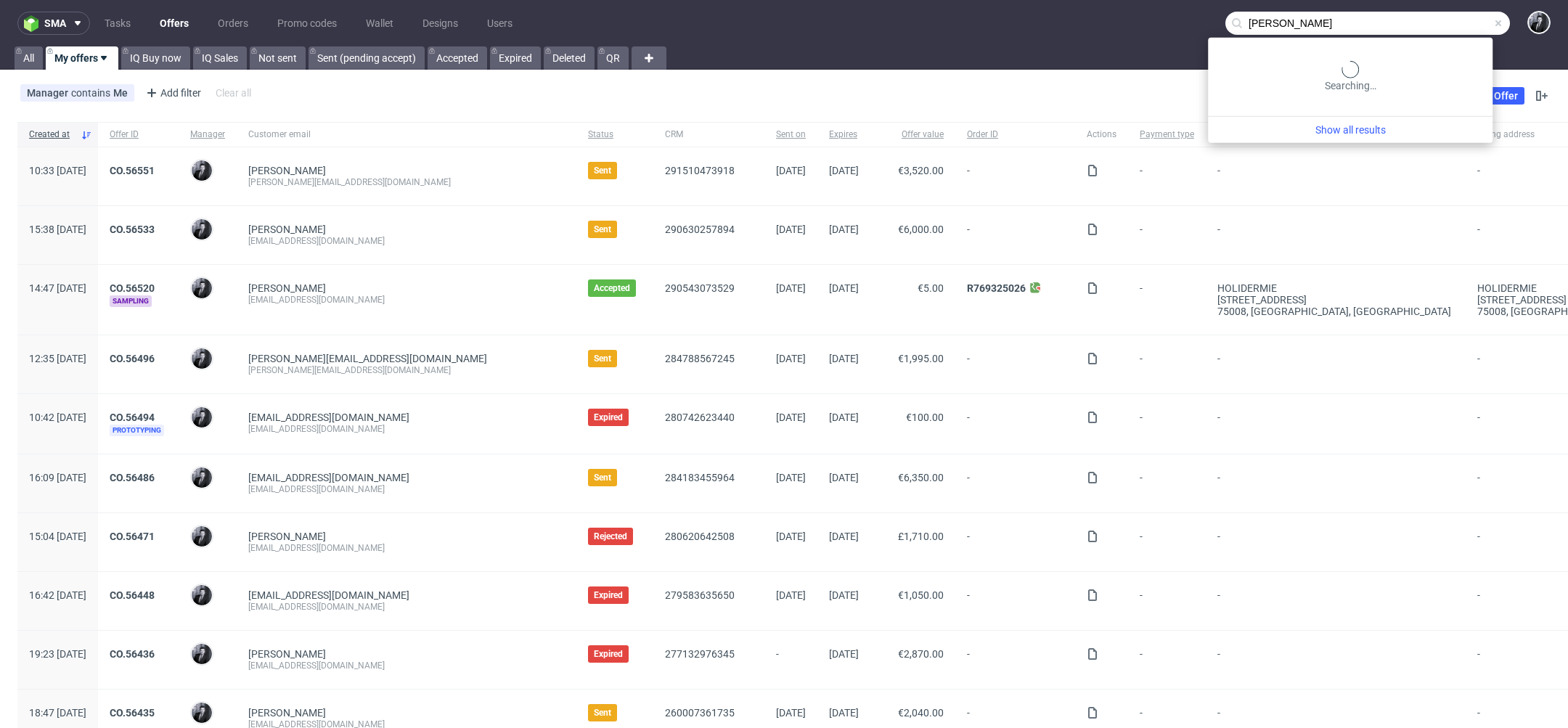
type input "francois meyssignac"
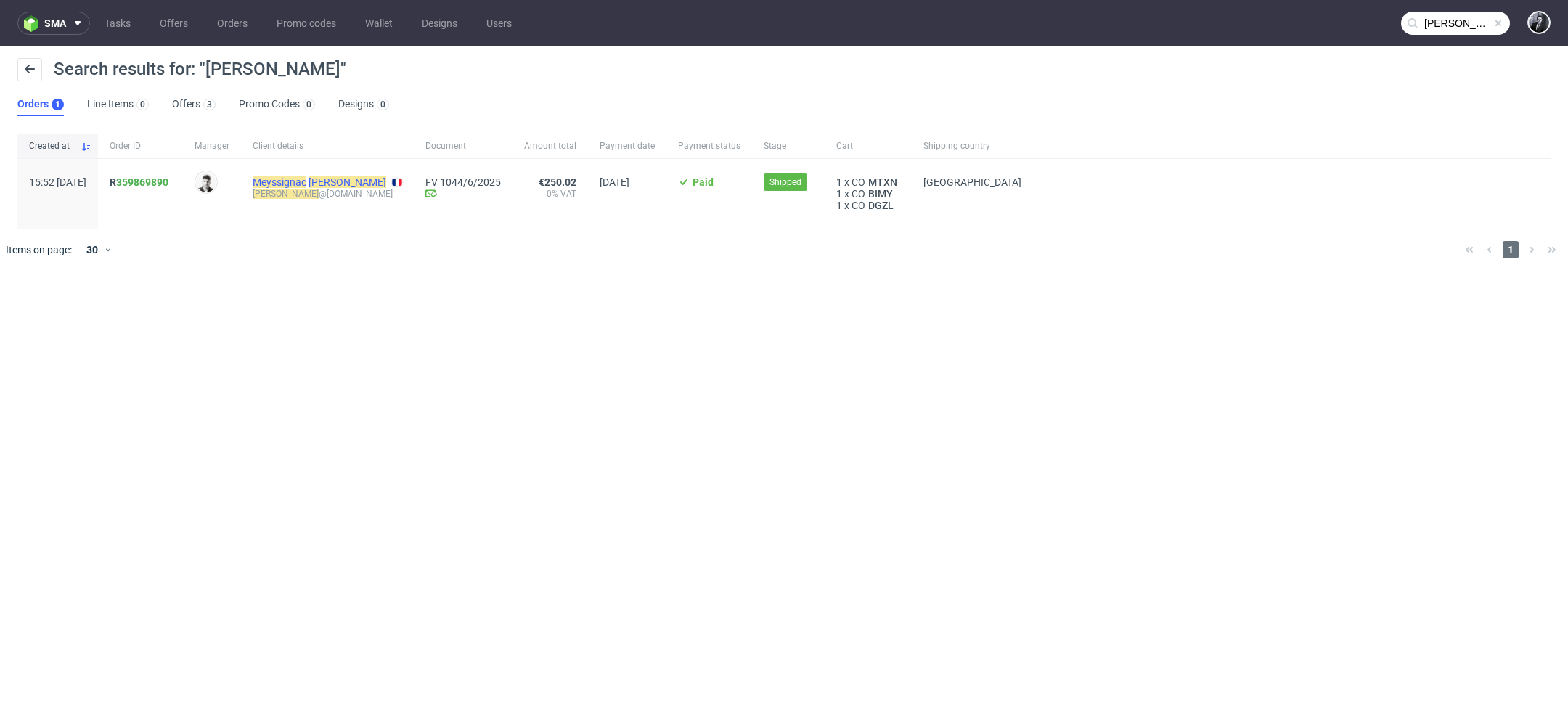
click at [347, 183] on link "Meyssignac Francois" at bounding box center [319, 182] width 133 height 11
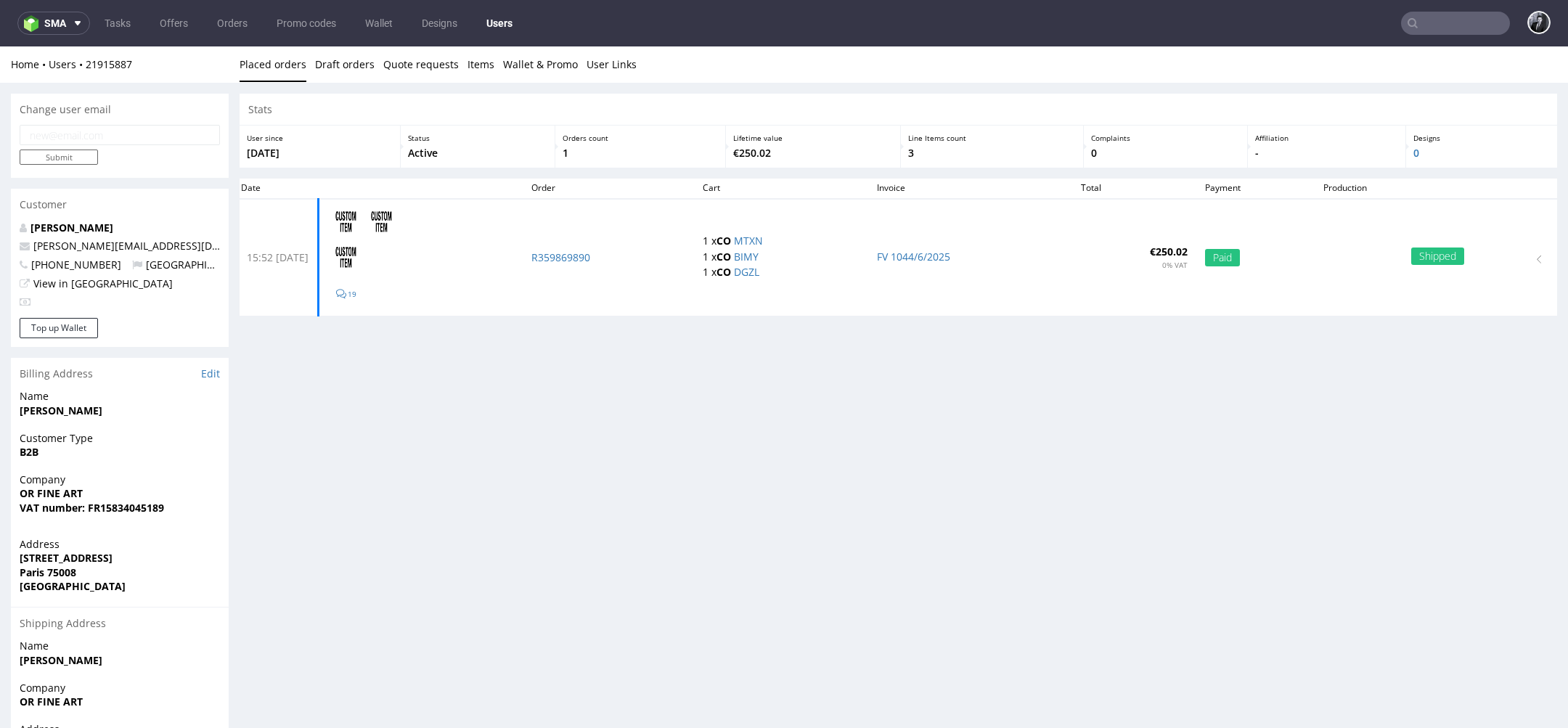
click at [319, 475] on div "Stats User since 20th May 2025 Status Active Orders count 1 Lifetime value €250…" at bounding box center [898, 457] width 1318 height 726
click at [183, 20] on link "Offers" at bounding box center [174, 23] width 45 height 24
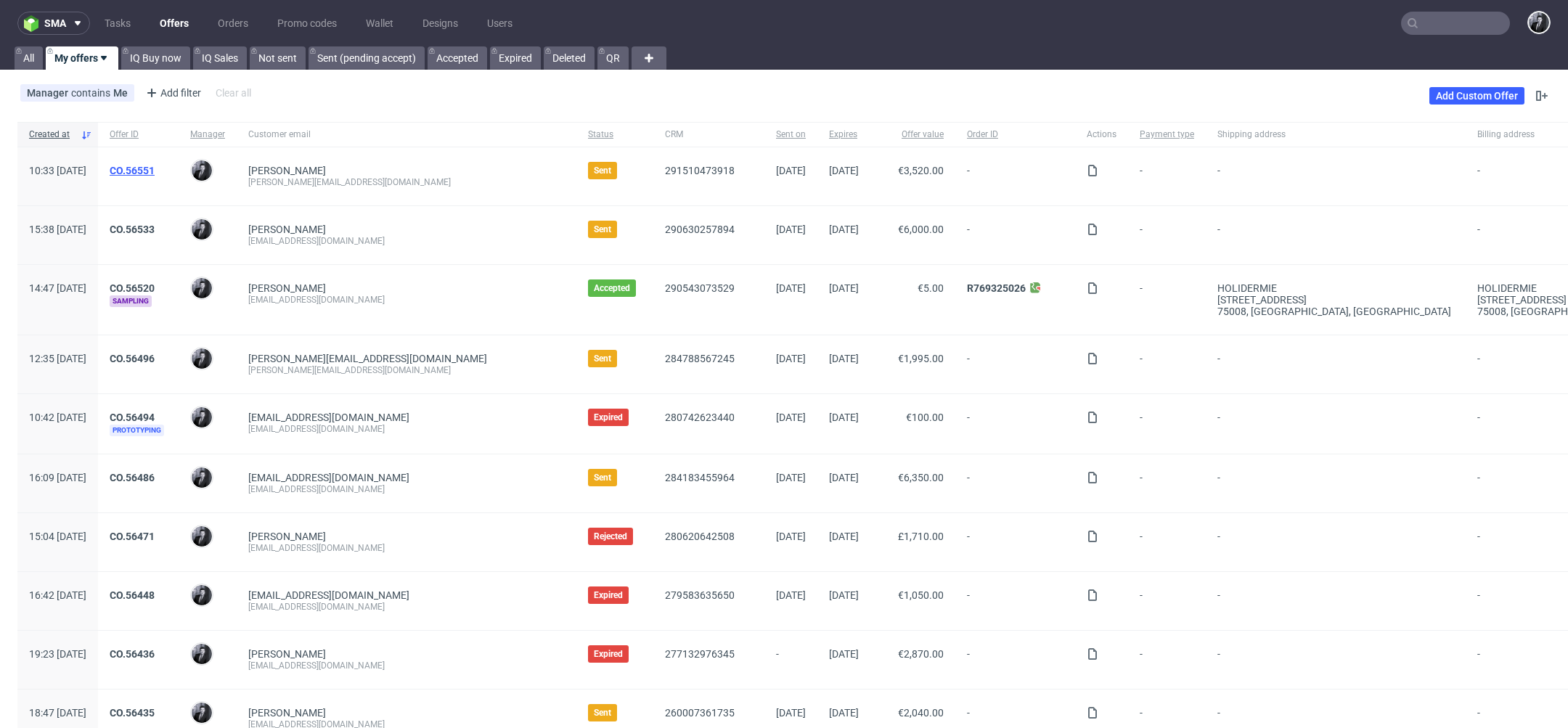
click at [155, 170] on link "CO.56551" at bounding box center [132, 170] width 45 height 11
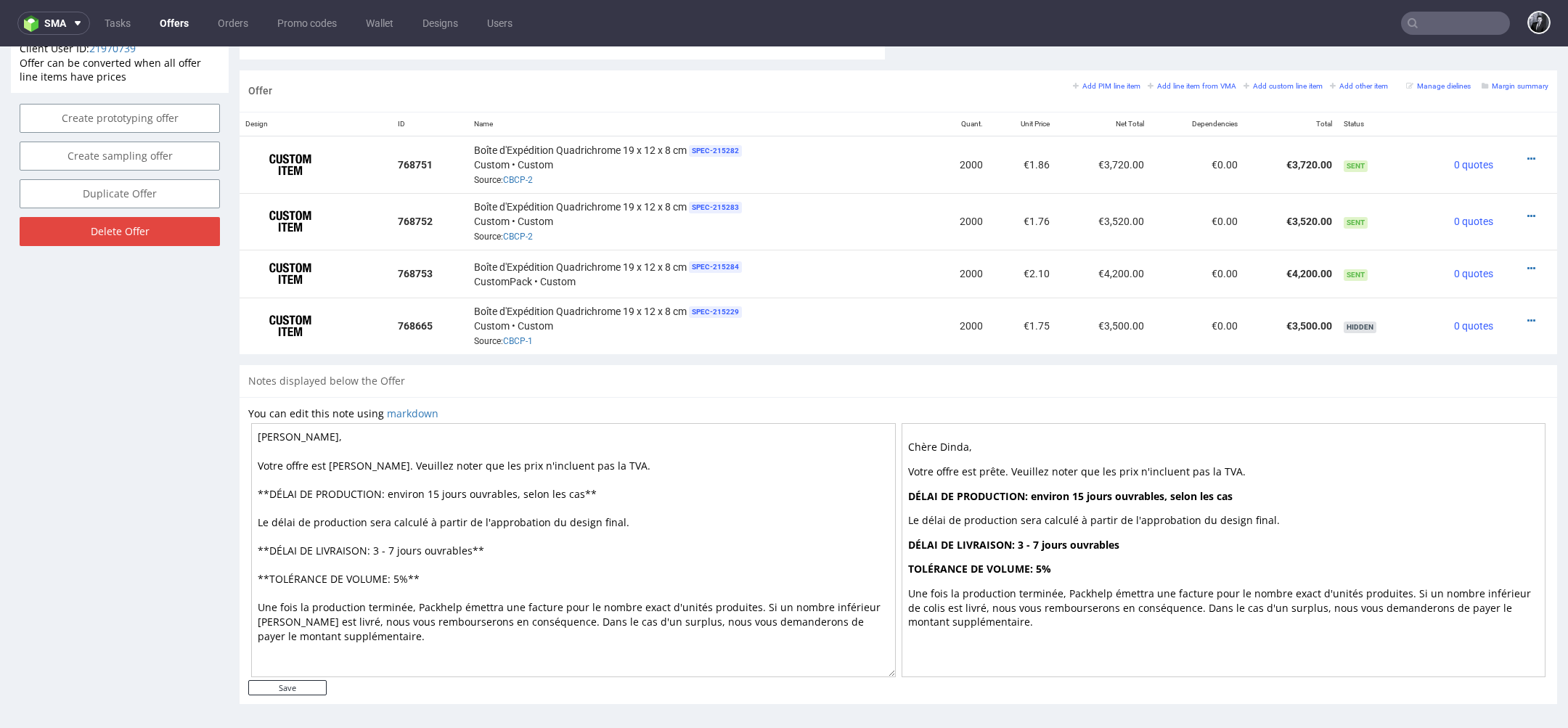
scroll to position [5, 0]
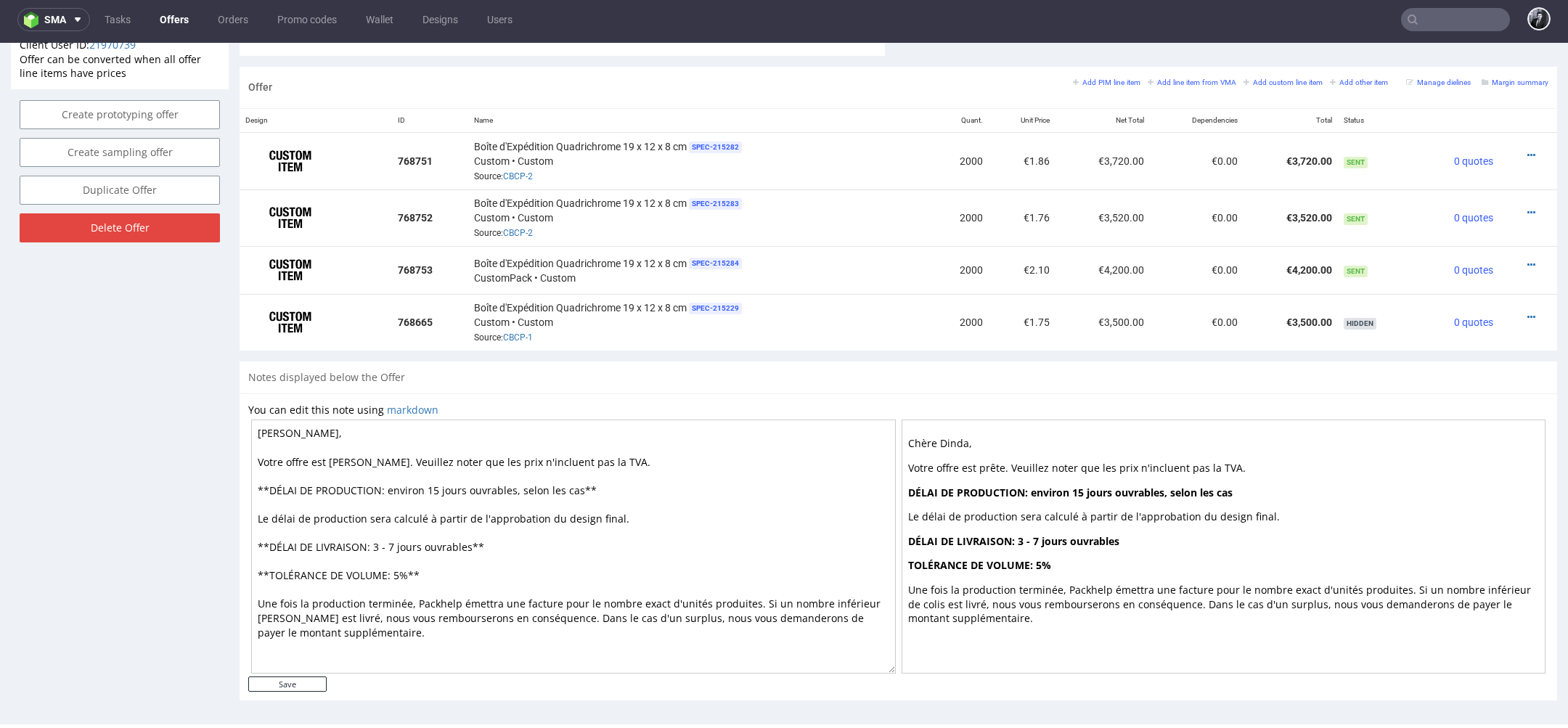
click at [897, 403] on div "You can edit this note using markdown Chère Dinda, Votre offre est prête. Veuil…" at bounding box center [899, 540] width 1301 height 274
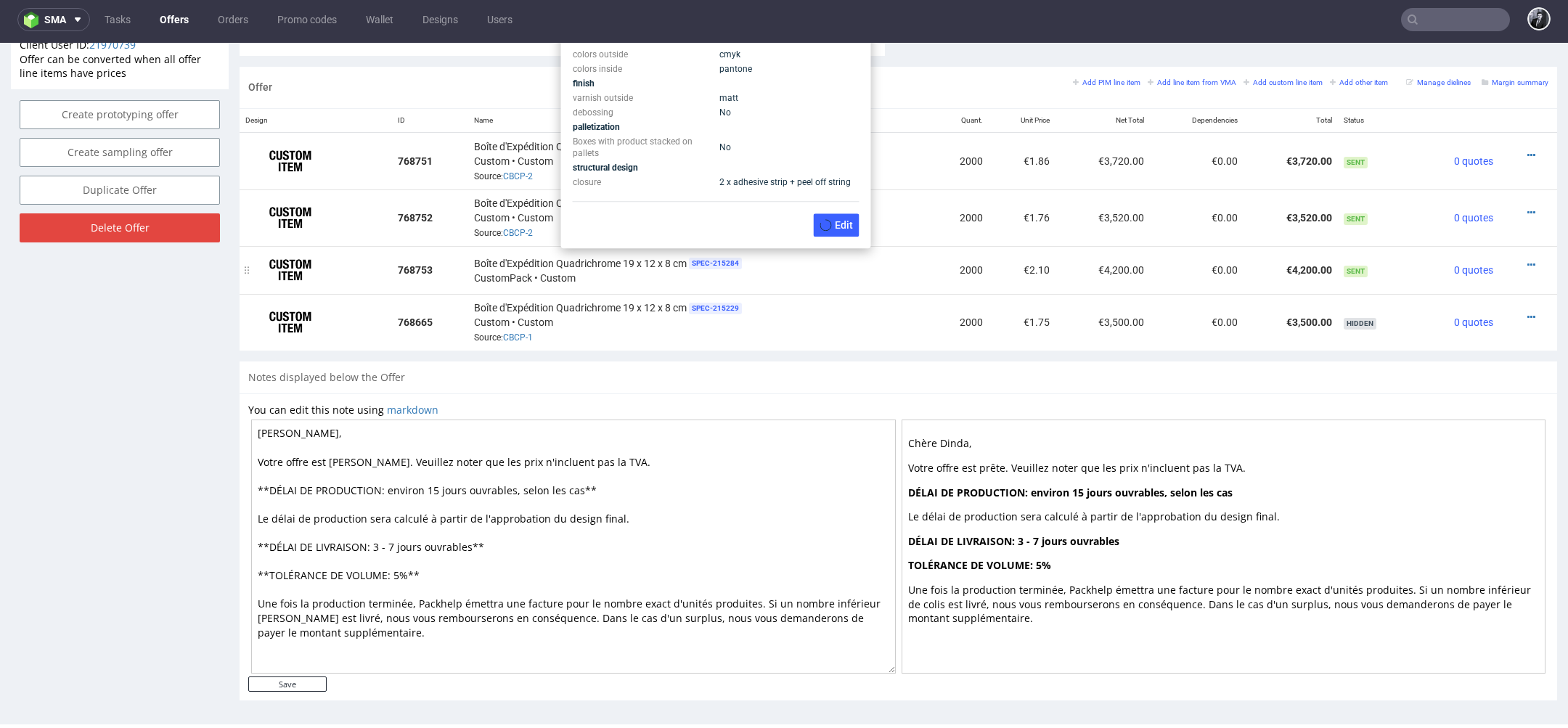
scroll to position [0, 0]
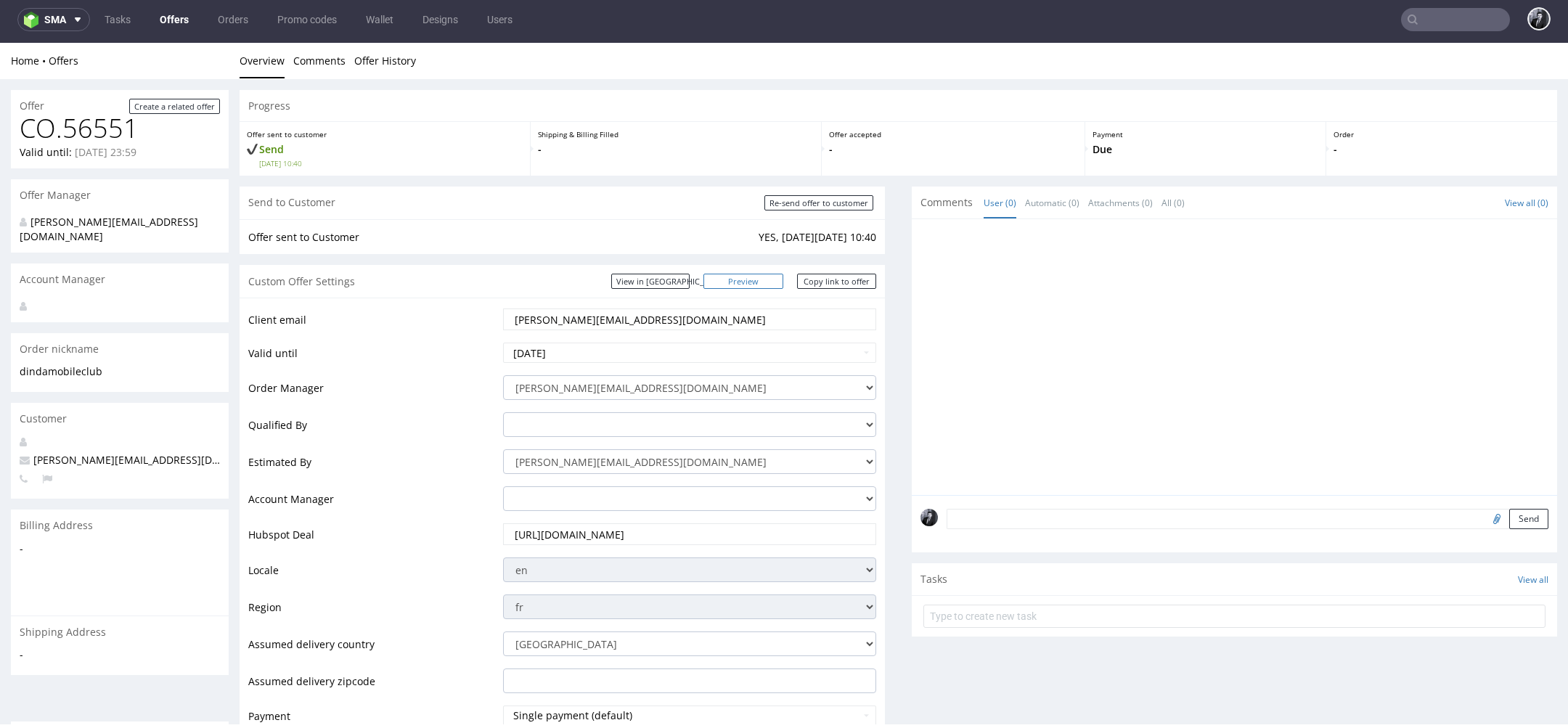
click at [759, 277] on link "Preview" at bounding box center [743, 282] width 79 height 15
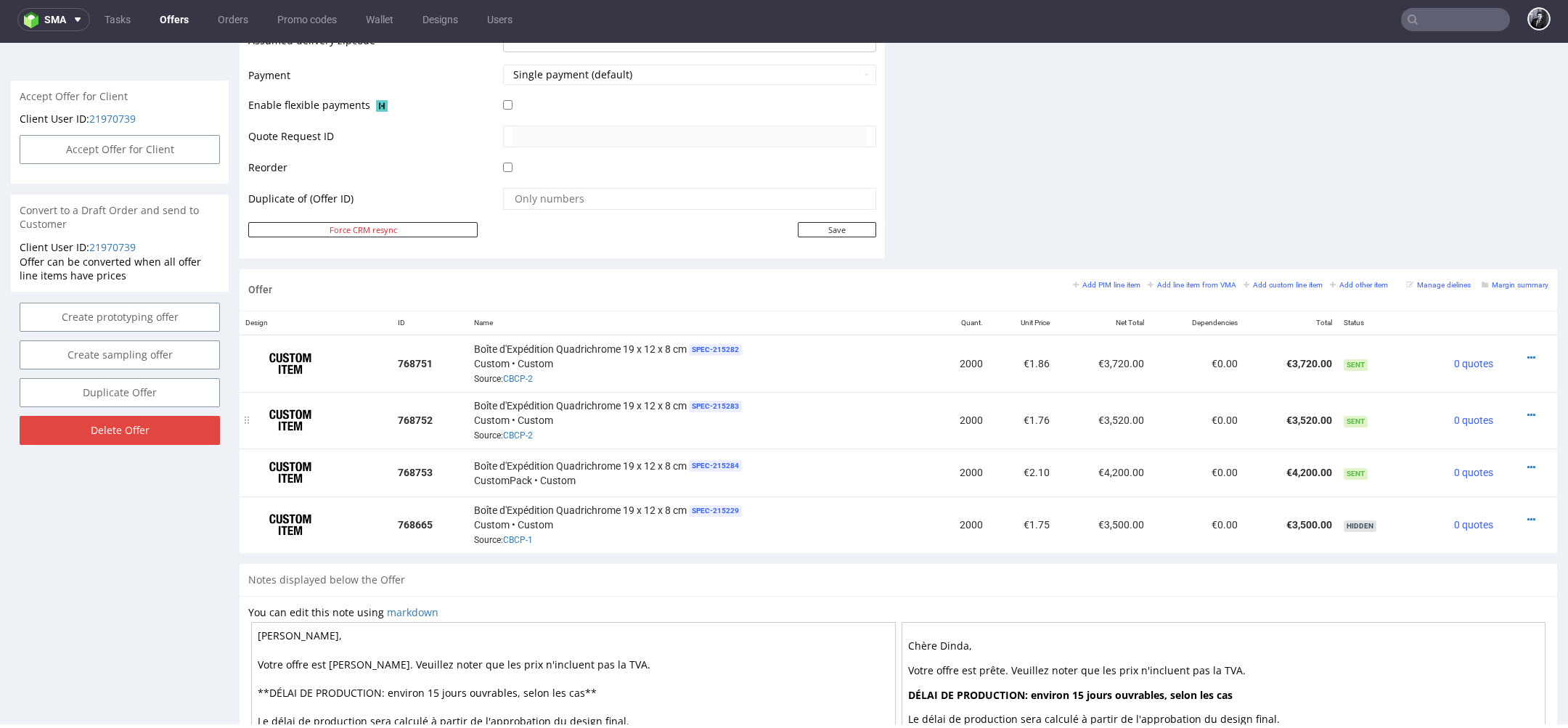
scroll to position [584, 0]
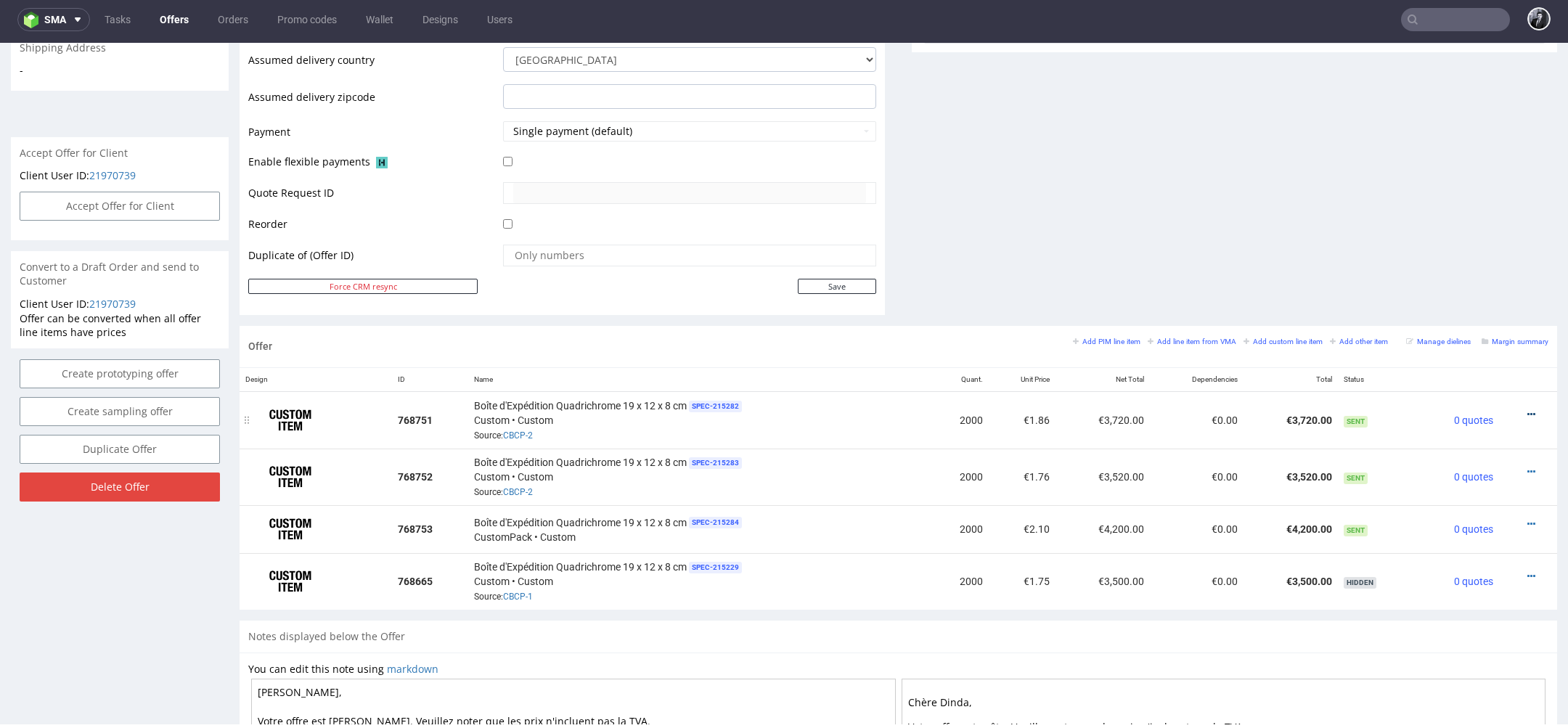
click at [1527, 414] on icon at bounding box center [1531, 414] width 8 height 10
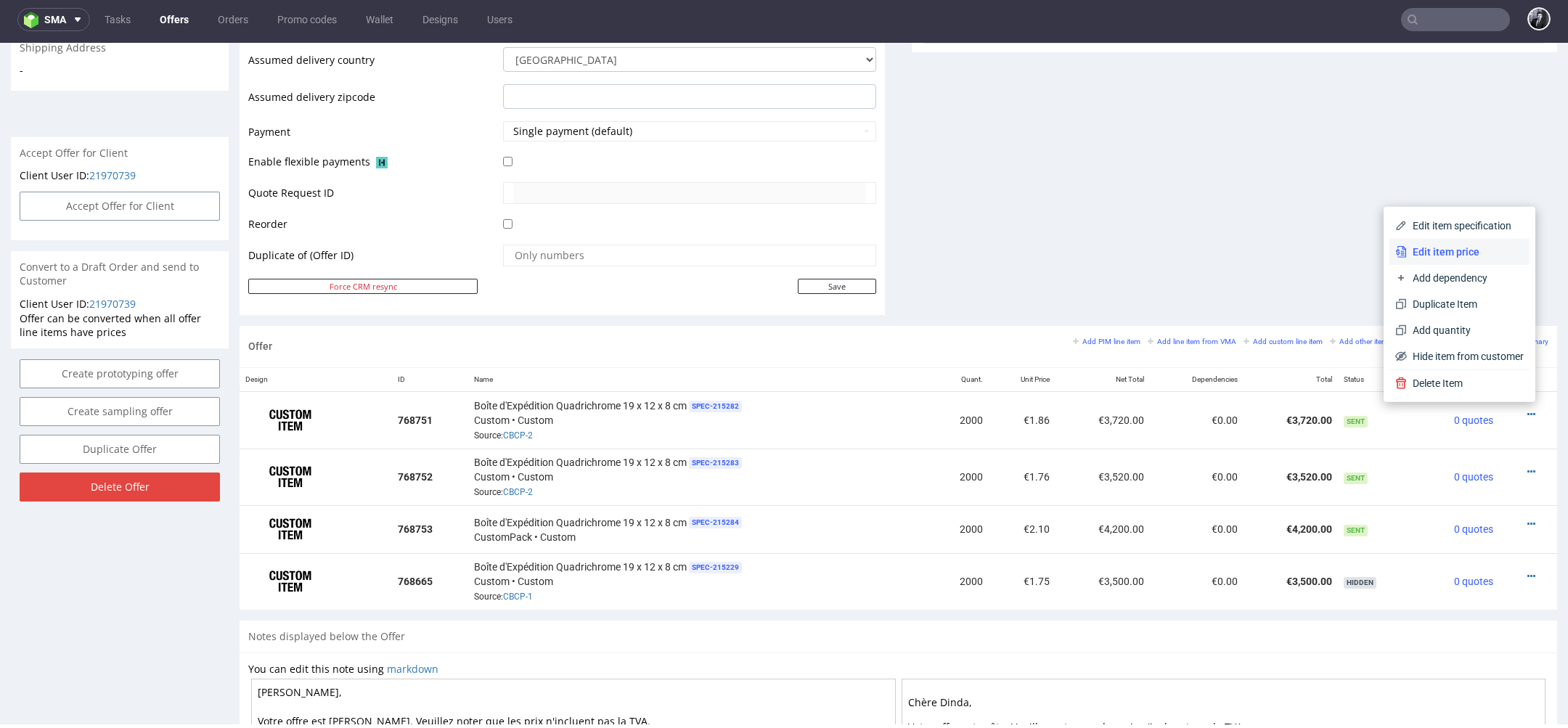
click at [1467, 246] on span "Edit item price" at bounding box center [1466, 251] width 117 height 14
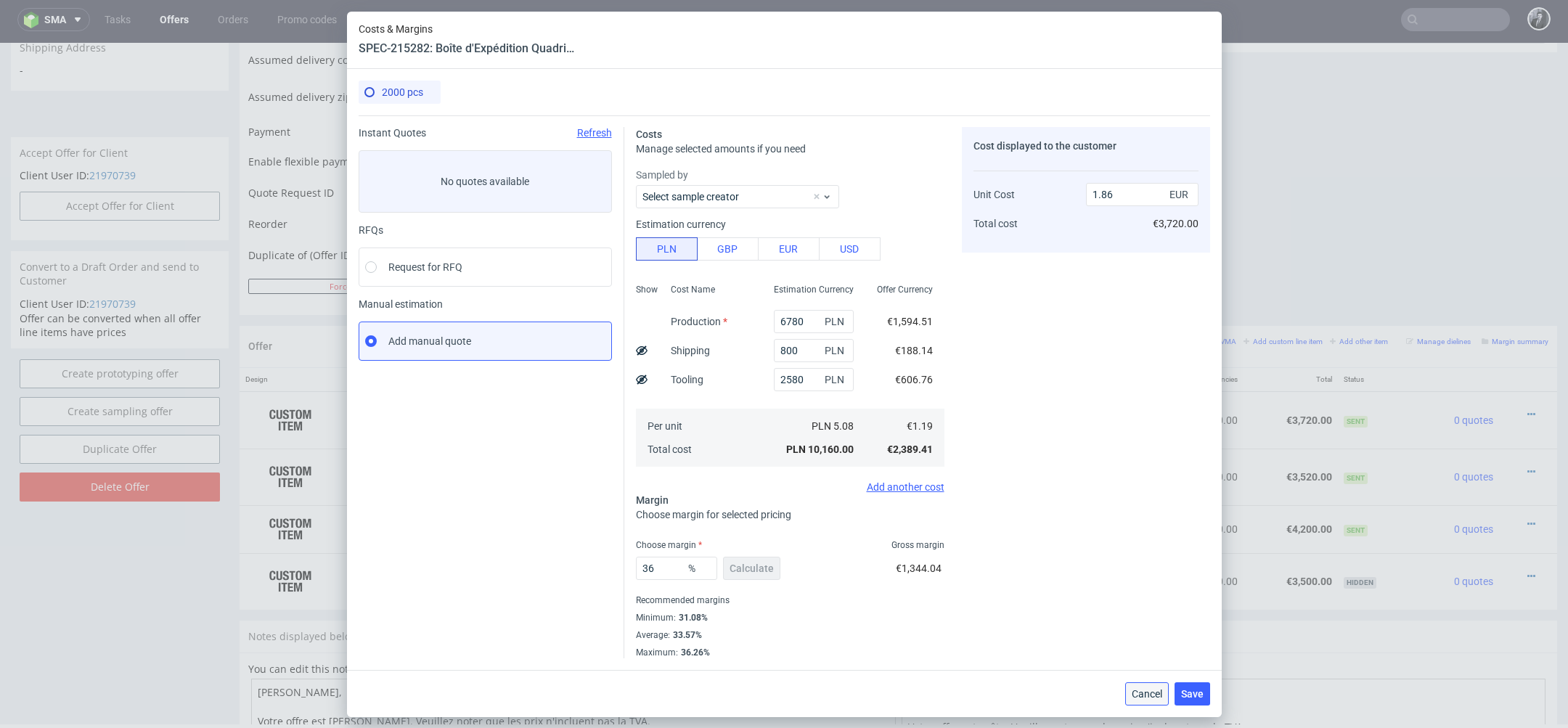
click at [1133, 691] on span "Cancel" at bounding box center [1147, 694] width 30 height 10
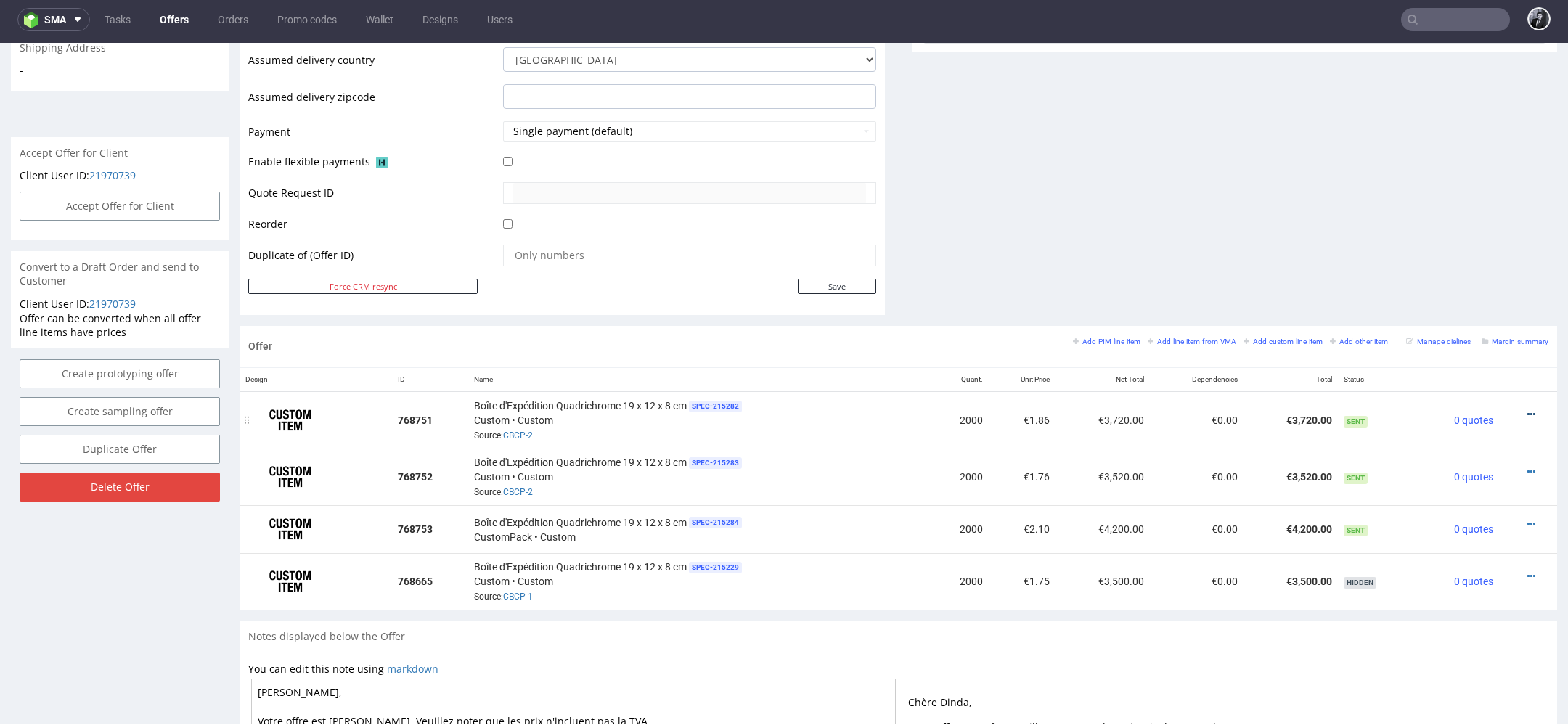
click at [1527, 410] on icon at bounding box center [1531, 414] width 8 height 10
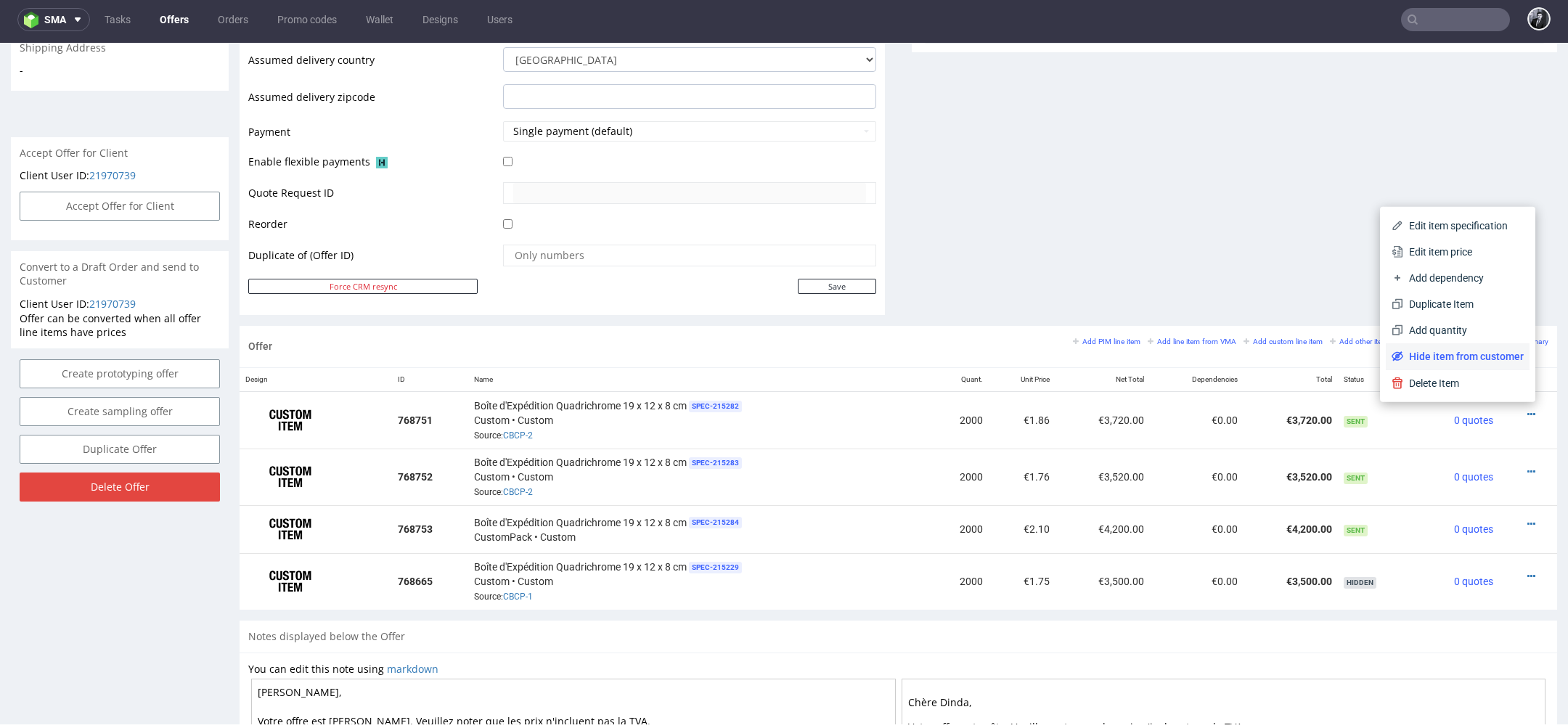
click at [1471, 353] on span "Hide item from customer" at bounding box center [1464, 355] width 121 height 14
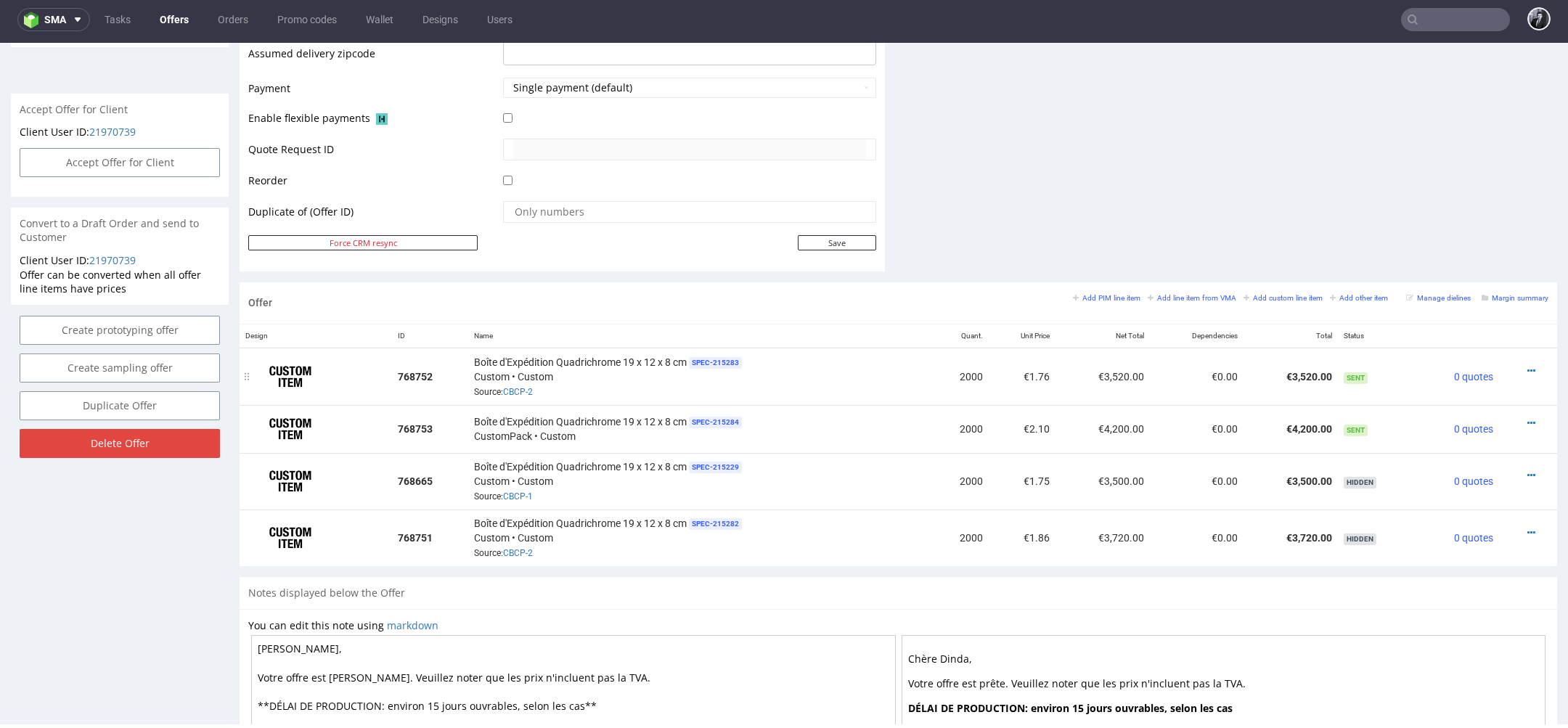
scroll to position [636, 0]
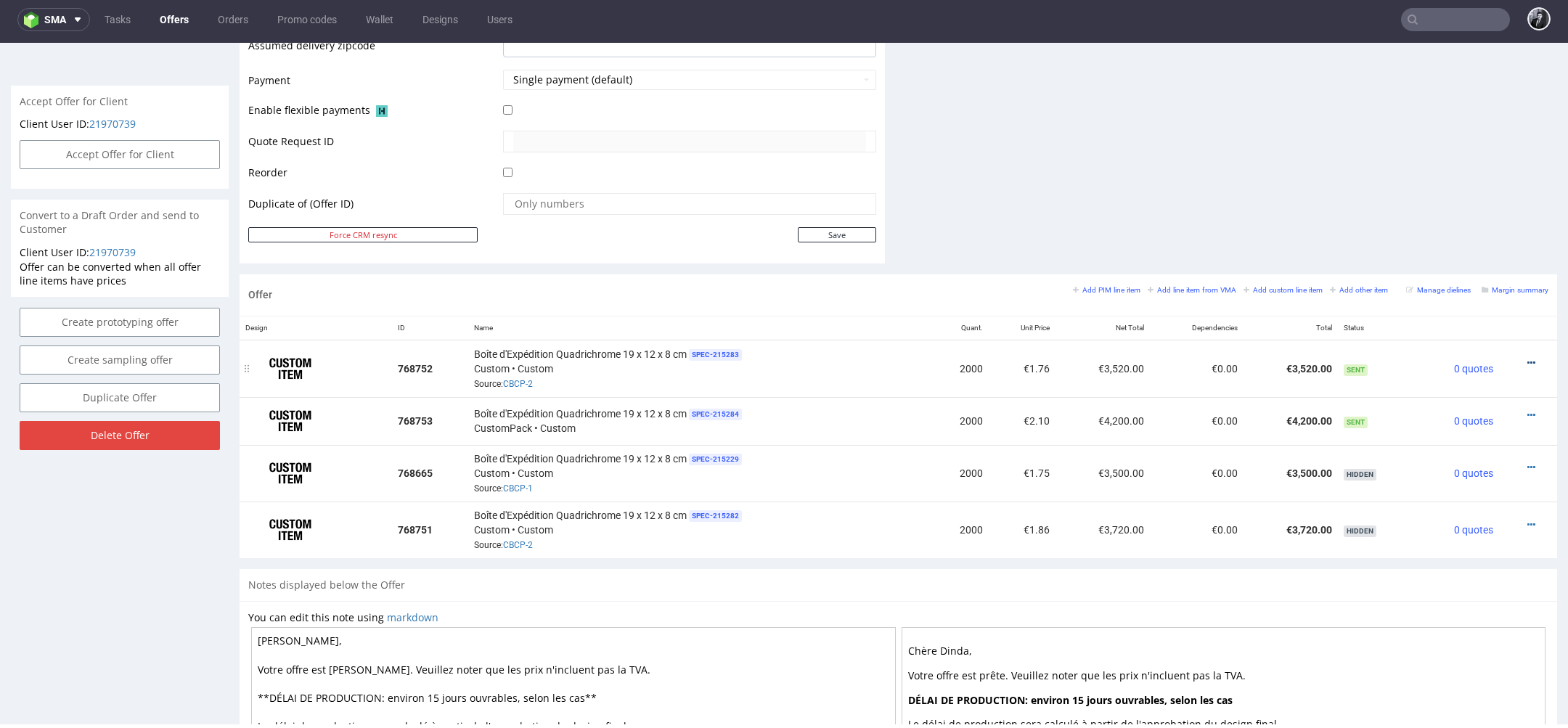
click at [1527, 359] on icon at bounding box center [1531, 363] width 8 height 10
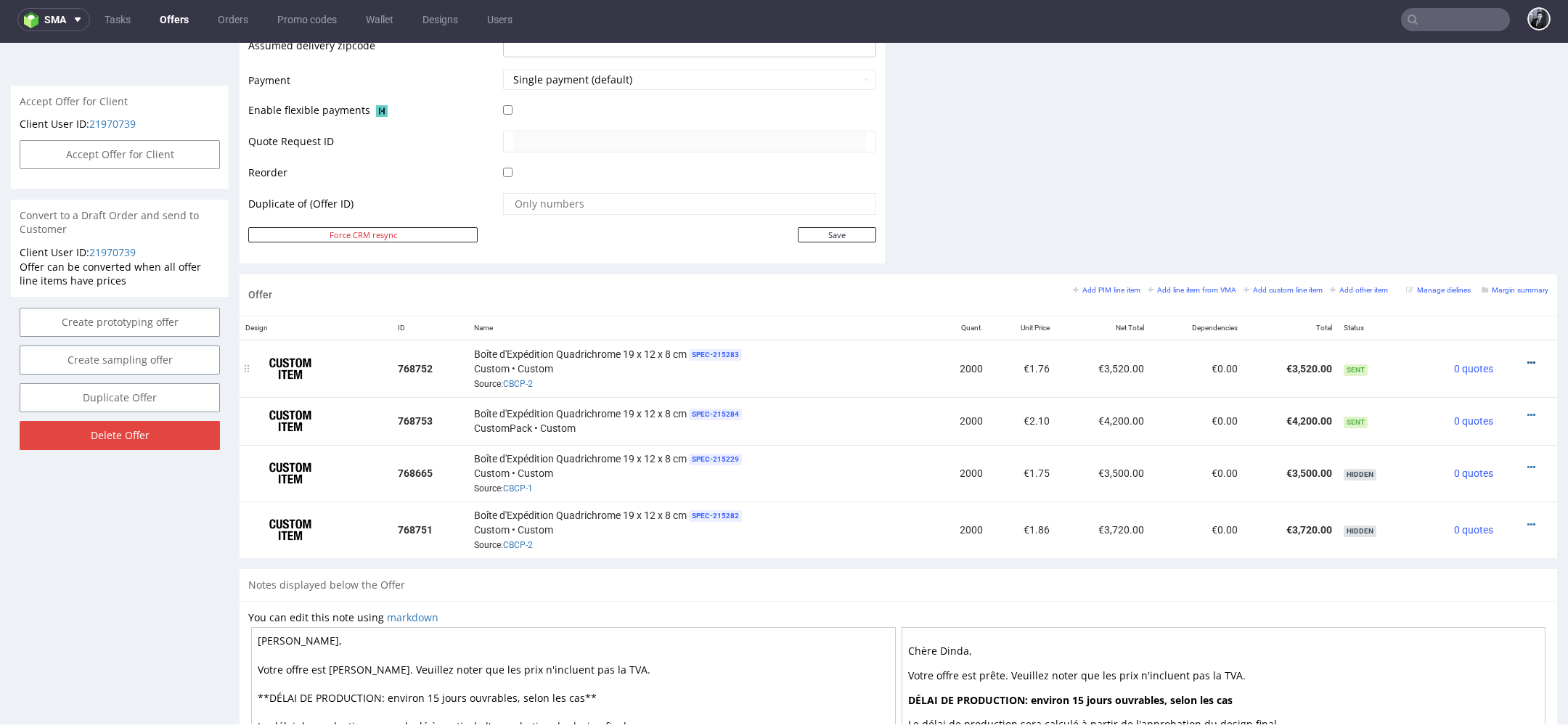
click at [1527, 359] on icon at bounding box center [1531, 363] width 8 height 10
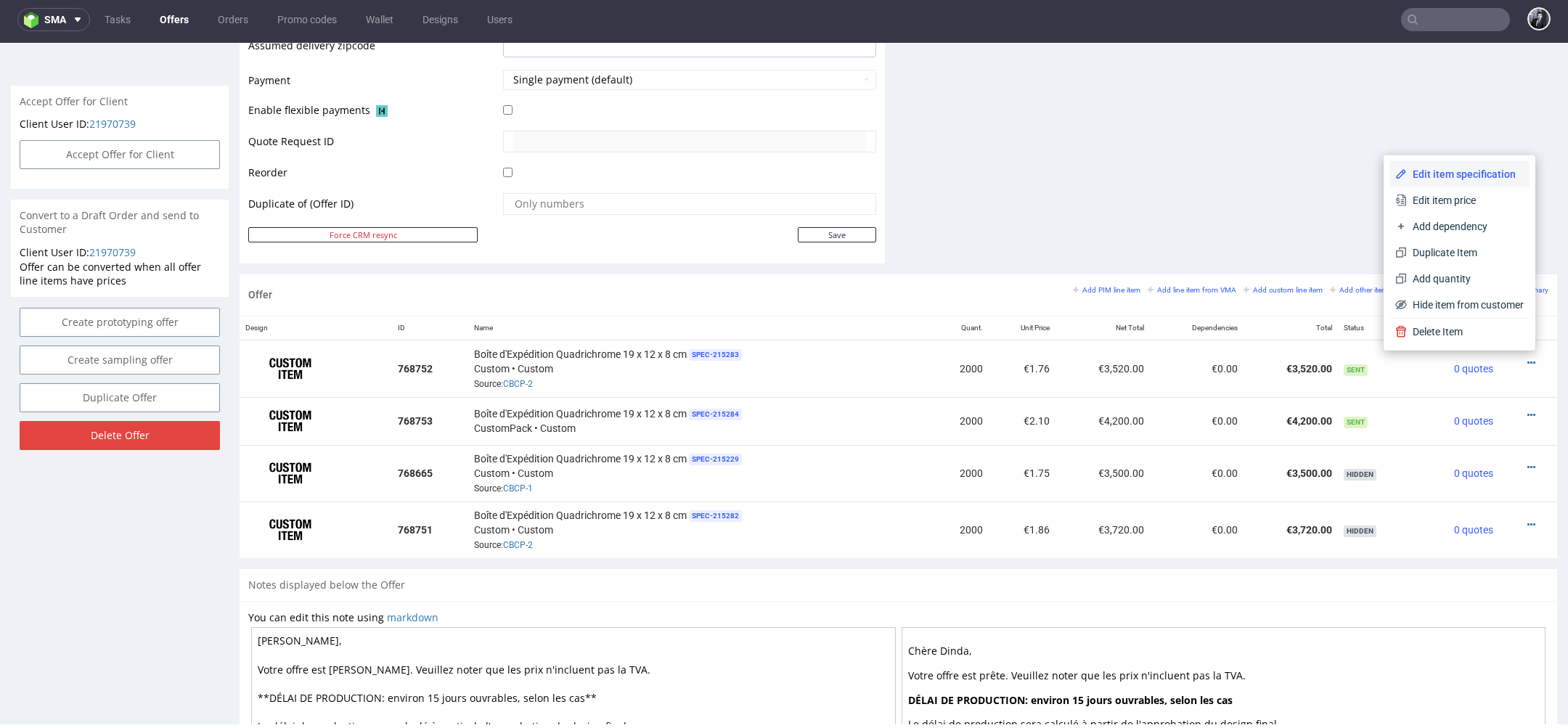
click at [1466, 184] on li "Edit item specification" at bounding box center [1459, 175] width 140 height 26
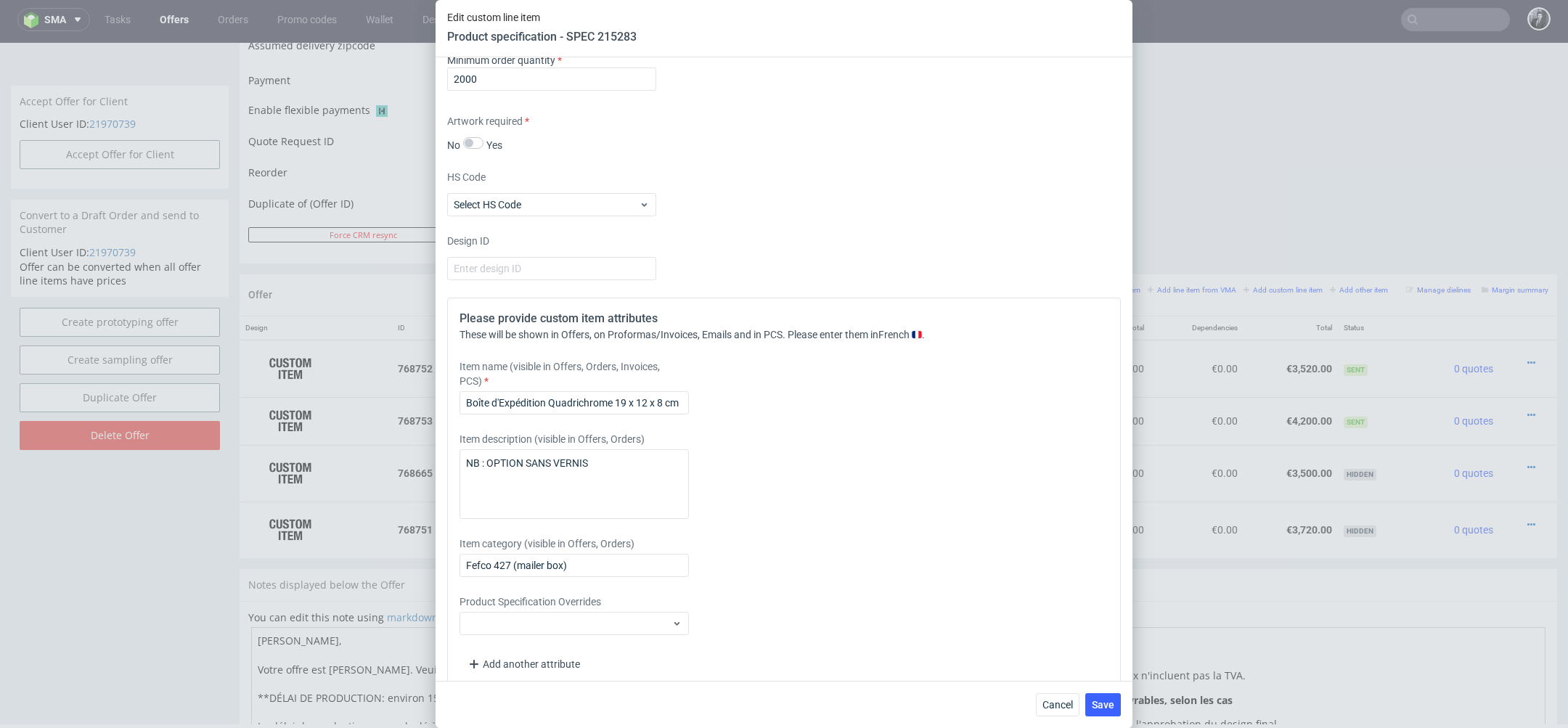
scroll to position [1321, 0]
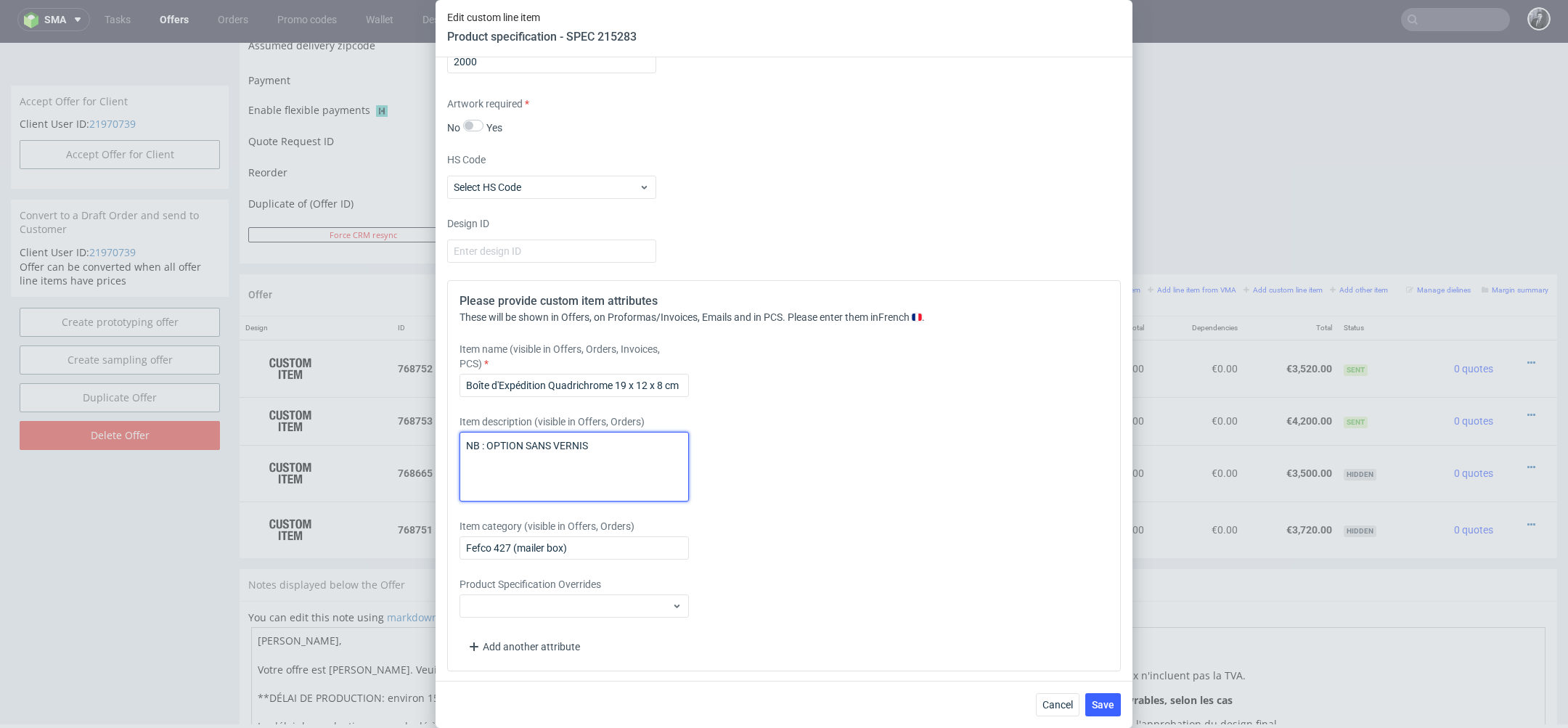
click at [640, 441] on textarea "NB : OPTION SANS VERNIS" at bounding box center [574, 467] width 230 height 70
paste textarea "É"
drag, startPoint x: 523, startPoint y: 471, endPoint x: 440, endPoint y: 471, distance: 83.0
click at [440, 471] on div "Supplier Adams Packaging Technical specification Instant price RFQ type name co…" at bounding box center [784, 370] width 697 height 624
click at [614, 455] on textarea "NB : OPTION SANS VERNIS DATE DE FIN DE PRODUCTION LE 12/09 SI ARTWORK VALIDÉ LE…" at bounding box center [574, 467] width 230 height 70
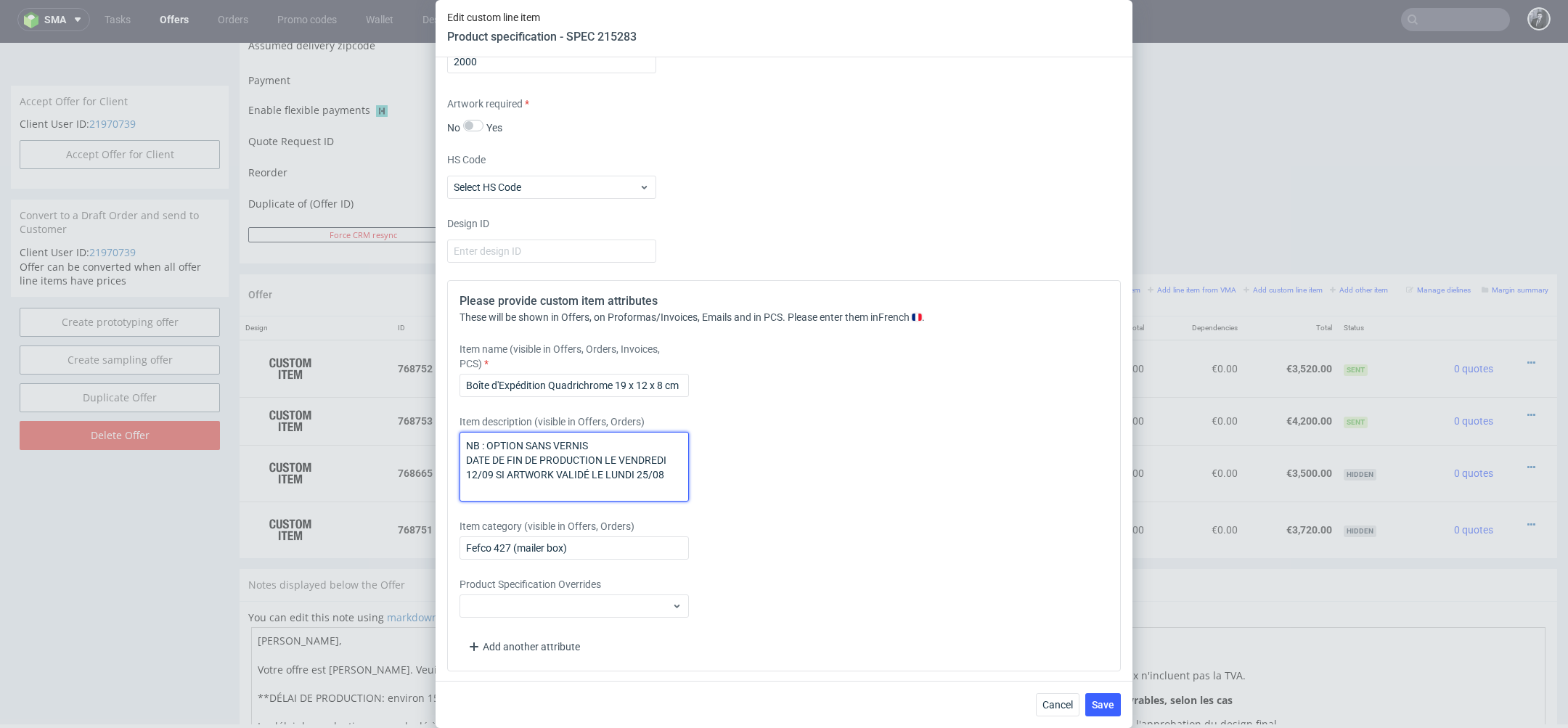
drag, startPoint x: 620, startPoint y: 446, endPoint x: 436, endPoint y: 432, distance: 184.5
click at [436, 432] on div "Supplier Adams Packaging Technical specification Instant price RFQ type name co…" at bounding box center [784, 370] width 697 height 624
click at [671, 453] on textarea "DATE DE FIN DE PRODUCTION LE VENDREDI 12/09 SI ARTWORK VALIDÉ LE LUNDI 25/08" at bounding box center [574, 467] width 230 height 70
paste textarea "NB : OPTION SANS VERNIS"
type textarea "DATE DE FIN DE PRODUCTION LE VENDREDI 12/09 SI ARTWORK VALIDÉ LE LUNDI 25/08 NB…"
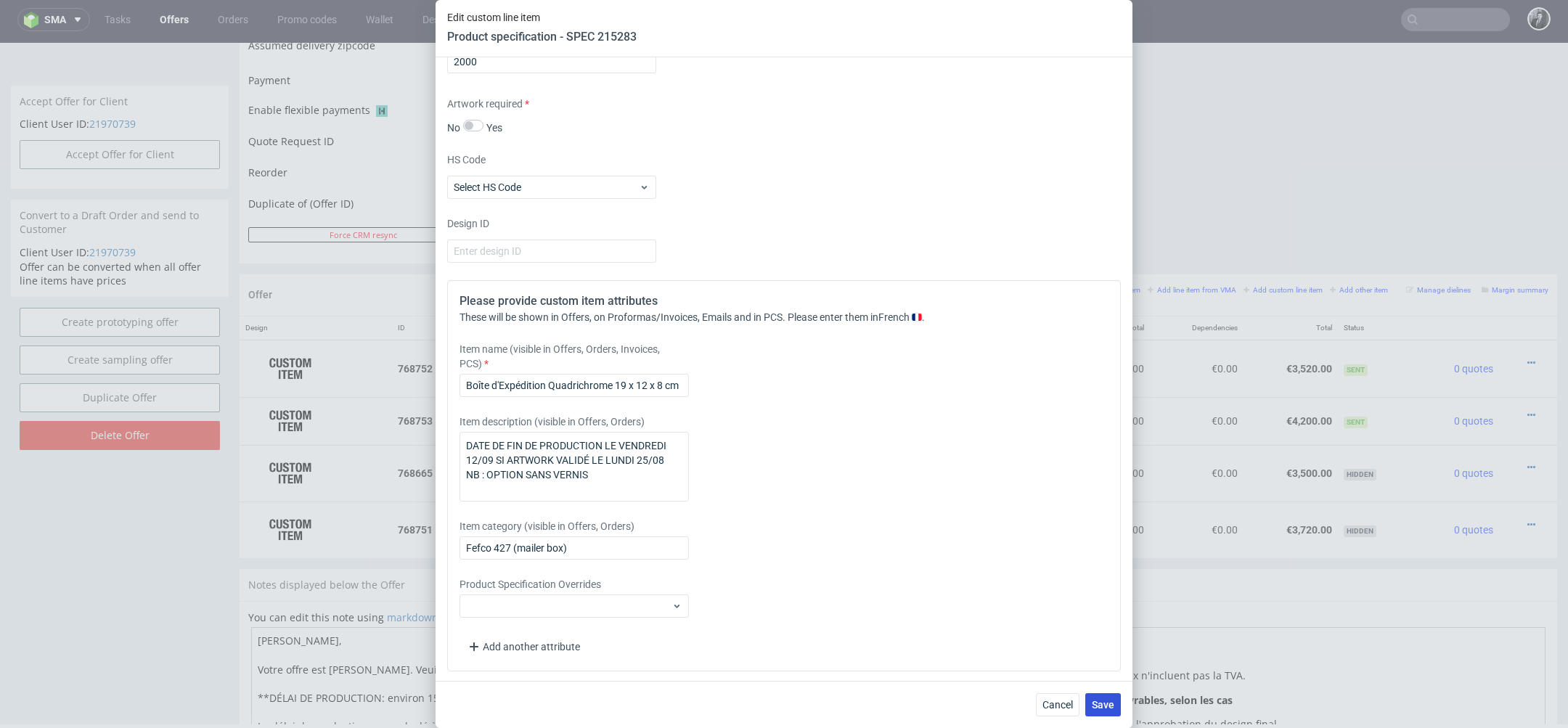
click at [1107, 702] on span "Save" at bounding box center [1103, 705] width 23 height 10
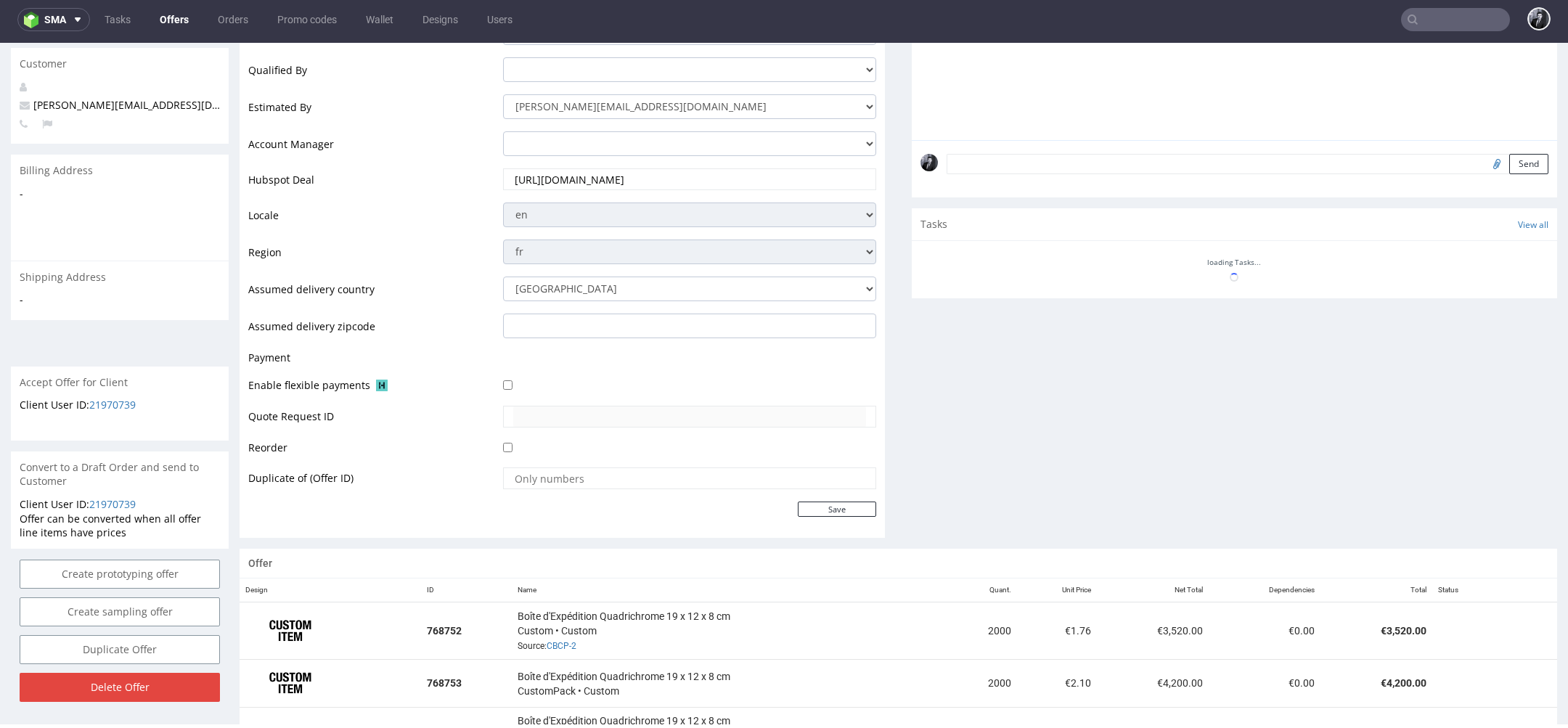
scroll to position [844, 0]
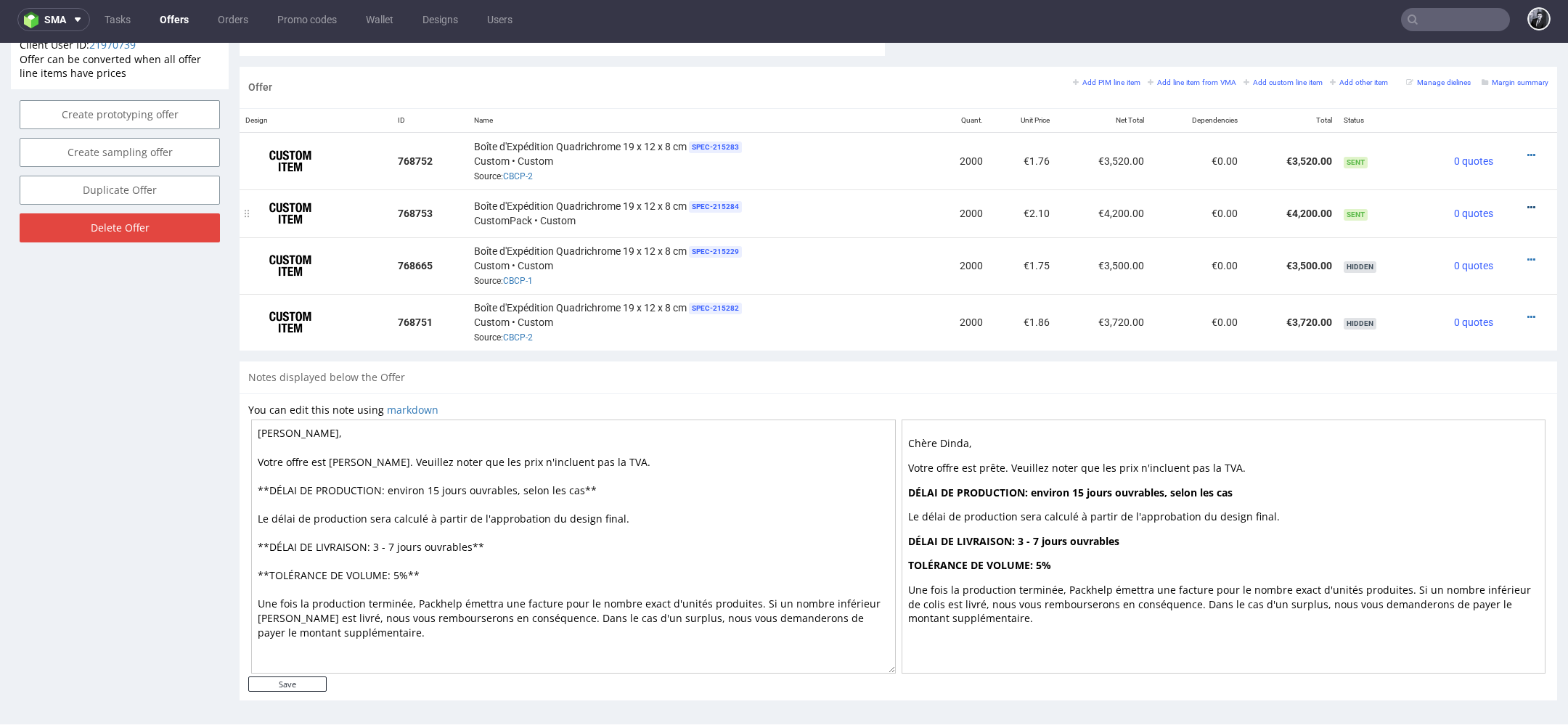
click at [1527, 208] on icon at bounding box center [1531, 207] width 8 height 10
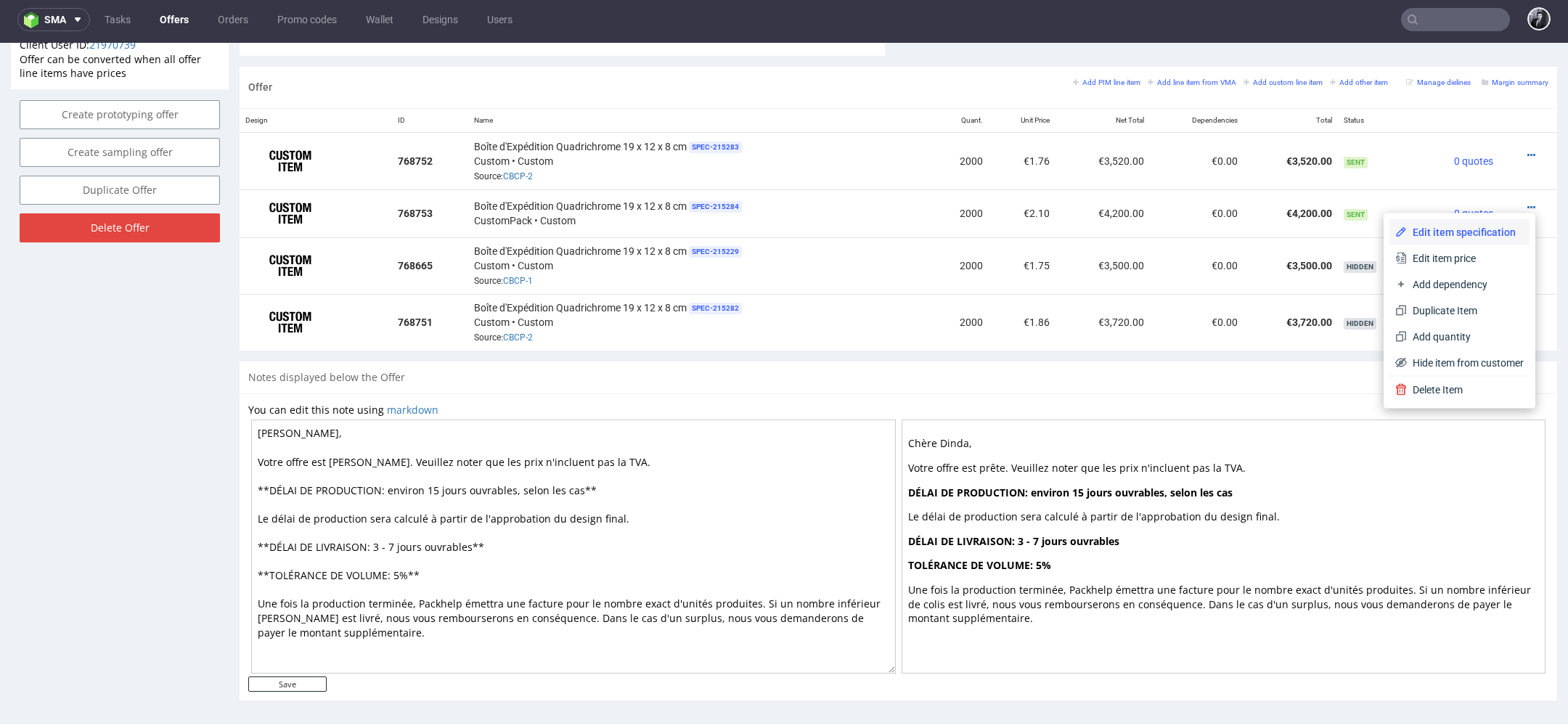
click at [1483, 239] on li "Edit item specification" at bounding box center [1459, 233] width 140 height 26
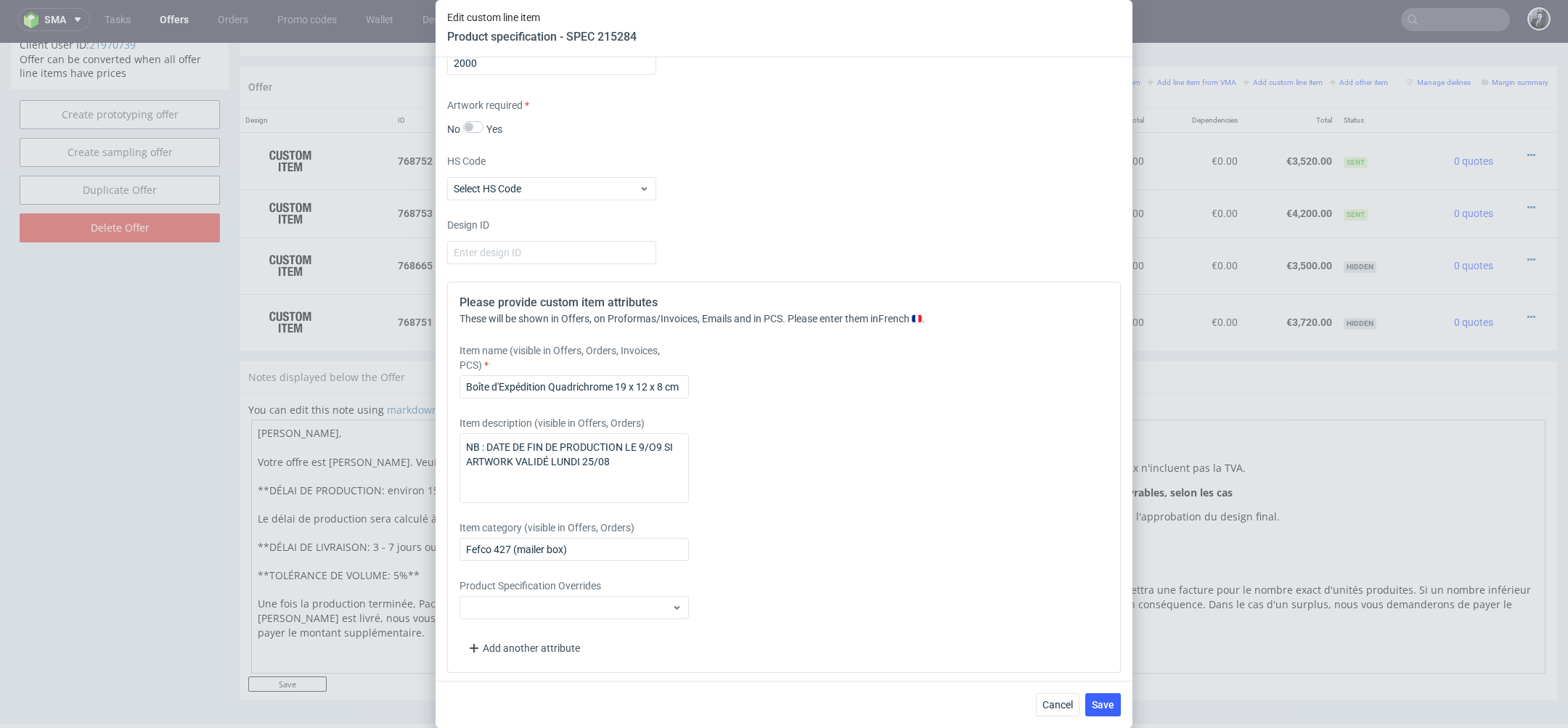
scroll to position [2240, 0]
click at [640, 444] on textarea "NB : DATE DE FIN DE PRODUCTION LE 9/O9 SI ARTWORK VALIDÉ LUNDI 25/08" at bounding box center [574, 469] width 230 height 70
click at [1051, 708] on span "Cancel" at bounding box center [1058, 705] width 30 height 10
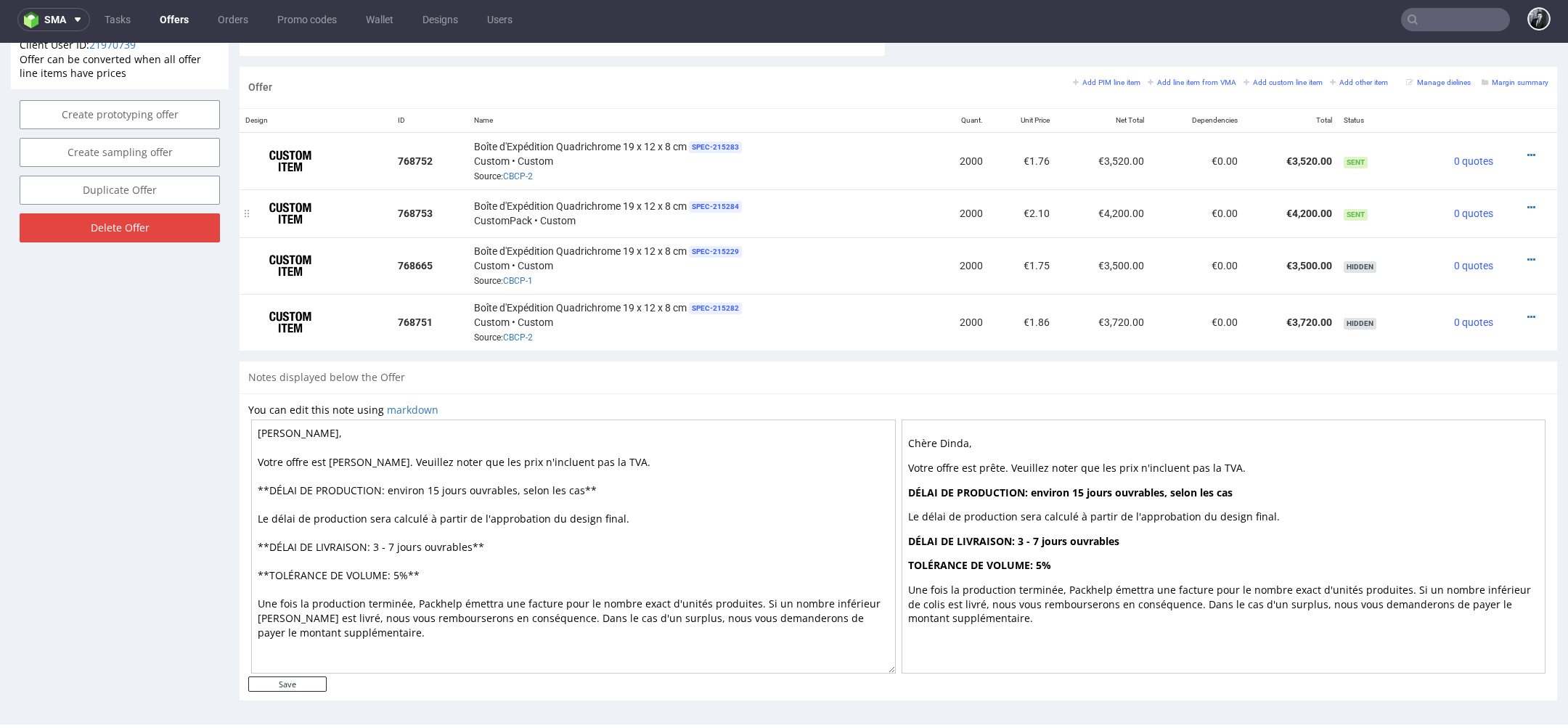
click at [1518, 200] on div at bounding box center [1524, 207] width 38 height 14
click at [1527, 155] on icon at bounding box center [1531, 155] width 8 height 10
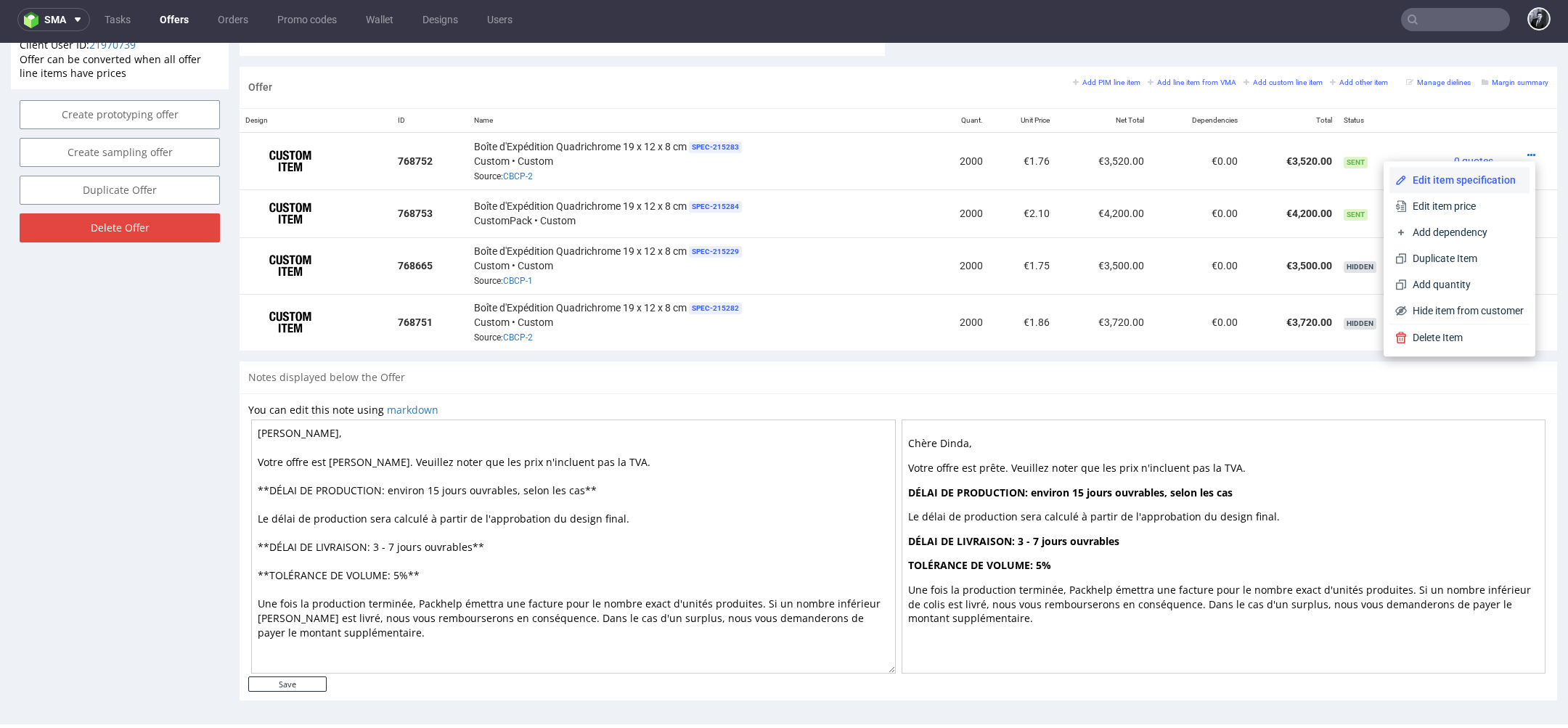
click at [1480, 178] on span "Edit item specification" at bounding box center [1466, 180] width 117 height 14
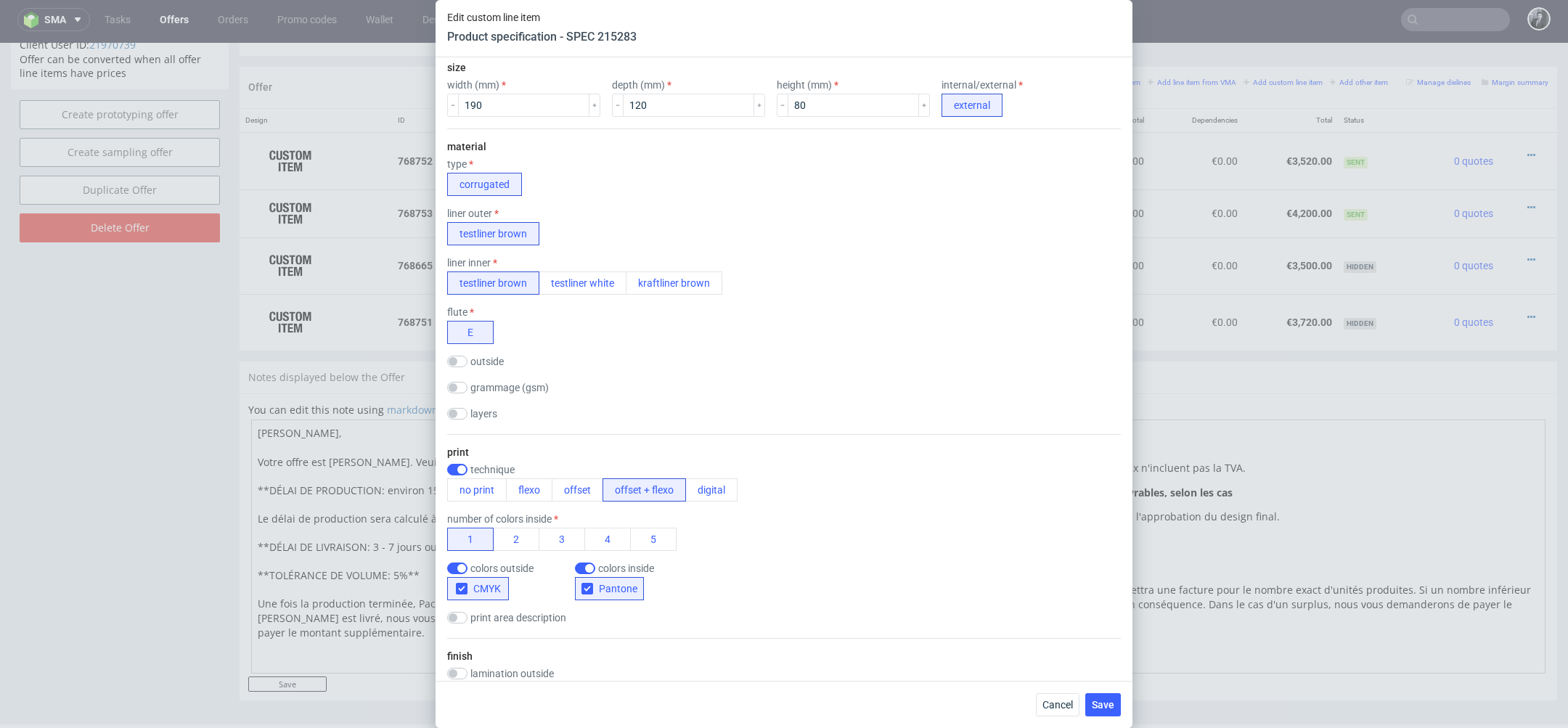
scroll to position [1321, 0]
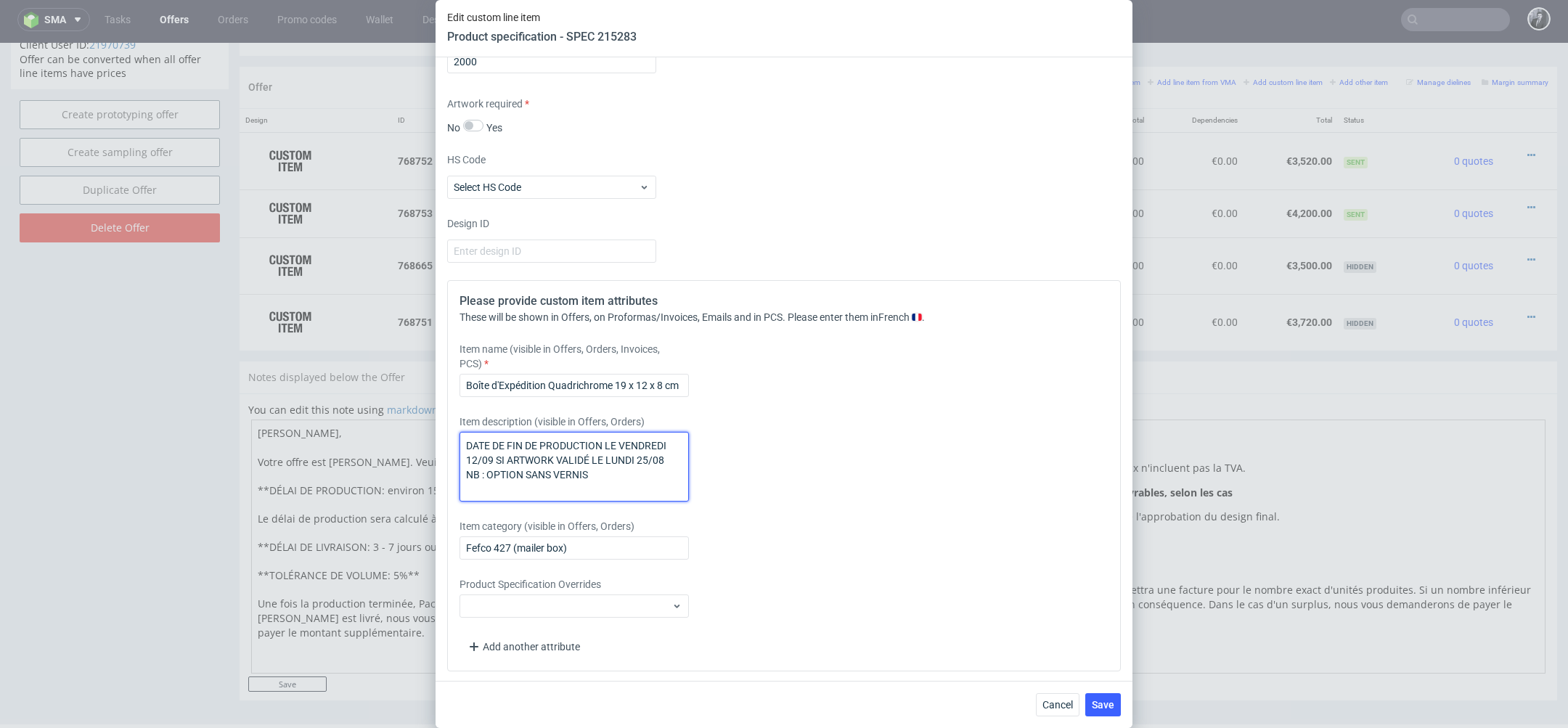
drag, startPoint x: 675, startPoint y: 455, endPoint x: 431, endPoint y: 445, distance: 244.2
click at [430, 445] on div "Edit custom line item Product specification - SPEC 215283 Supplier Adams Packag…" at bounding box center [784, 364] width 1568 height 728
click at [1042, 710] on button "Cancel" at bounding box center [1058, 705] width 43 height 24
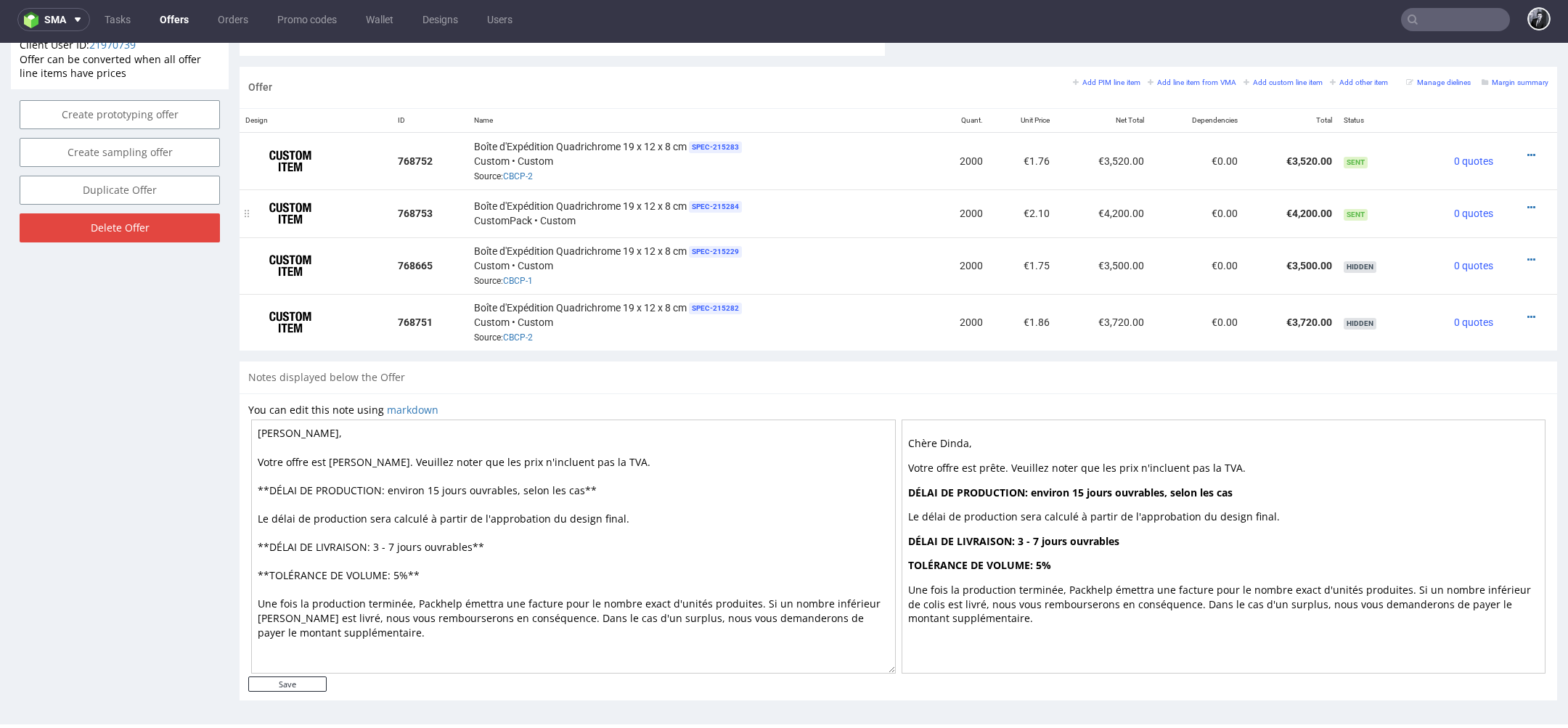
click at [1519, 200] on div at bounding box center [1524, 207] width 38 height 14
click at [1527, 202] on icon at bounding box center [1531, 207] width 8 height 10
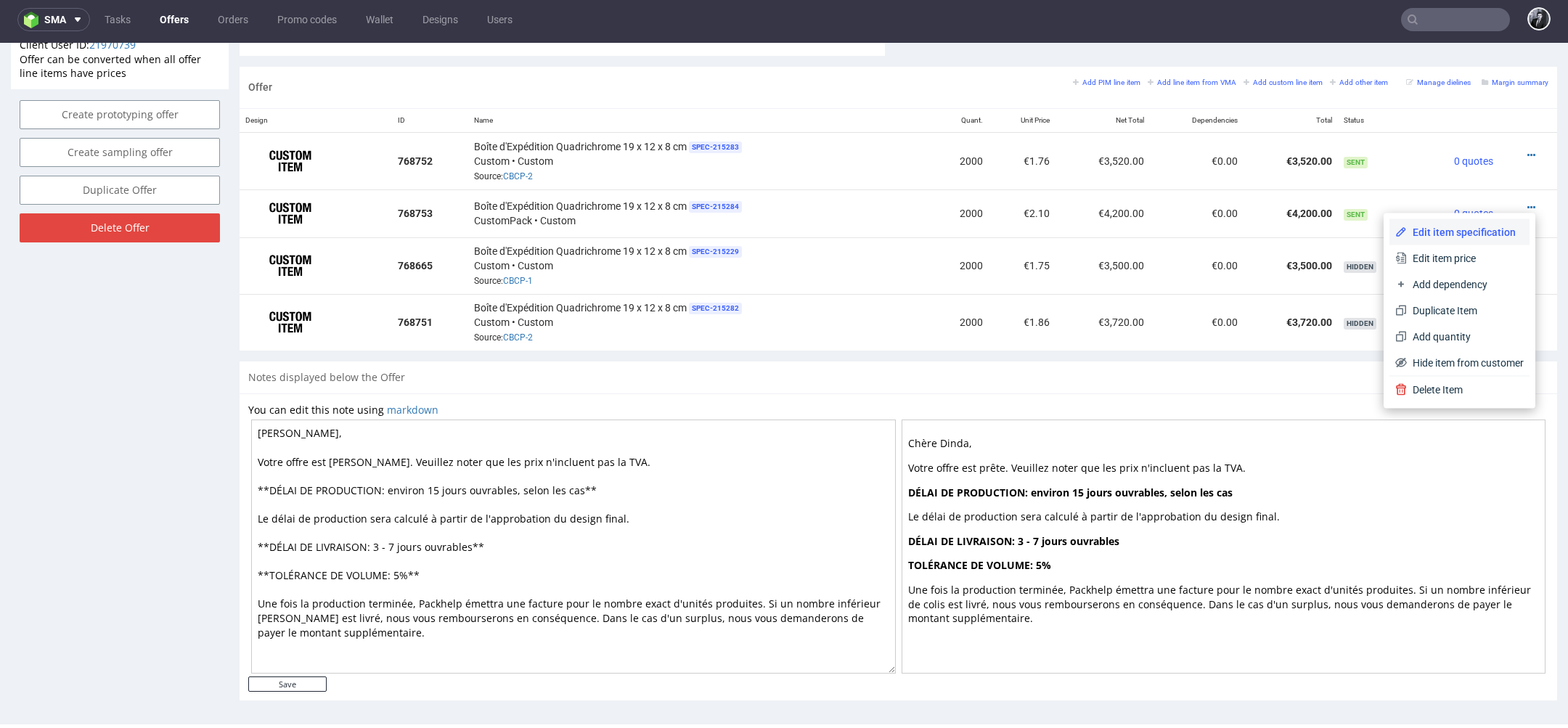
click at [1487, 234] on span "Edit item specification" at bounding box center [1466, 232] width 117 height 14
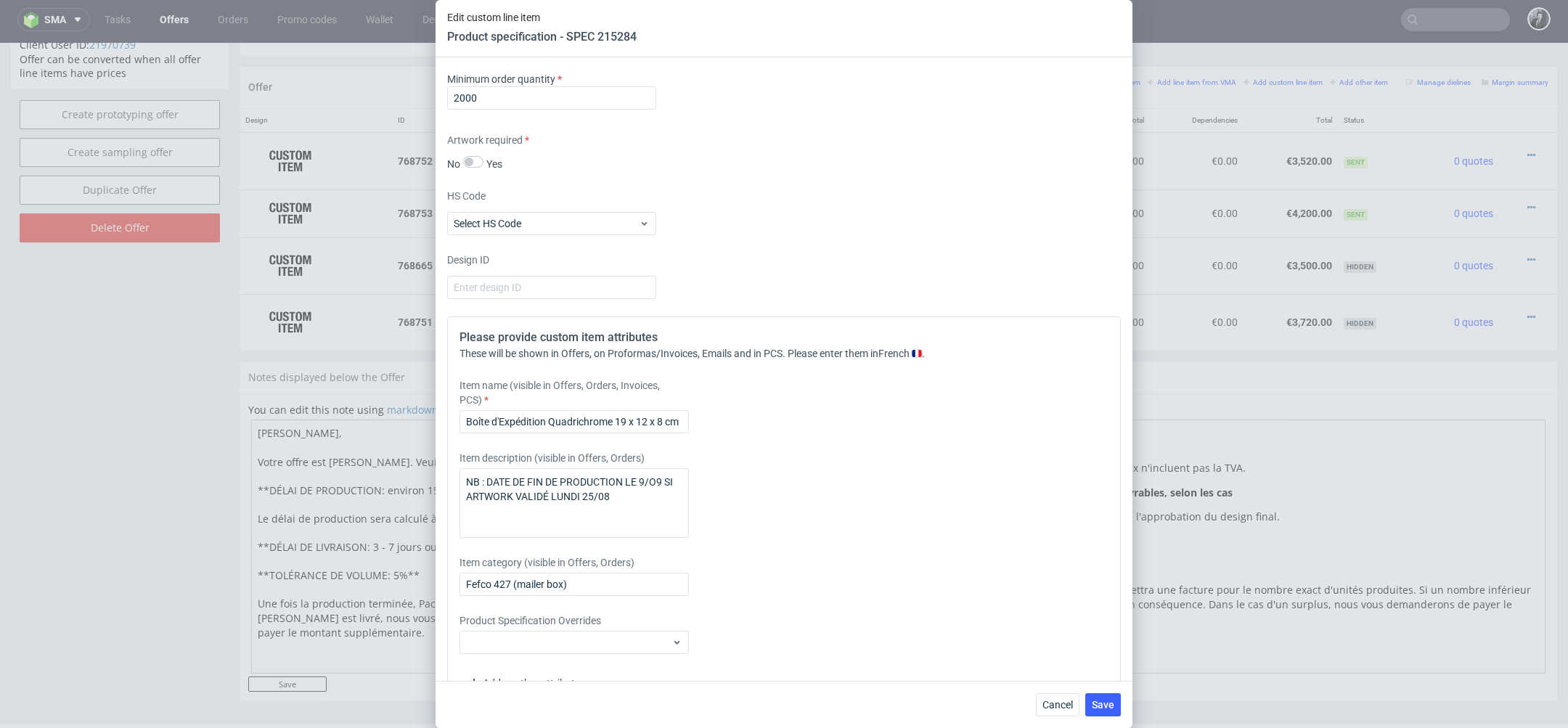
scroll to position [2216, 0]
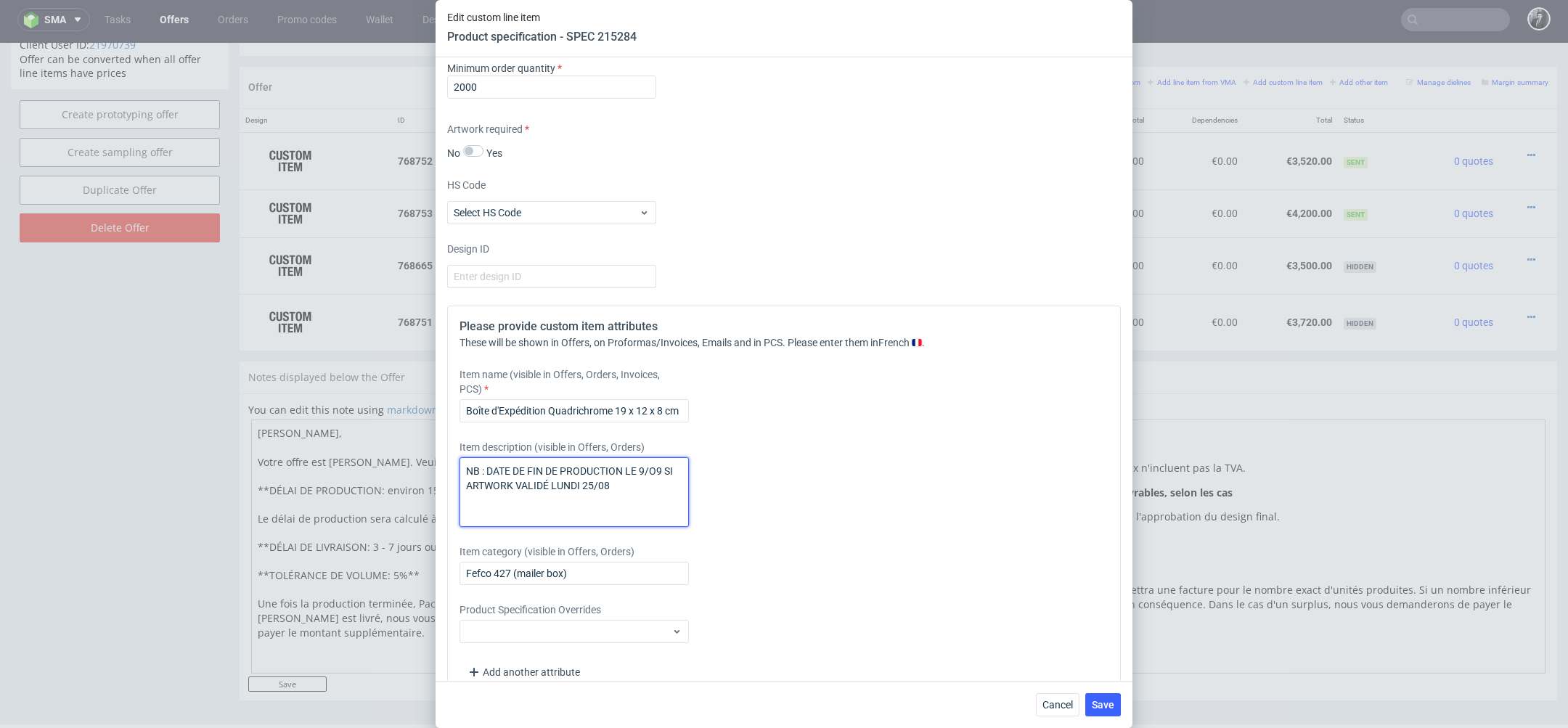
click at [645, 481] on textarea "NB : DATE DE FIN DE PRODUCTION LE 9/O9 SI ARTWORK VALIDÉ LUNDI 25/08" at bounding box center [574, 493] width 230 height 70
paste textarea "DATE DE FIN DE PRODUCTION LE VENDREDI 12/09 SI ARTWORK VALIDÉ LE LUNDI 25/08"
drag, startPoint x: 670, startPoint y: 518, endPoint x: 464, endPoint y: 493, distance: 207.5
click at [464, 493] on textarea "NB : DATE DE FIN DE PRODUCTION LE 9/O9 SI ARTWORK VALIDÉ LUNDI 25/08 DATE DE FI…" at bounding box center [574, 493] width 230 height 70
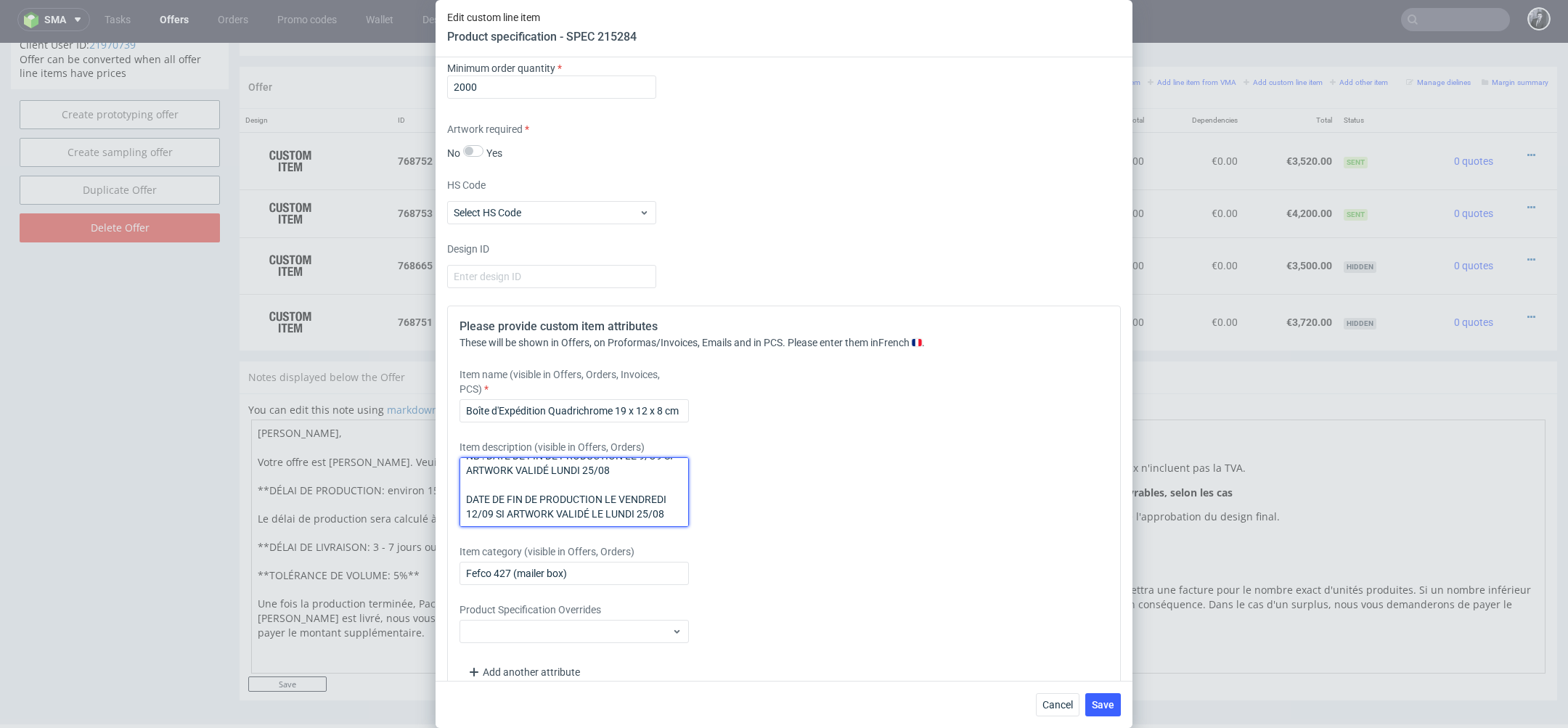
click at [553, 462] on textarea "NB : DATE DE FIN DE PRODUCTION LE 9/O9 SI ARTWORK VALIDÉ LUNDI 25/08 DATE DE FI…" at bounding box center [574, 493] width 230 height 70
drag, startPoint x: 681, startPoint y: 521, endPoint x: 455, endPoint y: 488, distance: 228.4
click at [455, 488] on div "Please provide custom item attributes These will be shown in Offers, on Proform…" at bounding box center [784, 501] width 674 height 391
click at [643, 466] on textarea "NB : DATE DE FIN DE PRODUCTION LE 9/O9 SI ARTWORK VALIDÉ LE LUNDI 25/08" at bounding box center [574, 493] width 230 height 70
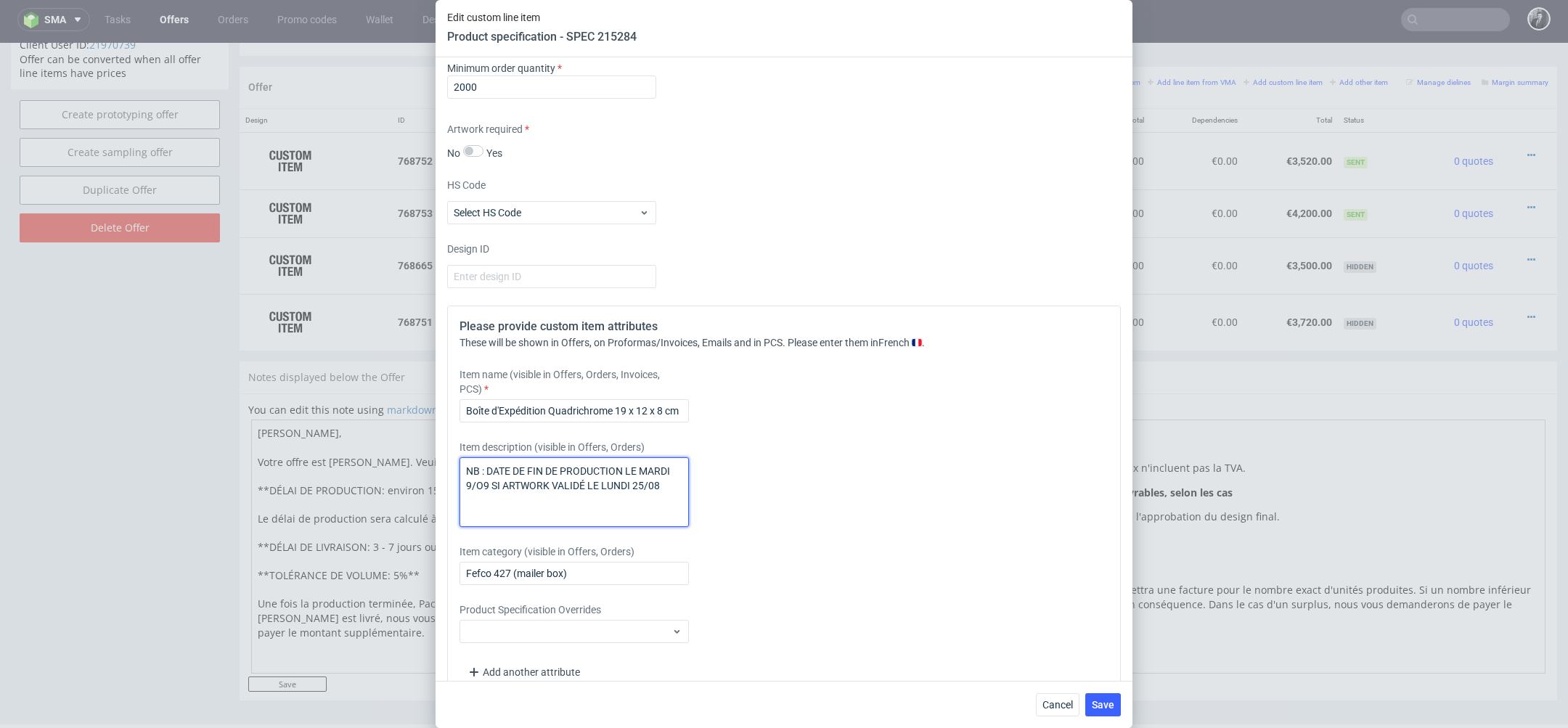
click at [662, 484] on textarea "NB : DATE DE FIN DE PRODUCTION LE MARDI 9/O9 SI ARTWORK VALIDÉ LE LUNDI 25/08" at bounding box center [574, 493] width 230 height 70
type textarea "NB : DATE DE FIN DE PRODUCTION LE MARDI 9/O9 SI ARTWORK VALIDÉ LE LUNDI 25/08"
click at [1108, 709] on span "Save" at bounding box center [1103, 705] width 23 height 10
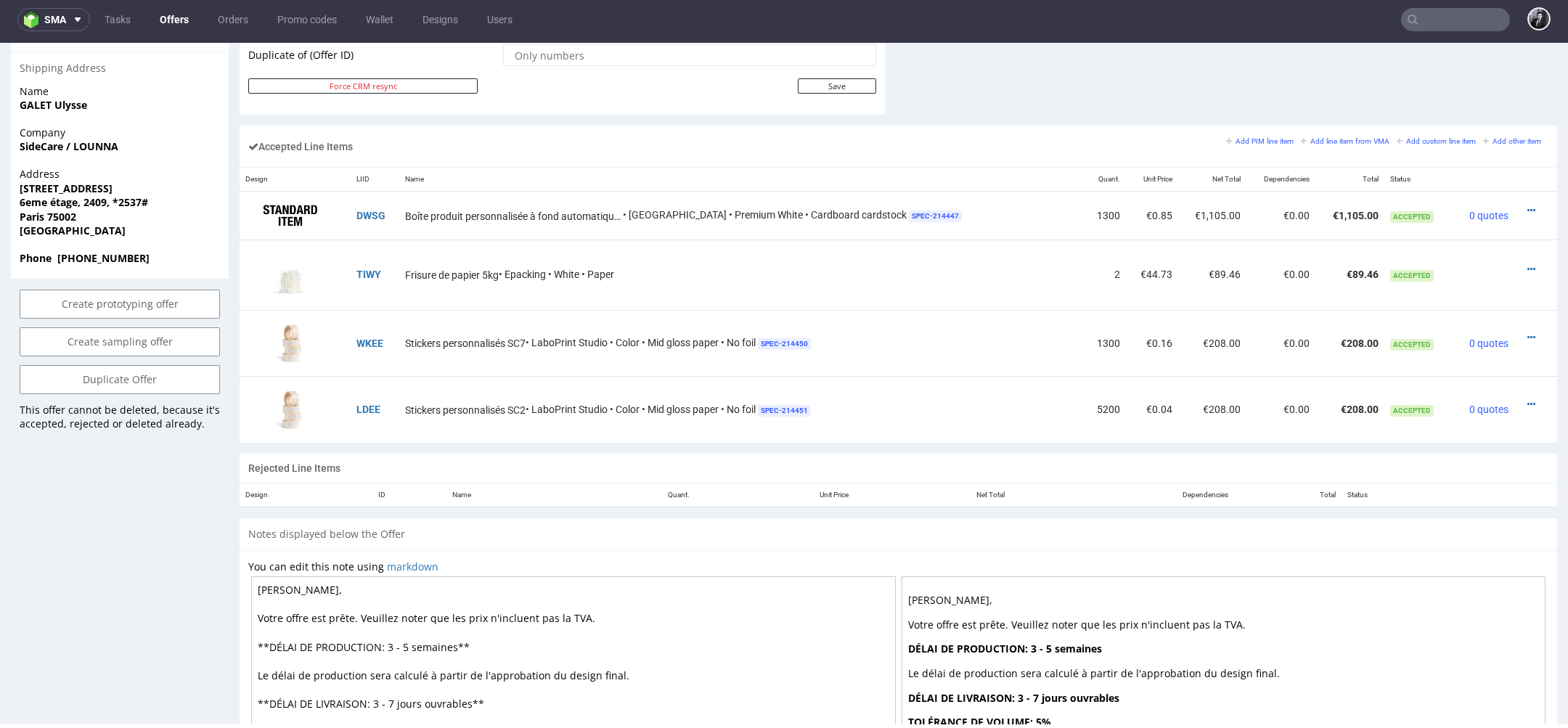
scroll to position [723, 0]
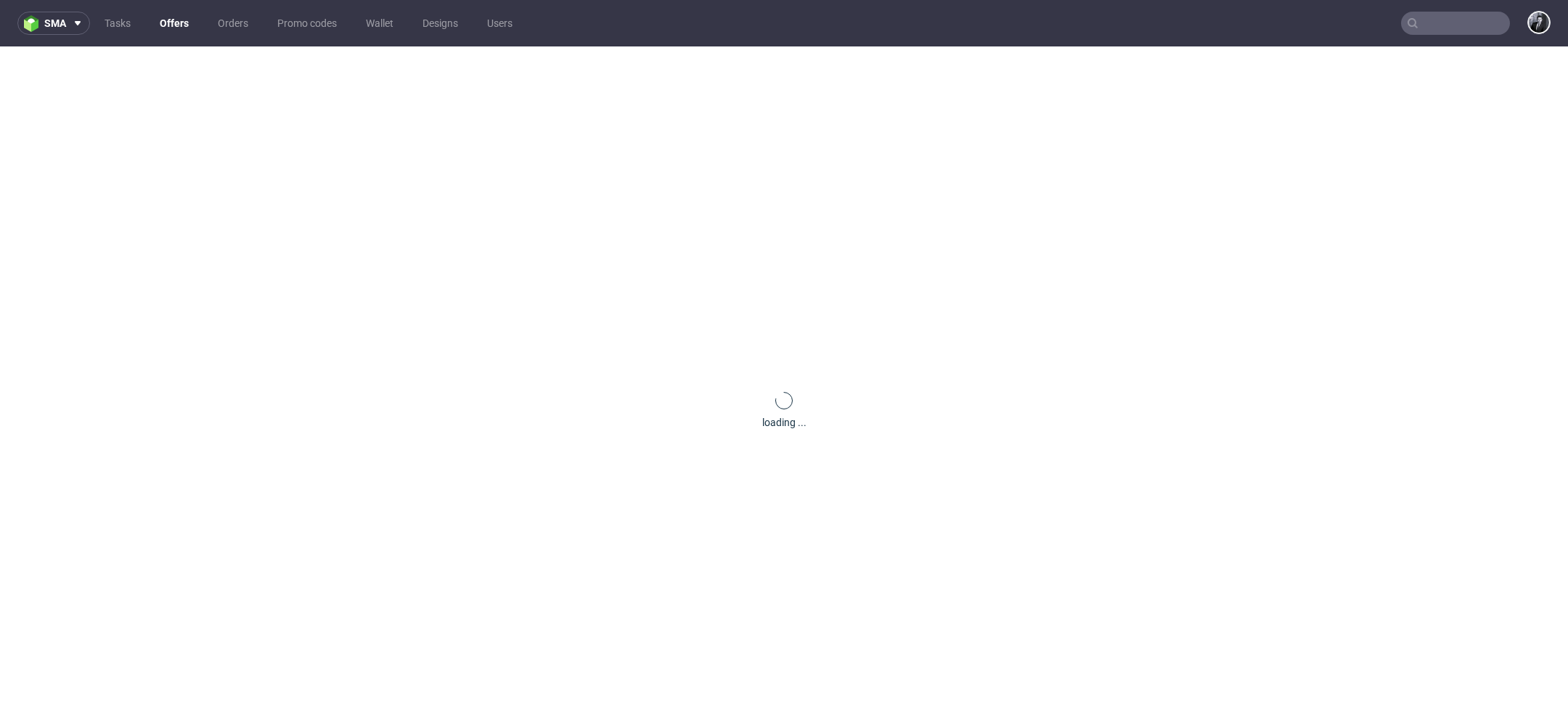
click at [1445, 28] on input "text" at bounding box center [1456, 23] width 109 height 24
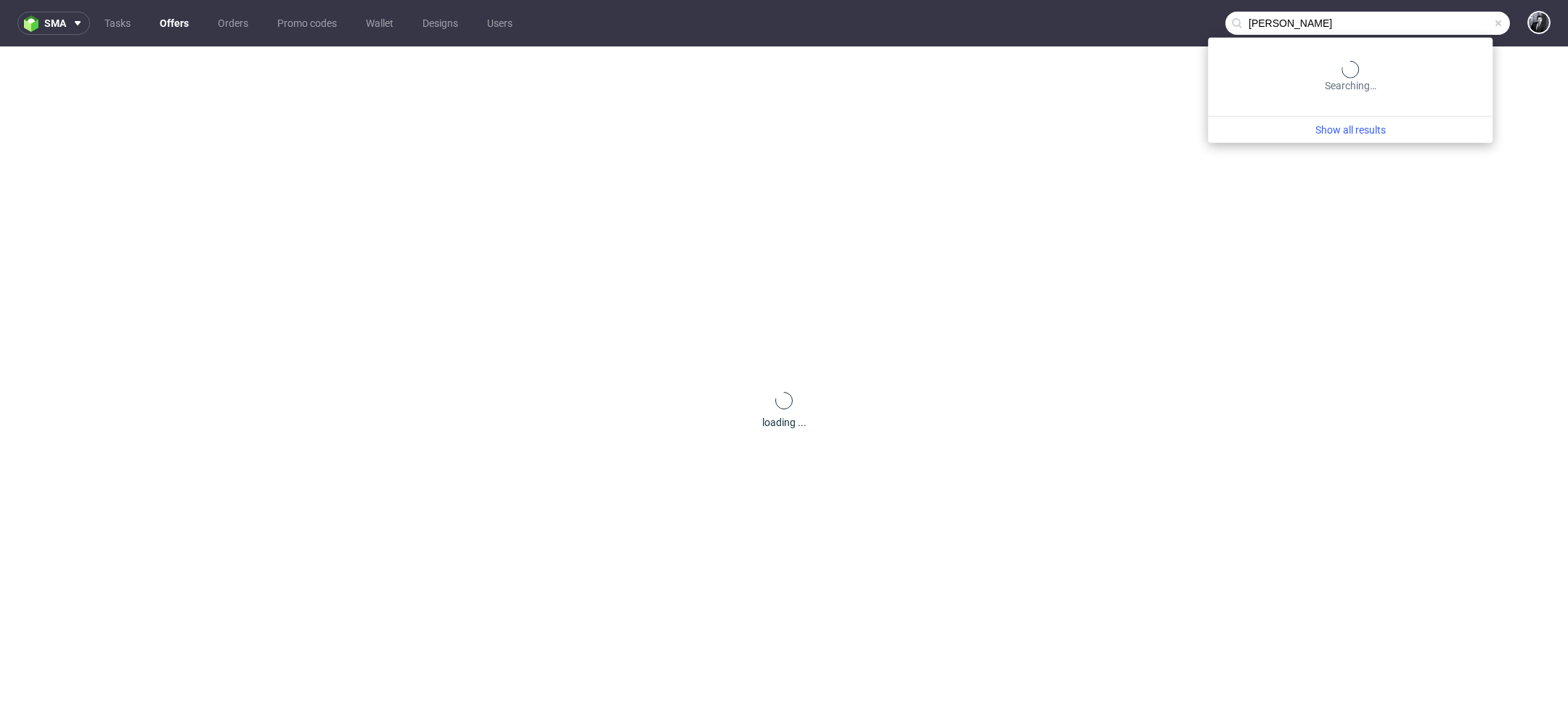
type input "[PERSON_NAME]"
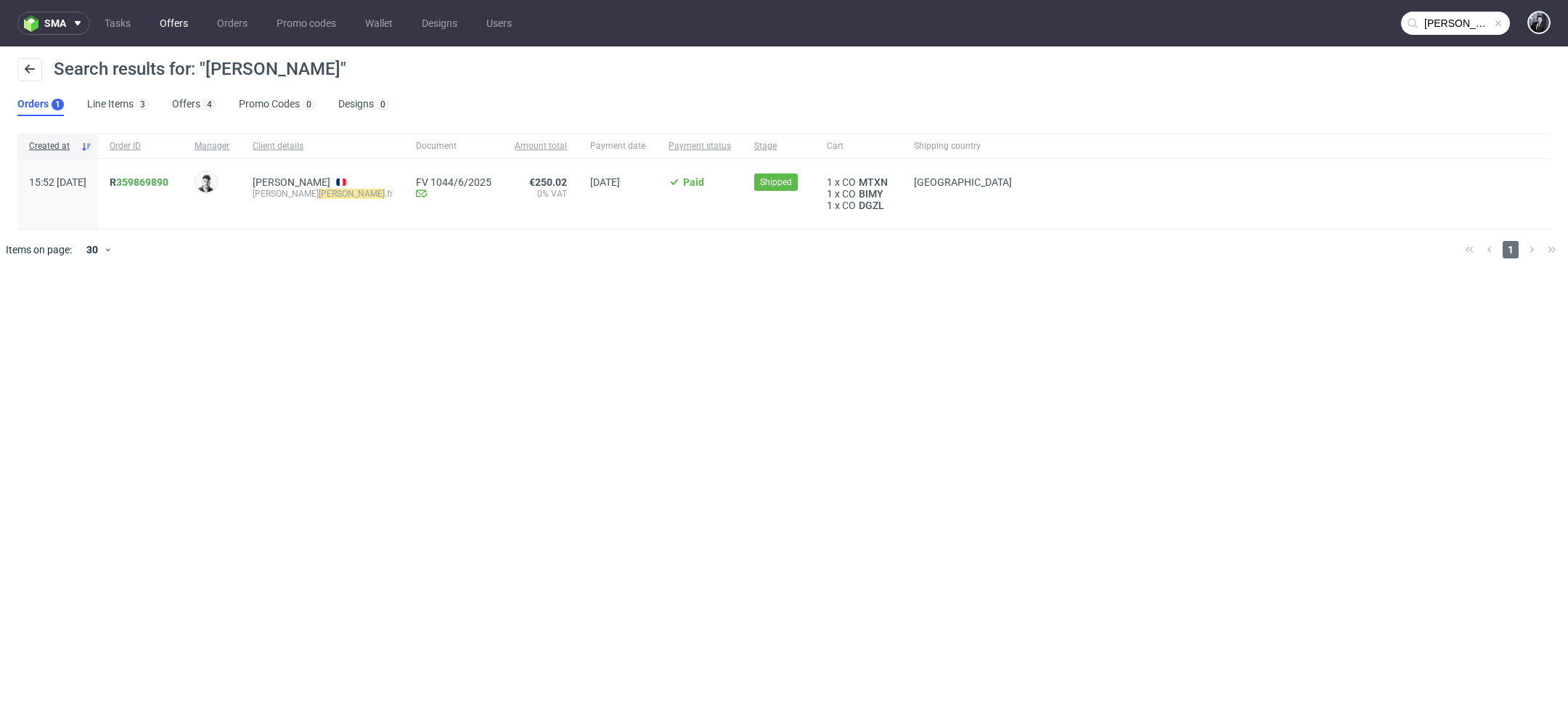
click at [183, 23] on link "Offers" at bounding box center [174, 23] width 45 height 24
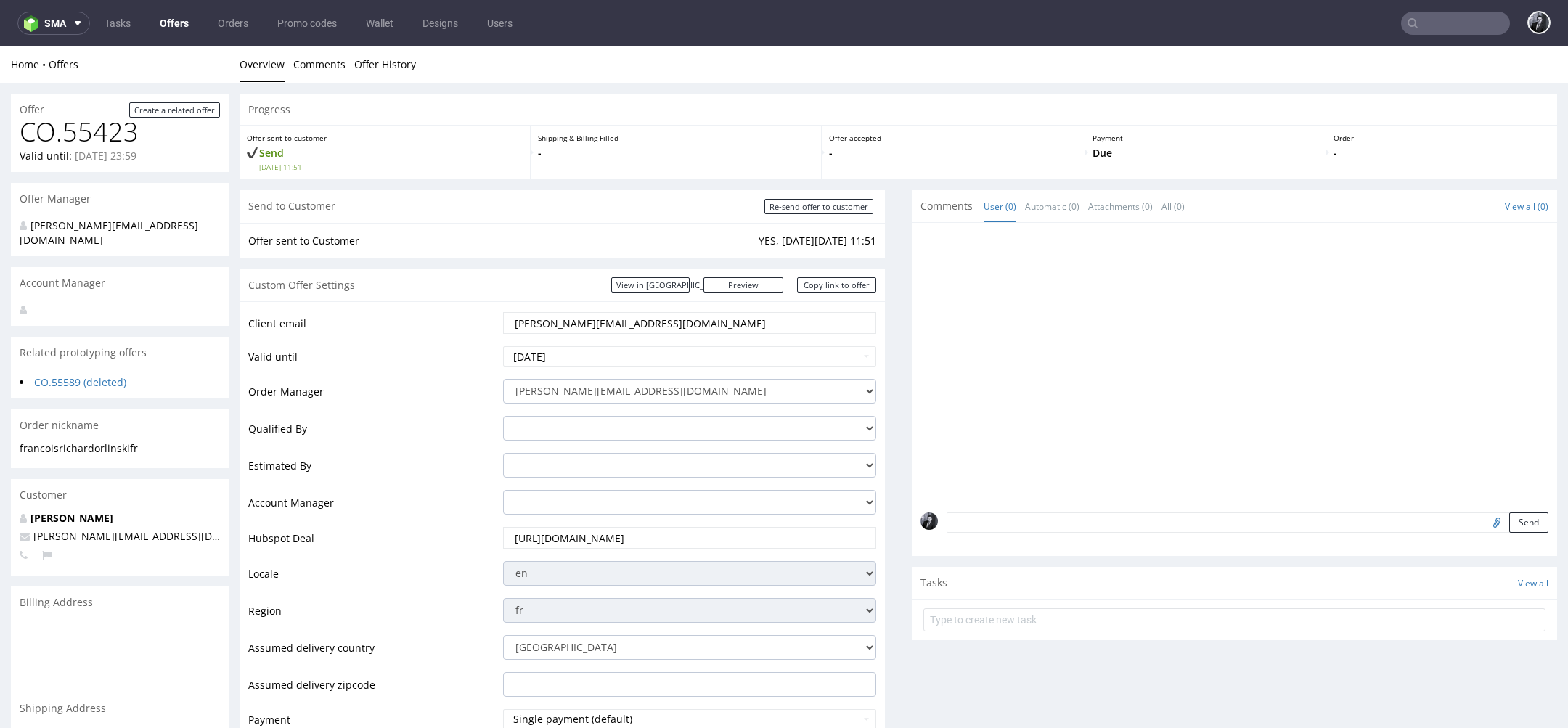
scroll to position [103, 0]
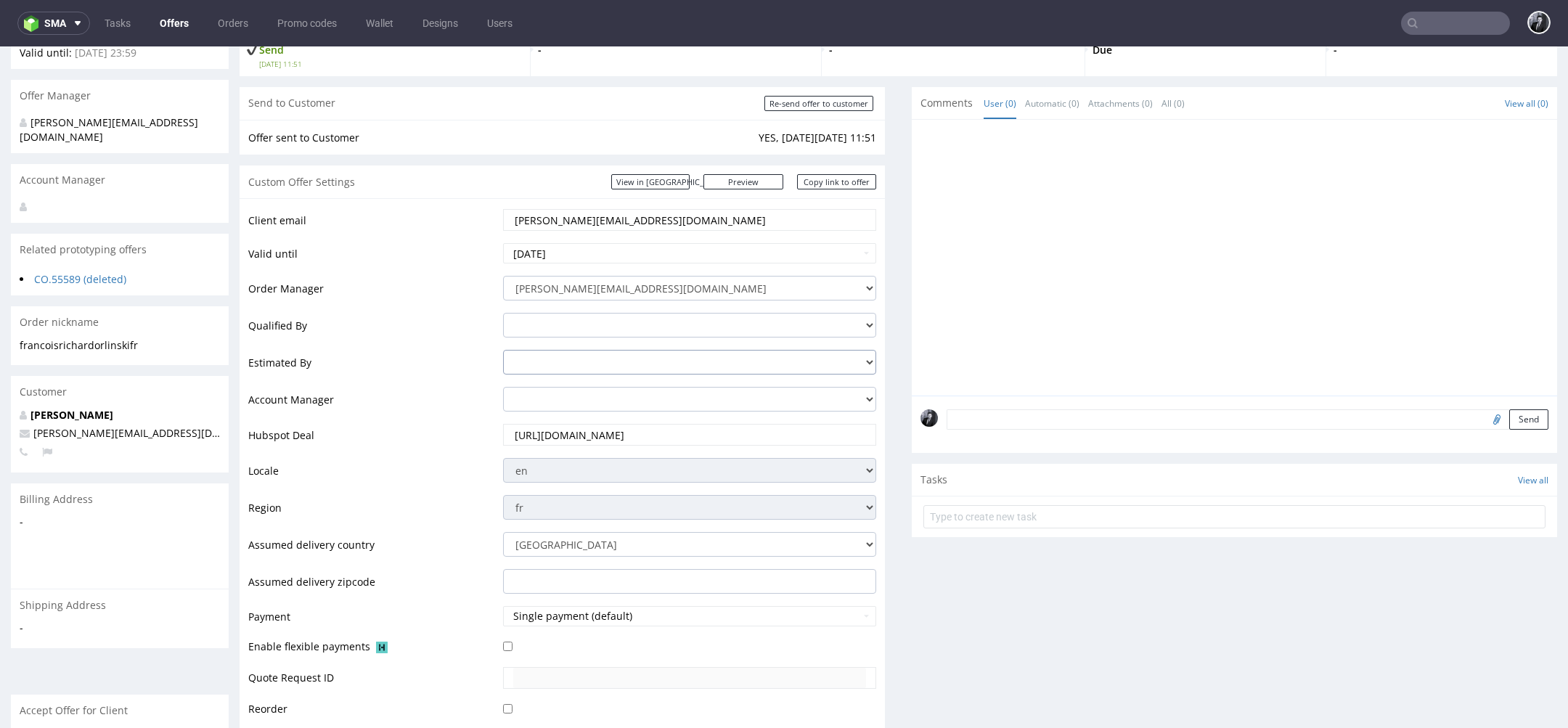
click at [644, 362] on select "[PERSON_NAME][EMAIL_ADDRESS][DOMAIN_NAME] [DOMAIN_NAME][EMAIL_ADDRESS][DOMAIN_N…" at bounding box center [689, 362] width 373 height 25
select select "15410290"
click at [503, 350] on select "[PERSON_NAME][EMAIL_ADDRESS][DOMAIN_NAME] [DOMAIN_NAME][EMAIL_ADDRESS][DOMAIN_N…" at bounding box center [689, 362] width 373 height 25
click at [431, 312] on td "Qualified By" at bounding box center [374, 330] width 251 height 37
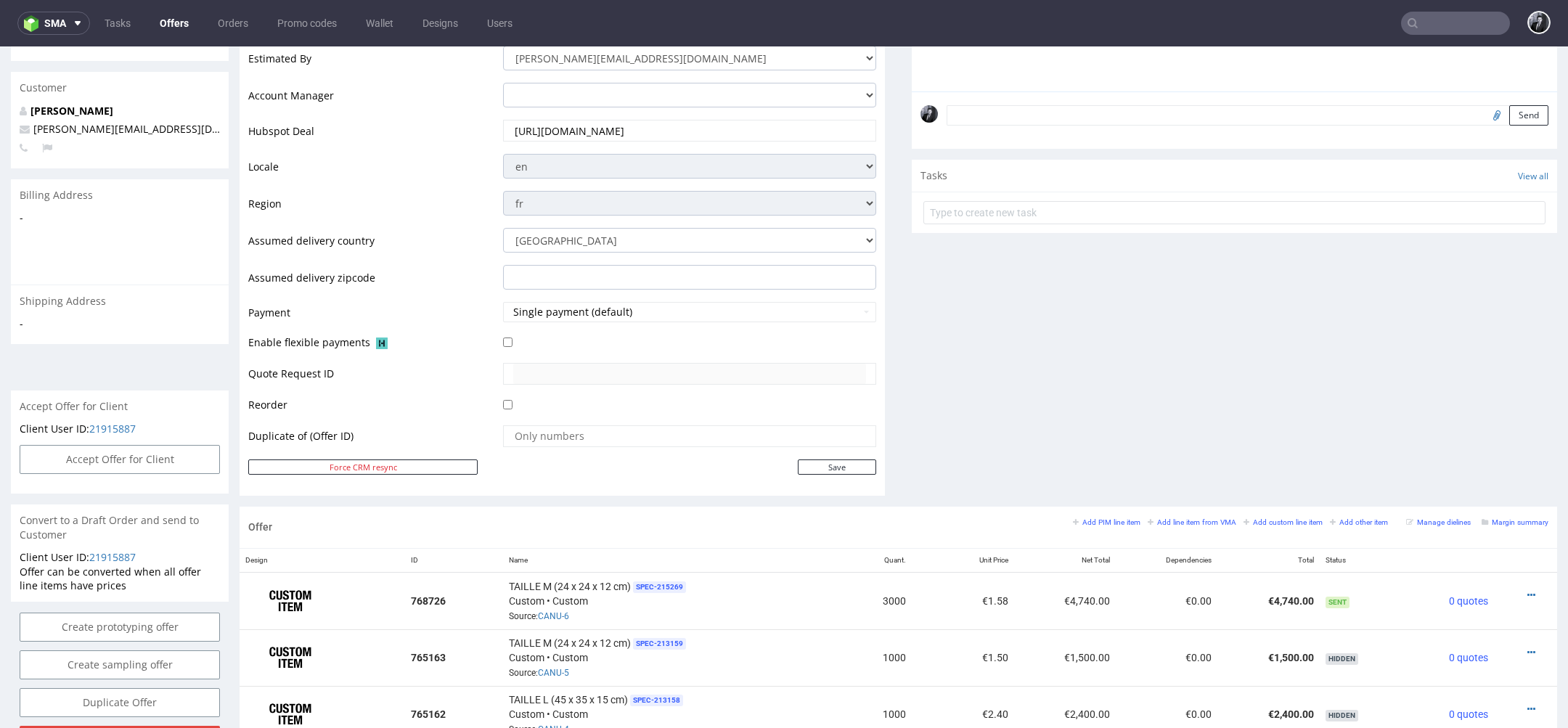
scroll to position [606, 0]
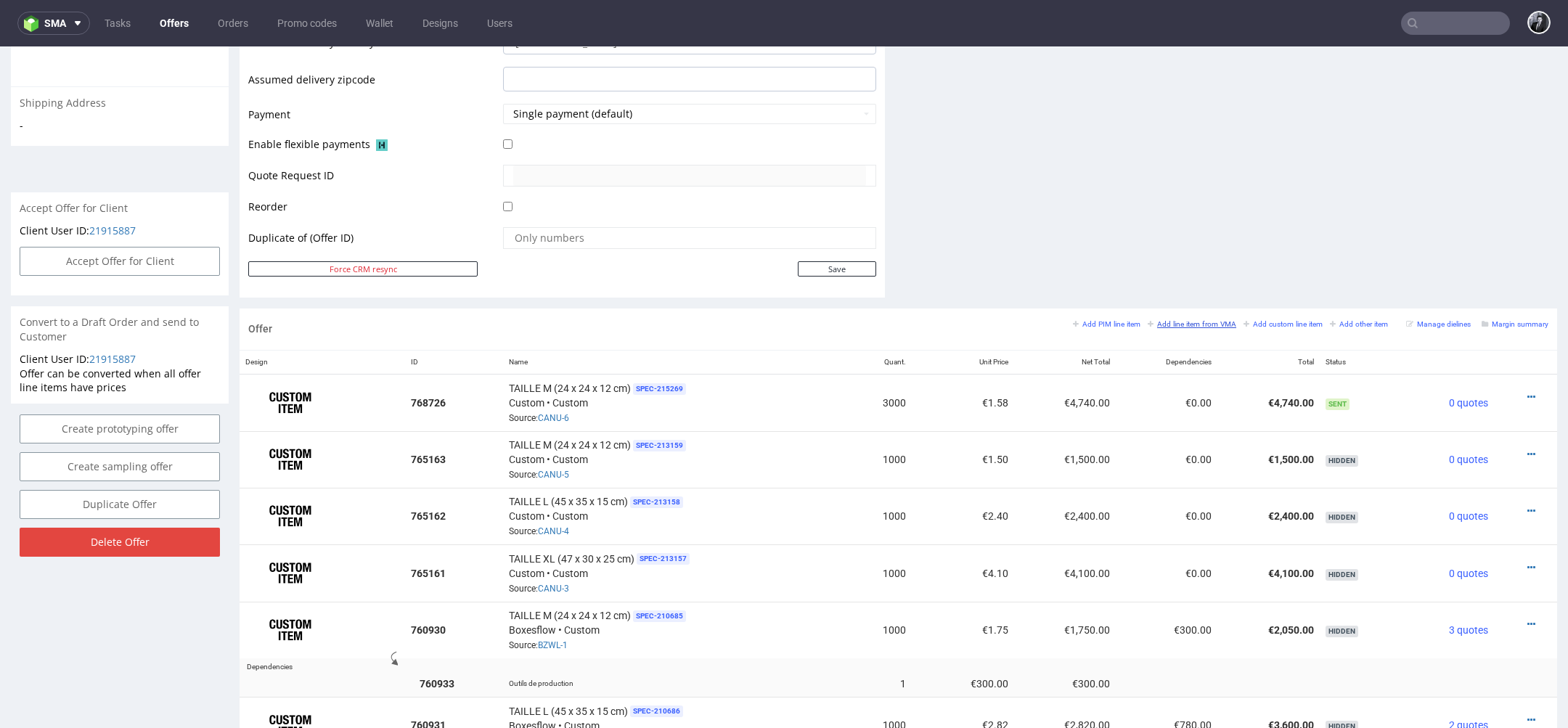
click at [1188, 324] on small "Add line item from VMA" at bounding box center [1192, 324] width 89 height 8
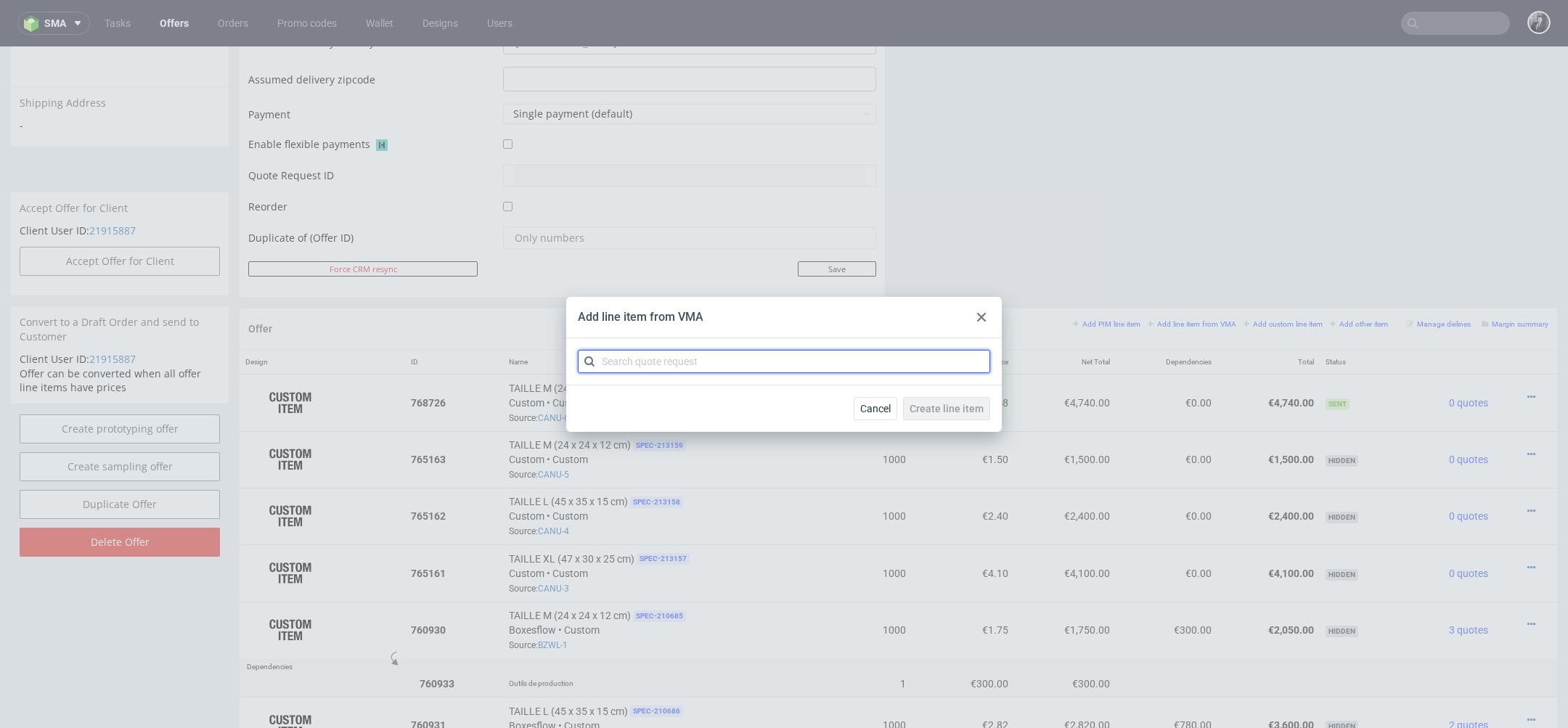
click at [822, 355] on input "text" at bounding box center [784, 361] width 412 height 24
type input "canu"
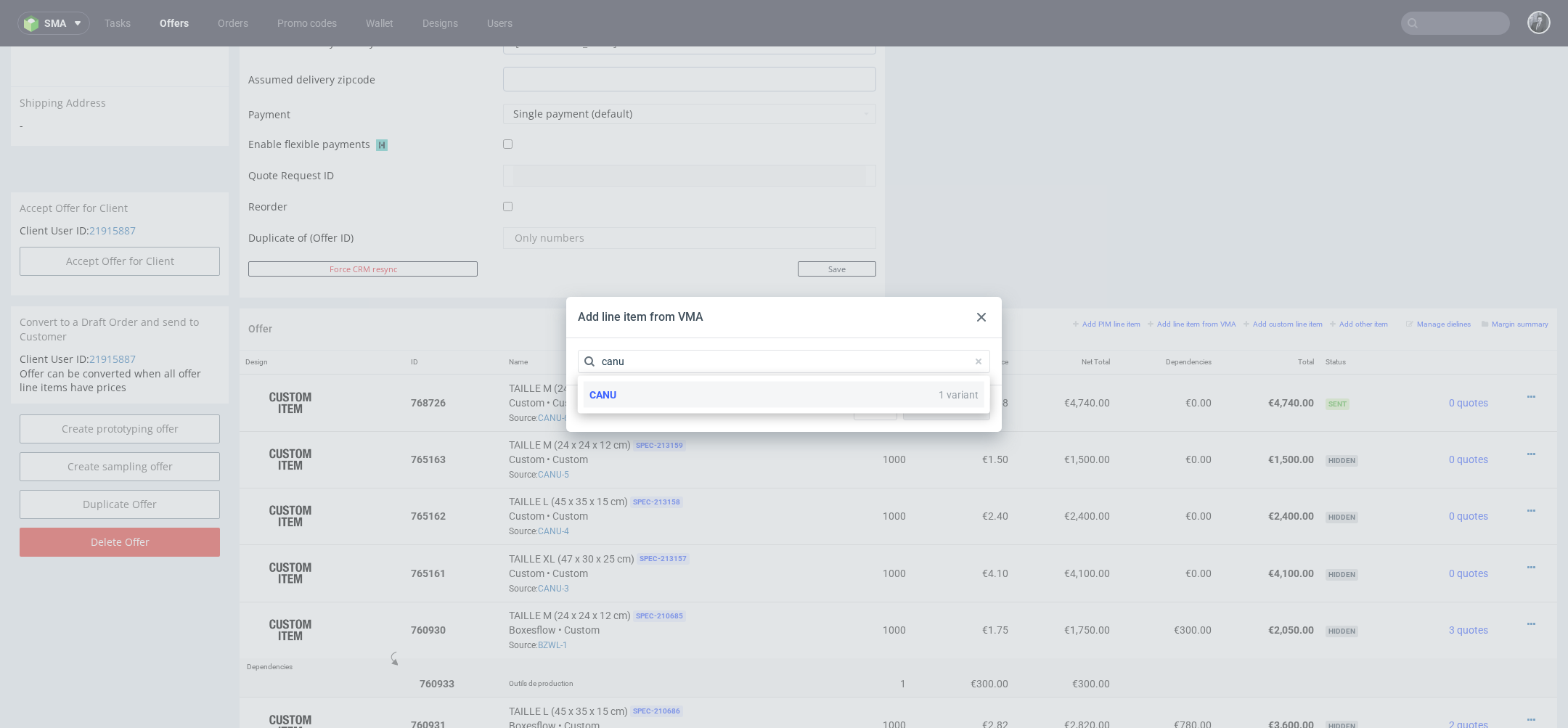
click at [681, 401] on div "CANU 1 variant" at bounding box center [784, 395] width 401 height 26
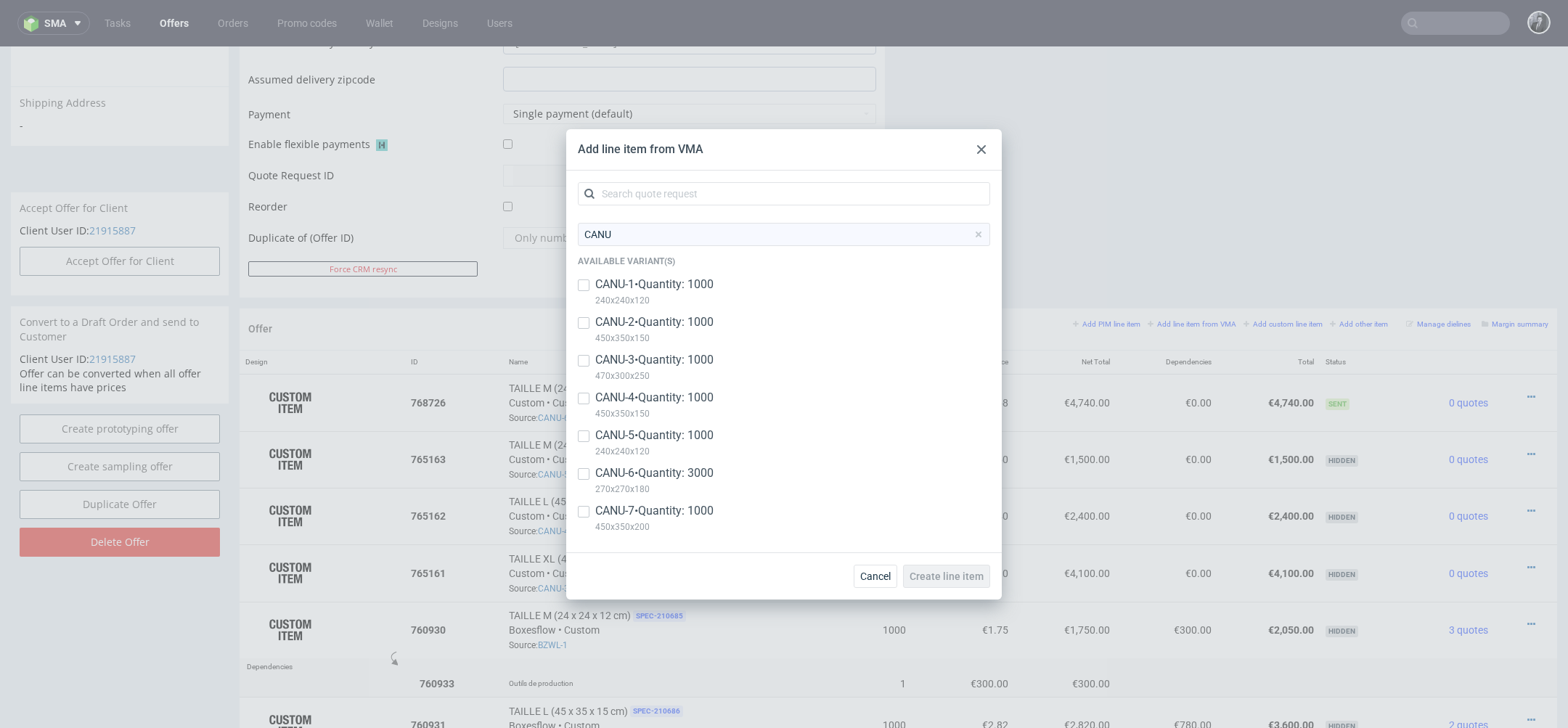
click at [651, 521] on p "450x350x200" at bounding box center [654, 527] width 118 height 16
checkbox input "true"
click at [969, 576] on span "Create line item" at bounding box center [947, 577] width 74 height 10
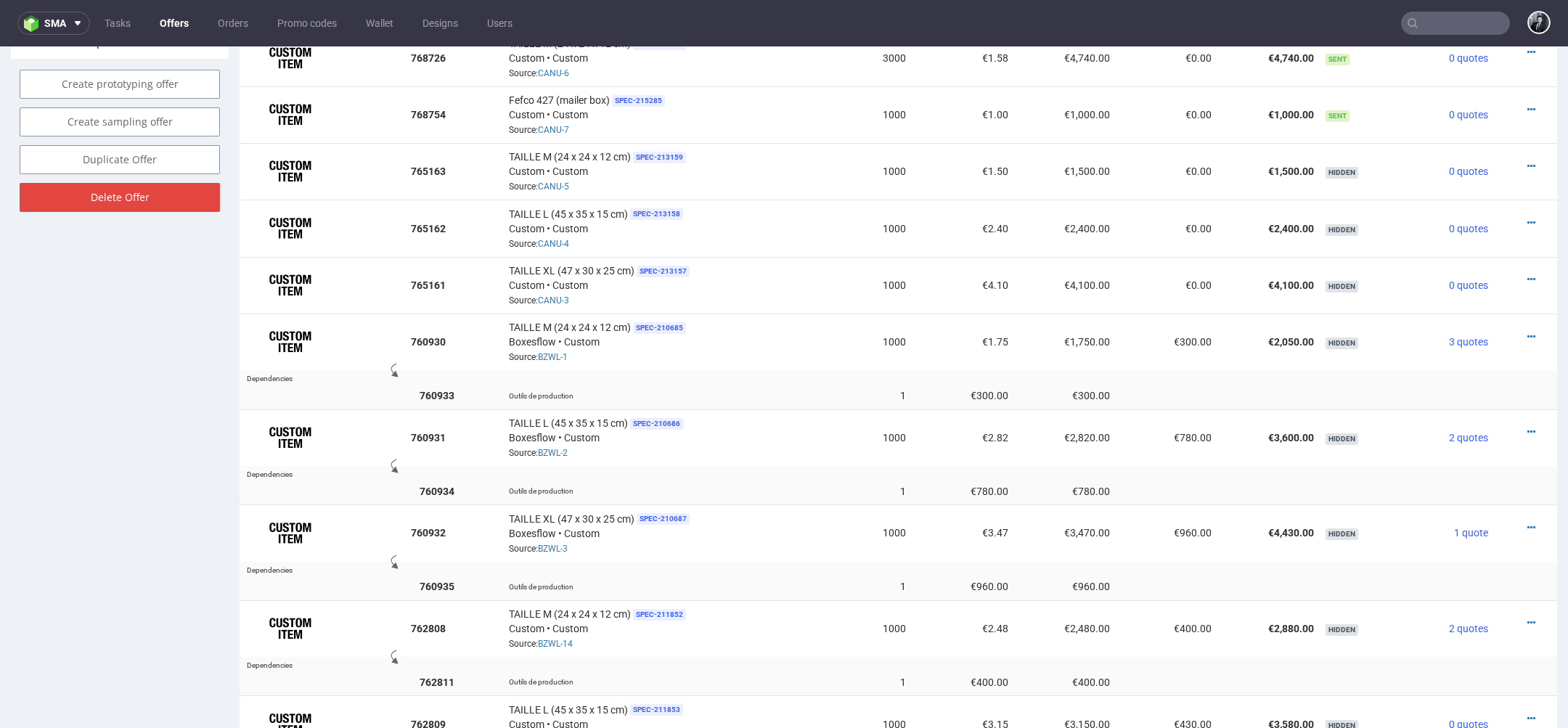
scroll to position [843, 0]
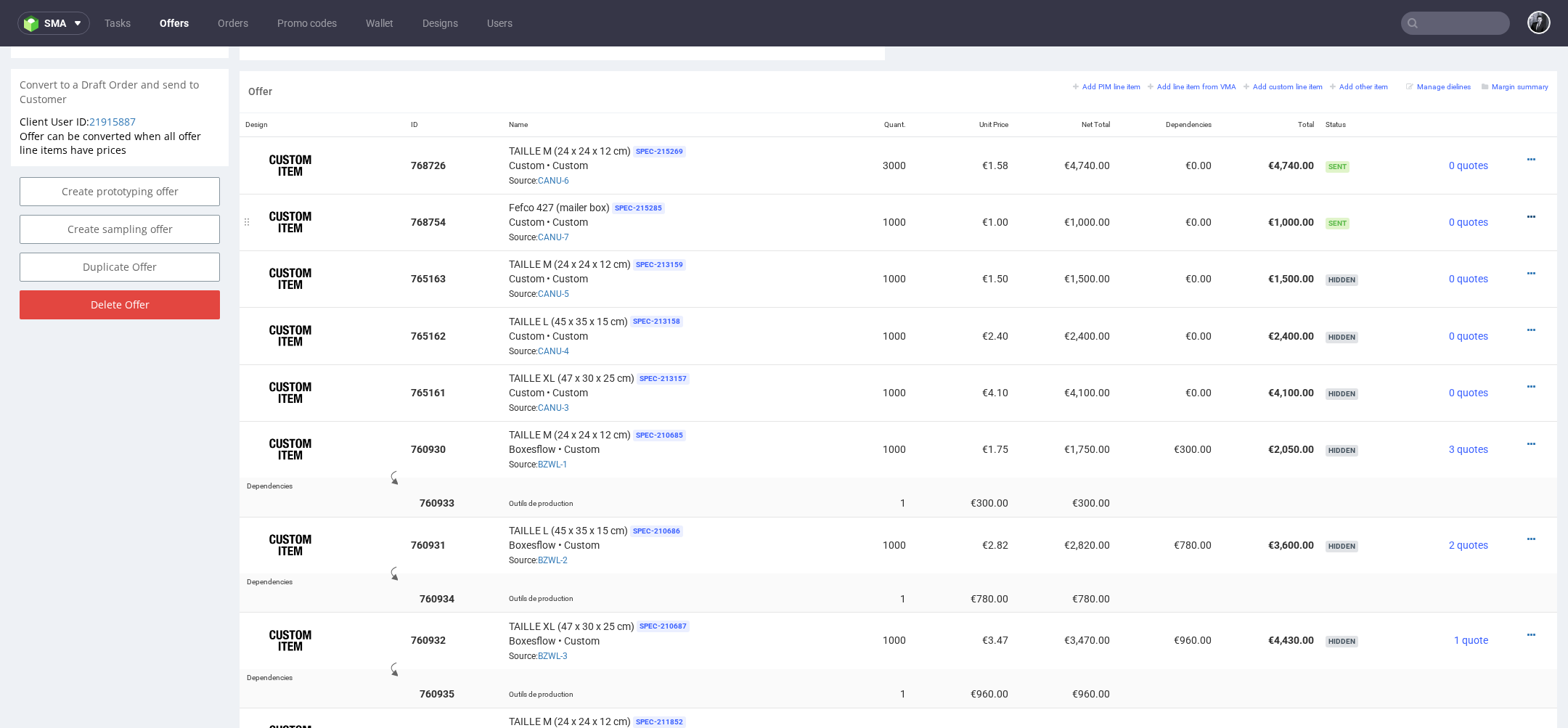
click at [1527, 212] on icon at bounding box center [1531, 217] width 8 height 10
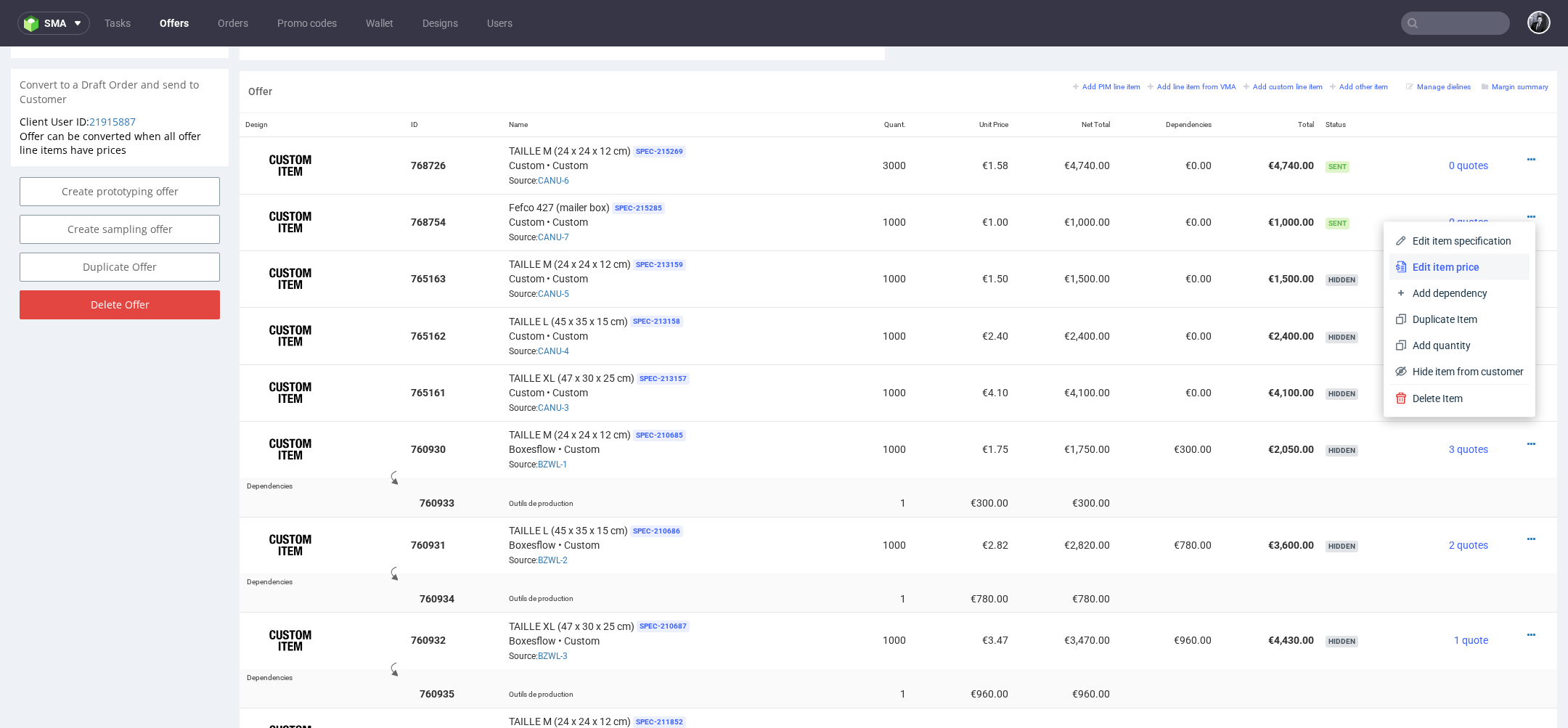
click at [1468, 265] on span "Edit item price" at bounding box center [1466, 267] width 117 height 14
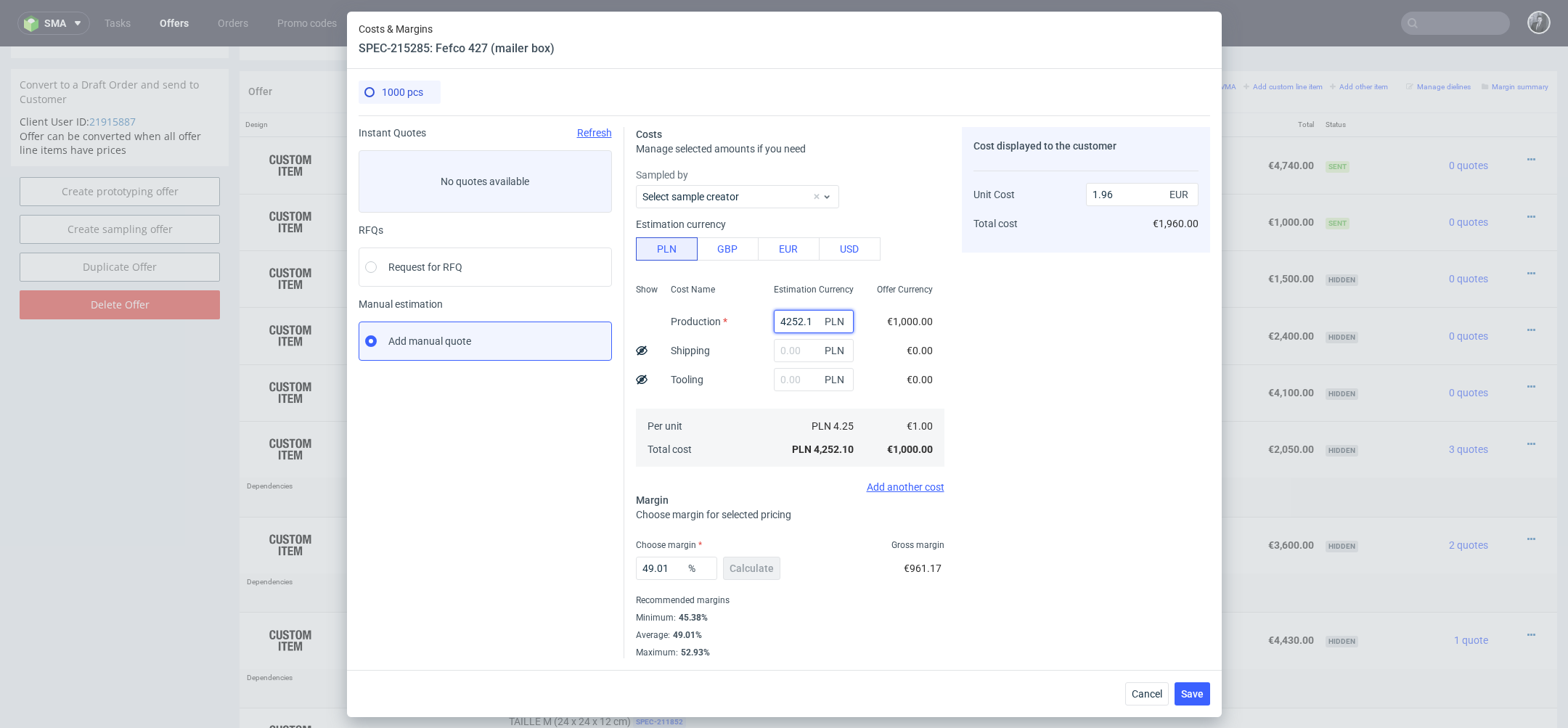
click at [813, 325] on input "4252.1" at bounding box center [814, 321] width 79 height 24
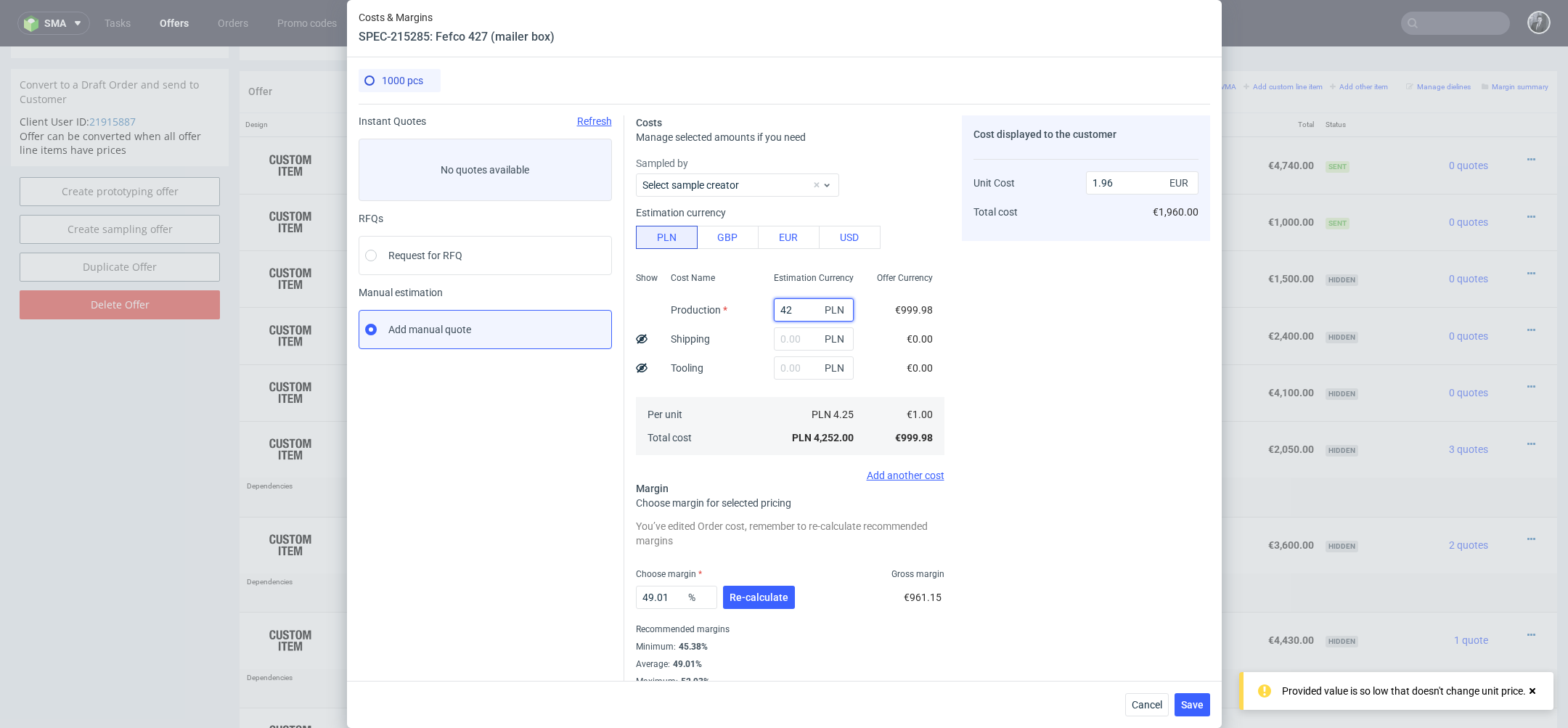
type input "4"
type input "0"
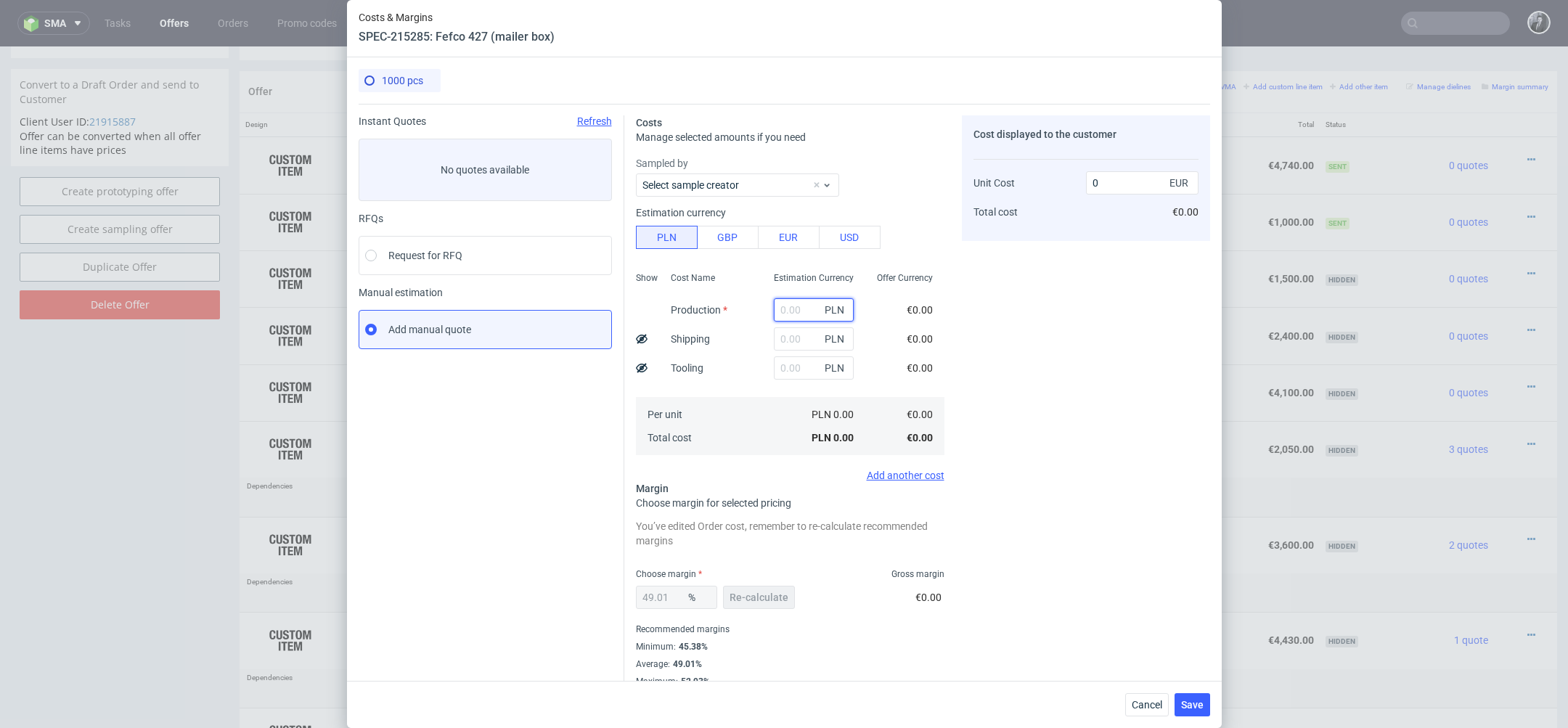
paste input "5340"
type input "5340"
type input "2.46"
type input "5340"
click at [788, 374] on input "text" at bounding box center [814, 368] width 79 height 24
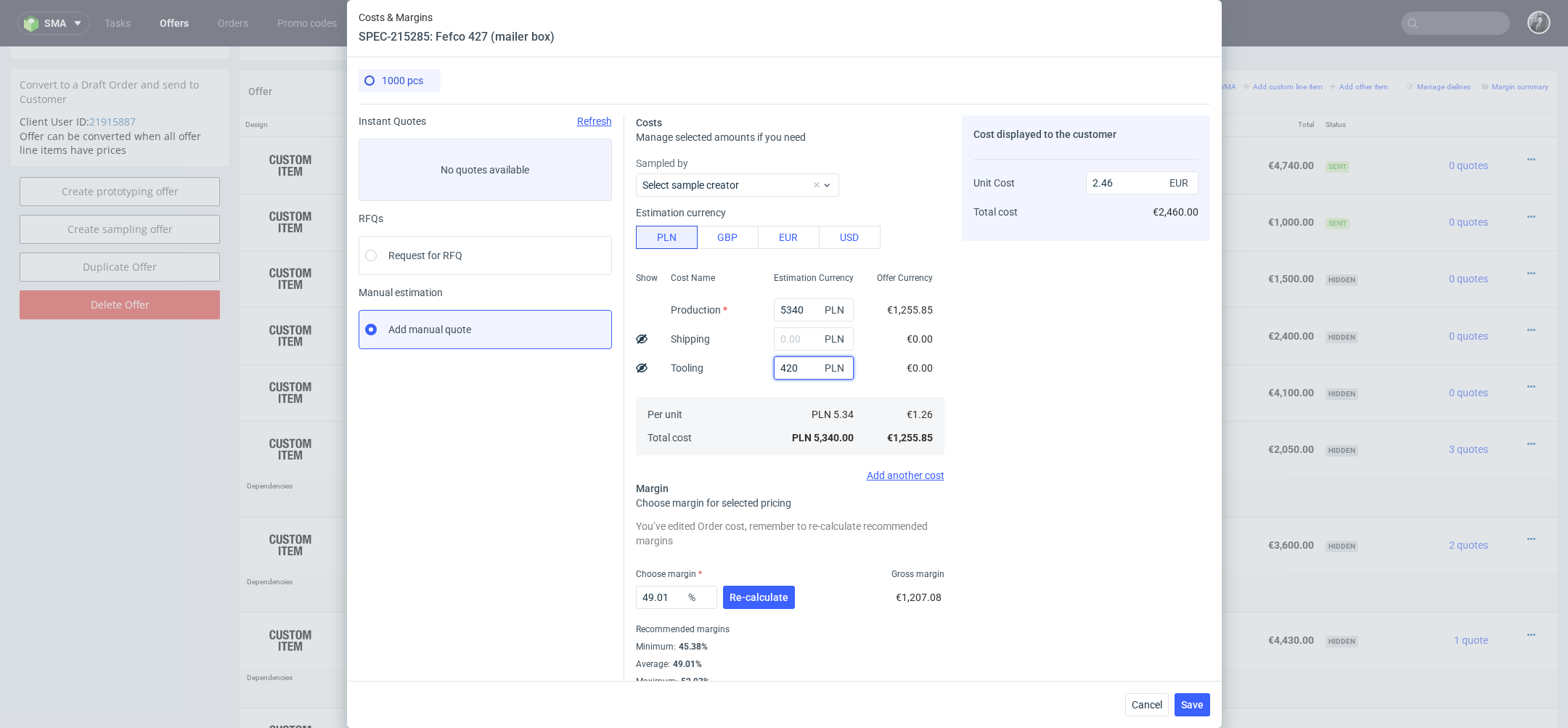
type input "4200"
type input "4.4"
type input "4200"
click at [788, 335] on input "text" at bounding box center [814, 338] width 79 height 24
type input "12"
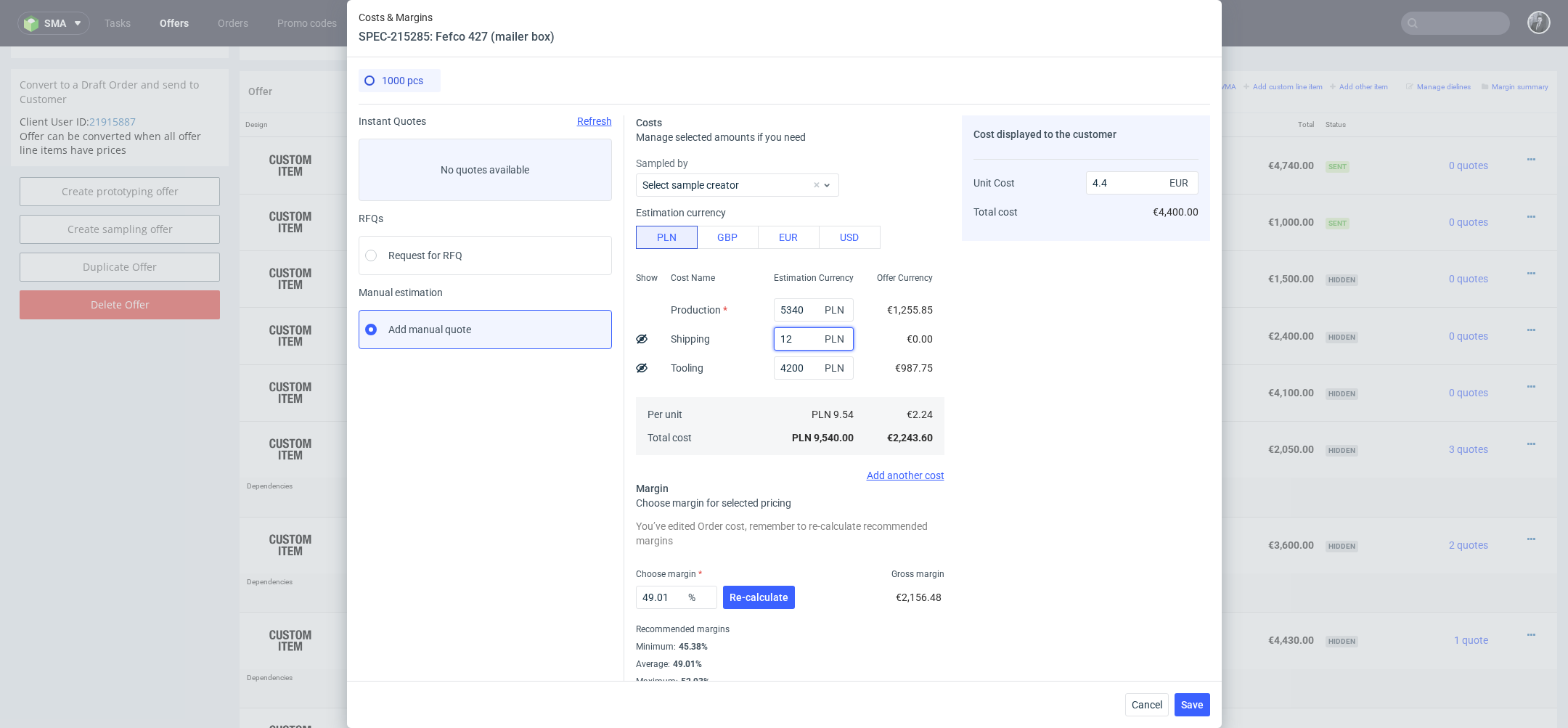
type input "4.41"
type input "1200"
type input "4.95"
type input "120"
type input "4.46"
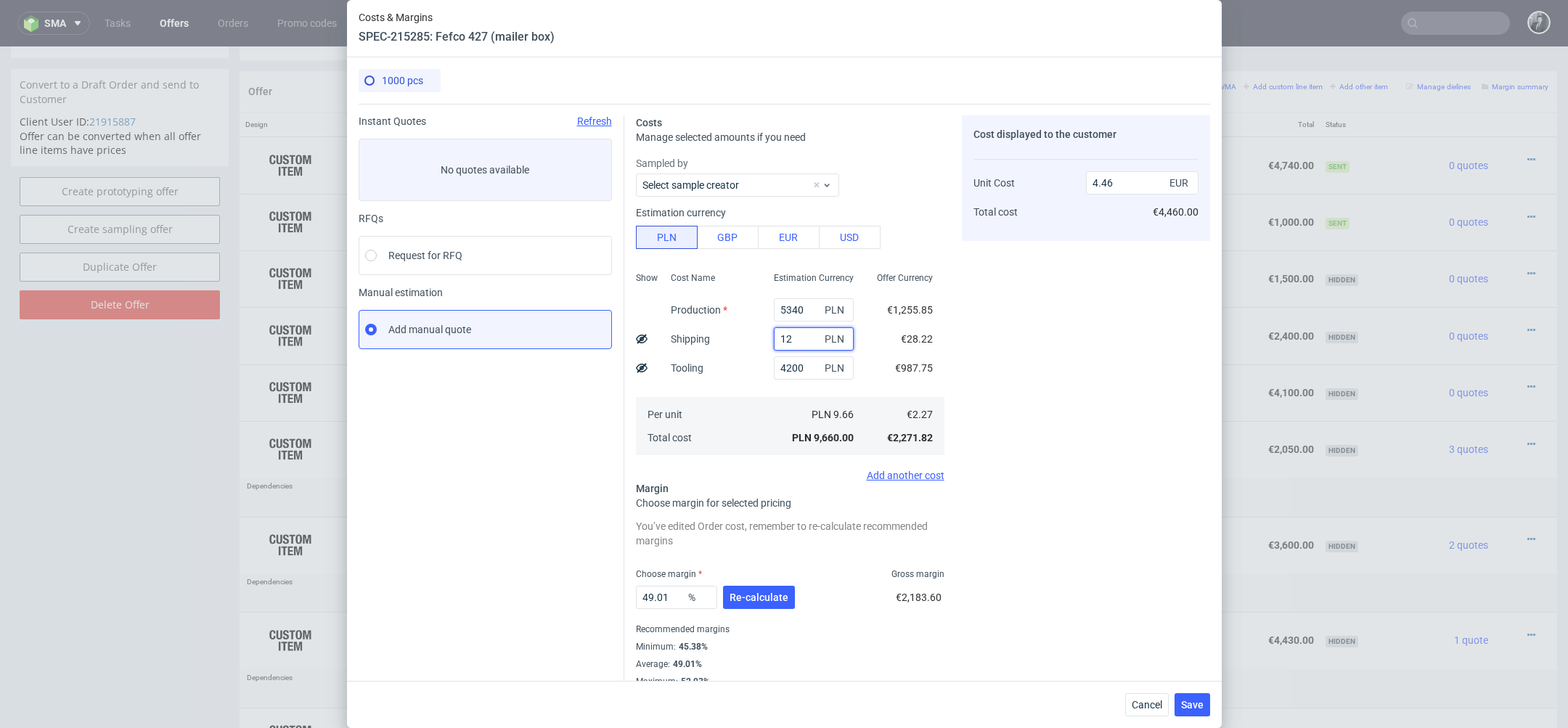
type input "125"
type input "4.41"
type input "12"
type input "4.41"
type input "1240"
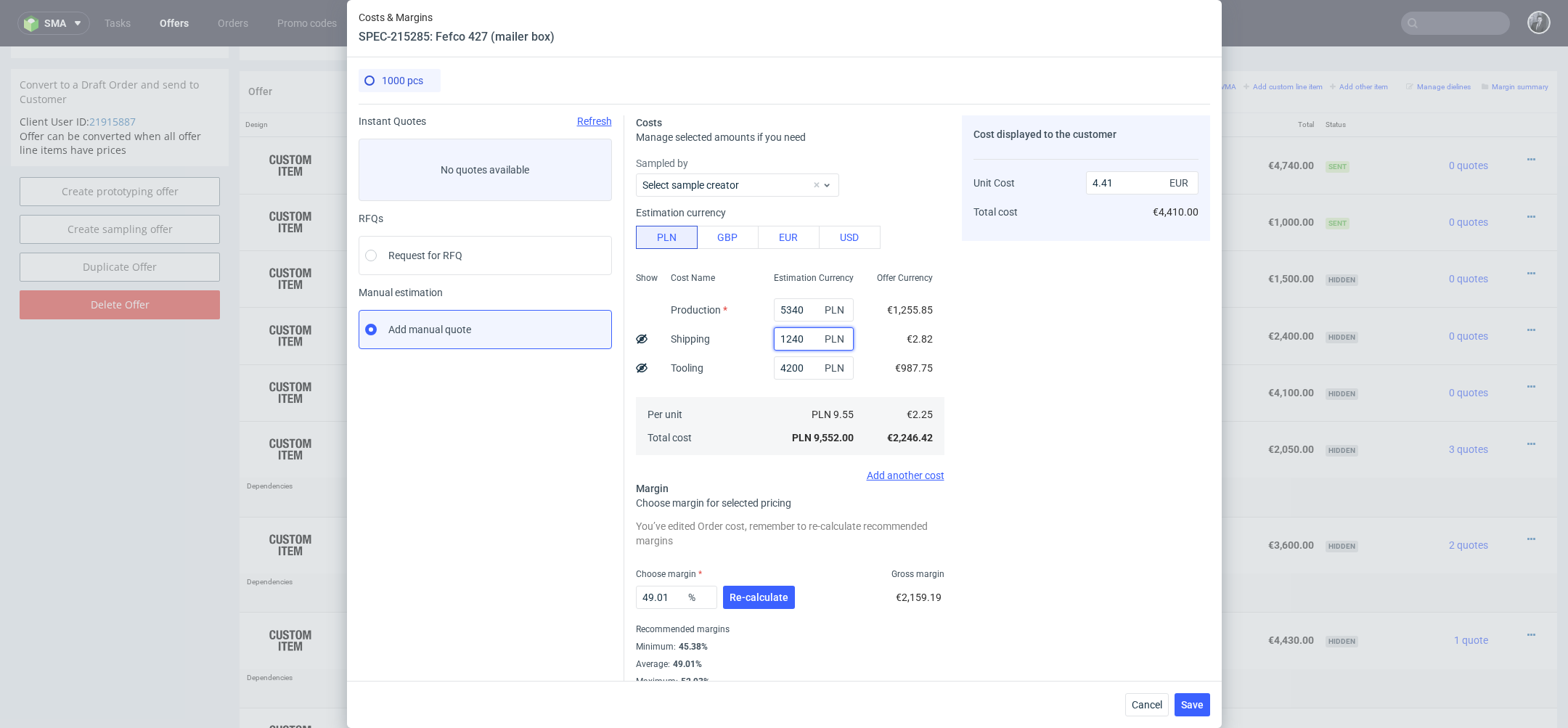
type input "4.97"
click at [905, 374] on div "€987.75" at bounding box center [914, 368] width 38 height 14
click at [1014, 371] on div "Cost displayed to the customer Unit Cost Total cost 4.97 EUR €4,970.00" at bounding box center [1086, 401] width 249 height 572
click at [776, 603] on button "Re-calculate" at bounding box center [759, 598] width 72 height 24
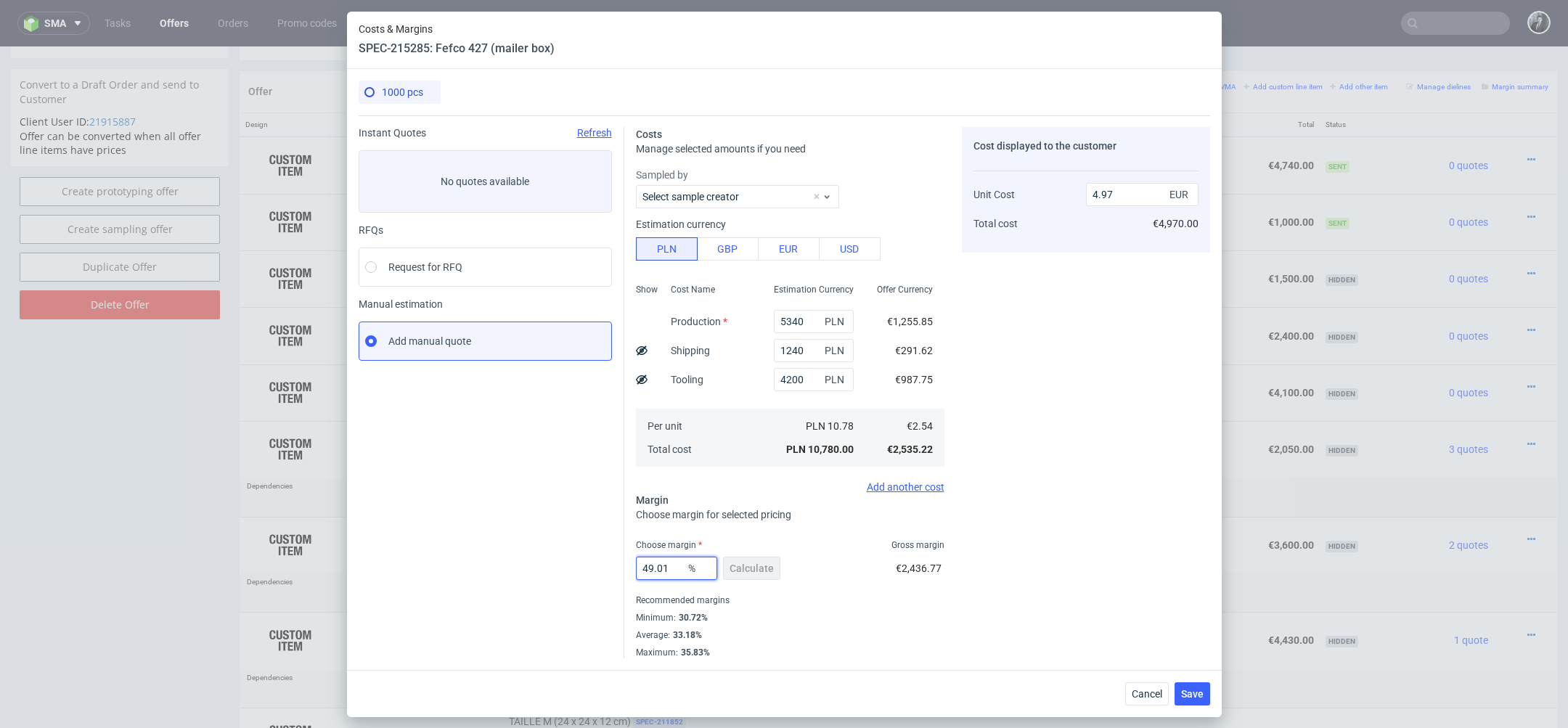
drag, startPoint x: 665, startPoint y: 570, endPoint x: 581, endPoint y: 561, distance: 84.5
click at [581, 561] on div "Instant Quotes Refresh No quotes available RFQs Request for RFQ Manual estimati…" at bounding box center [784, 387] width 852 height 544
type input "33"
type input "3.78"
type input "33"
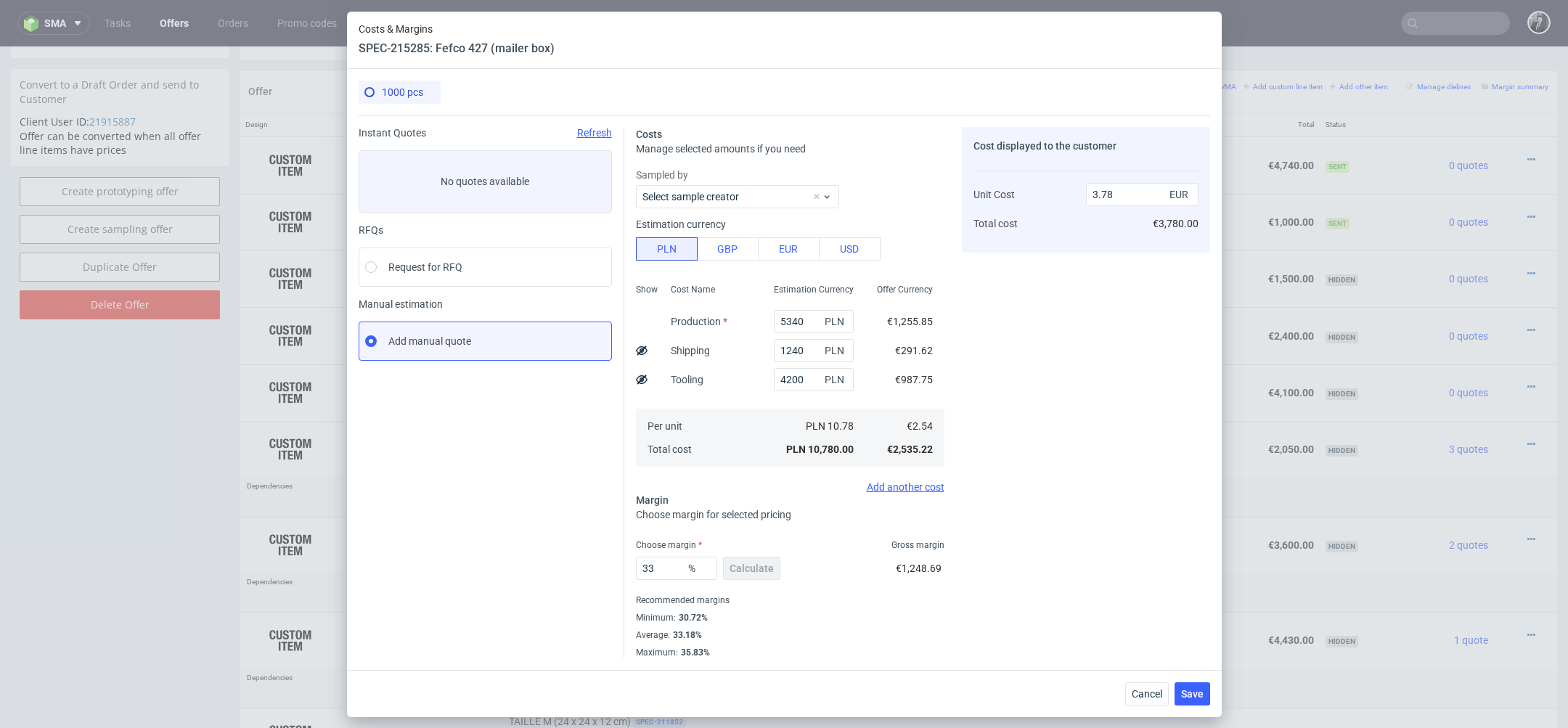
click at [789, 627] on div "Average : 33.18%" at bounding box center [790, 635] width 308 height 17
click at [750, 395] on div "Cost Name Production Shipping Tooling Per unit Total cost" at bounding box center [710, 373] width 103 height 192
click at [1198, 697] on span "Save" at bounding box center [1193, 694] width 23 height 10
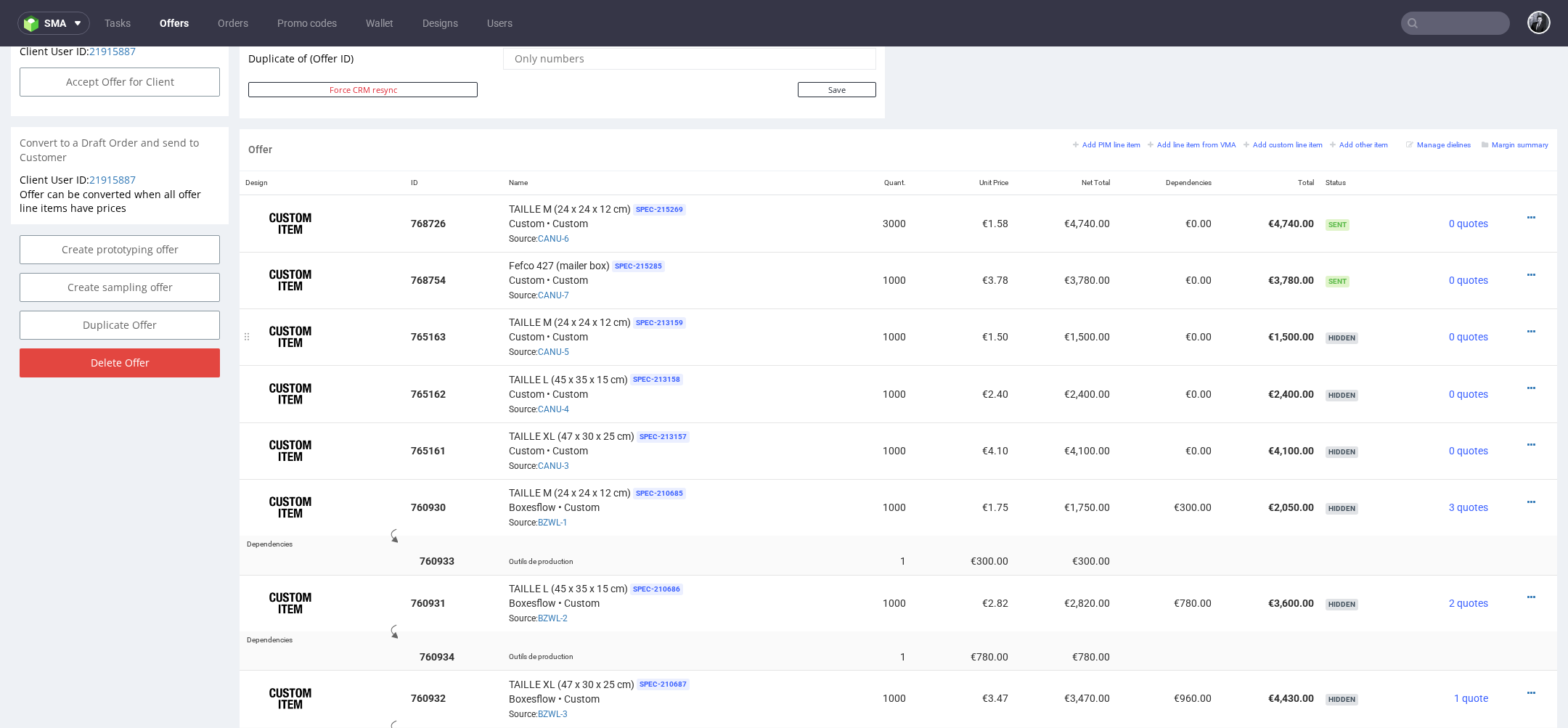
scroll to position [785, 0]
click at [1527, 214] on icon at bounding box center [1531, 218] width 8 height 10
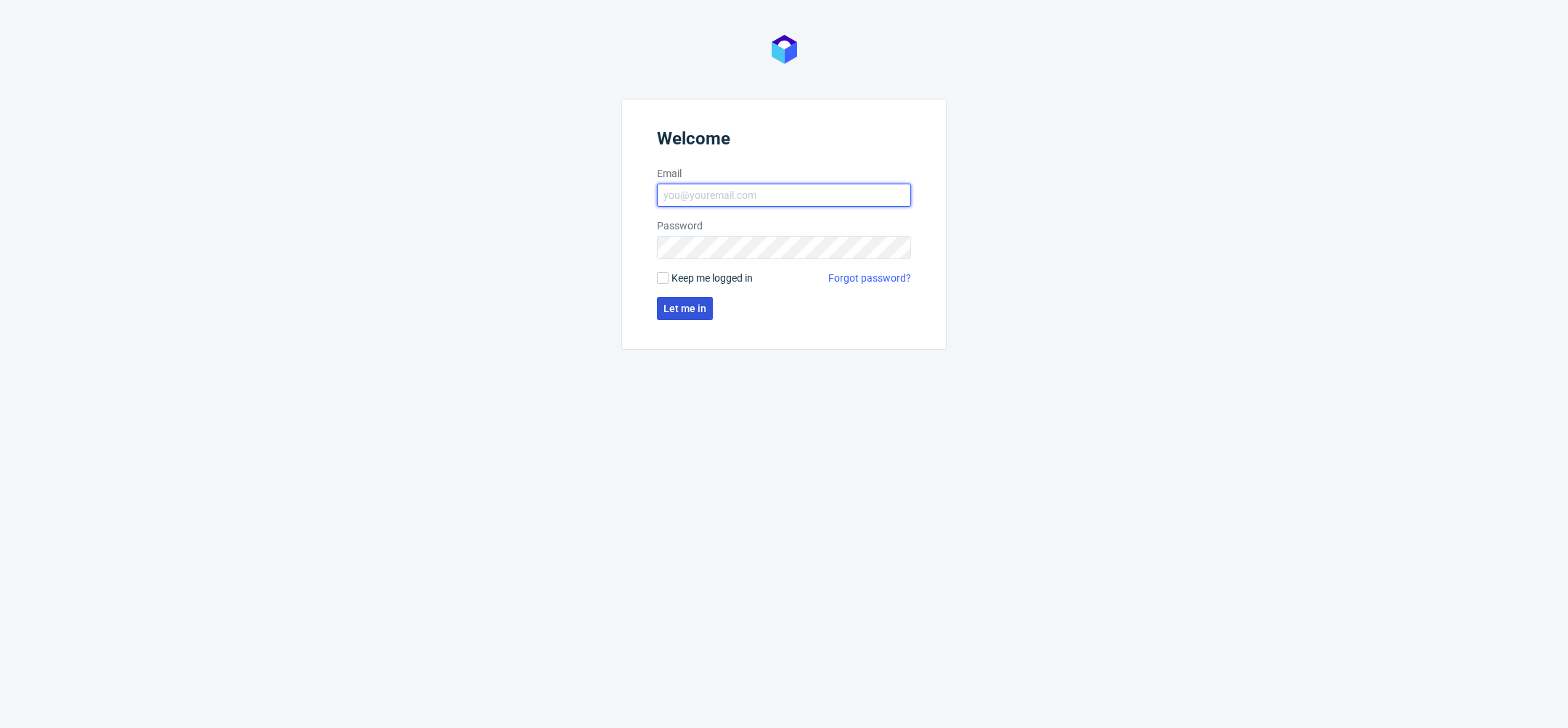
type input "[PERSON_NAME][EMAIL_ADDRESS][DOMAIN_NAME]"
click at [668, 304] on span "Let me in" at bounding box center [684, 308] width 43 height 10
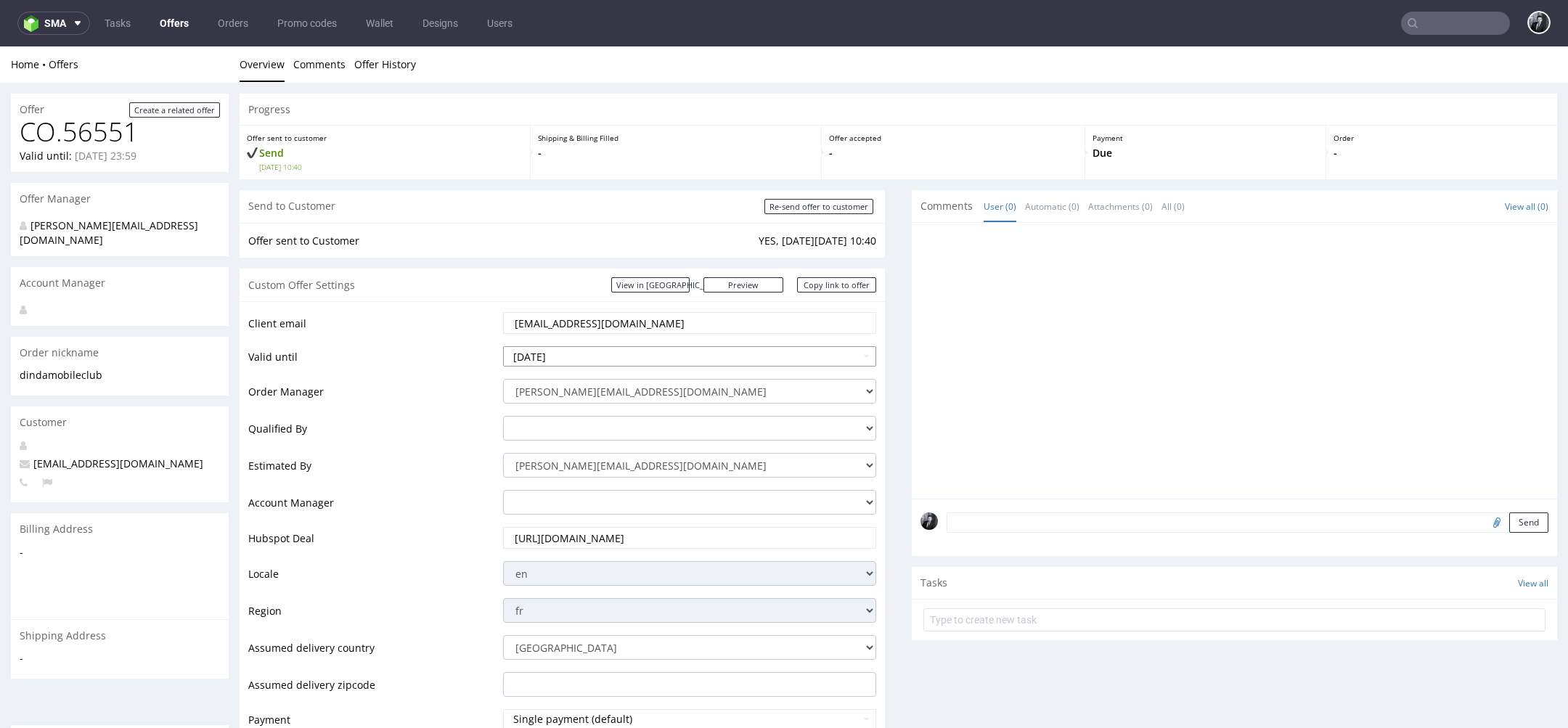
click at [692, 366] on input "[DATE]" at bounding box center [689, 356] width 373 height 21
click at [624, 289] on td "22" at bounding box center [625, 291] width 22 height 22
click at [512, 311] on td "24" at bounding box center [514, 313] width 22 height 22
click at [492, 332] on td "Client email" at bounding box center [374, 328] width 251 height 34
click at [565, 355] on input "[DATE]" at bounding box center [689, 356] width 373 height 21
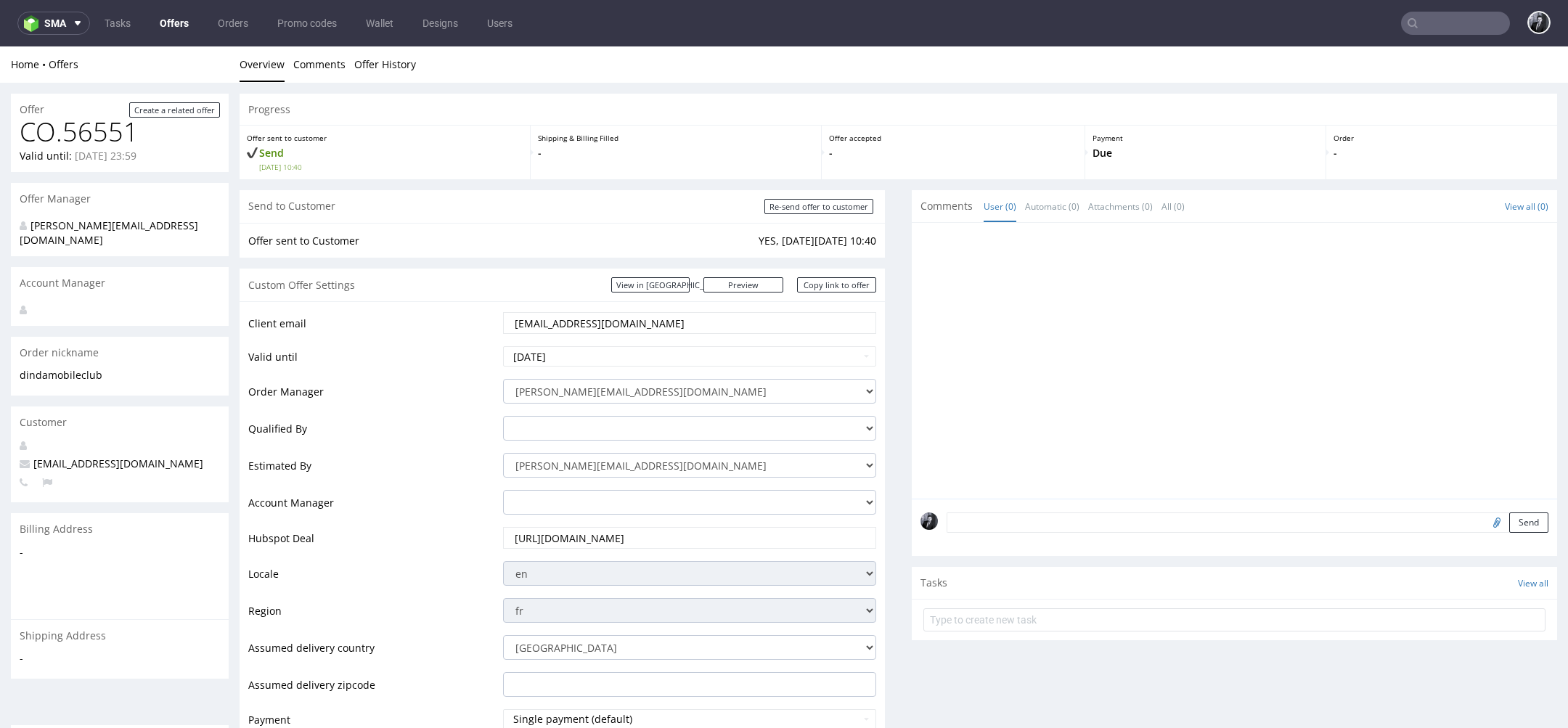
click at [474, 365] on td "Valid until" at bounding box center [374, 361] width 251 height 33
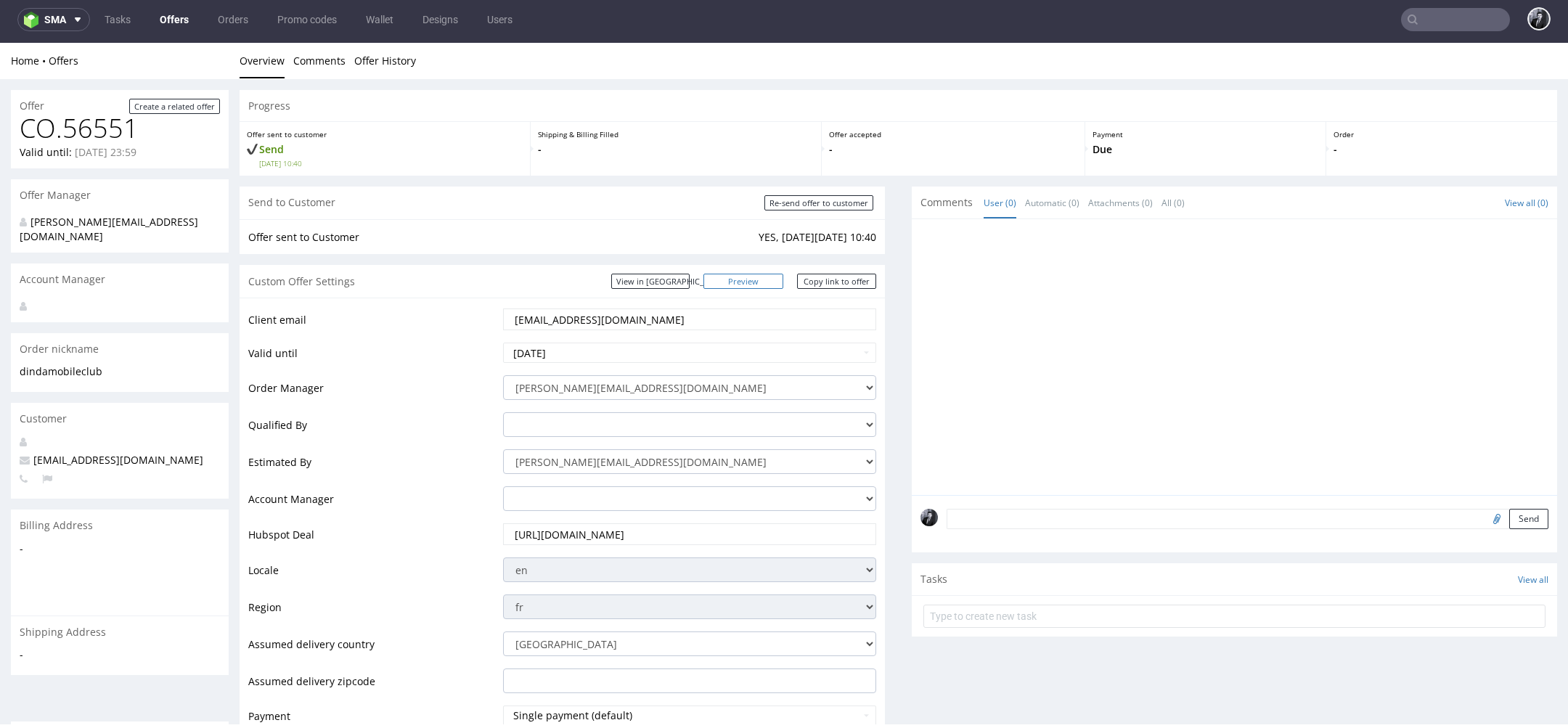
click at [768, 277] on link "Preview" at bounding box center [743, 282] width 79 height 15
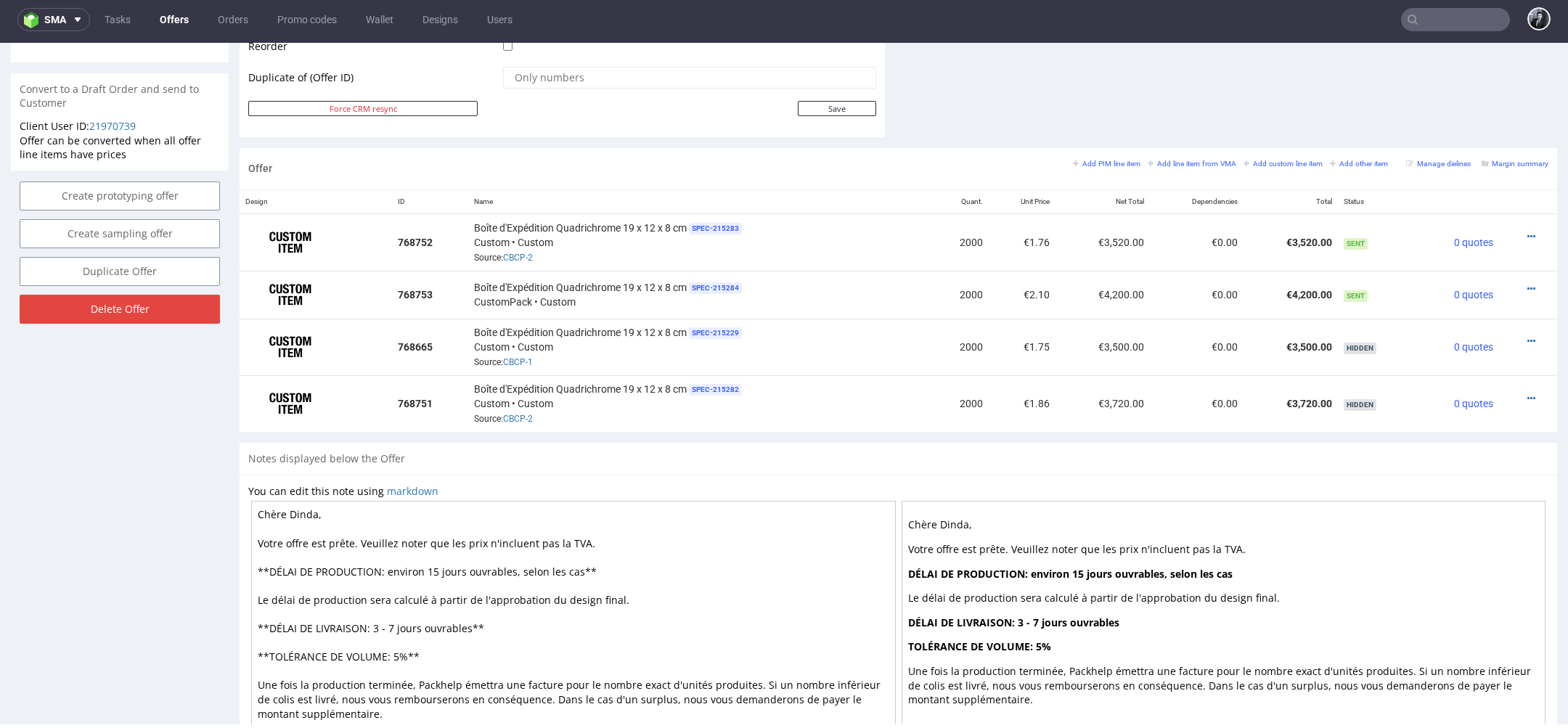
scroll to position [741, 0]
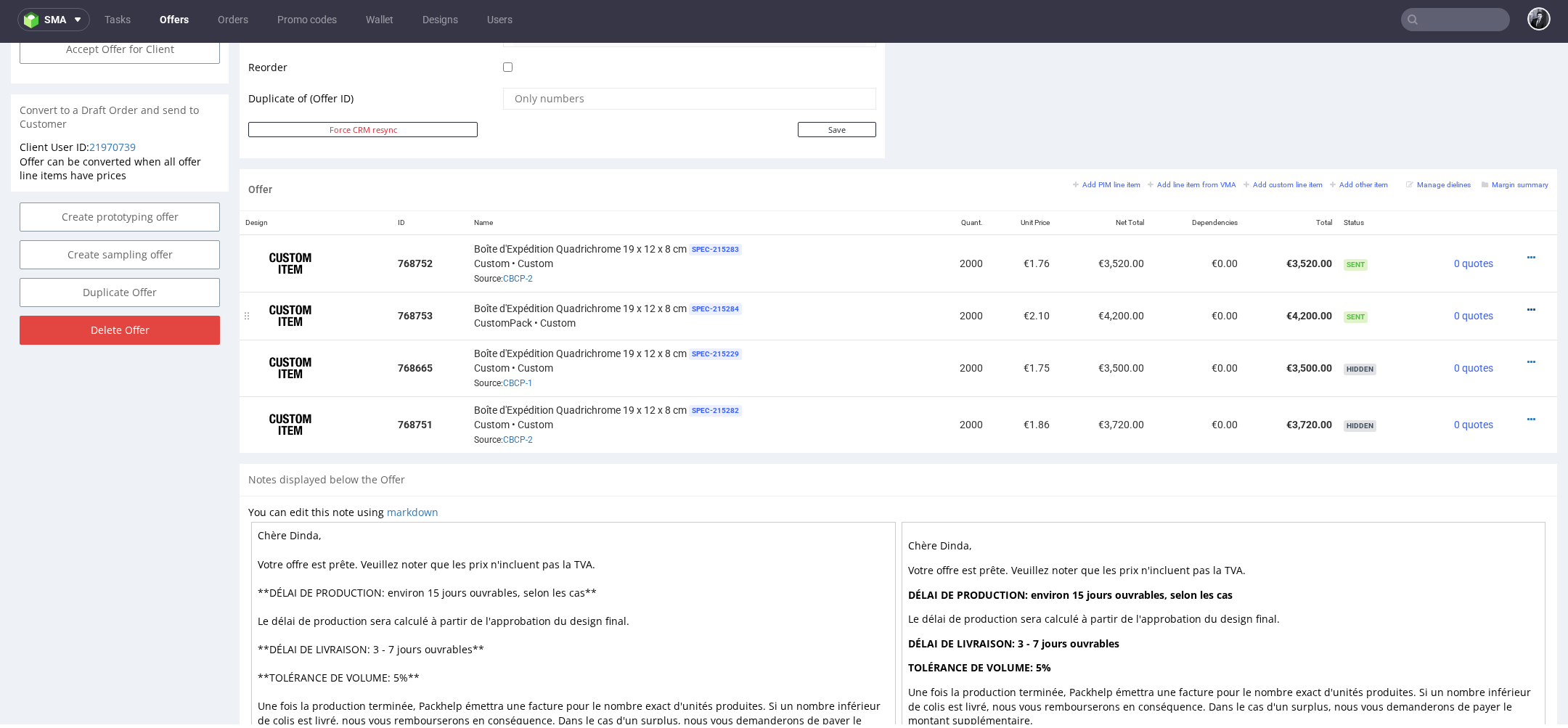
click at [1527, 305] on icon at bounding box center [1531, 310] width 8 height 10
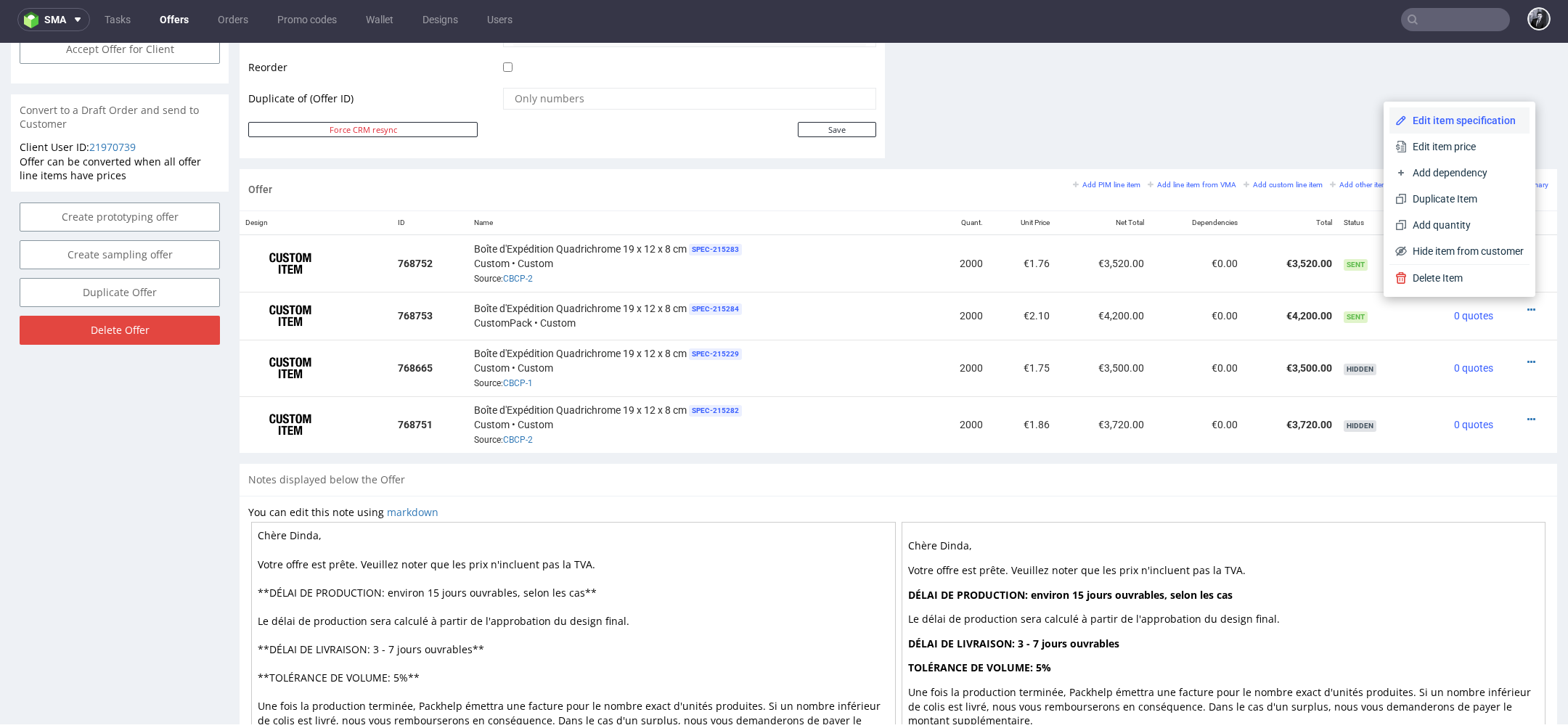
click at [1449, 124] on span "Edit item specification" at bounding box center [1466, 120] width 117 height 14
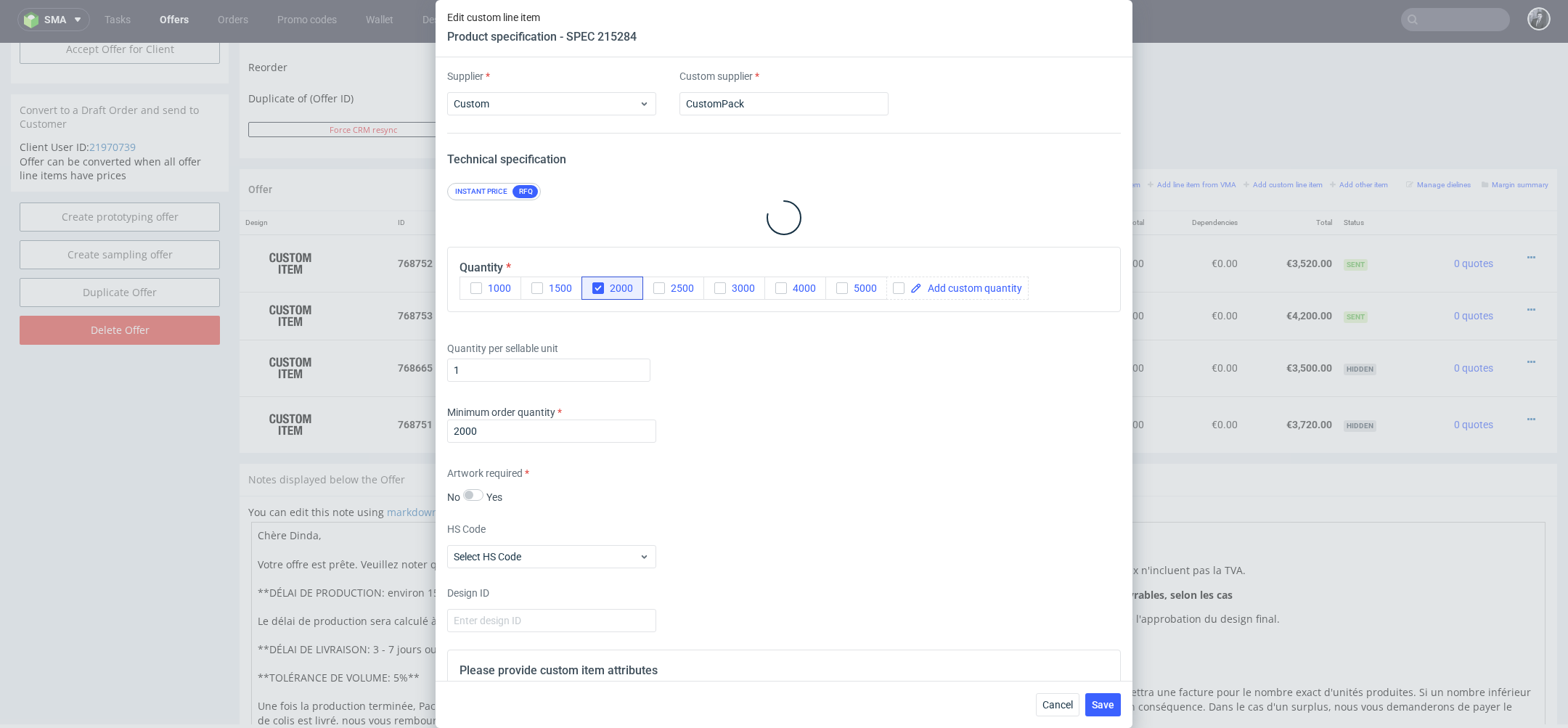
scroll to position [2241, 0]
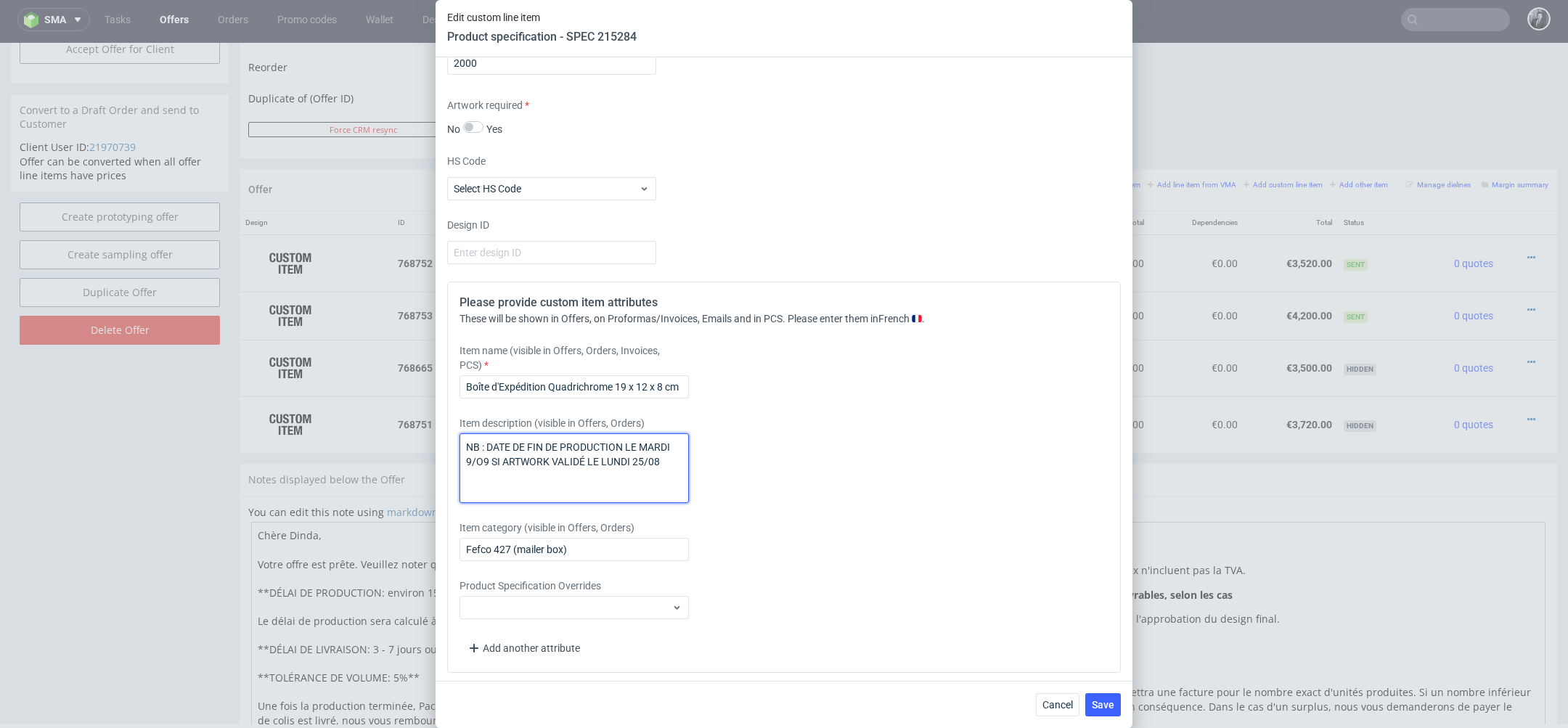
click at [665, 462] on textarea "NB : DATE DE FIN DE PRODUCTION LE MARDI 9/O9 SI ARTWORK VALIDÉ LE LUNDI 25/08" at bounding box center [574, 469] width 230 height 70
type textarea "NB : DATE DE FIN DE PRODUCTION LE MARDI 9/O9 SI ARTWORK VALIDÉ LE LUNDI 25/08 N…"
click at [1109, 703] on span "Save" at bounding box center [1103, 705] width 23 height 10
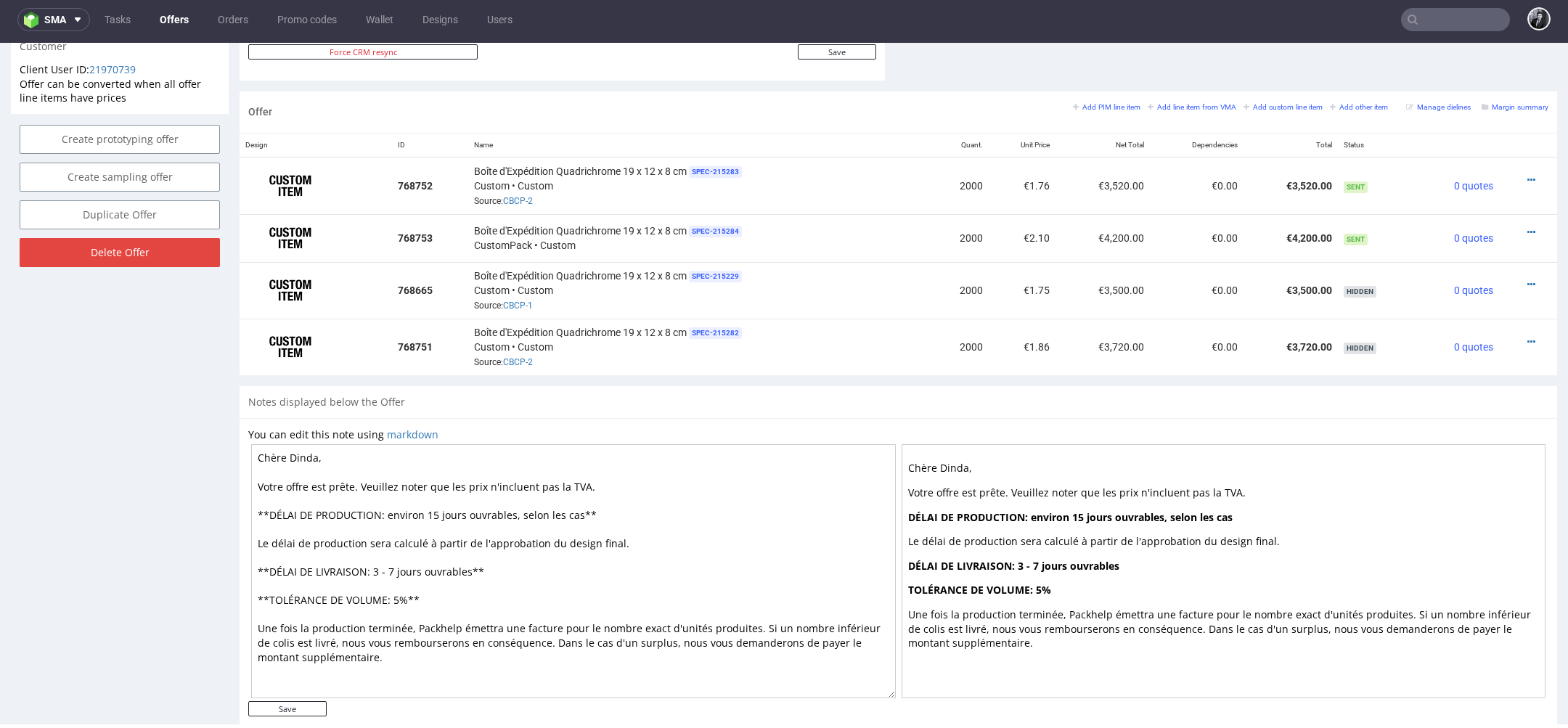
scroll to position [844, 0]
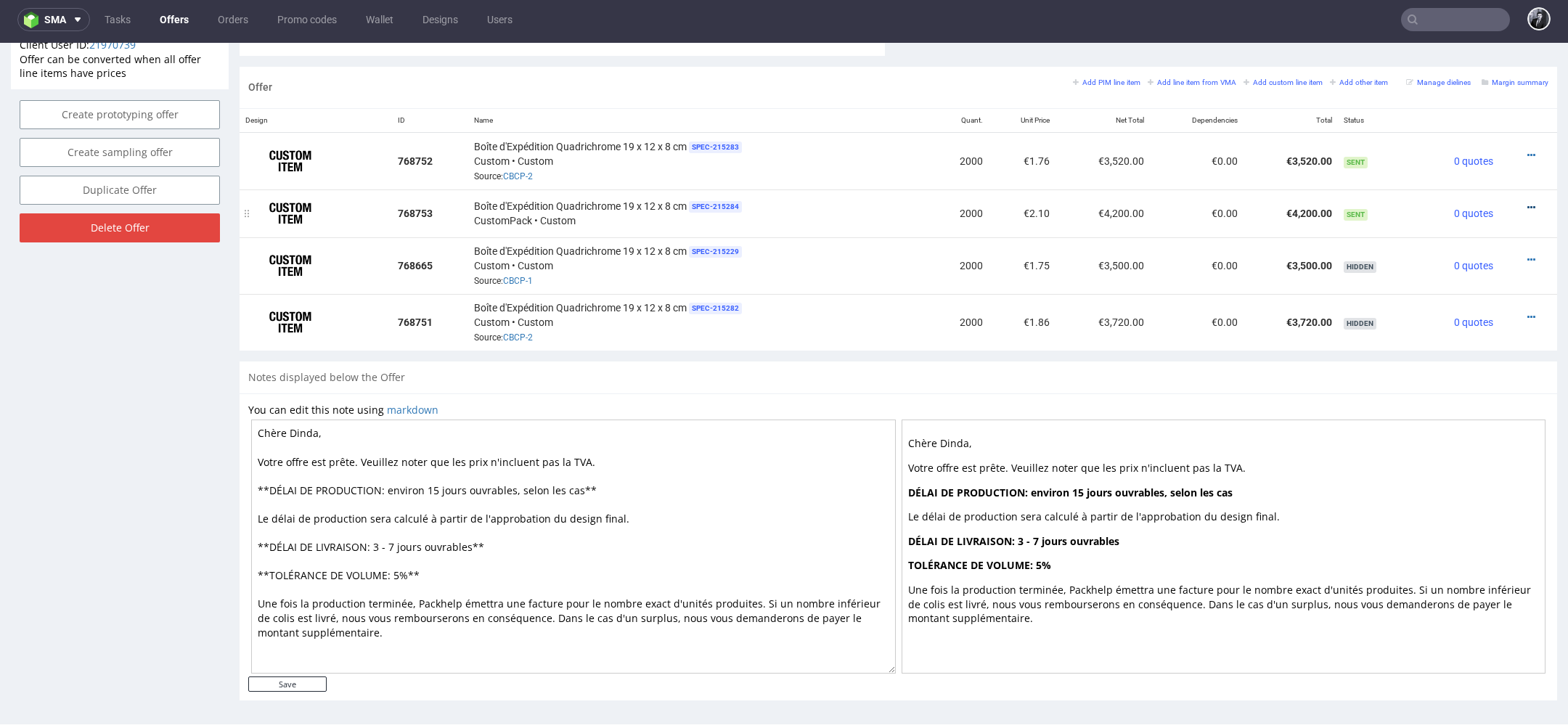
click at [1527, 204] on icon at bounding box center [1531, 207] width 8 height 10
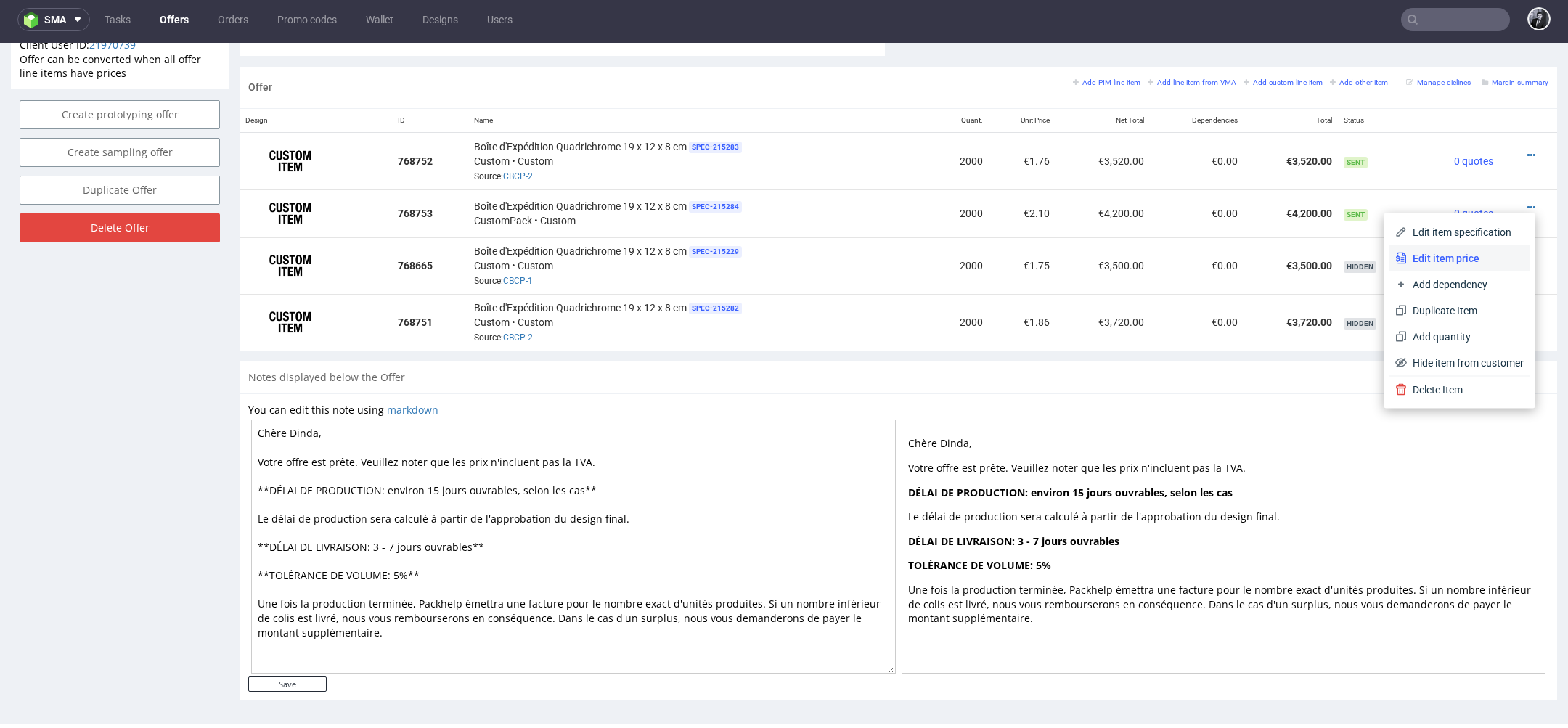
click at [1456, 264] on span "Edit item price" at bounding box center [1466, 258] width 117 height 14
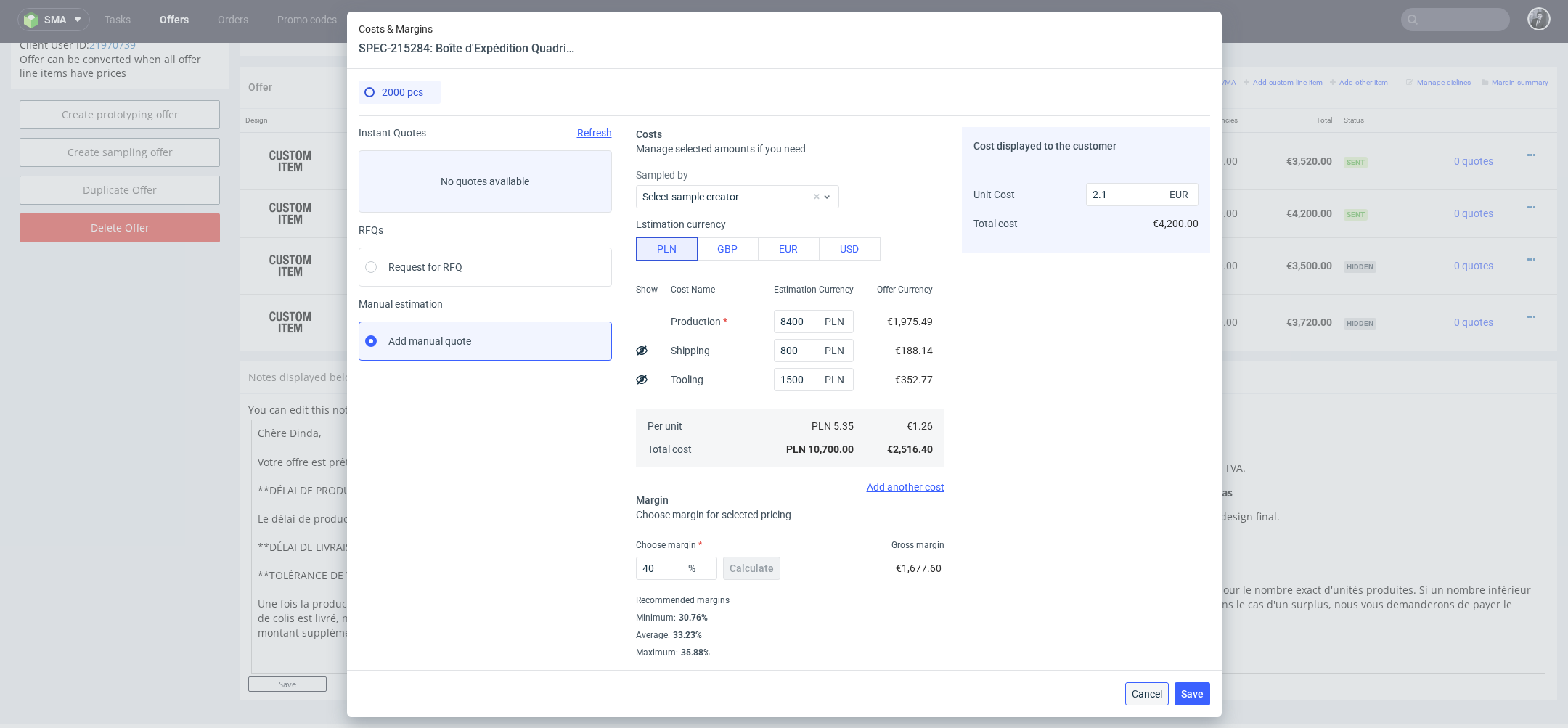
click at [1134, 691] on span "Cancel" at bounding box center [1147, 694] width 30 height 10
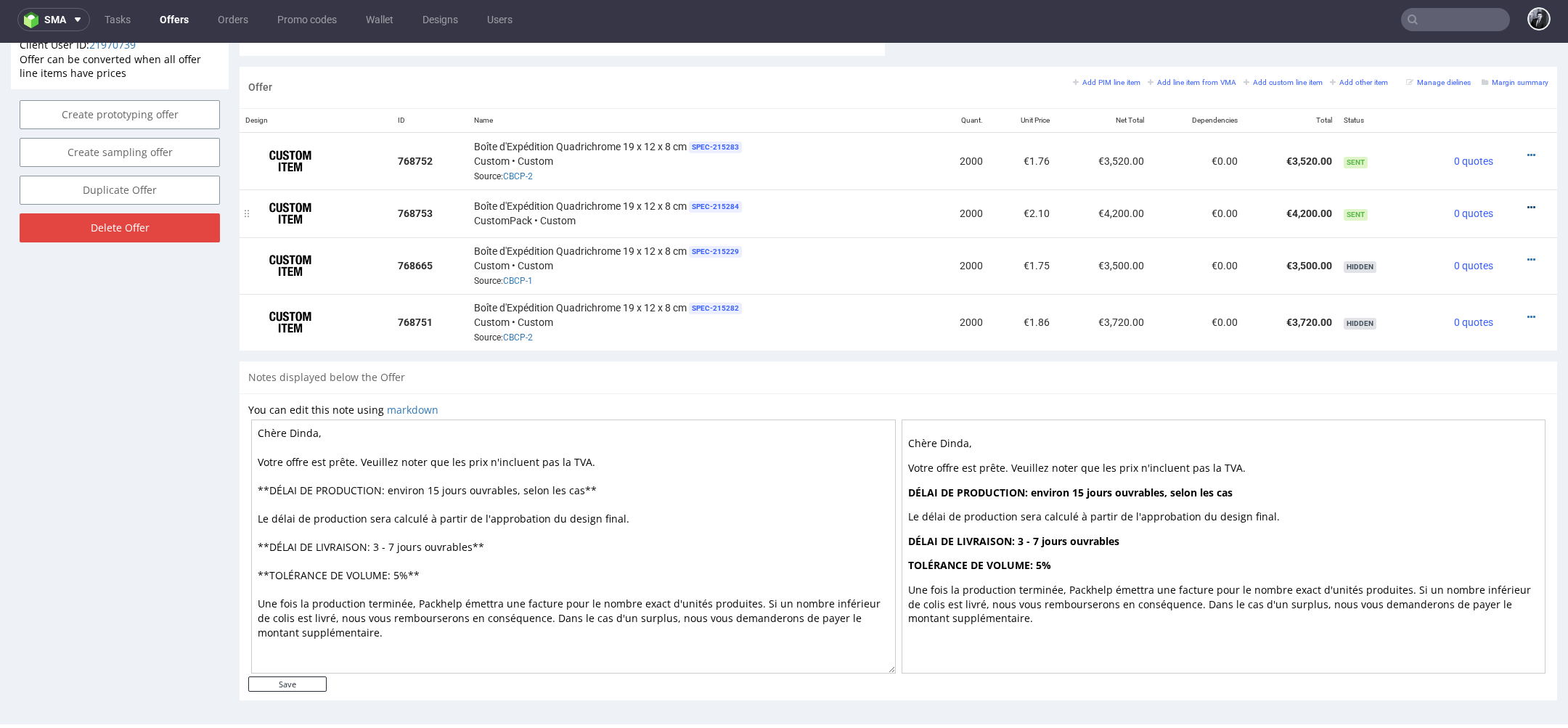
click at [1527, 205] on icon at bounding box center [1531, 207] width 8 height 10
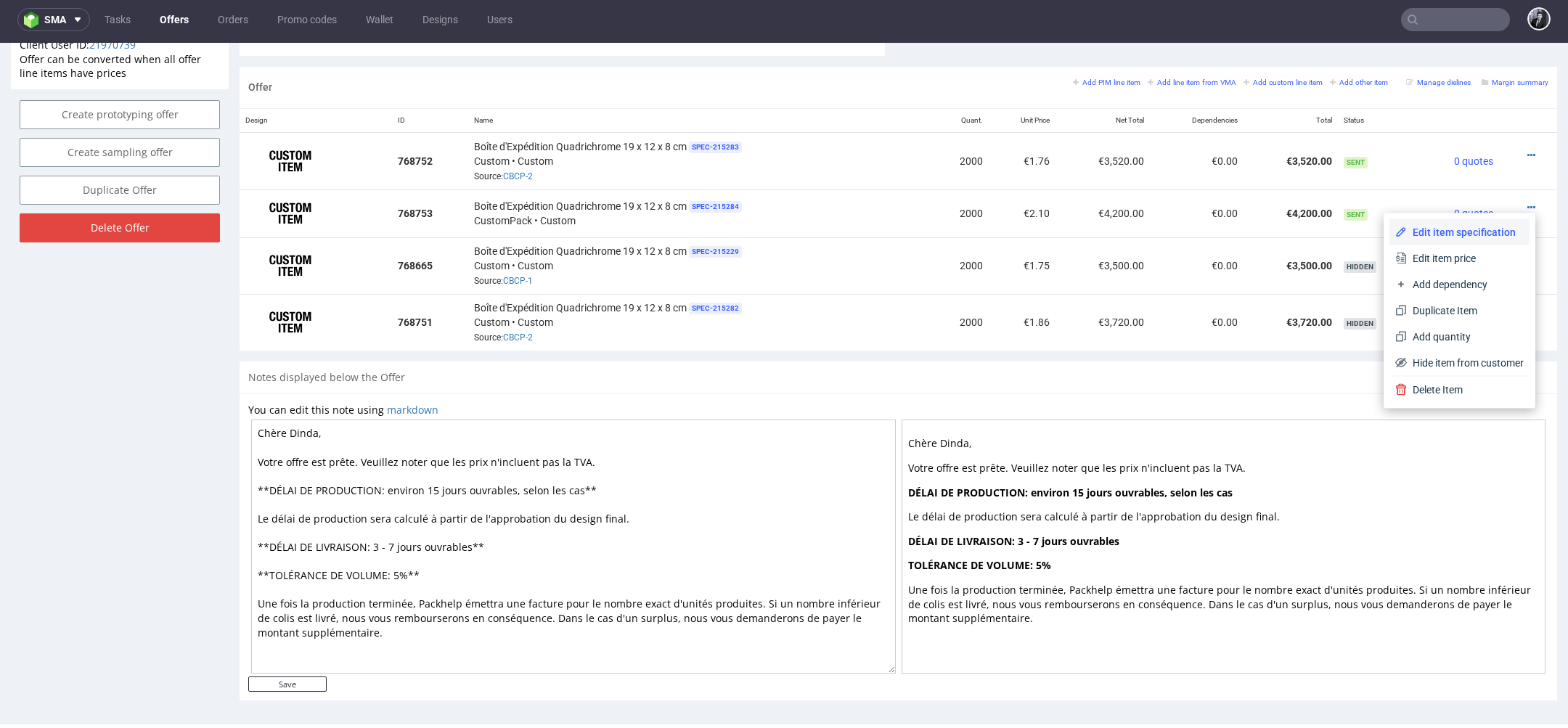
click at [1453, 238] on span "Edit item specification" at bounding box center [1466, 232] width 117 height 14
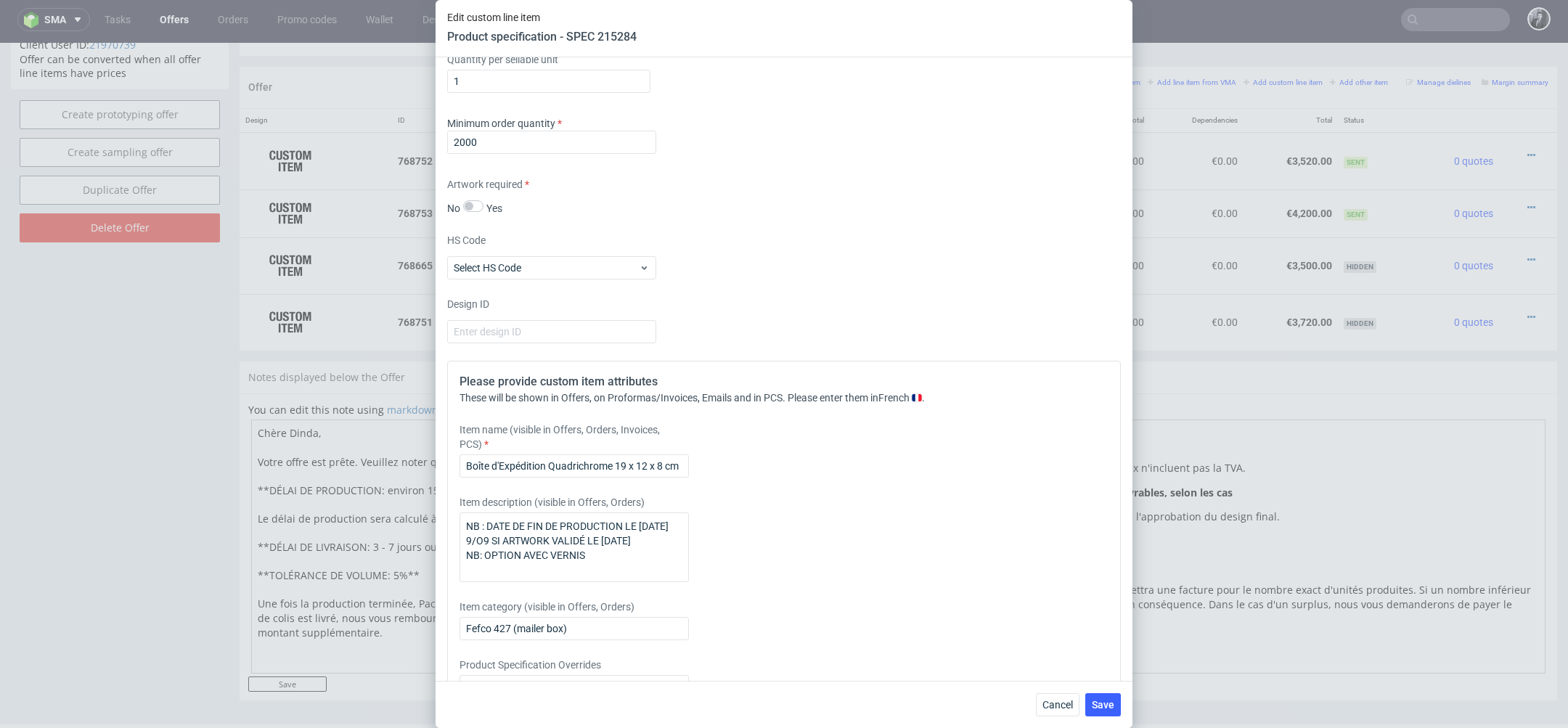
scroll to position [2241, 0]
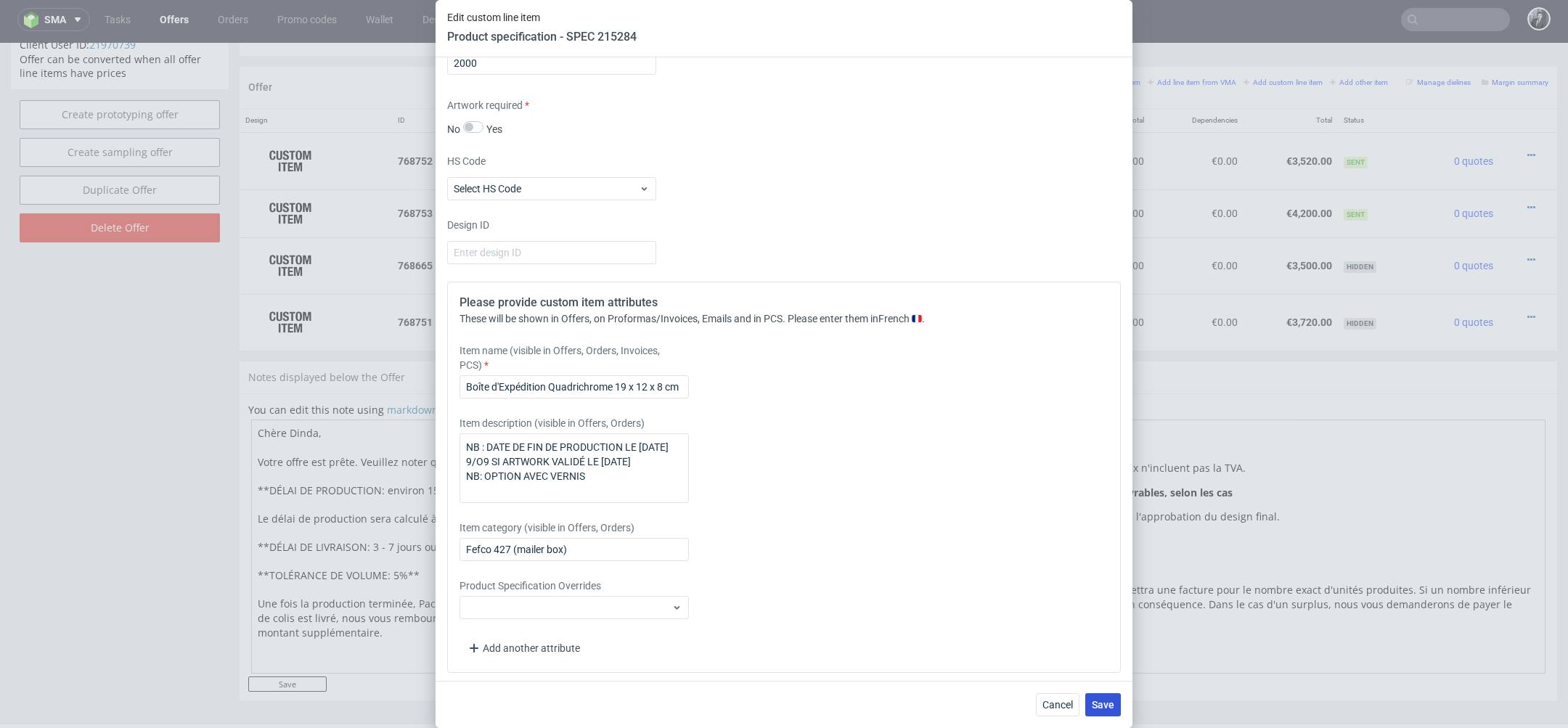
click at [1111, 709] on span "Save" at bounding box center [1103, 705] width 23 height 10
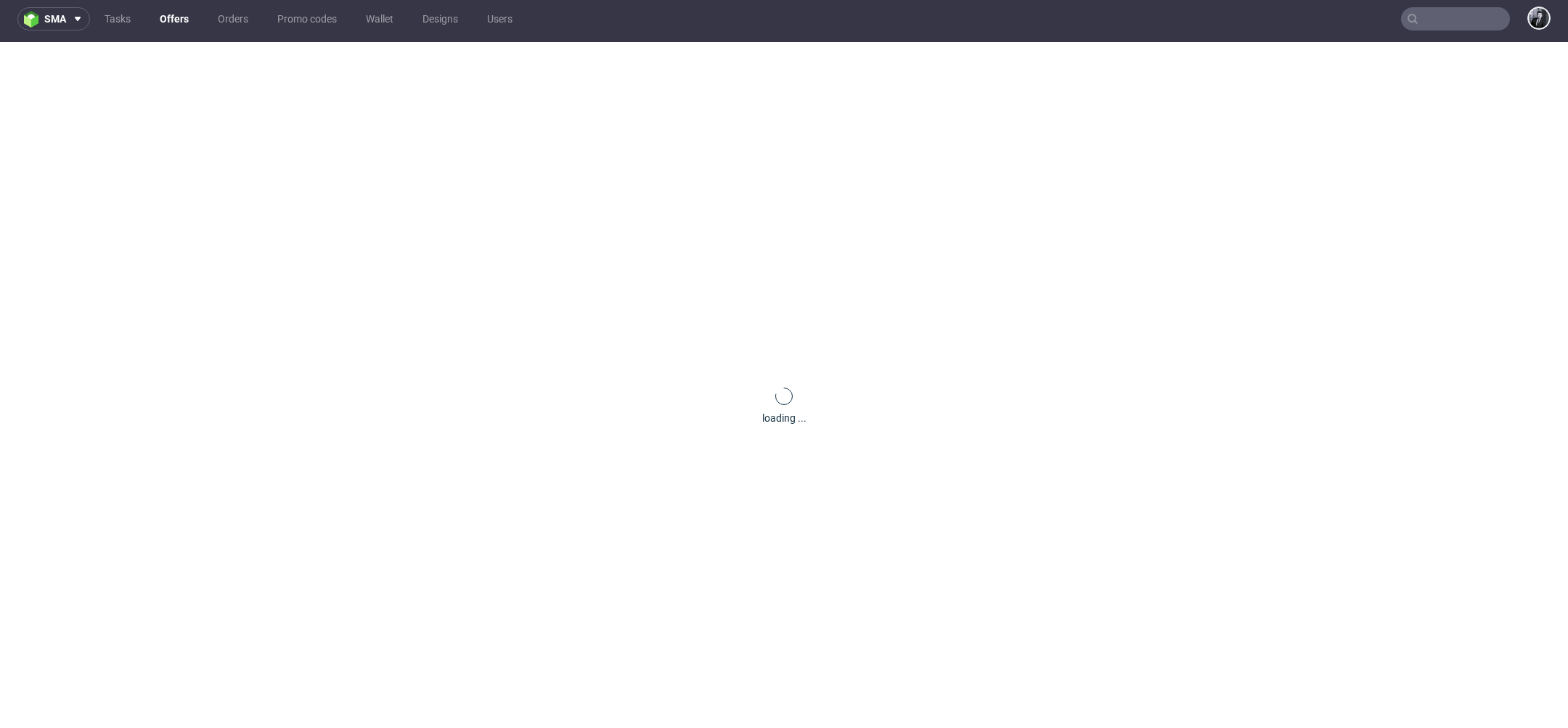
scroll to position [0, 0]
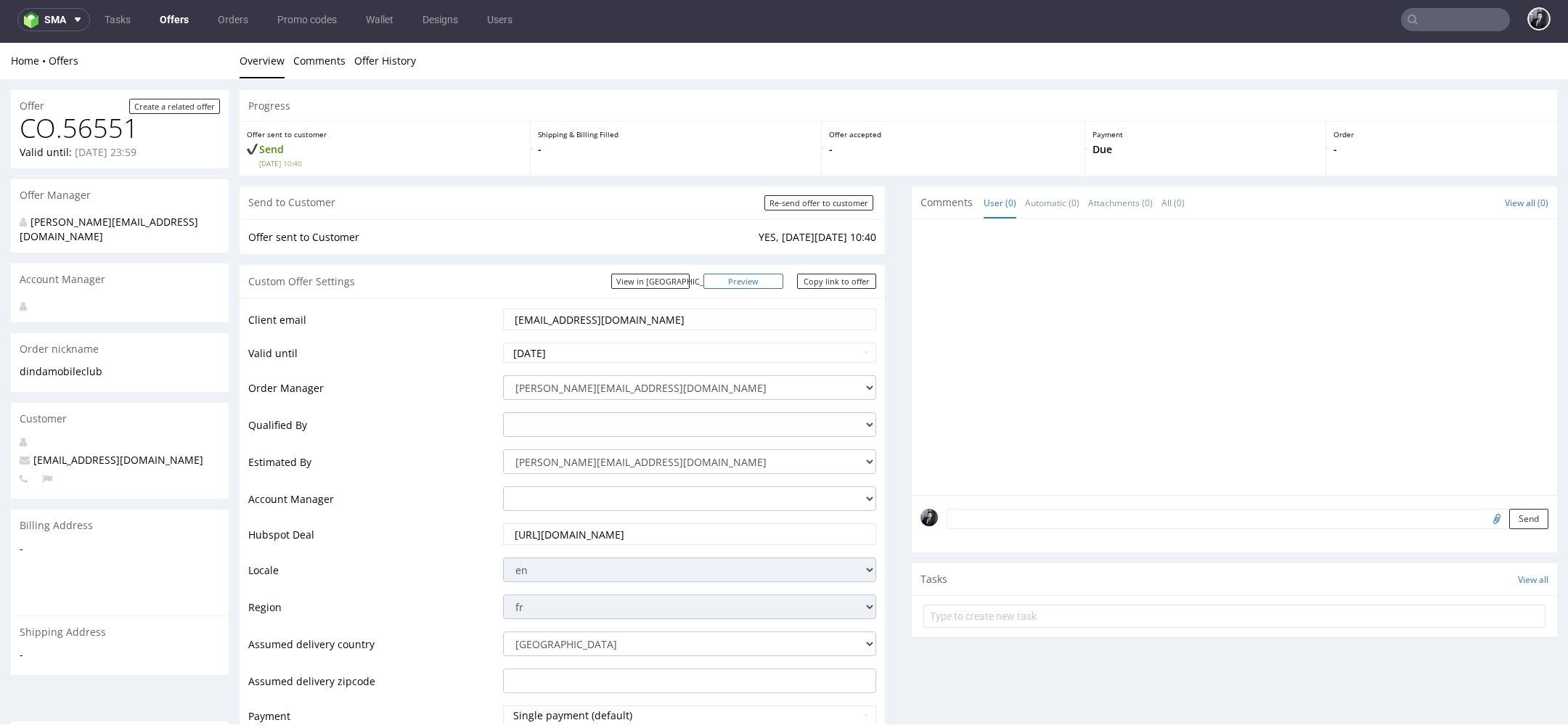
click at [757, 277] on link "Preview" at bounding box center [743, 282] width 79 height 15
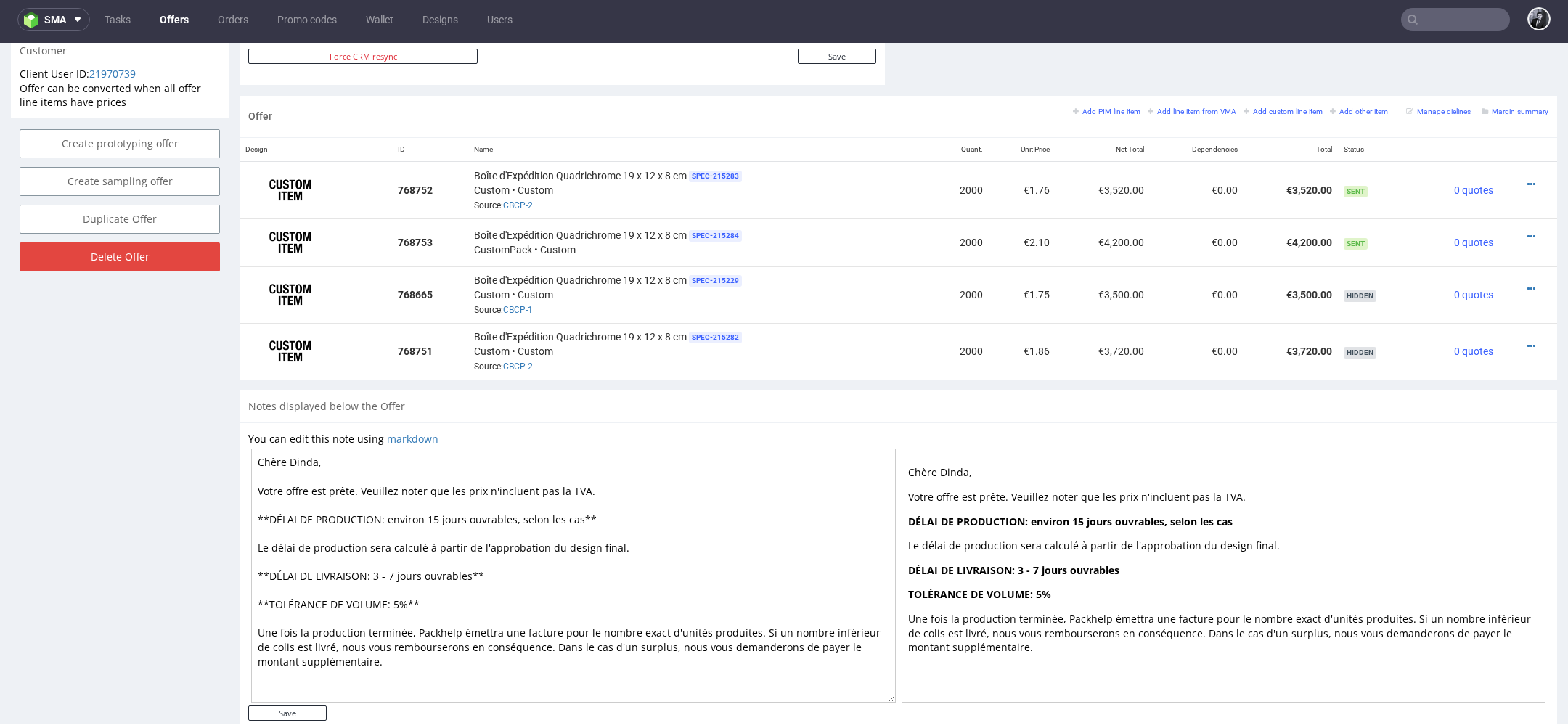
scroll to position [844, 0]
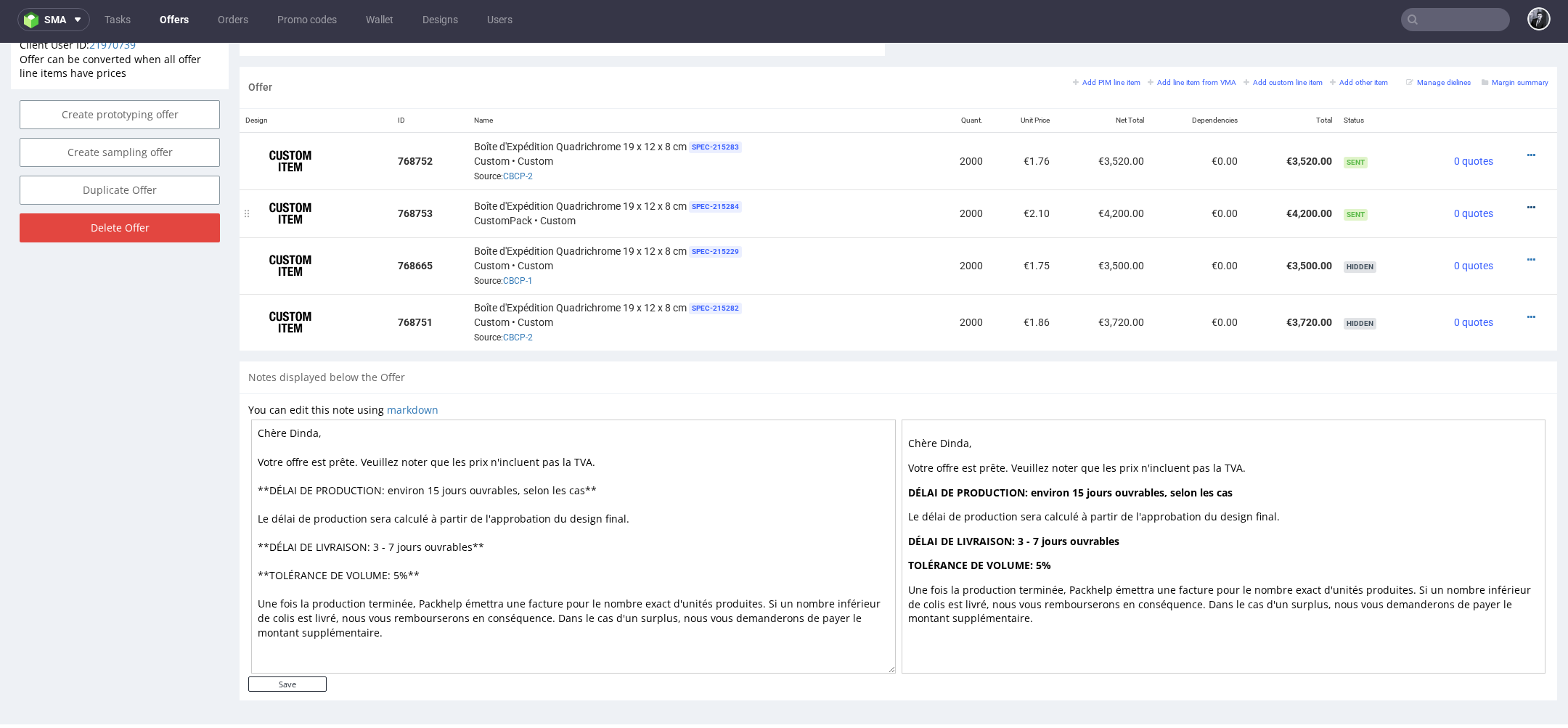
click at [1527, 205] on icon at bounding box center [1531, 207] width 8 height 10
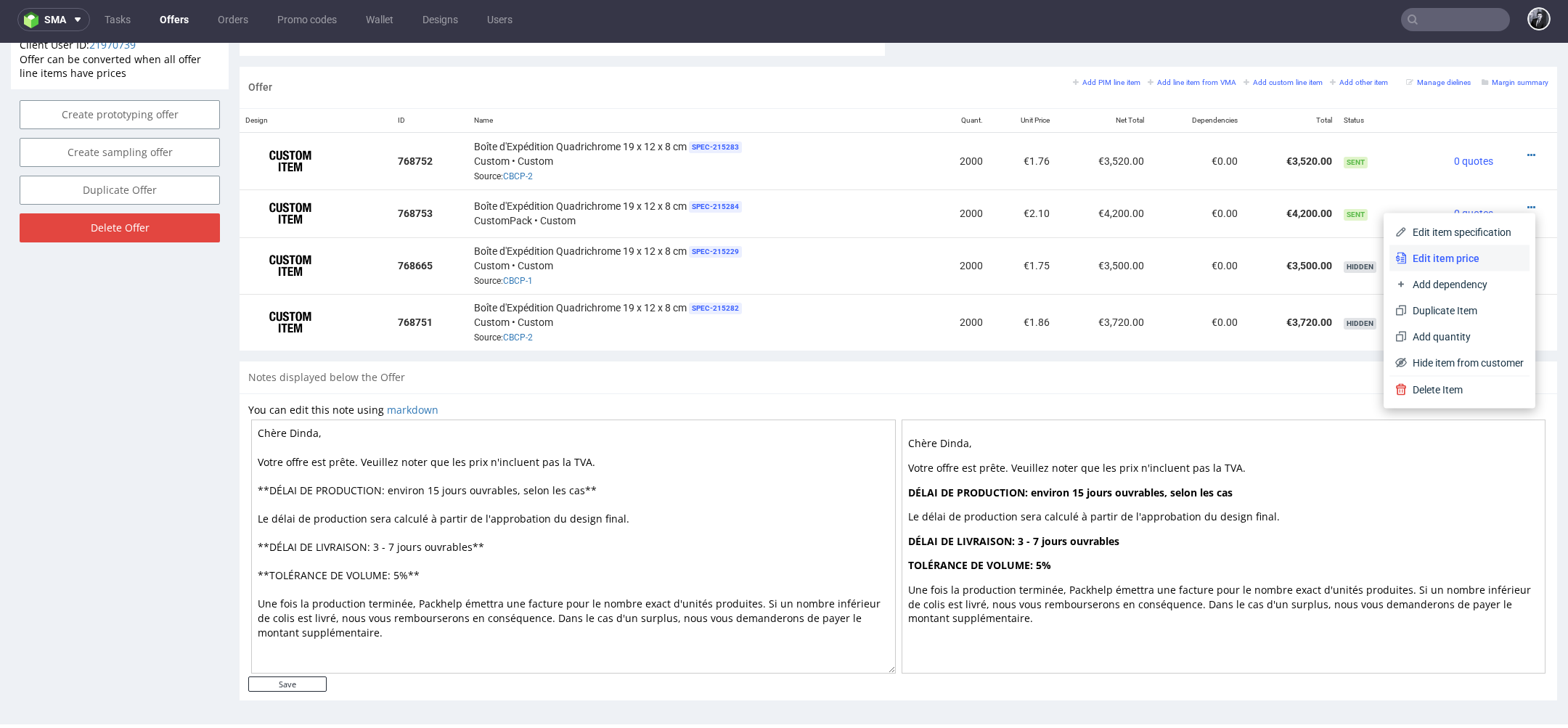
click at [1480, 252] on span "Edit item price" at bounding box center [1466, 258] width 117 height 14
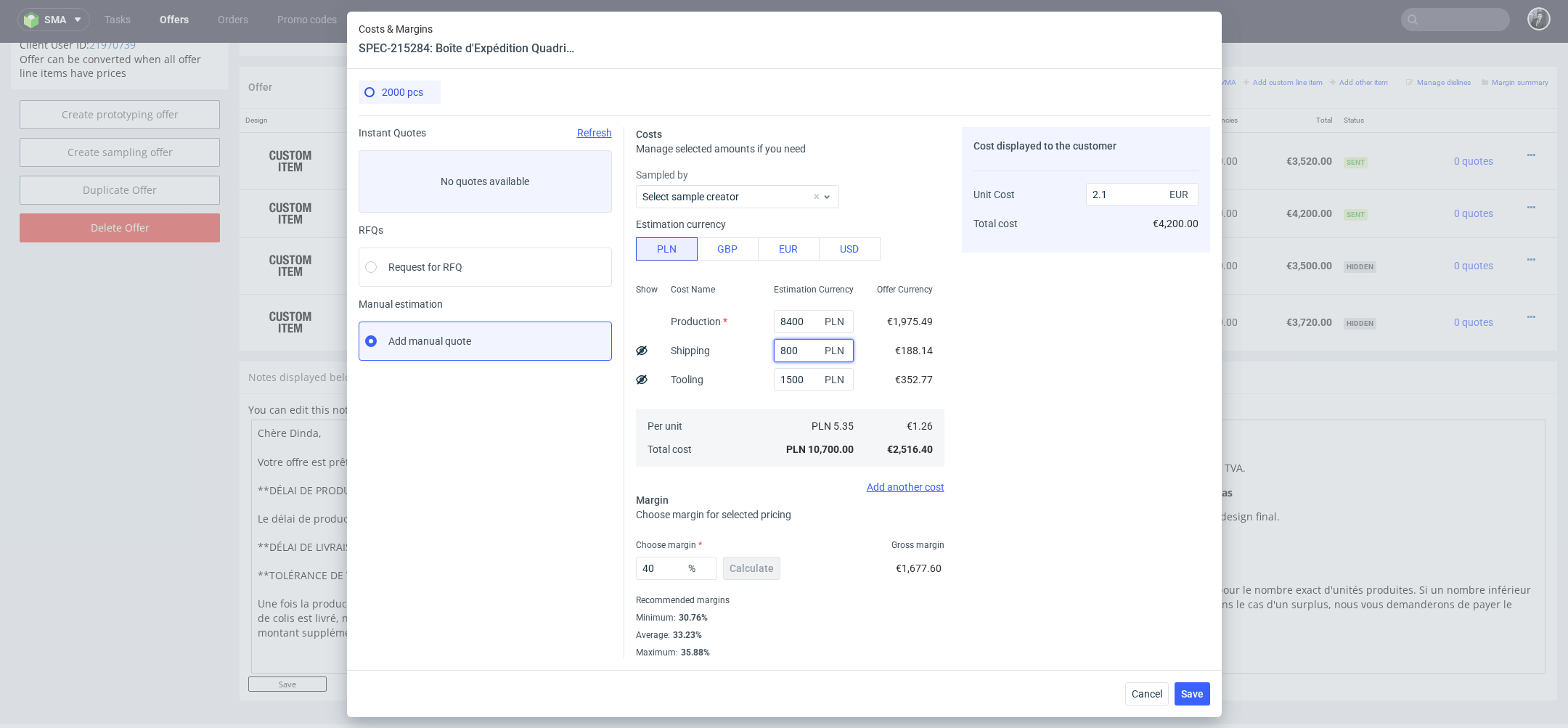
click at [812, 349] on input "800" at bounding box center [814, 351] width 79 height 24
type input "8"
type input "1.94"
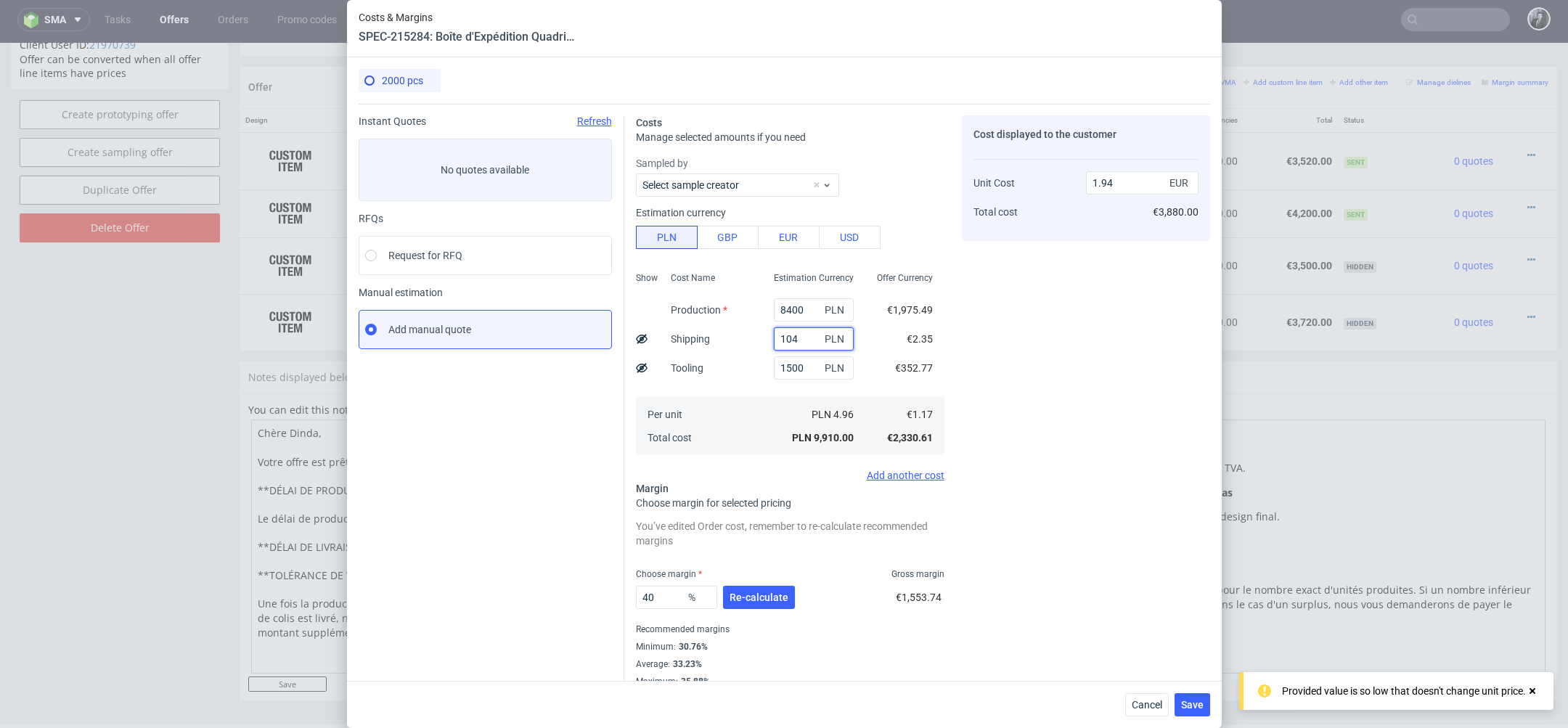
type input "1040"
type input "2.15"
type input "1040"
click at [1044, 394] on div "Cost displayed to the customer Unit Cost Total cost 2.15 EUR €4,300.00" at bounding box center [1086, 401] width 249 height 572
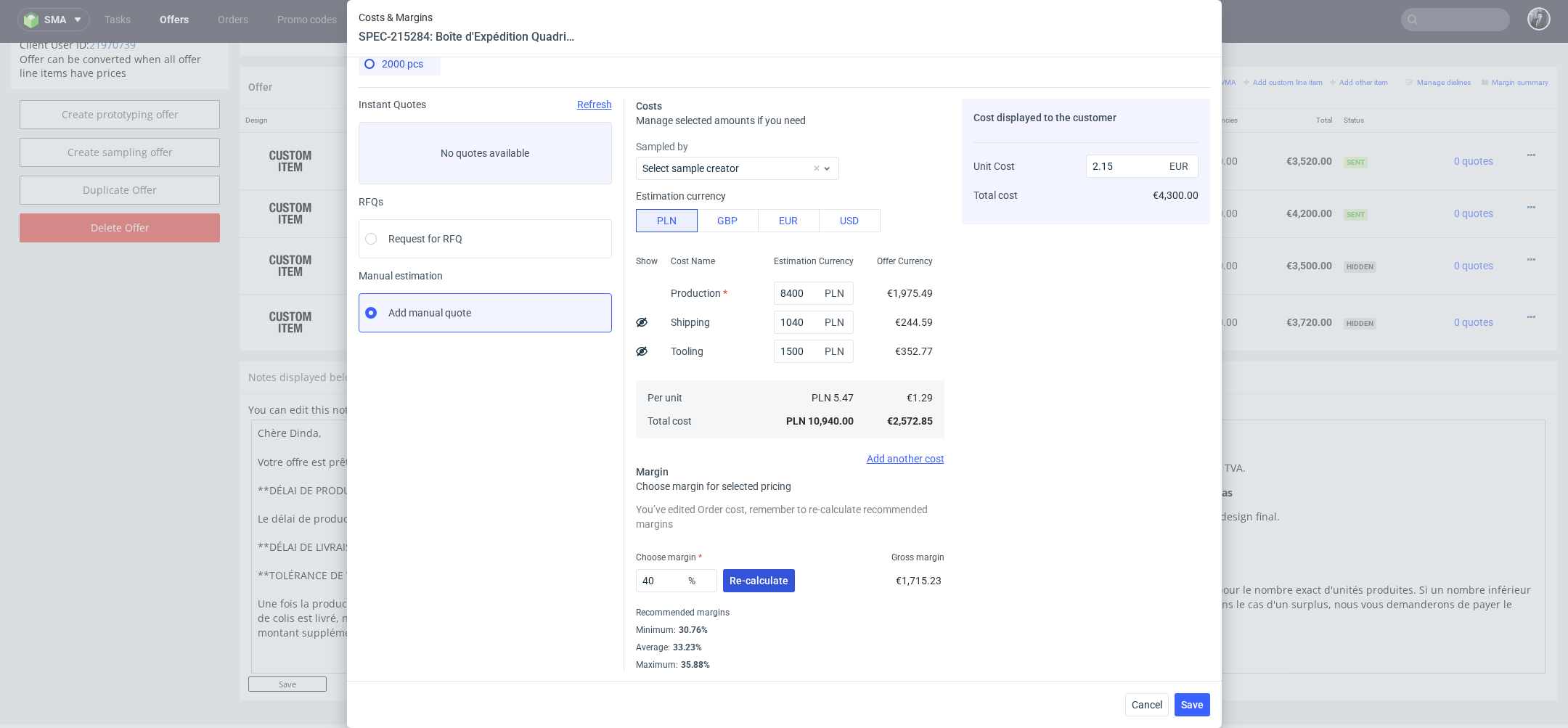
click at [780, 581] on span "Re-calculate" at bounding box center [759, 581] width 59 height 10
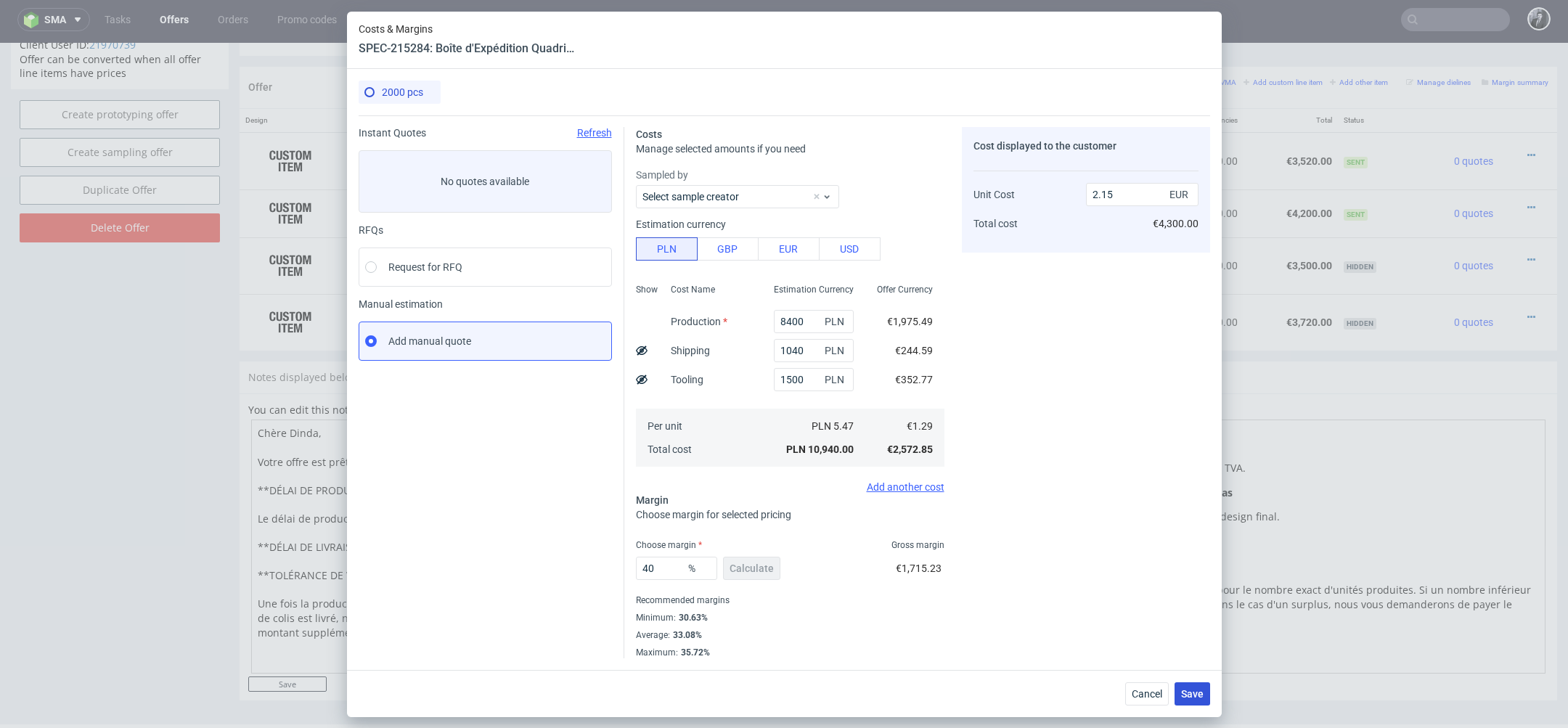
click at [1193, 694] on span "Save" at bounding box center [1193, 694] width 23 height 10
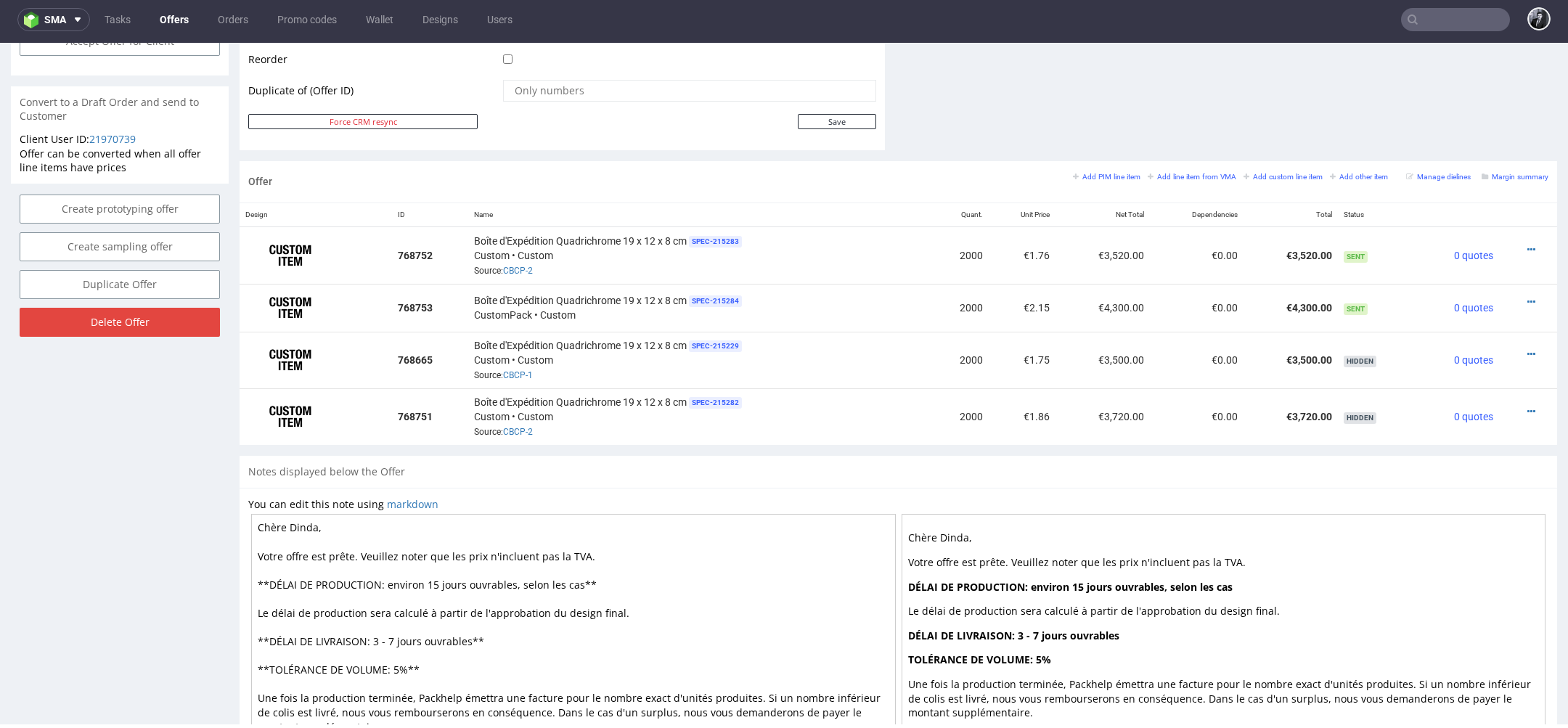
scroll to position [748, 0]
click at [1527, 251] on icon at bounding box center [1531, 251] width 8 height 10
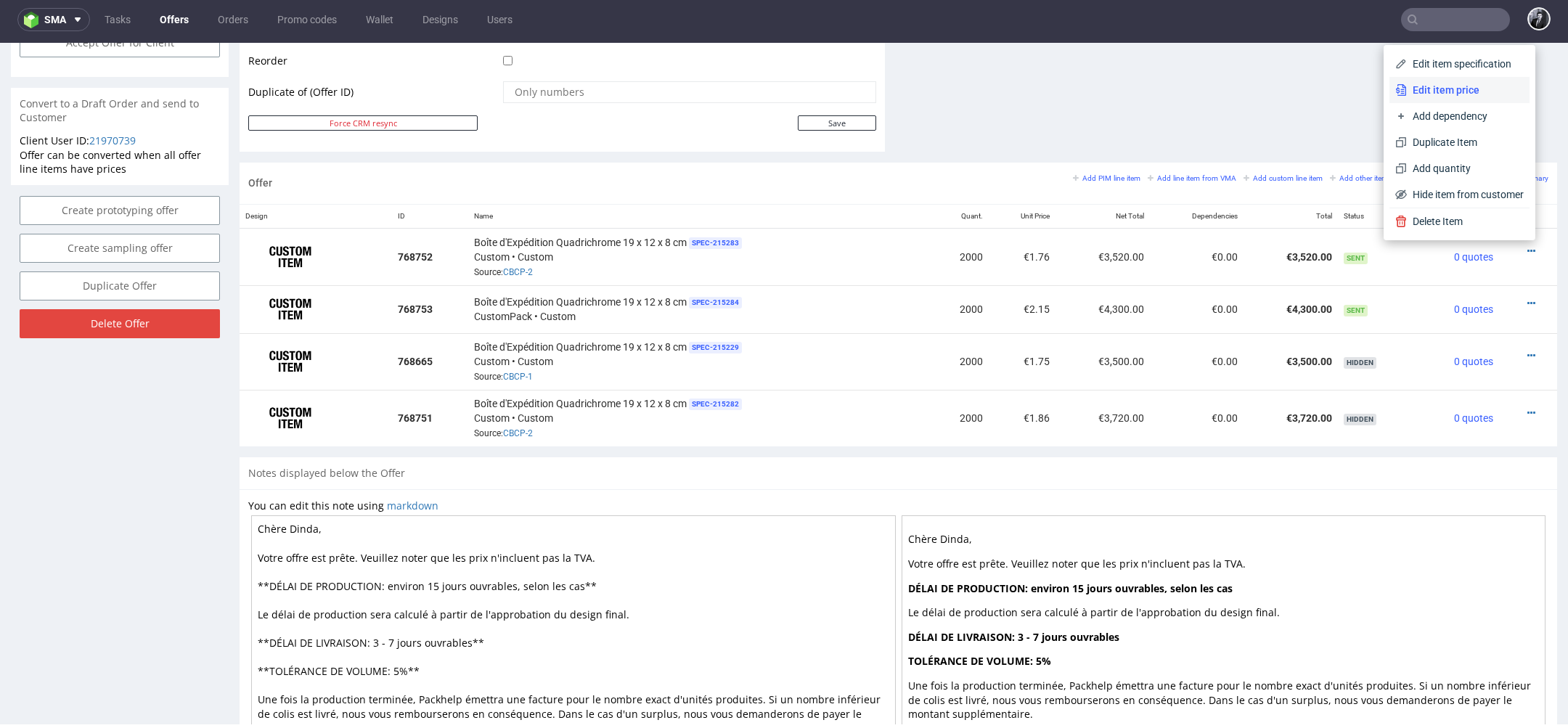
click at [1468, 94] on span "Edit item price" at bounding box center [1466, 90] width 117 height 14
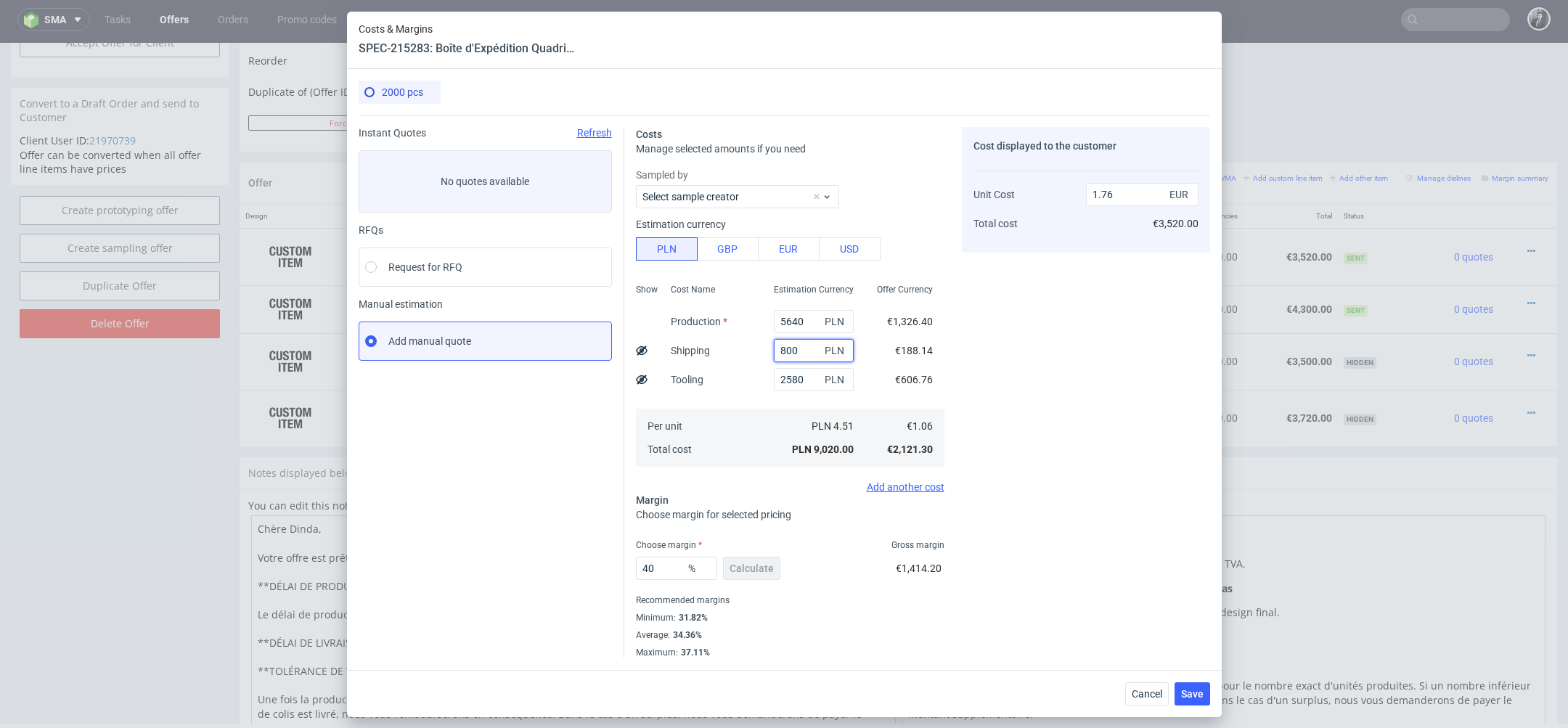
click at [801, 349] on input "800" at bounding box center [814, 351] width 79 height 24
type input "8"
type input "10"
type input "1.61"
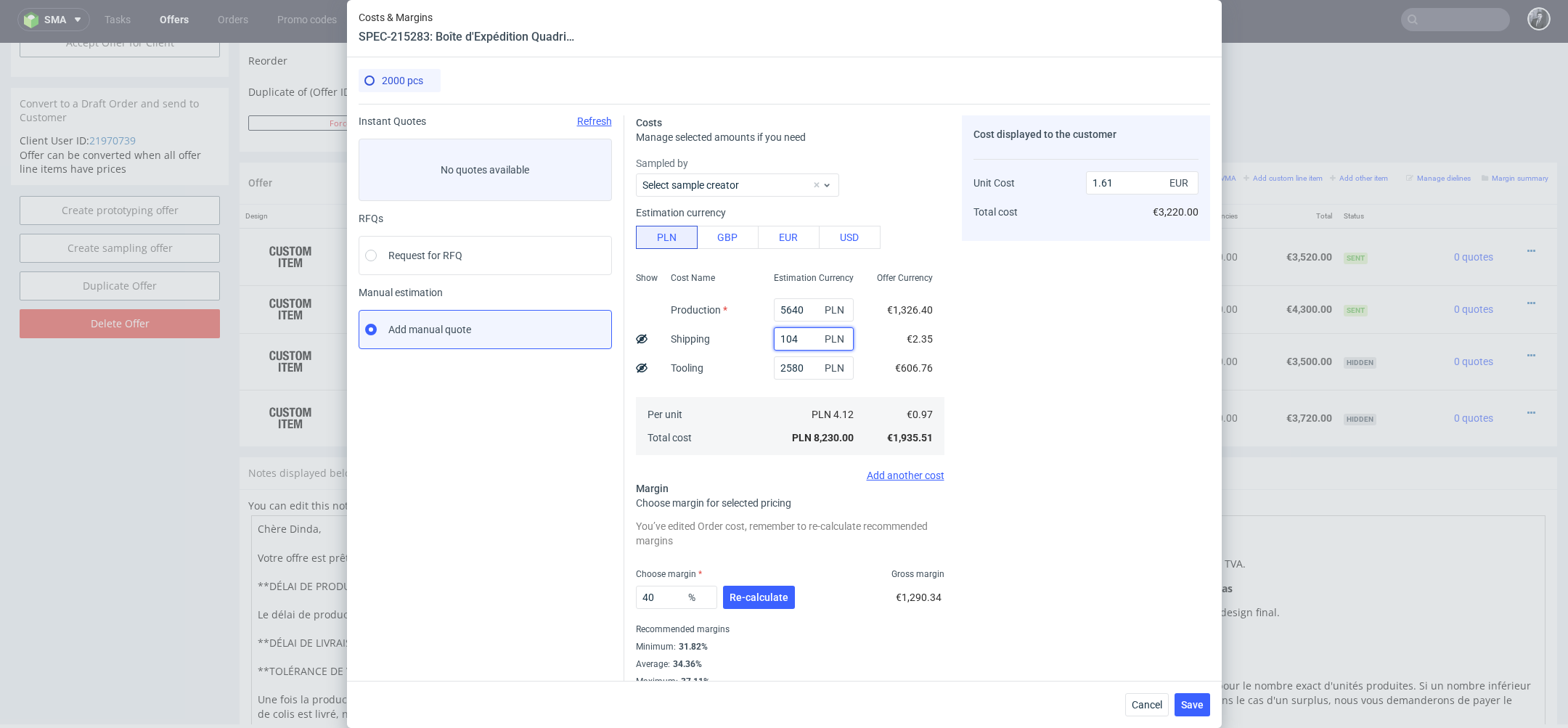
type input "1040"
type input "1.81"
type input "1040"
click at [741, 595] on span "Re-calculate" at bounding box center [759, 598] width 59 height 10
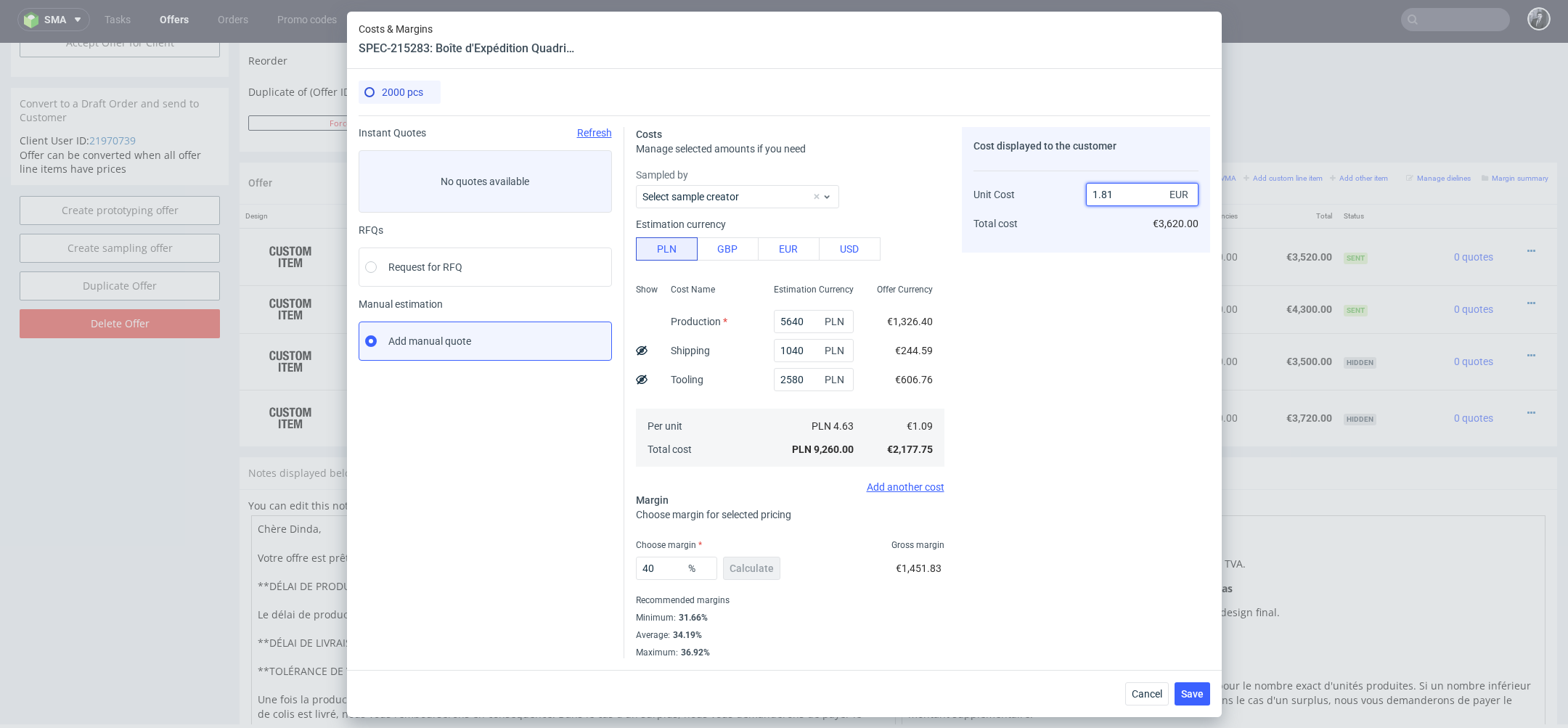
click at [1142, 189] on input "1.81" at bounding box center [1142, 195] width 112 height 24
type input "1.8"
type input "39.44444444444444"
type input "1.790"
type input "39.10614525139665"
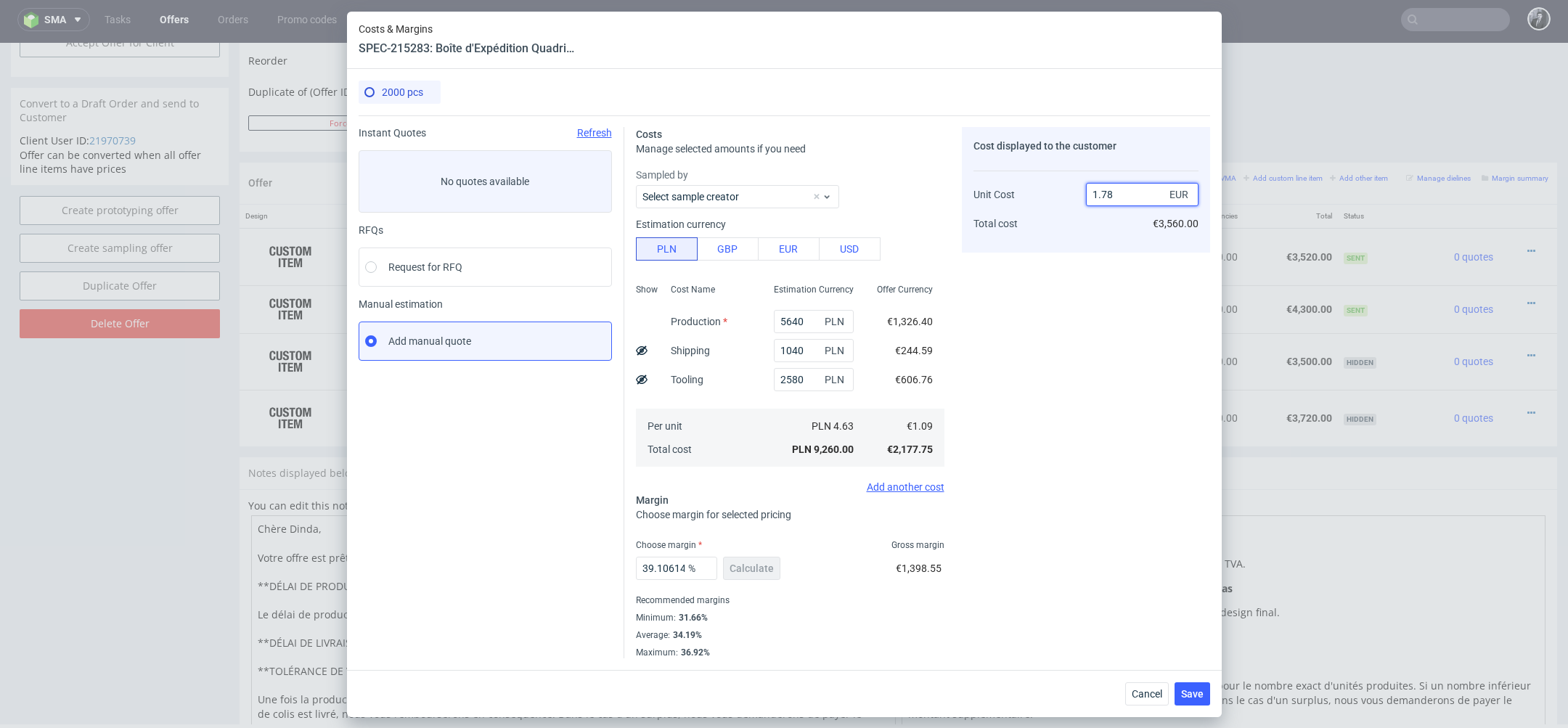
type input "1.7"
type input "35.88235294117647"
type input "1.6"
type input "31.874999999999996"
type input "1.49"
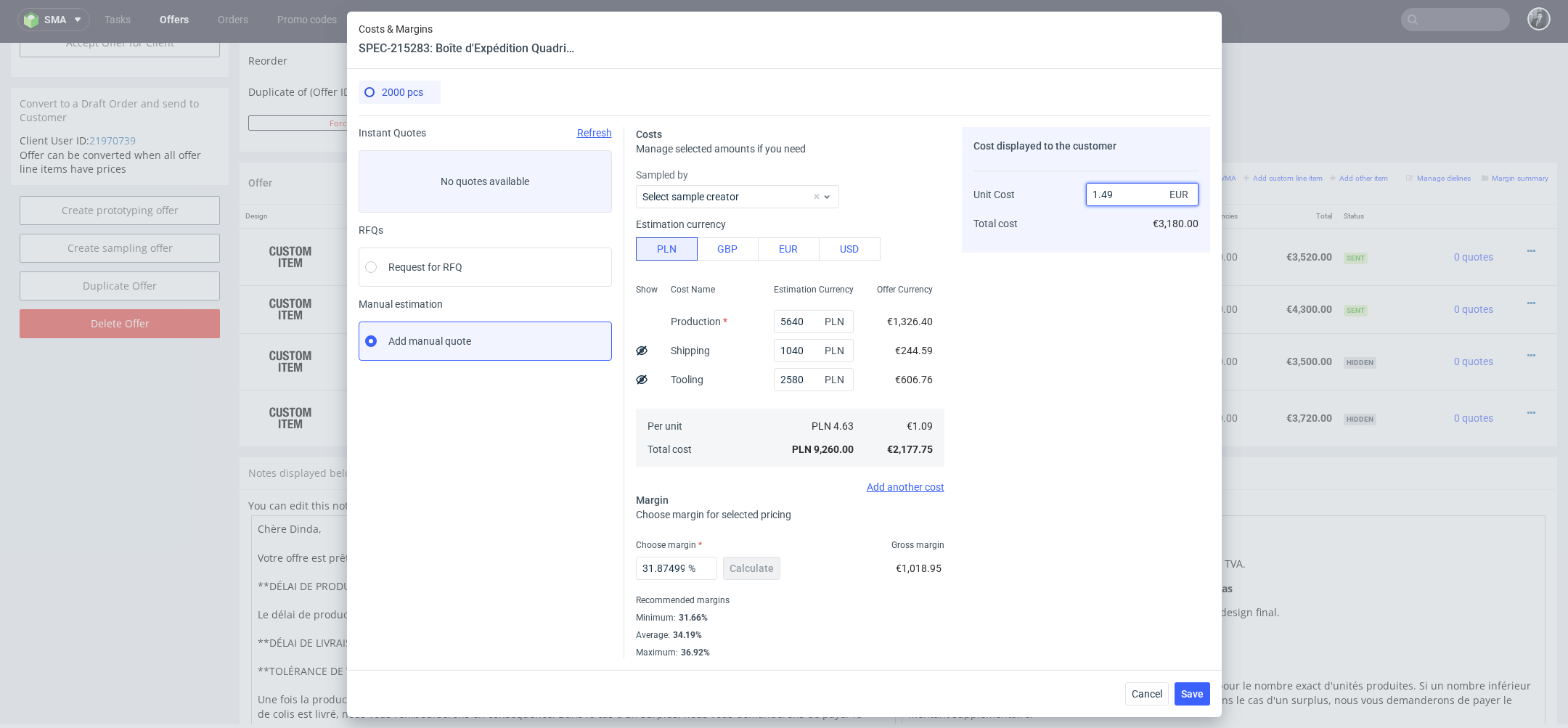
type input "27.333333333333332"
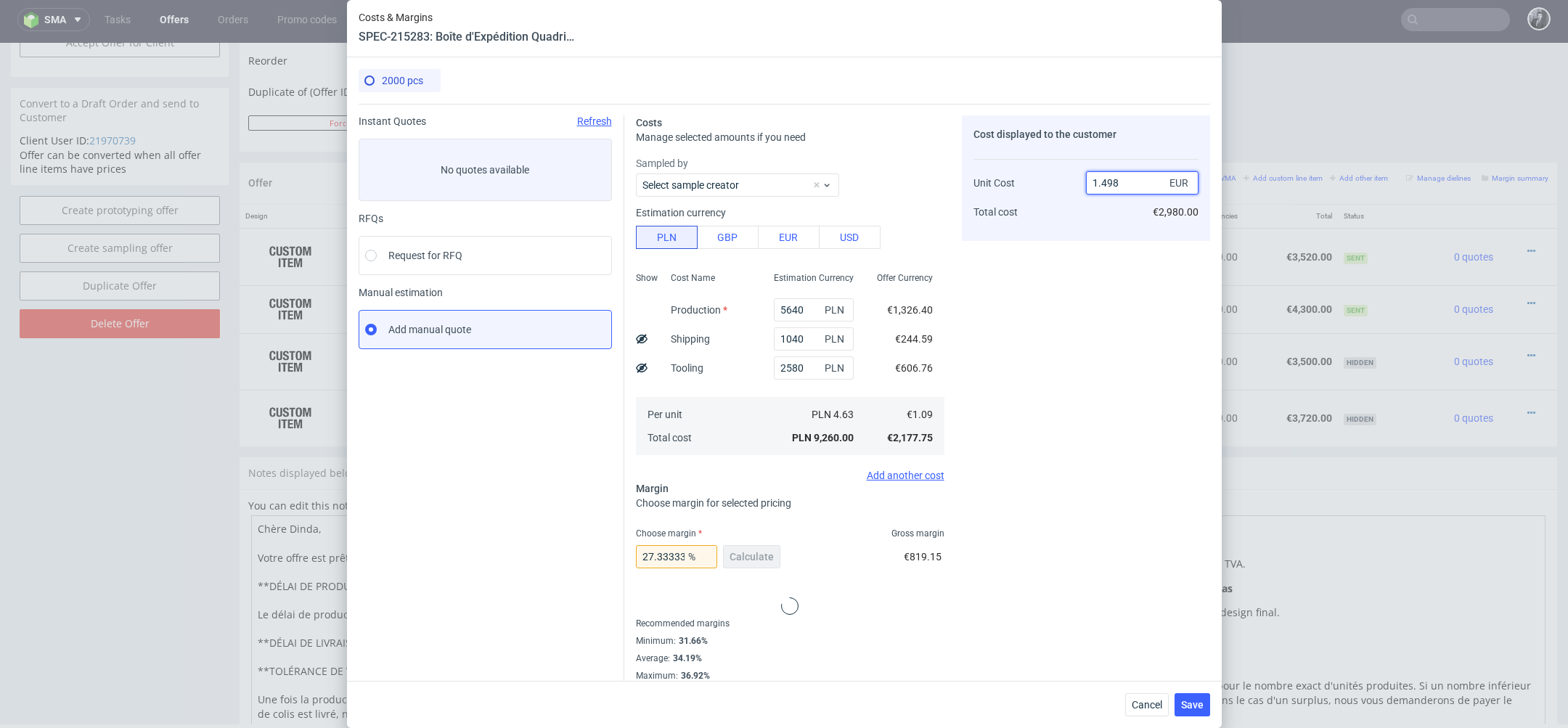
type input "1.4980"
type input "27.236315086782376"
type input "1.80"
type input "39.44444444444444"
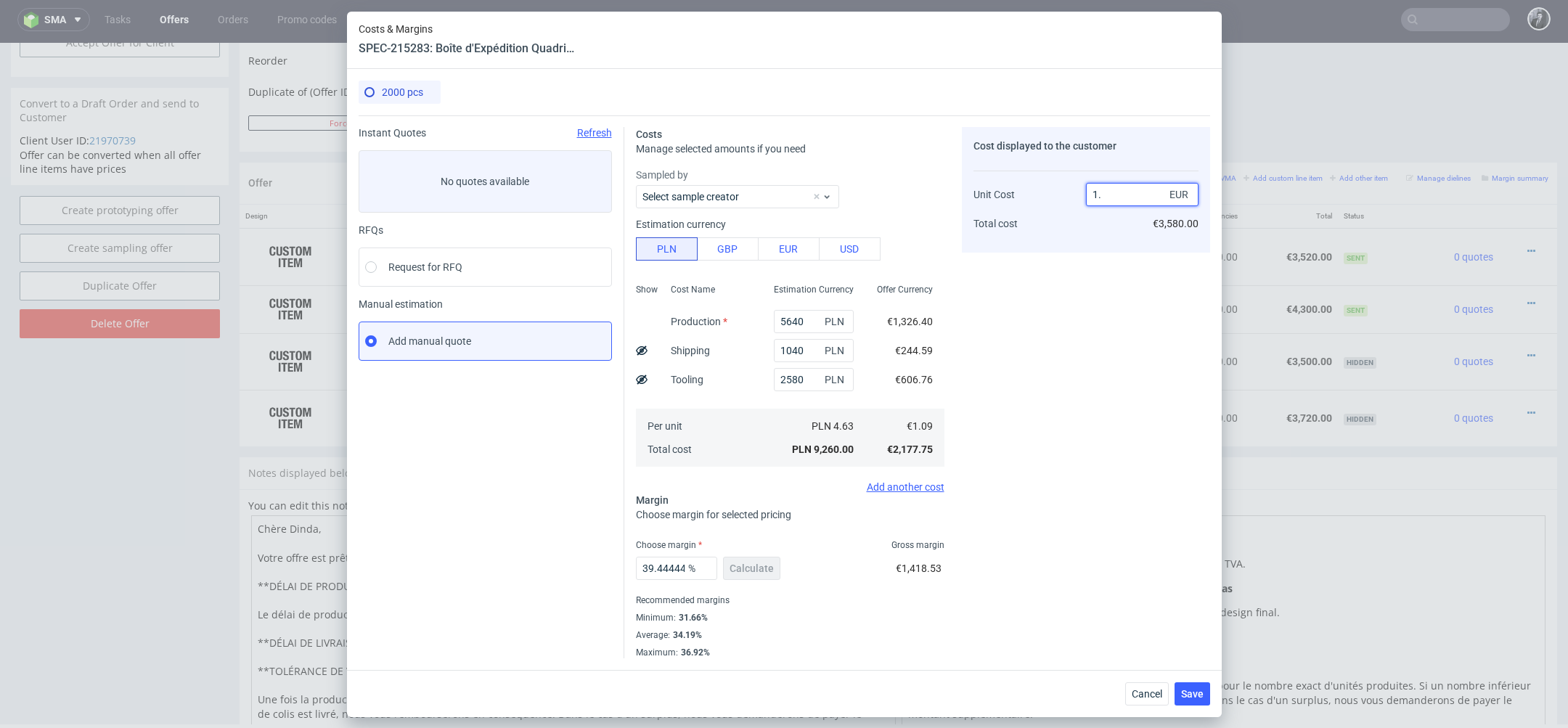
type input "0.99"
type input "-9"
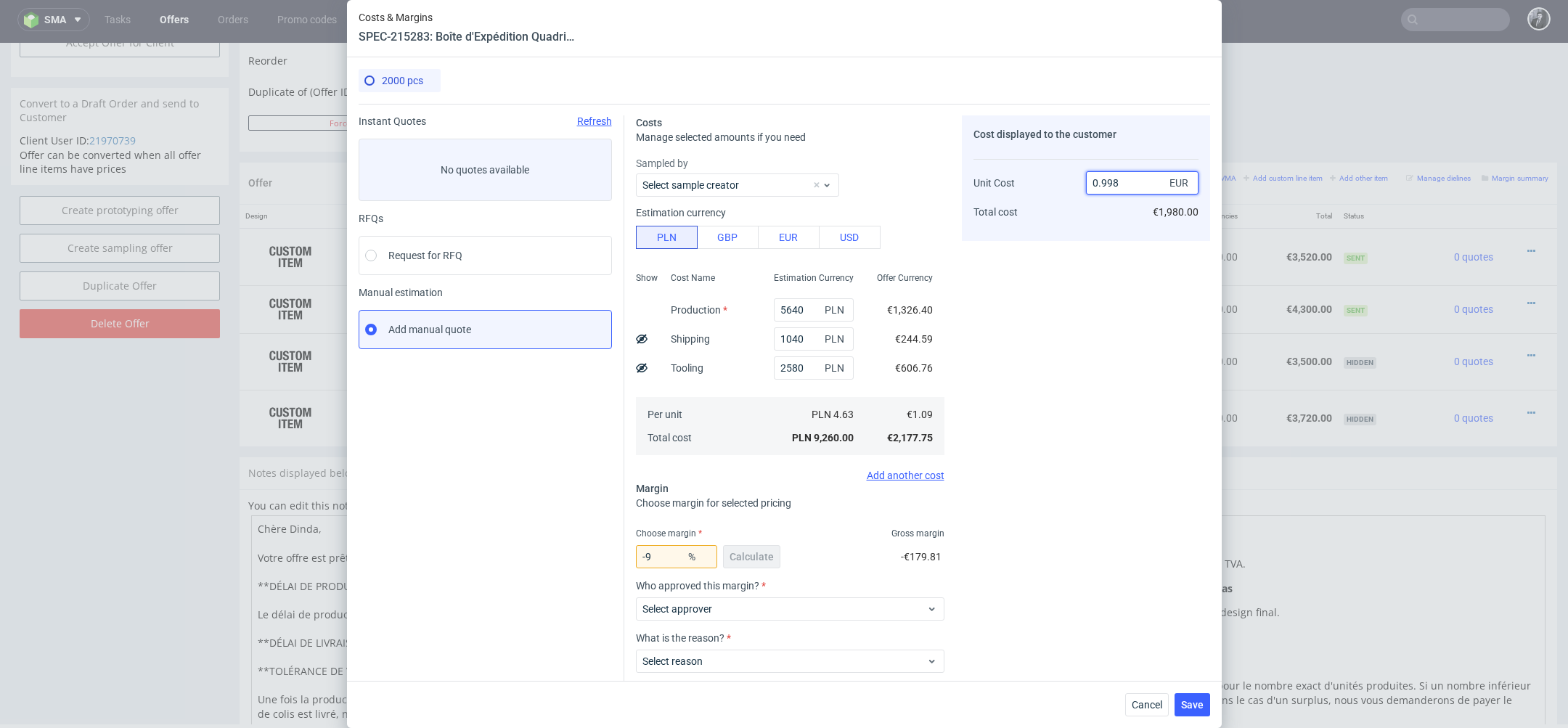
type input "0.99"
type input "-9.218436873747494"
type input "0."
type input "-Infinity"
type input "1"
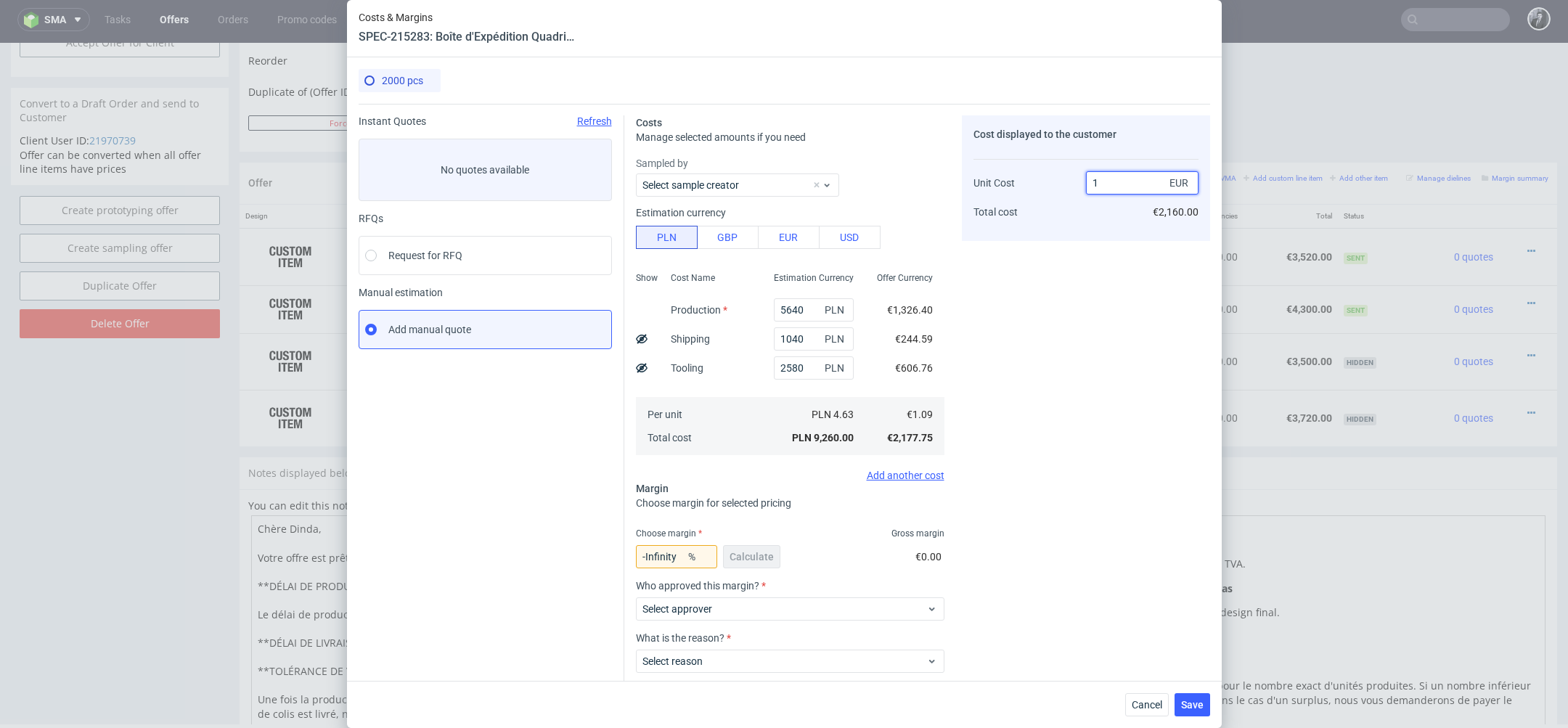
type input "-9"
type input "1.08"
type input "-Infinity"
type input "1.0"
type input "-9"
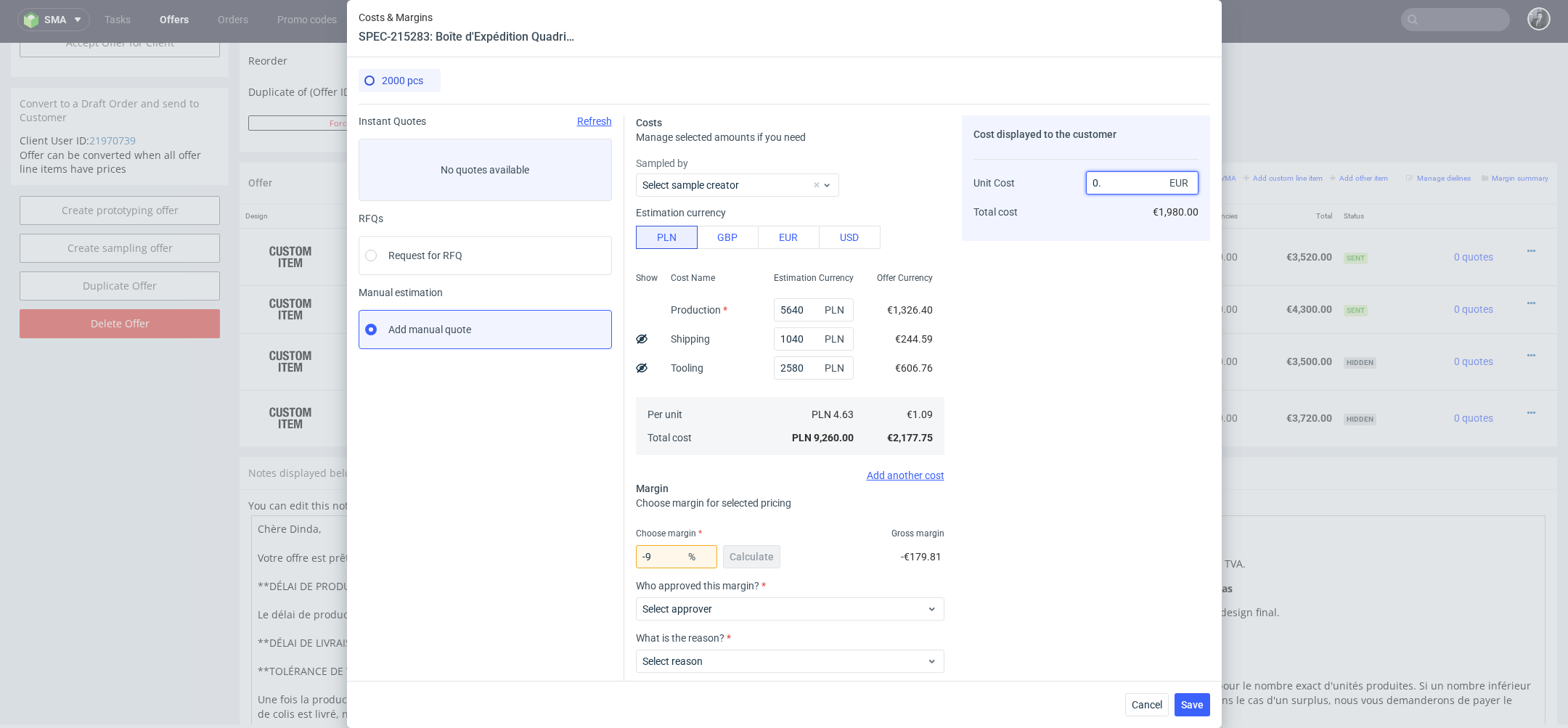
type input "0"
type input "1.9"
type input "42.63157894736842"
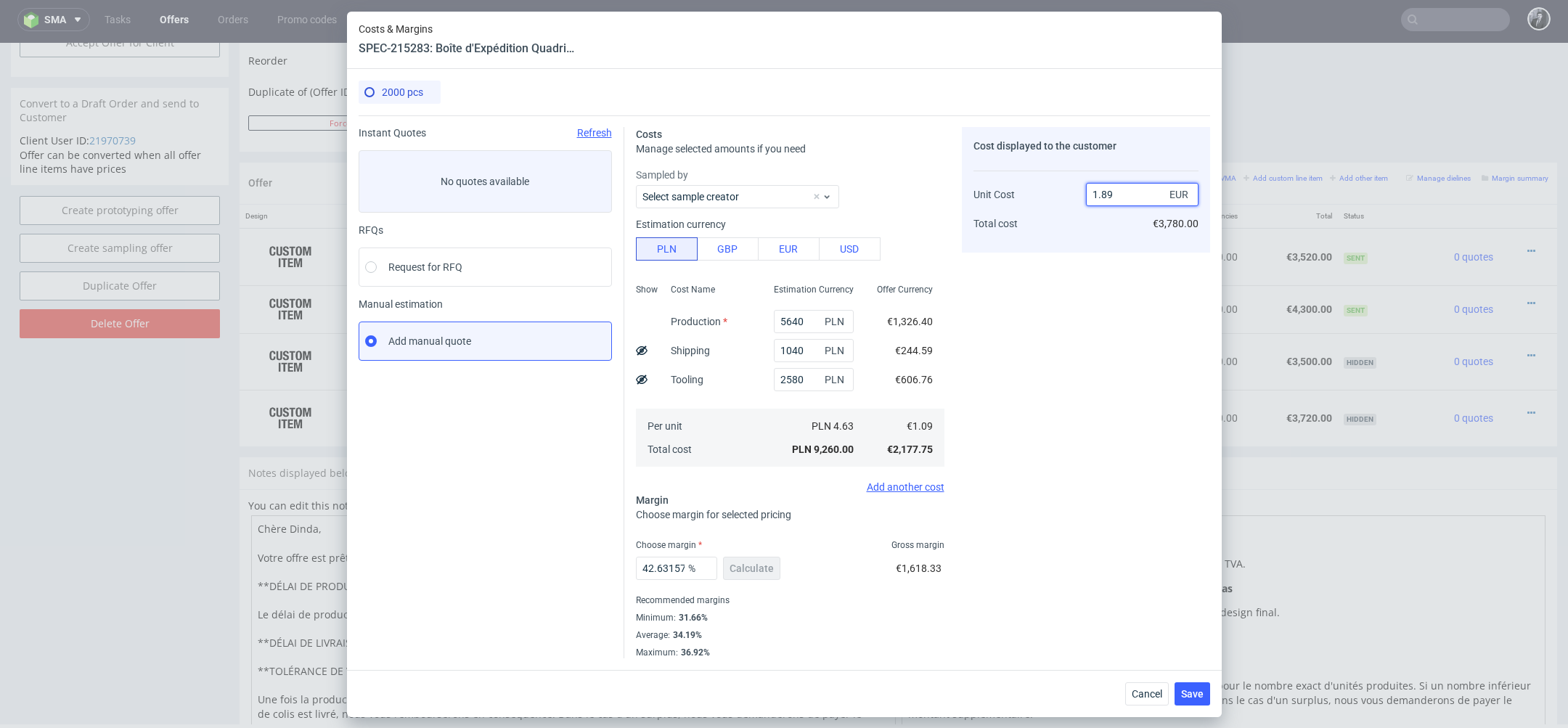
type input "1.8"
type input "39.44444444444444"
type input "1.81"
type input "39.77900552486188"
type input "1.8"
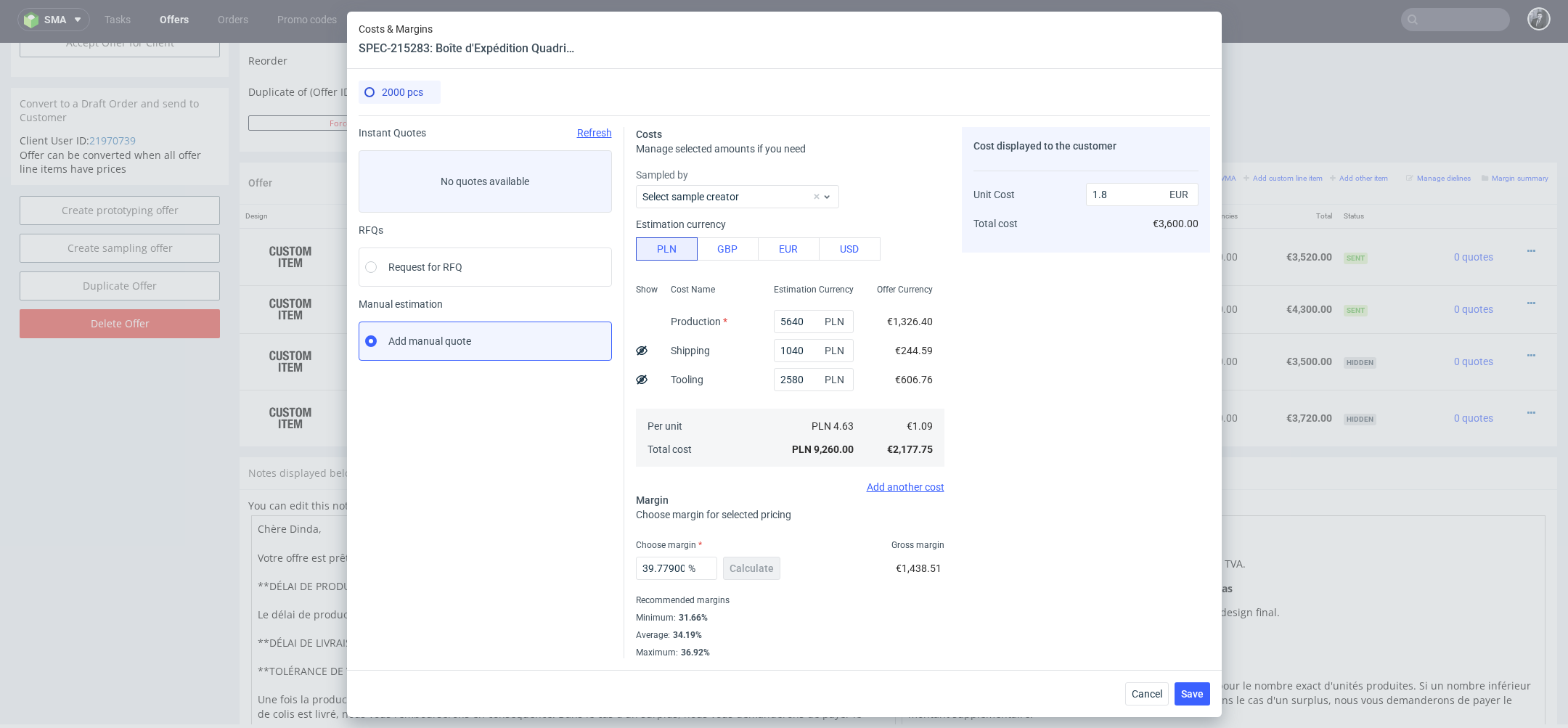
click at [1124, 334] on div "Cost displayed to the customer Unit Cost Total cost 1.8 EUR €3,600.00" at bounding box center [1086, 392] width 249 height 531
click at [1202, 692] on span "Save" at bounding box center [1193, 694] width 23 height 10
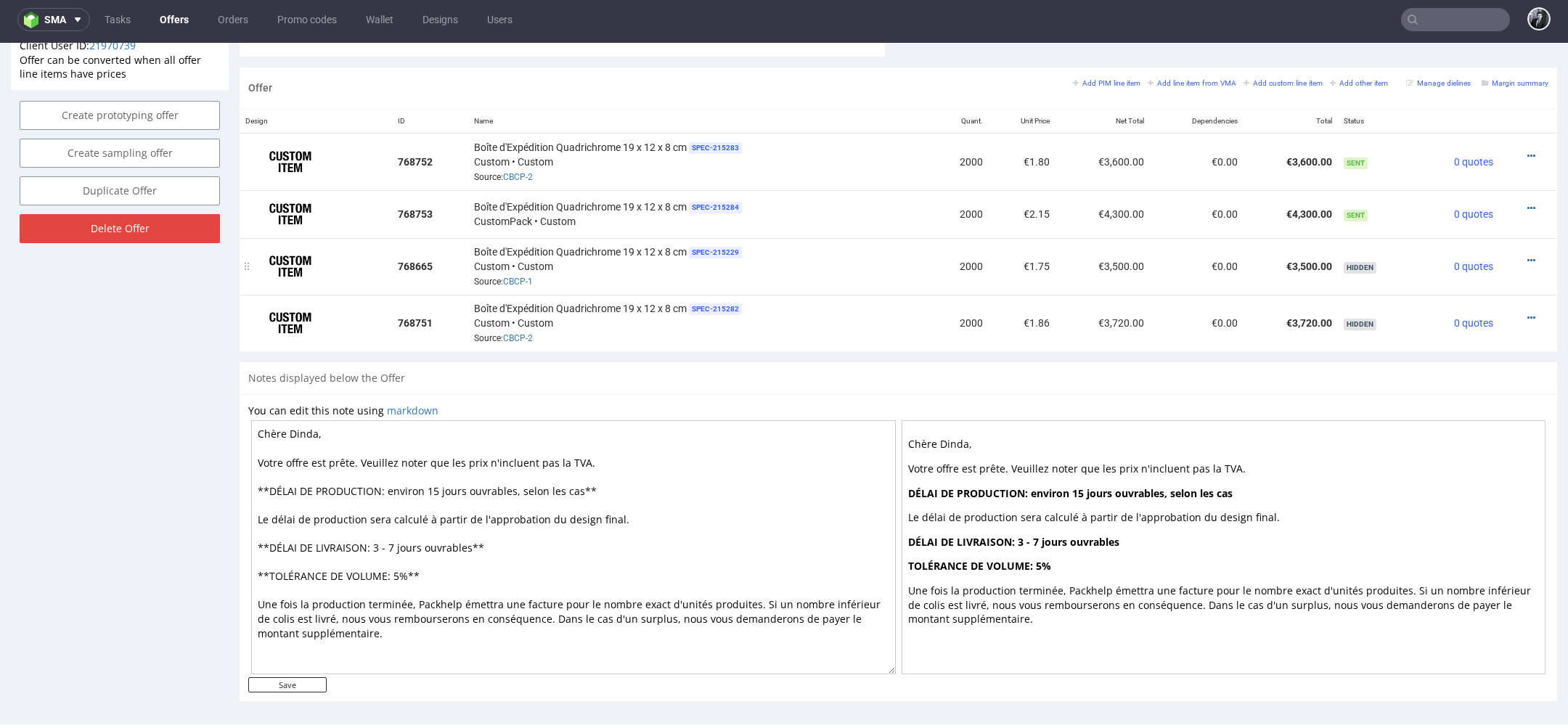
scroll to position [0, 0]
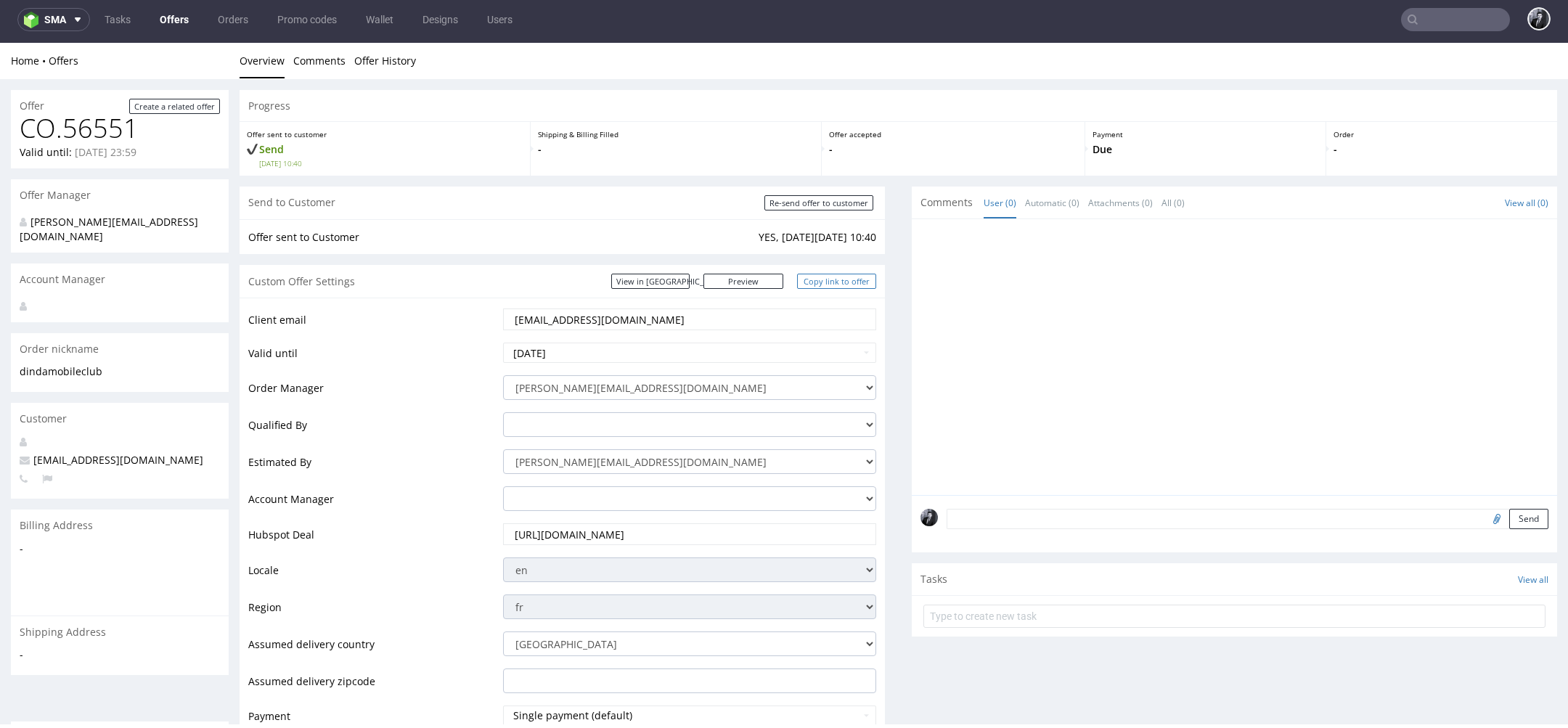
click at [837, 285] on link "Copy link to offer" at bounding box center [836, 282] width 79 height 15
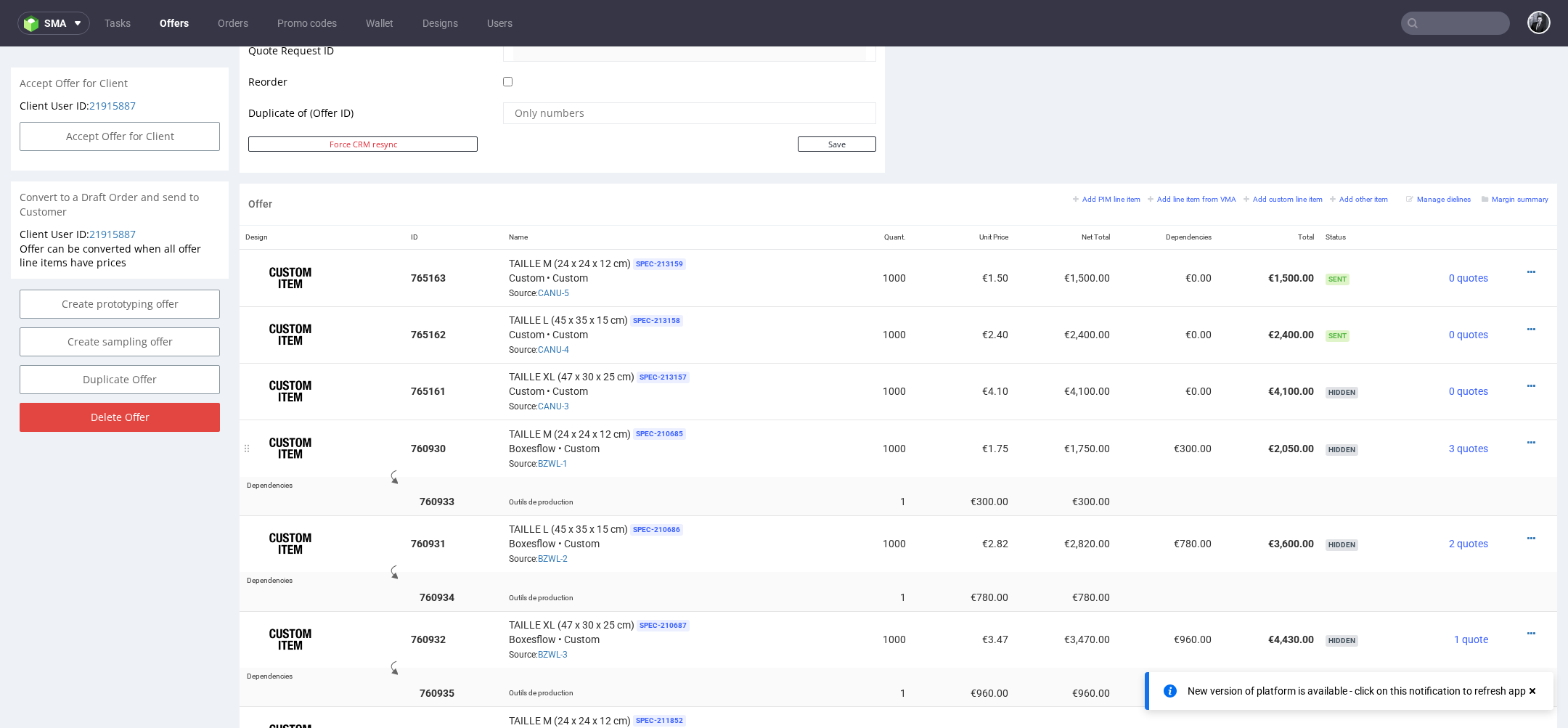
scroll to position [735, 0]
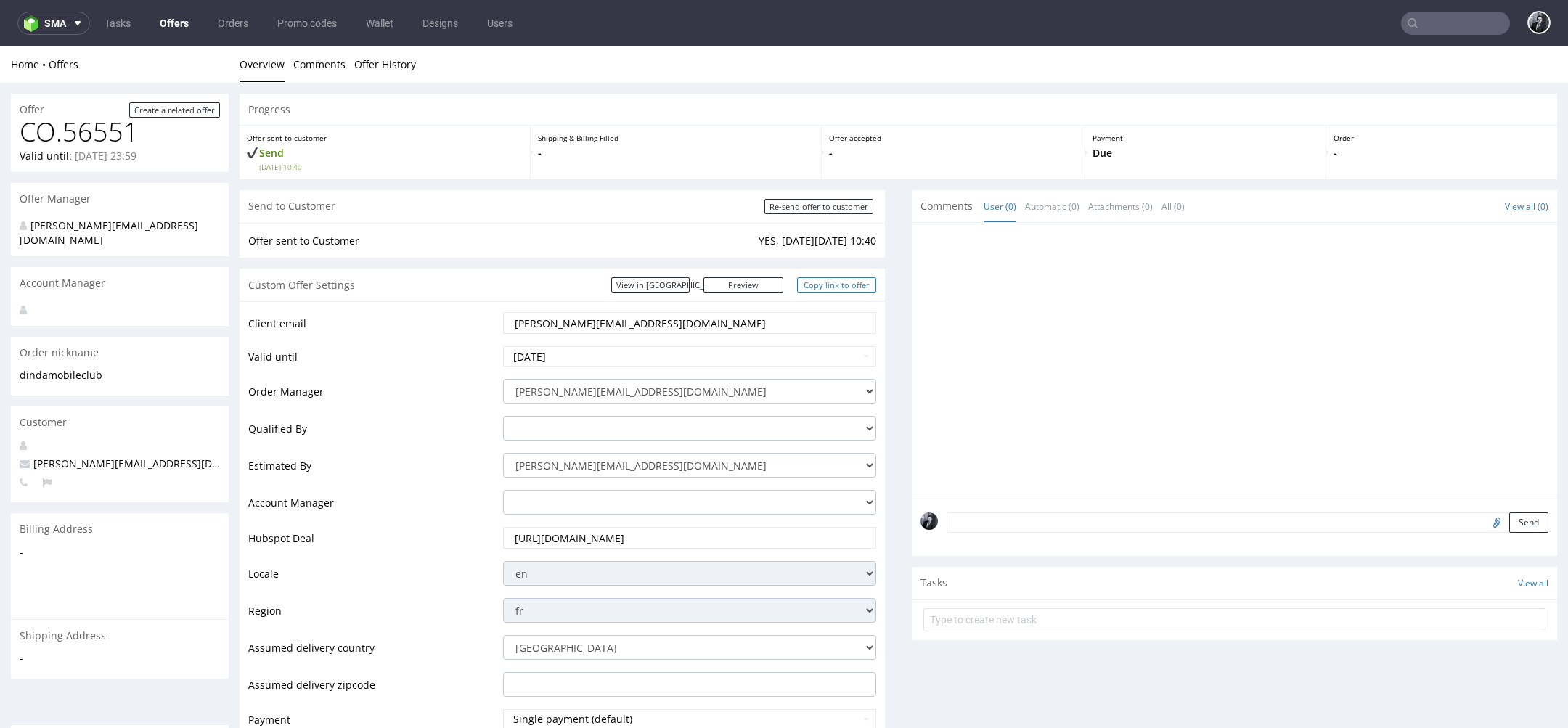
click at [822, 280] on link "Copy link to offer" at bounding box center [836, 285] width 79 height 15
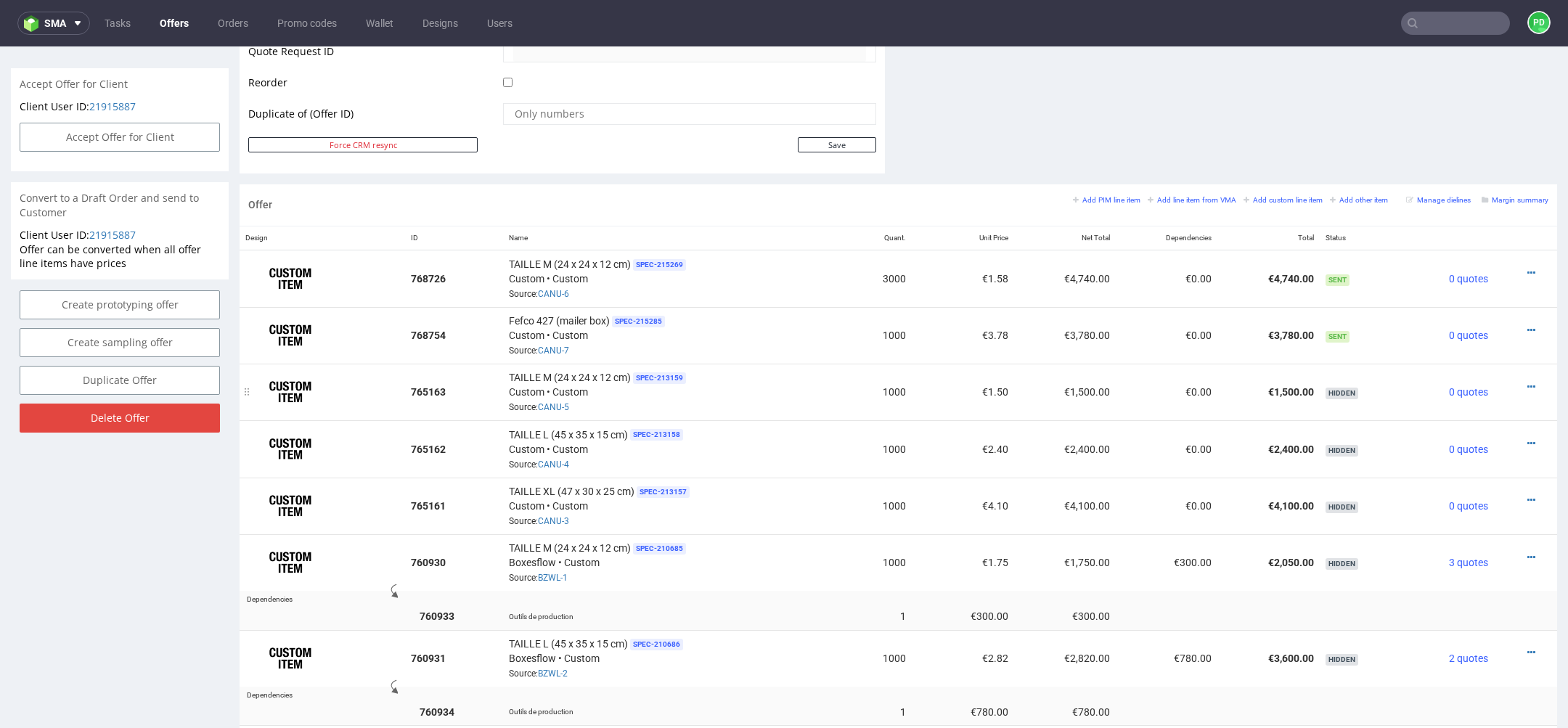
scroll to position [728, 0]
click at [1527, 331] on icon at bounding box center [1531, 332] width 8 height 10
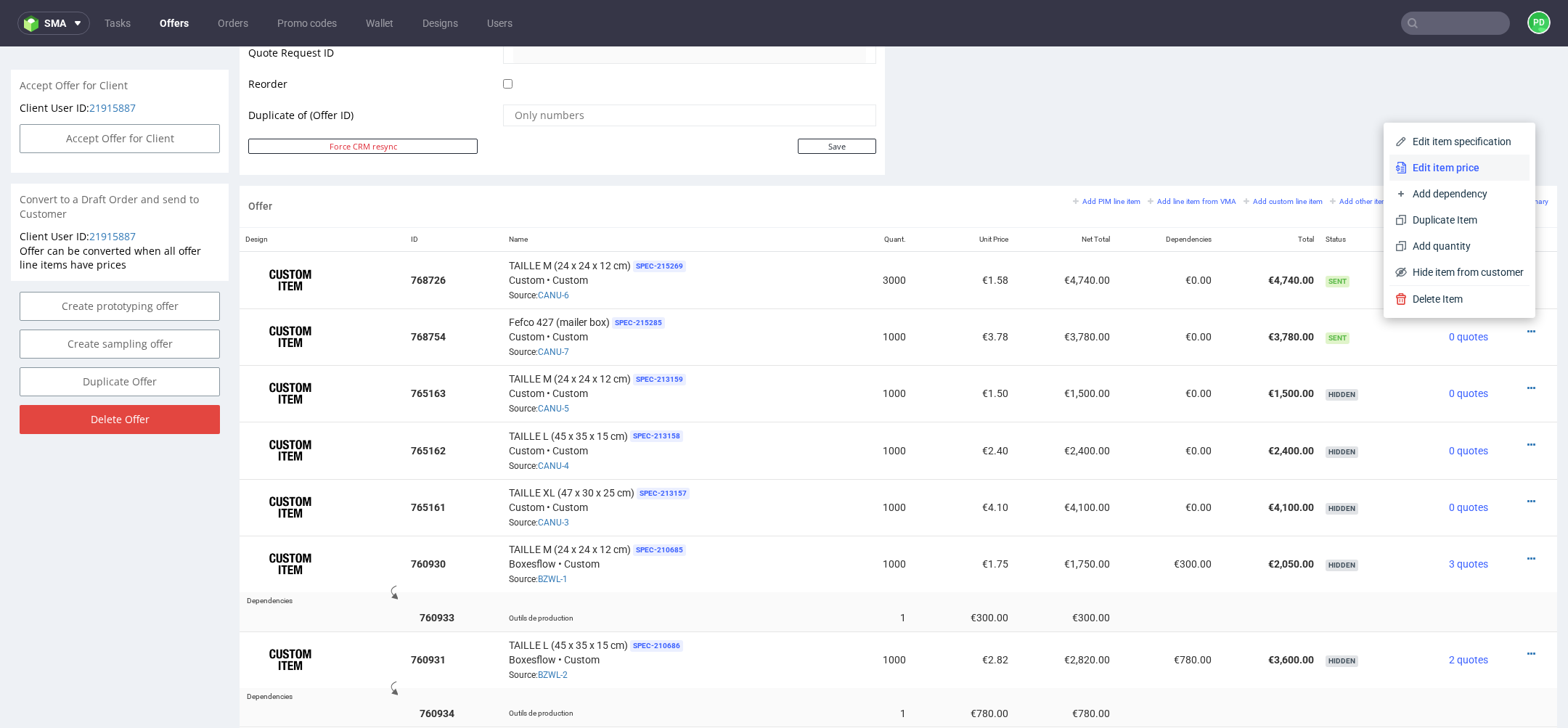
click at [1440, 176] on li "Edit item price" at bounding box center [1459, 168] width 140 height 26
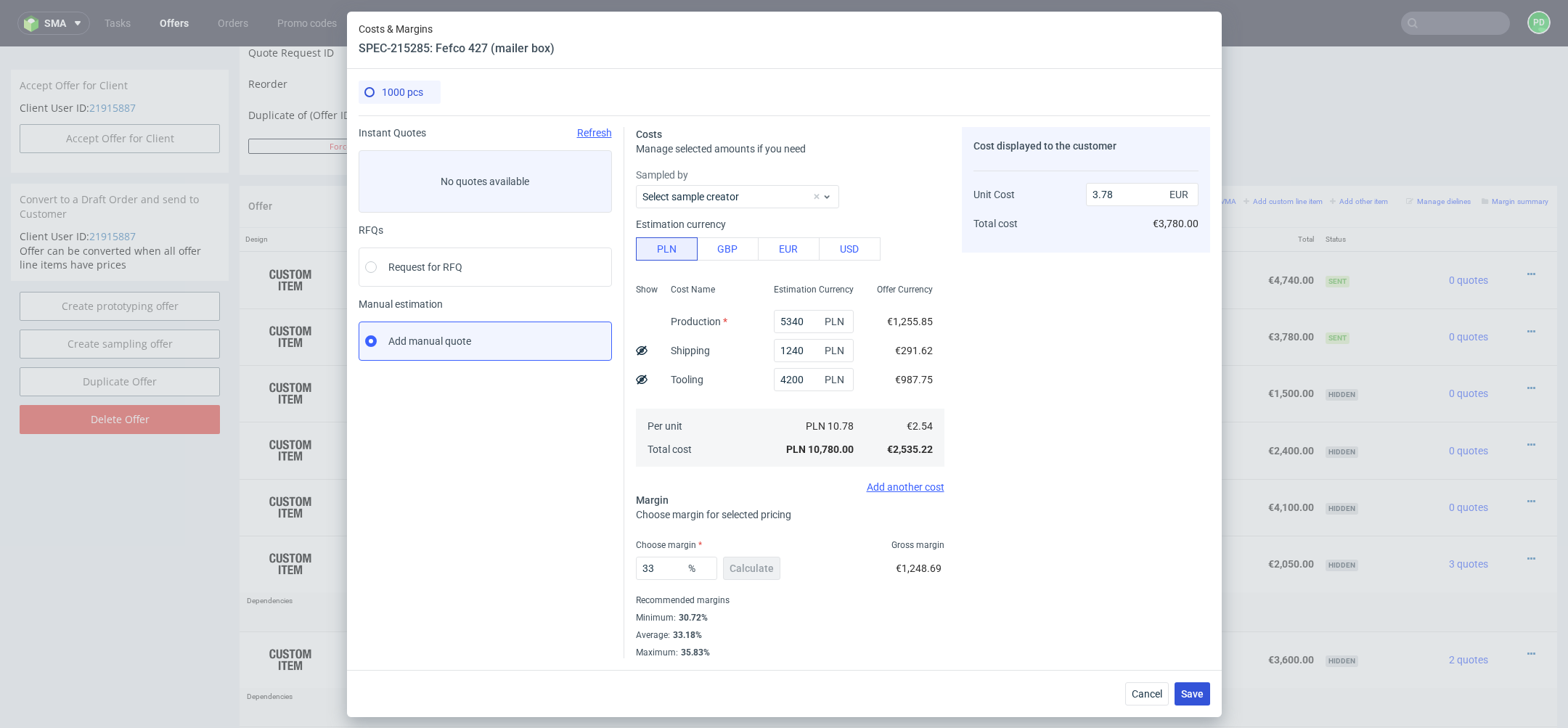
click at [1185, 694] on span "Save" at bounding box center [1193, 694] width 23 height 10
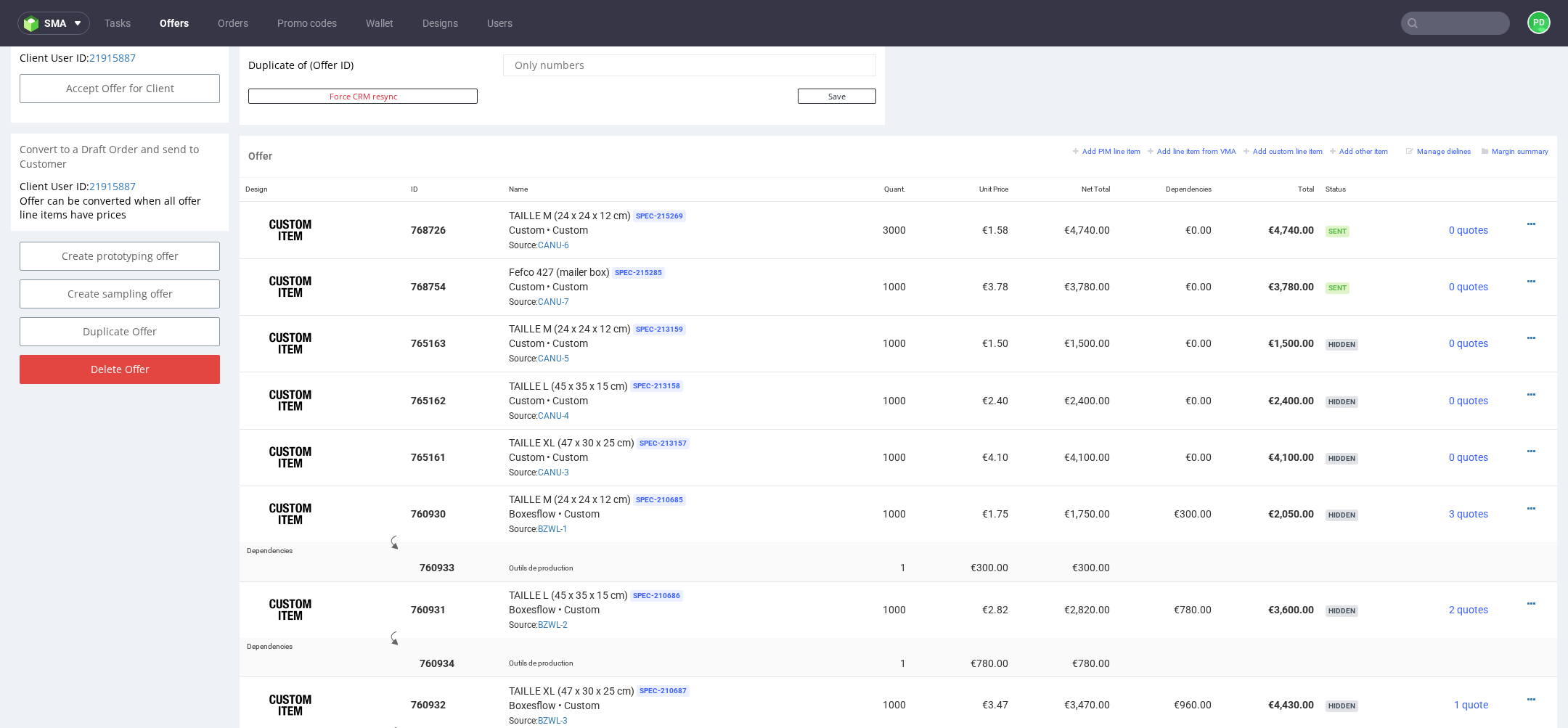
scroll to position [839, 0]
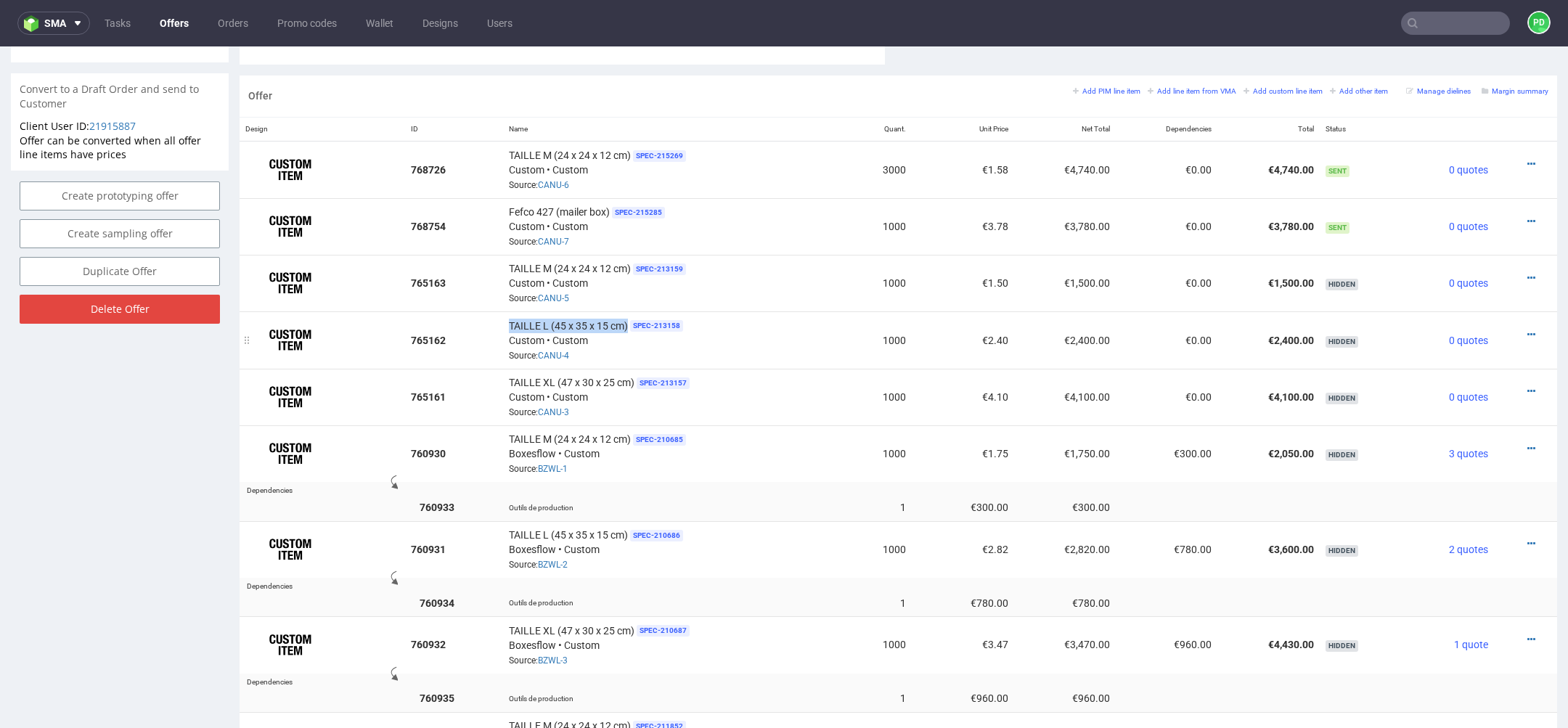
drag, startPoint x: 628, startPoint y: 321, endPoint x: 500, endPoint y: 313, distance: 128.2
click at [503, 313] on td "TAILLE L (45 x 35 x 15 cm) SPEC- 213158 Custom • Custom Source: CANU-4" at bounding box center [676, 340] width 347 height 57
copy span "TAILLE L (45 x 35 x 15 cm)"
click at [1527, 217] on icon at bounding box center [1531, 221] width 8 height 10
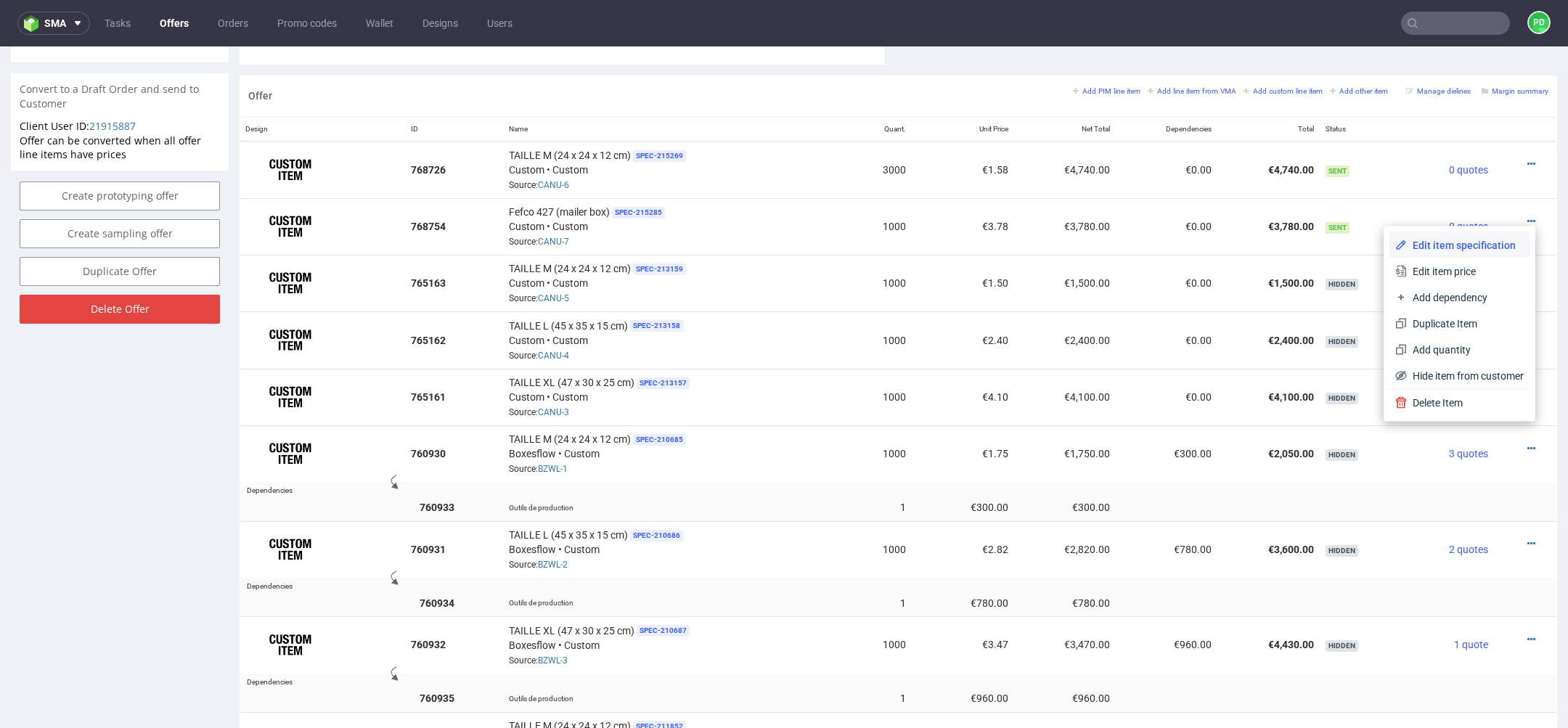
click at [1471, 252] on li "Edit item specification" at bounding box center [1459, 246] width 140 height 26
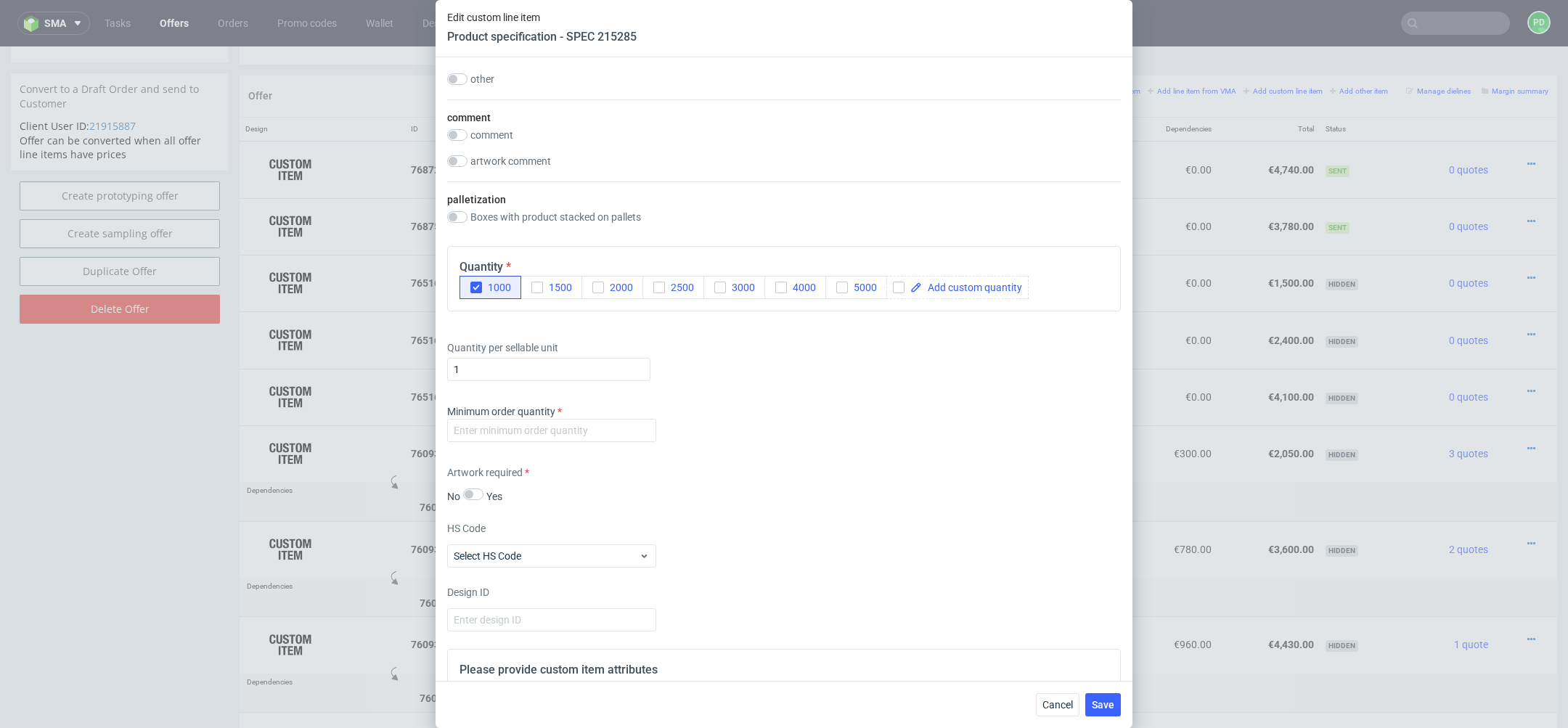
scroll to position [1486, 0]
click at [602, 431] on input "number" at bounding box center [551, 427] width 209 height 24
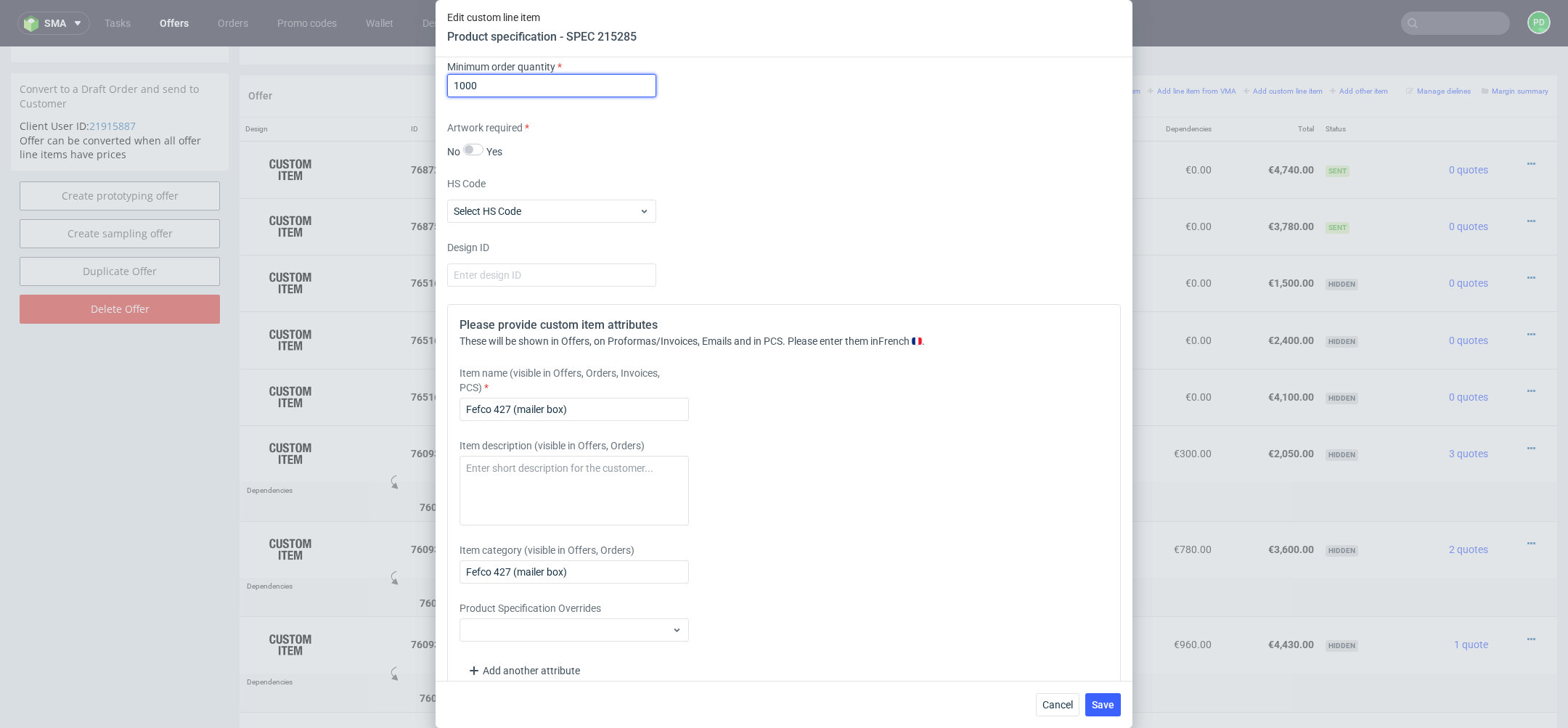
scroll to position [1852, 0]
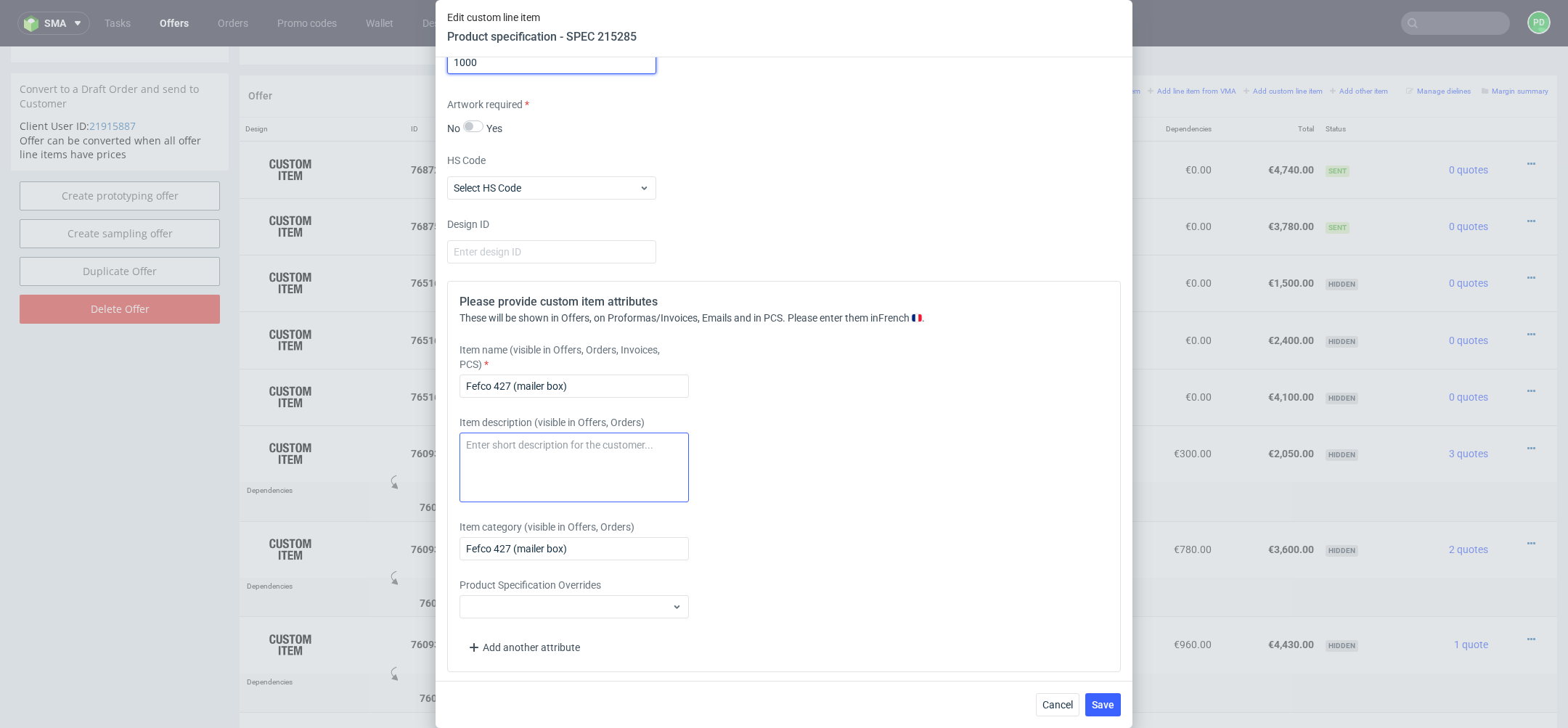
type input "1000"
click at [614, 460] on textarea at bounding box center [574, 468] width 230 height 70
paste textarea "TAILLE L (45 x 35 x 15 cm)"
type textarea "TAILLE L (45 x 35 x 15 cm)"
drag, startPoint x: 641, startPoint y: 449, endPoint x: 331, endPoint y: 438, distance: 310.2
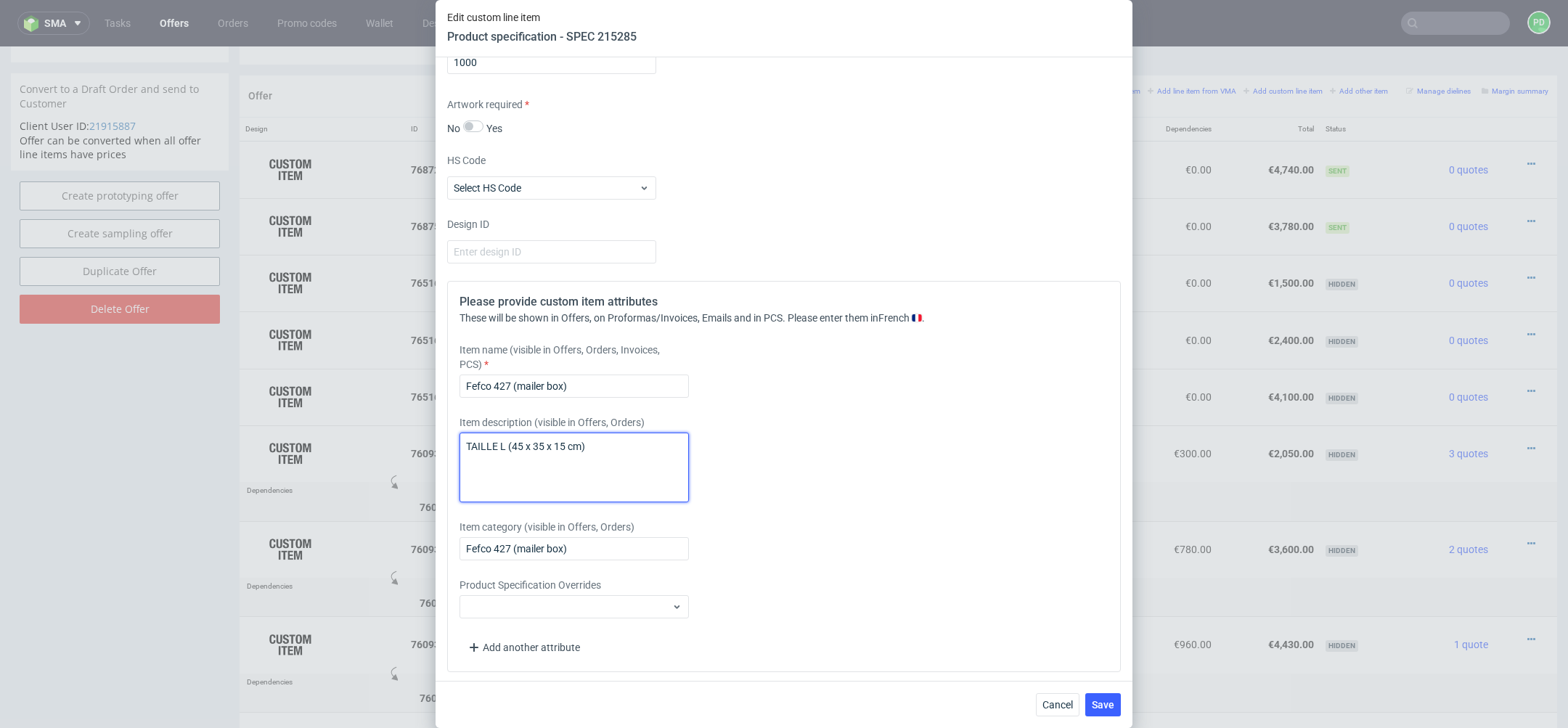
click at [331, 438] on div "Edit custom line item Product specification - SPEC 215285 Supplier Marex Techni…" at bounding box center [784, 364] width 1568 height 728
drag, startPoint x: 634, startPoint y: 389, endPoint x: 369, endPoint y: 374, distance: 265.4
click at [369, 374] on div "Edit custom line item Product specification - SPEC 215285 Supplier Marex Techni…" at bounding box center [784, 364] width 1568 height 728
paste input "TAILLE L (45 x 35 x 15 cm)"
type input "TAILLE L (45 x 35 x 15 cm)"
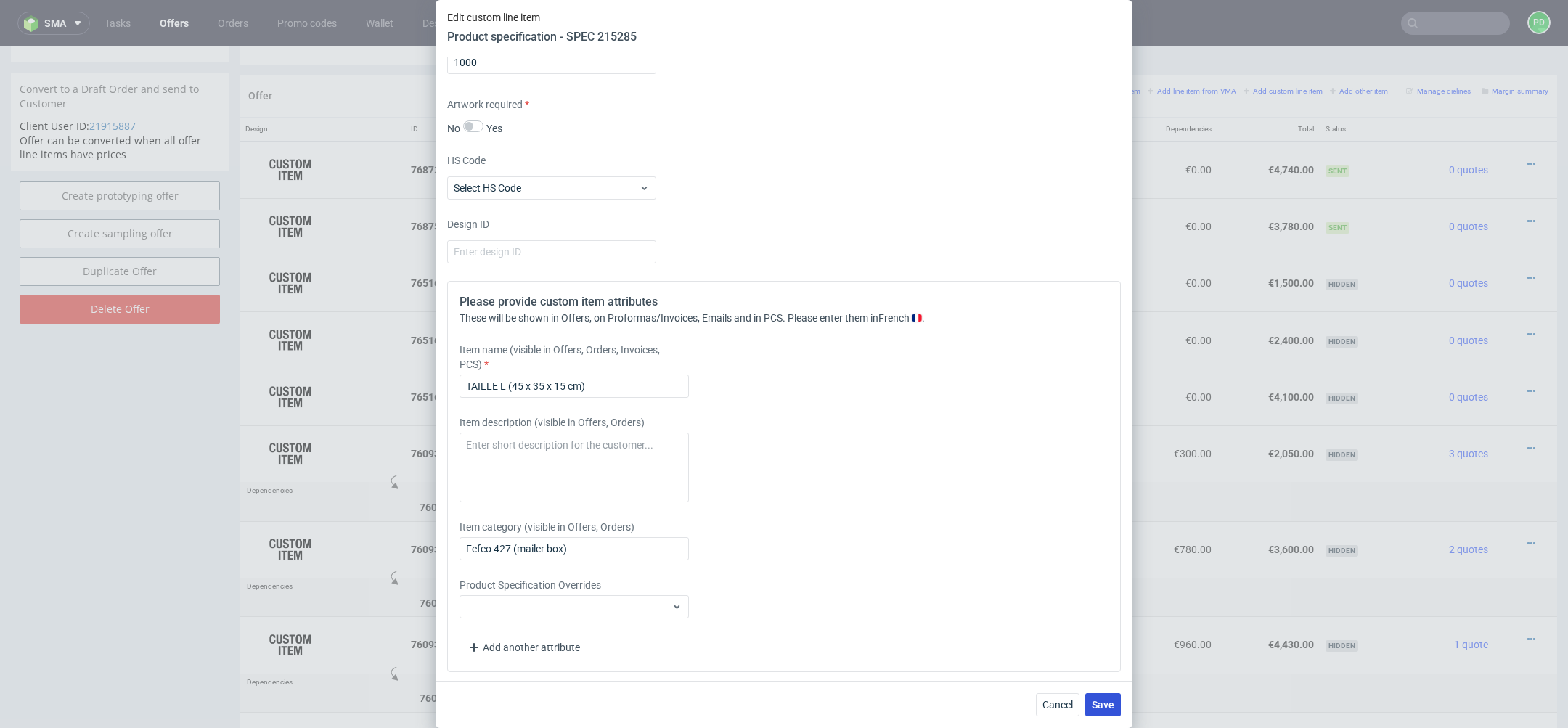
click at [1107, 703] on span "Save" at bounding box center [1103, 705] width 23 height 10
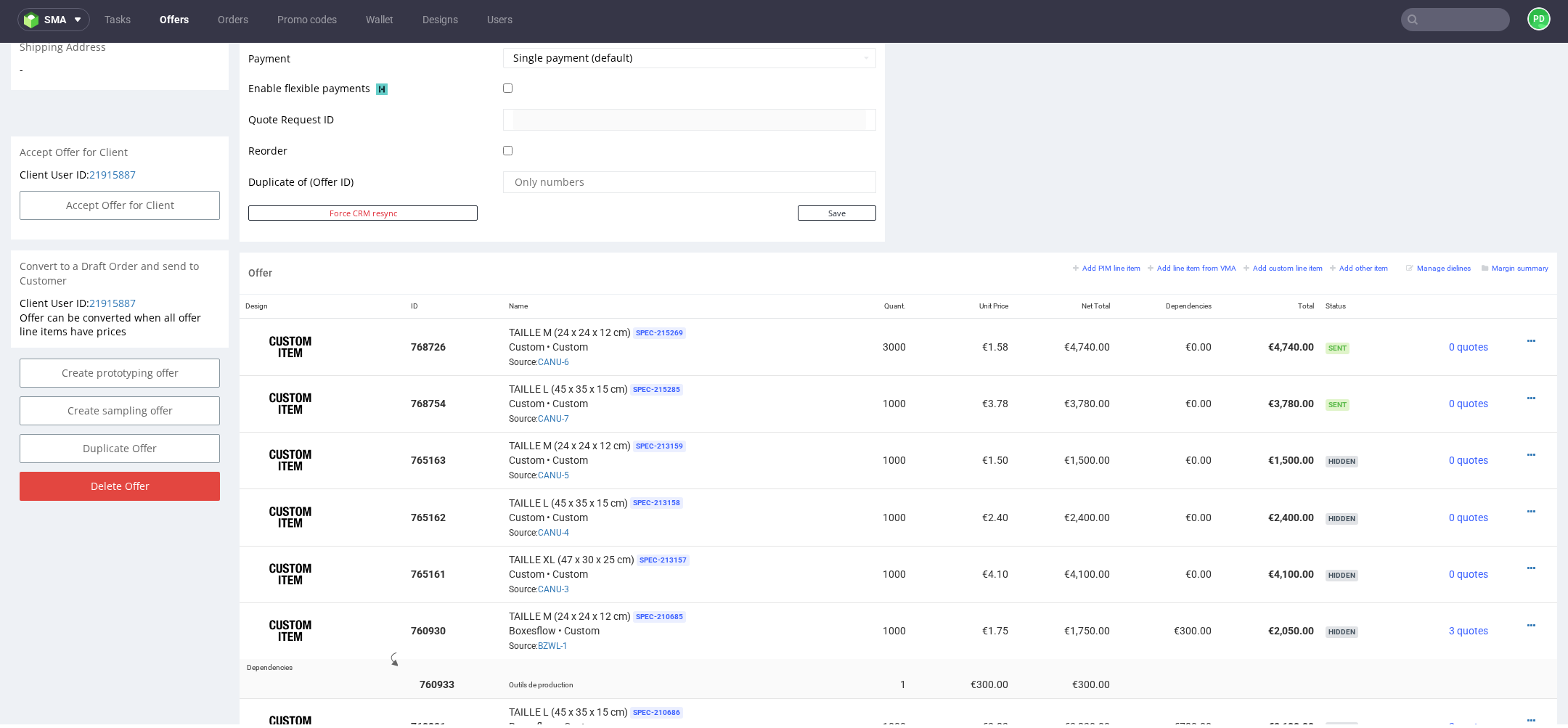
scroll to position [632, 0]
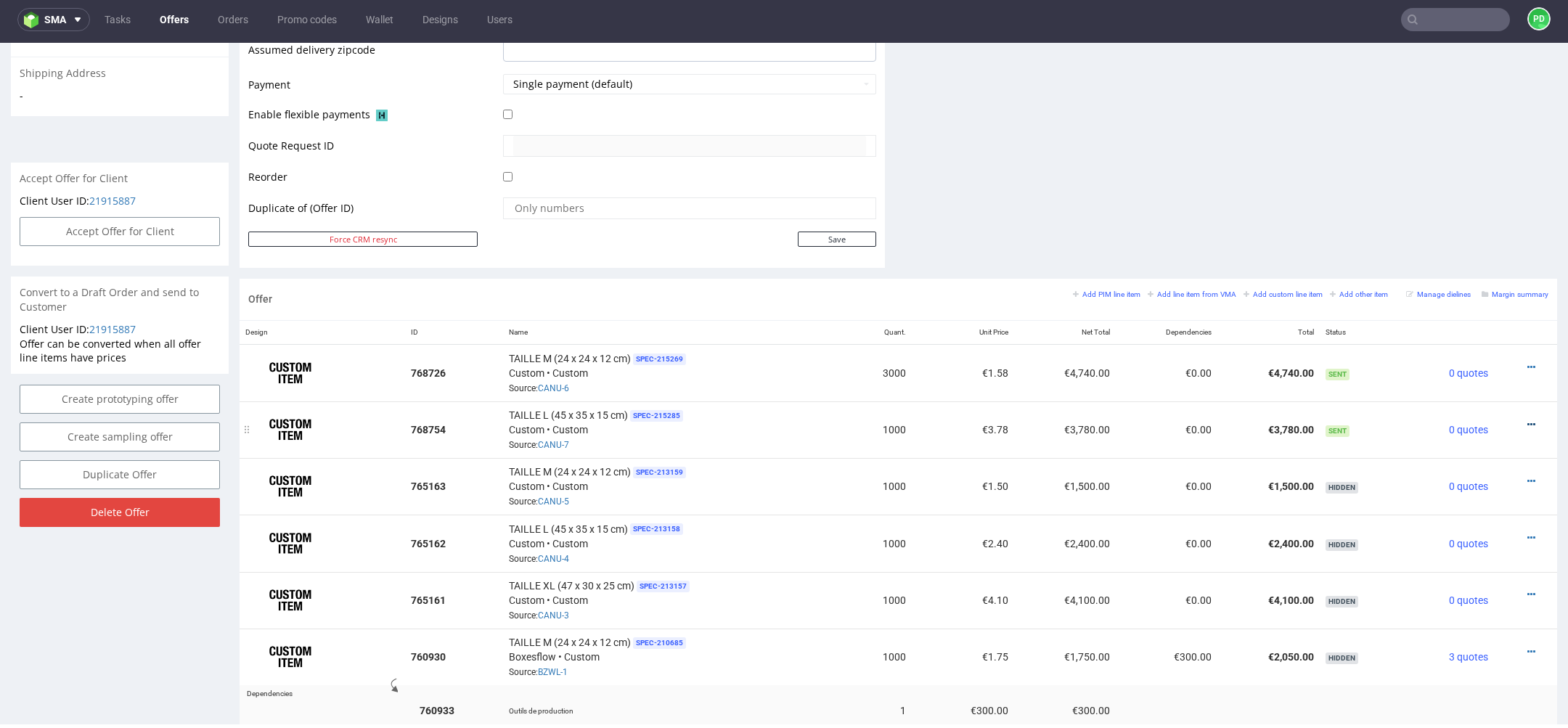
click at [1527, 421] on icon at bounding box center [1531, 425] width 8 height 10
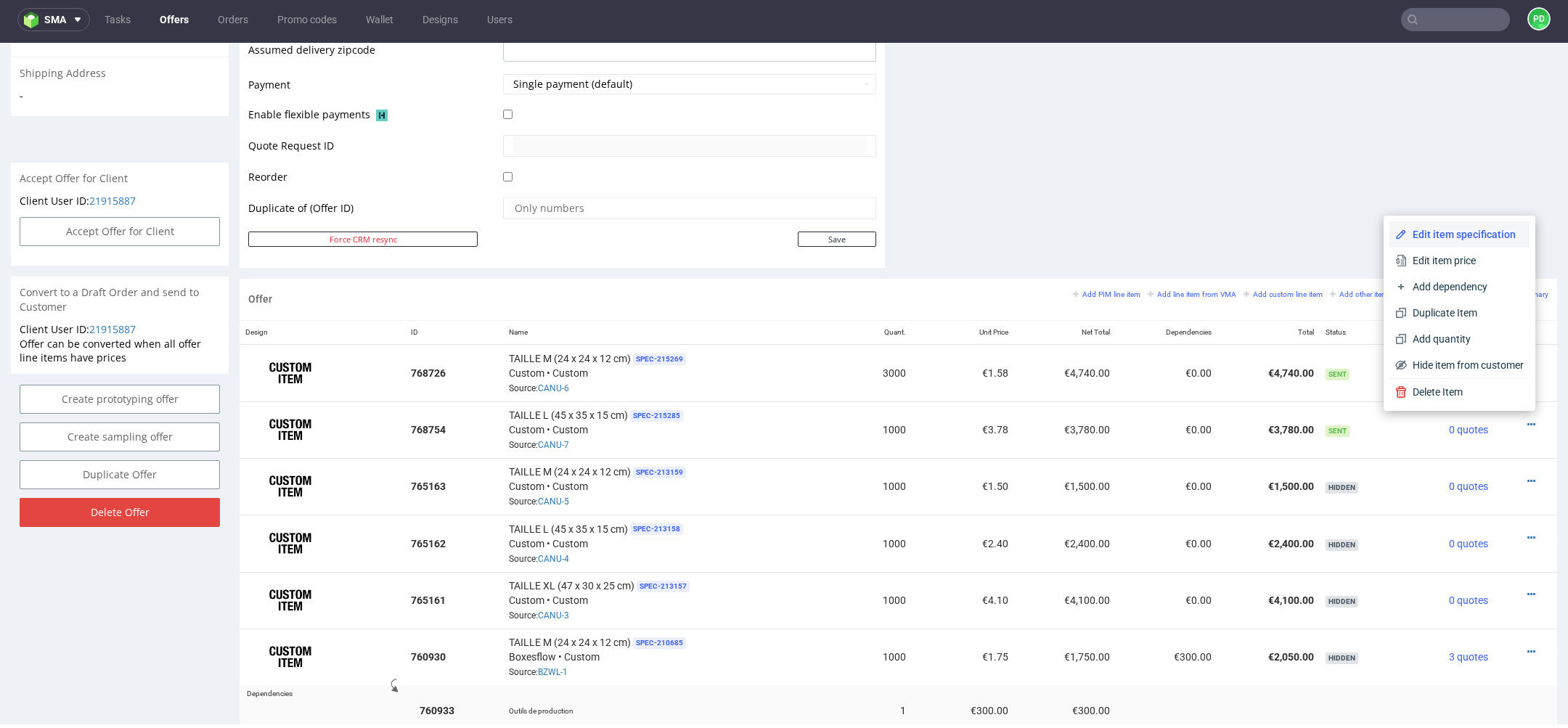
click at [1457, 236] on span "Edit item specification" at bounding box center [1466, 234] width 117 height 14
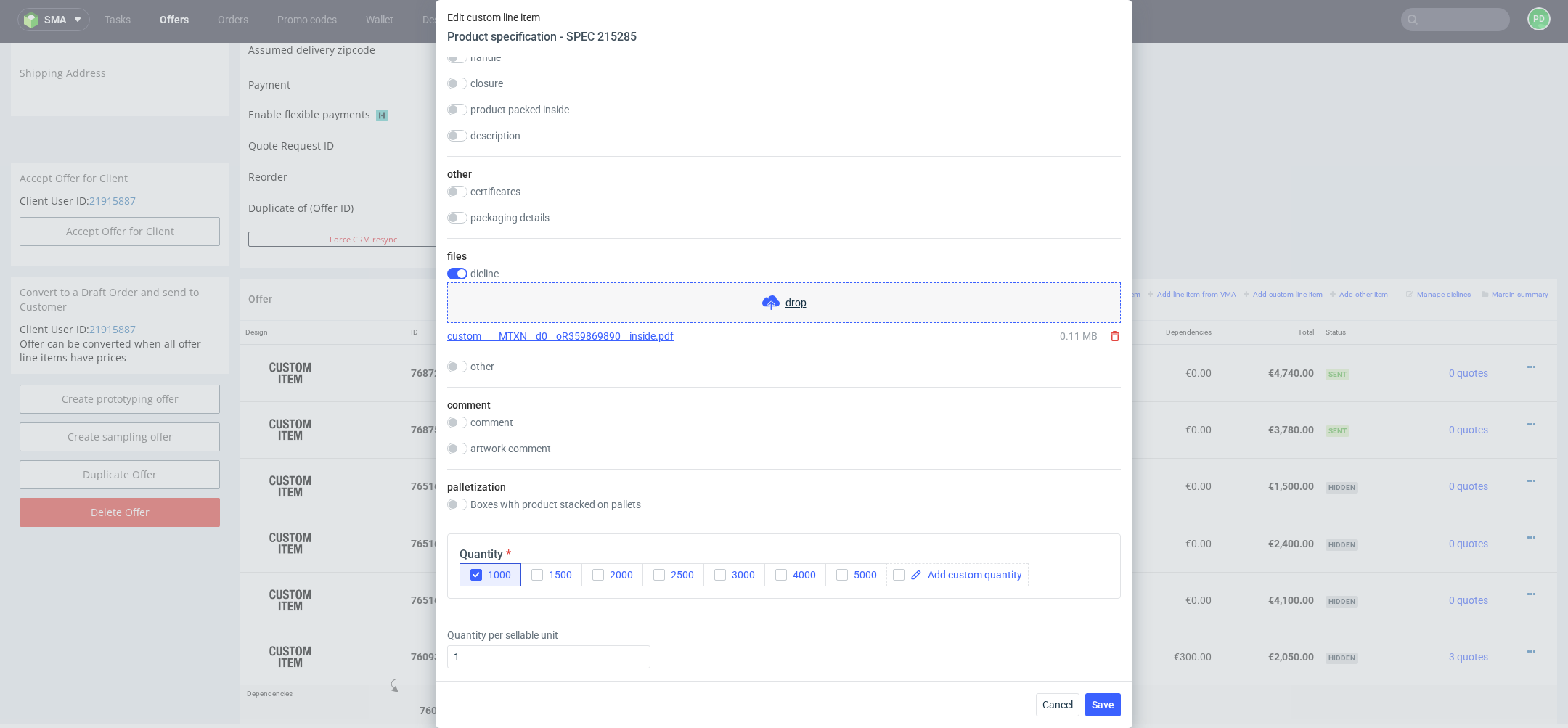
scroll to position [1852, 0]
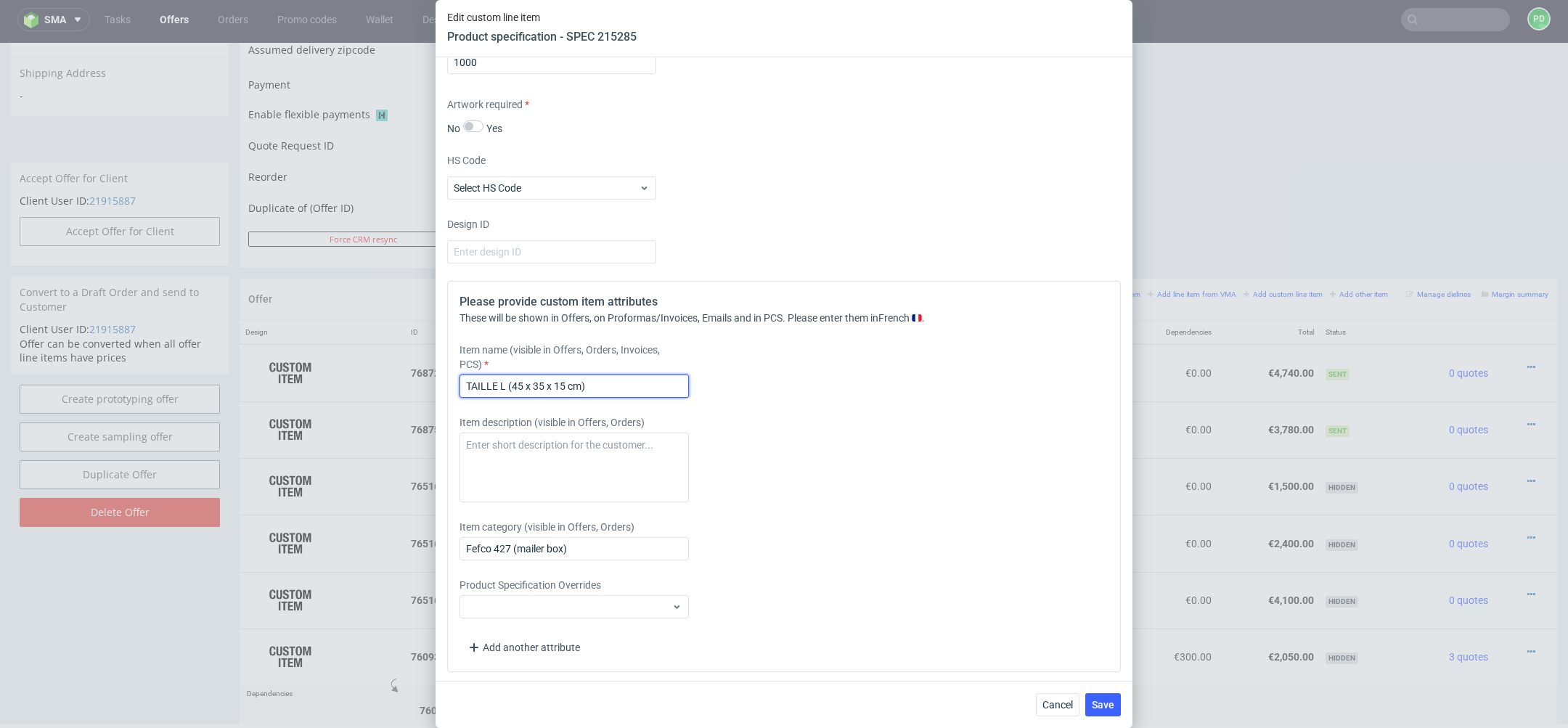
click at [570, 377] on input "TAILLE L (45 x 35 x 15 cm)" at bounding box center [574, 386] width 230 height 24
click at [563, 381] on input "TAILLE L (45 x 35 x 15 cm)" at bounding box center [574, 386] width 230 height 24
type input "TAILLE L (45 x 35 x 20 cm)"
click at [1111, 712] on button "Save" at bounding box center [1103, 705] width 36 height 24
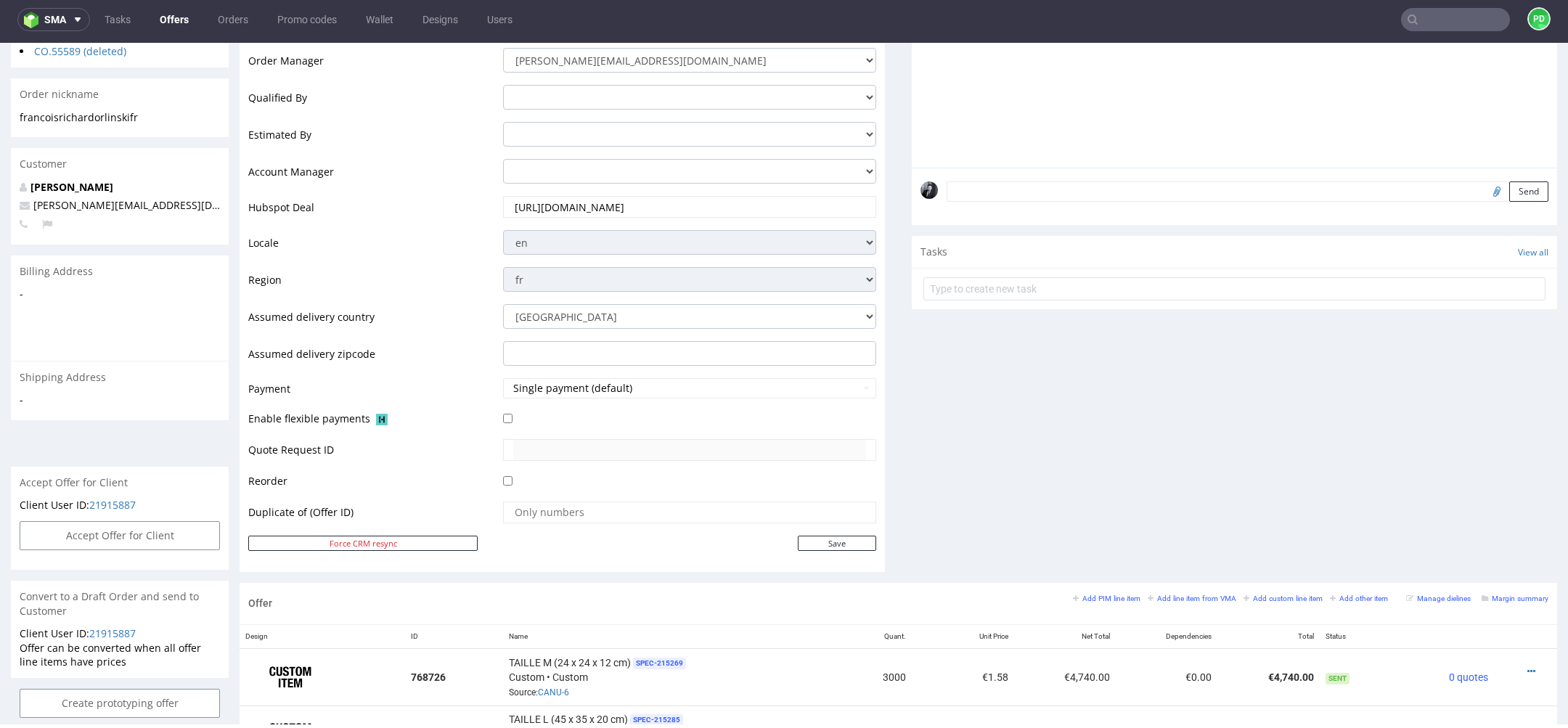
scroll to position [0, 0]
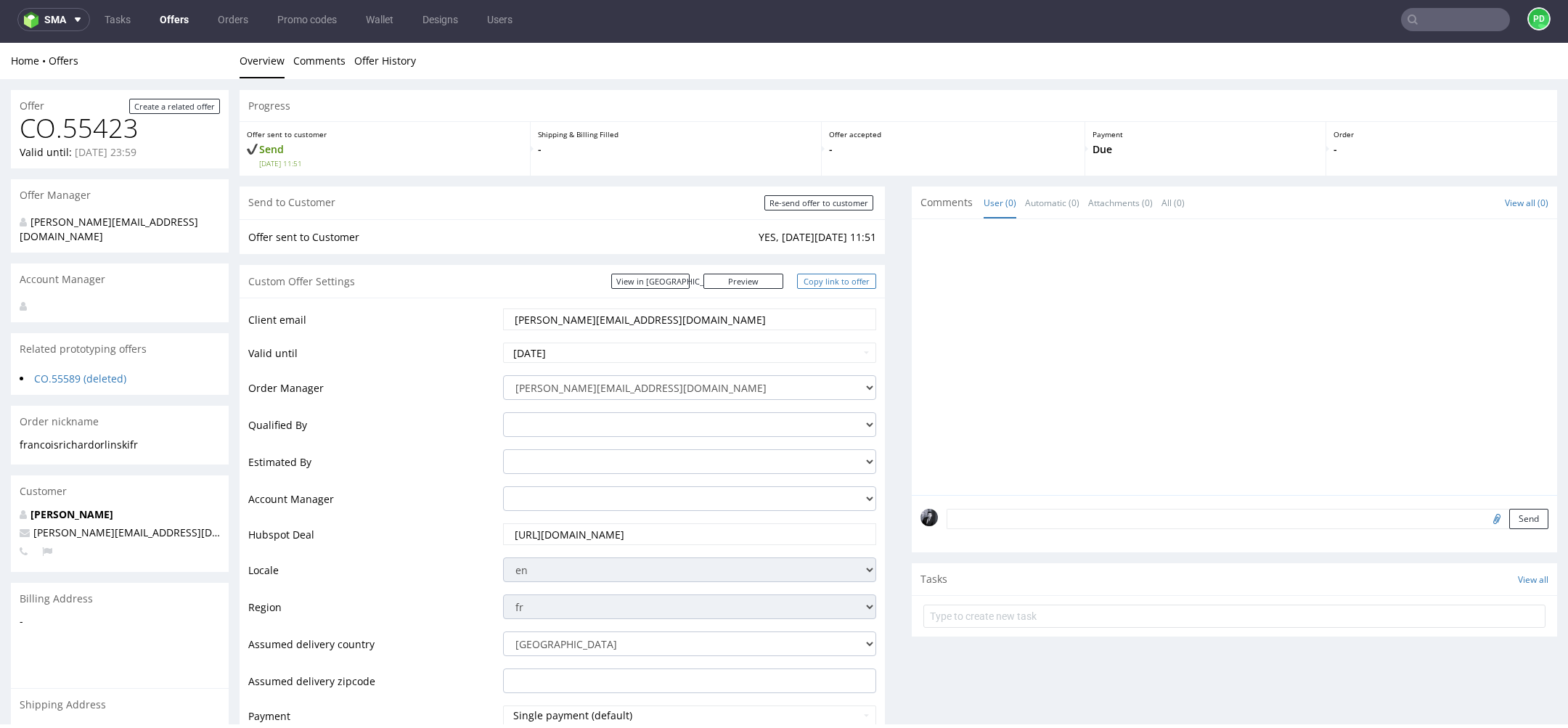
click at [837, 277] on link "Copy link to offer" at bounding box center [836, 282] width 79 height 15
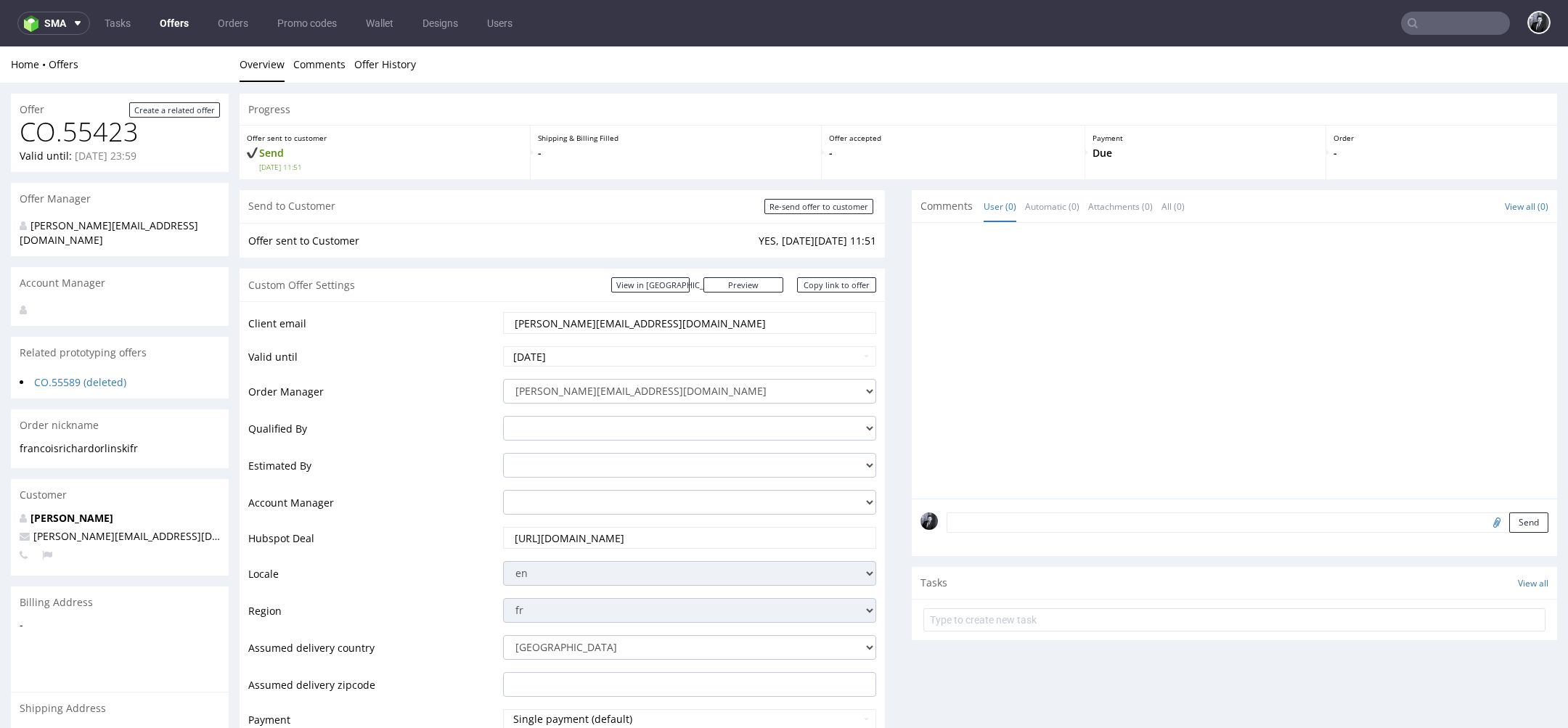
scroll to position [785, 0]
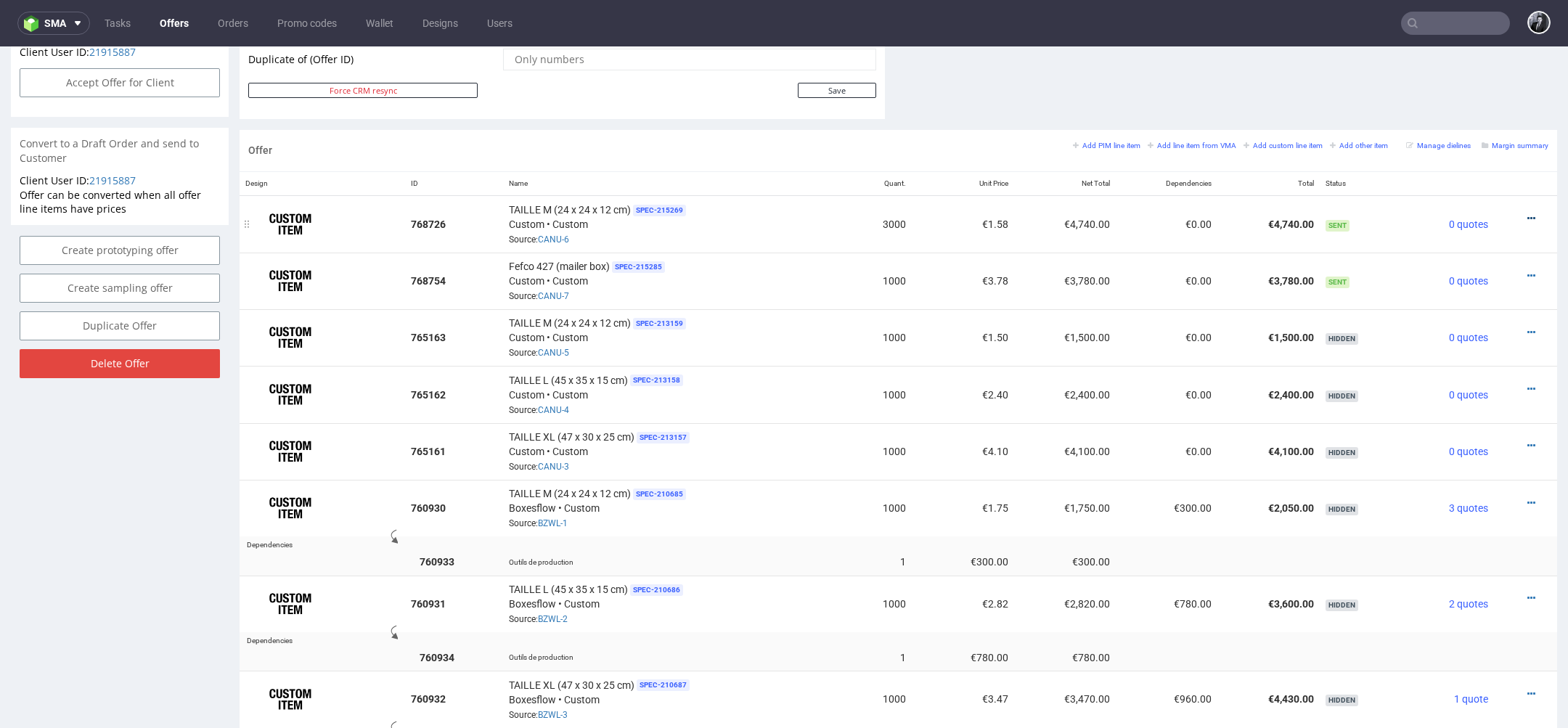
click at [1527, 214] on icon at bounding box center [1531, 218] width 8 height 10
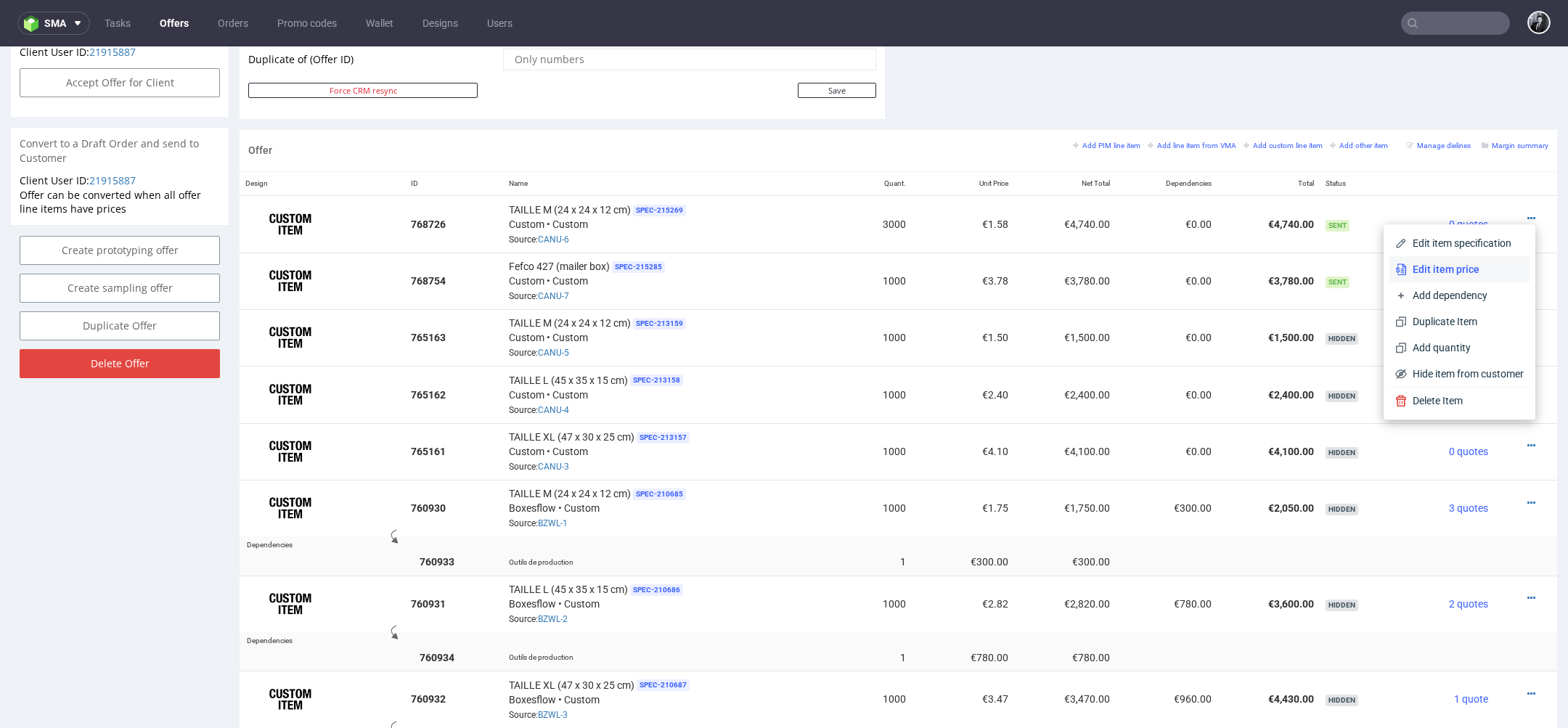
click at [1460, 270] on span "Edit item price" at bounding box center [1466, 269] width 117 height 14
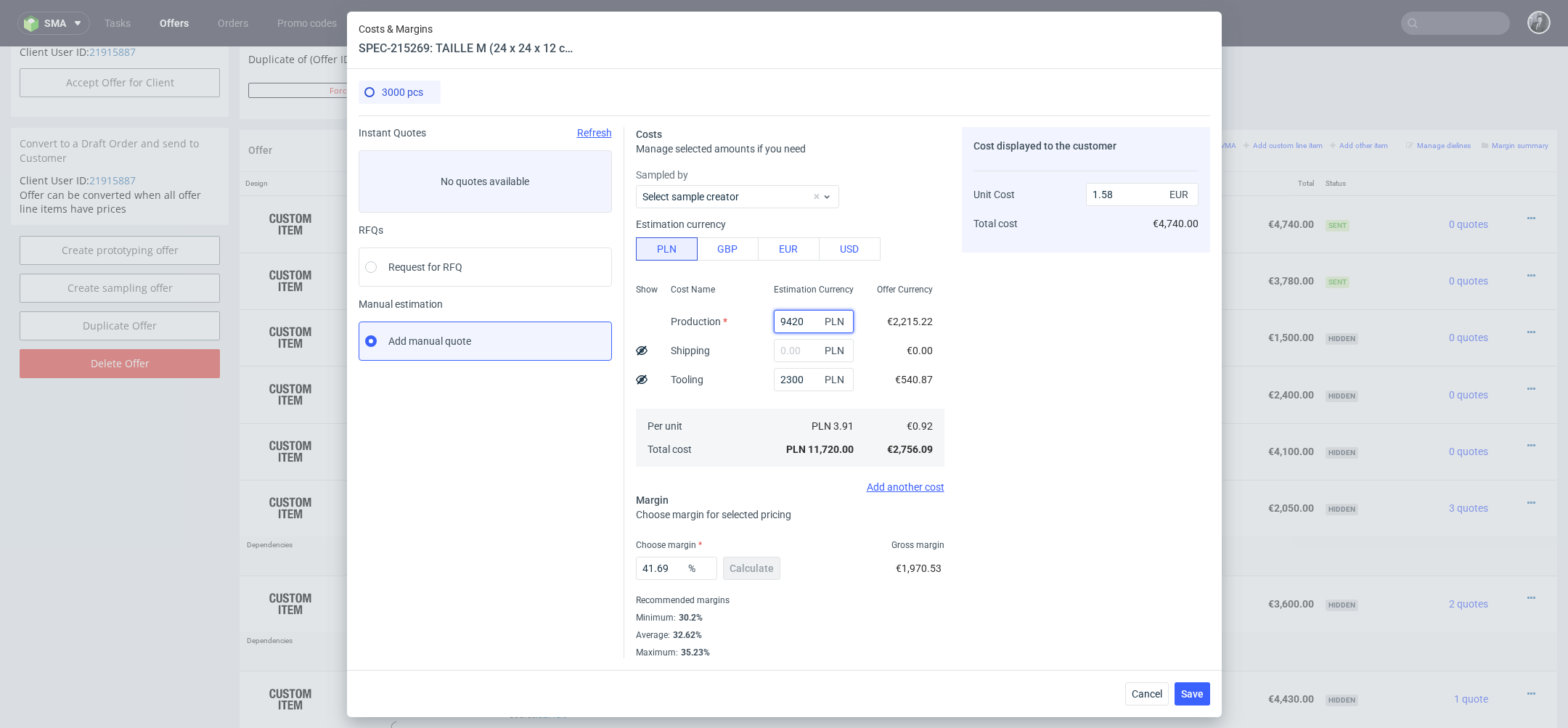
drag, startPoint x: 812, startPoint y: 322, endPoint x: 723, endPoint y: 322, distance: 89.0
click at [728, 322] on div "Show Cost Name Production Shipping Tooling Per unit Total cost Estimation Curre…" at bounding box center [790, 373] width 308 height 192
paste input "1023"
type input "10230"
type input "1.68"
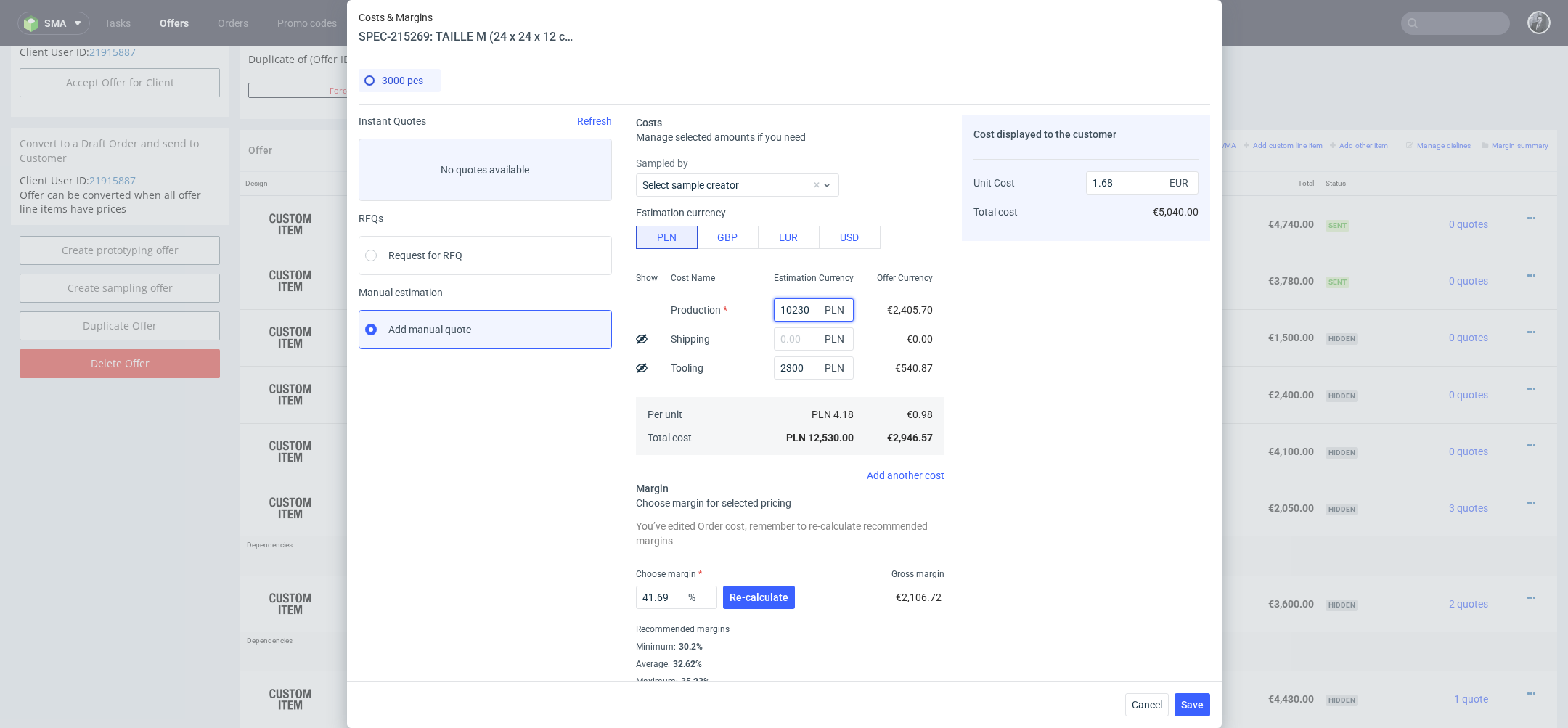
type input "10230"
drag, startPoint x: 818, startPoint y: 366, endPoint x: 746, endPoint y: 366, distance: 72.0
click at [747, 366] on div "Show Cost Name Production Shipping Tooling Per unit Total cost Estimation Curre…" at bounding box center [790, 362] width 308 height 192
type input "165"
type input "1.39"
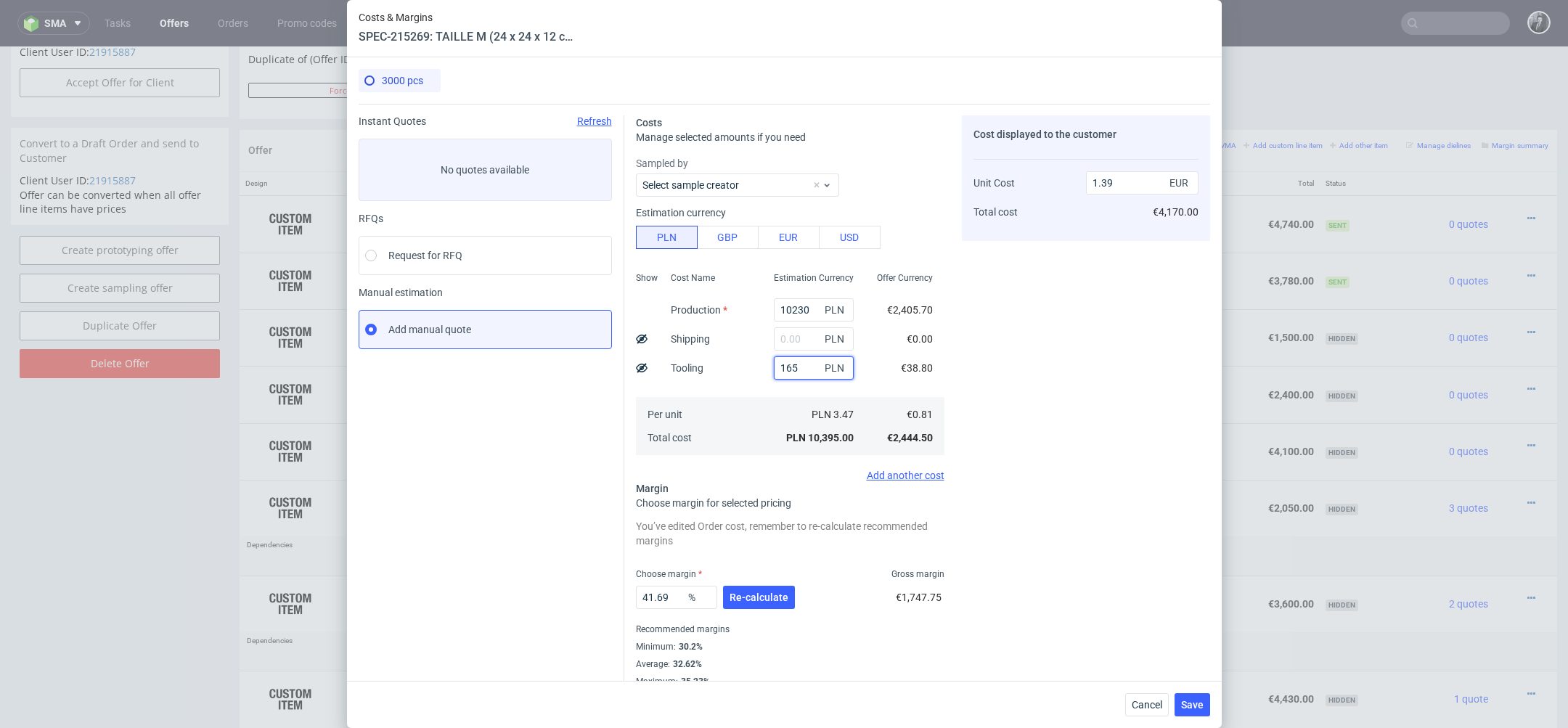
type input "1650"
type input "1.6"
type input "1650"
click at [820, 335] on input "text" at bounding box center [814, 338] width 79 height 24
type input "4000"
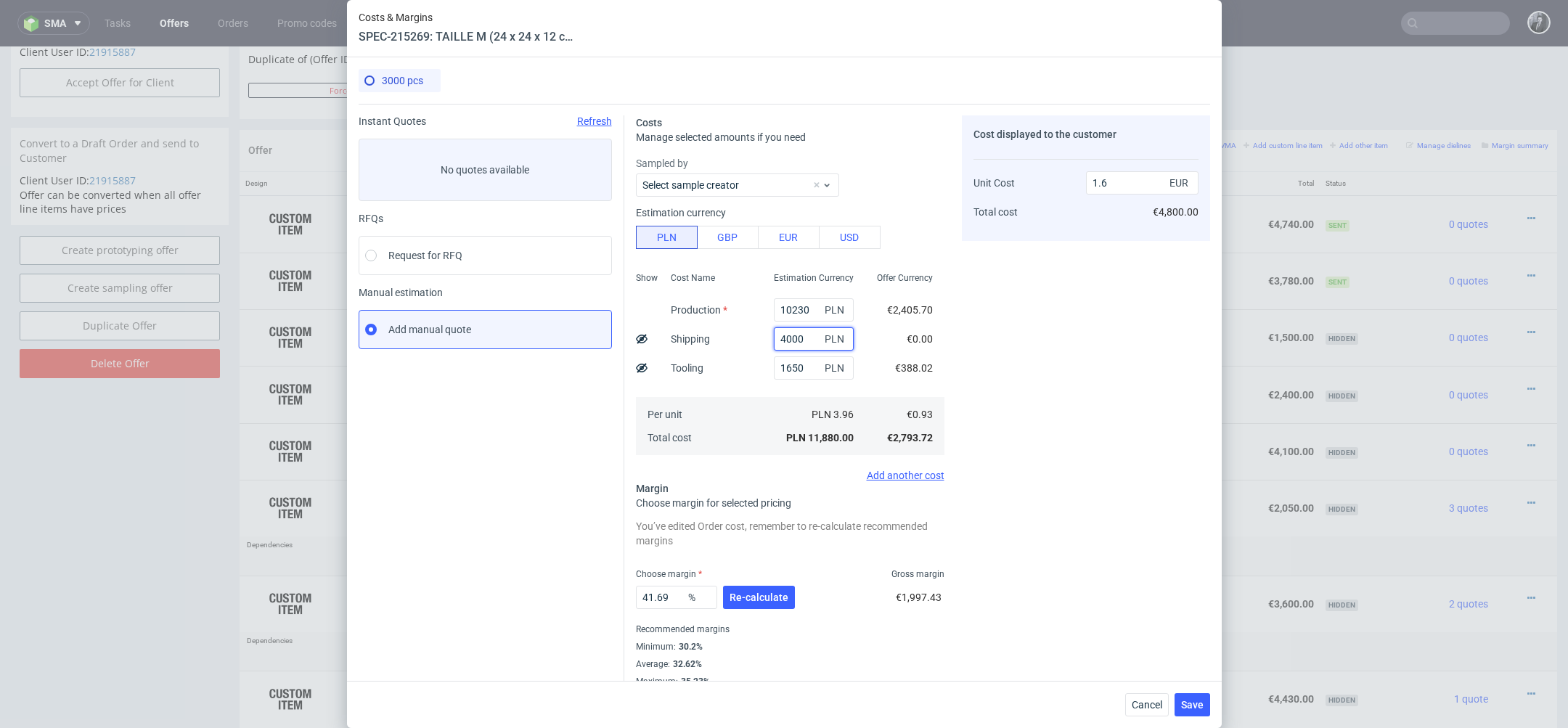
type input "2.13"
type input "4100"
type input "2.15"
type input "41"
type input "1.6"
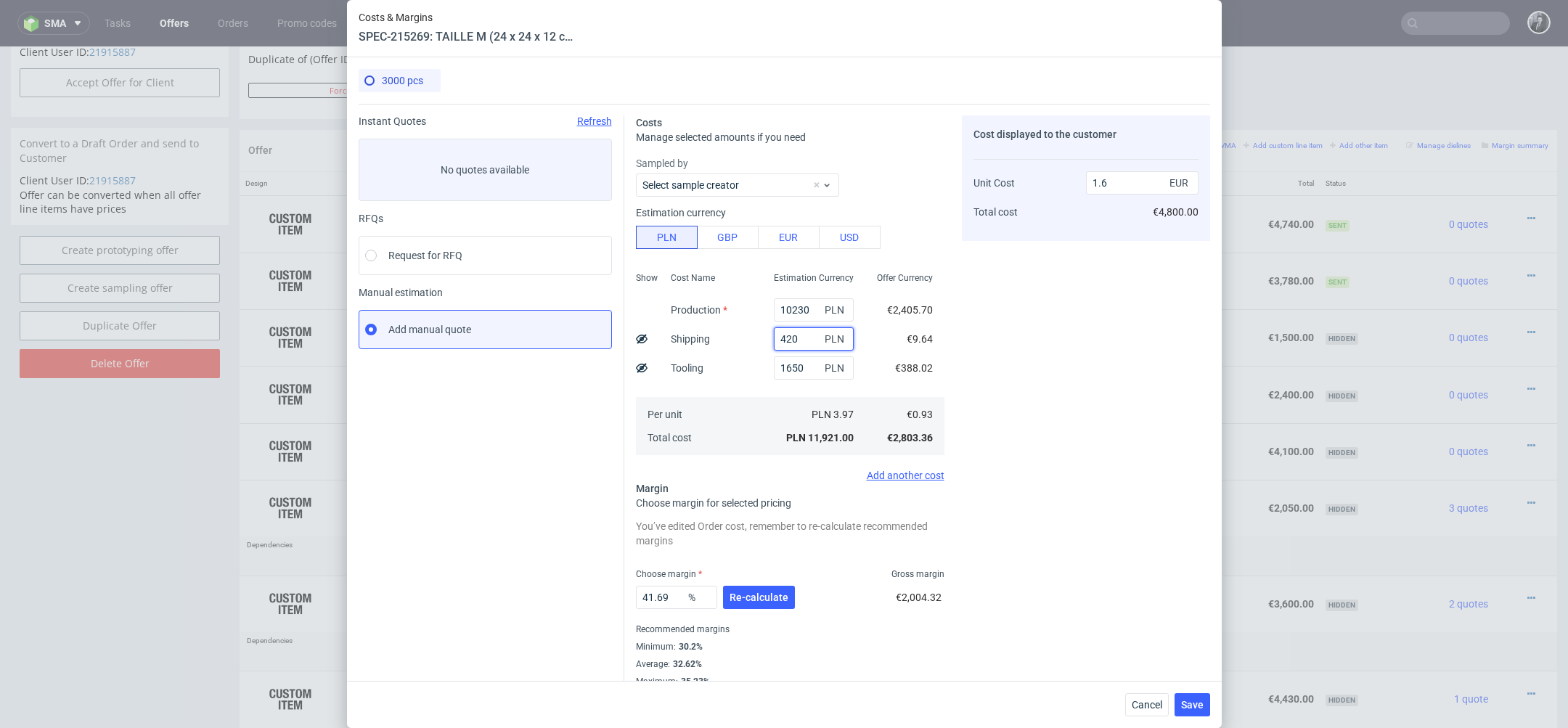
type input "4200"
type input "2.16"
type input "420"
type input "1.65"
type input "4"
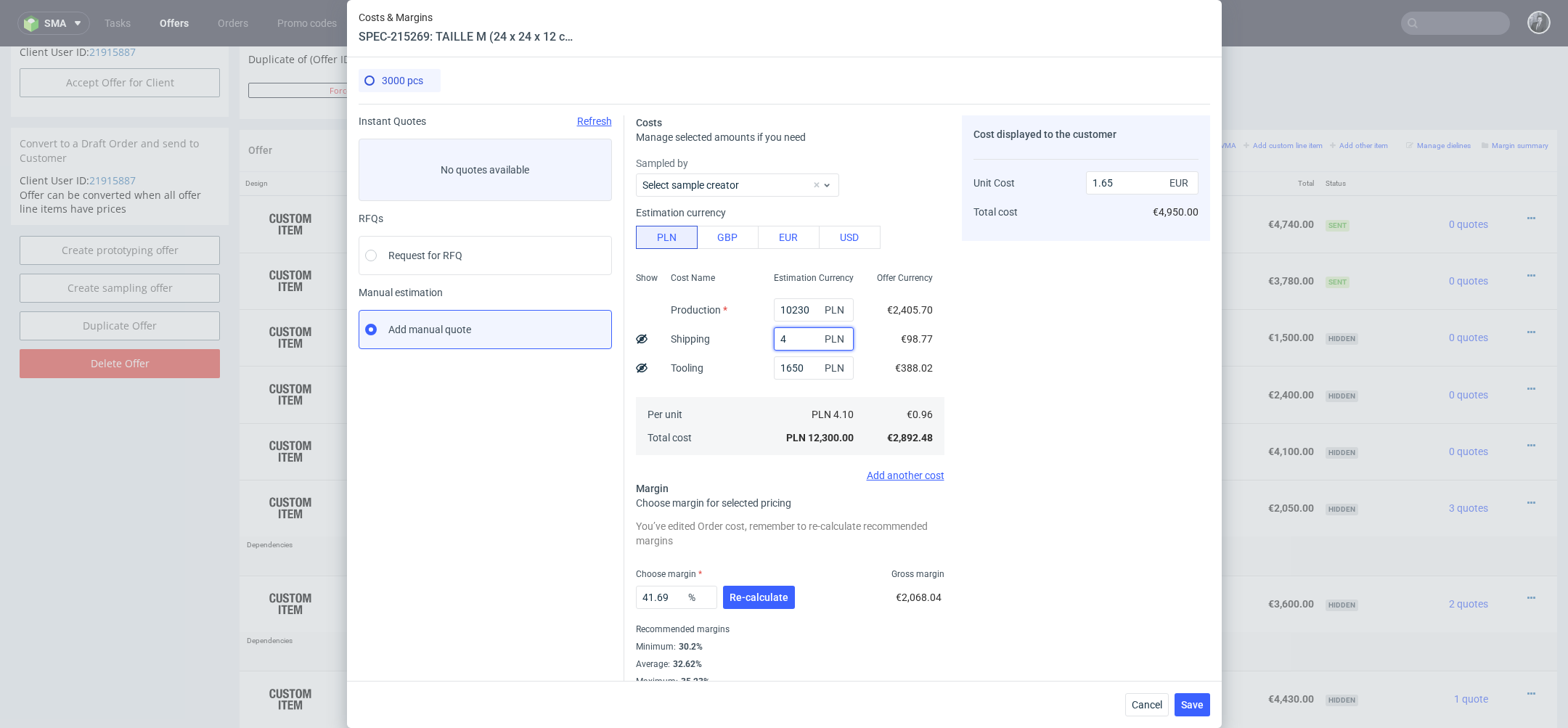
type input "1.6"
type input "4180"
type input "2.16"
type input "41"
type input "1.6"
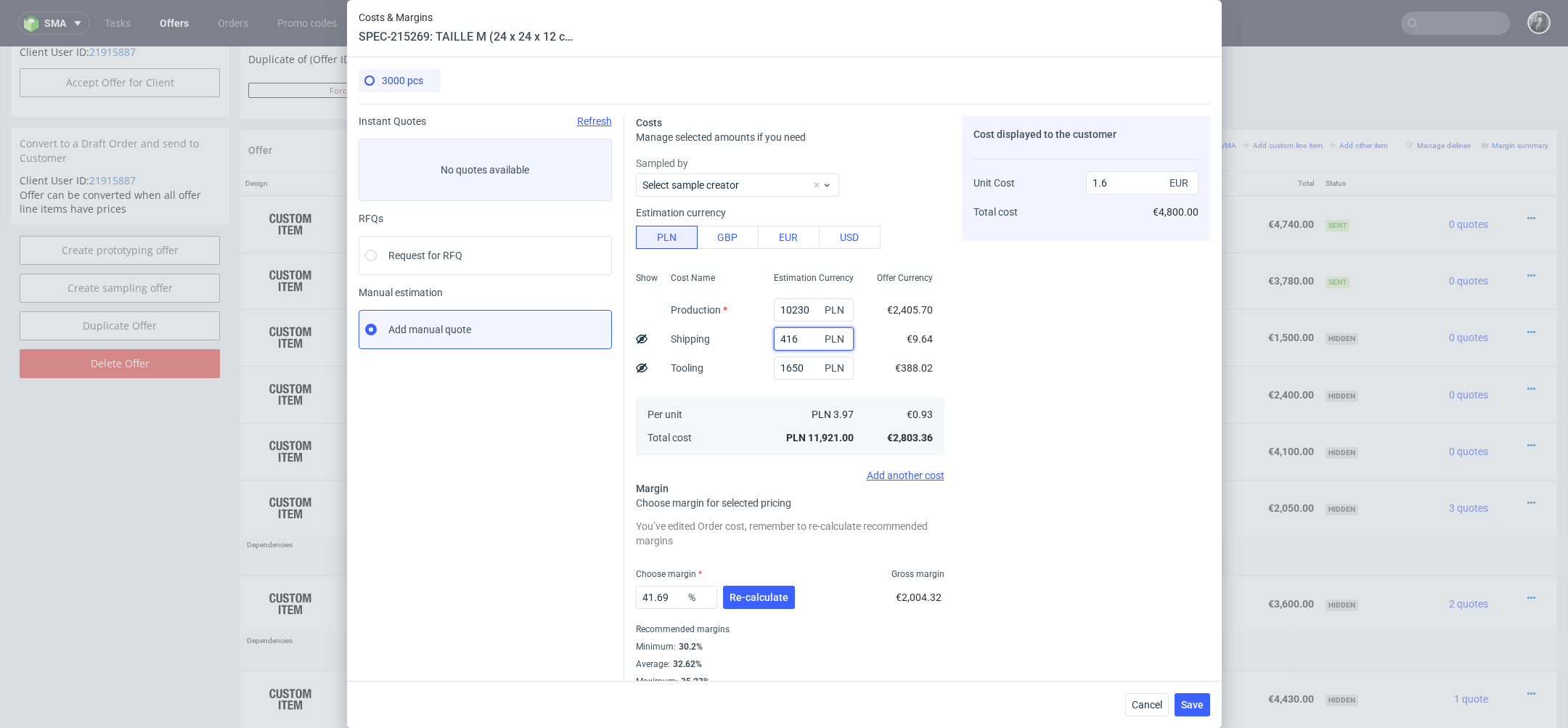
type input "4169"
type input "2.16"
type input "41"
type input "1.6"
type input "4170"
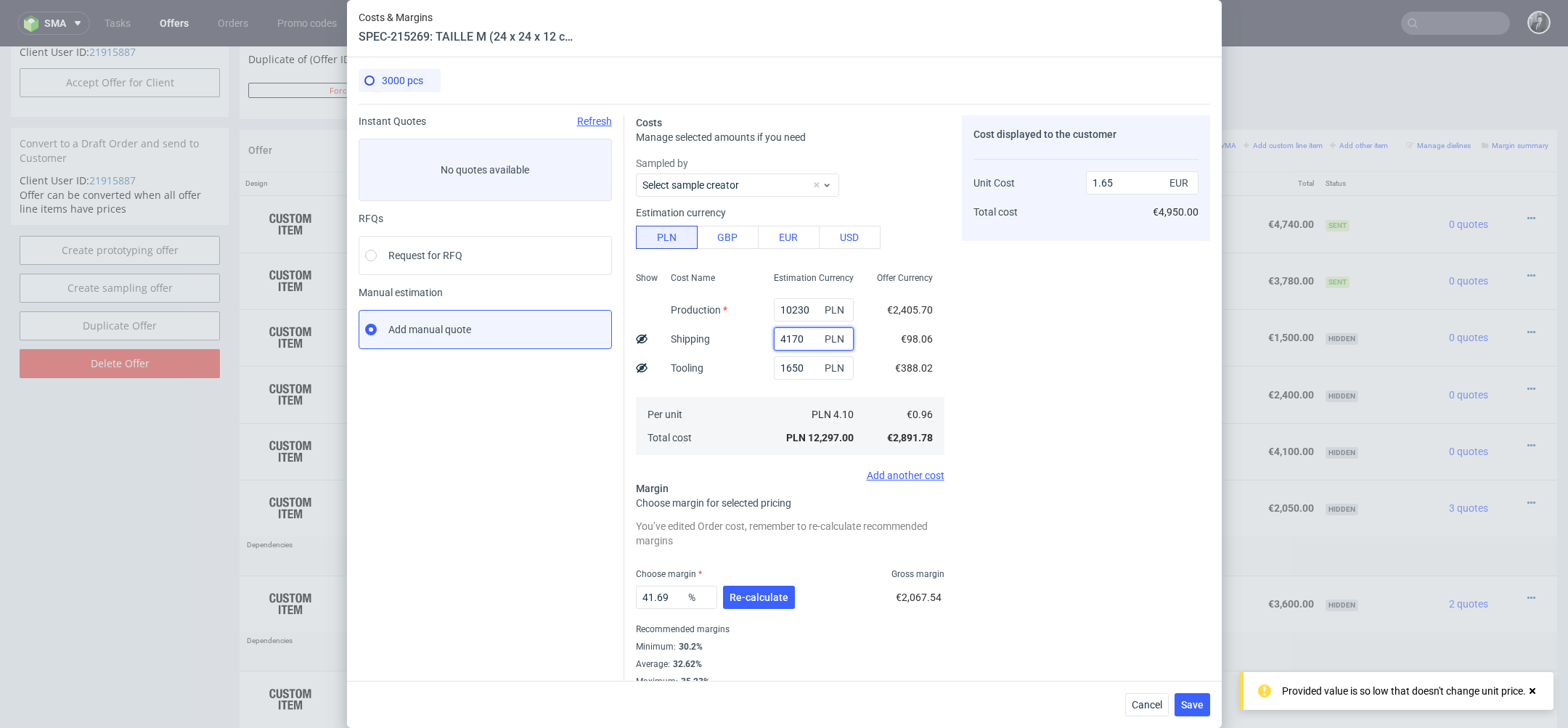
type input "2.16"
type input "4170"
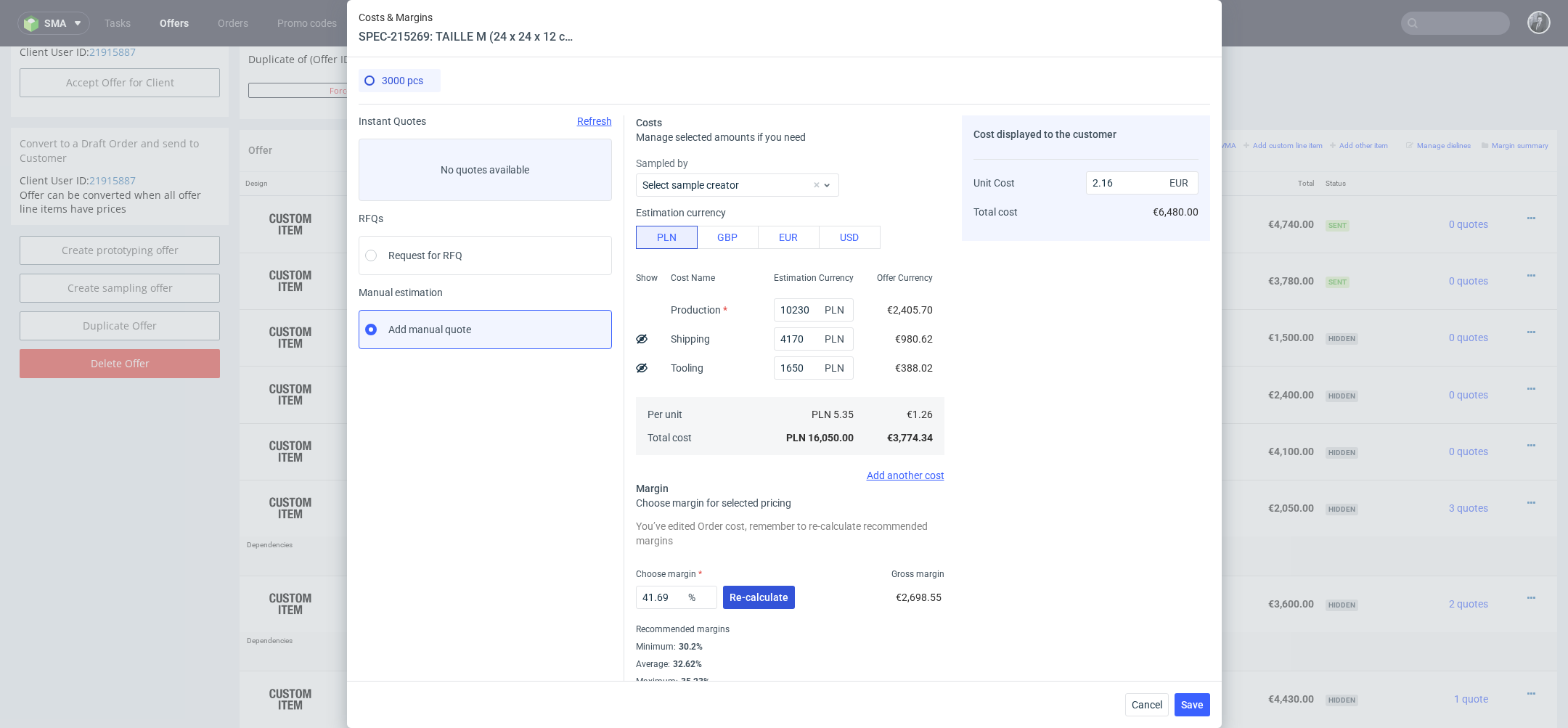
click at [780, 605] on button "Re-calculate" at bounding box center [759, 598] width 72 height 24
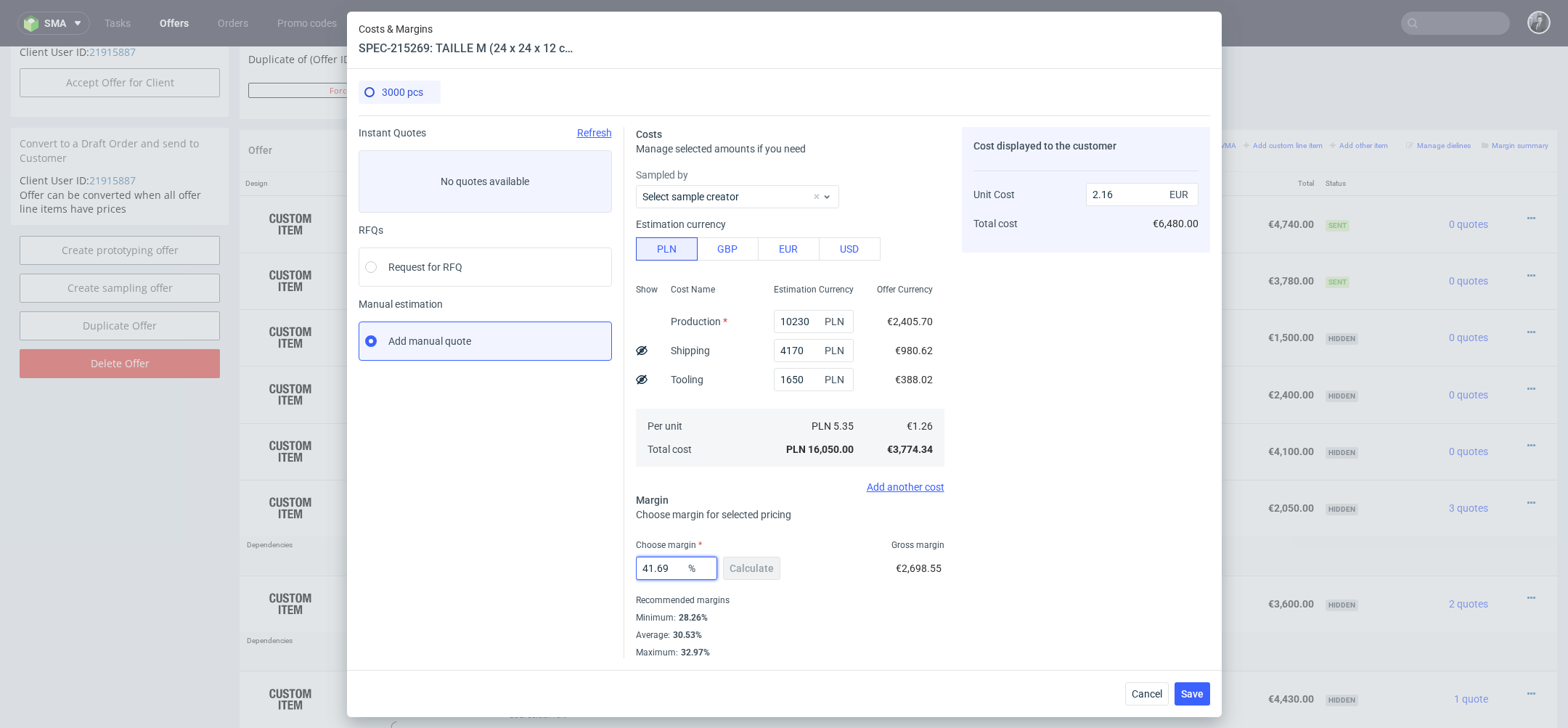
drag, startPoint x: 678, startPoint y: 565, endPoint x: 612, endPoint y: 565, distance: 66.0
click at [612, 565] on div "Instant Quotes Refresh No quotes available RFQs Request for RFQ Manual estimati…" at bounding box center [784, 387] width 852 height 544
type input "32"
type input "1.85"
type input "32"
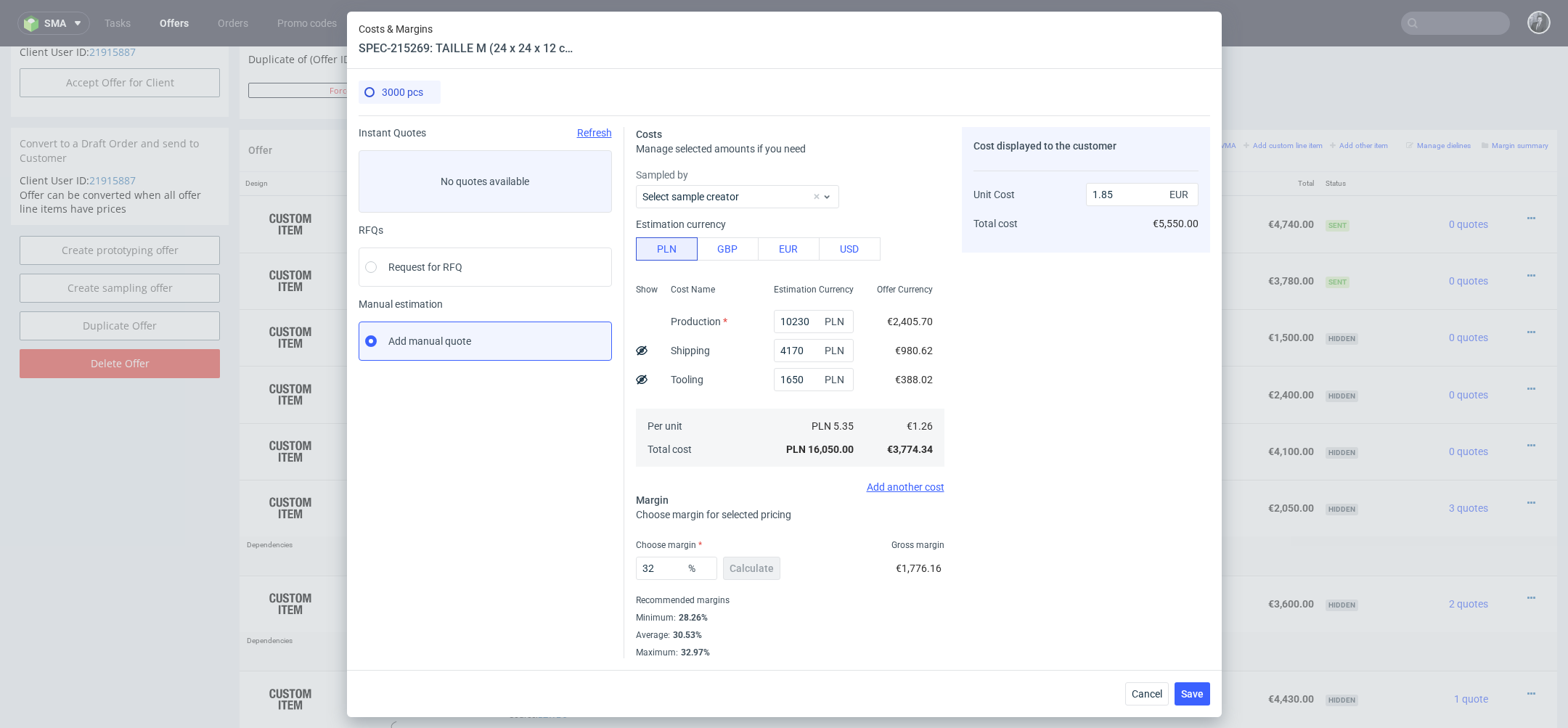
click at [853, 618] on div "Minimum : 28.26%" at bounding box center [790, 617] width 308 height 17
click at [1198, 697] on span "Save" at bounding box center [1193, 694] width 23 height 10
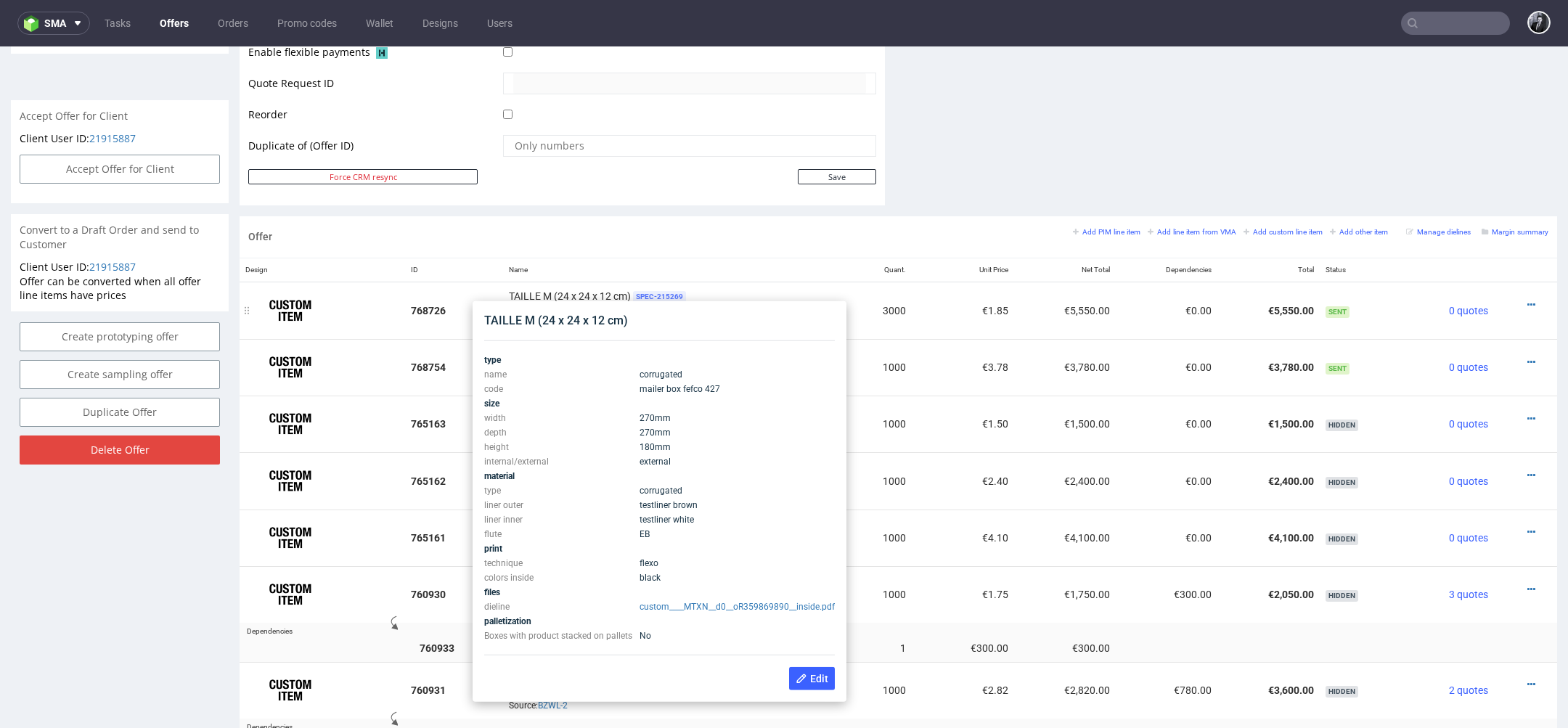
scroll to position [696, 0]
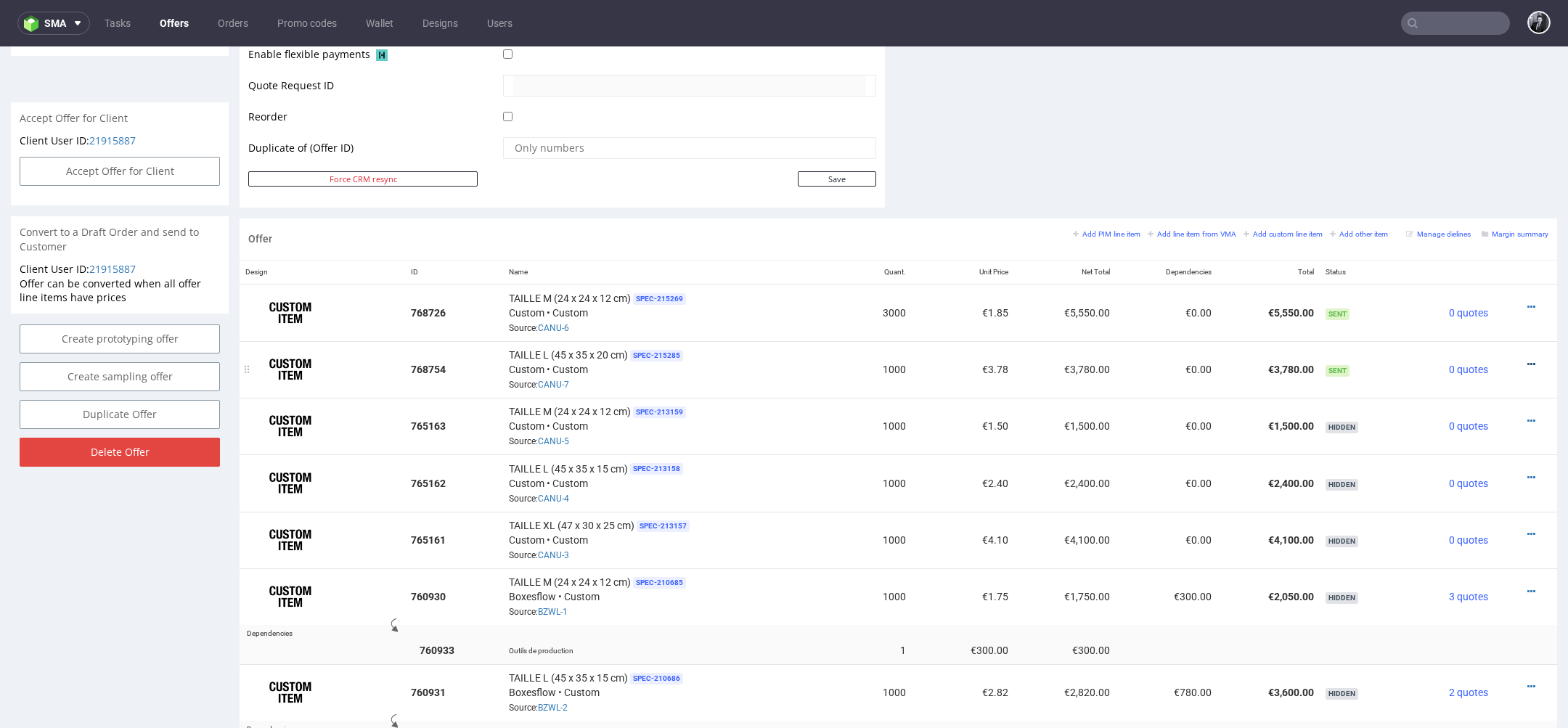
click at [1527, 361] on icon at bounding box center [1531, 364] width 8 height 10
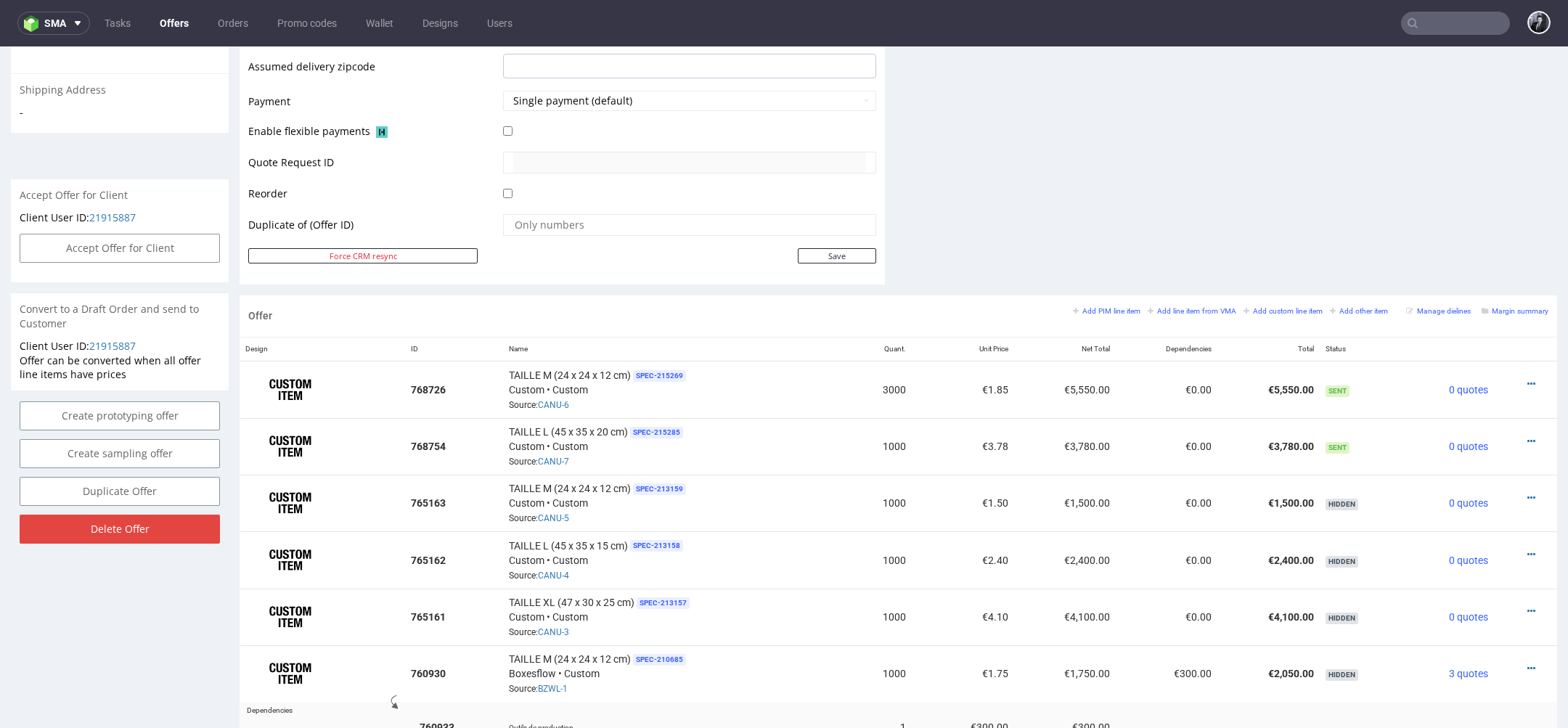
scroll to position [641, 0]
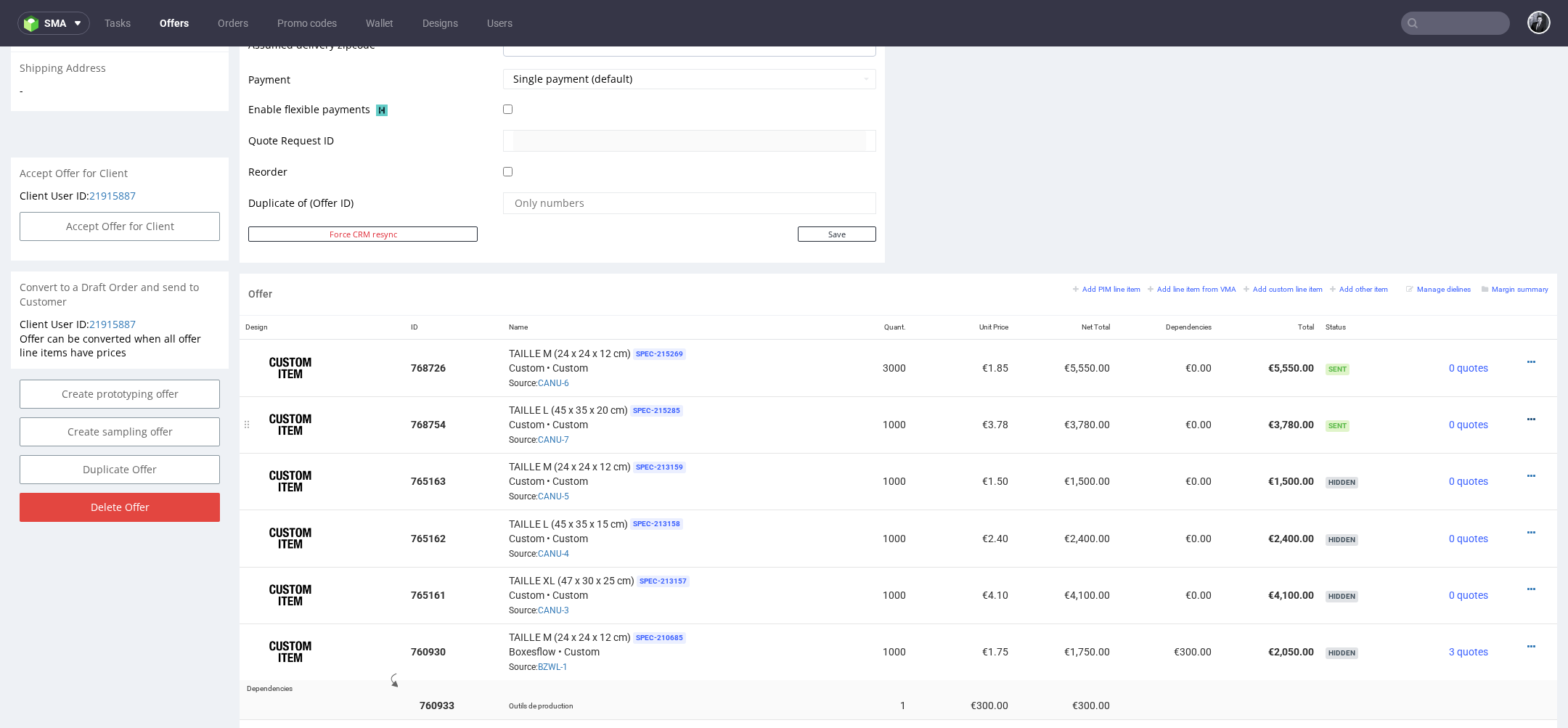
click at [1527, 415] on icon at bounding box center [1531, 420] width 8 height 10
click at [1459, 265] on li "Edit item price" at bounding box center [1459, 256] width 140 height 26
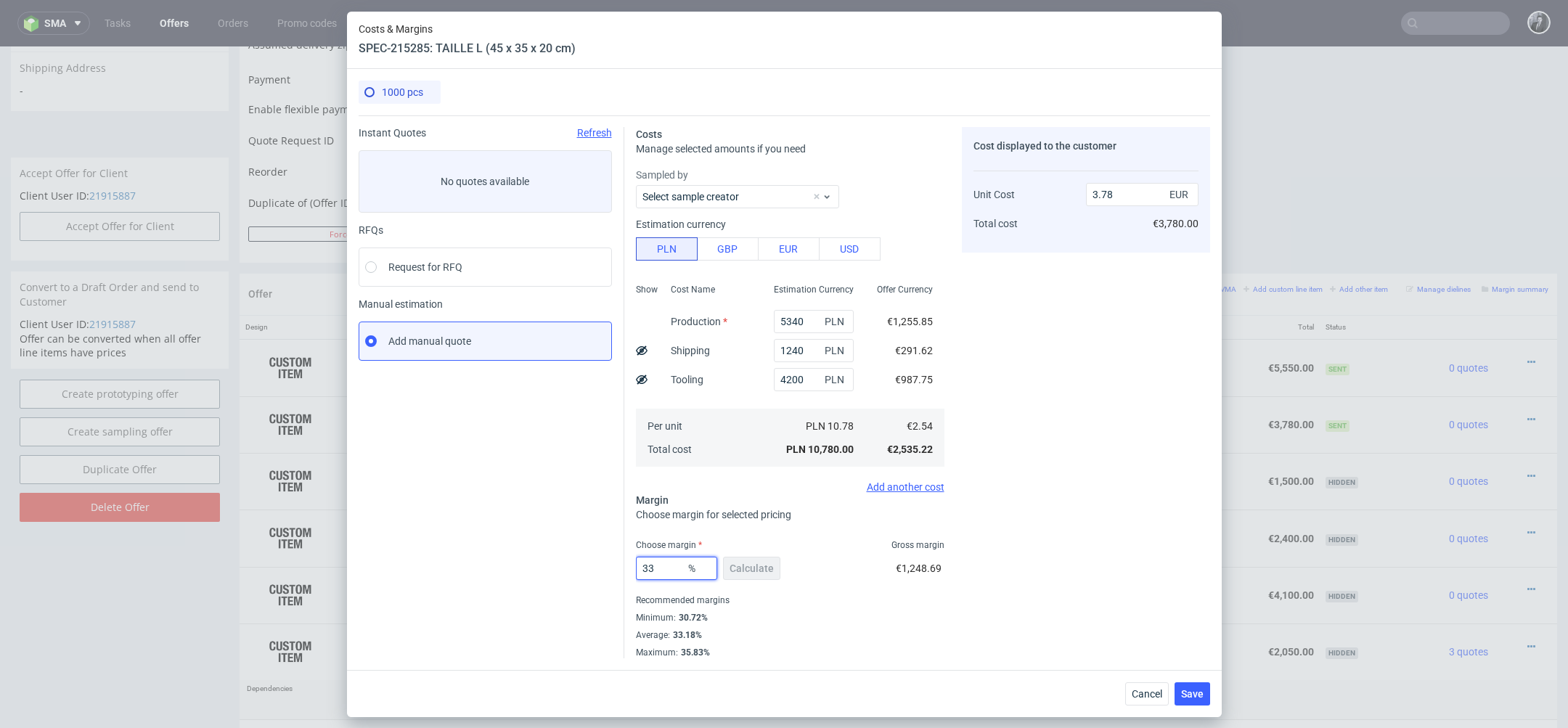
click at [667, 558] on input "33" at bounding box center [677, 568] width 81 height 24
click at [663, 565] on input "33" at bounding box center [677, 568] width 81 height 24
type input "3"
type input "0"
type input "2.54"
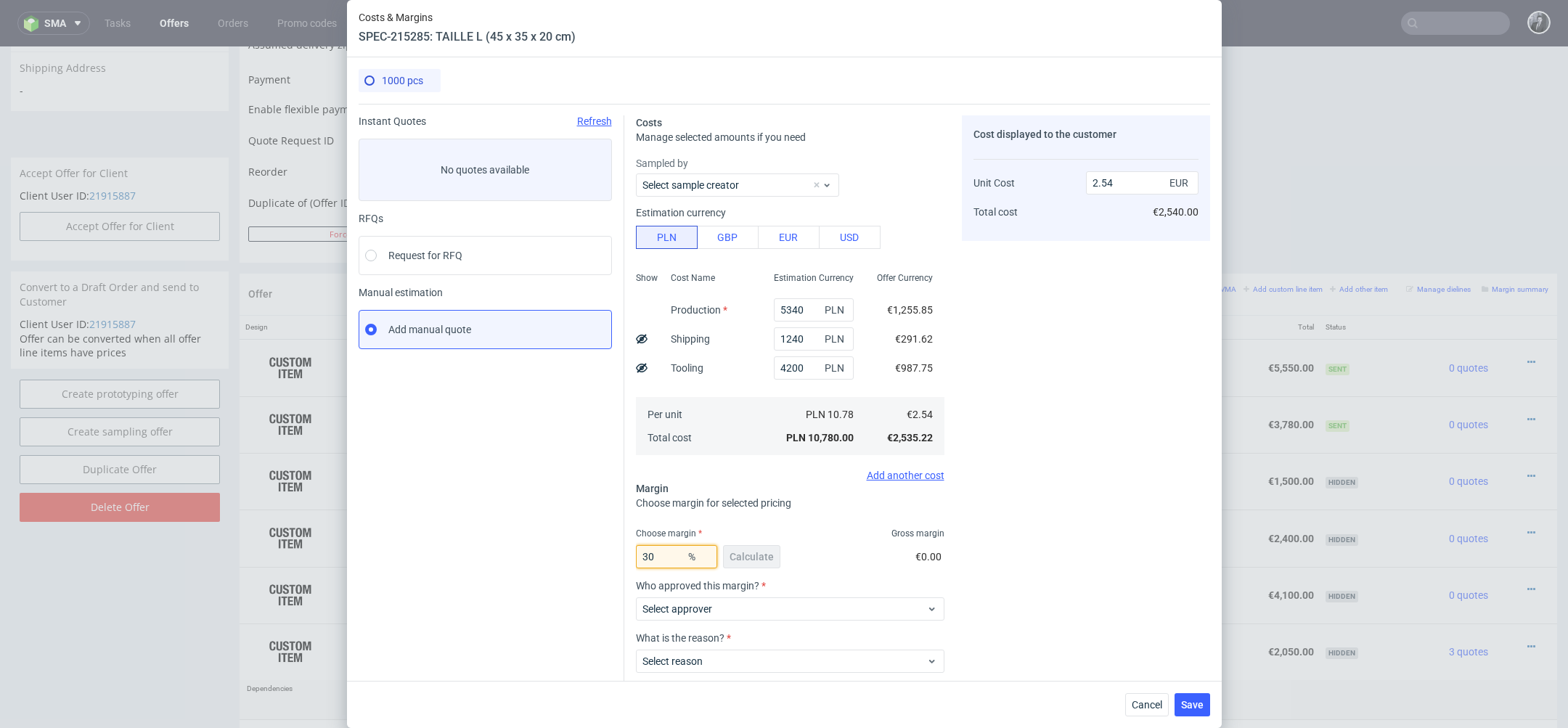
type input "3"
type input "3.62"
type input "31"
type input "3.67"
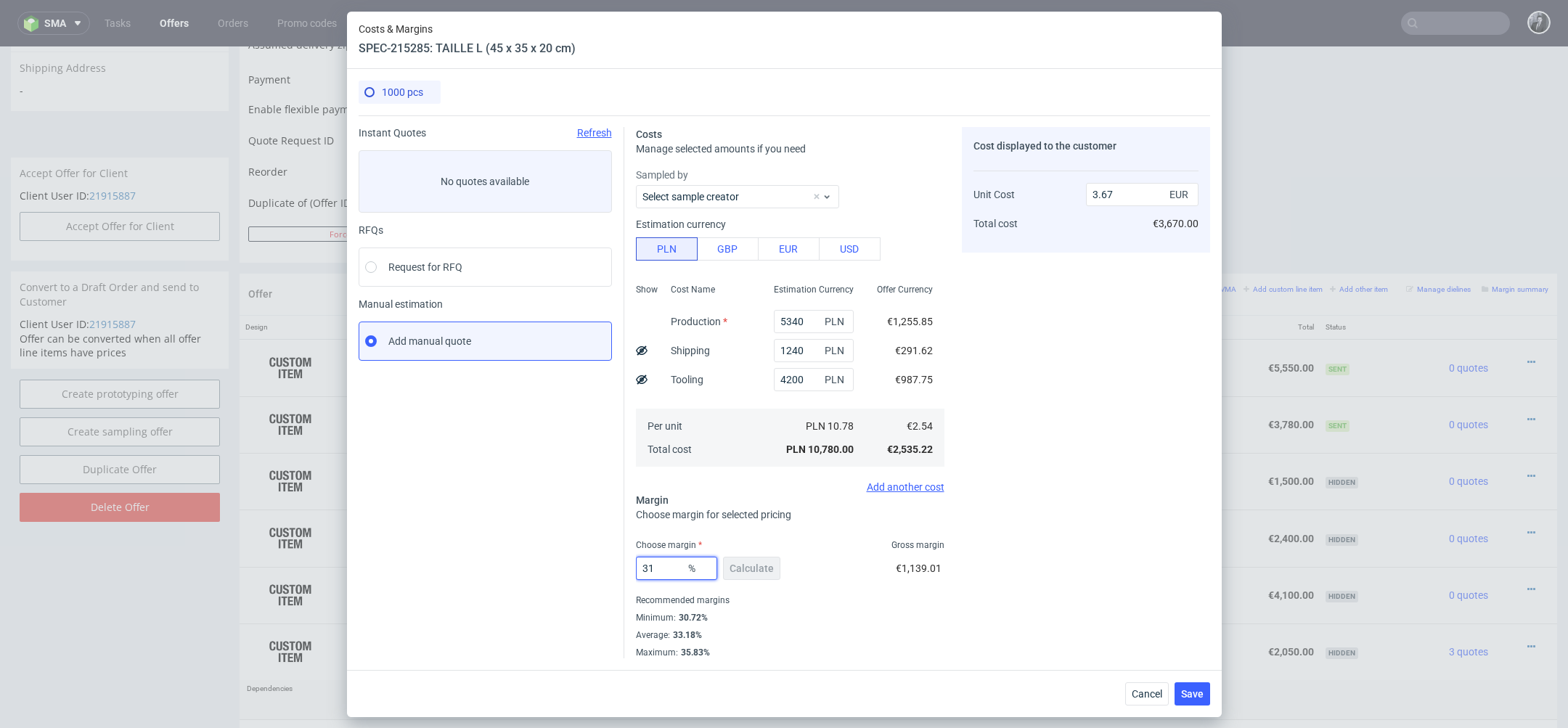
type input "31"
click at [768, 620] on div "Minimum : 30.72%" at bounding box center [790, 617] width 308 height 17
click at [1194, 697] on span "Save" at bounding box center [1193, 694] width 23 height 10
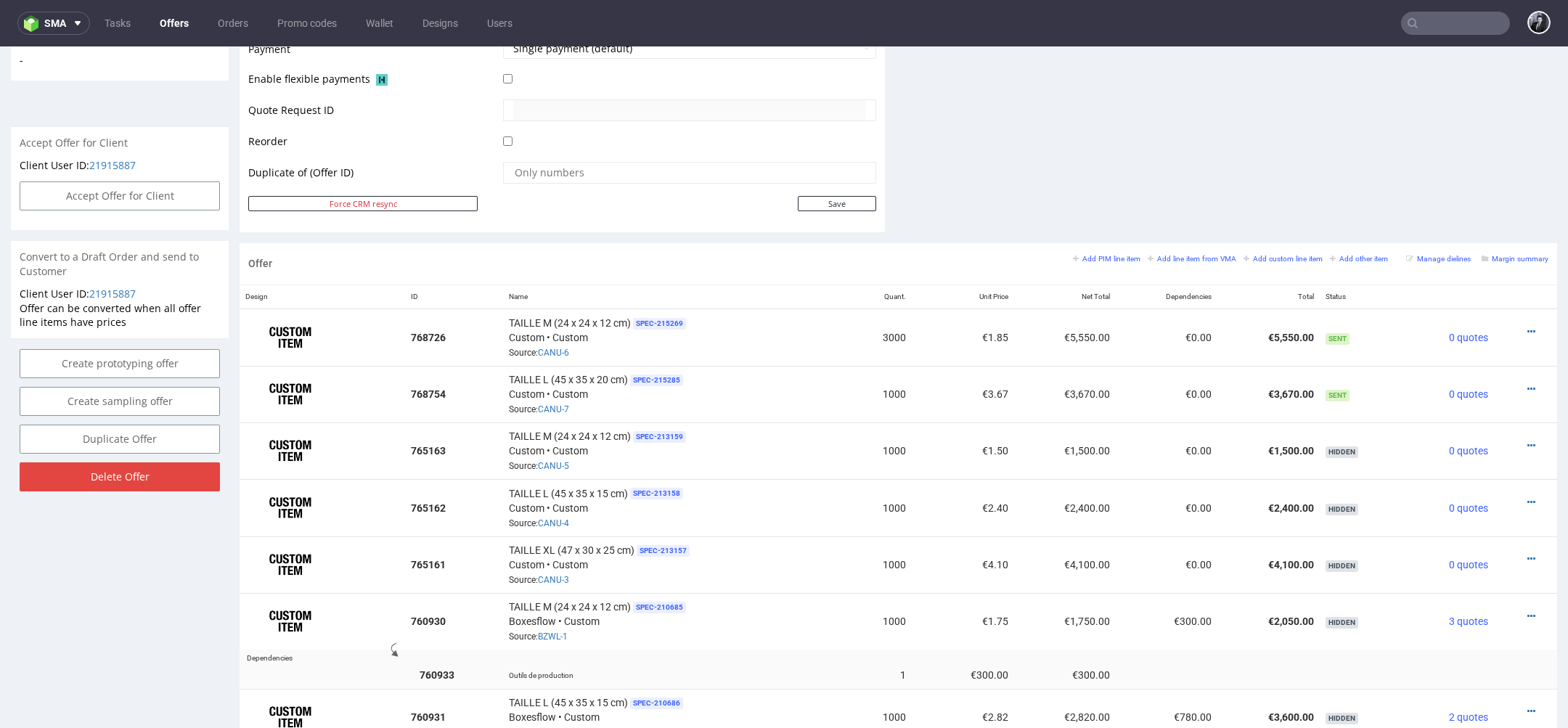
scroll to position [753, 0]
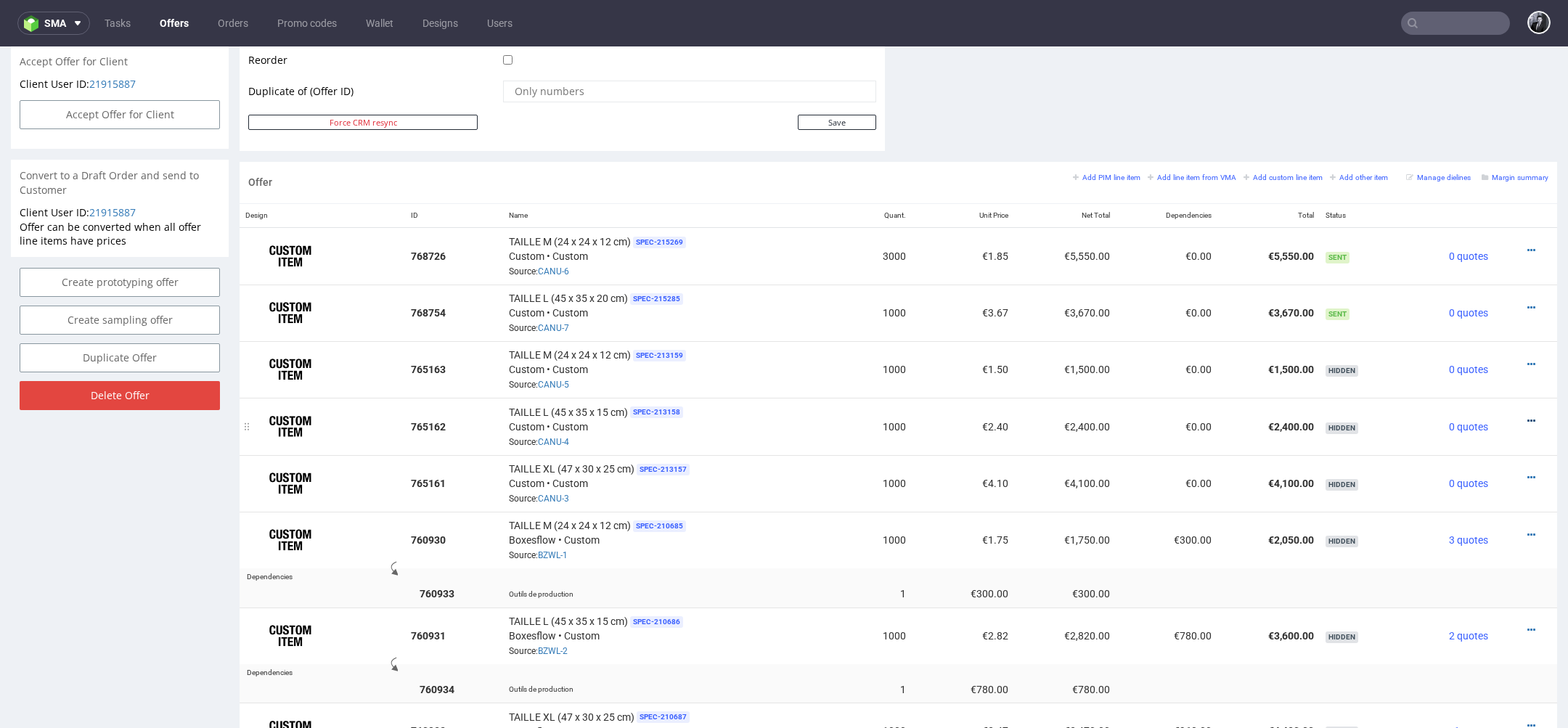
click at [1527, 416] on icon at bounding box center [1531, 421] width 8 height 10
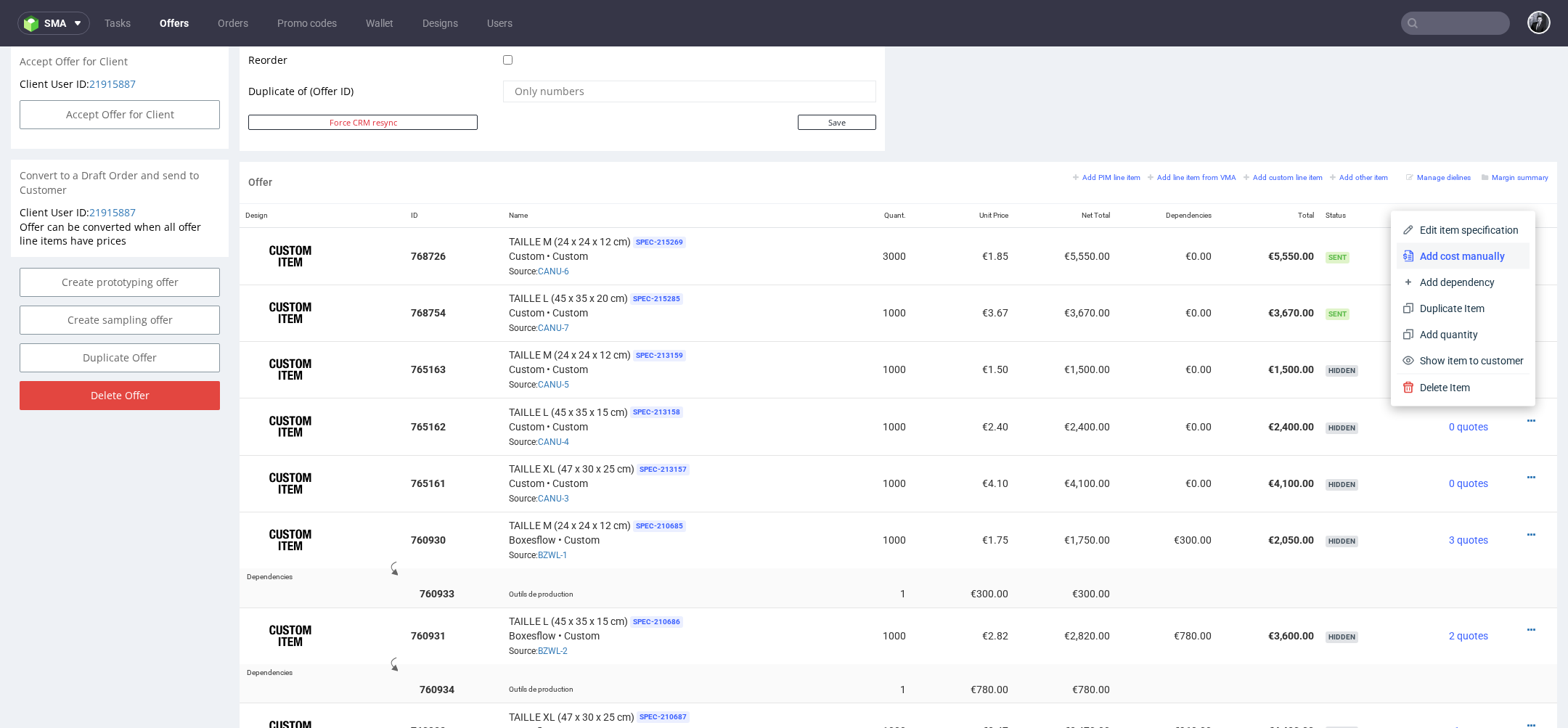
click at [1442, 254] on span "Add cost manually" at bounding box center [1469, 255] width 110 height 14
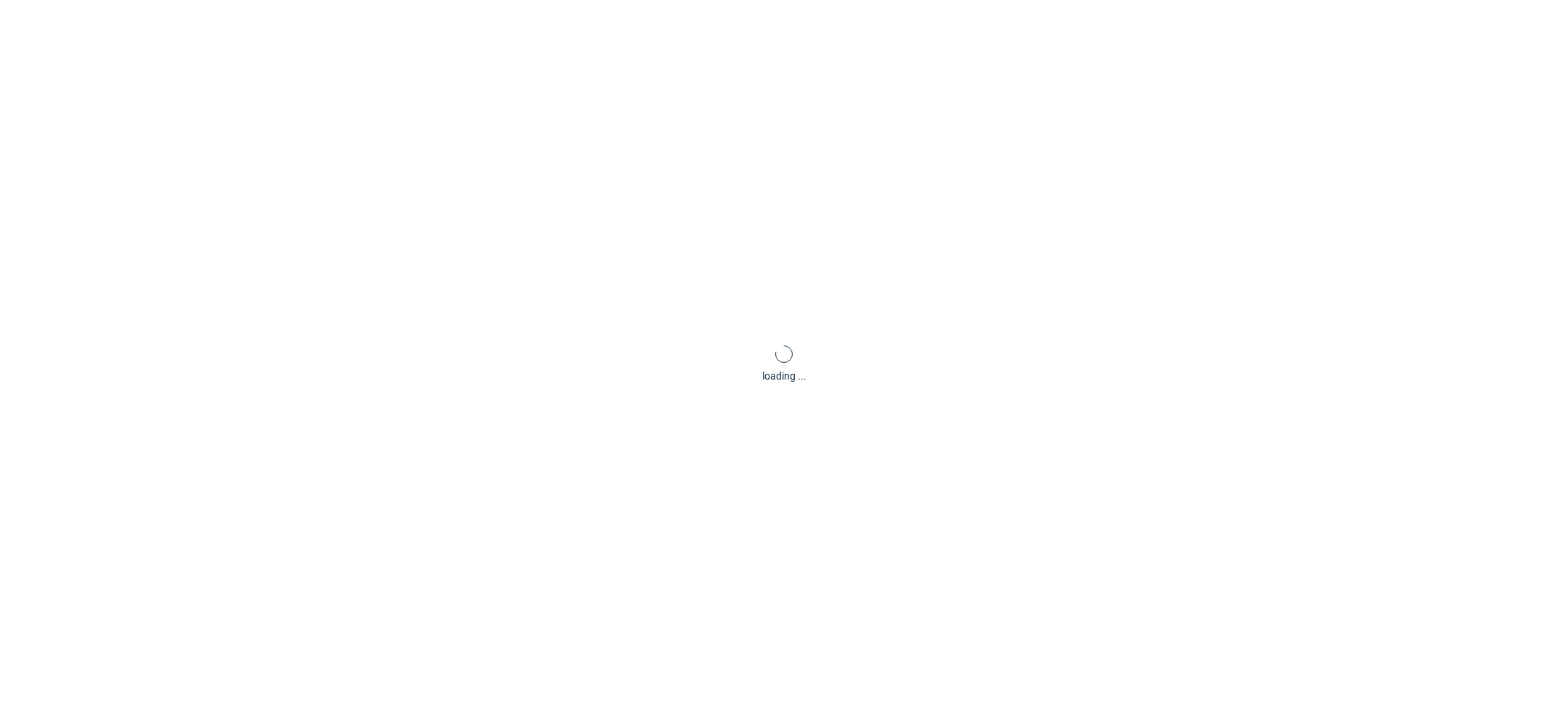
scroll to position [0, 0]
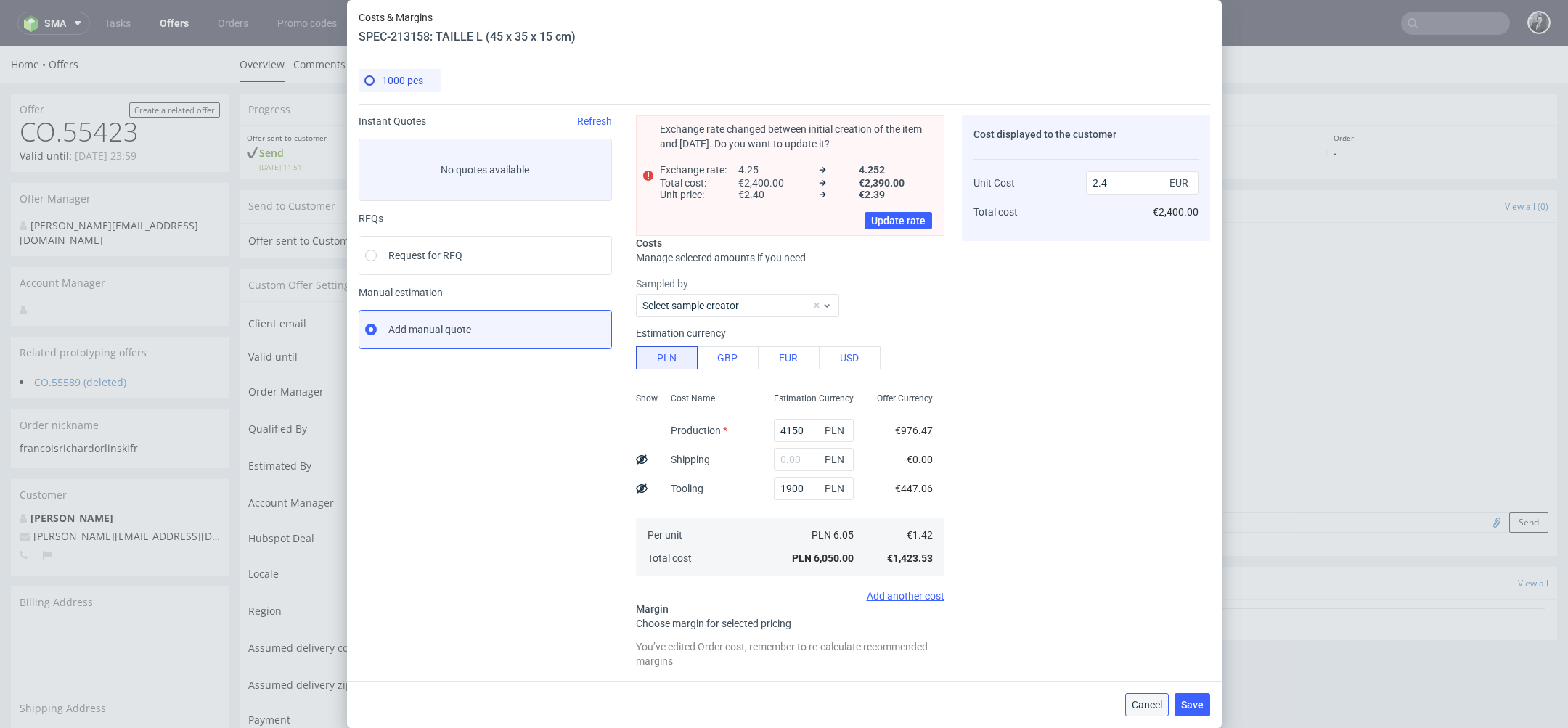
click at [1138, 703] on span "Cancel" at bounding box center [1147, 705] width 30 height 10
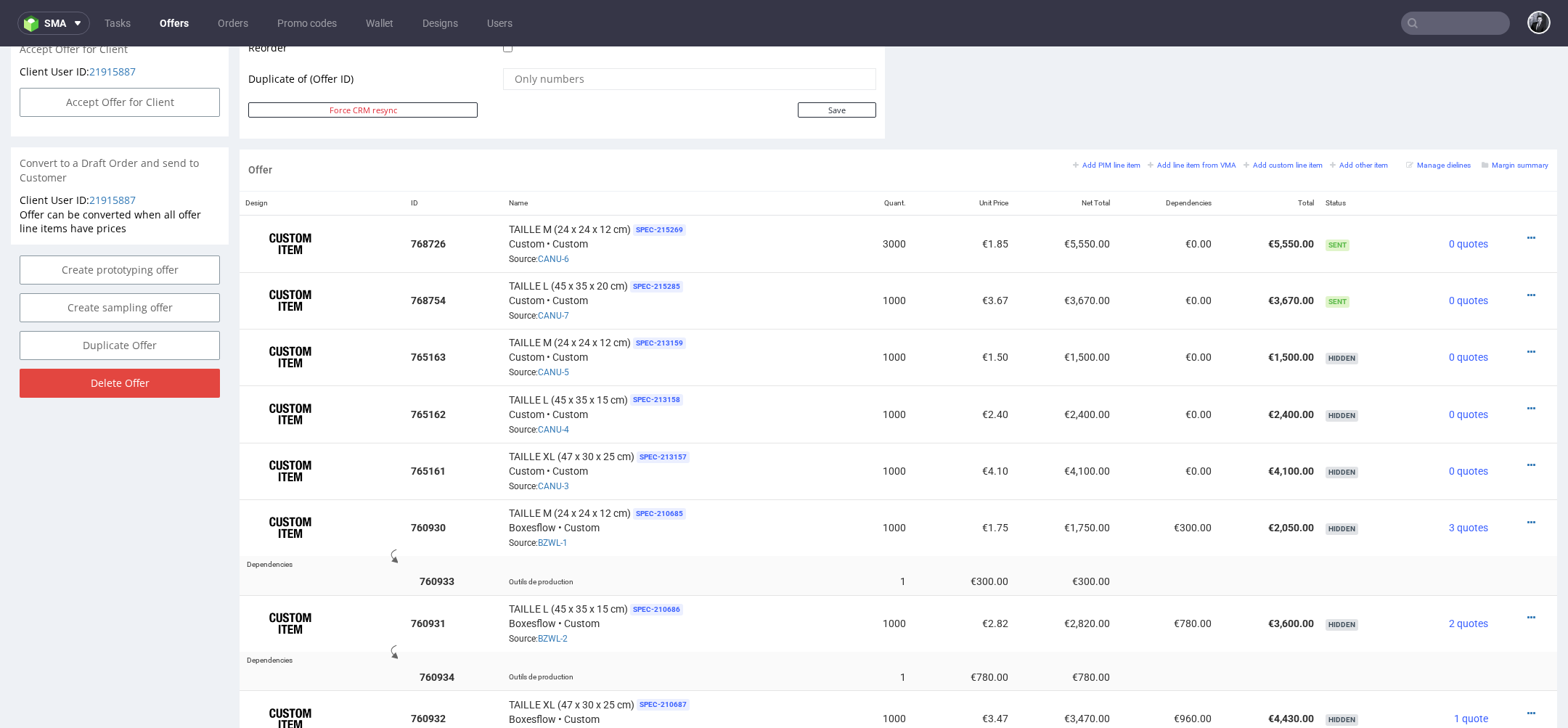
scroll to position [796, 0]
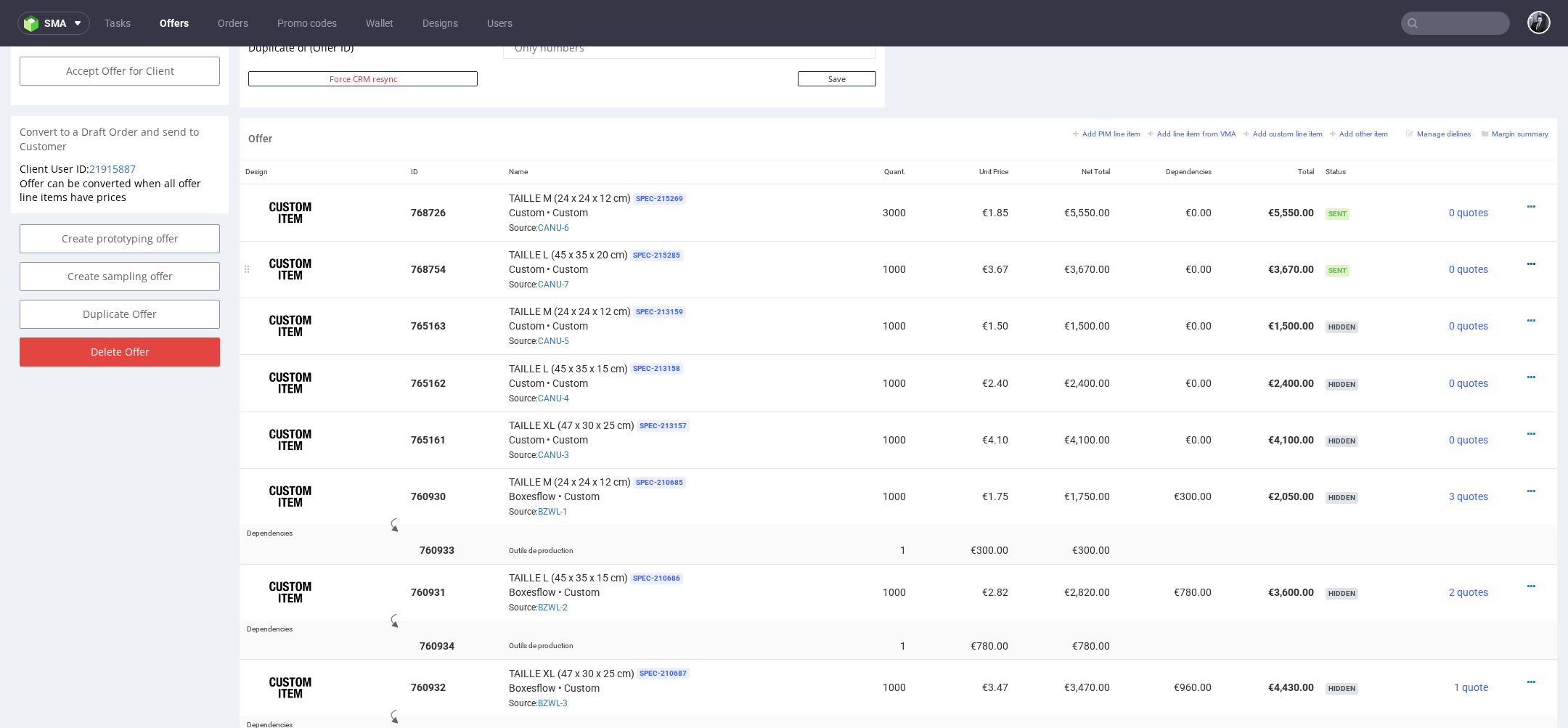
click at [1527, 262] on icon at bounding box center [1531, 264] width 8 height 10
click at [1477, 103] on span "Edit item price" at bounding box center [1466, 99] width 117 height 14
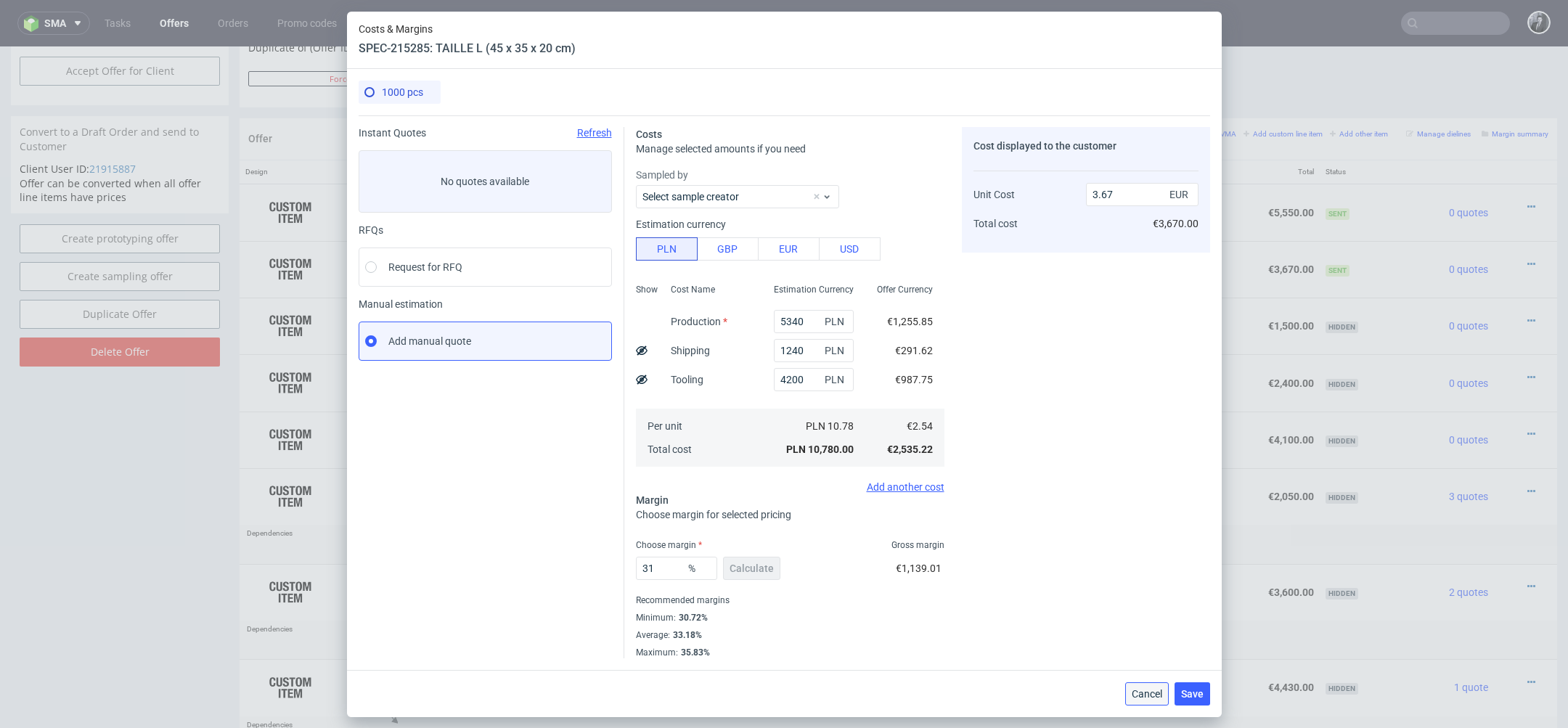
click at [1140, 695] on span "Cancel" at bounding box center [1147, 694] width 30 height 10
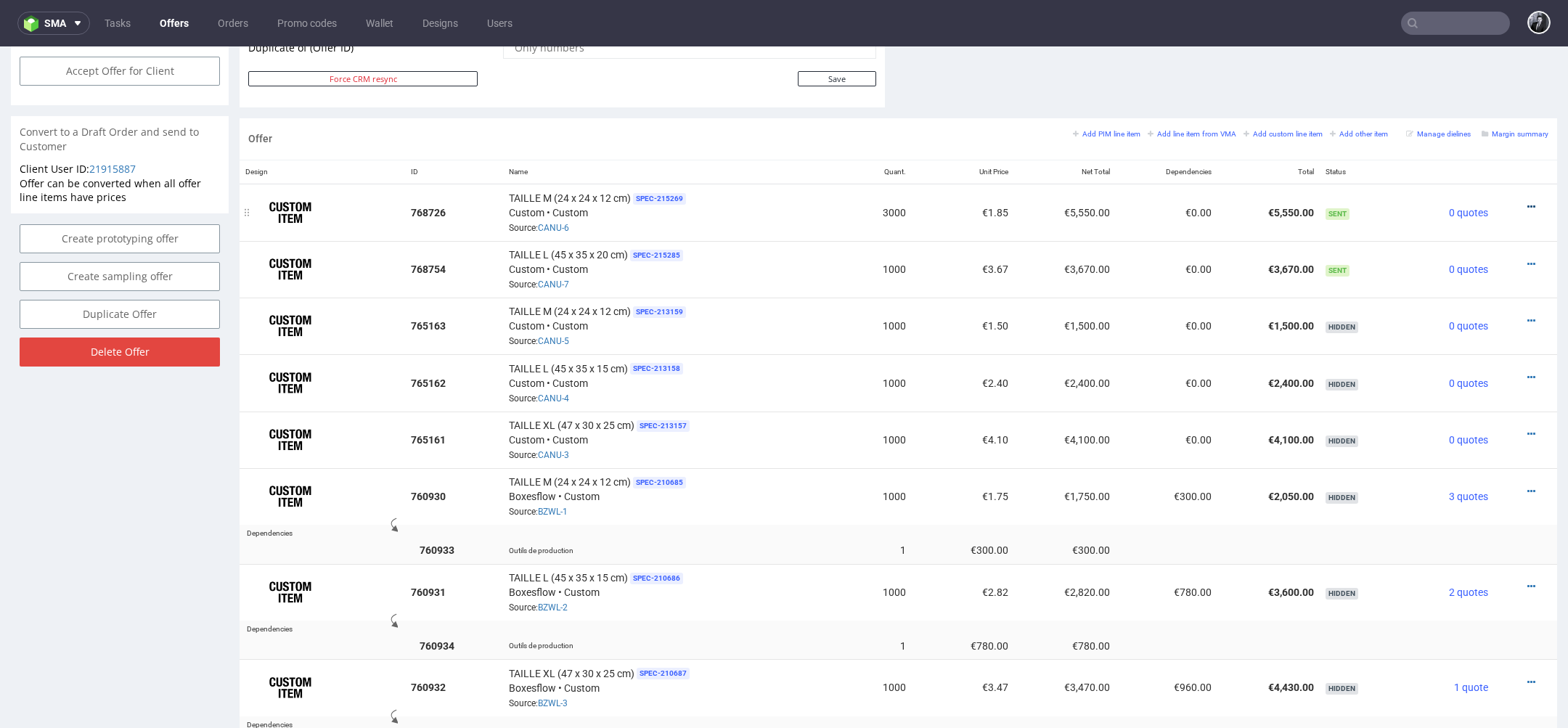
click at [1527, 205] on icon at bounding box center [1531, 207] width 8 height 10
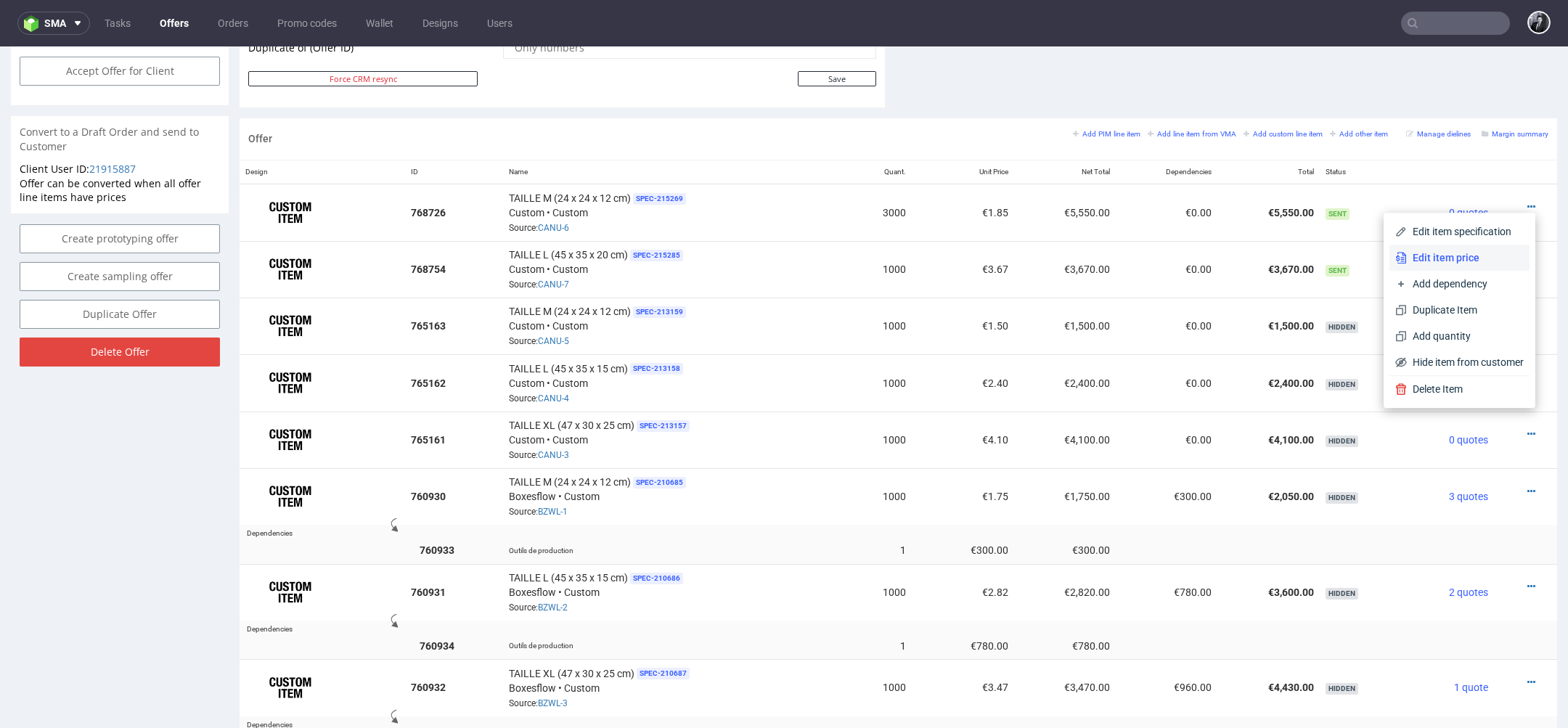
click at [1471, 260] on span "Edit item price" at bounding box center [1466, 257] width 117 height 14
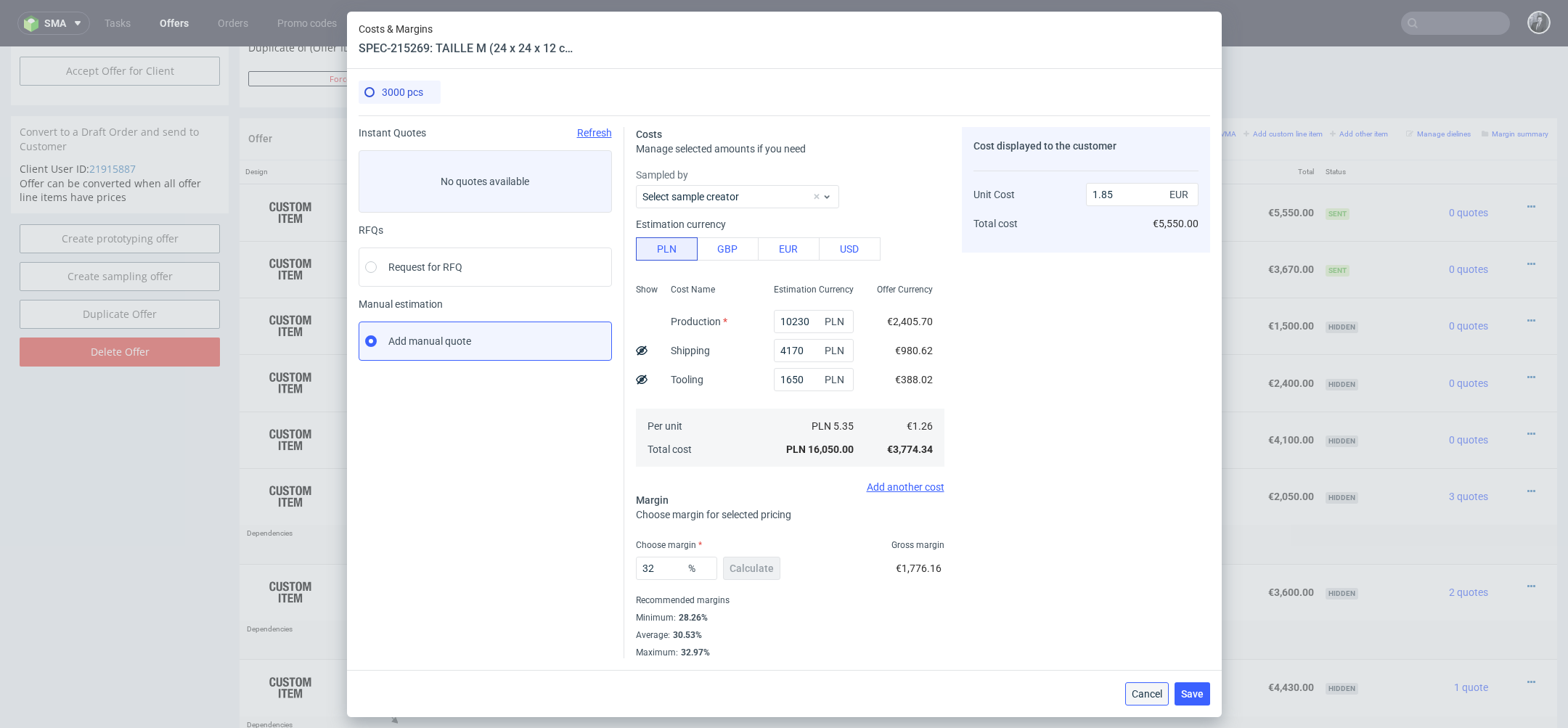
click at [1138, 697] on span "Cancel" at bounding box center [1147, 694] width 30 height 10
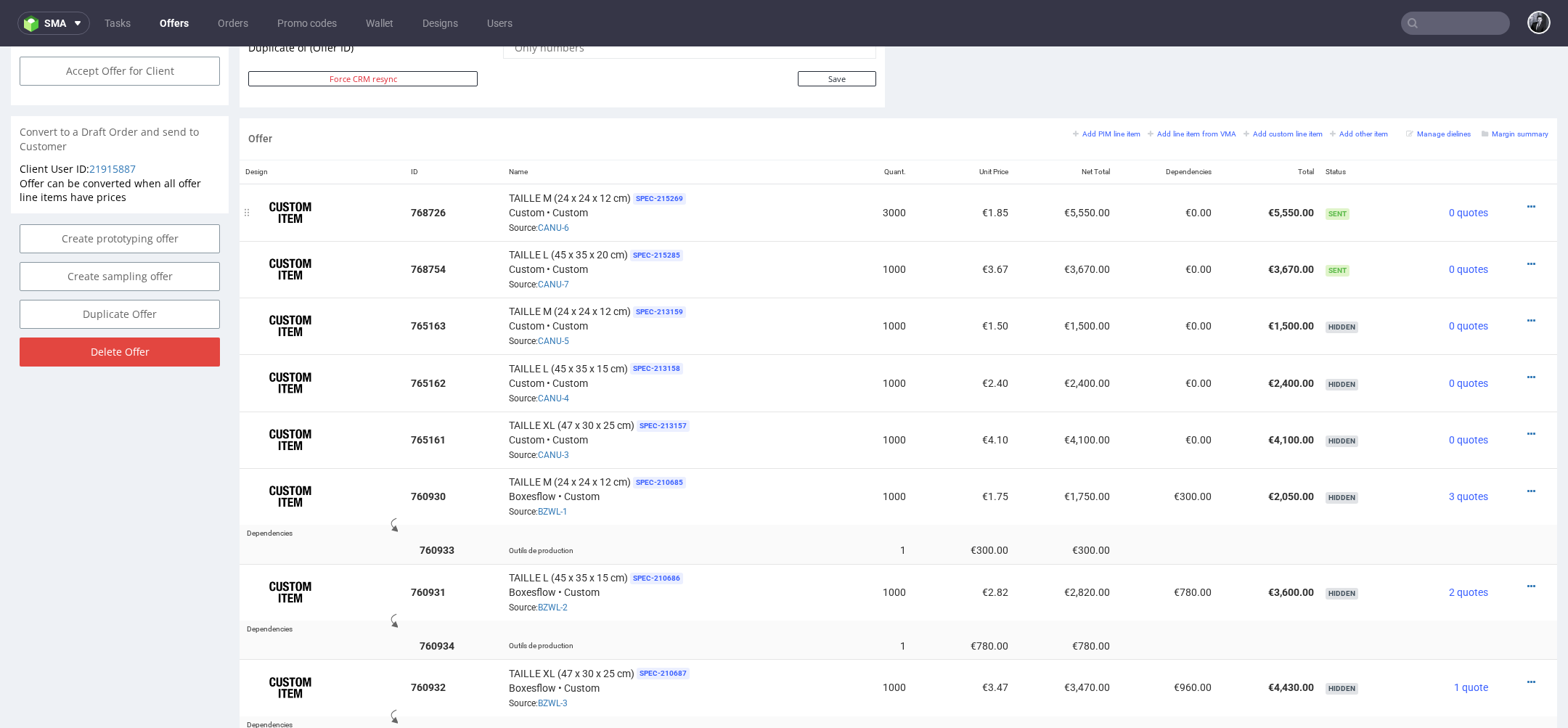
click at [1509, 208] on div at bounding box center [1521, 206] width 43 height 14
click at [1527, 205] on icon at bounding box center [1531, 207] width 8 height 10
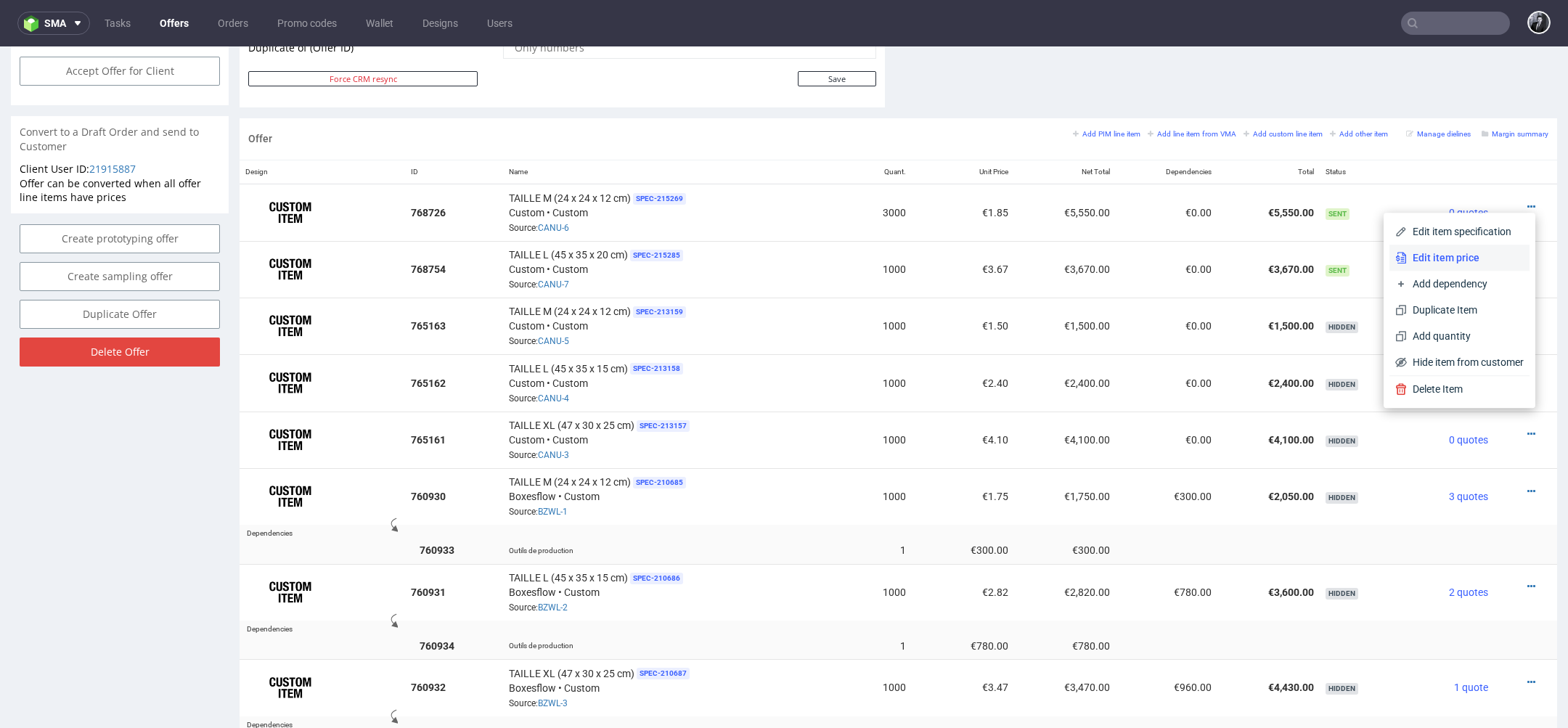
click at [1466, 263] on span "Edit item price" at bounding box center [1466, 257] width 117 height 14
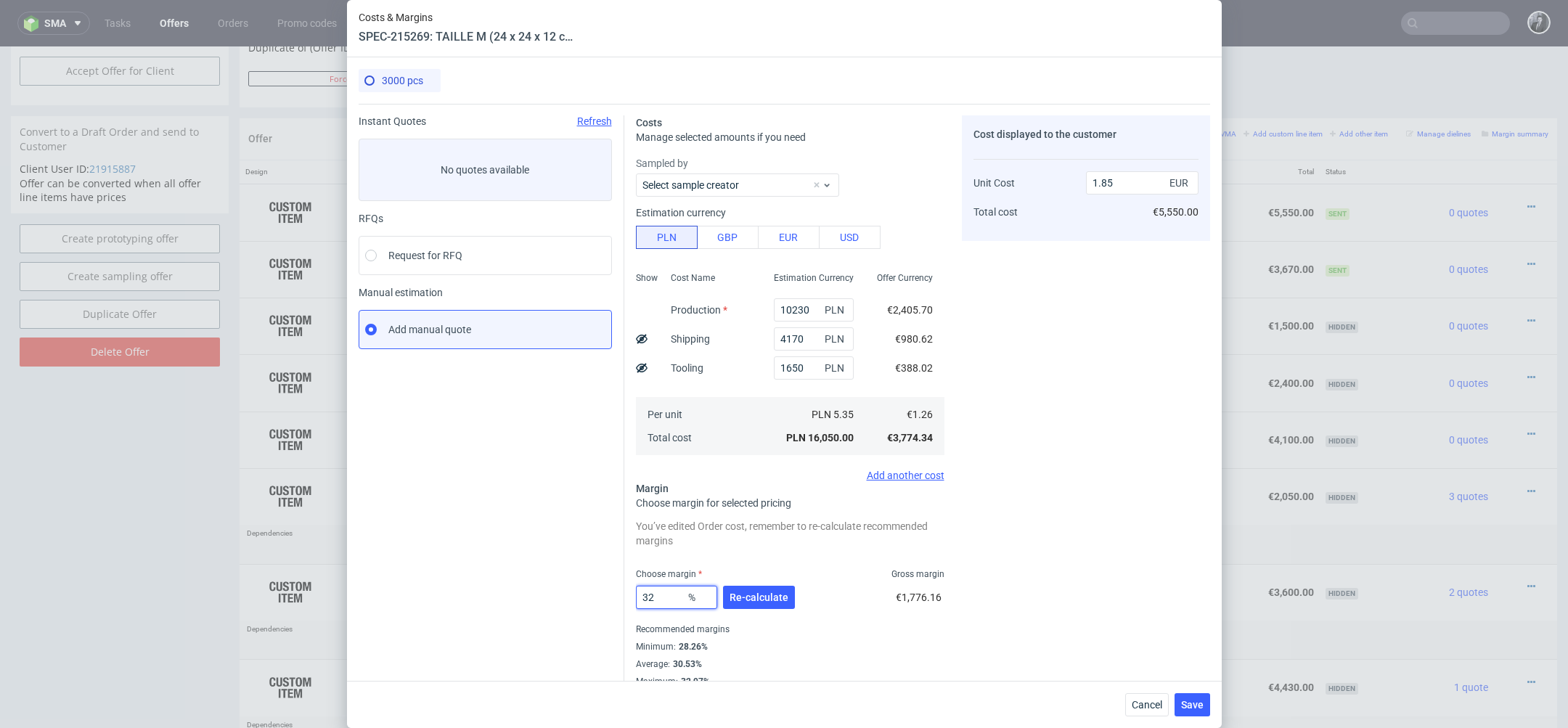
click at [677, 596] on input "32" at bounding box center [677, 598] width 81 height 24
type input "3"
type input "2"
type input "1.29"
type input "25"
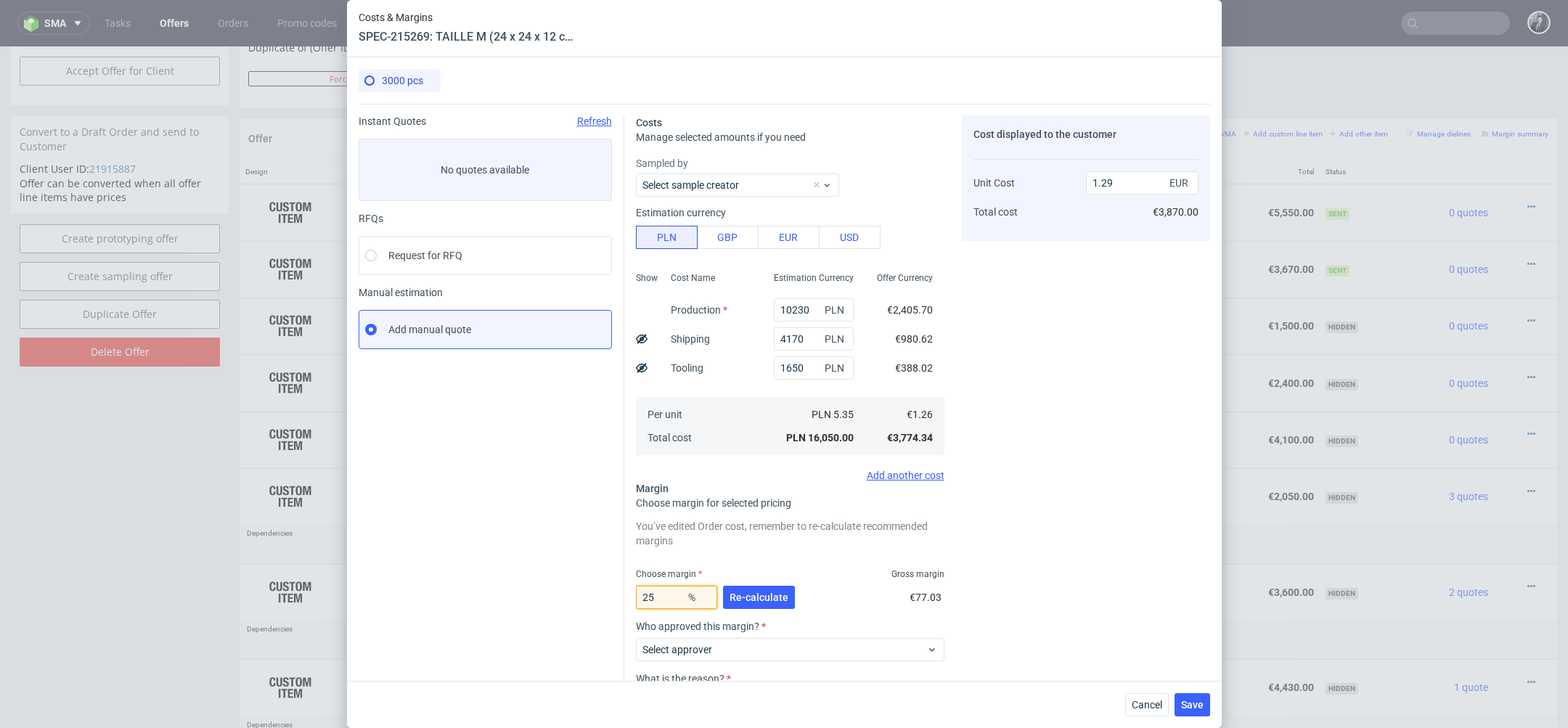
type input "1.68"
type input "2"
type input "1.29"
type input "28"
type input "1.75"
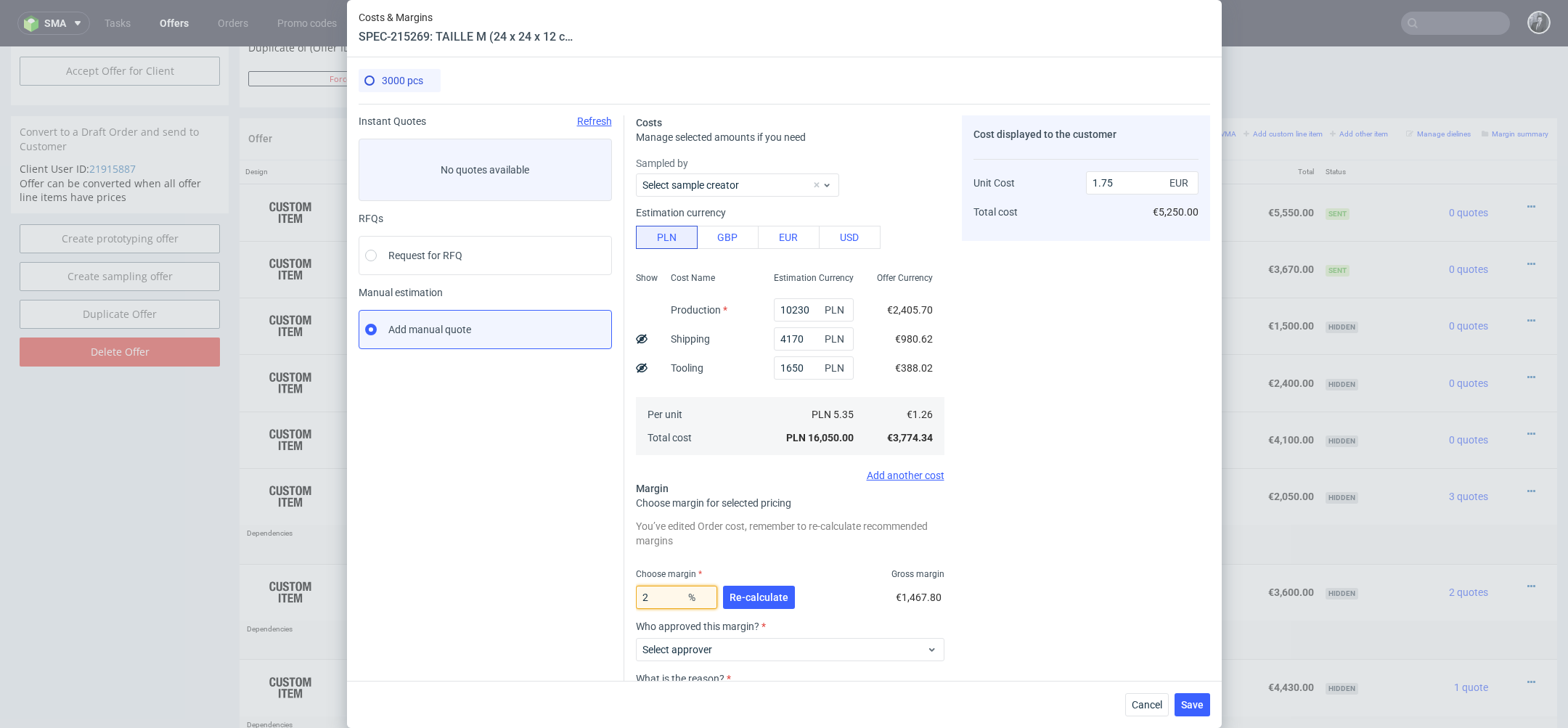
type input "20"
type input "1.58"
type input "25"
type input "1.68"
type input "25"
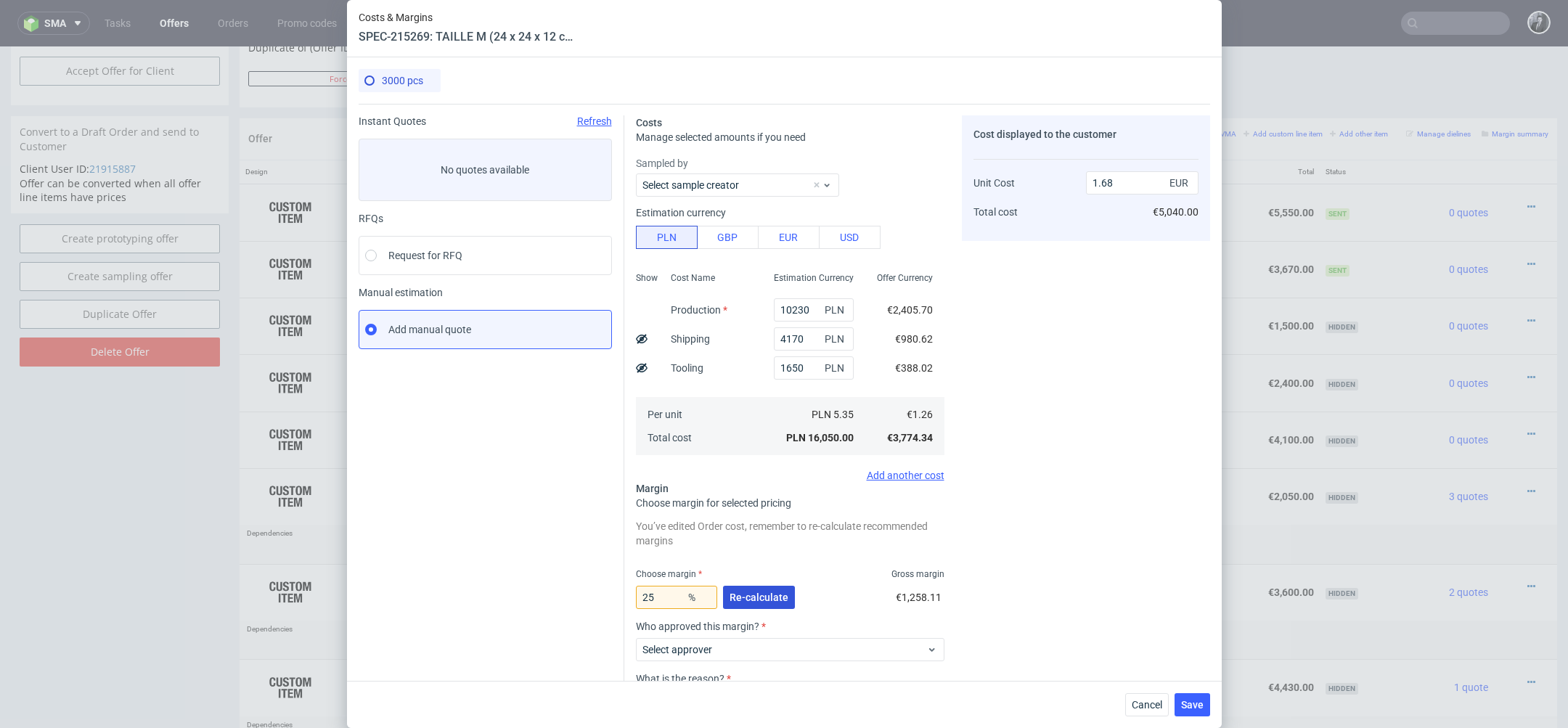
click at [784, 599] on span "Re-calculate" at bounding box center [759, 598] width 59 height 10
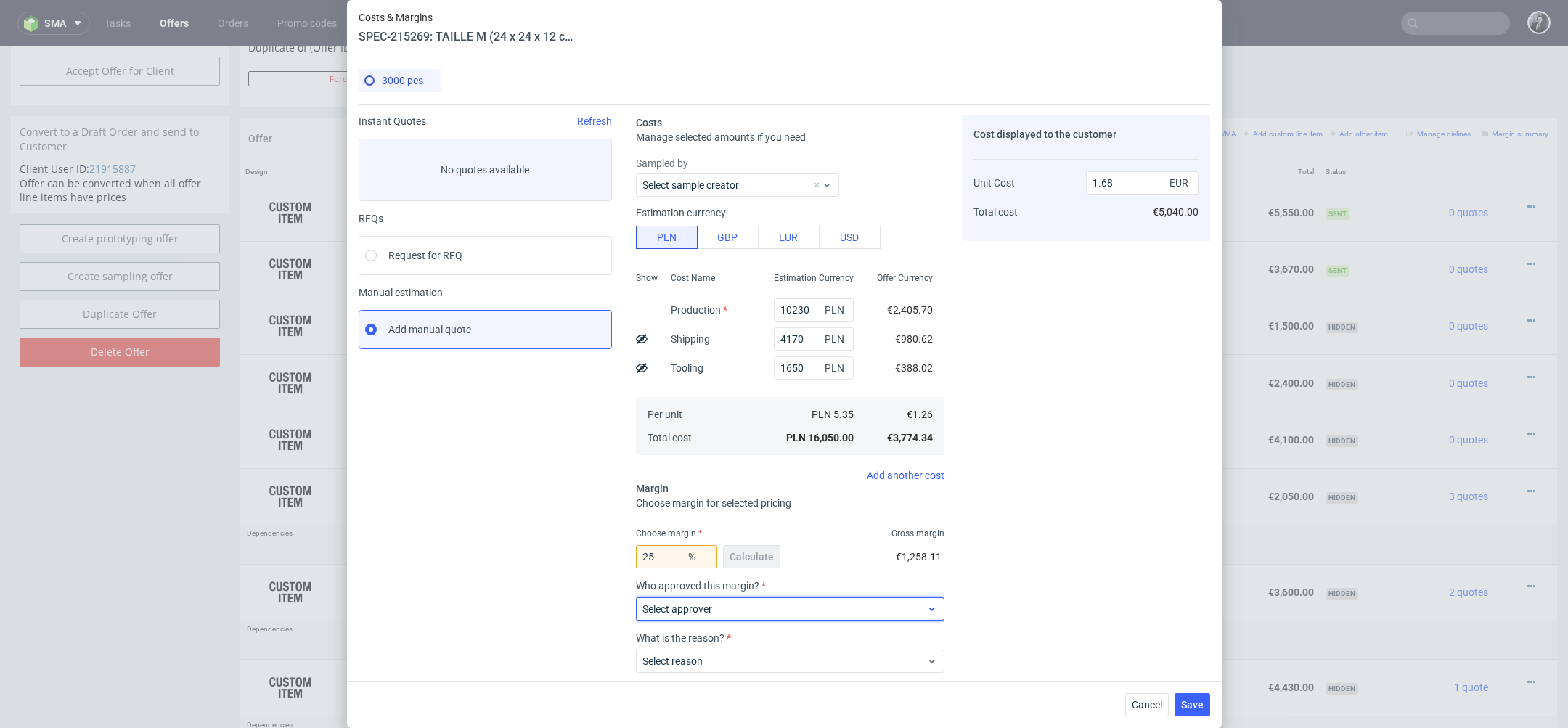
click at [818, 608] on span "Select approver" at bounding box center [784, 609] width 284 height 14
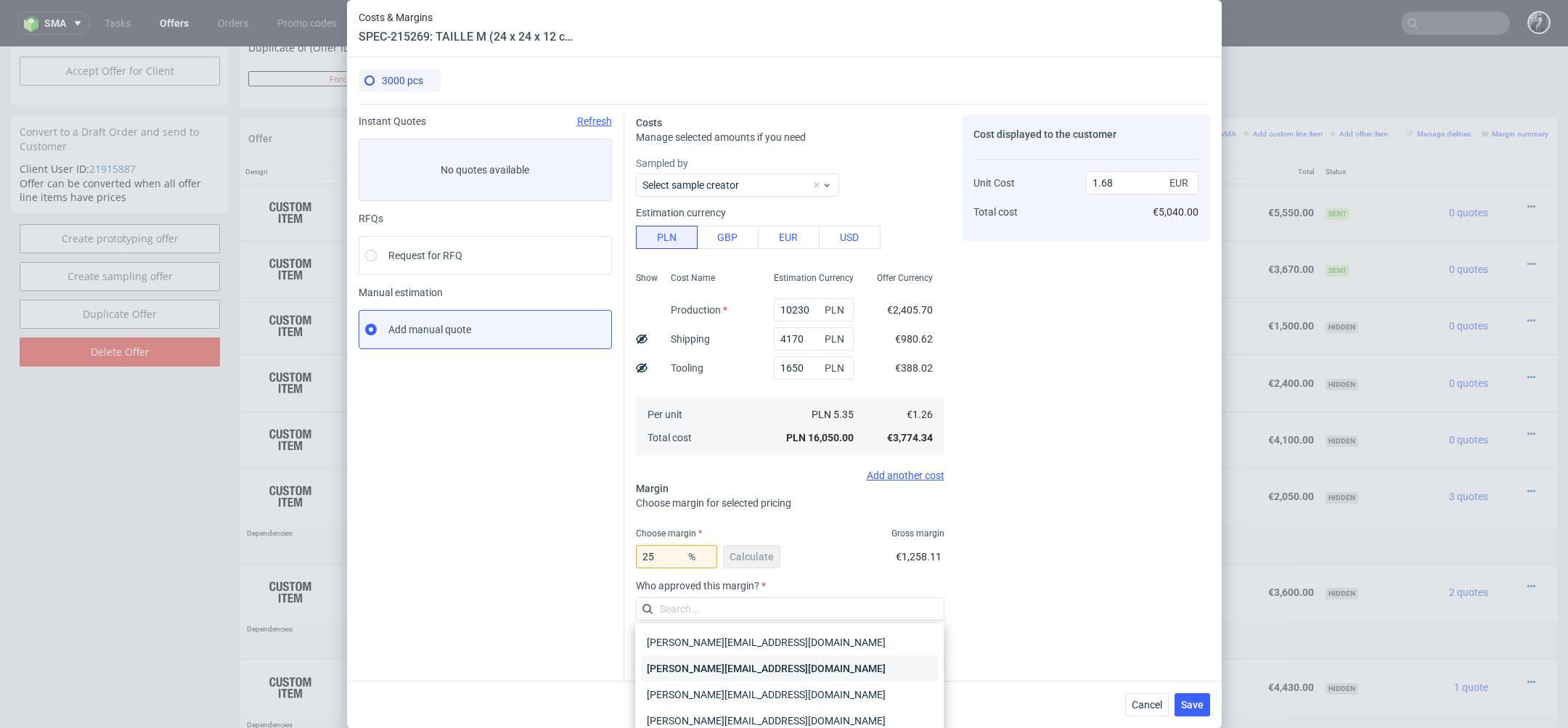
click at [794, 672] on div "[PERSON_NAME][EMAIL_ADDRESS][PERSON_NAME][DOMAIN_NAME]" at bounding box center [789, 669] width 297 height 26
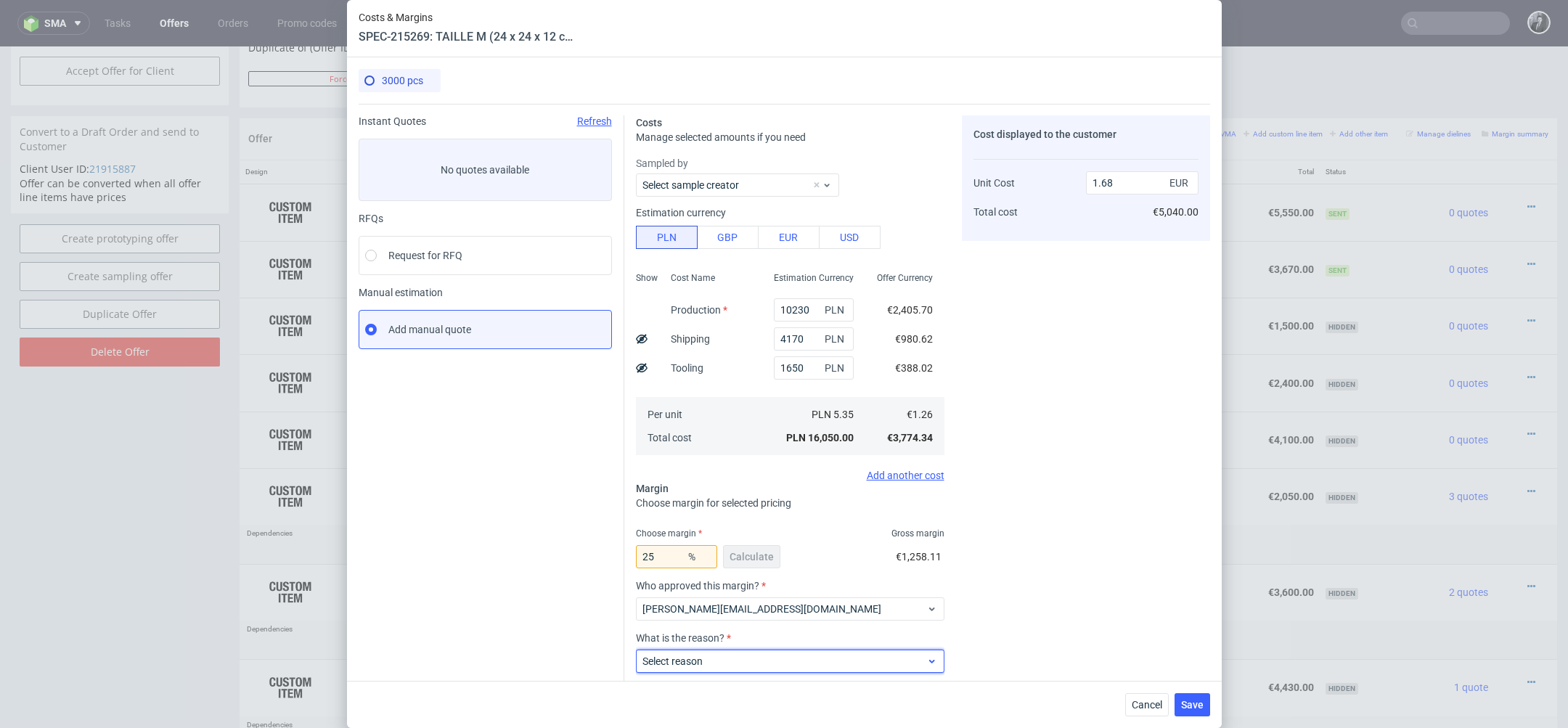
click at [821, 659] on span "Select reason" at bounding box center [784, 661] width 284 height 14
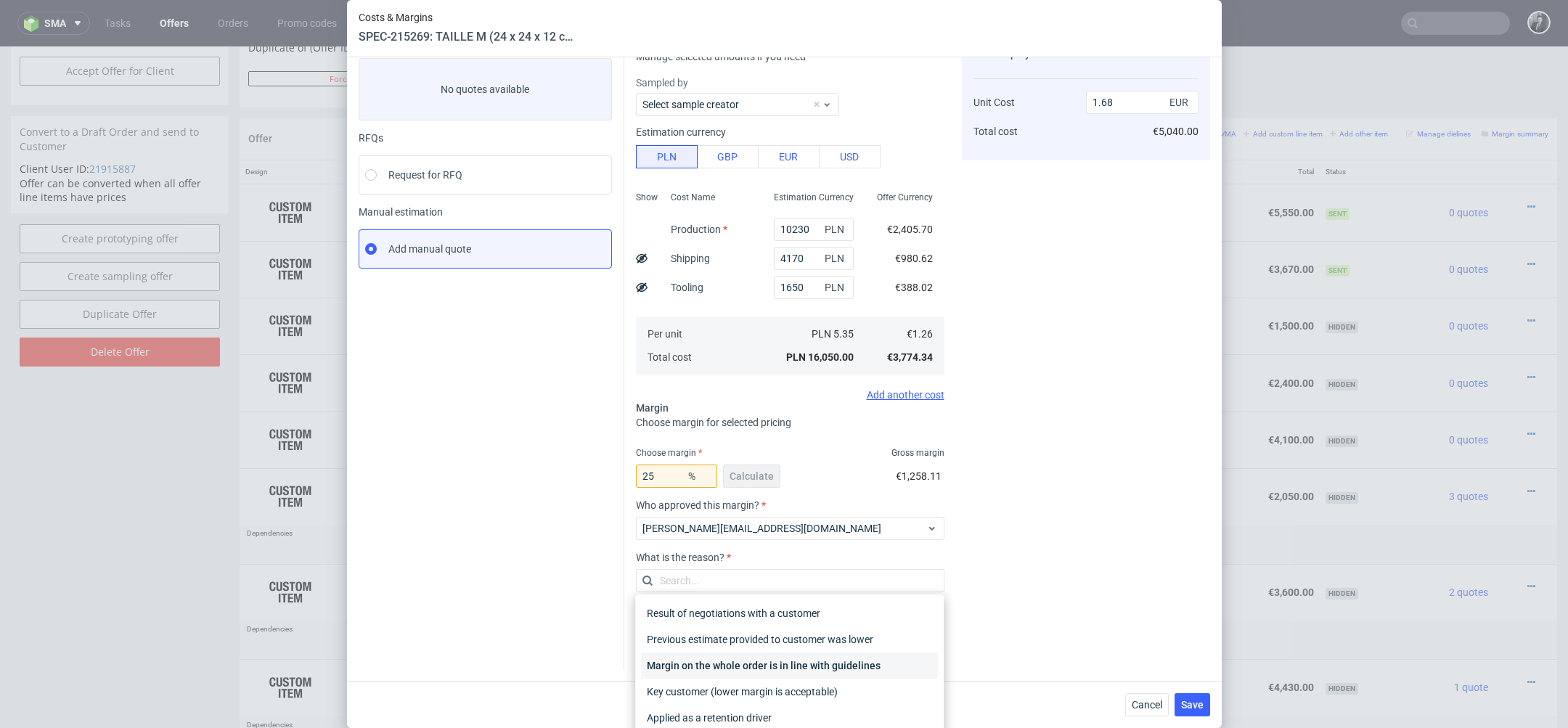
click at [907, 667] on div "Margin on the whole order is in line with guidelines" at bounding box center [789, 667] width 297 height 26
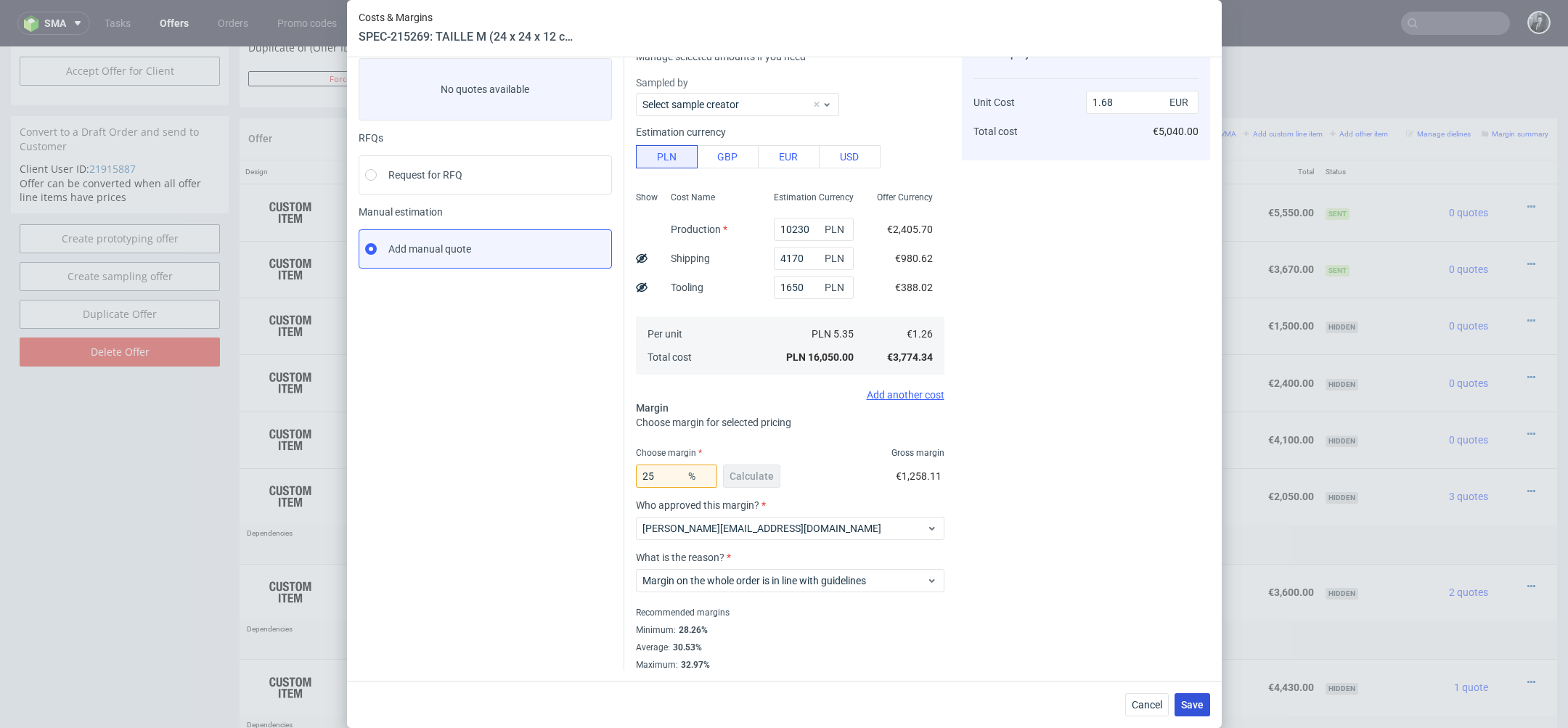
click at [1195, 706] on span "Save" at bounding box center [1193, 705] width 23 height 10
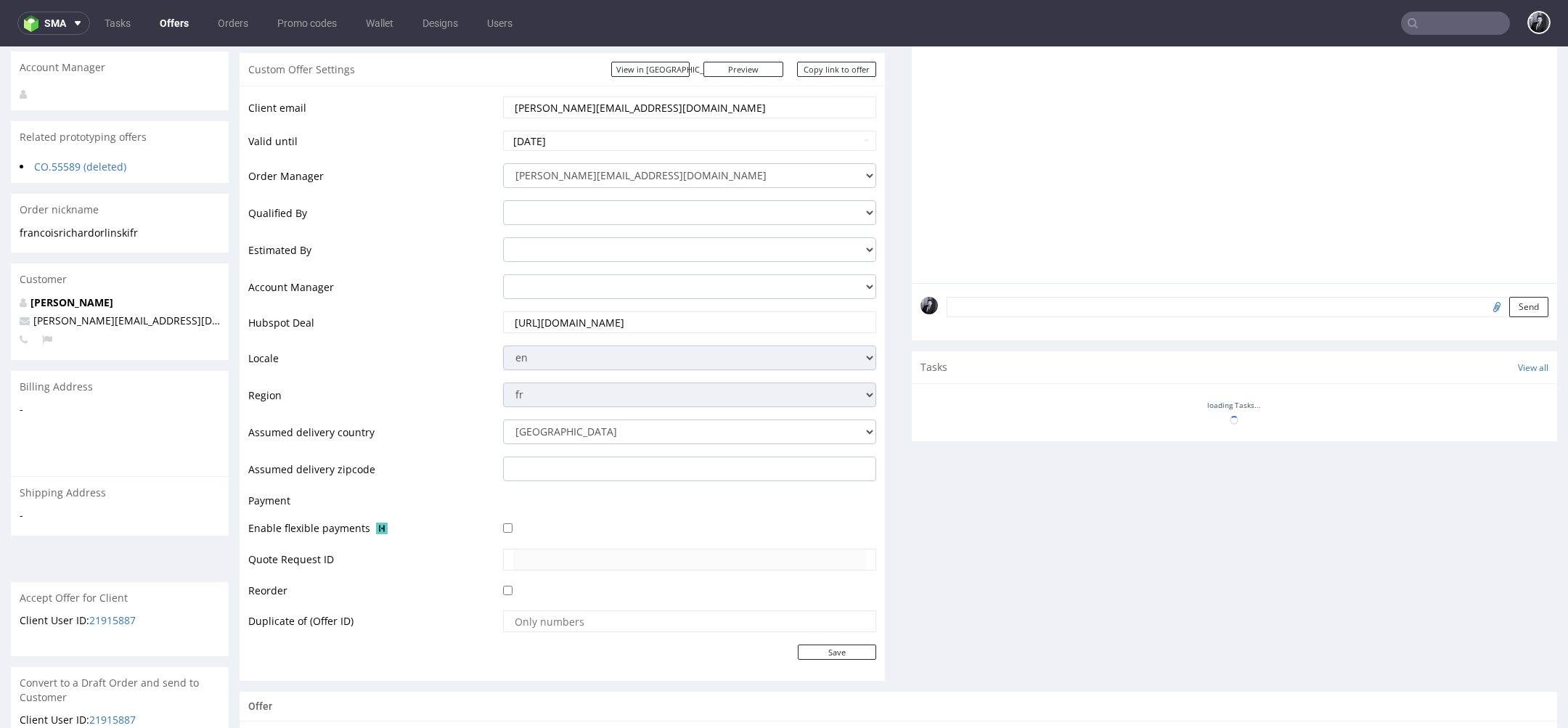
scroll to position [683, 0]
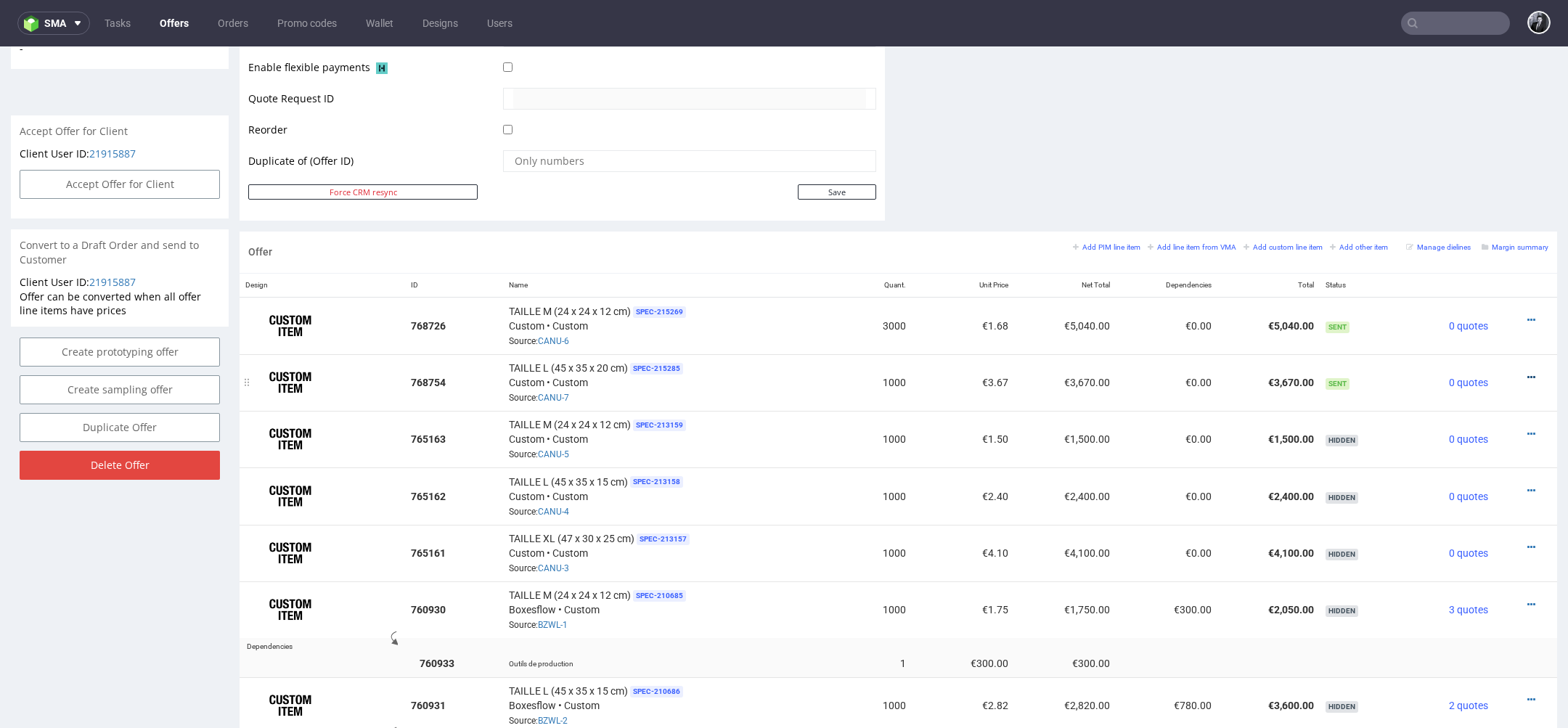
click at [1527, 376] on icon at bounding box center [1531, 377] width 8 height 10
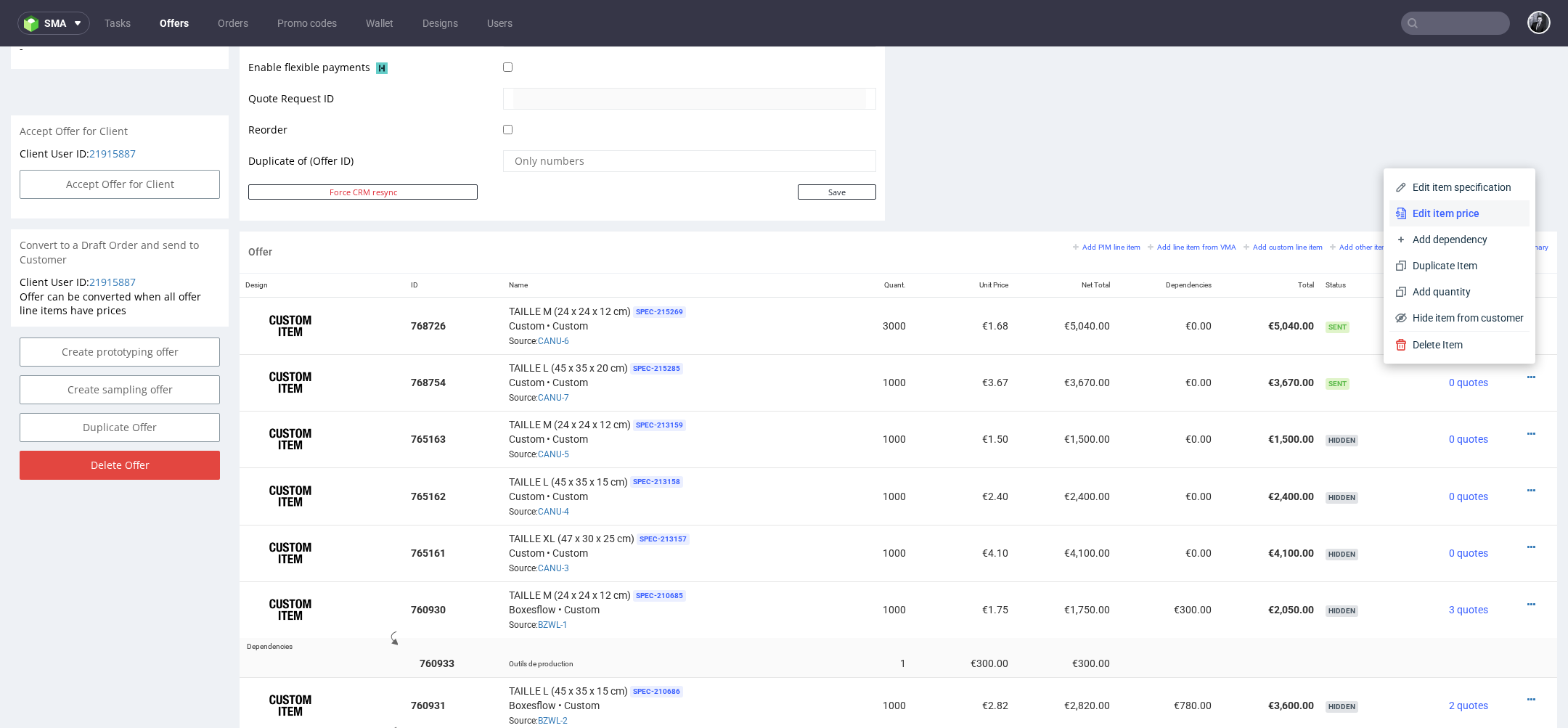
click at [1455, 211] on span "Edit item price" at bounding box center [1466, 213] width 117 height 14
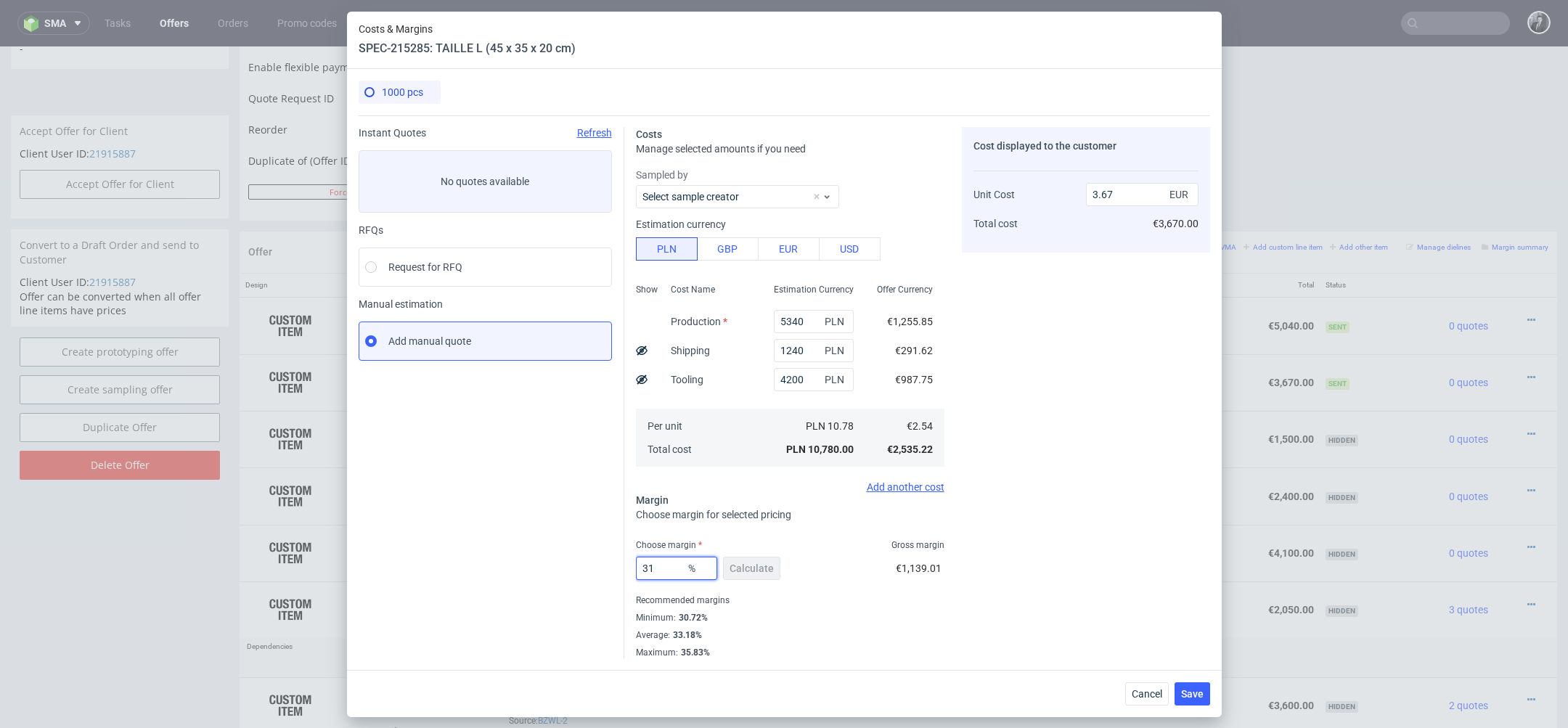
click at [668, 570] on input "31" at bounding box center [677, 568] width 81 height 24
type input "3"
type input "0"
type input "2.54"
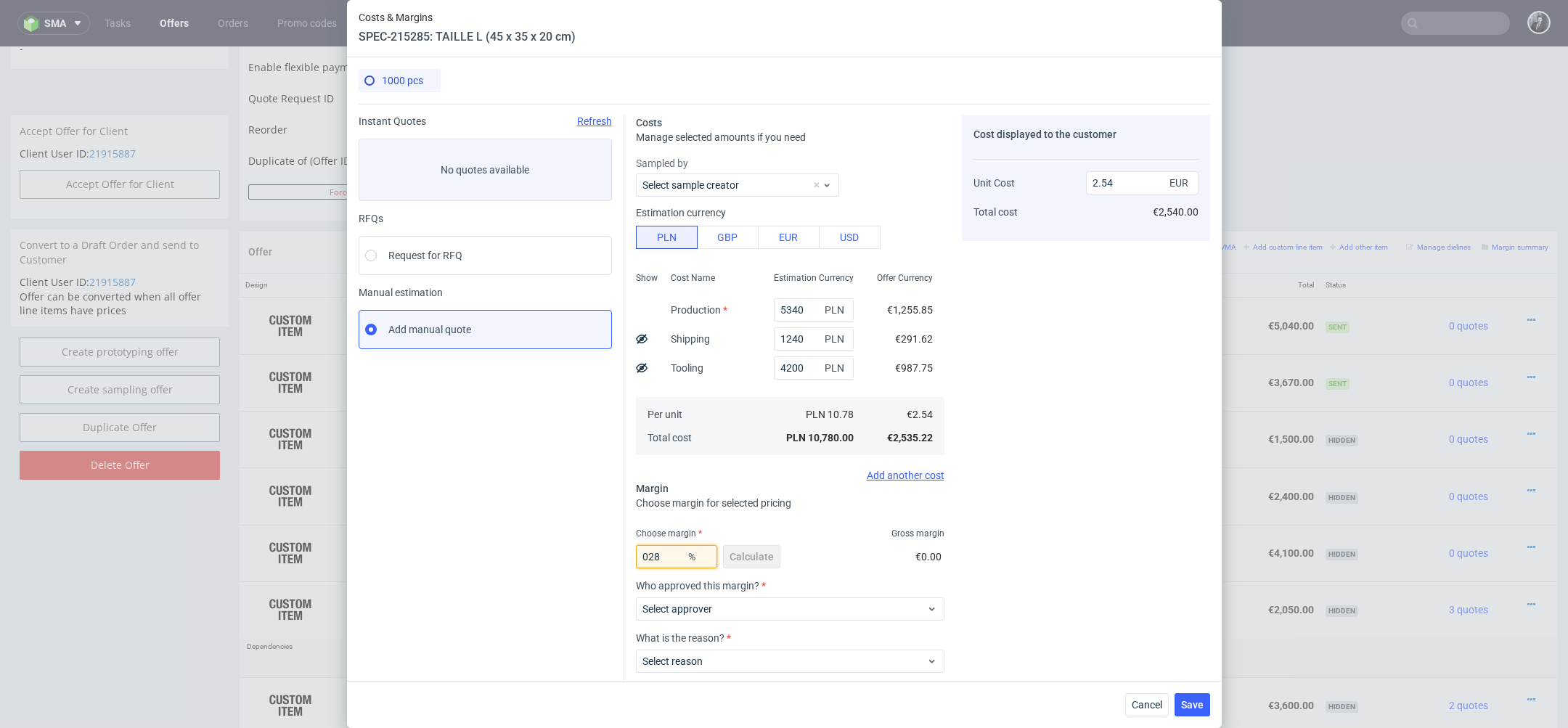
type input "28"
type input "3.52"
type input "2"
type input "0"
type input "2.54"
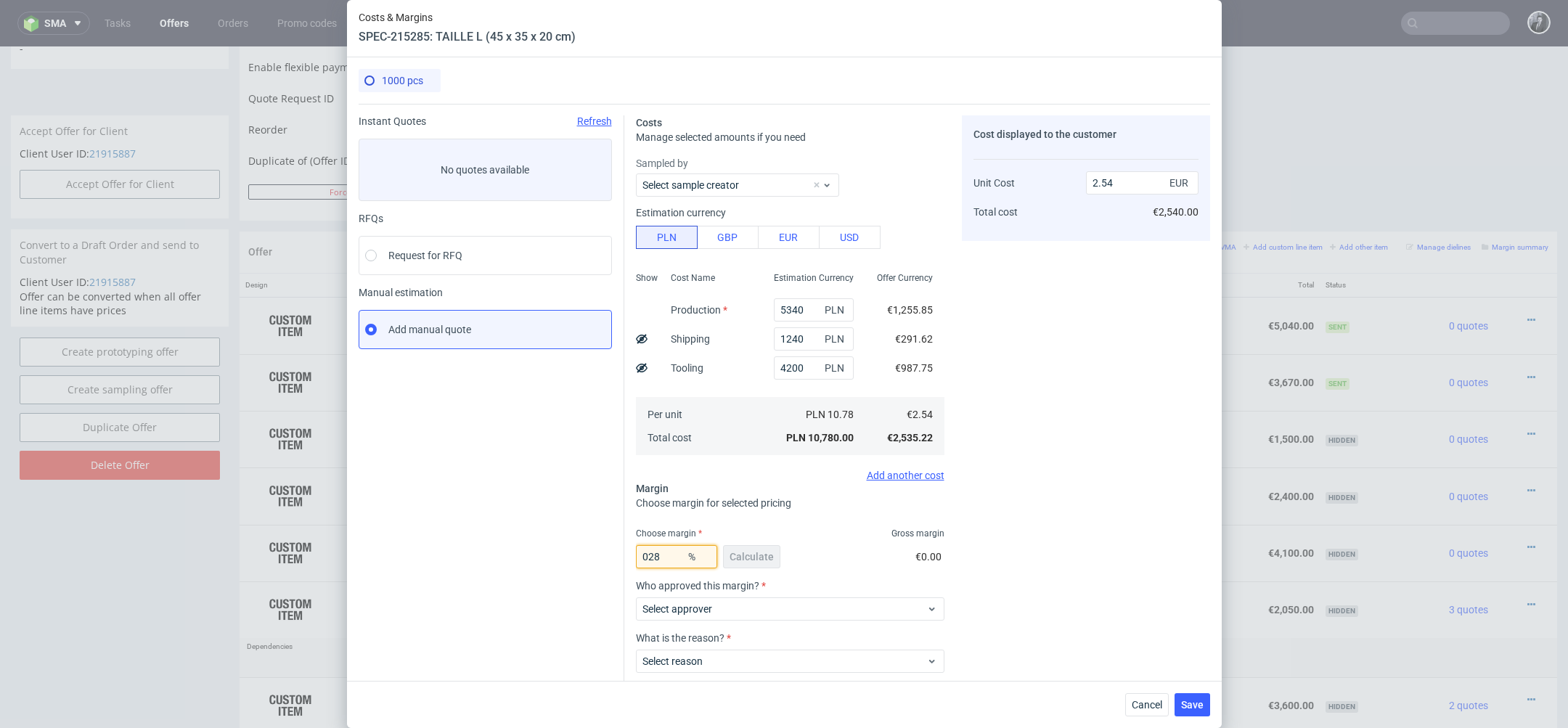
type input "28"
type input "3.52"
type input "28"
click at [1139, 177] on input "3.52" at bounding box center [1142, 182] width 112 height 24
type input "3.50"
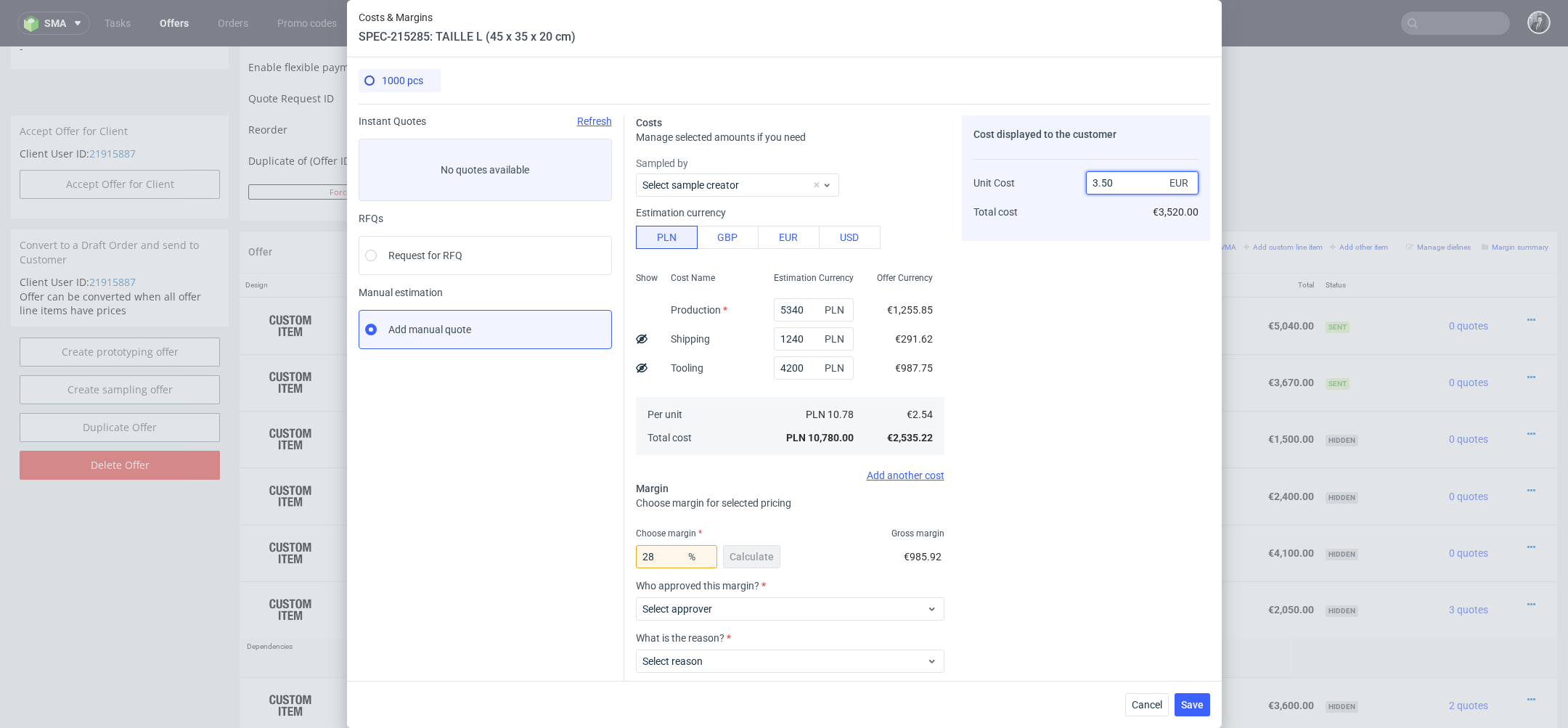
type input "27.42857142857143"
type input "3.49"
click at [1115, 377] on div "Cost displayed to the customer Unit Cost Total cost 3.49 EUR €3,490.00" at bounding box center [1086, 433] width 249 height 636
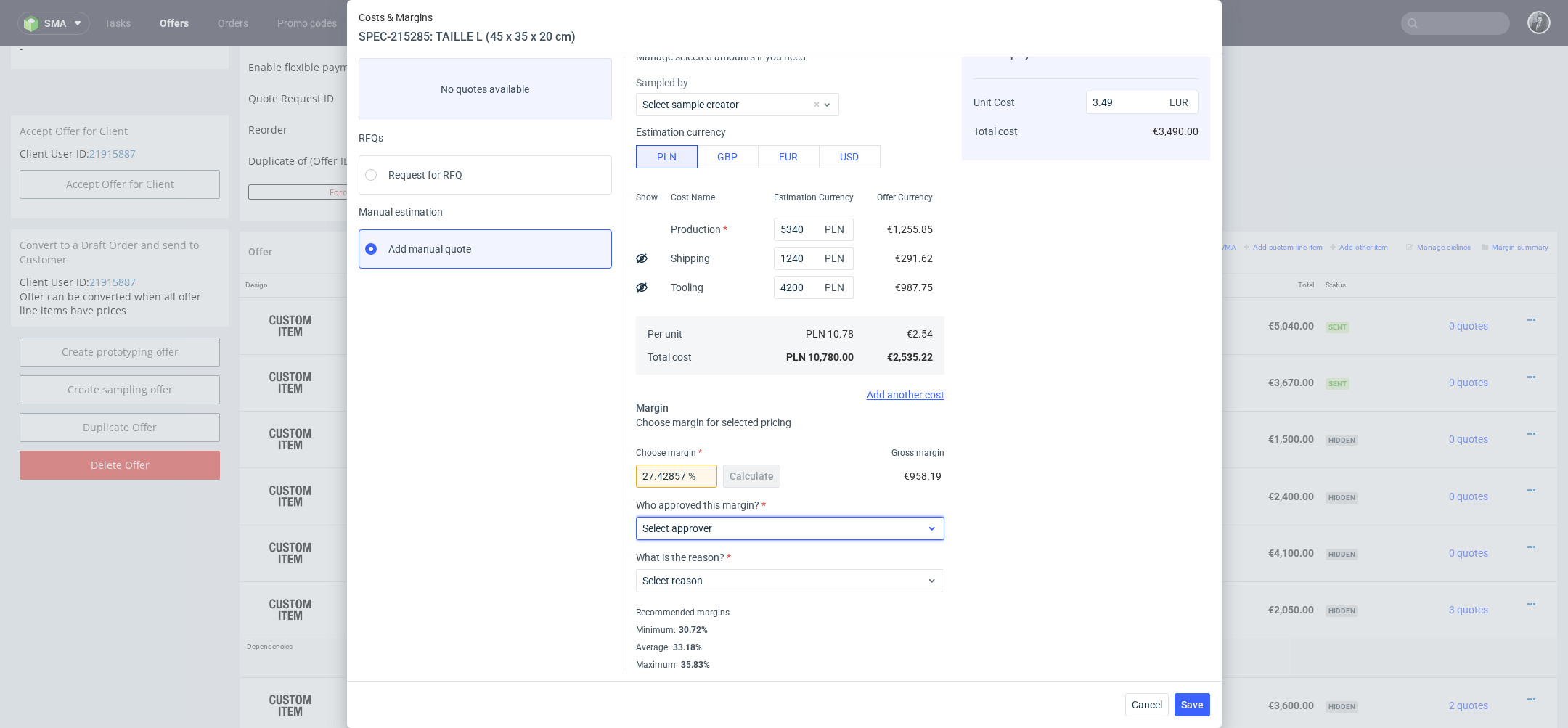
click at [853, 522] on span "Select approver" at bounding box center [784, 529] width 284 height 14
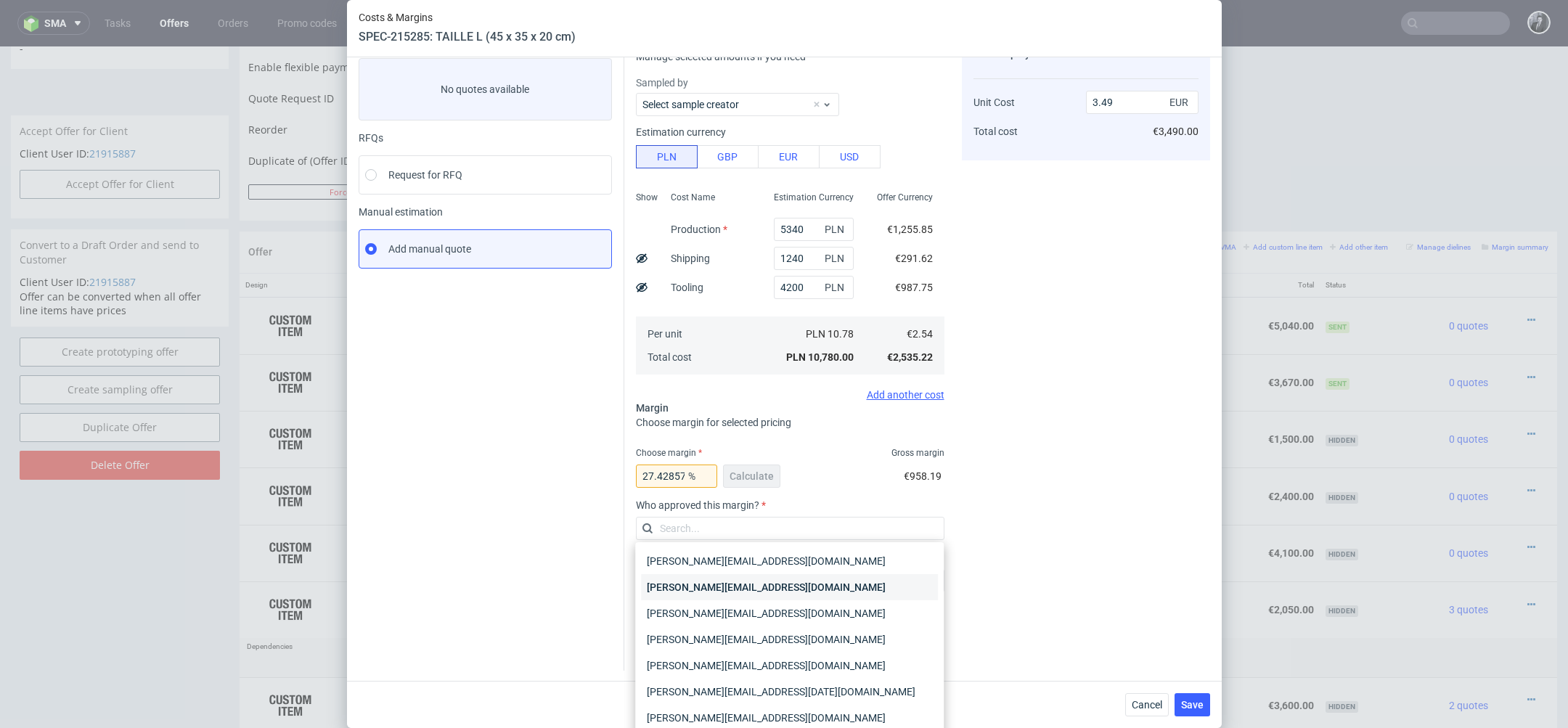
click at [831, 577] on div "[PERSON_NAME][EMAIL_ADDRESS][PERSON_NAME][DOMAIN_NAME]" at bounding box center [789, 588] width 297 height 26
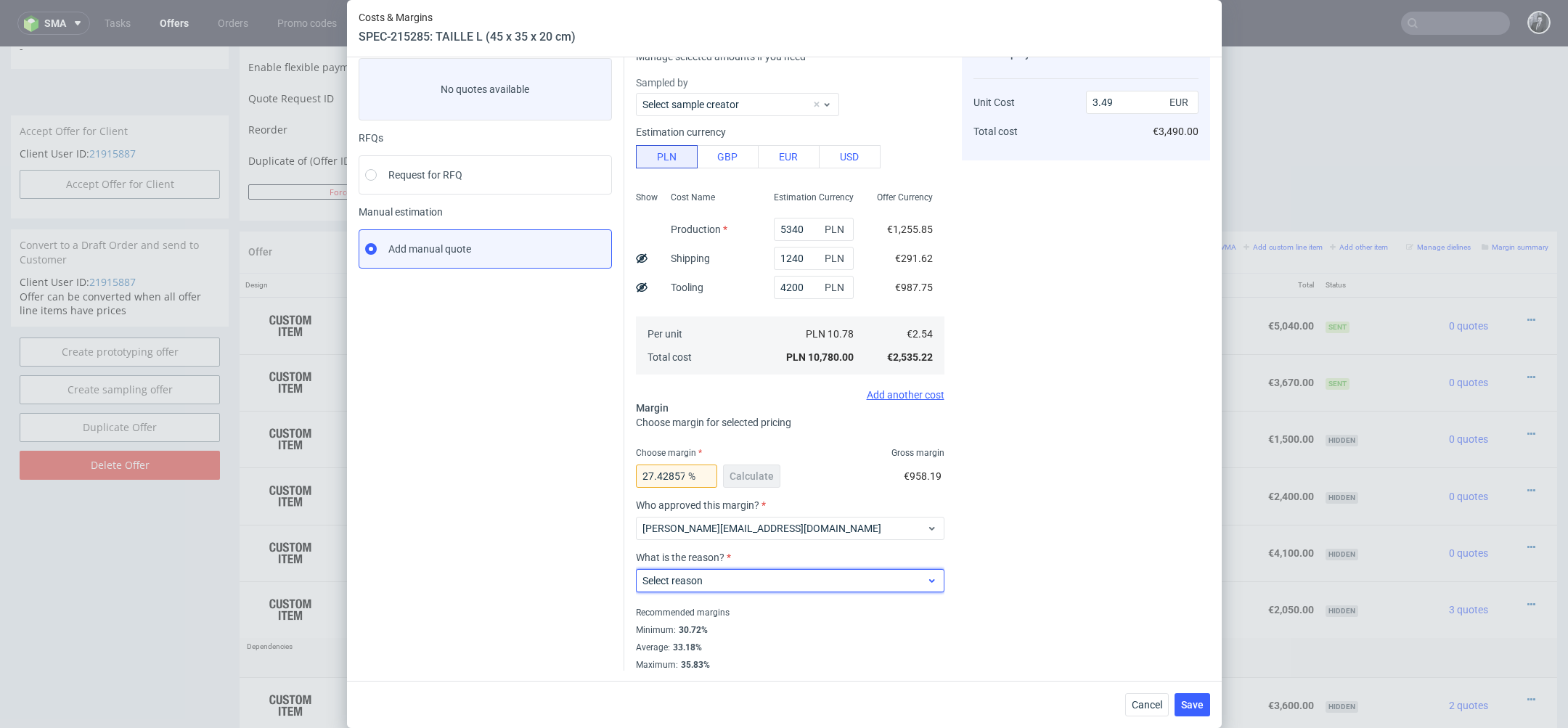
click at [824, 580] on span "Select reason" at bounding box center [784, 581] width 284 height 14
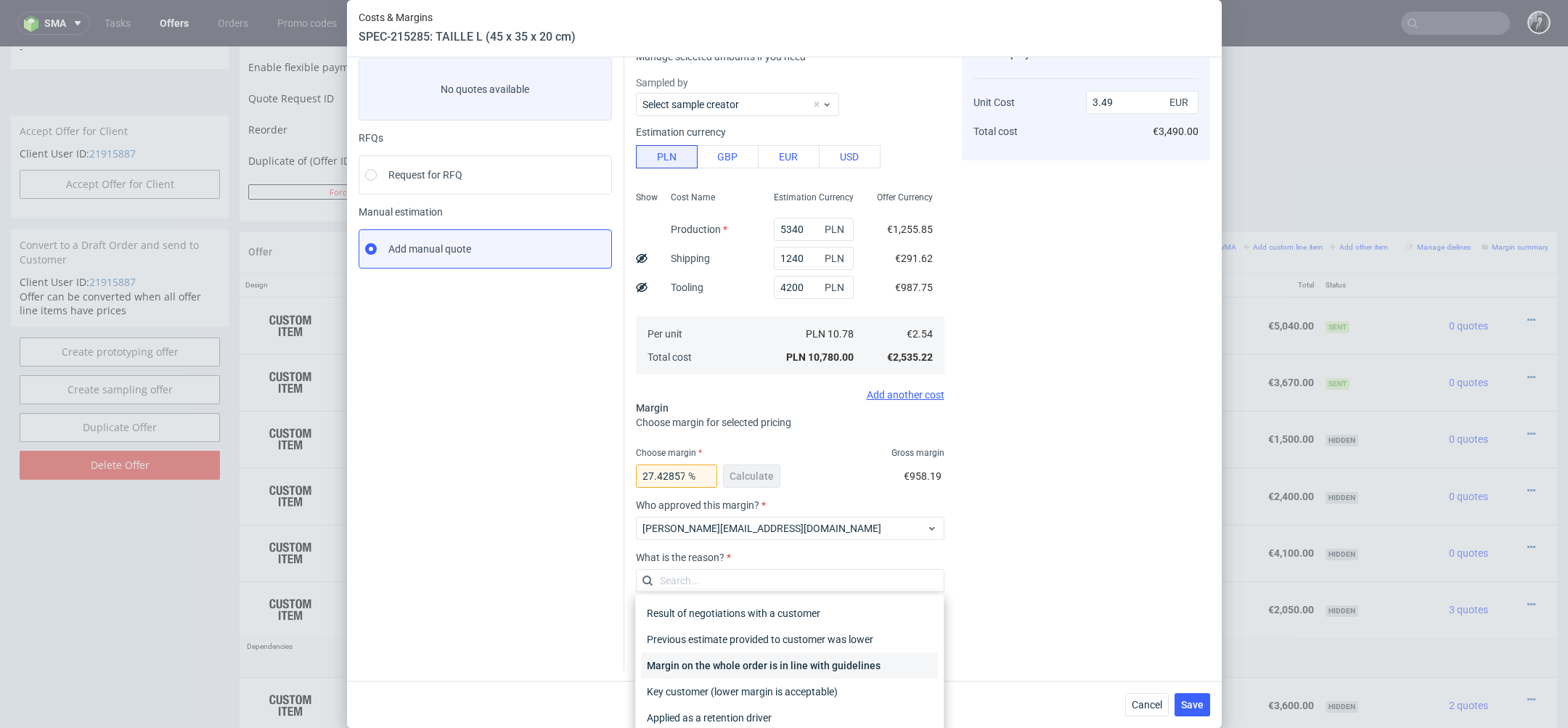
click at [821, 669] on div "Margin on the whole order is in line with guidelines" at bounding box center [789, 667] width 297 height 26
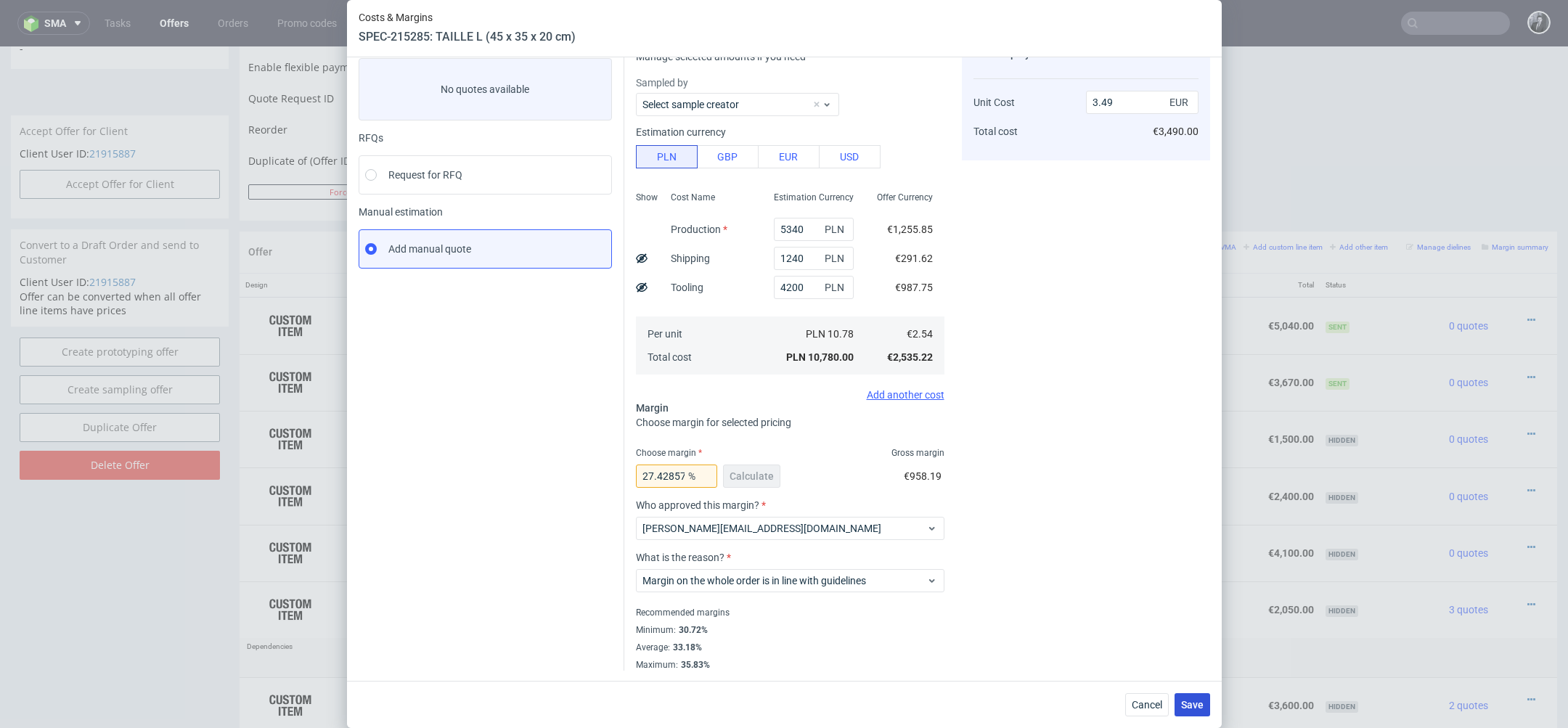
click at [1183, 709] on span "Save" at bounding box center [1193, 705] width 23 height 10
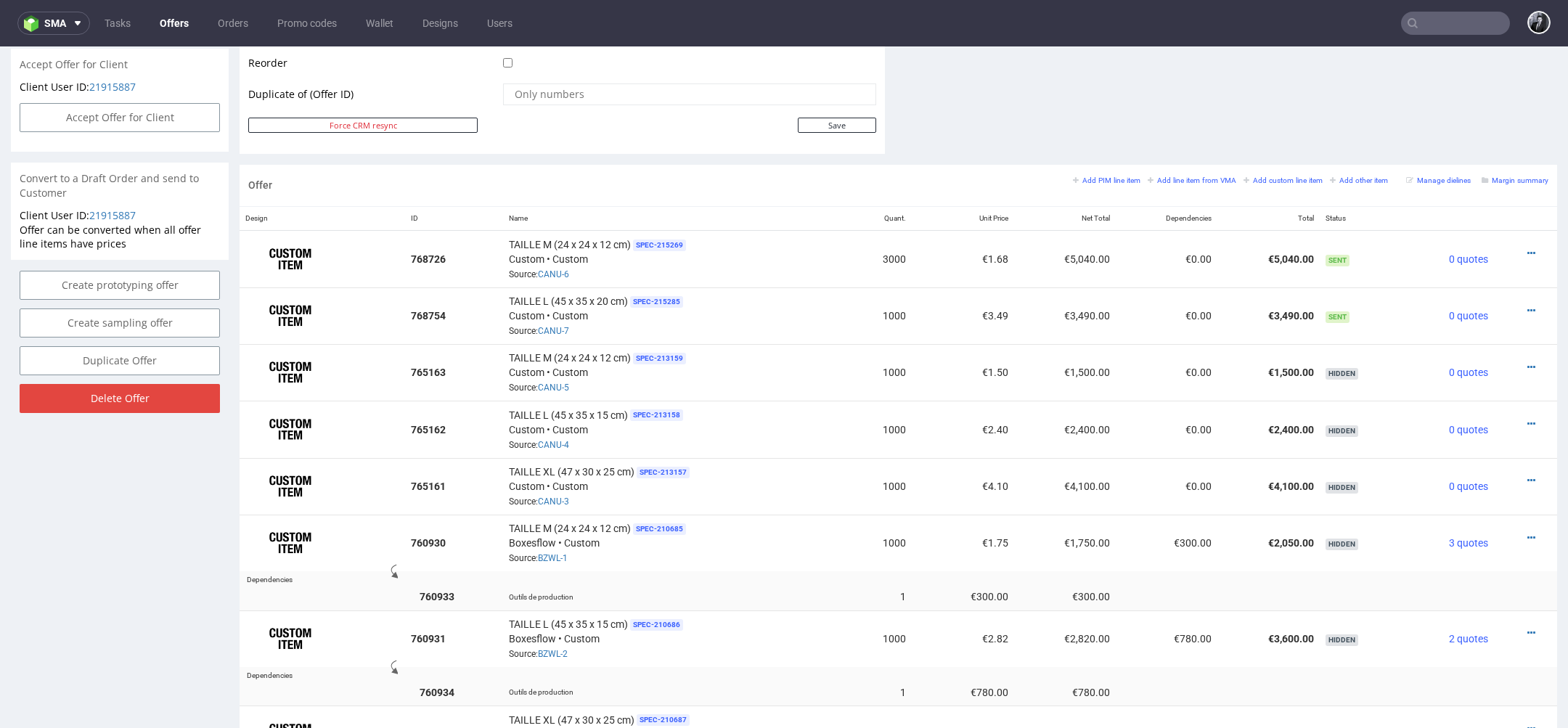
scroll to position [751, 0]
click at [1527, 249] on icon at bounding box center [1531, 252] width 8 height 10
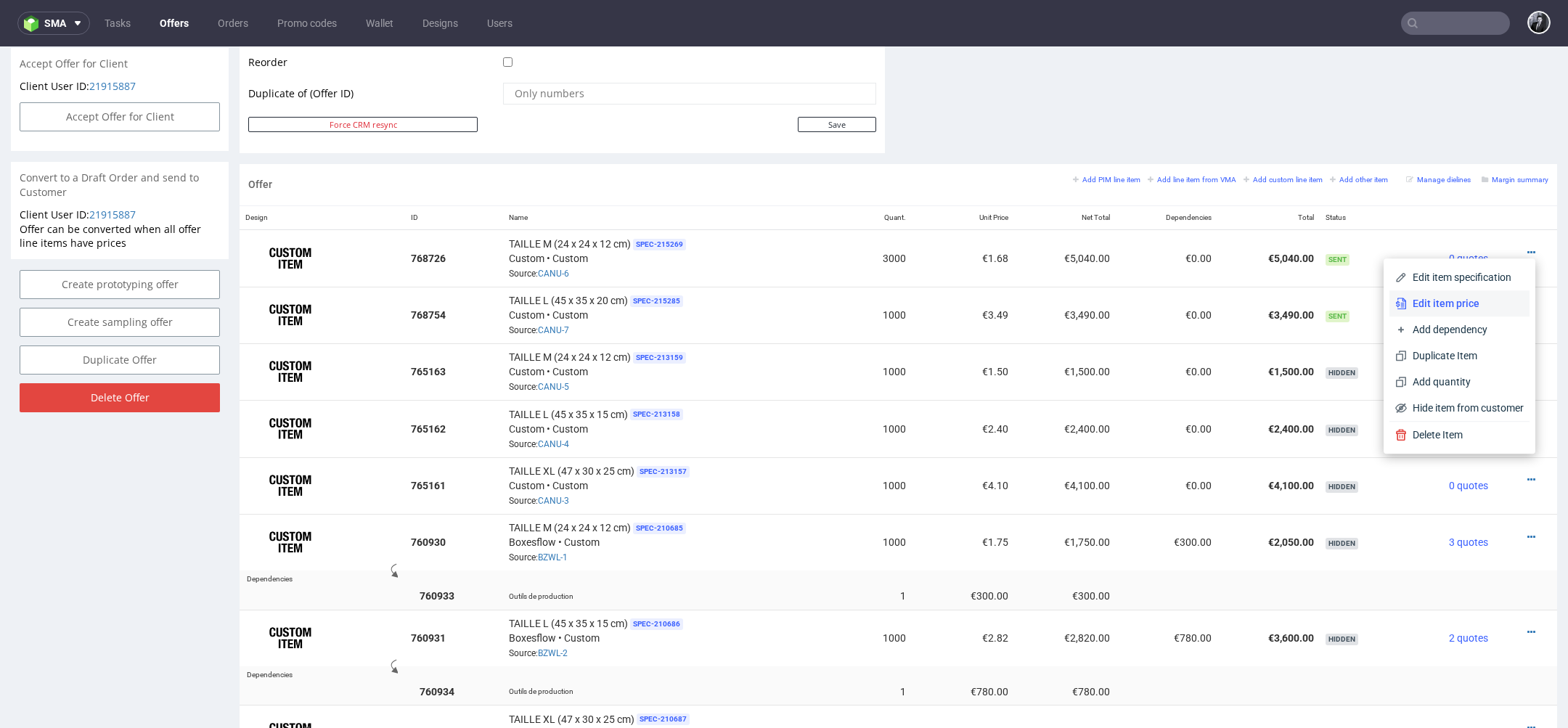
click at [1475, 303] on span "Edit item price" at bounding box center [1466, 303] width 117 height 14
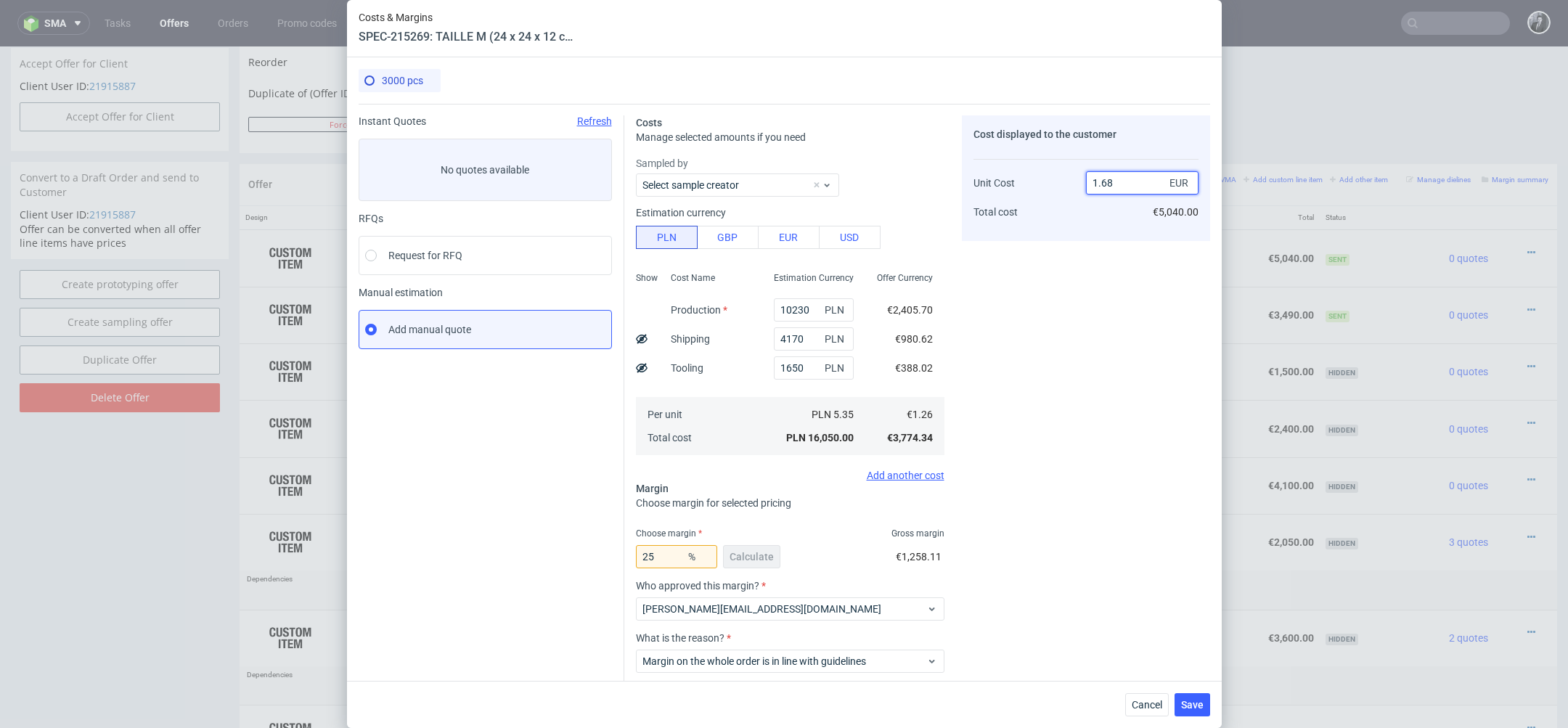
click at [1142, 186] on input "1.68" at bounding box center [1142, 182] width 112 height 24
type input "1.6"
type input "21.25"
type input "1.67"
type input "24.550898203592812"
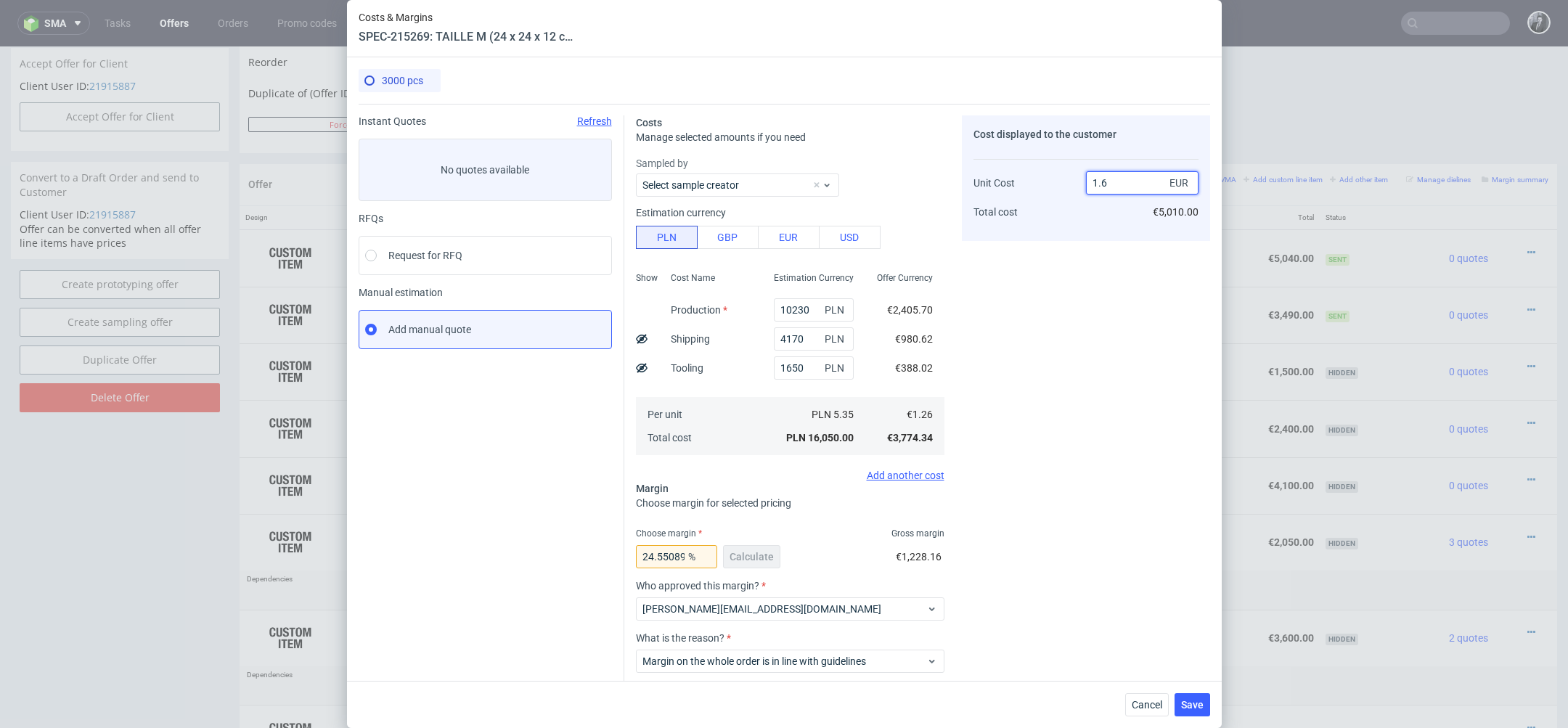
type input "1.66"
type input "24.096385542168676"
type input "1.66"
click at [1123, 265] on div "Cost displayed to the customer Unit Cost Total cost 1.66 EUR €4,980.00" at bounding box center [1086, 433] width 249 height 636
click at [1195, 704] on span "Save" at bounding box center [1193, 705] width 23 height 10
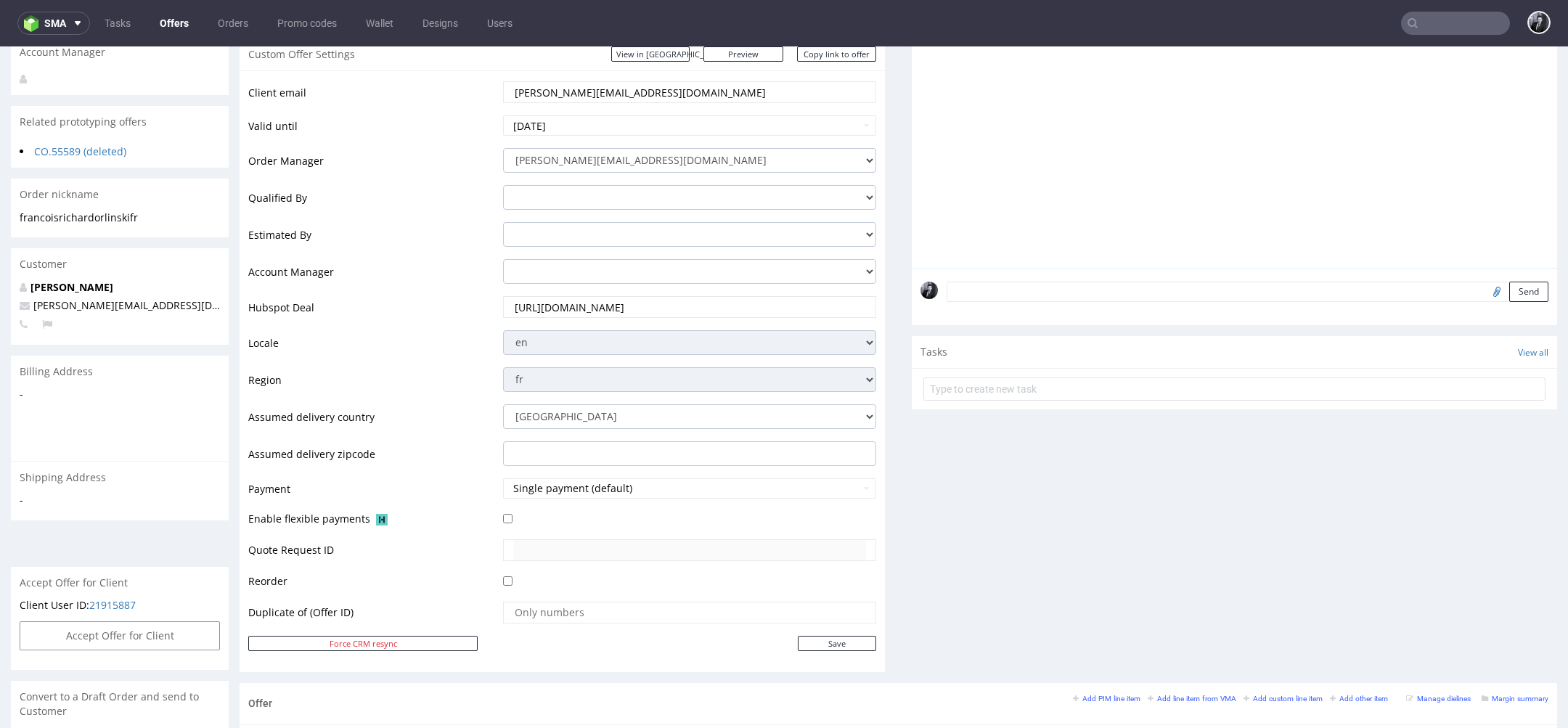
scroll to position [0, 0]
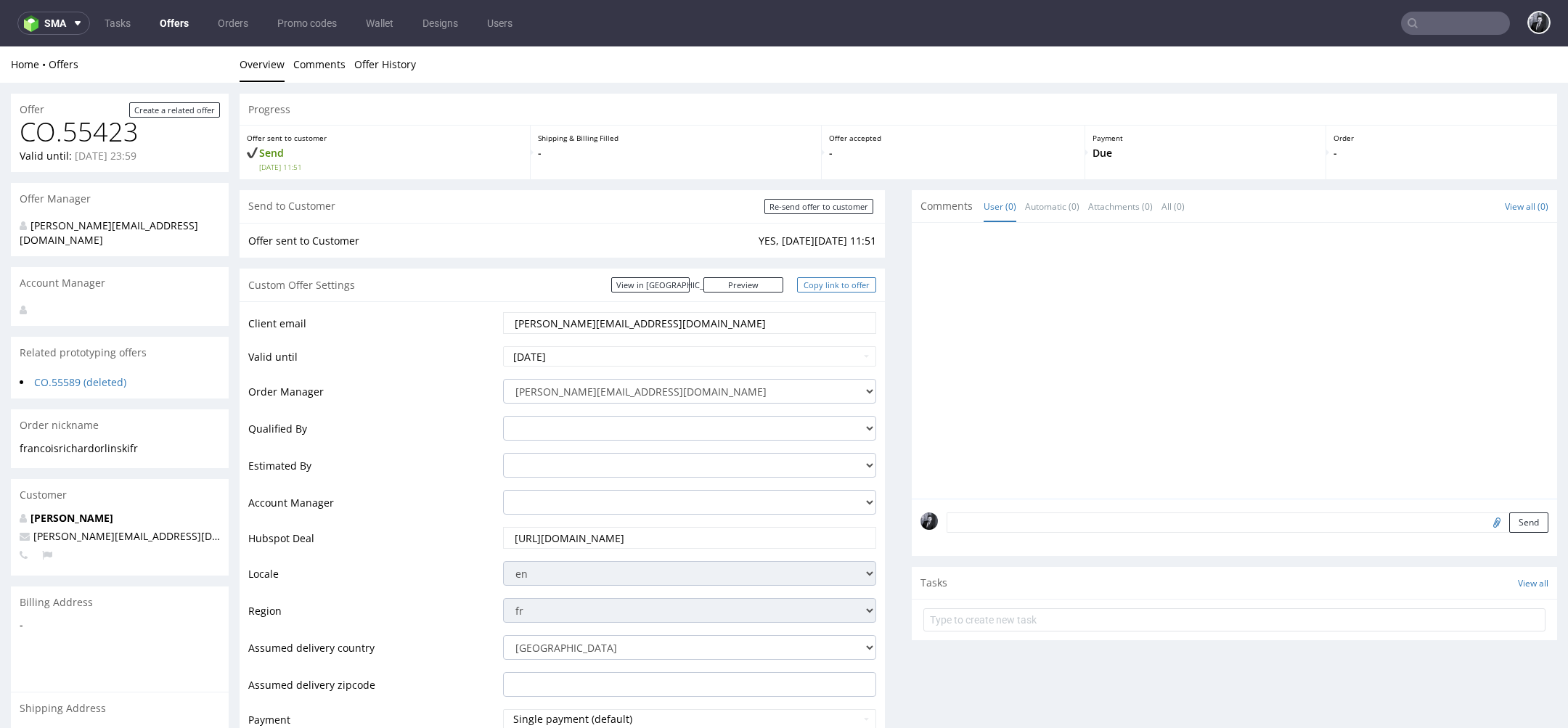
click at [847, 291] on link "Copy link to offer" at bounding box center [836, 285] width 79 height 15
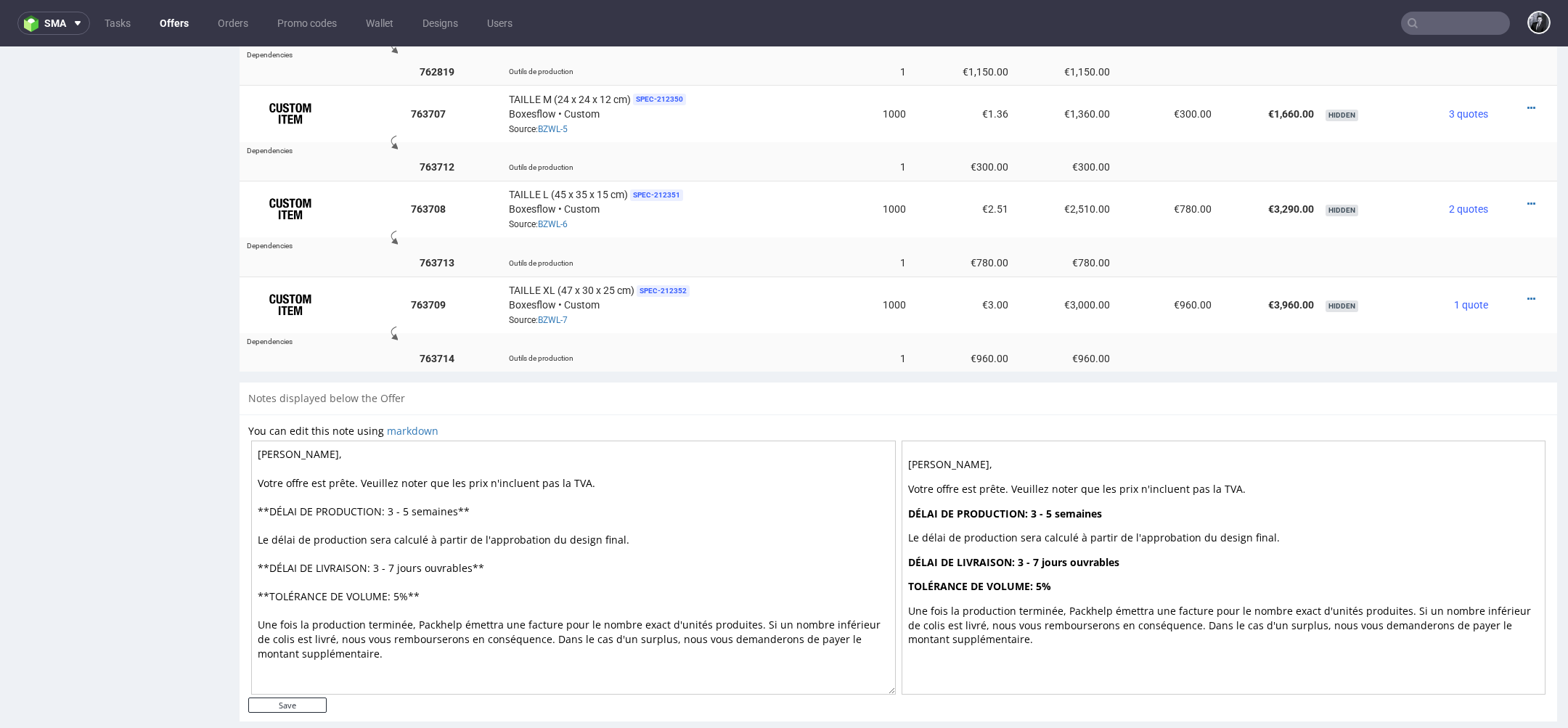
scroll to position [5, 0]
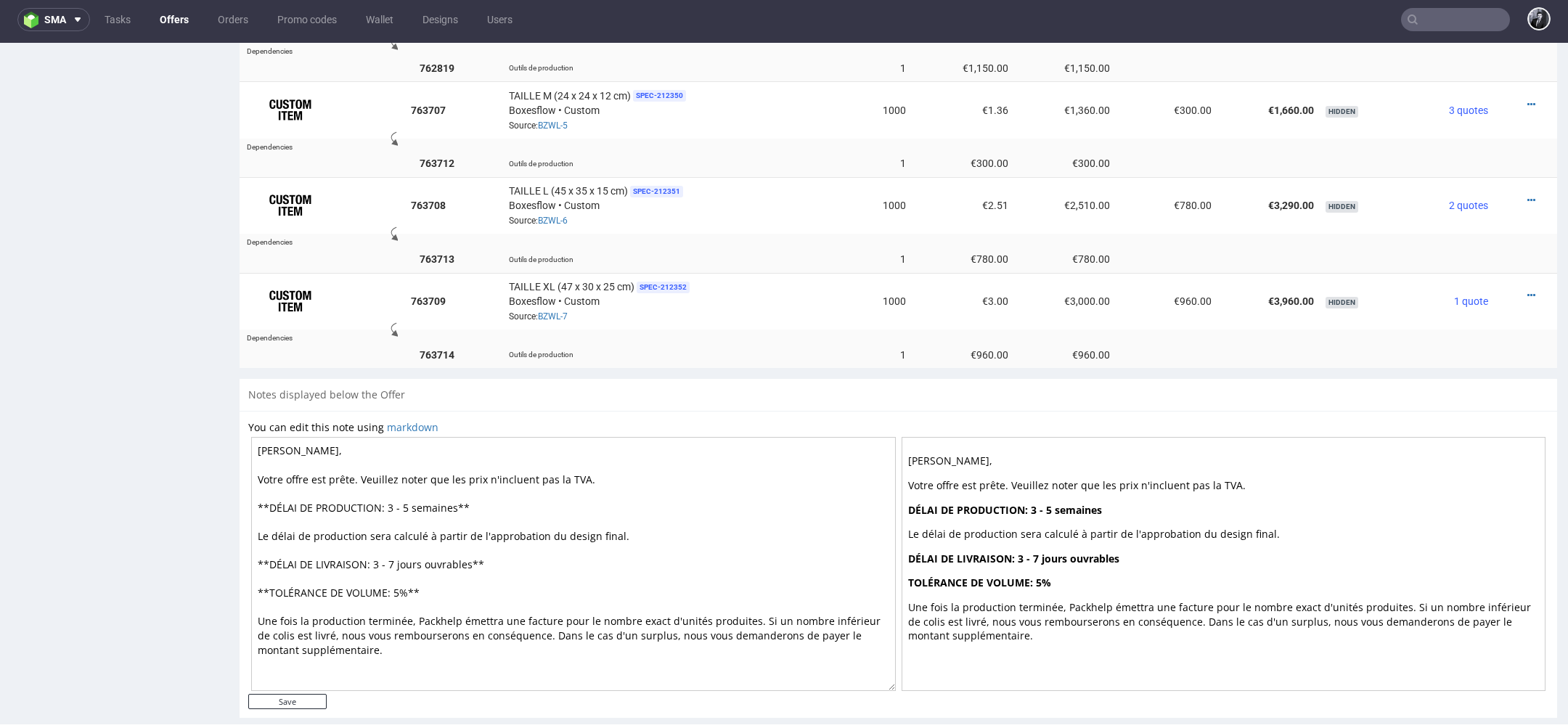
click at [408, 484] on textarea "Cher François, Votre offre est prête. Veuillez noter que les prix n'incluent pa…" at bounding box center [574, 563] width 645 height 254
type textarea "Cher François, Votre offre est prête. Veuillez noter que les prix n'incluent pa…"
click at [290, 694] on input "Save" at bounding box center [287, 702] width 78 height 15
type input "In progress..."
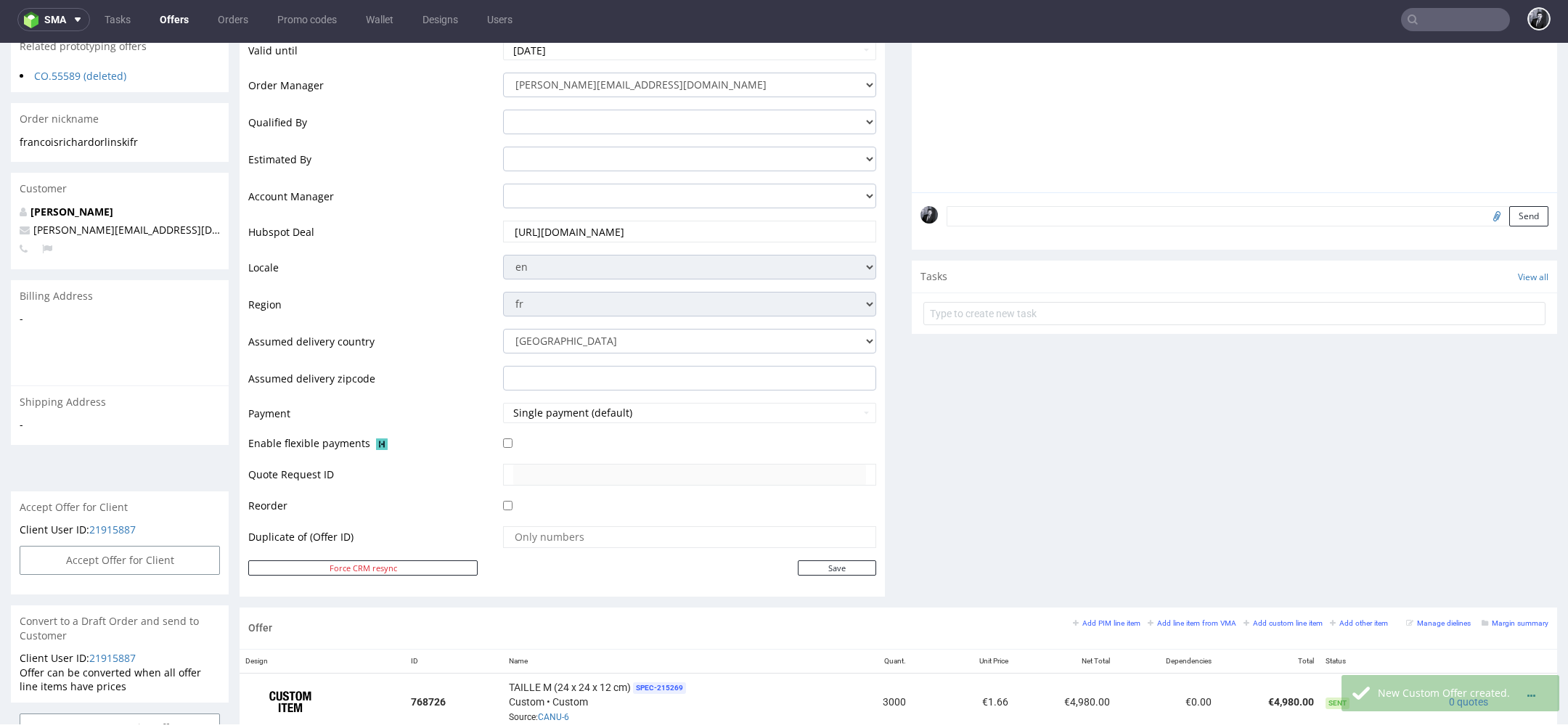
scroll to position [0, 0]
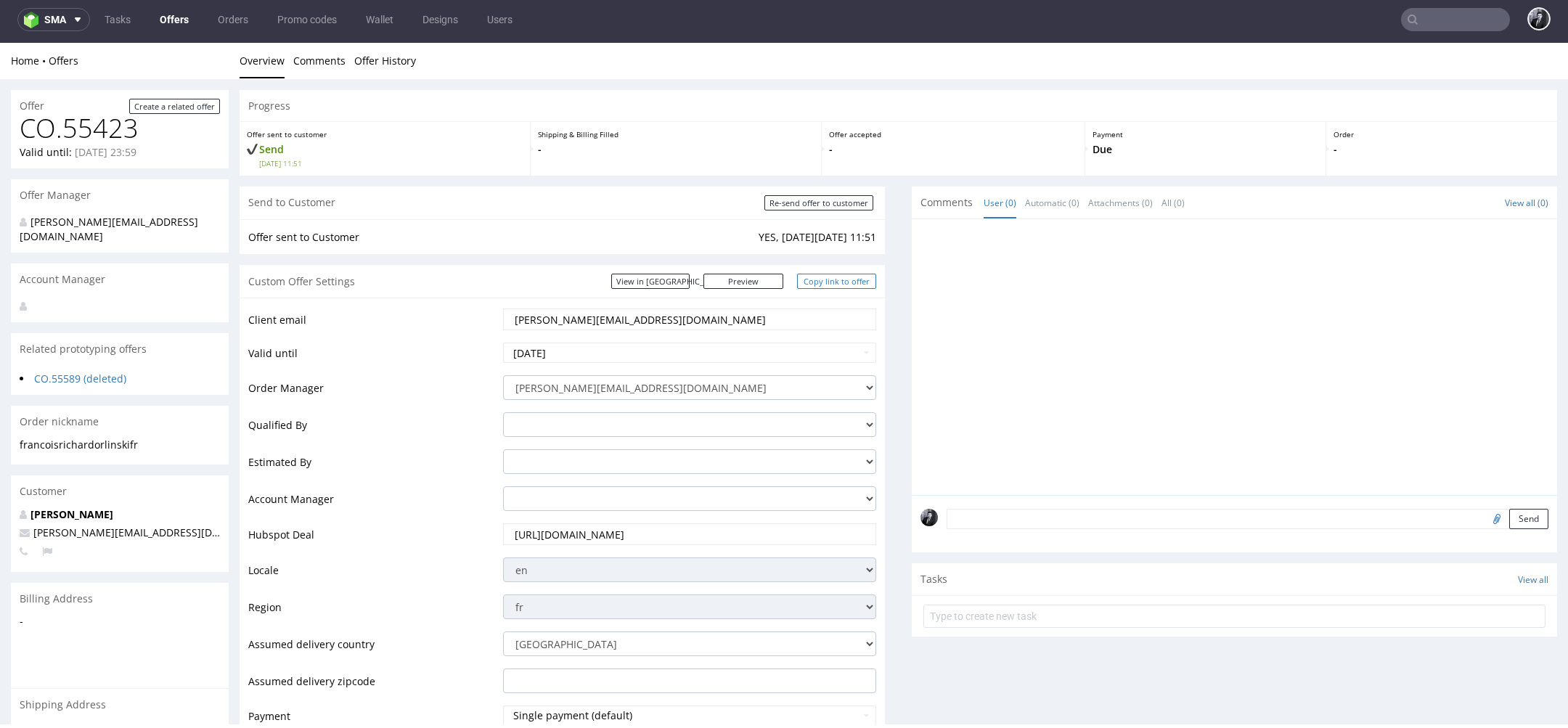
click at [835, 284] on link "Copy link to offer" at bounding box center [836, 282] width 79 height 15
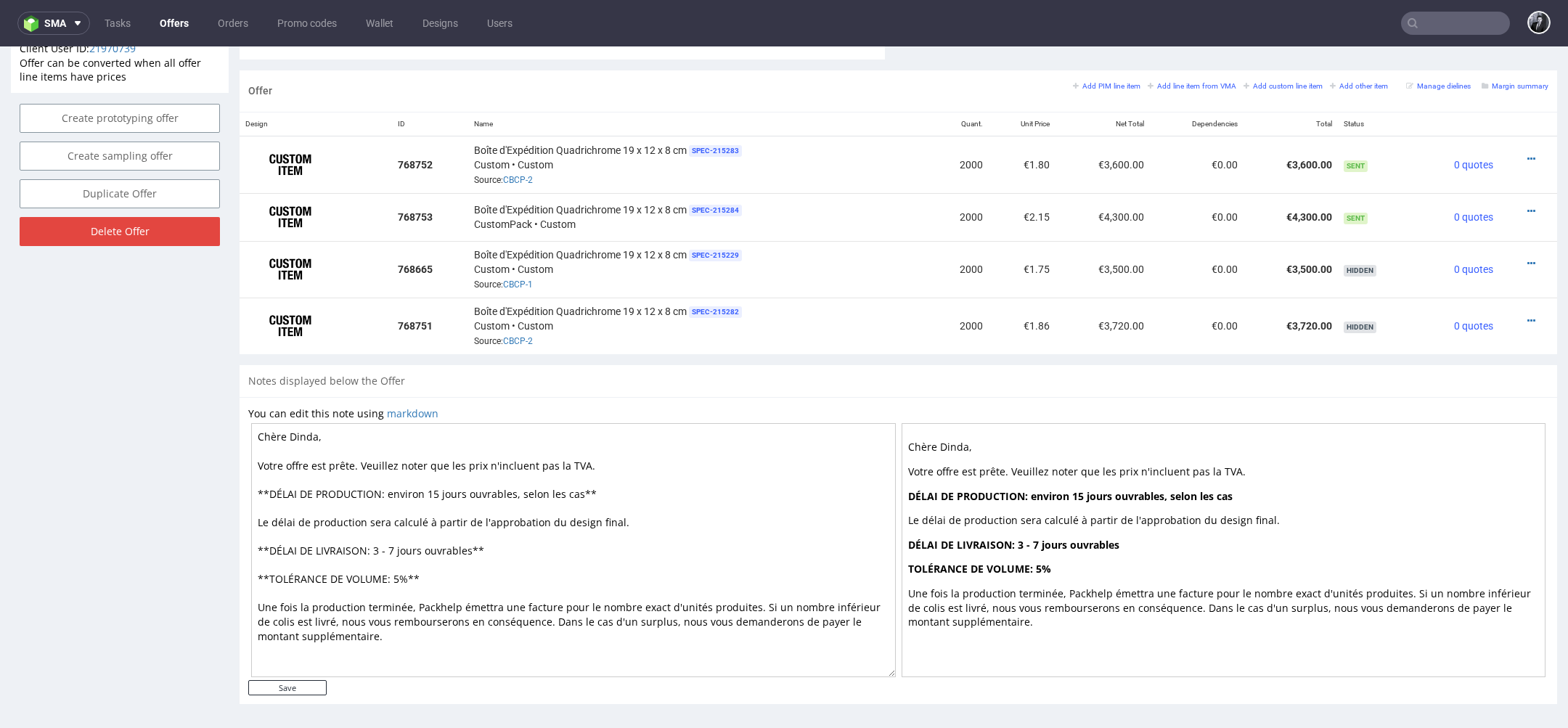
scroll to position [5, 0]
